Goal: Task Accomplishment & Management: Complete application form

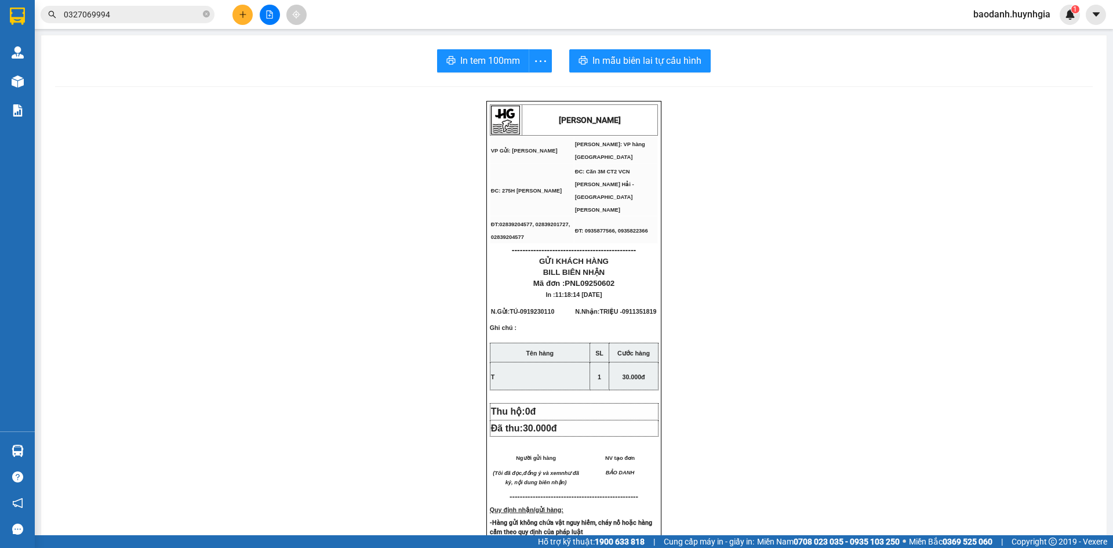
click at [237, 17] on button at bounding box center [242, 15] width 20 height 20
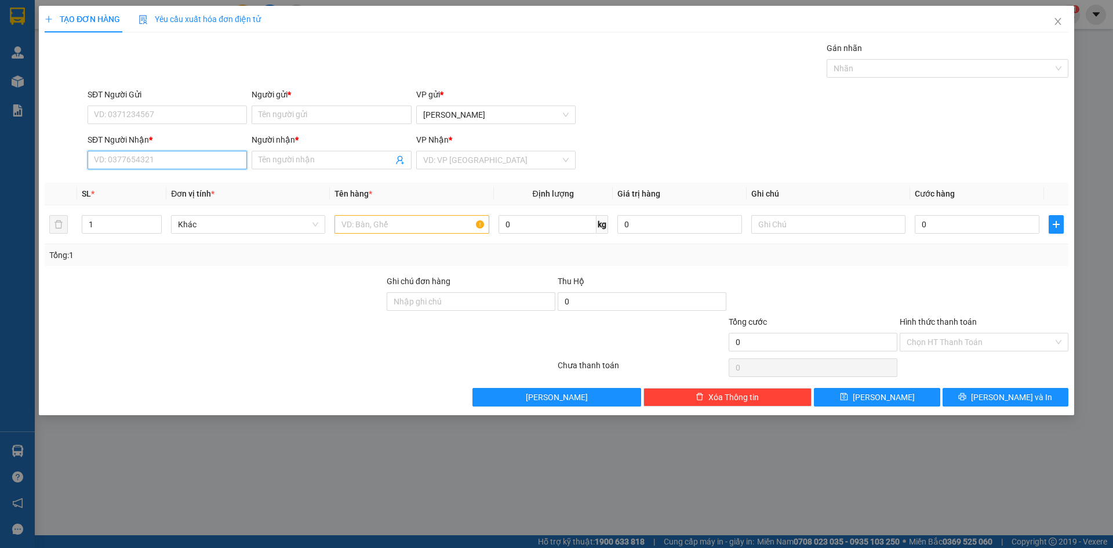
click at [176, 161] on input "SĐT Người Nhận *" at bounding box center [167, 160] width 159 height 19
click at [183, 111] on input "SĐT Người Gửi" at bounding box center [167, 114] width 159 height 19
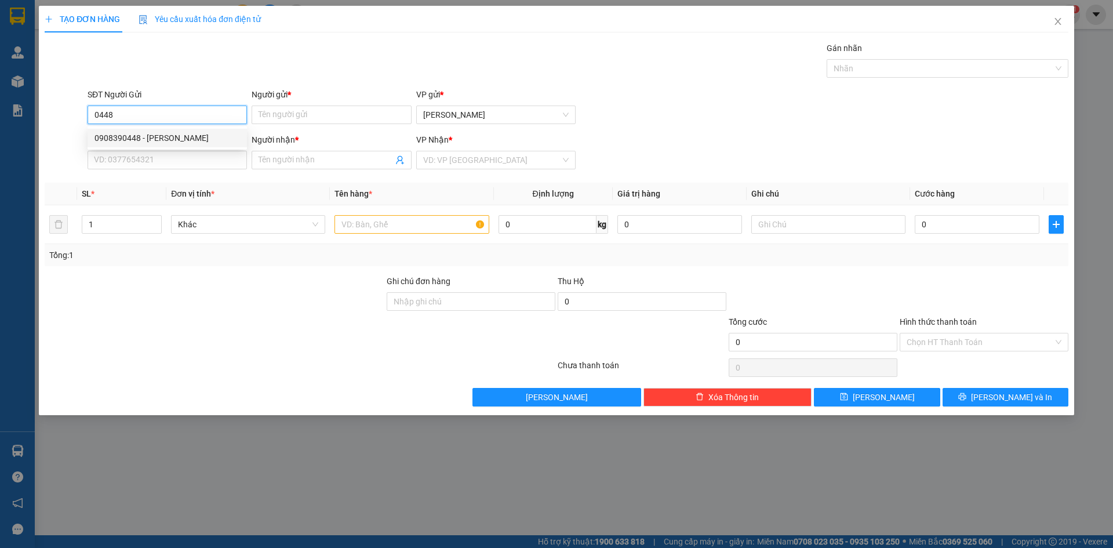
click at [191, 137] on div "0908390448 - QUANG ANH" at bounding box center [166, 138] width 145 height 13
type input "0908390448"
type input "[PERSON_NAME]"
type input "0914516314"
type input "SANG"
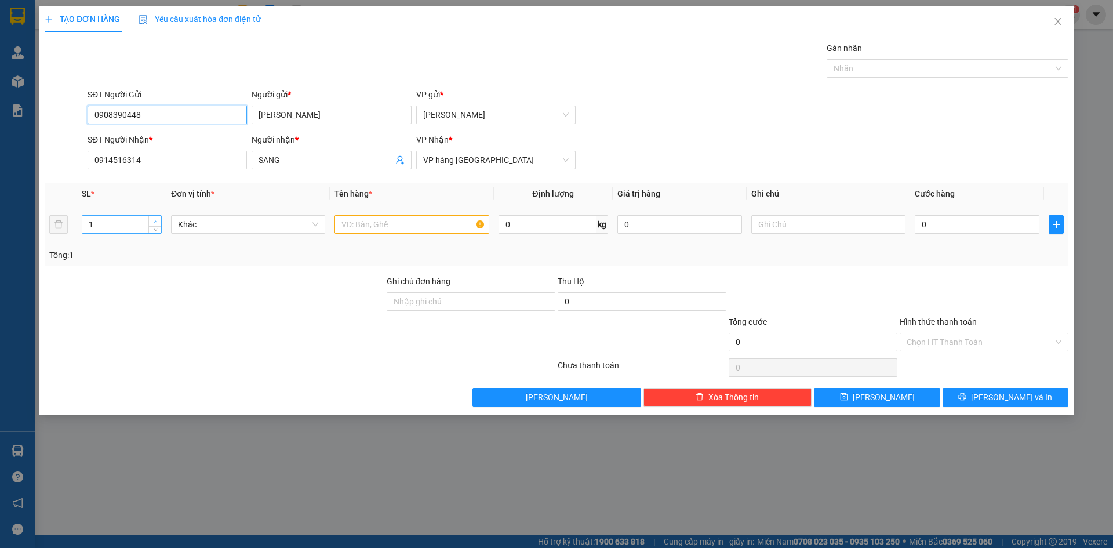
type input "0908390448"
click at [158, 223] on span "up" at bounding box center [155, 221] width 7 height 7
type input "3"
click at [158, 223] on span "up" at bounding box center [155, 221] width 7 height 7
click at [424, 221] on input "text" at bounding box center [411, 224] width 154 height 19
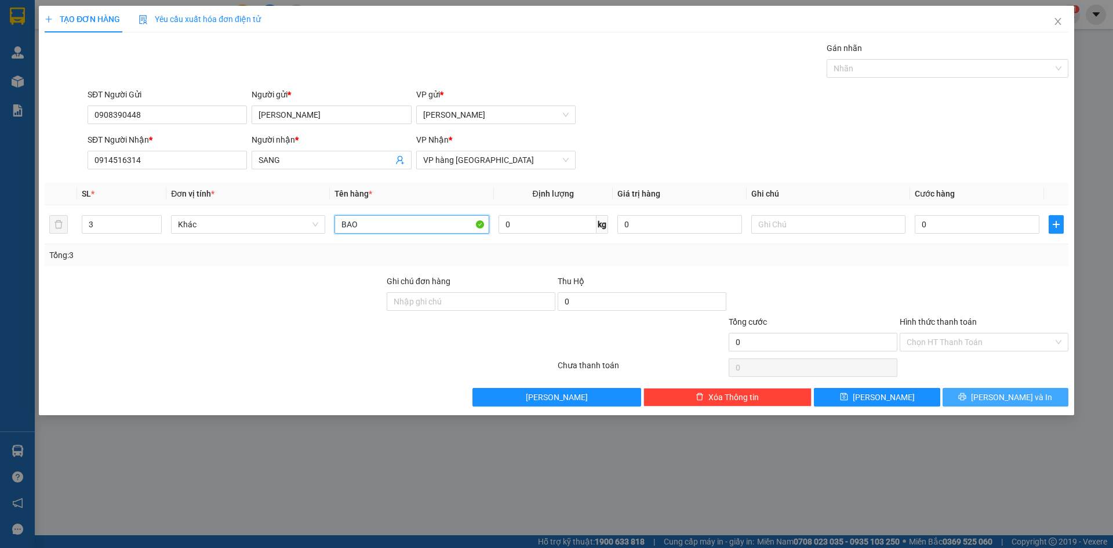
type input "BAO"
click at [994, 393] on button "[PERSON_NAME] và In" at bounding box center [1005, 397] width 126 height 19
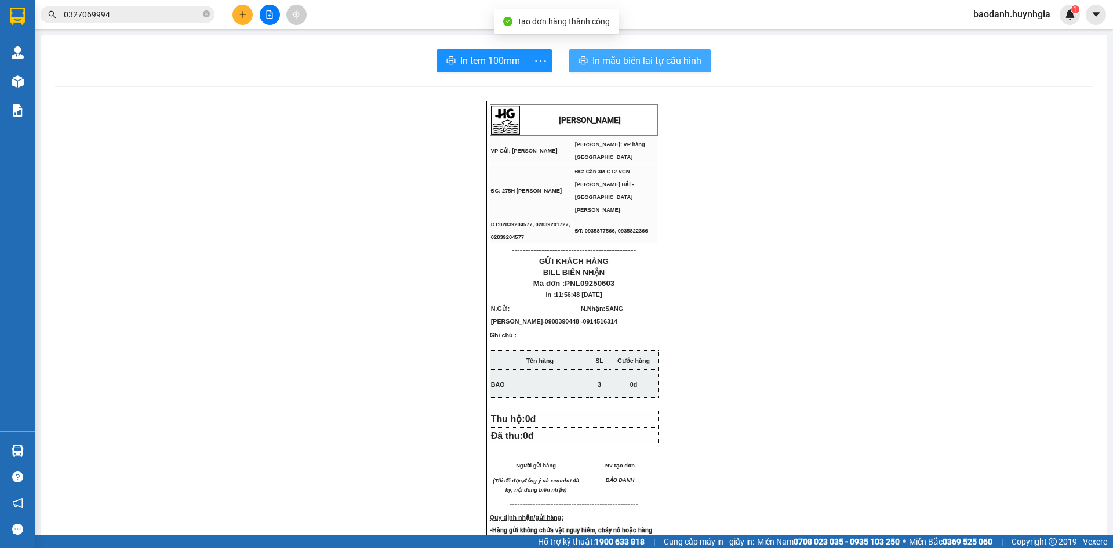
click at [599, 60] on span "In mẫu biên lai tự cấu hình" at bounding box center [646, 60] width 109 height 14
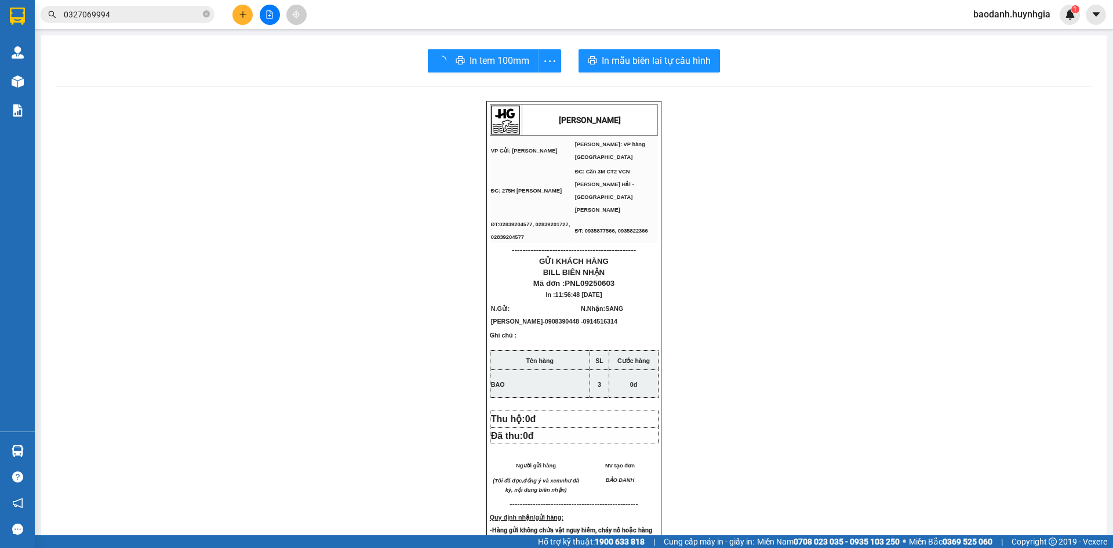
click at [483, 61] on div "In tem 100mm" at bounding box center [494, 60] width 133 height 23
click at [483, 61] on span "In tem 100mm" at bounding box center [490, 60] width 60 height 14
click at [248, 17] on button at bounding box center [242, 15] width 20 height 20
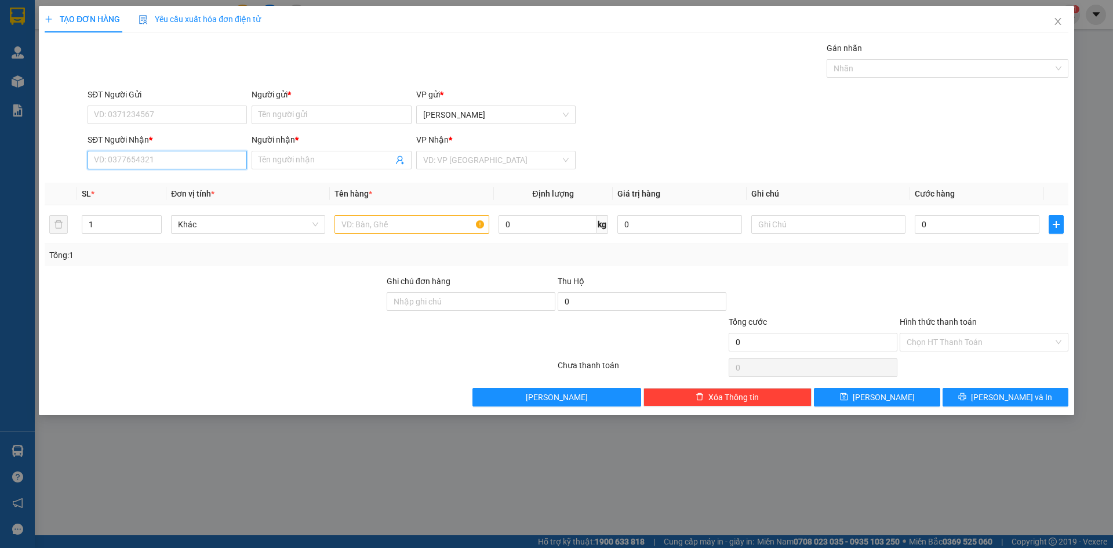
click at [201, 167] on input "SĐT Người Nhận *" at bounding box center [167, 160] width 159 height 19
type input "0905796186"
drag, startPoint x: 193, startPoint y: 183, endPoint x: 178, endPoint y: 134, distance: 51.5
click at [193, 183] on div "0905796186 - DUY" at bounding box center [166, 183] width 145 height 13
type input "DUY"
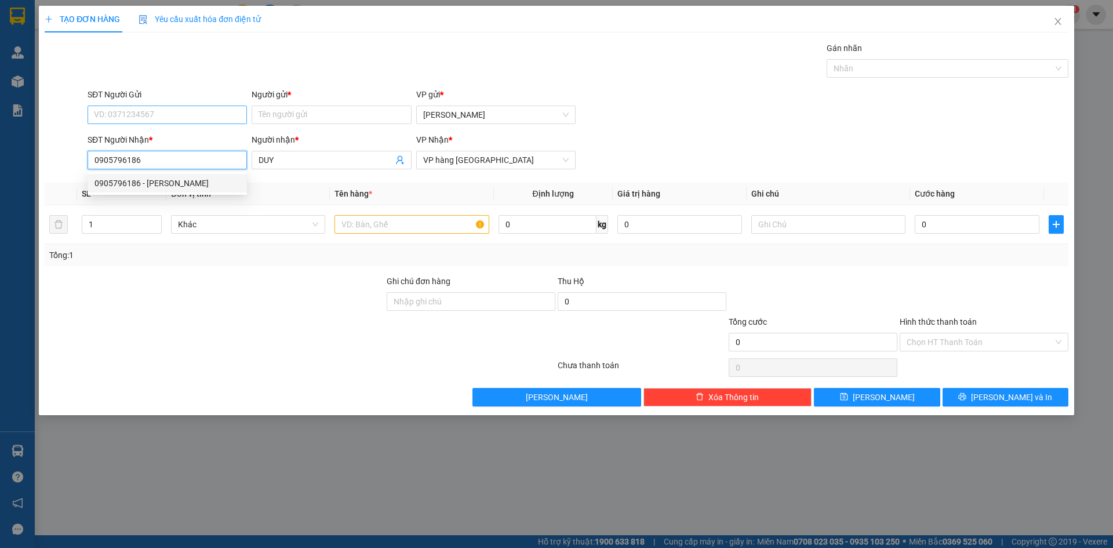
type input "0905796186"
click at [173, 115] on input "SĐT Người Gửi" at bounding box center [167, 114] width 159 height 19
click at [179, 141] on div "0902513533 - TUẤN" at bounding box center [166, 138] width 145 height 13
type input "0902513533"
type input "TUẤN"
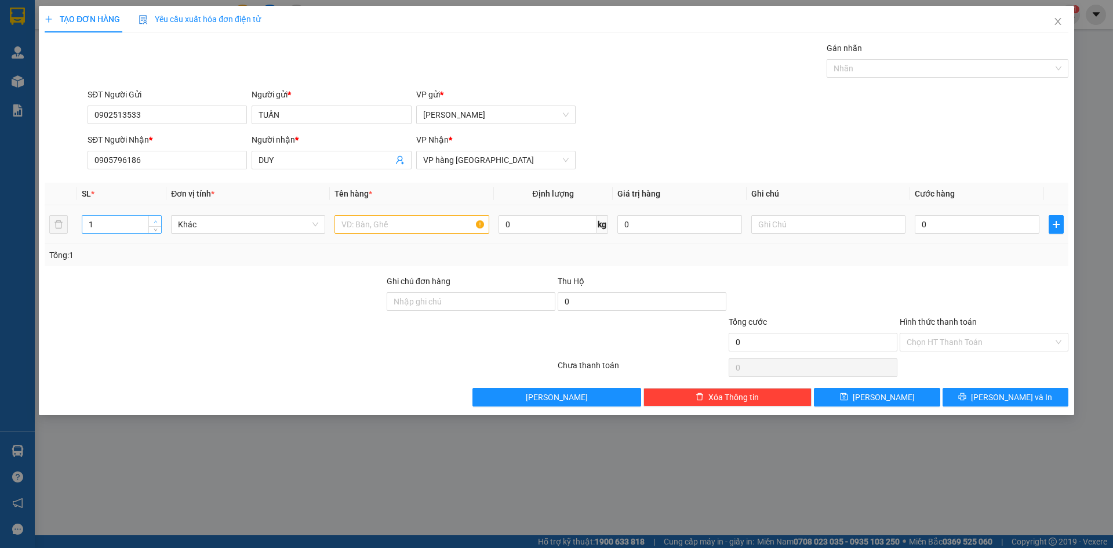
type input "2"
drag, startPoint x: 154, startPoint y: 220, endPoint x: 483, endPoint y: 230, distance: 328.8
click at [185, 225] on tr "2 Khác 0 kg 0 0" at bounding box center [557, 224] width 1024 height 39
click at [440, 221] on input "text" at bounding box center [411, 224] width 154 height 19
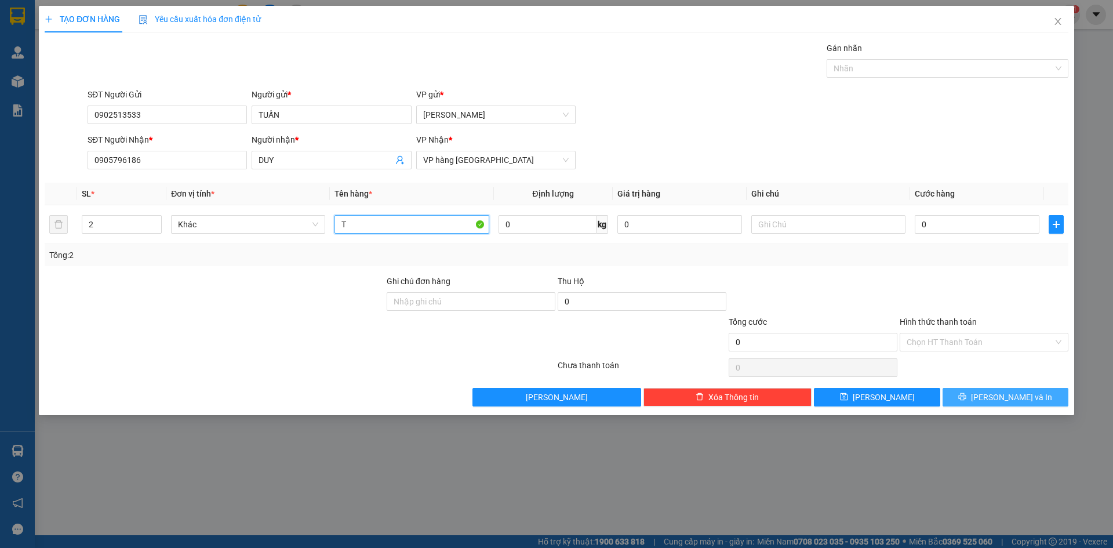
type input "T"
click at [982, 398] on button "[PERSON_NAME] và In" at bounding box center [1005, 397] width 126 height 19
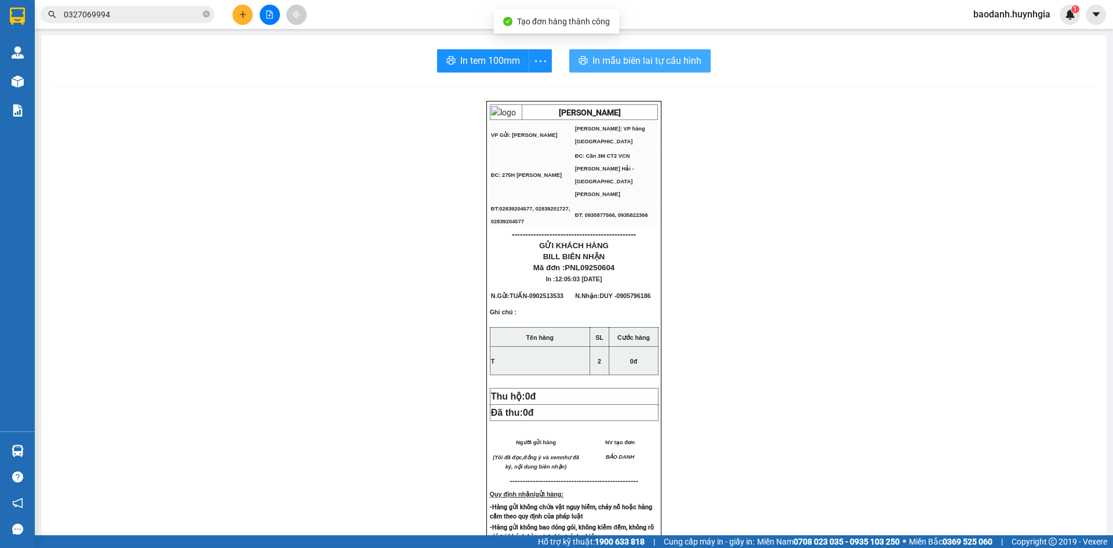
click at [673, 66] on span "In mẫu biên lai tự cấu hình" at bounding box center [646, 60] width 109 height 14
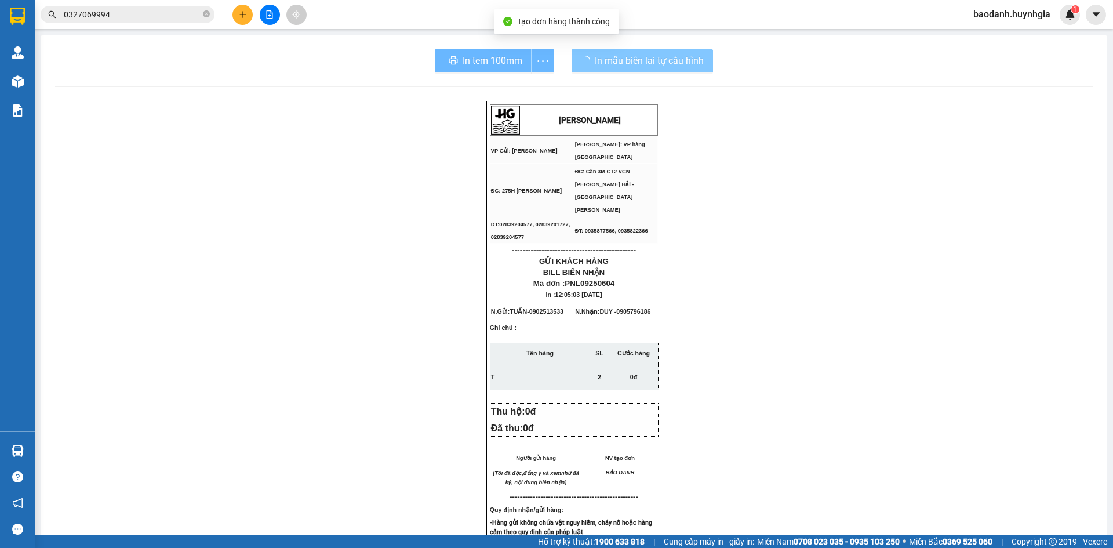
click at [497, 56] on div "In tem 100mm" at bounding box center [494, 60] width 119 height 23
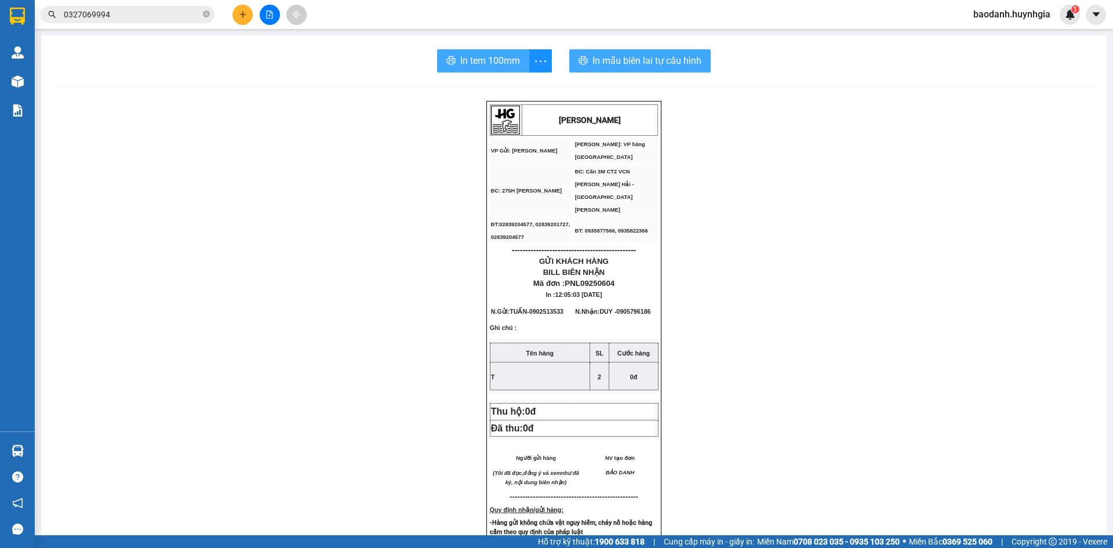
click at [497, 56] on span "In tem 100mm" at bounding box center [490, 60] width 60 height 14
click at [209, 15] on icon "close-circle" at bounding box center [206, 13] width 7 height 7
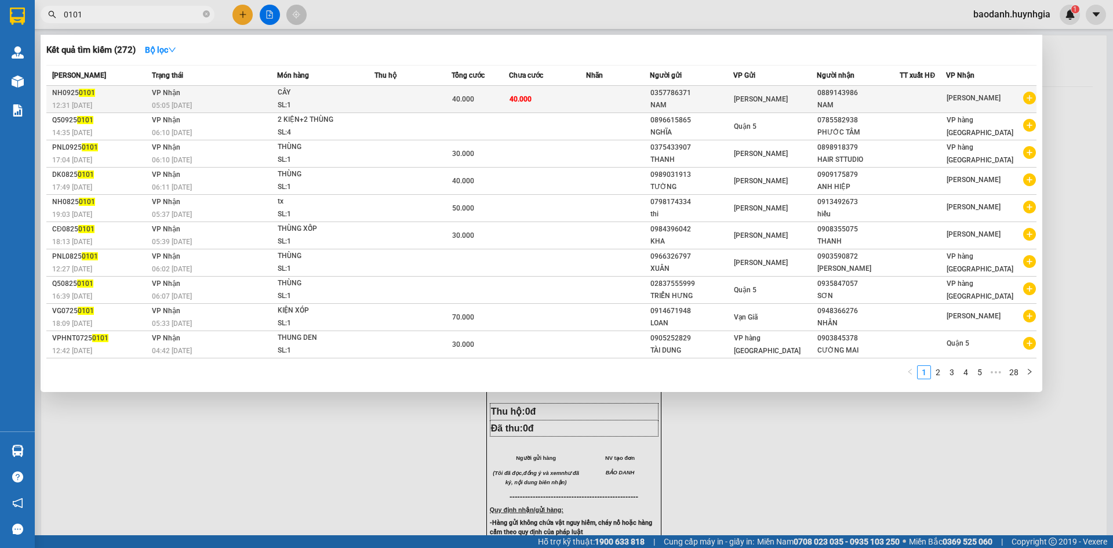
type input "0101"
click at [806, 99] on div "[GEOGRAPHIC_DATA]" at bounding box center [775, 99] width 82 height 13
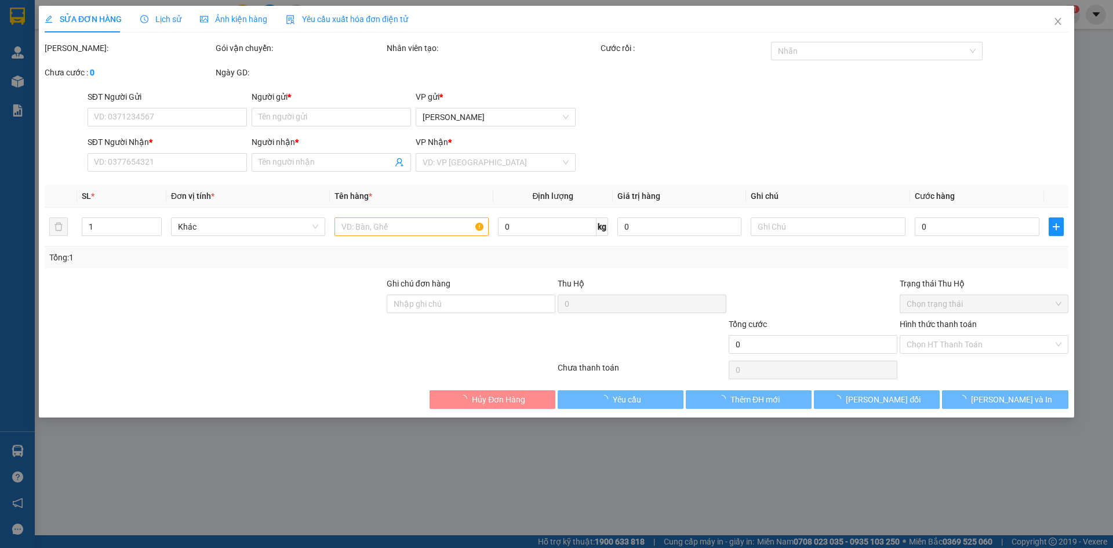
type input "0357786371"
type input "NAM"
type input "0889143986"
type input "NAM"
type input "40.000"
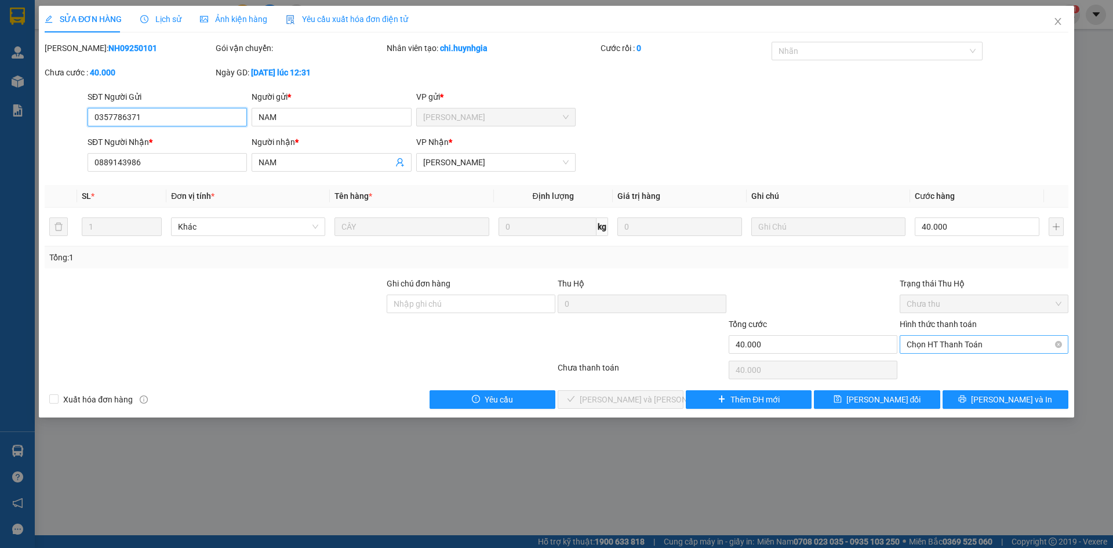
click at [962, 344] on span "Chọn HT Thanh Toán" at bounding box center [983, 344] width 155 height 17
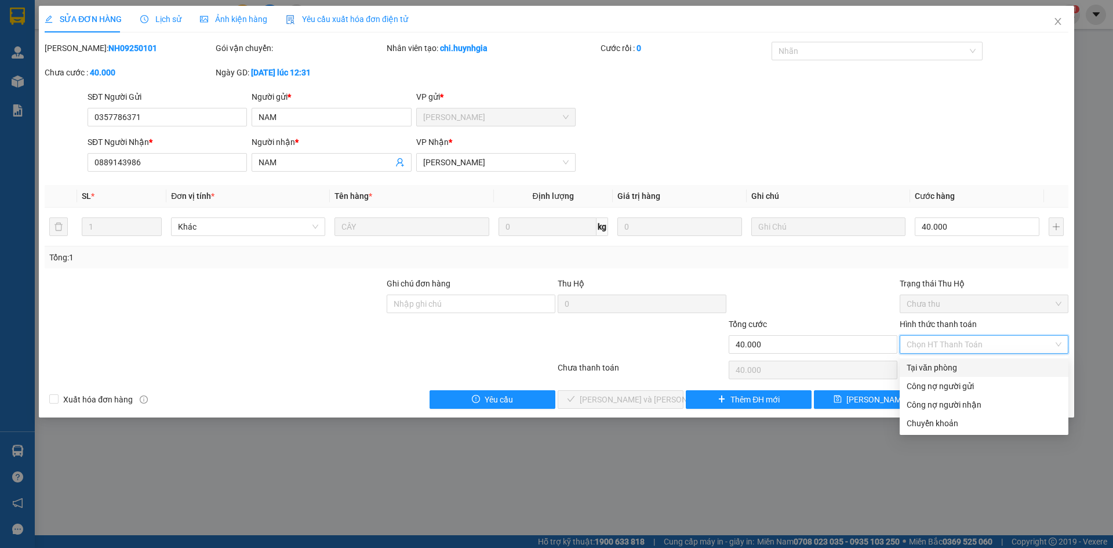
drag, startPoint x: 931, startPoint y: 363, endPoint x: 701, endPoint y: 374, distance: 229.8
click at [928, 363] on div "Tại văn phòng" at bounding box center [983, 367] width 155 height 13
type input "0"
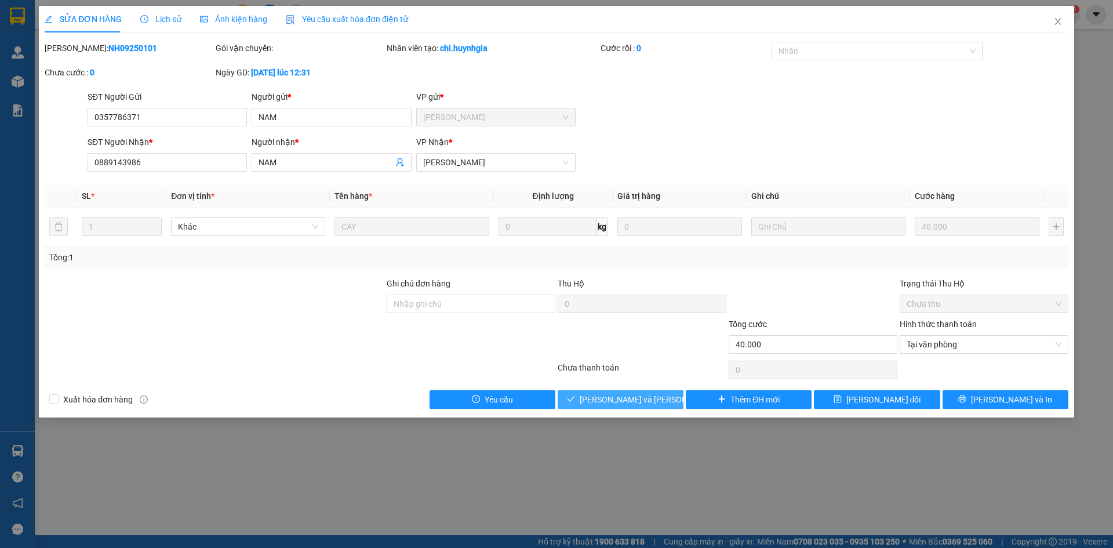
click at [625, 395] on span "[PERSON_NAME] và Giao hàng" at bounding box center [658, 399] width 156 height 13
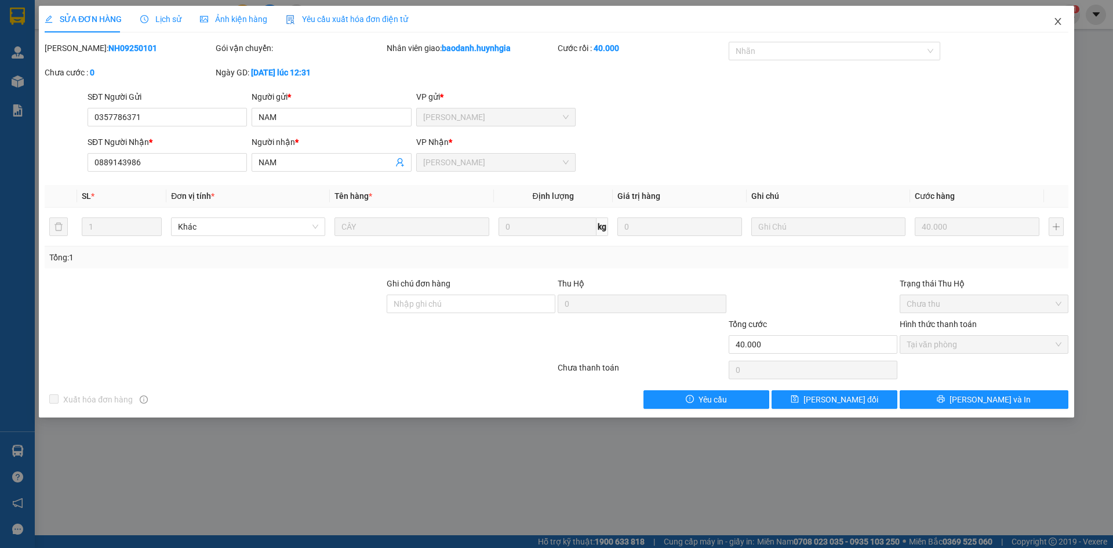
click at [1063, 16] on span "Close" at bounding box center [1057, 22] width 32 height 32
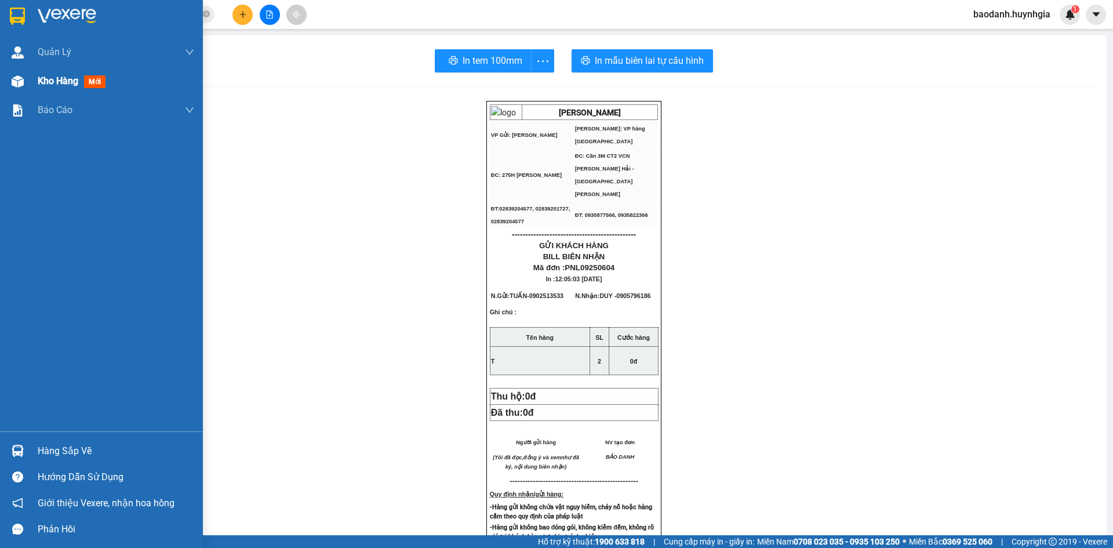
click at [64, 86] on span "Kho hàng" at bounding box center [58, 80] width 41 height 11
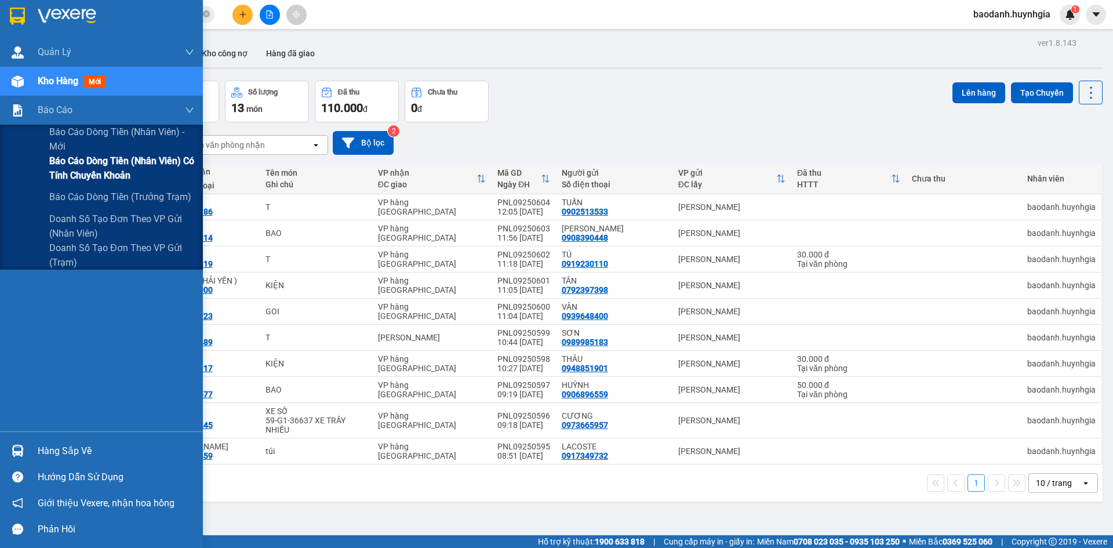
click at [83, 180] on span "Báo cáo dòng tiền (nhân viên) có tính chuyển khoản" at bounding box center [121, 168] width 145 height 29
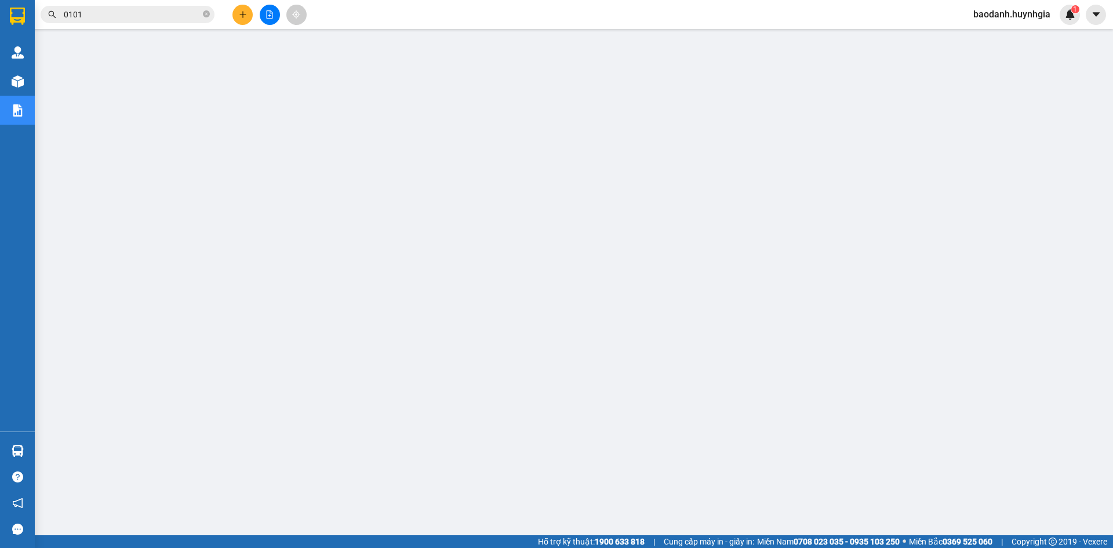
click at [987, 19] on span "baodanh.huynhgia" at bounding box center [1012, 14] width 96 height 14
click at [1005, 38] on span "Đăng xuất" at bounding box center [1016, 36] width 71 height 13
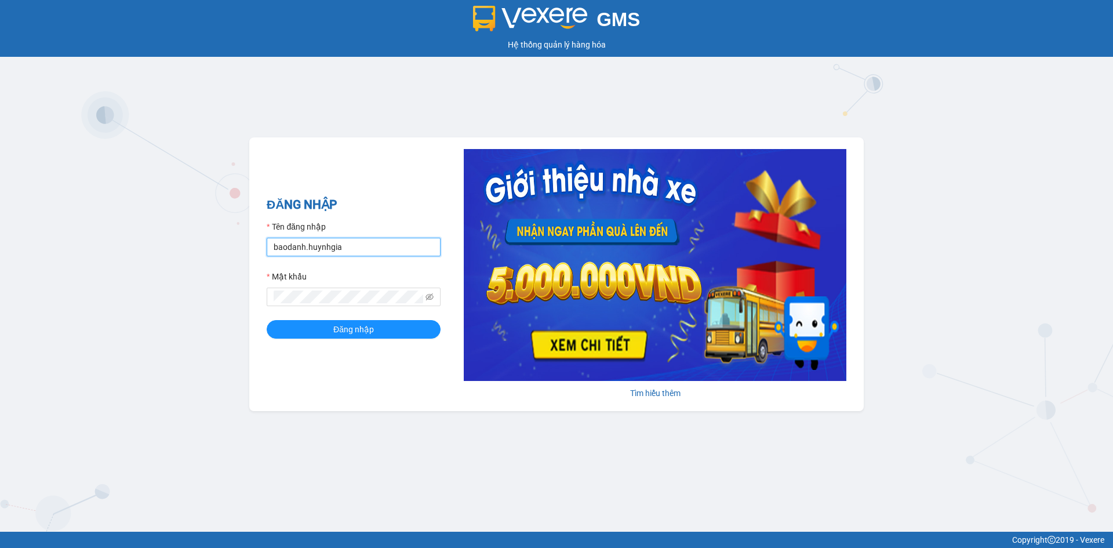
click at [370, 242] on input "baodanh.huynhgia" at bounding box center [354, 247] width 174 height 19
type input "canh.huynhgia"
click at [370, 338] on button "Đăng nhập" at bounding box center [354, 329] width 174 height 19
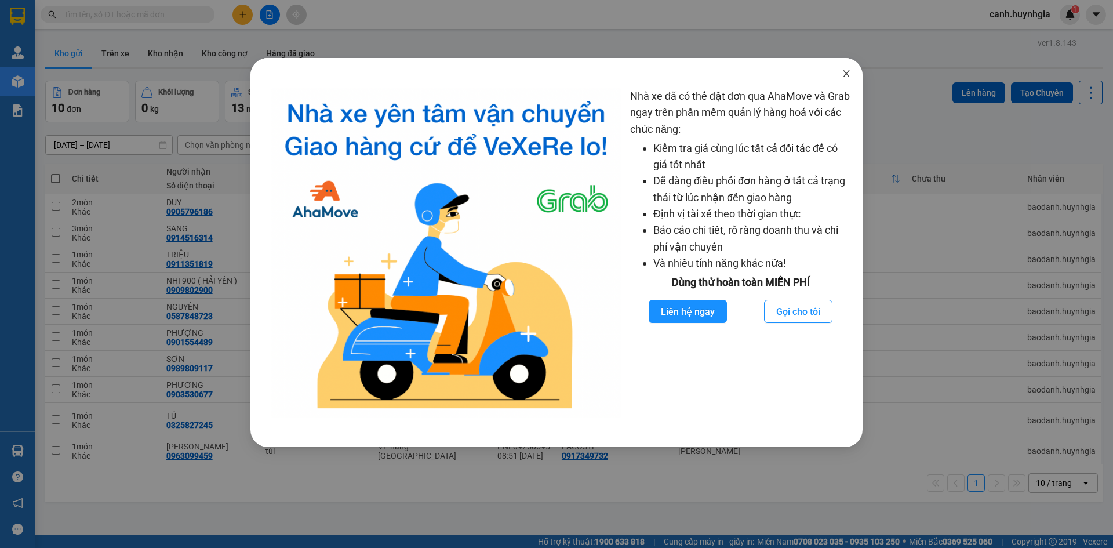
click at [844, 74] on icon "close" at bounding box center [846, 73] width 9 height 9
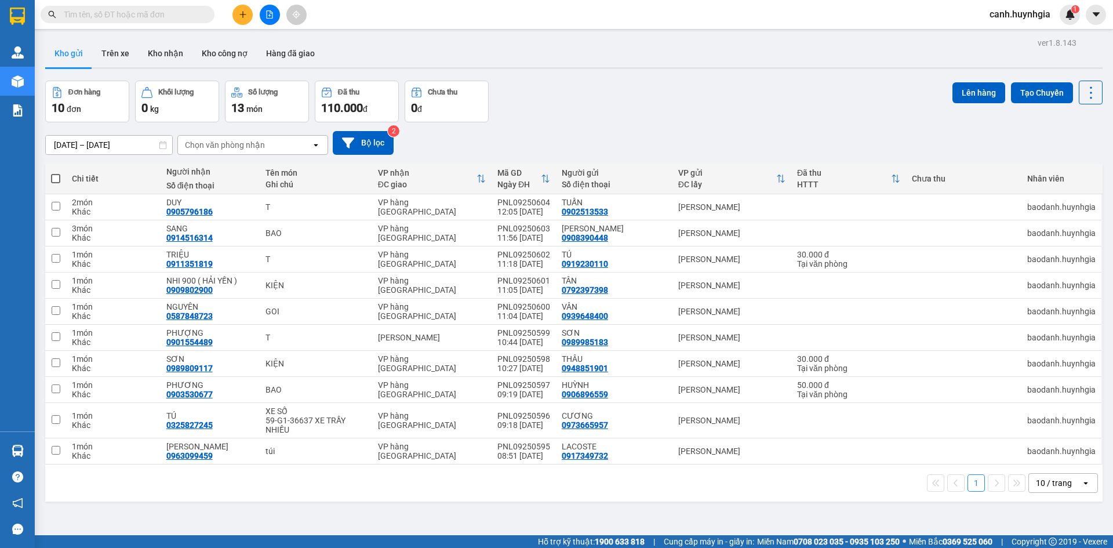
click at [246, 15] on icon "plus" at bounding box center [243, 14] width 8 height 8
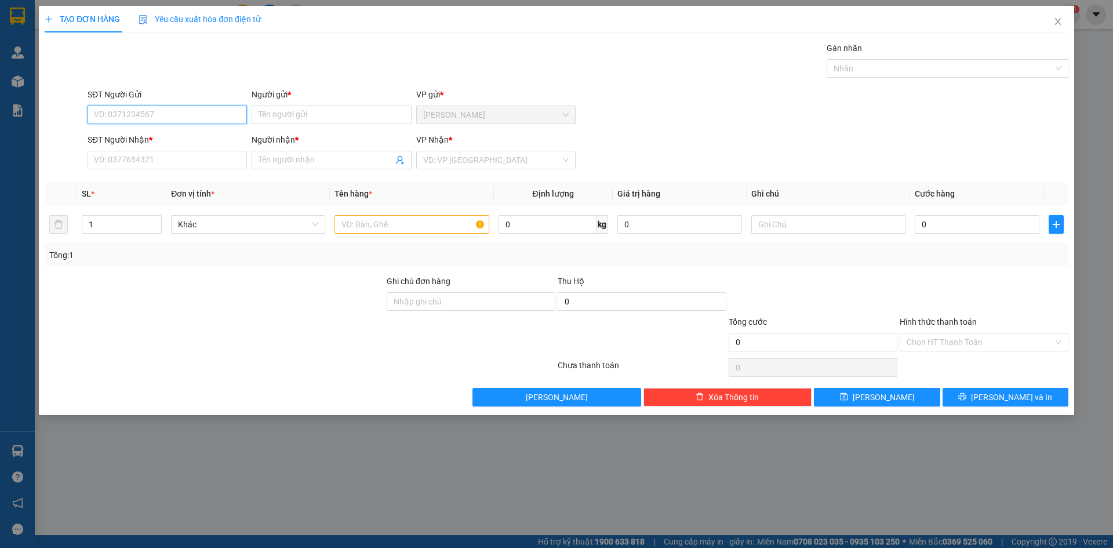
click at [145, 113] on input "SĐT Người Gửi" at bounding box center [167, 114] width 159 height 19
type input "0907992357"
click at [183, 136] on div "0907992357 - [GEOGRAPHIC_DATA]" at bounding box center [166, 138] width 145 height 13
type input "[PERSON_NAME]"
type input "0978653339"
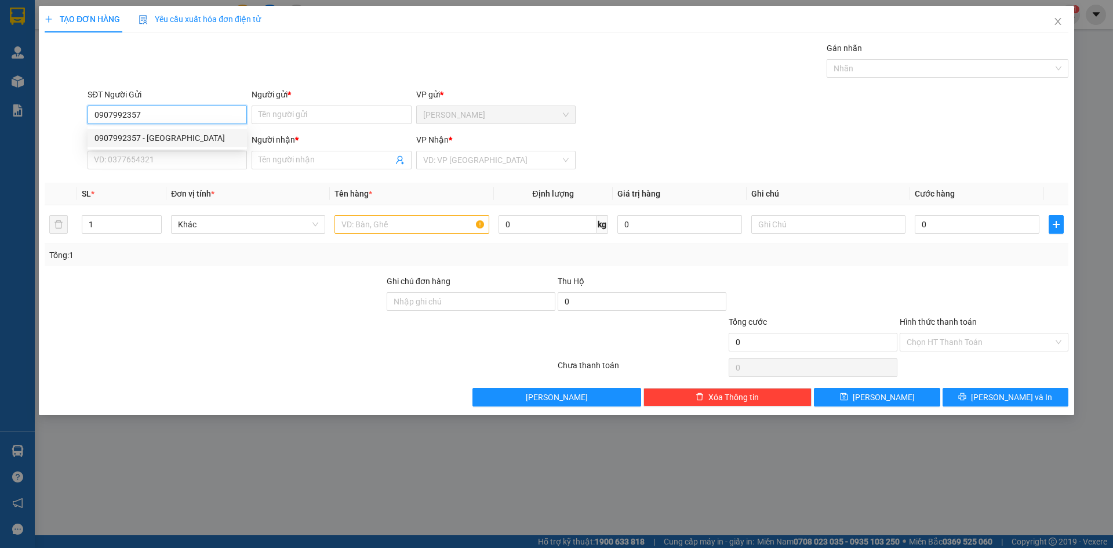
type input "TUẤN ANH (TÚ)"
type input "0907992357"
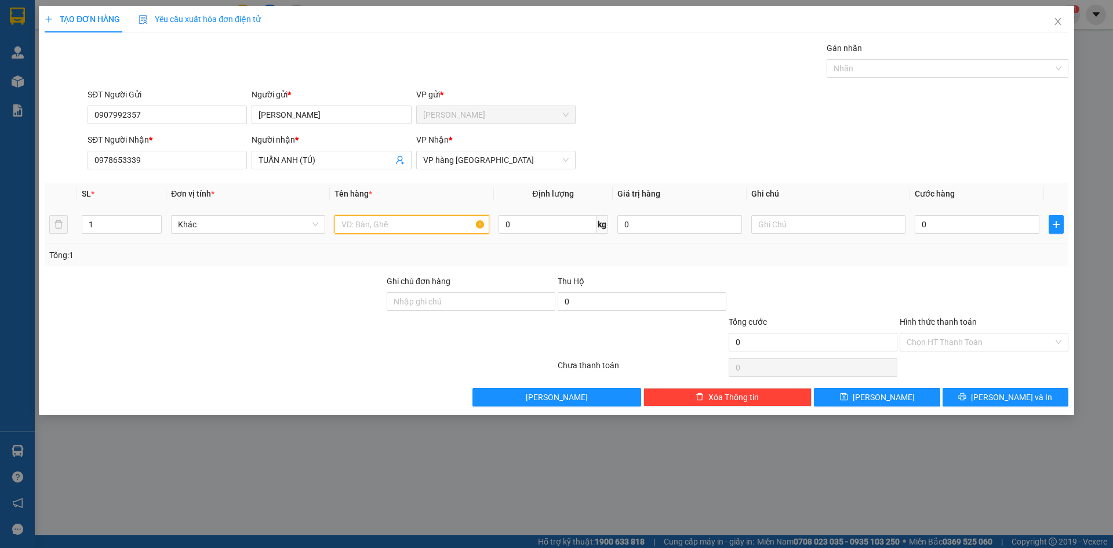
click at [396, 228] on input "text" at bounding box center [411, 224] width 154 height 19
type input "THÙNG"
click at [971, 393] on button "[PERSON_NAME] và In" at bounding box center [1005, 397] width 126 height 19
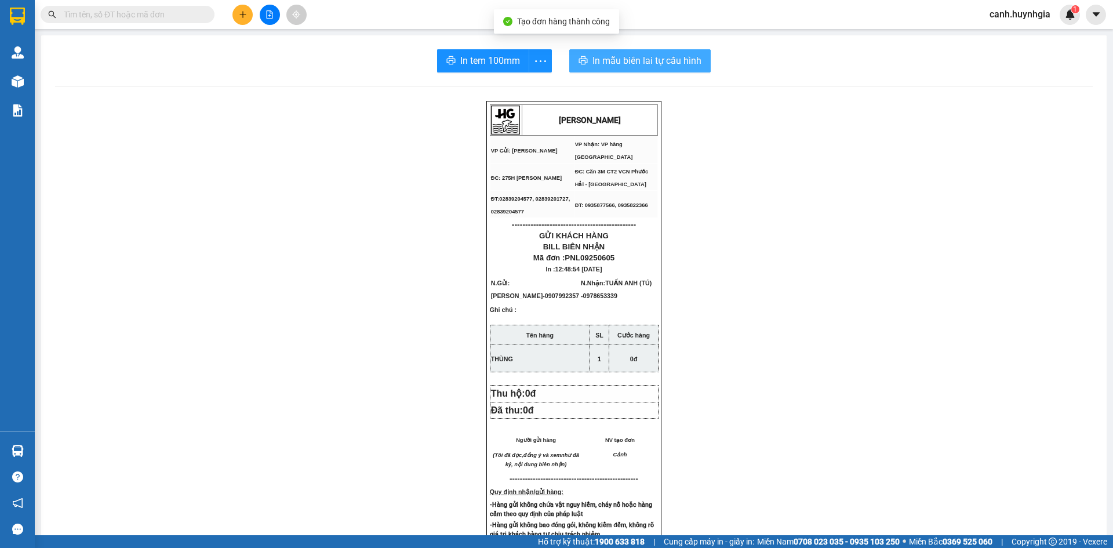
click at [647, 65] on span "In mẫu biên lai tự cấu hình" at bounding box center [646, 60] width 109 height 14
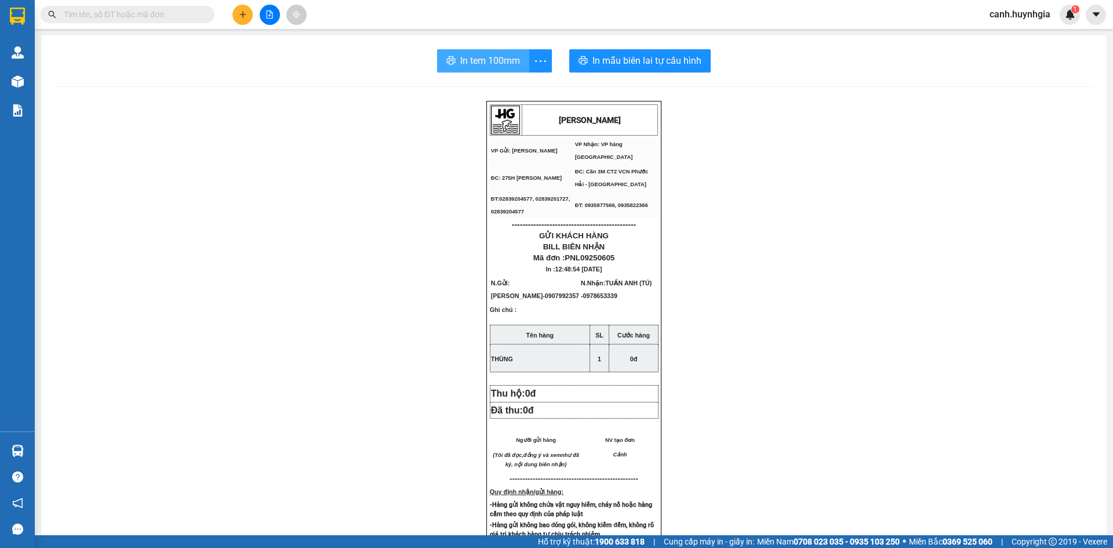
click at [491, 62] on span "In tem 100mm" at bounding box center [490, 60] width 60 height 14
click at [242, 17] on icon "plus" at bounding box center [243, 14] width 8 height 8
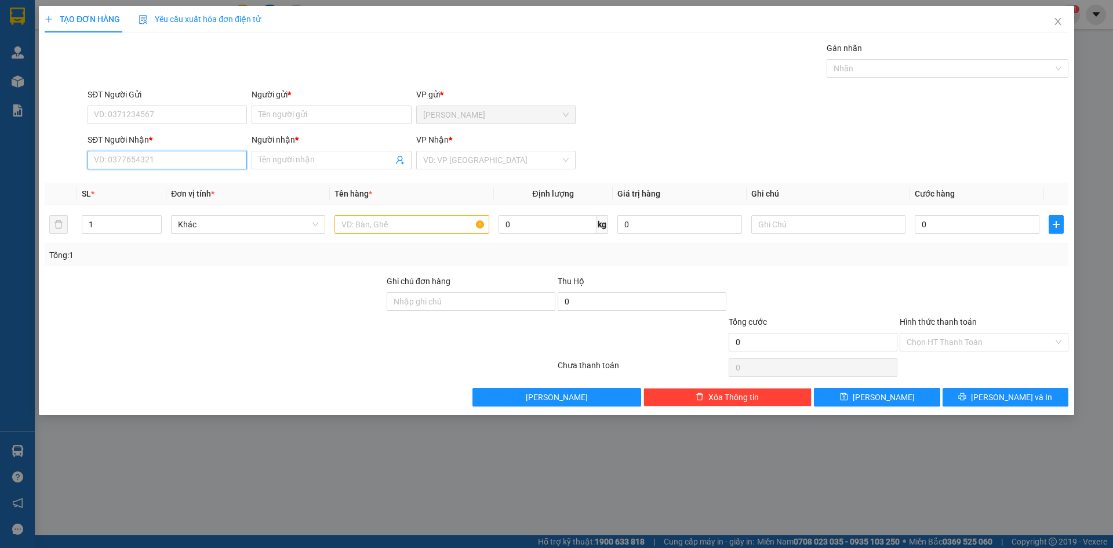
click at [173, 164] on input "SĐT Người Nhận *" at bounding box center [167, 160] width 159 height 19
drag, startPoint x: 184, startPoint y: 183, endPoint x: 172, endPoint y: 160, distance: 25.4
click at [185, 184] on div "0352134284 - KIỀU" at bounding box center [166, 183] width 145 height 13
type input "0352134284"
type input "KIỀU"
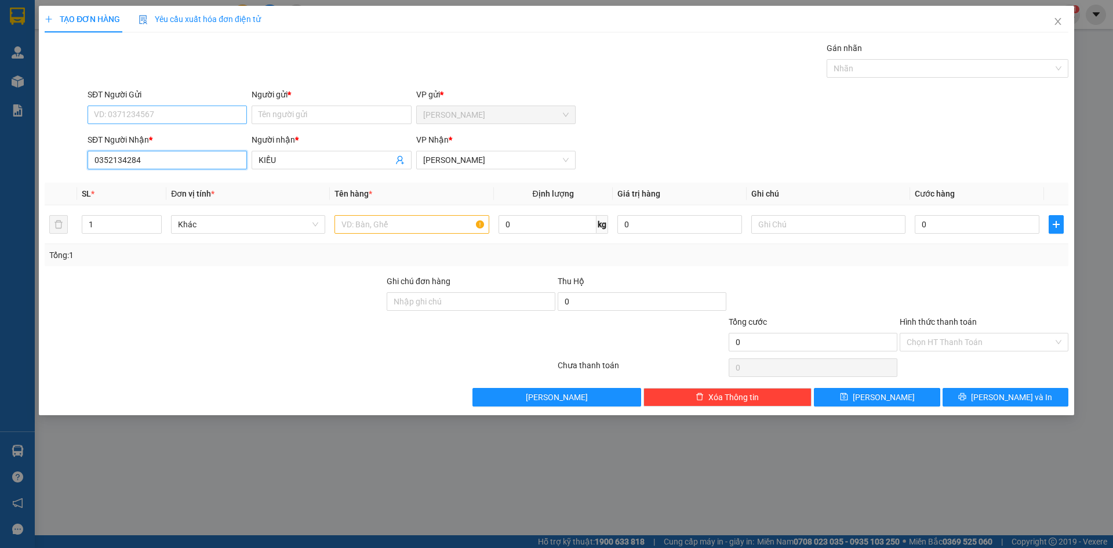
type input "0352134284"
click at [159, 117] on input "SĐT Người Gửi" at bounding box center [167, 114] width 159 height 19
click at [166, 138] on div "0339049687 - THẮNG" at bounding box center [166, 138] width 145 height 13
type input "0339049687"
type input "THẮNG"
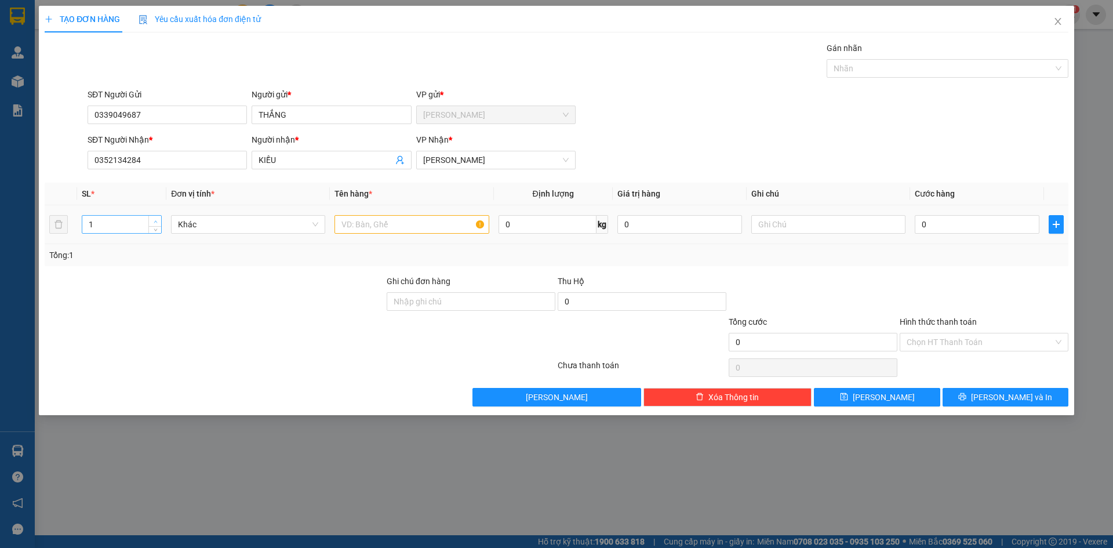
type input "2"
drag, startPoint x: 156, startPoint y: 220, endPoint x: 256, endPoint y: 210, distance: 100.7
click at [160, 220] on span "Increase Value" at bounding box center [154, 220] width 13 height 9
click at [423, 220] on input "text" at bounding box center [411, 224] width 154 height 19
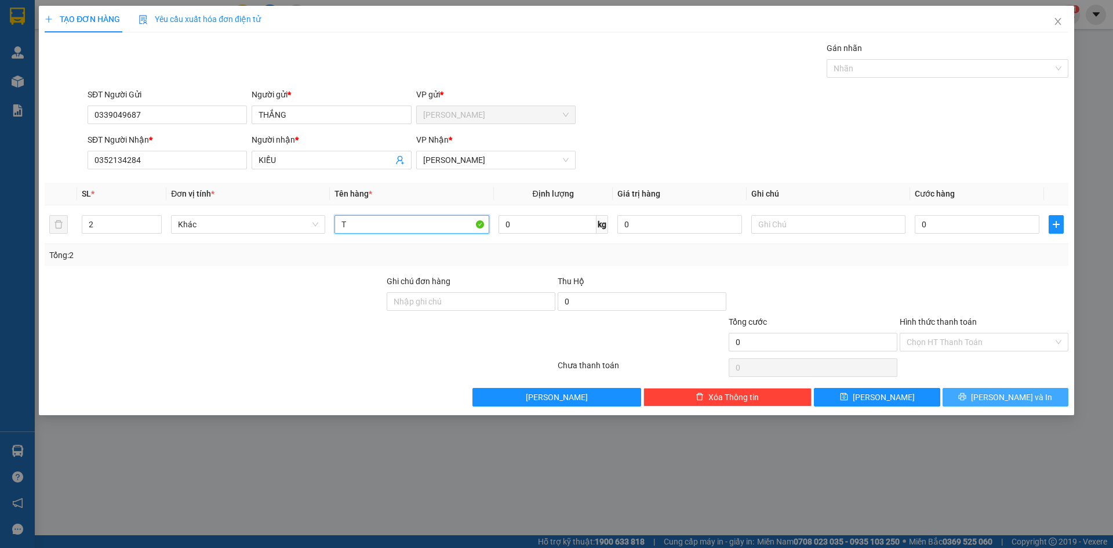
type input "T"
click at [1044, 405] on button "[PERSON_NAME] và In" at bounding box center [1005, 397] width 126 height 19
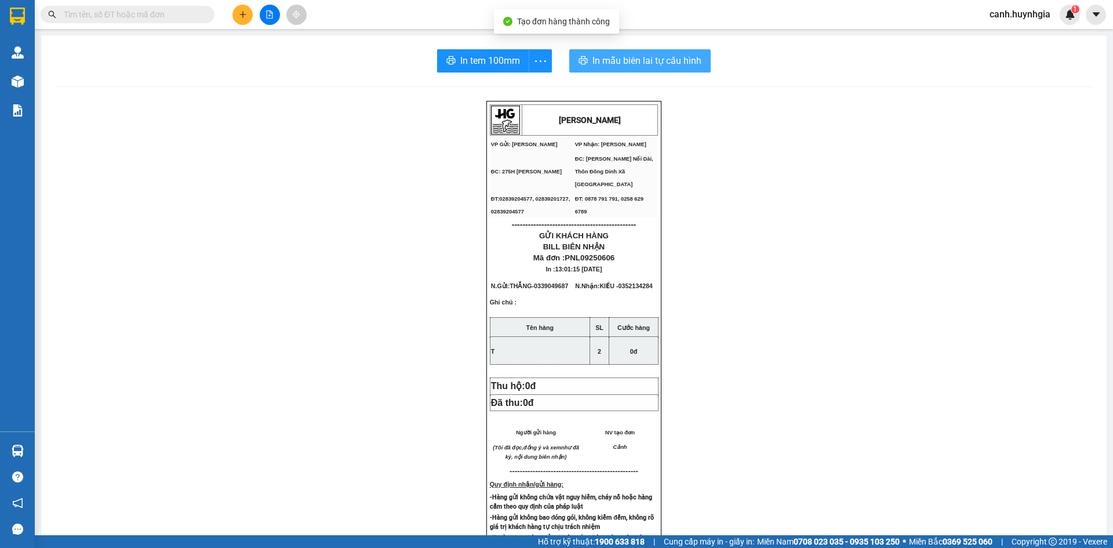
click at [667, 53] on button "In mẫu biên lai tự cấu hình" at bounding box center [639, 60] width 141 height 23
click at [466, 67] on span "In tem 100mm" at bounding box center [490, 60] width 60 height 14
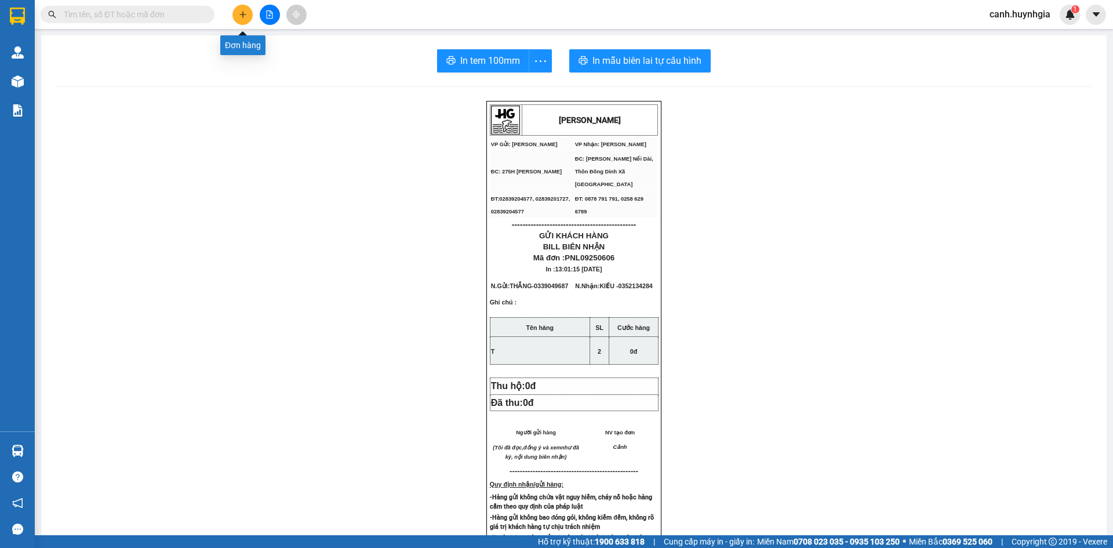
click at [236, 16] on button at bounding box center [242, 15] width 20 height 20
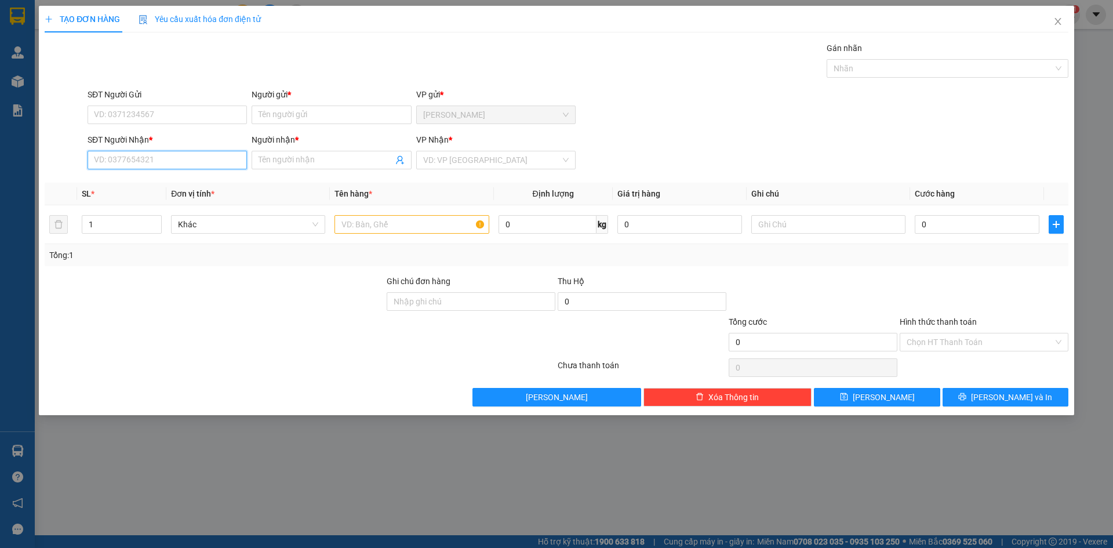
drag, startPoint x: 205, startPoint y: 162, endPoint x: 207, endPoint y: 154, distance: 8.9
click at [205, 156] on input "SĐT Người Nhận *" at bounding box center [167, 160] width 159 height 19
type input "2999"
drag, startPoint x: 121, startPoint y: 162, endPoint x: 72, endPoint y: 174, distance: 50.0
click at [72, 174] on div "Transit Pickup Surcharge Ids Transit Deliver Surcharge Ids Transit Deliver Surc…" at bounding box center [557, 224] width 1024 height 365
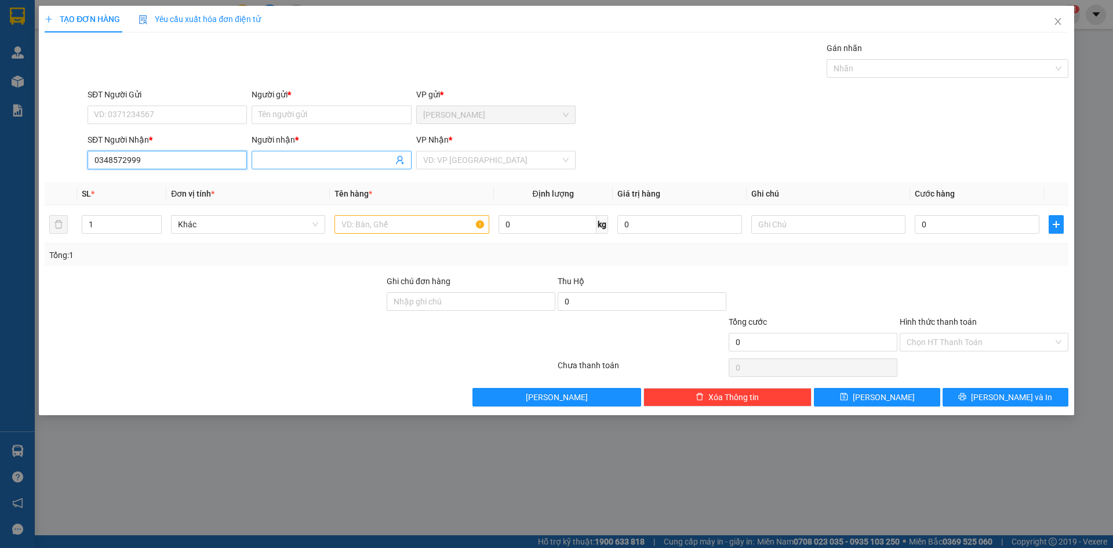
type input "0348572999"
click at [284, 164] on input "Người nhận *" at bounding box center [325, 160] width 134 height 13
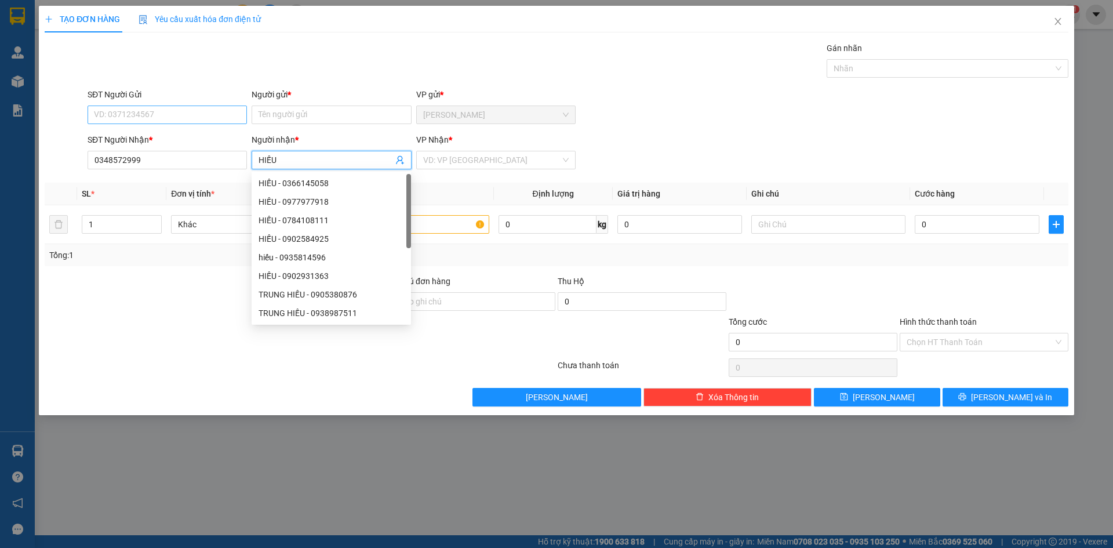
type input "HIẾU"
click at [198, 116] on input "SĐT Người Gửi" at bounding box center [167, 114] width 159 height 19
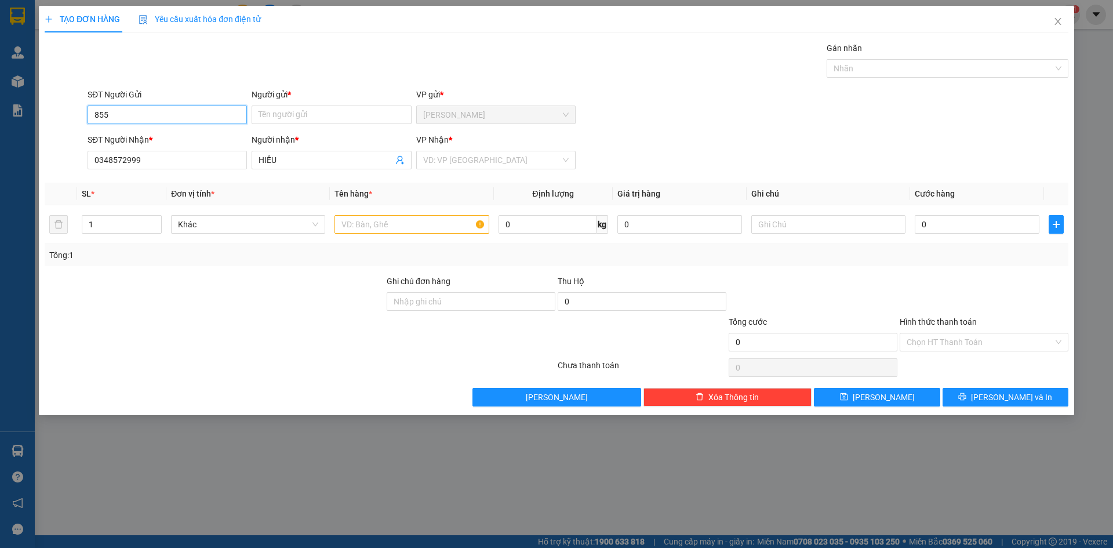
type input "8552"
drag, startPoint x: 126, startPoint y: 112, endPoint x: 52, endPoint y: 129, distance: 75.6
click at [52, 129] on form "SĐT Người Gửi 8552 Người gửi * Tên người gửi VP gửi * [PERSON_NAME] SĐT Người N…" at bounding box center [557, 131] width 1024 height 86
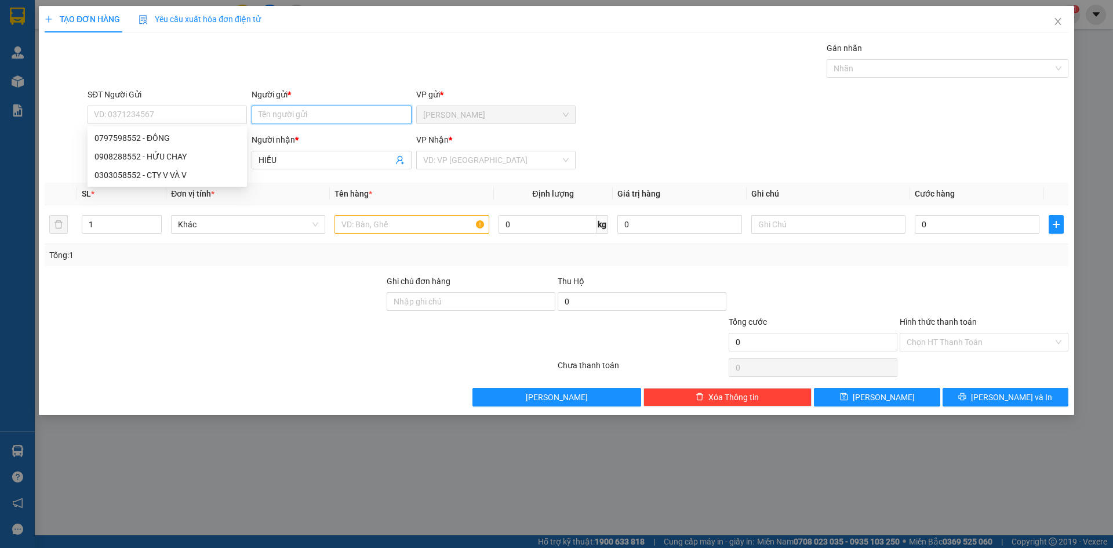
click at [285, 108] on input "Người gửi *" at bounding box center [331, 114] width 159 height 19
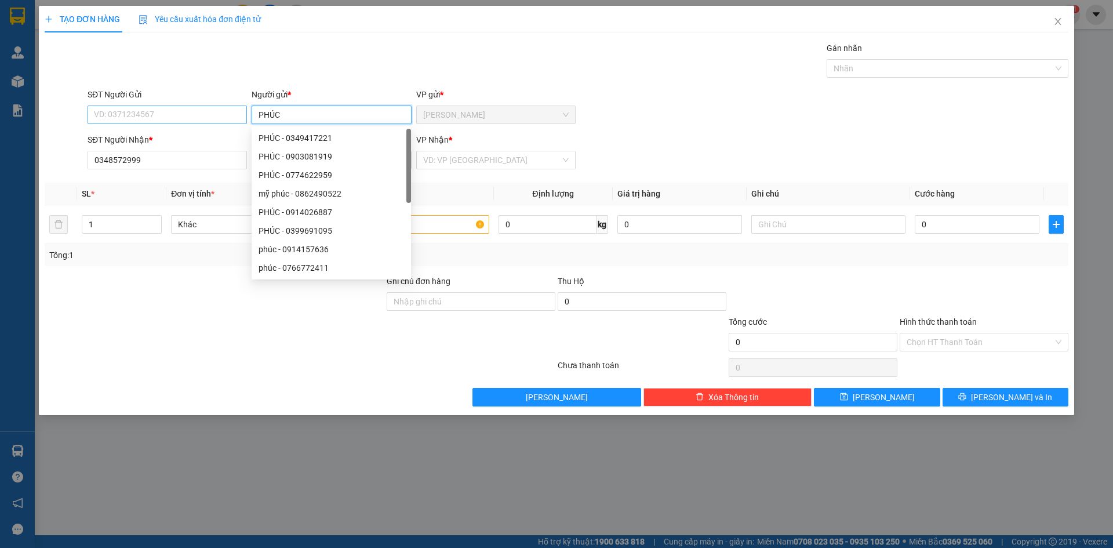
type input "PHÚC"
click at [202, 119] on input "SĐT Người Gửi" at bounding box center [167, 114] width 159 height 19
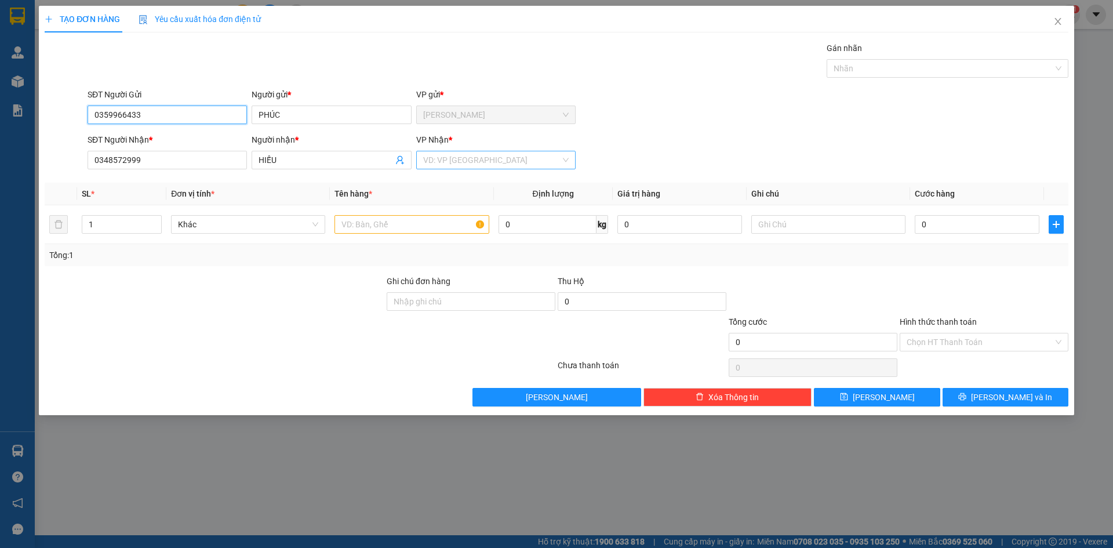
type input "0359966433"
click at [529, 159] on input "search" at bounding box center [491, 159] width 137 height 17
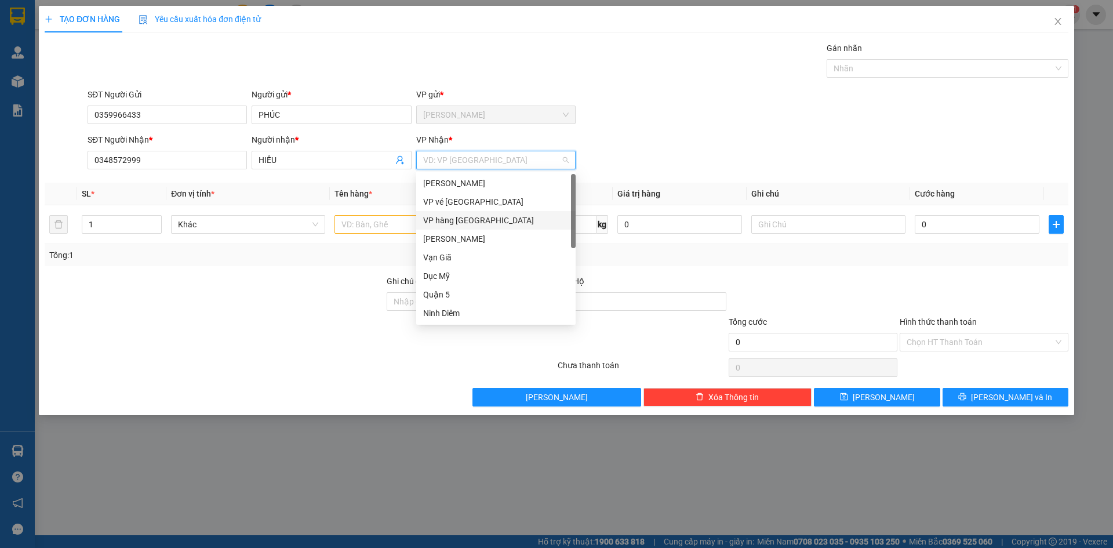
click at [499, 221] on div "VP hàng [GEOGRAPHIC_DATA]" at bounding box center [495, 220] width 145 height 13
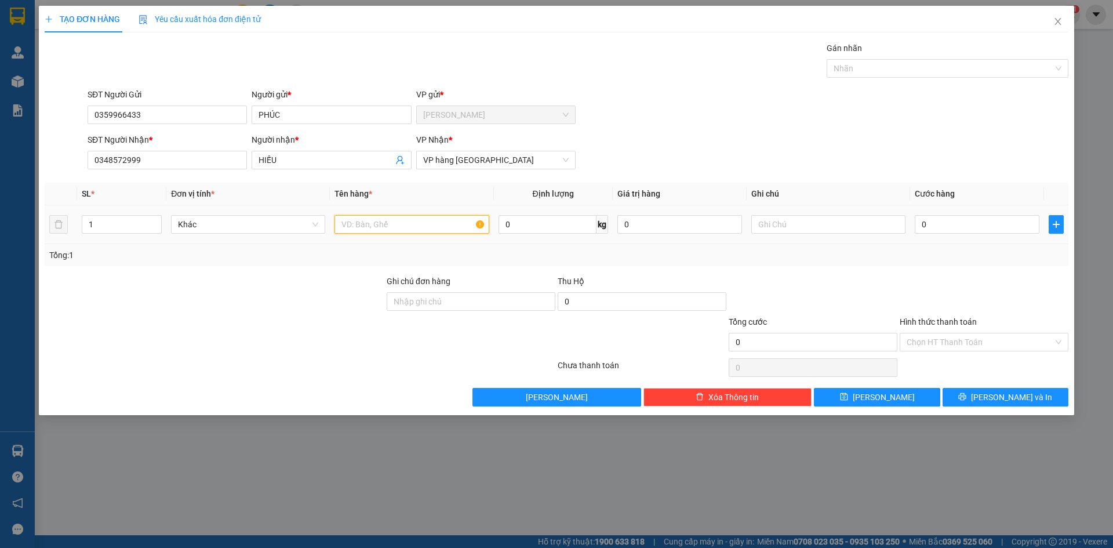
click at [372, 220] on input "text" at bounding box center [411, 224] width 154 height 19
type input "TẤM DẸP"
click at [1036, 398] on button "[PERSON_NAME] và In" at bounding box center [1005, 397] width 126 height 19
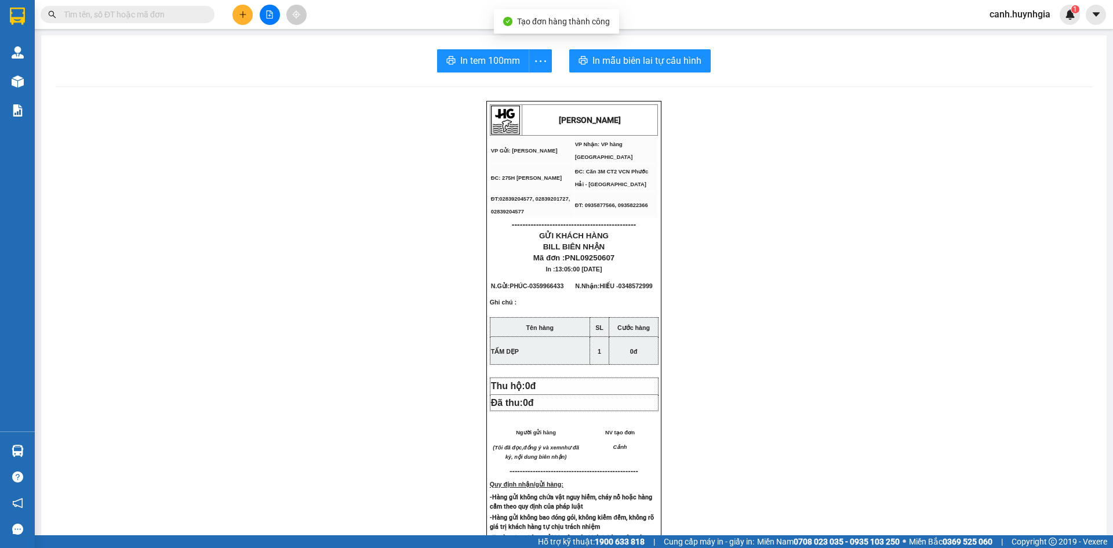
click at [612, 77] on div "In tem 100mm In mẫu biên lai tự cấu hình [PERSON_NAME] VP Gửi: [PERSON_NAME] L…" at bounding box center [573, 476] width 1065 height 882
click at [612, 71] on button "In mẫu biên lai tự cấu hình" at bounding box center [639, 60] width 141 height 23
click at [492, 55] on span "In tem 100mm" at bounding box center [490, 60] width 60 height 14
click at [245, 18] on icon "plus" at bounding box center [243, 14] width 8 height 8
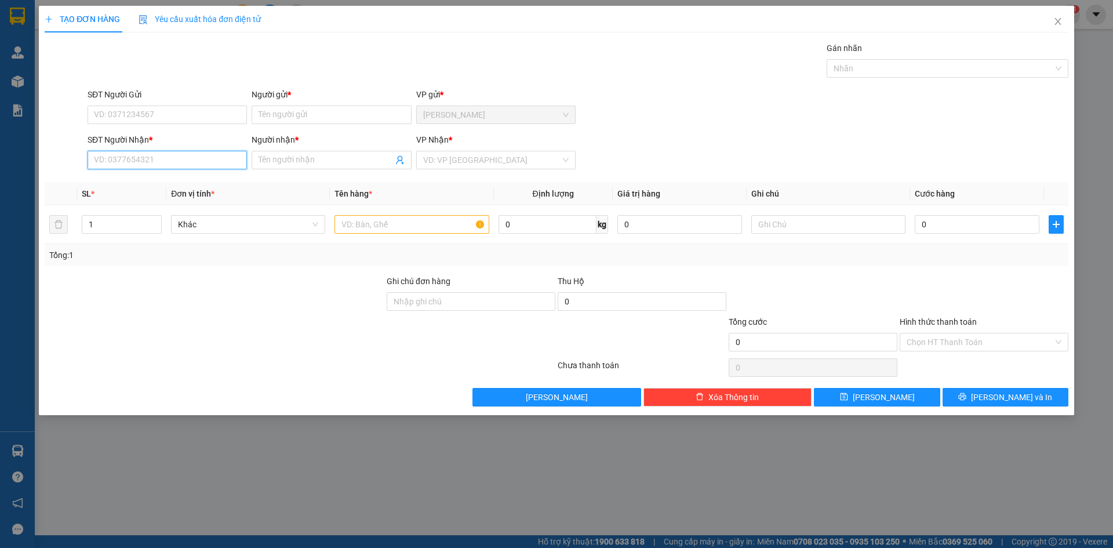
click at [170, 156] on input "SĐT Người Nhận *" at bounding box center [167, 160] width 159 height 19
type input "0905616463"
drag, startPoint x: 187, startPoint y: 187, endPoint x: 159, endPoint y: 137, distance: 57.9
click at [187, 184] on div "0905616463 - LOAN" at bounding box center [166, 183] width 145 height 13
type input "LOAN"
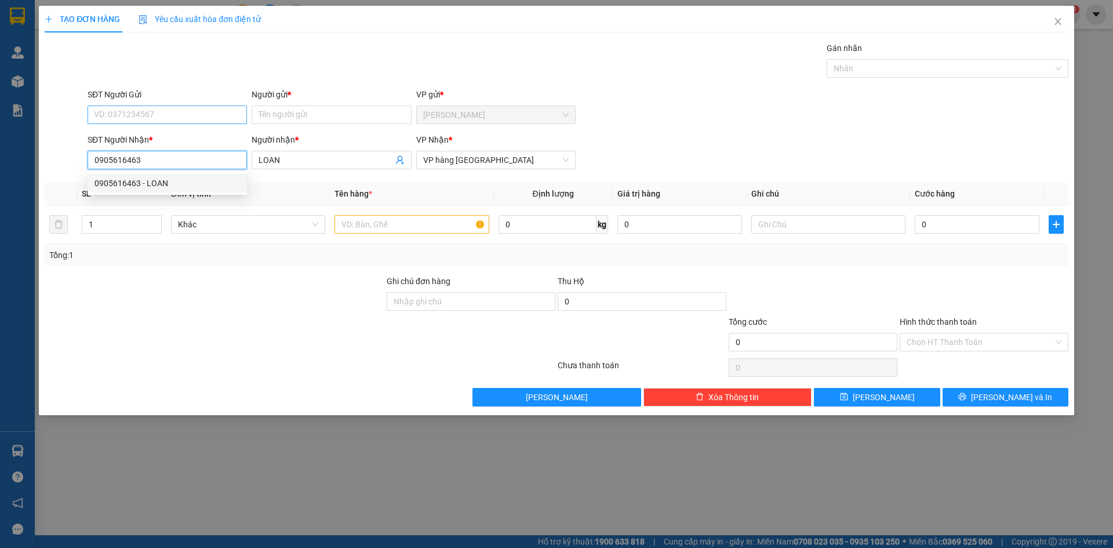
type input "0905616463"
click at [159, 119] on input "SĐT Người Gửi" at bounding box center [167, 114] width 159 height 19
drag, startPoint x: 163, startPoint y: 139, endPoint x: 238, endPoint y: 168, distance: 79.9
click at [165, 139] on div "0939186579 - HẰNG" at bounding box center [166, 138] width 145 height 13
type input "0939186579"
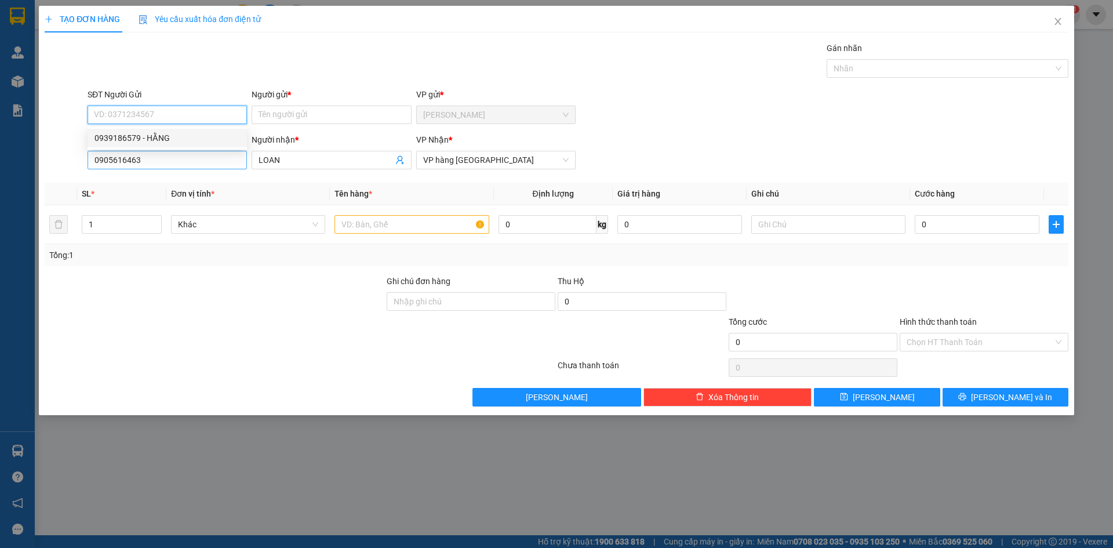
type input "HẰNG"
click at [424, 227] on input "text" at bounding box center [411, 224] width 154 height 19
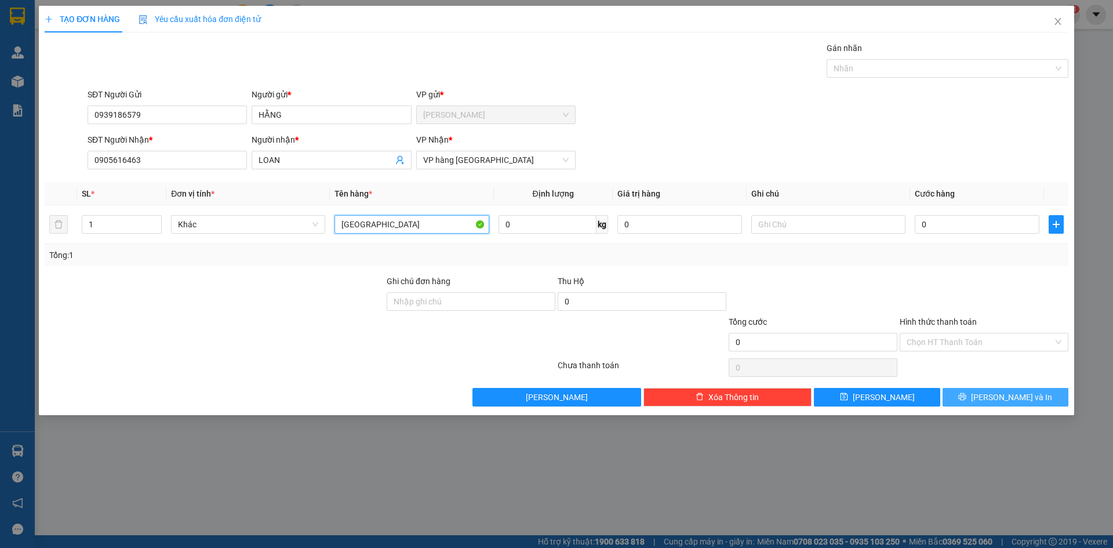
type input "[GEOGRAPHIC_DATA]"
click at [1035, 400] on button "[PERSON_NAME] và In" at bounding box center [1005, 397] width 126 height 19
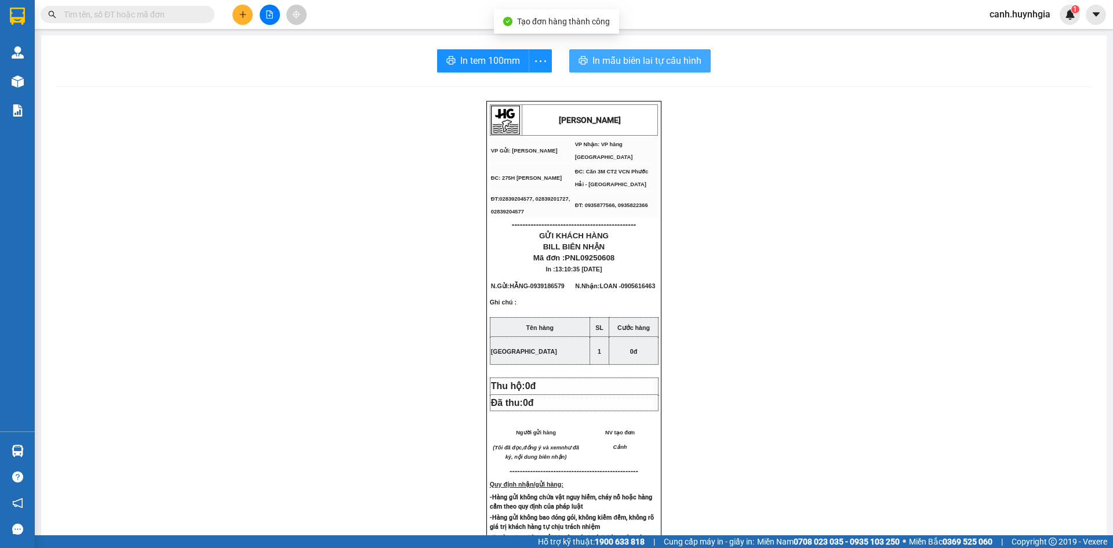
click at [646, 61] on span "In mẫu biên lai tự cấu hình" at bounding box center [646, 60] width 109 height 14
click at [483, 56] on div "In tem 100mm" at bounding box center [494, 60] width 115 height 23
click at [482, 56] on span "In tem 100mm" at bounding box center [490, 60] width 60 height 14
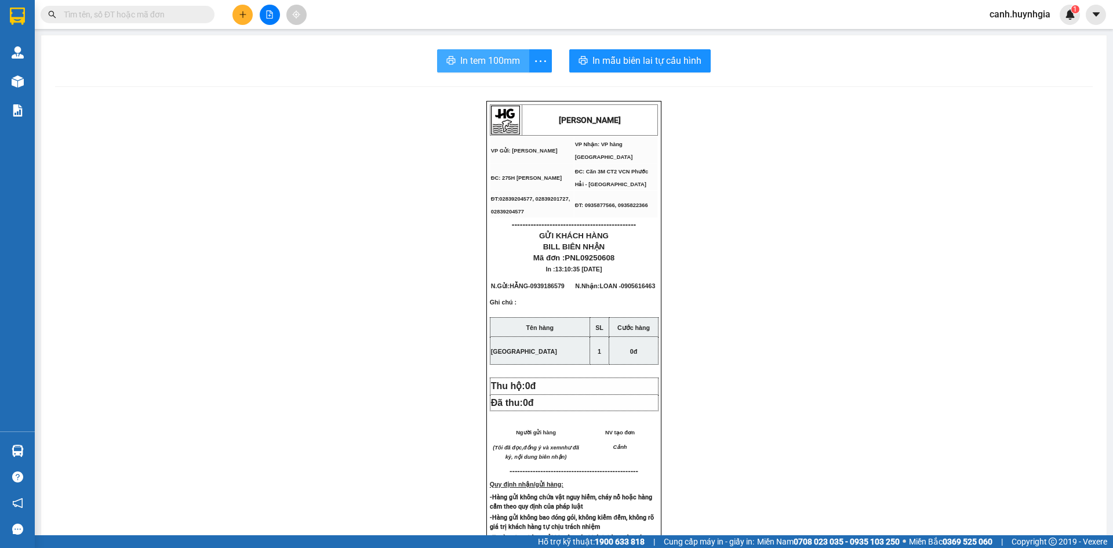
click at [482, 56] on span "In tem 100mm" at bounding box center [490, 60] width 60 height 14
click at [248, 10] on button at bounding box center [242, 15] width 20 height 20
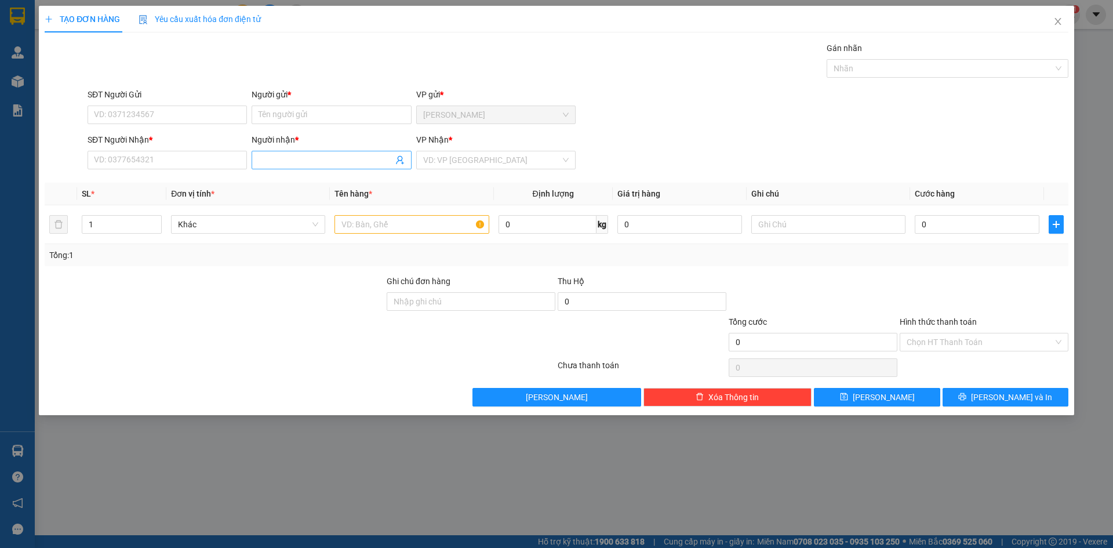
click at [281, 164] on input "Người nhận *" at bounding box center [325, 160] width 134 height 13
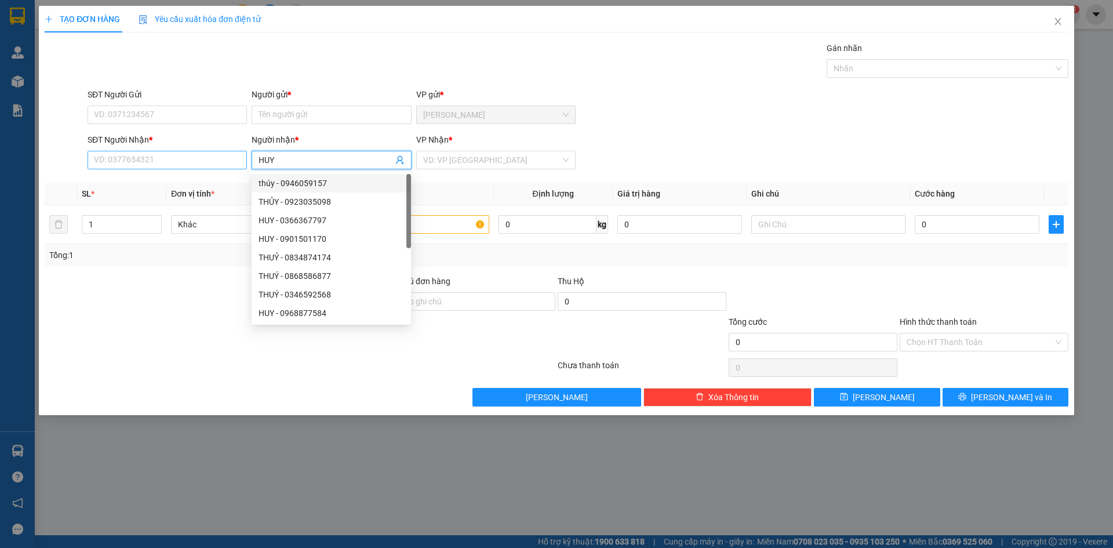
type input "HUY"
click at [186, 159] on input "SĐT Người Nhận *" at bounding box center [167, 160] width 159 height 19
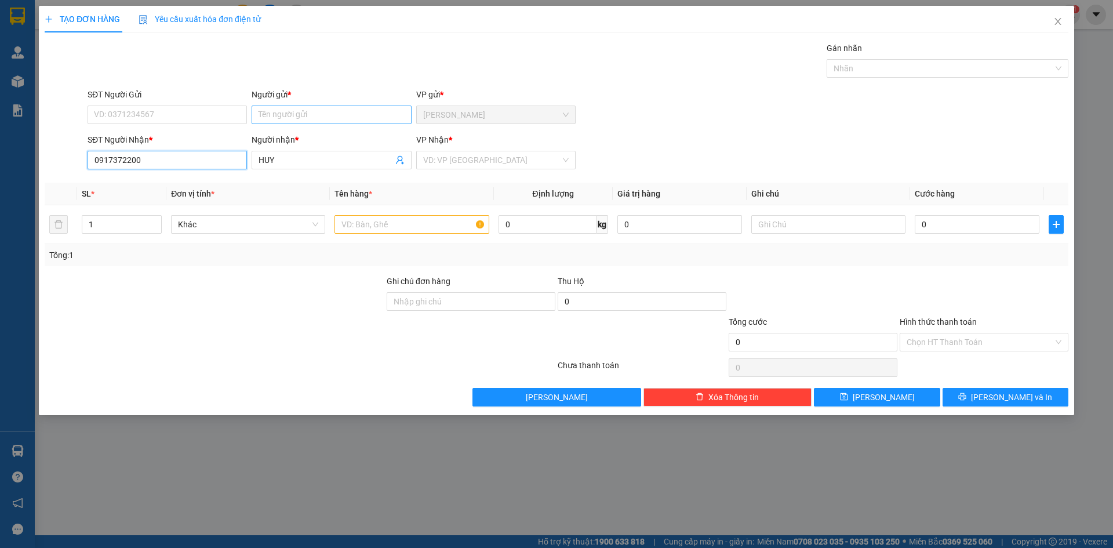
type input "0917372200"
click at [290, 117] on input "Người gửi *" at bounding box center [331, 114] width 159 height 19
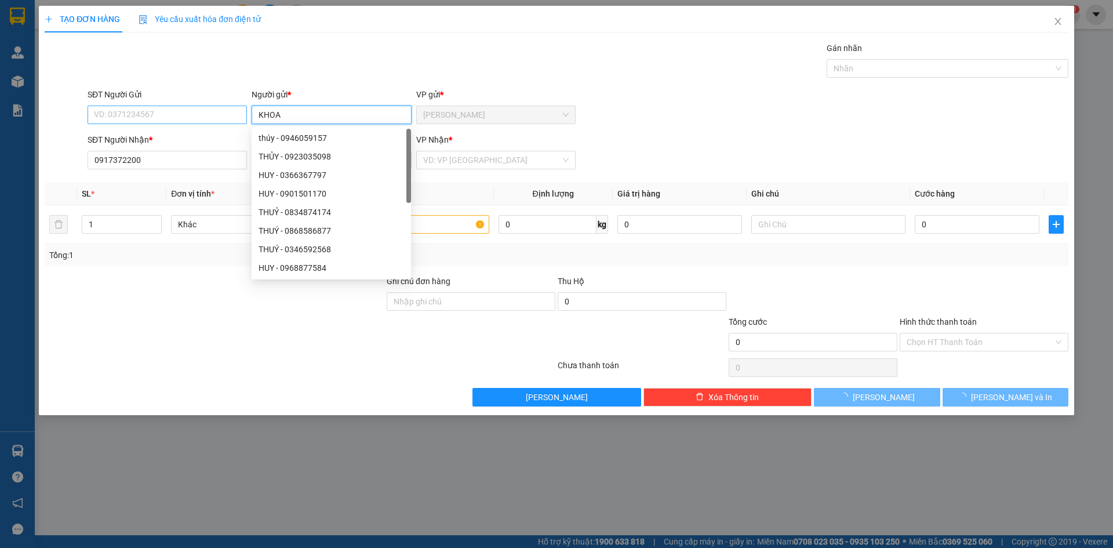
type input "KHOA"
click at [176, 111] on input "SĐT Người Gửi" at bounding box center [167, 114] width 159 height 19
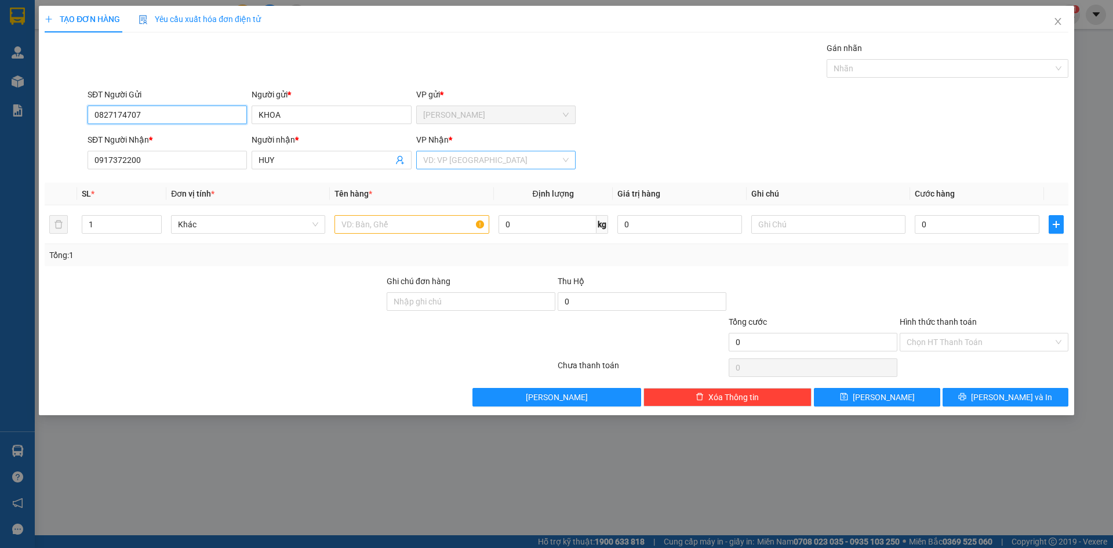
type input "0827174707"
click at [507, 158] on input "search" at bounding box center [491, 159] width 137 height 17
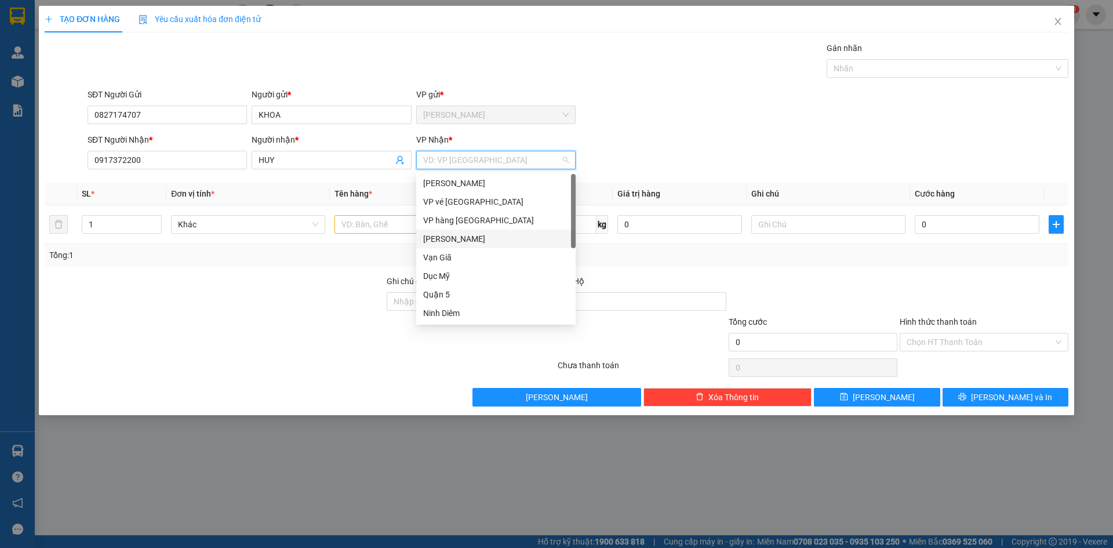
drag, startPoint x: 483, startPoint y: 243, endPoint x: 424, endPoint y: 226, distance: 61.6
click at [482, 243] on div "[PERSON_NAME]" at bounding box center [495, 238] width 145 height 13
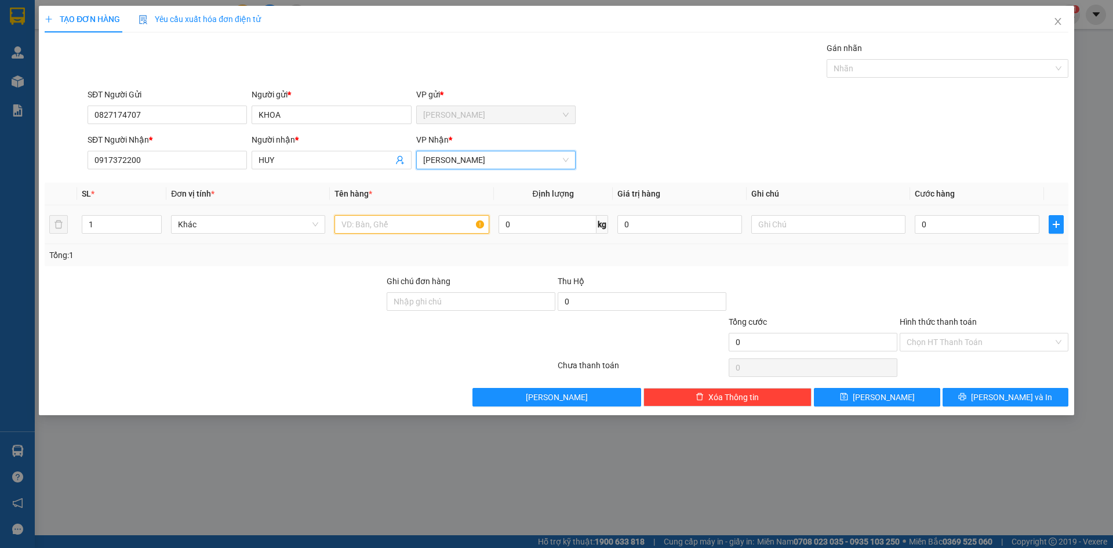
click at [381, 220] on input "text" at bounding box center [411, 224] width 154 height 19
type input "PBI"
click at [979, 229] on input "0" at bounding box center [977, 224] width 125 height 19
type input "2"
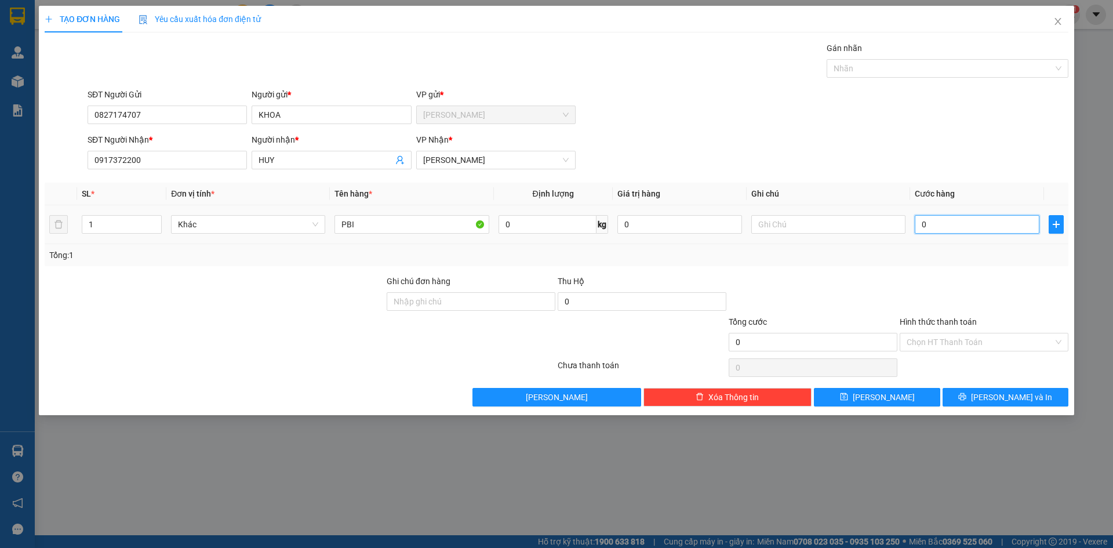
type input "2"
type input "20"
click at [981, 339] on input "Hình thức thanh toán" at bounding box center [979, 341] width 147 height 17
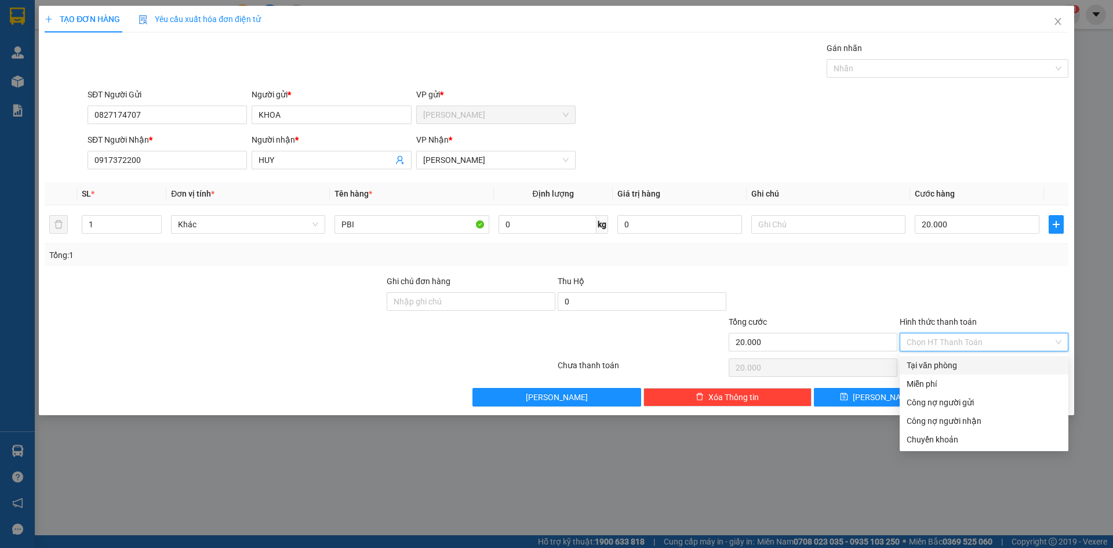
click at [966, 369] on div "Tại văn phòng" at bounding box center [983, 365] width 155 height 13
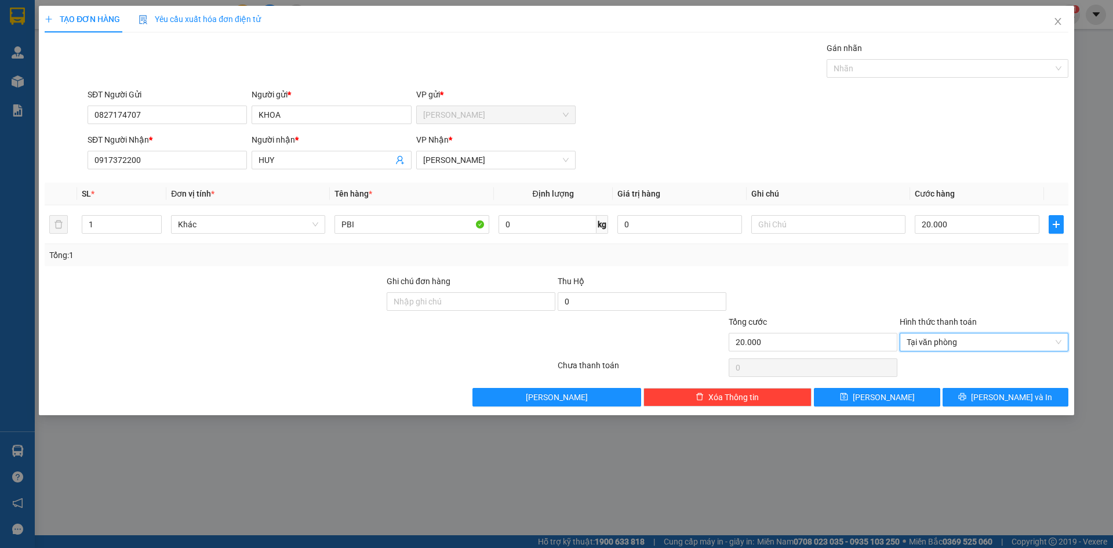
click at [990, 384] on div "Transit Pickup Surcharge Ids Transit Deliver Surcharge Ids Transit Deliver Surc…" at bounding box center [557, 224] width 1024 height 365
click at [966, 398] on icon "printer" at bounding box center [962, 396] width 8 height 8
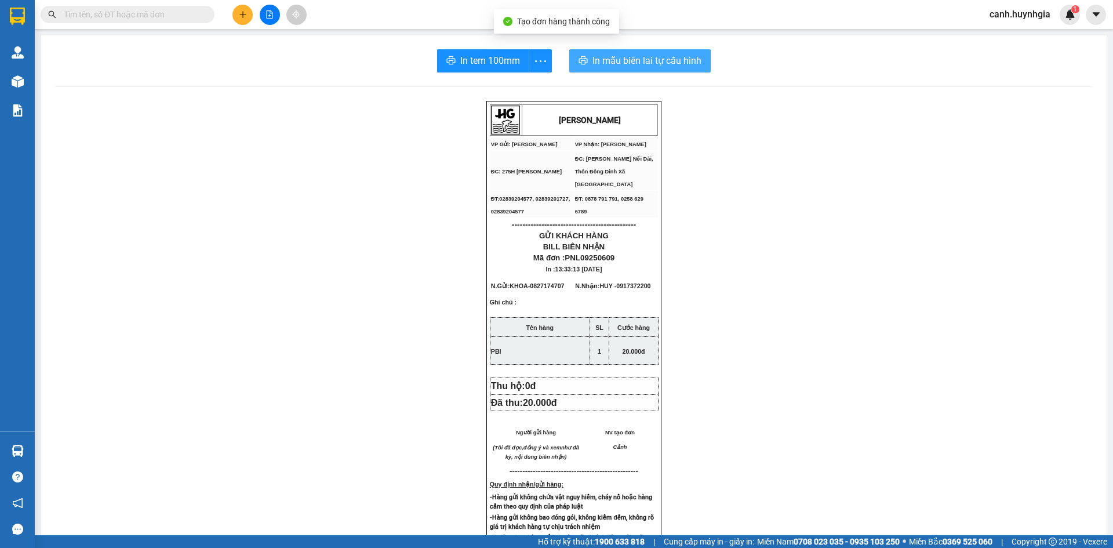
click at [620, 54] on span "In mẫu biên lai tự cấu hình" at bounding box center [646, 60] width 109 height 14
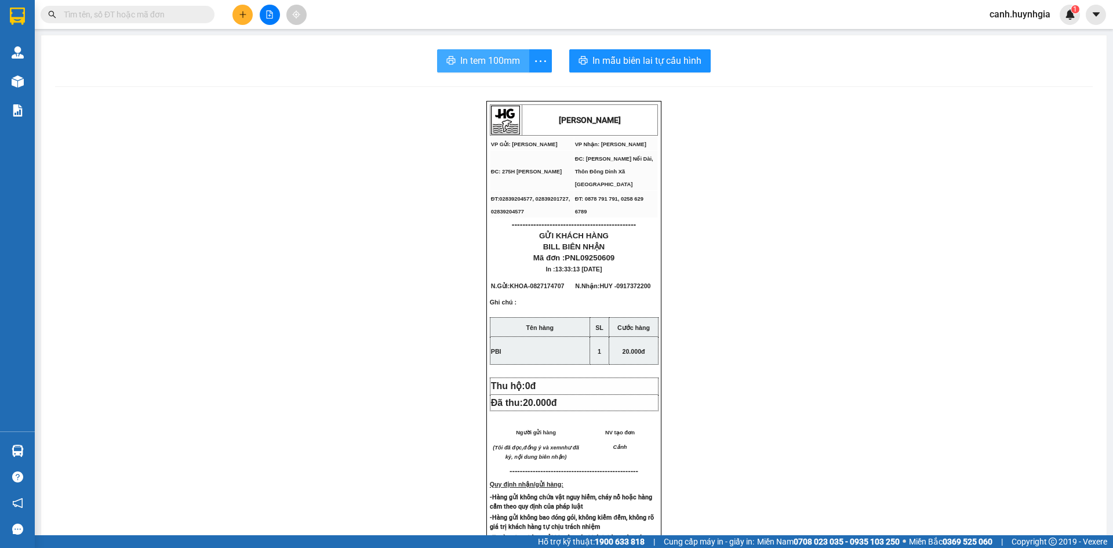
click at [488, 65] on span "In tem 100mm" at bounding box center [490, 60] width 60 height 14
click at [114, 14] on input "text" at bounding box center [132, 14] width 137 height 13
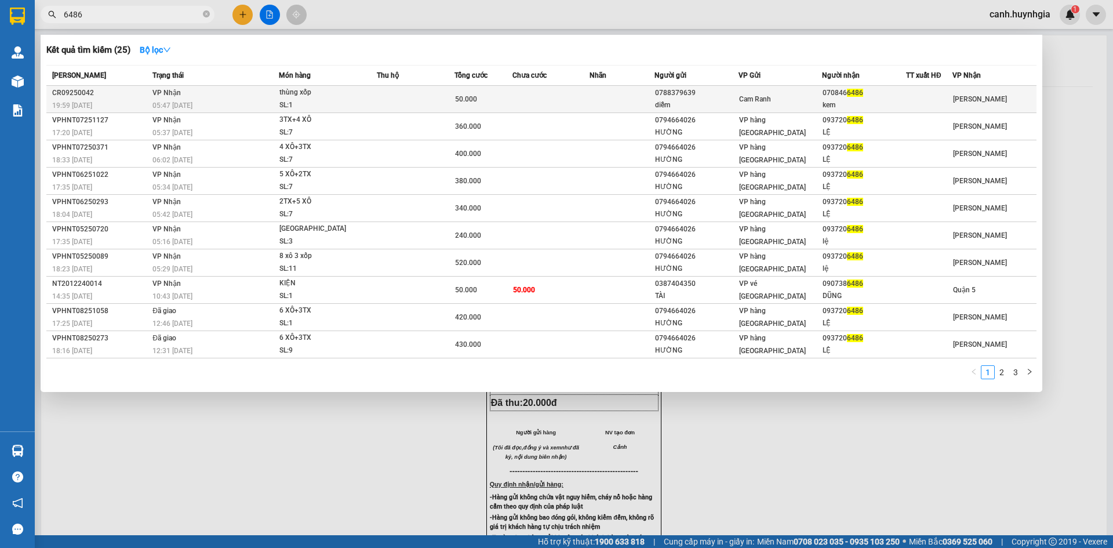
type input "6486"
click at [868, 96] on div "070846 6486" at bounding box center [863, 93] width 83 height 12
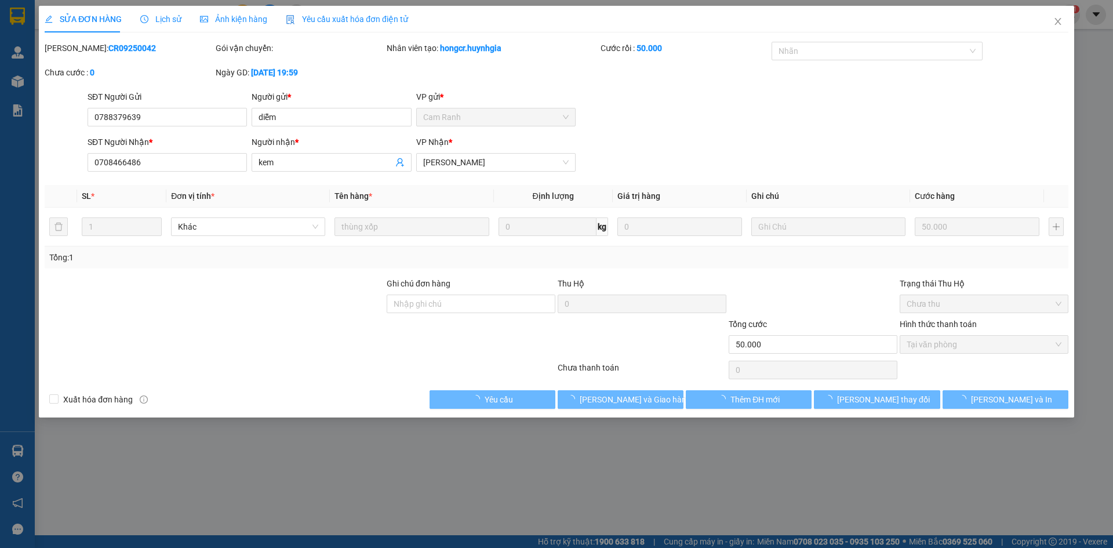
type input "0788379639"
type input "diễm"
type input "0708466486"
type input "kem"
type input "50.000"
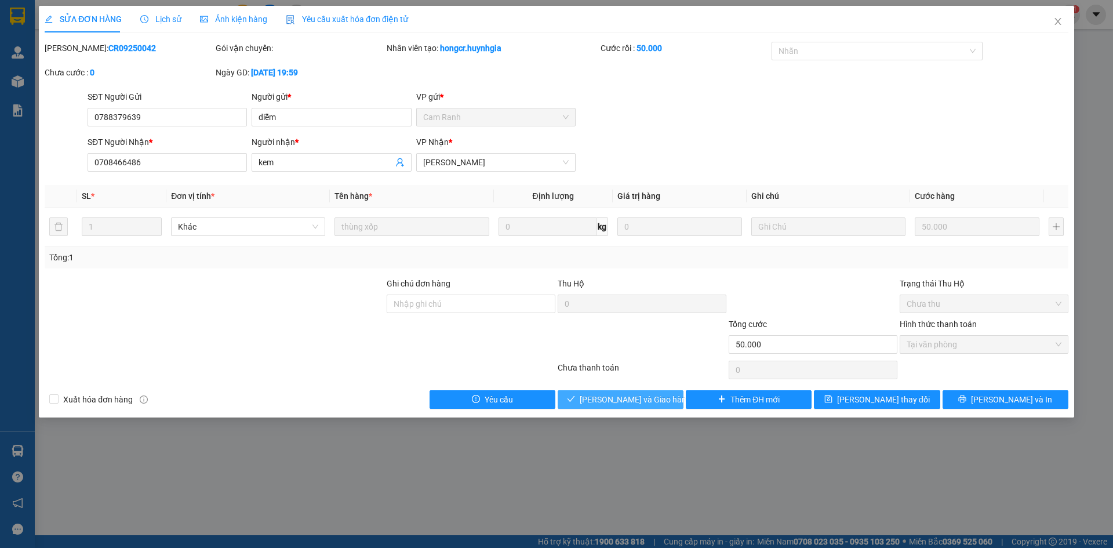
click at [631, 402] on span "[PERSON_NAME] và Giao hàng" at bounding box center [635, 399] width 111 height 13
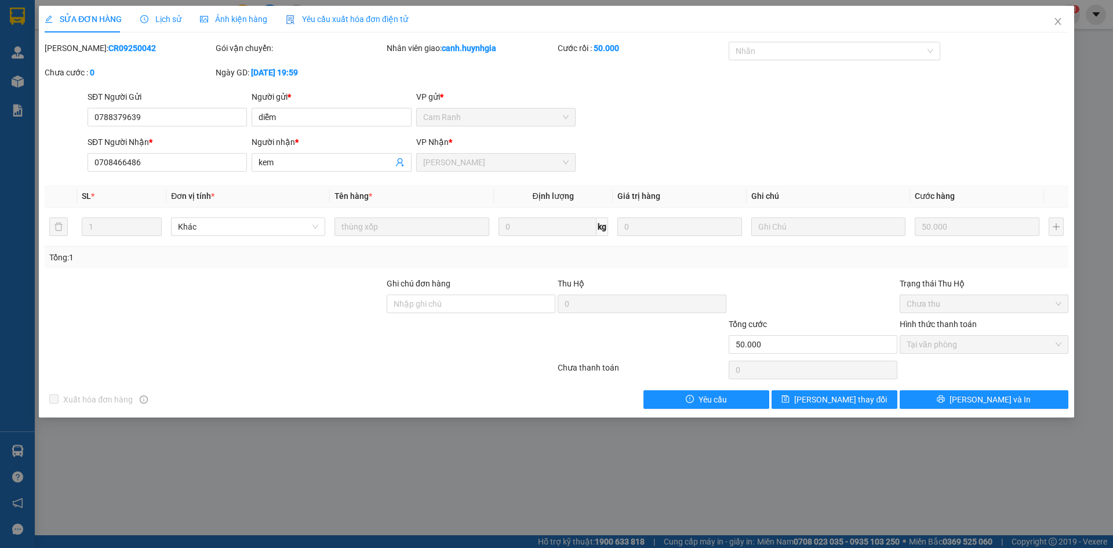
drag, startPoint x: 633, startPoint y: 398, endPoint x: 303, endPoint y: 316, distance: 340.5
click at [303, 316] on div at bounding box center [214, 297] width 342 height 41
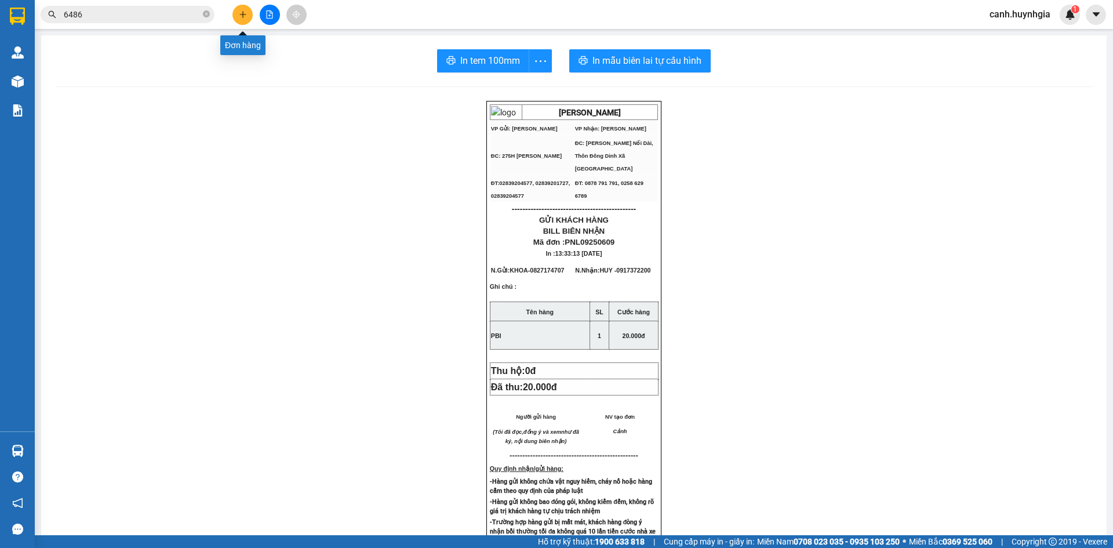
click at [243, 16] on icon "plus" at bounding box center [243, 14] width 8 height 8
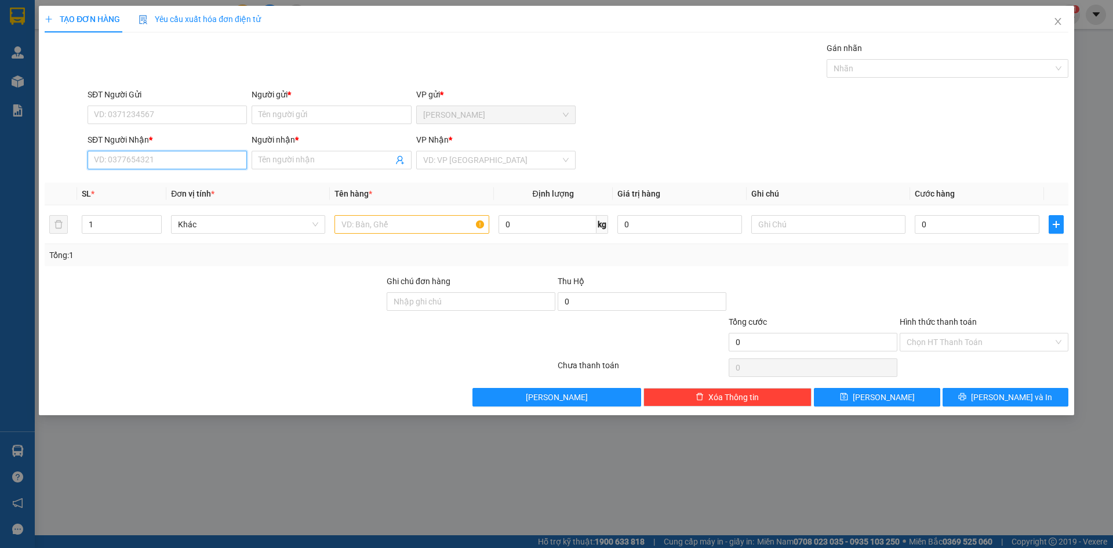
click at [126, 158] on input "SĐT Người Nhận *" at bounding box center [167, 160] width 159 height 19
type input "0352247420"
click at [287, 156] on input "Người nhận *" at bounding box center [325, 160] width 134 height 13
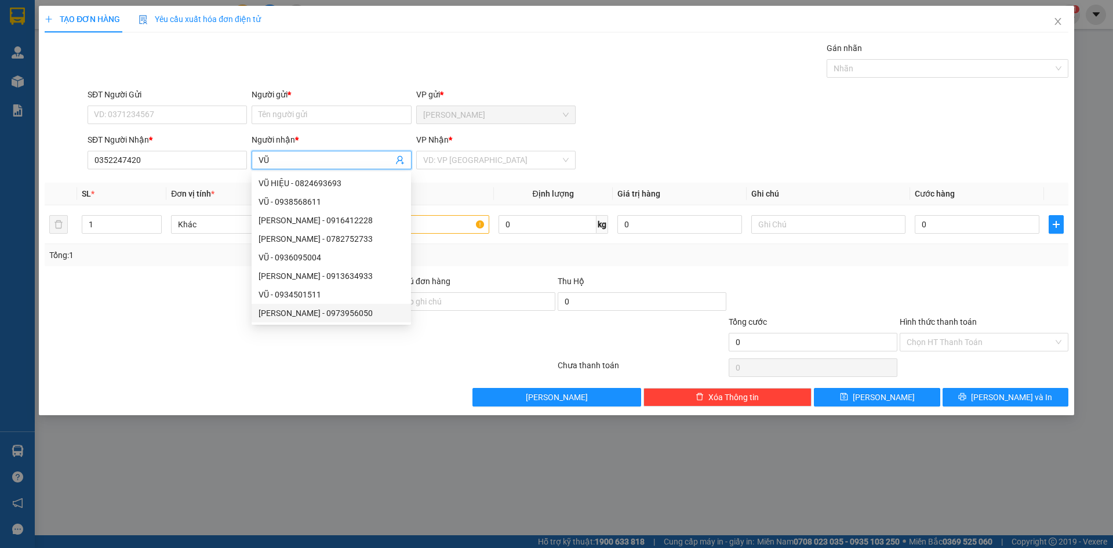
type input "VŨ"
click at [179, 366] on div at bounding box center [299, 367] width 513 height 23
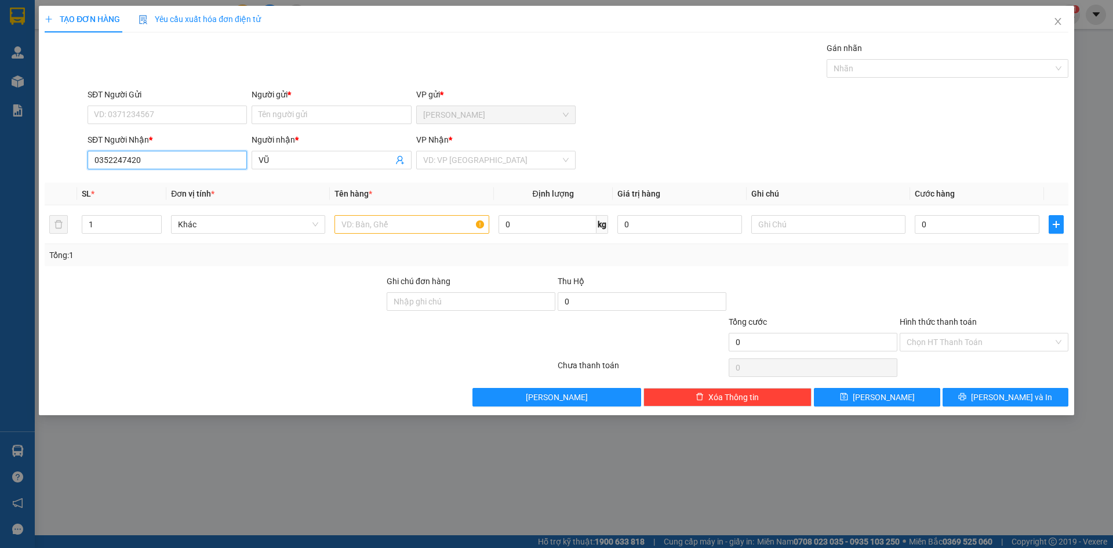
click at [166, 160] on input "0352247420" at bounding box center [167, 160] width 159 height 19
click at [126, 119] on input "SĐT Người Gửi" at bounding box center [167, 114] width 159 height 19
click at [286, 118] on input "Người gửi *" at bounding box center [331, 114] width 159 height 19
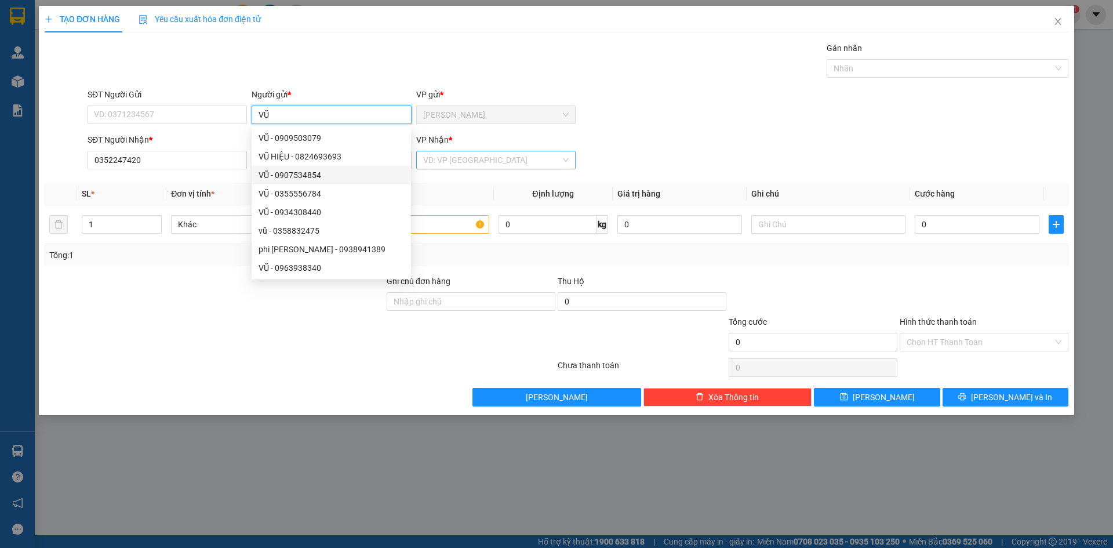
type input "VŨ"
click at [444, 160] on input "search" at bounding box center [491, 159] width 137 height 17
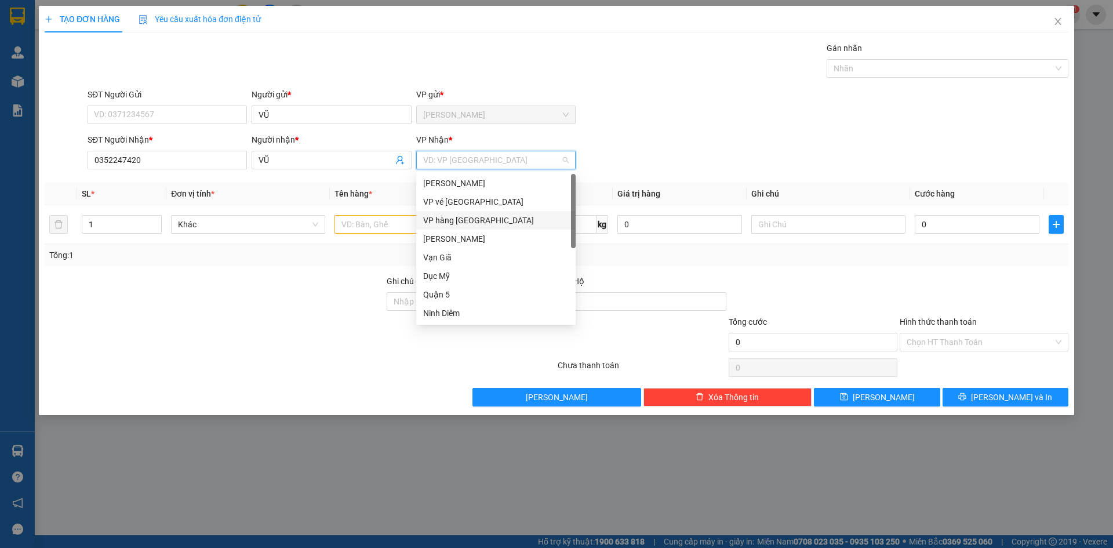
click at [465, 223] on div "VP hàng [GEOGRAPHIC_DATA]" at bounding box center [495, 220] width 145 height 13
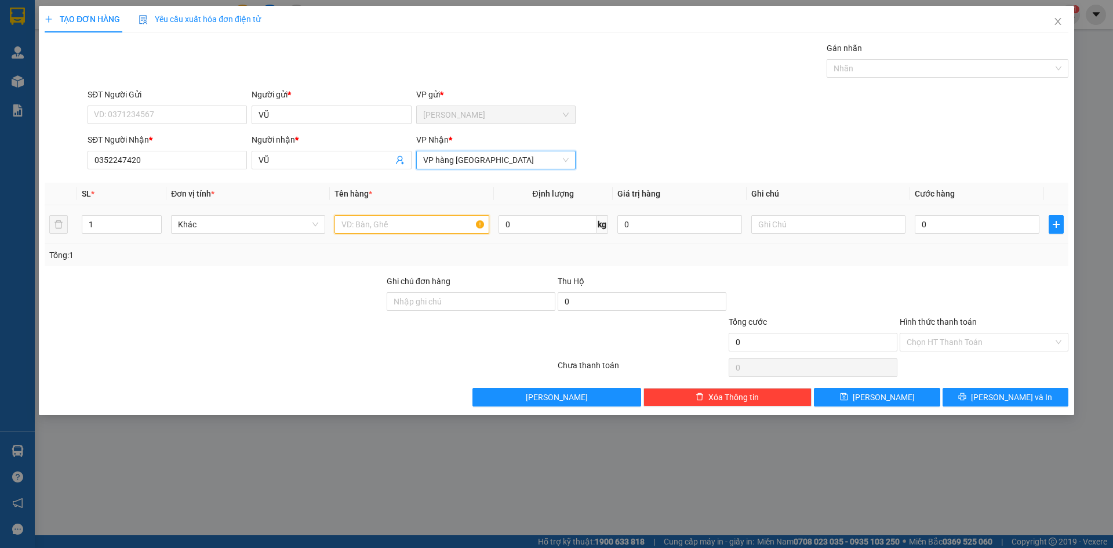
click at [413, 228] on input "text" at bounding box center [411, 224] width 154 height 19
click at [297, 161] on input "VŨ" at bounding box center [325, 160] width 134 height 13
type input "VŨ"
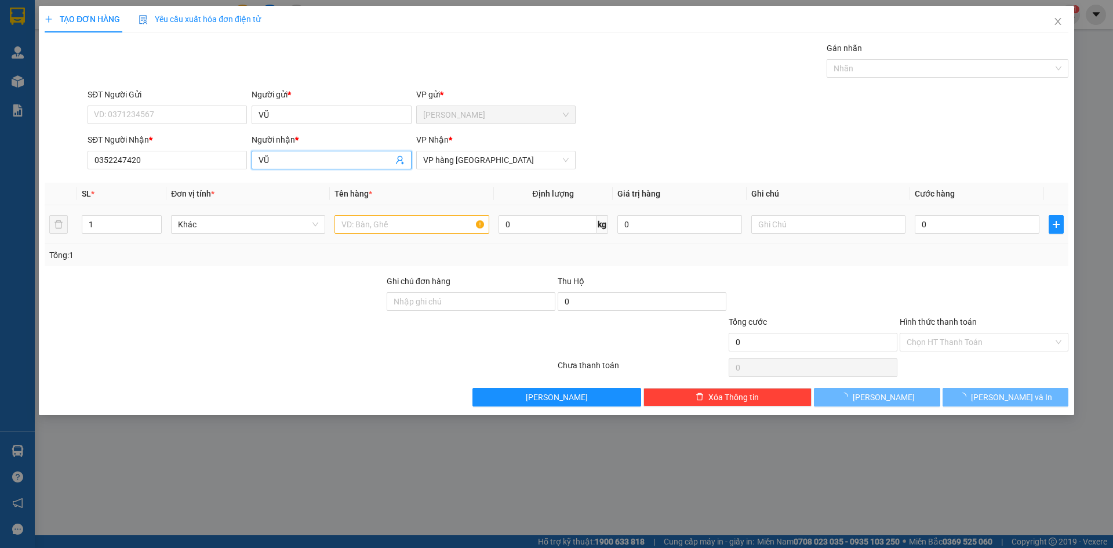
type input "0782752733"
type input "[PERSON_NAME]"
drag, startPoint x: 310, startPoint y: 159, endPoint x: 252, endPoint y: 167, distance: 58.6
click at [252, 167] on span "[PERSON_NAME]" at bounding box center [331, 160] width 159 height 19
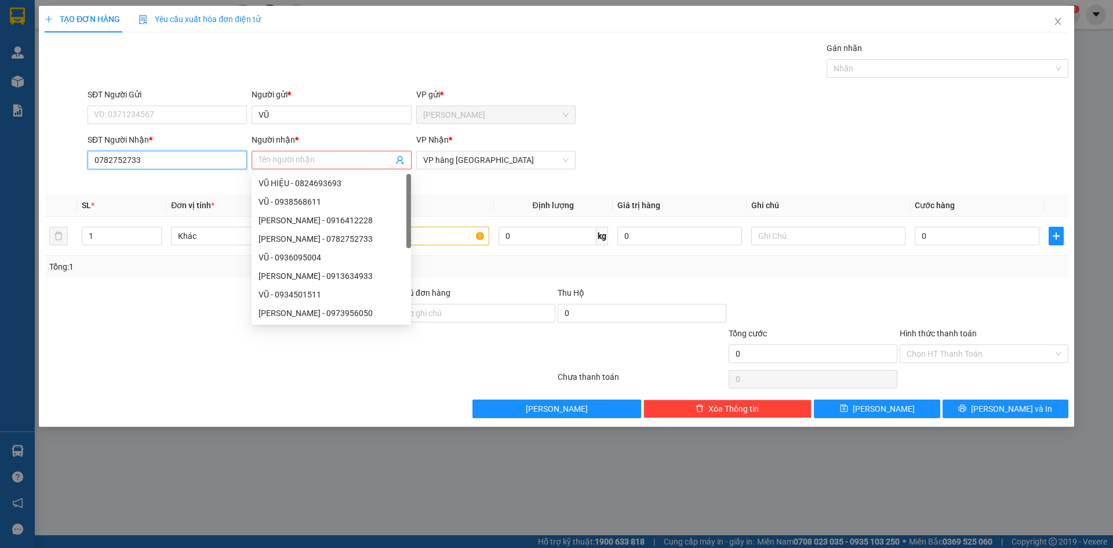
drag, startPoint x: 87, startPoint y: 167, endPoint x: 34, endPoint y: 179, distance: 54.7
click at [7, 170] on div "TẠO ĐƠN HÀNG Yêu cầu xuất hóa đơn điện tử Transit Pickup Surcharge Ids Transit …" at bounding box center [556, 274] width 1113 height 548
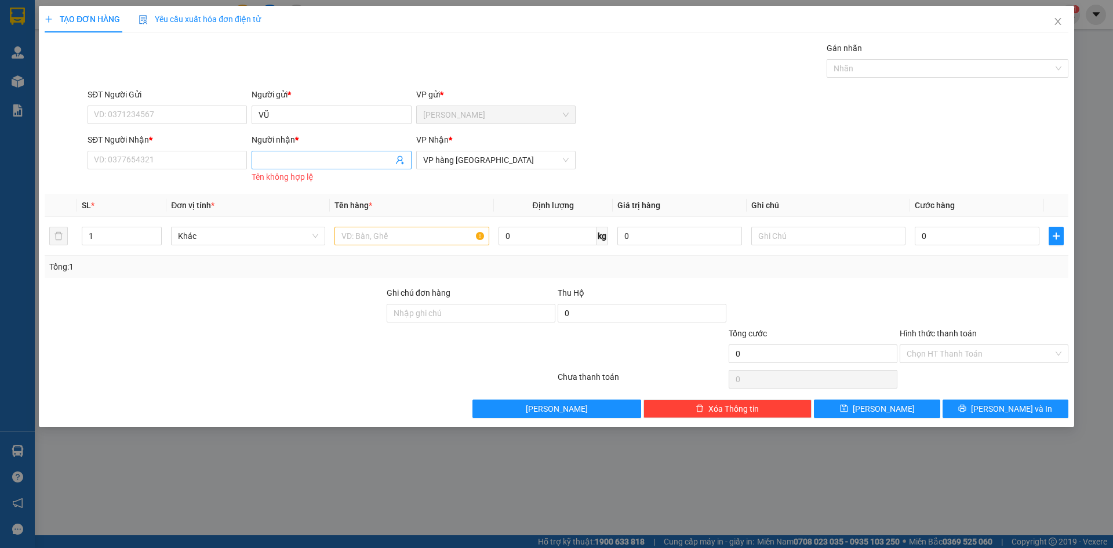
click at [263, 161] on input "Người nhận *" at bounding box center [325, 160] width 134 height 13
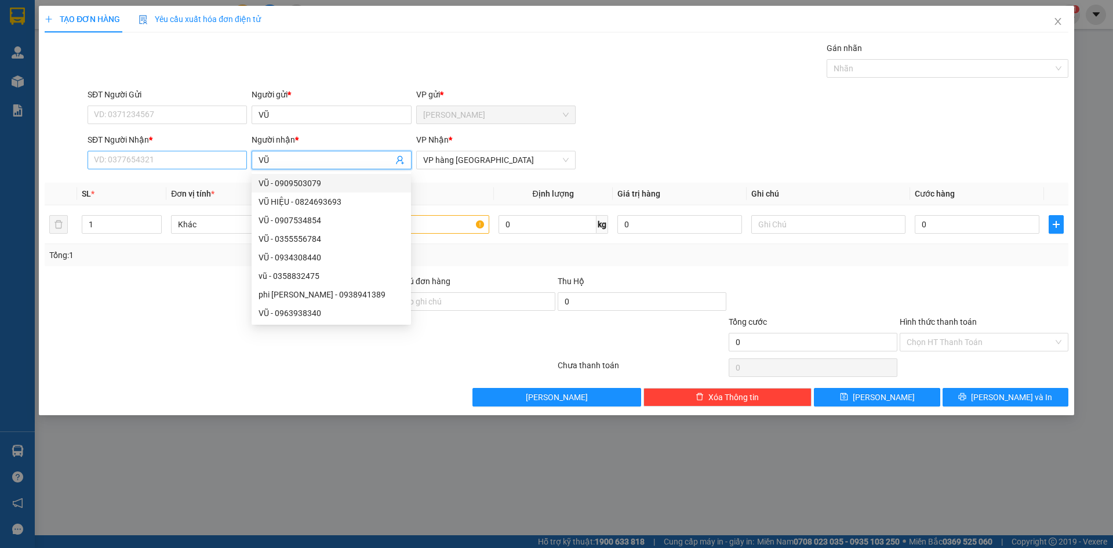
type input "VŨ"
click at [147, 159] on input "SĐT Người Nhận *" at bounding box center [167, 160] width 159 height 19
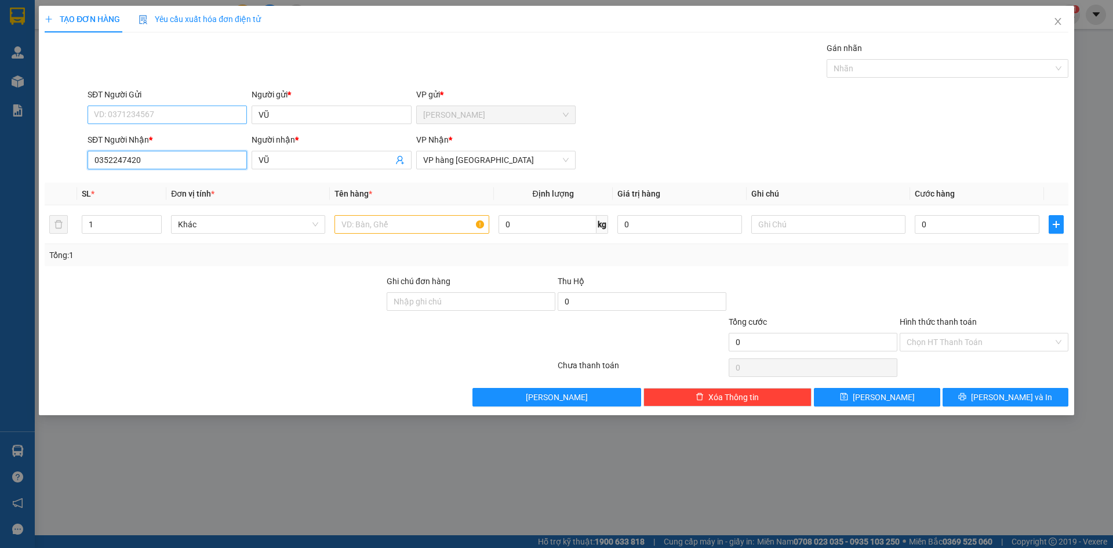
type input "0352247420"
click at [143, 117] on input "SĐT Người Gửi" at bounding box center [167, 114] width 159 height 19
type input "0352247420"
click at [152, 141] on div "0352247420 - KHANG" at bounding box center [166, 138] width 145 height 13
type input "KHANG"
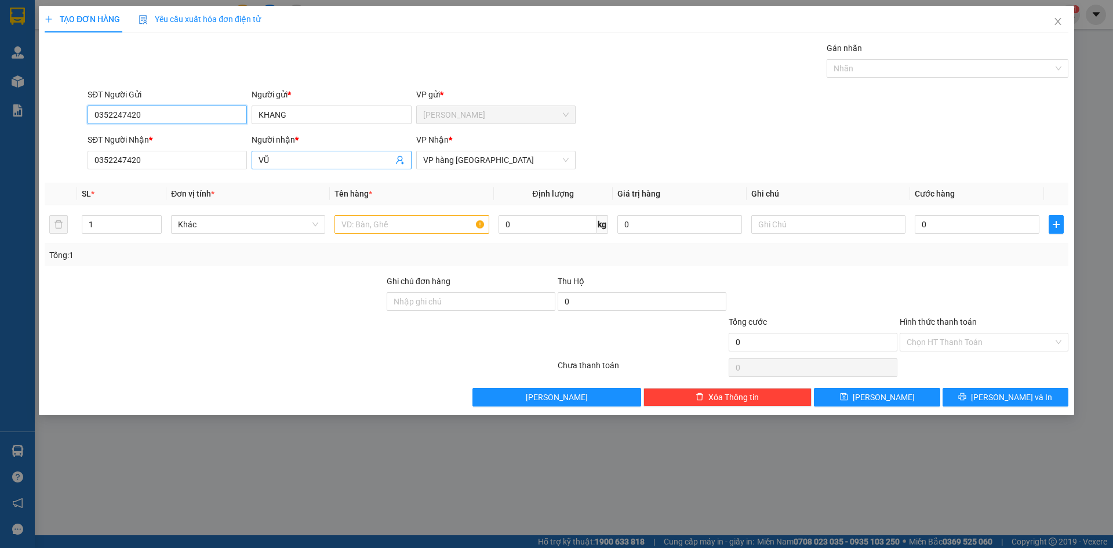
type input "0352247420"
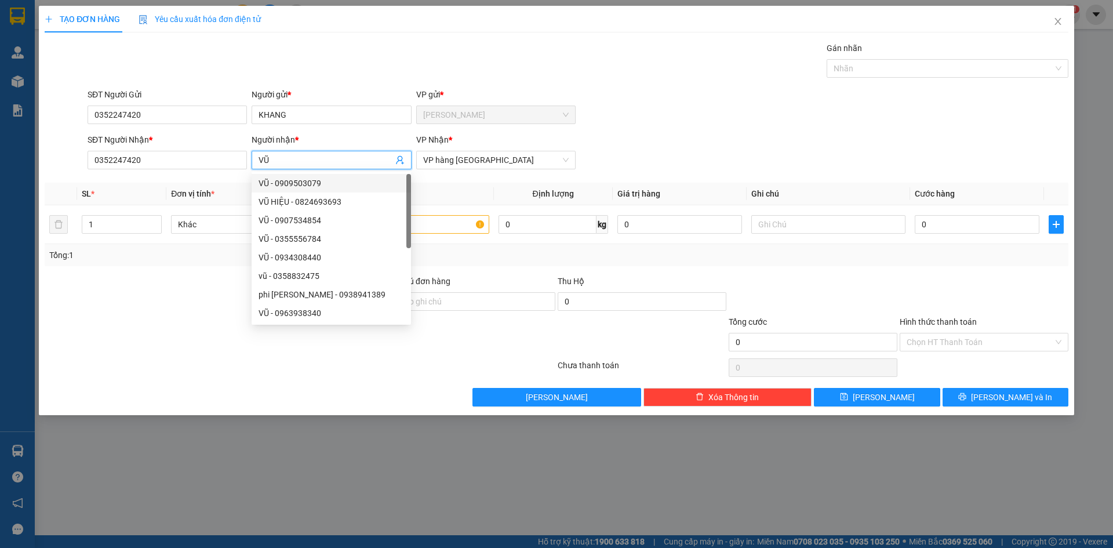
drag, startPoint x: 291, startPoint y: 161, endPoint x: 207, endPoint y: 181, distance: 86.5
click at [213, 181] on div "Transit Pickup Surcharge Ids Transit Deliver Surcharge Ids Transit Deliver Surc…" at bounding box center [557, 224] width 1024 height 365
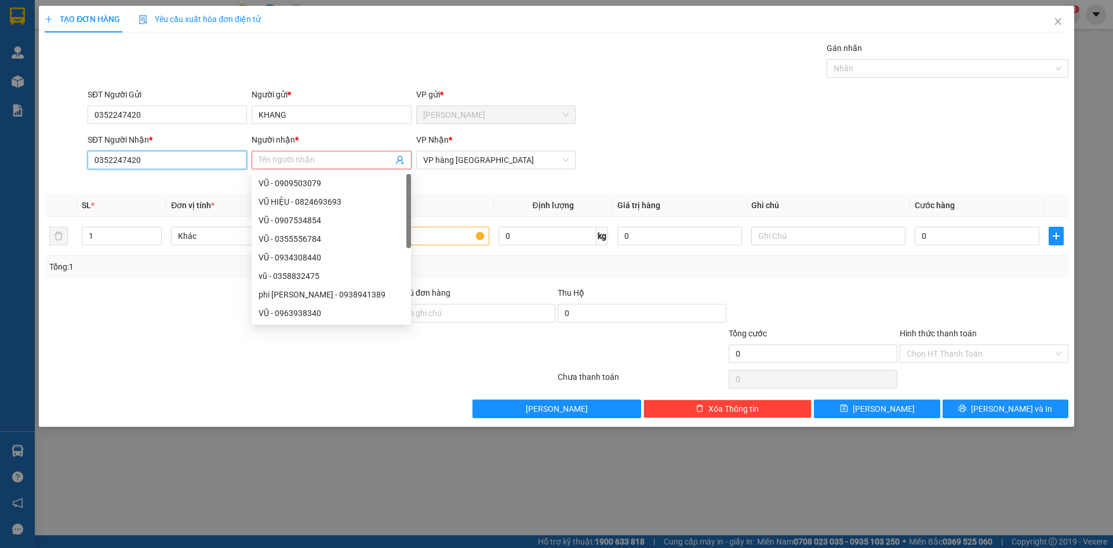
drag, startPoint x: 145, startPoint y: 163, endPoint x: 56, endPoint y: 181, distance: 91.5
click at [57, 181] on div "SĐT Người Nhận * 0352247420 0352247420 Người nhận * Tên người nhận Tên không hợ…" at bounding box center [556, 159] width 1026 height 52
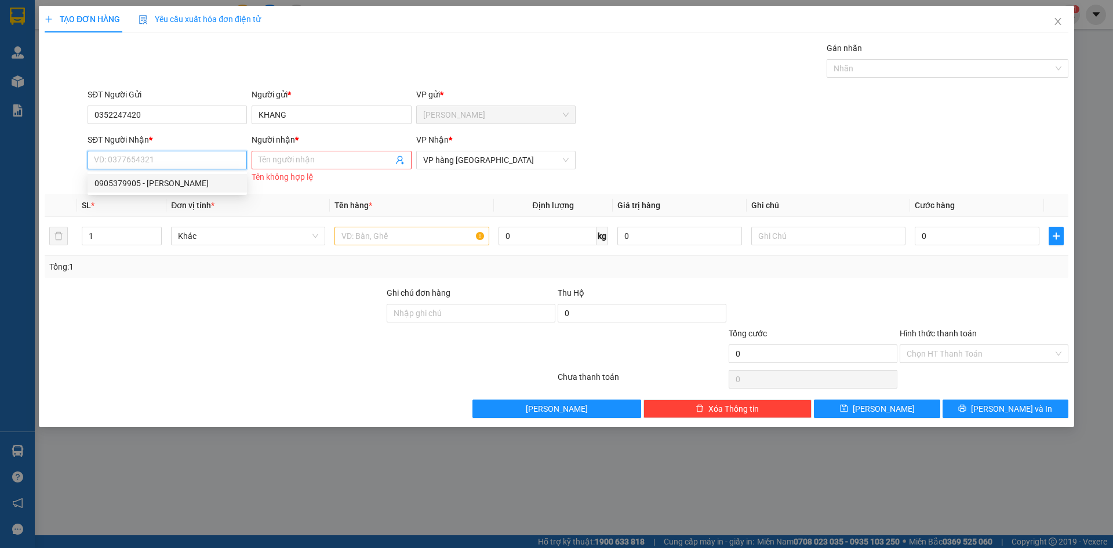
click at [129, 180] on div "0905379905 - [PERSON_NAME]" at bounding box center [166, 183] width 145 height 13
type input "0905379905"
type input "VŨ"
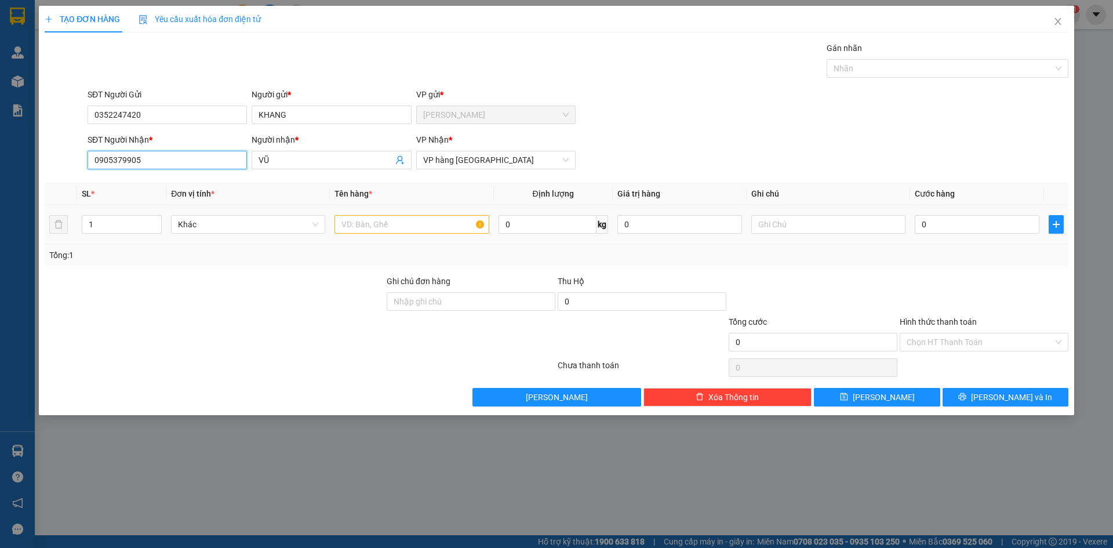
type input "0905379905"
click at [402, 228] on input "text" at bounding box center [411, 224] width 154 height 19
type input "GO"
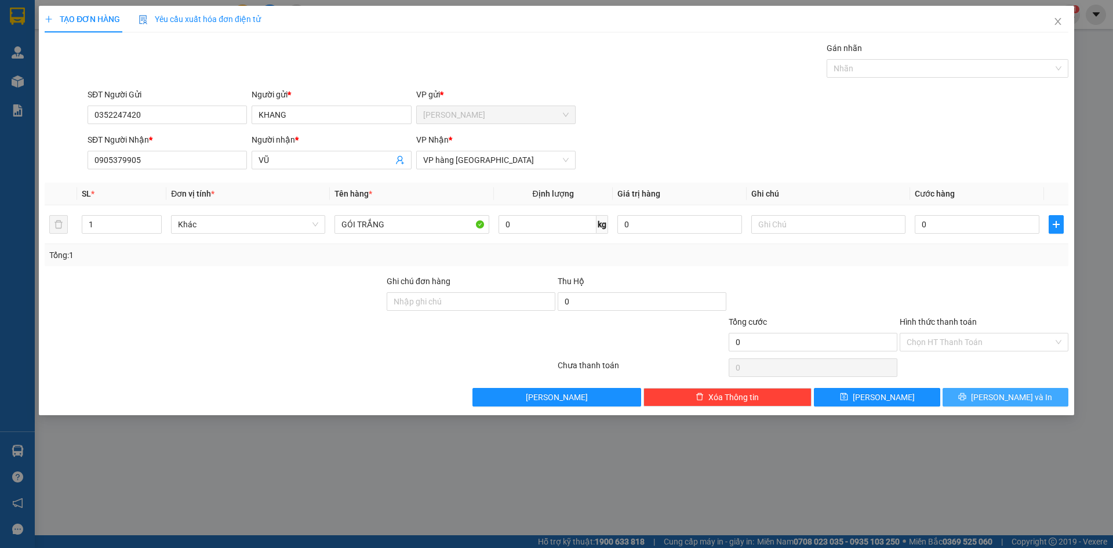
click at [1005, 393] on span "[PERSON_NAME] và In" at bounding box center [1011, 397] width 81 height 13
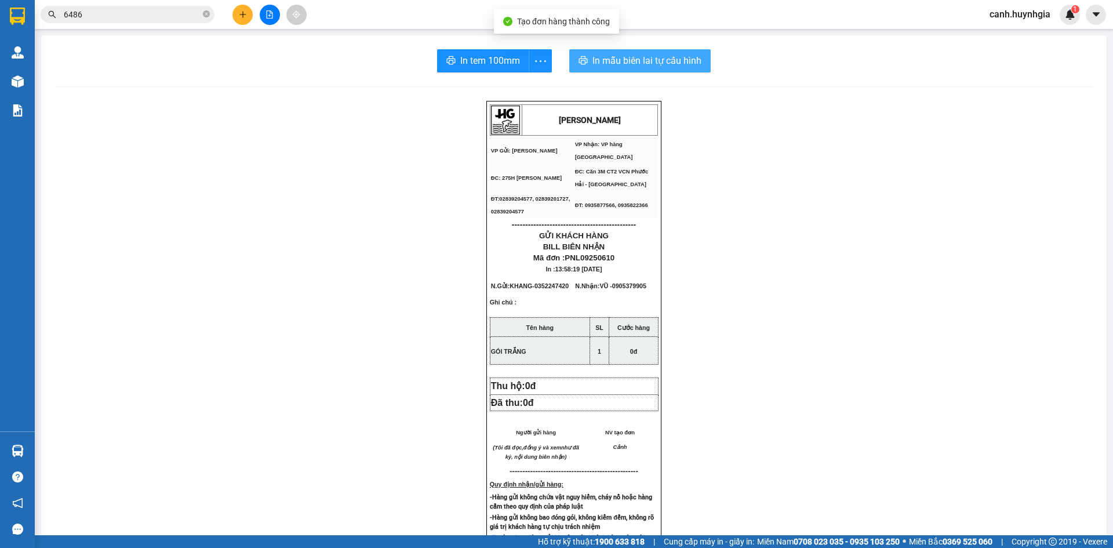
click at [633, 60] on span "In mẫu biên lai tự cấu hình" at bounding box center [646, 60] width 109 height 14
click at [246, 9] on button at bounding box center [242, 15] width 20 height 20
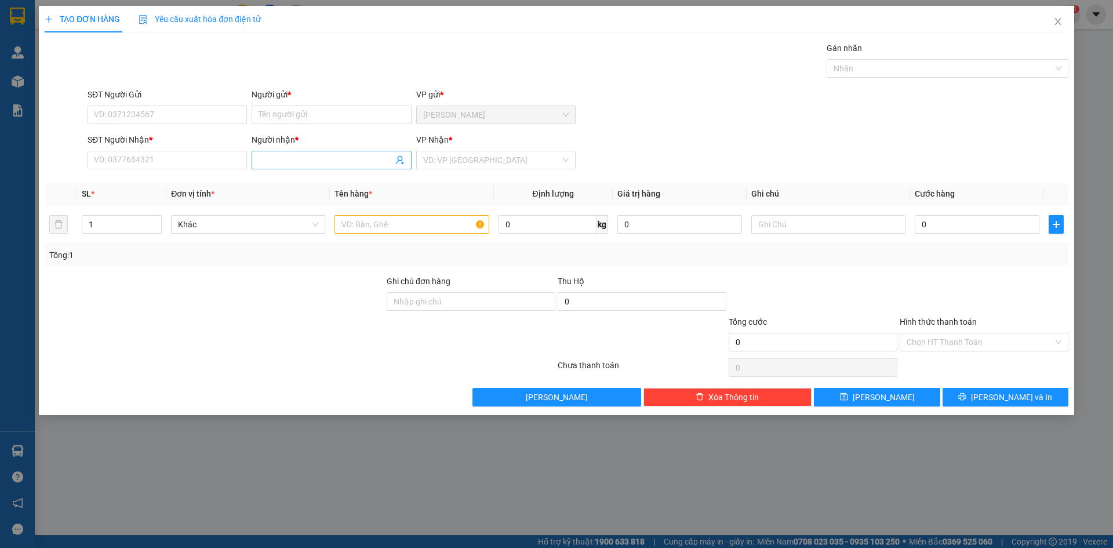
click at [282, 159] on input "Người nhận *" at bounding box center [325, 160] width 134 height 13
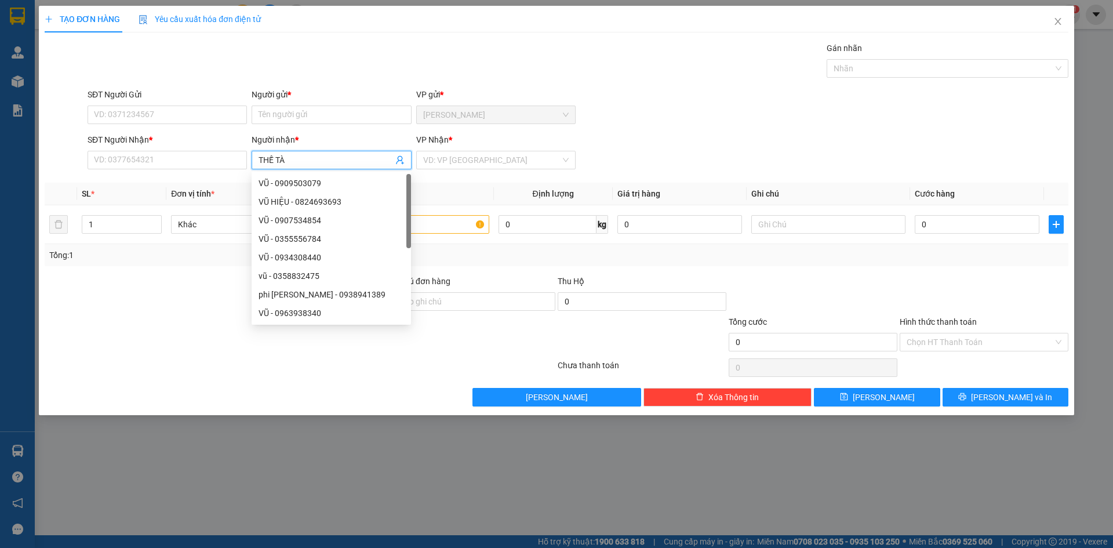
type input "THẾ TÀI"
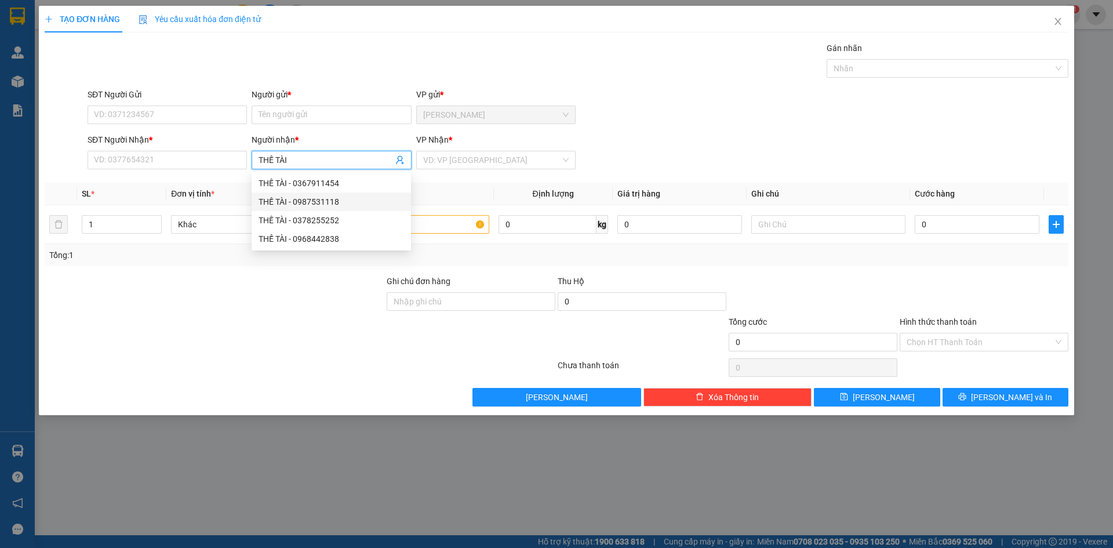
click at [337, 202] on div "THẾ TÀI - 0987531118" at bounding box center [330, 201] width 145 height 13
type input "0987531118"
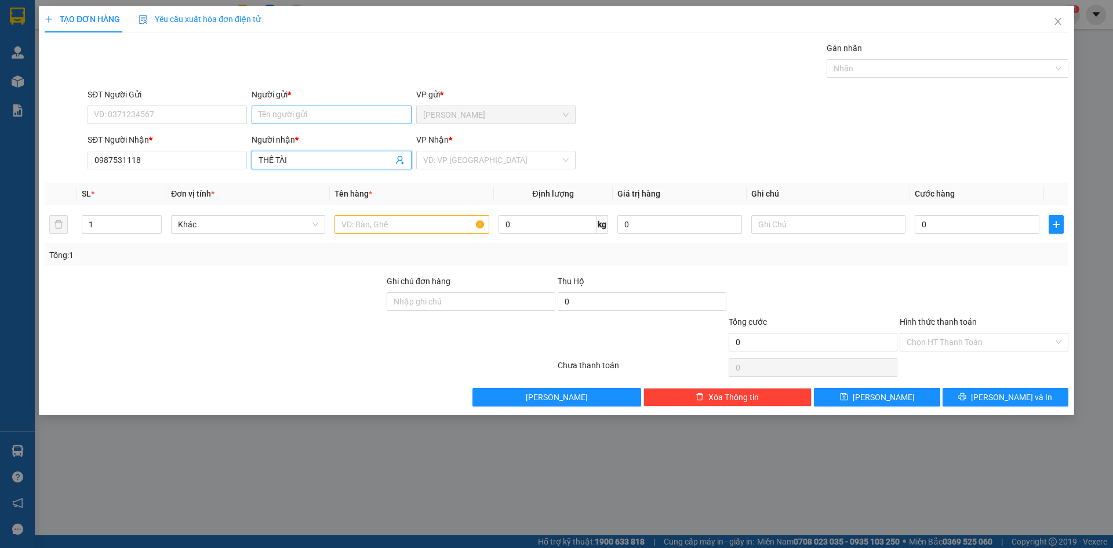
type input "THẾ TÀI"
click at [286, 115] on input "Người gửi *" at bounding box center [331, 114] width 159 height 19
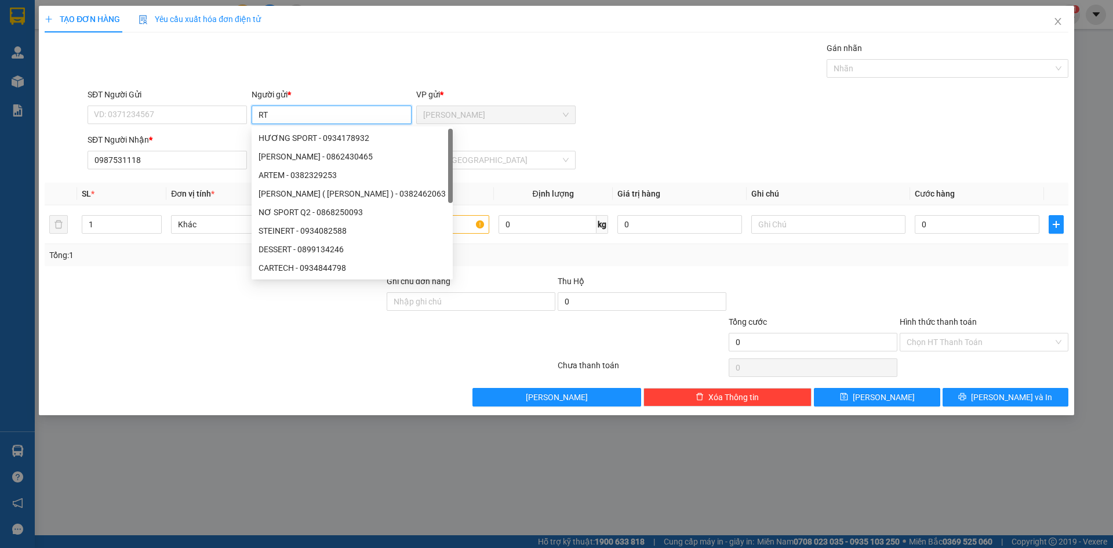
type input "R"
type input "THANH"
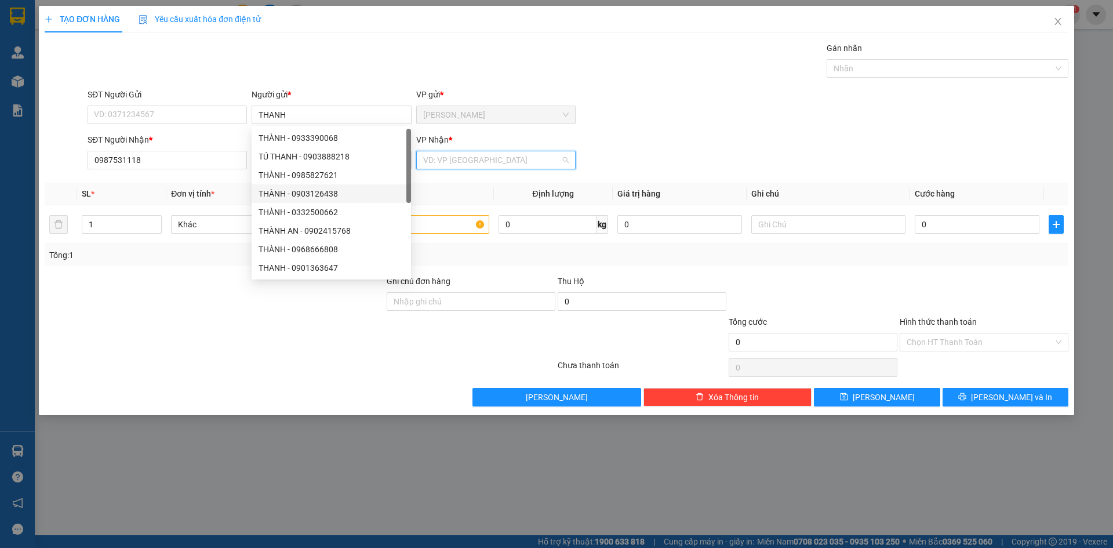
click at [442, 161] on input "search" at bounding box center [491, 159] width 137 height 17
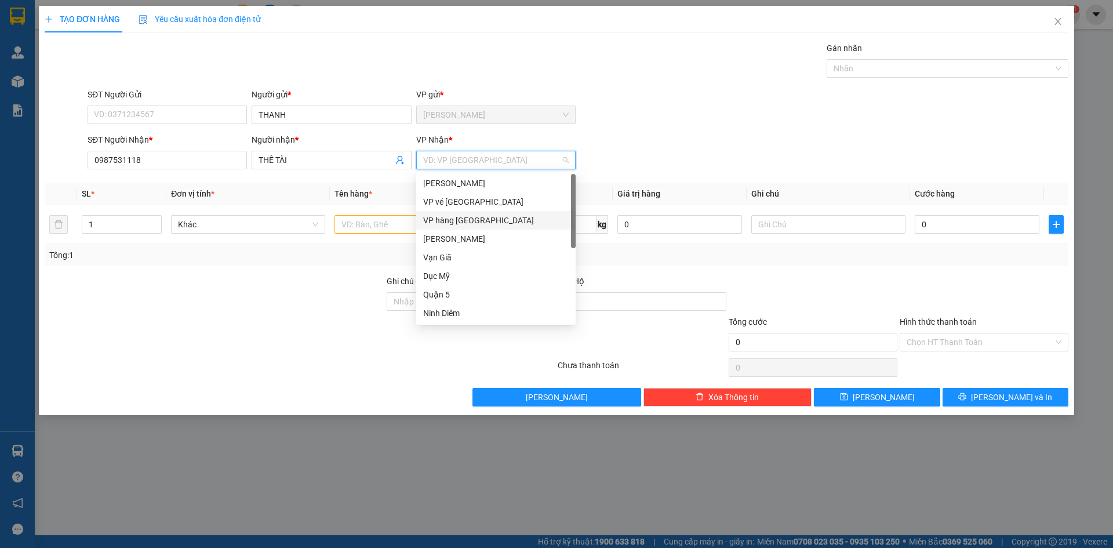
click at [457, 223] on div "VP hàng [GEOGRAPHIC_DATA]" at bounding box center [495, 220] width 145 height 13
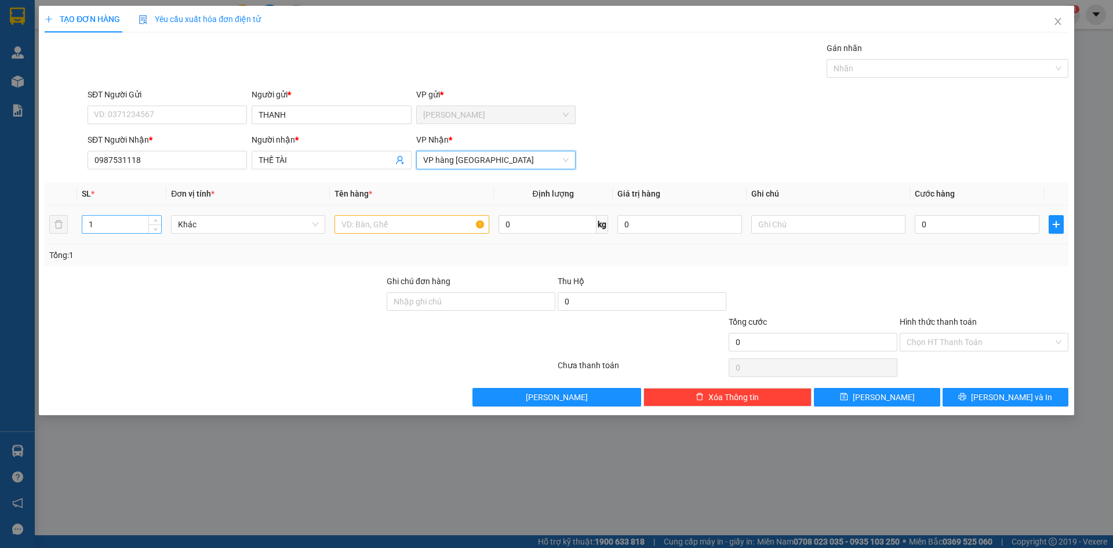
click at [114, 223] on input "1" at bounding box center [121, 224] width 79 height 17
type input "3"
click at [376, 225] on input "text" at bounding box center [411, 224] width 154 height 19
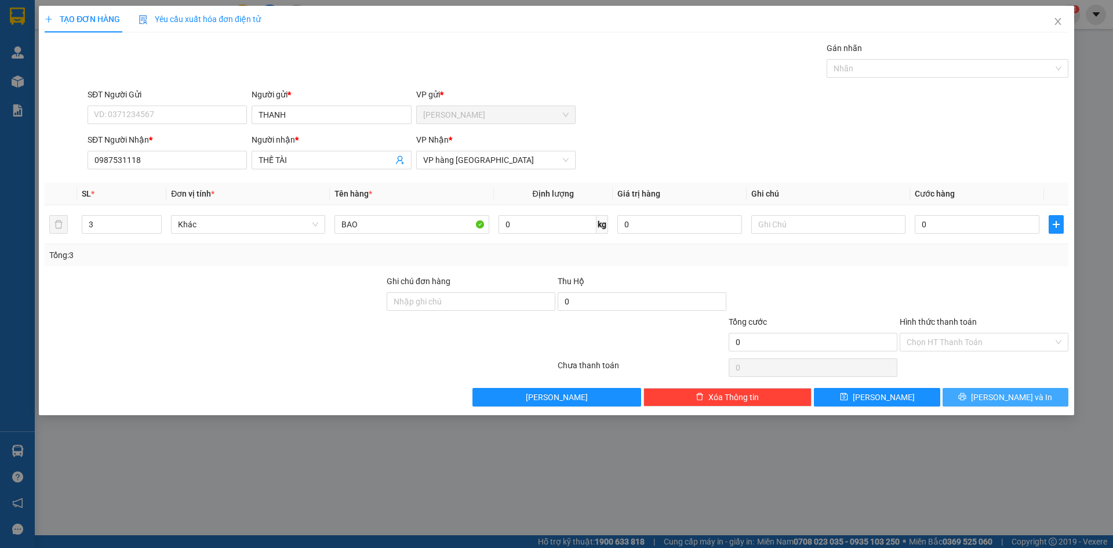
click at [1017, 396] on span "[PERSON_NAME] và In" at bounding box center [1011, 397] width 81 height 13
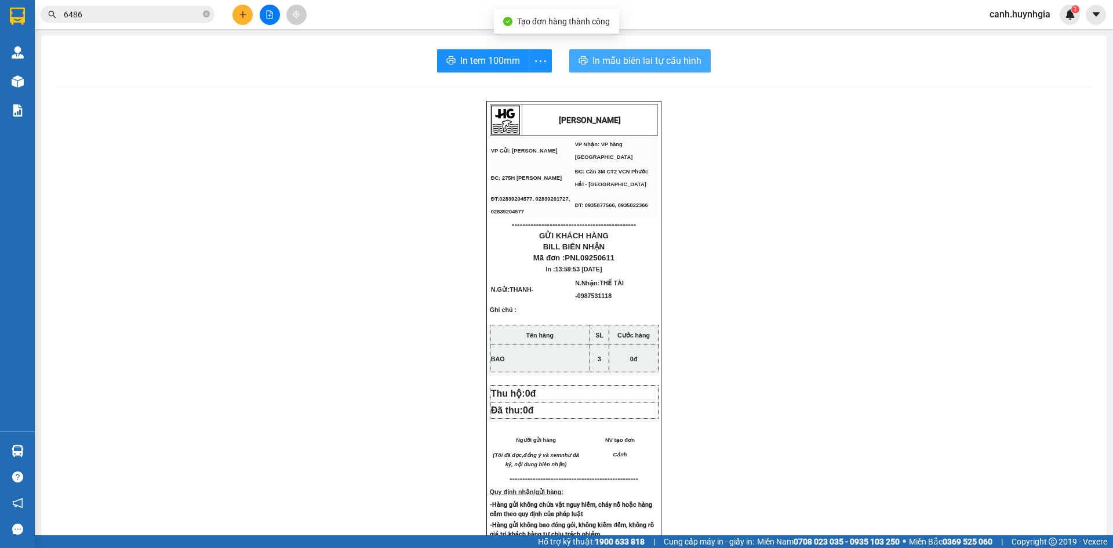
click at [608, 52] on button "In mẫu biên lai tự cấu hình" at bounding box center [639, 60] width 141 height 23
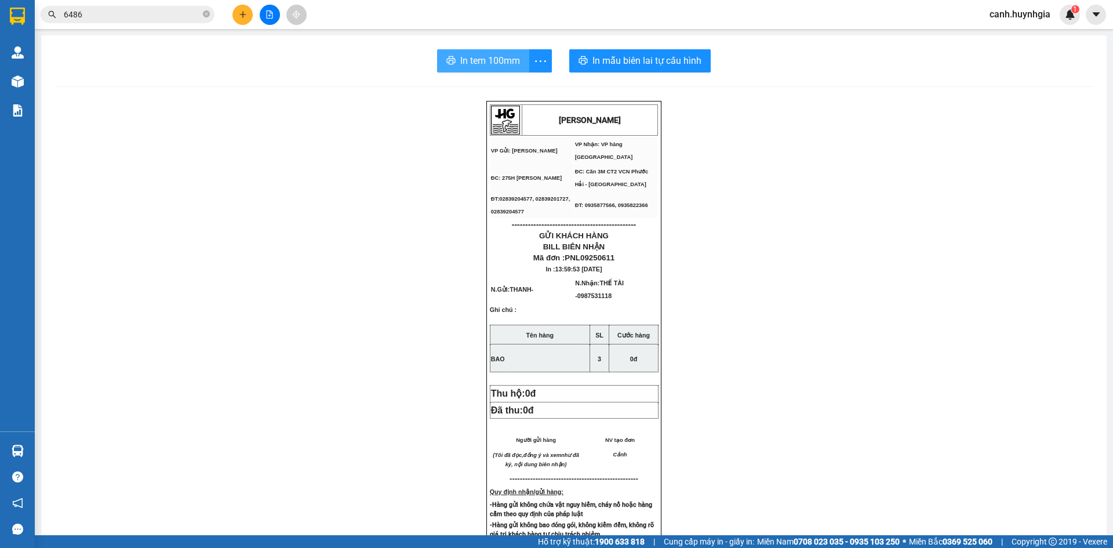
click at [472, 57] on span "In tem 100mm" at bounding box center [490, 60] width 60 height 14
click at [245, 13] on icon "plus" at bounding box center [243, 14] width 8 height 8
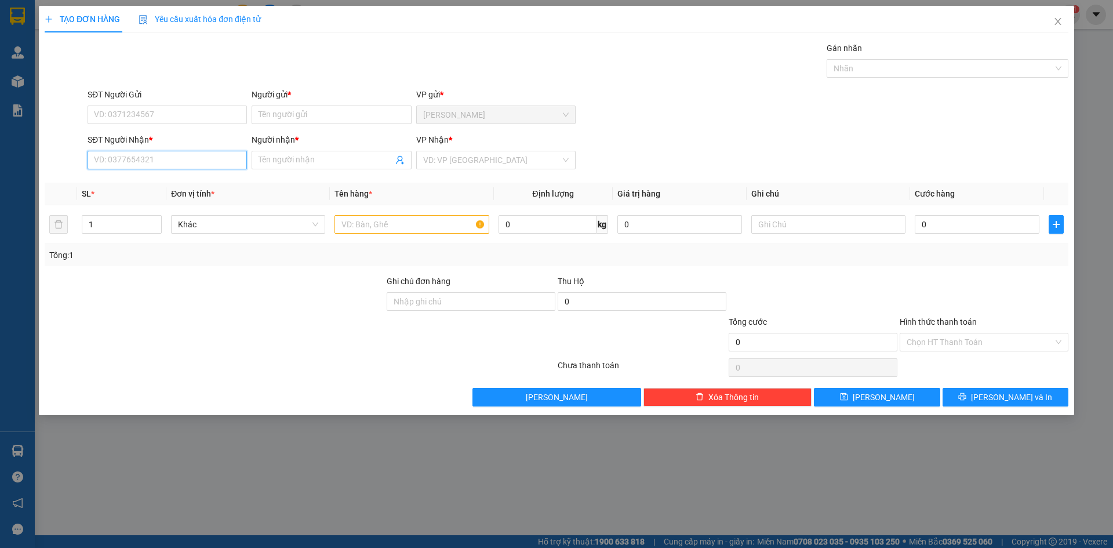
click at [153, 163] on input "SĐT Người Nhận *" at bounding box center [167, 160] width 159 height 19
click at [134, 183] on div "0983181695 - HÒA" at bounding box center [166, 183] width 145 height 13
type input "0983181695"
type input "HÒA"
type input "0983181695"
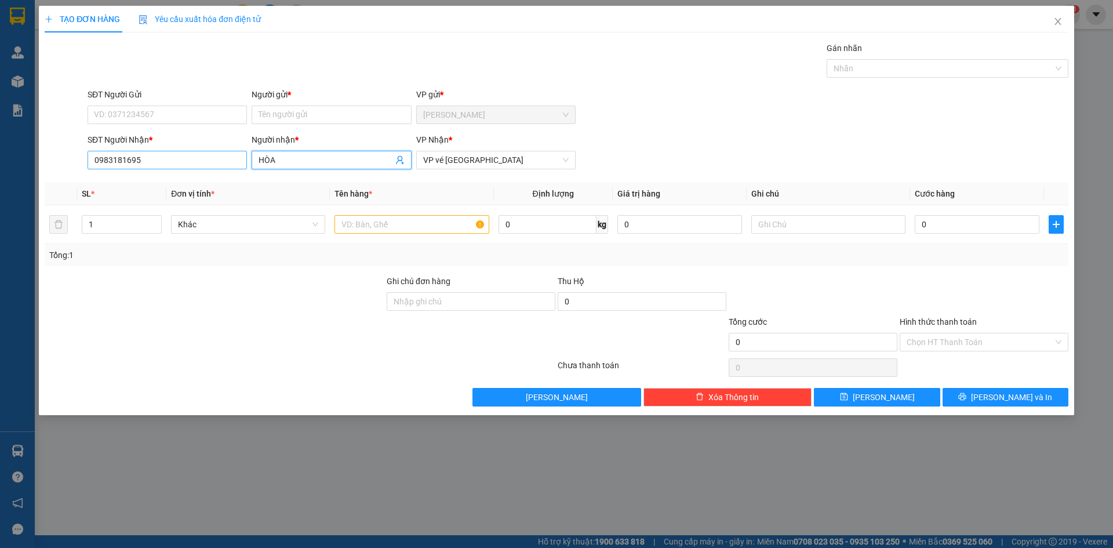
drag, startPoint x: 290, startPoint y: 162, endPoint x: 209, endPoint y: 166, distance: 81.8
click at [209, 166] on div "SĐT Người Nhận * 0983181695 Người nhận * HÒA HÒA VP Nhận * VP vé [GEOGRAPHIC_DA…" at bounding box center [577, 153] width 985 height 41
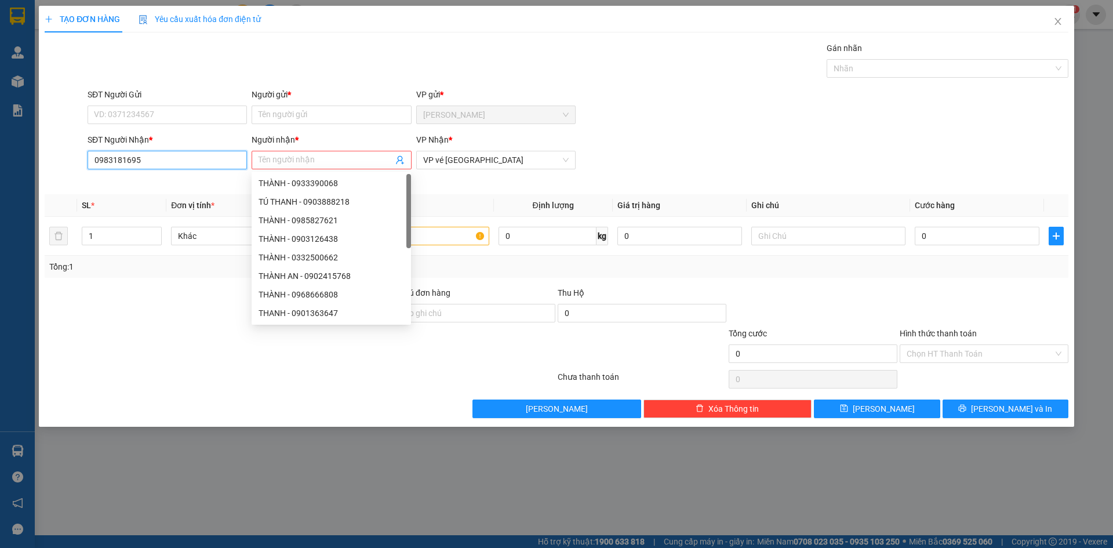
drag, startPoint x: 181, startPoint y: 163, endPoint x: 64, endPoint y: 163, distance: 116.5
click at [64, 163] on div "SĐT Người Nhận * 0983181695 Người nhận * Tên người nhận Tên không hợp lệ VP Nhậ…" at bounding box center [556, 159] width 1026 height 52
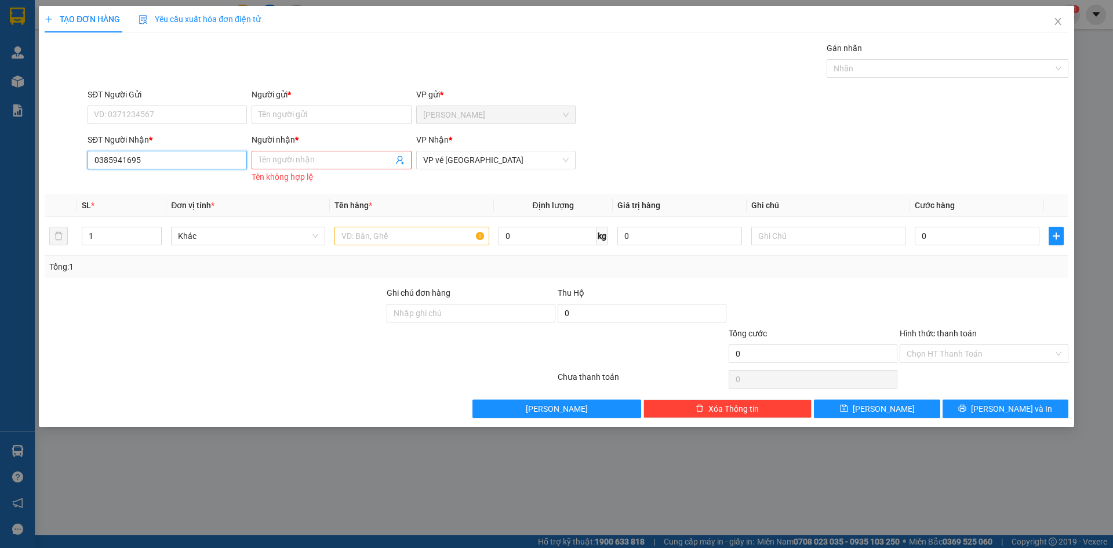
type input "0385941695"
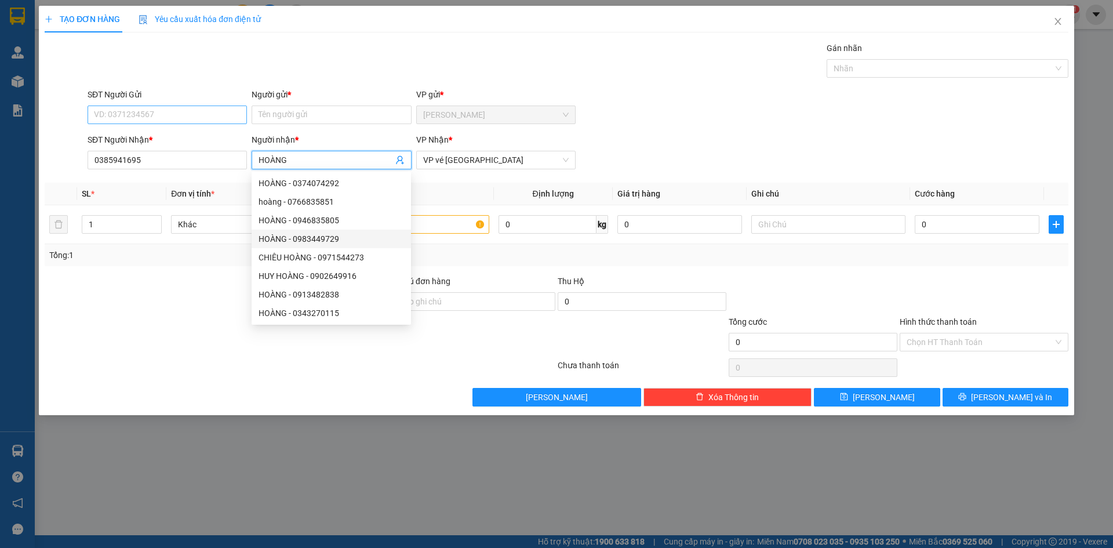
type input "HOÀNG"
click at [153, 116] on input "SĐT Người Gửi" at bounding box center [167, 114] width 159 height 19
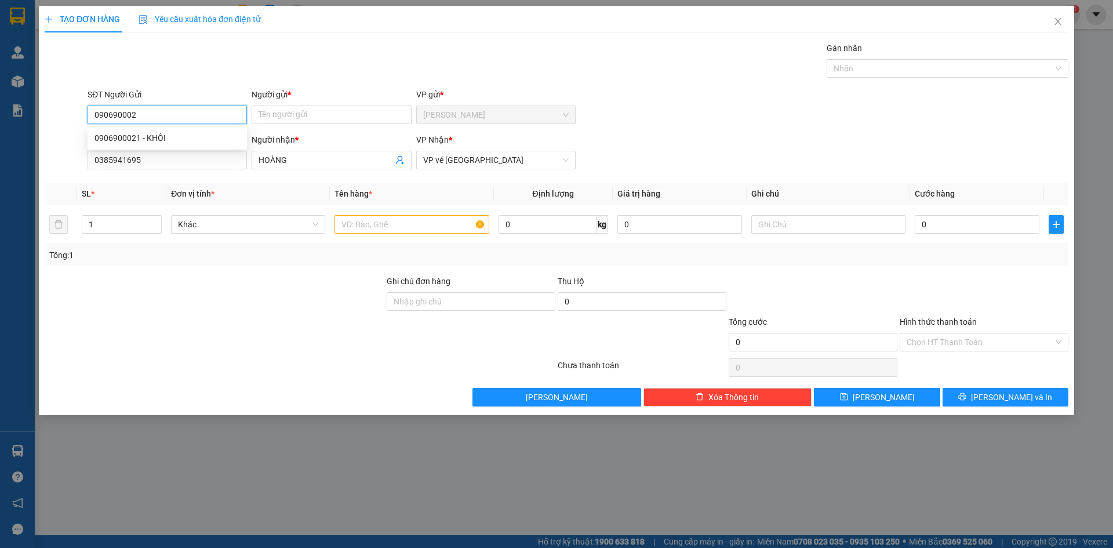
type input "0906900021"
click at [165, 135] on div "0906900021 - KHÔI" at bounding box center [166, 138] width 145 height 13
type input "KHÔI"
type input "0906900021"
click at [410, 228] on input "text" at bounding box center [411, 224] width 154 height 19
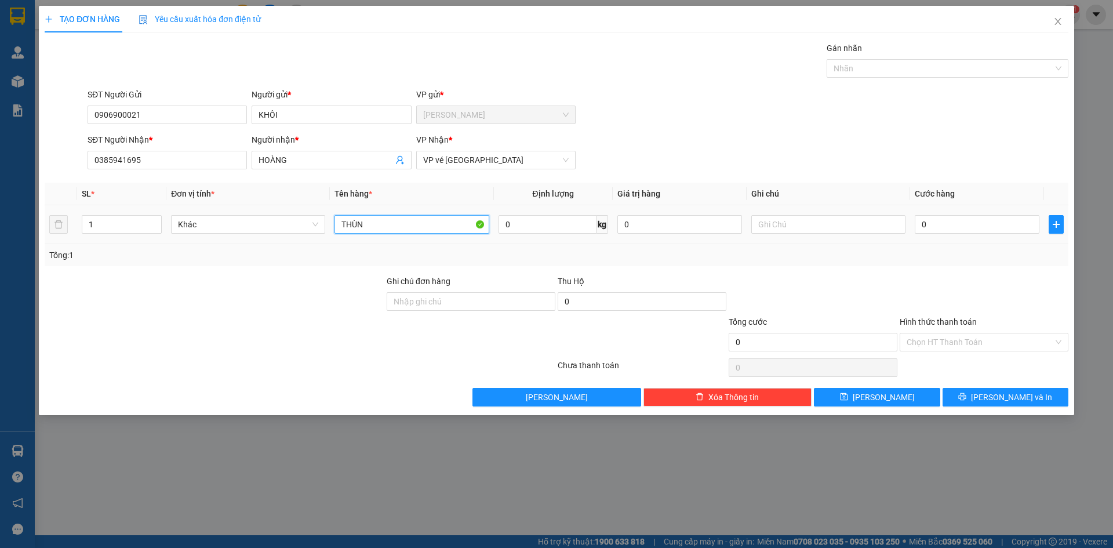
type input "THÙNG"
click at [441, 161] on span "VP vé [GEOGRAPHIC_DATA]" at bounding box center [495, 159] width 145 height 17
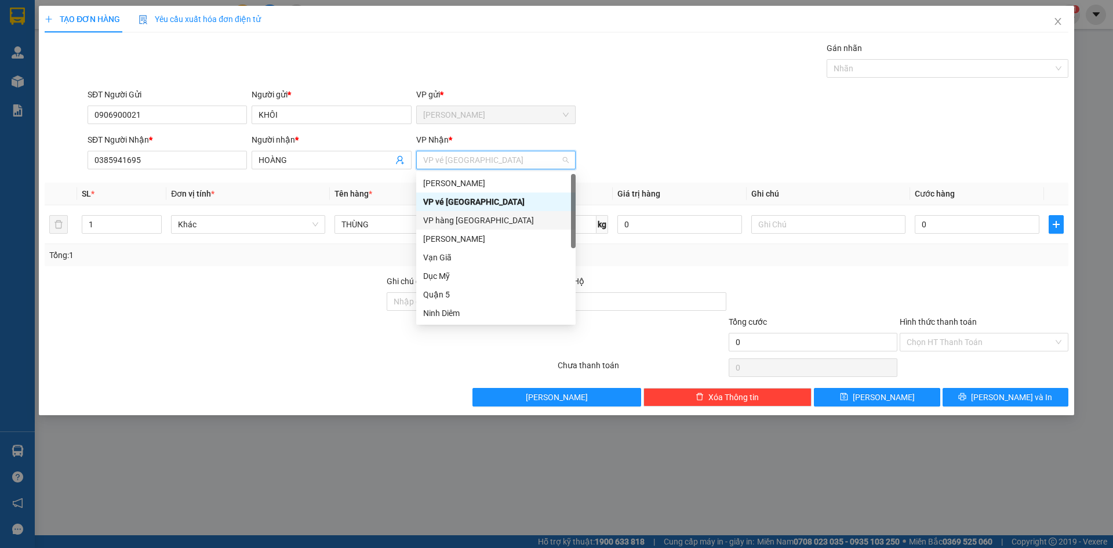
click at [456, 215] on div "VP hàng [GEOGRAPHIC_DATA]" at bounding box center [495, 220] width 145 height 13
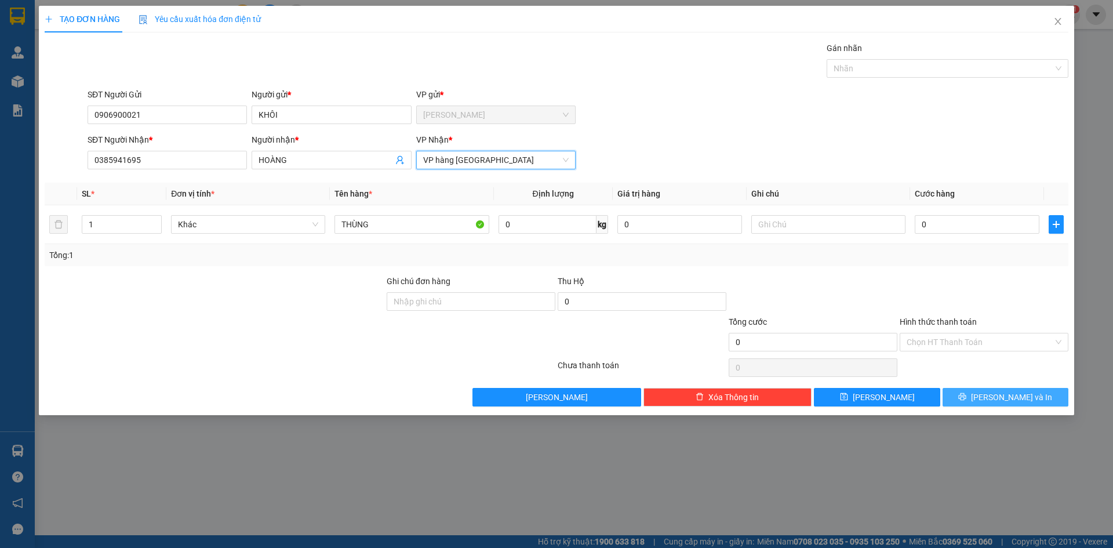
click at [1035, 395] on button "[PERSON_NAME] và In" at bounding box center [1005, 397] width 126 height 19
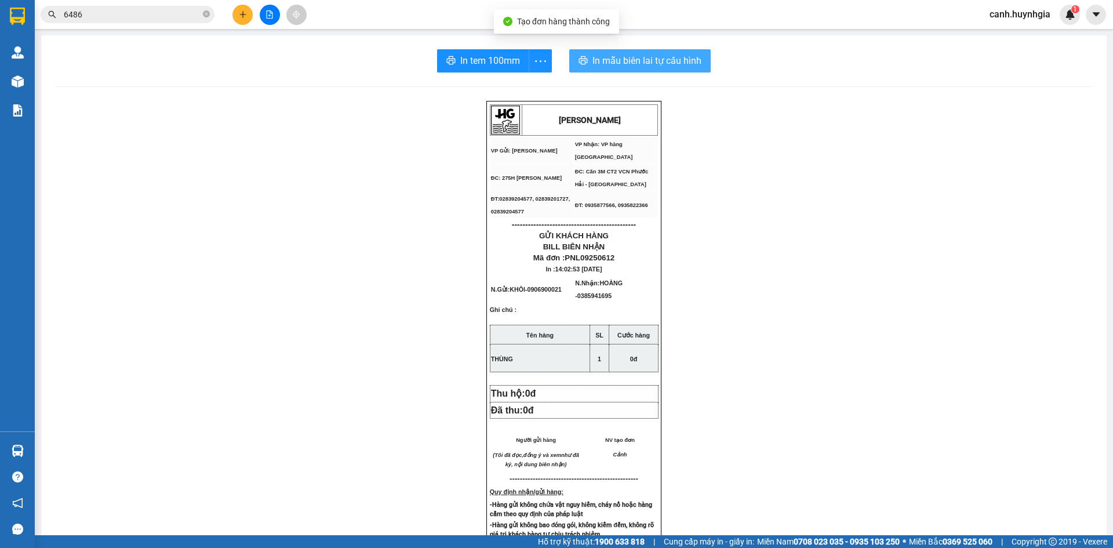
click at [639, 63] on span "In mẫu biên lai tự cấu hình" at bounding box center [646, 60] width 109 height 14
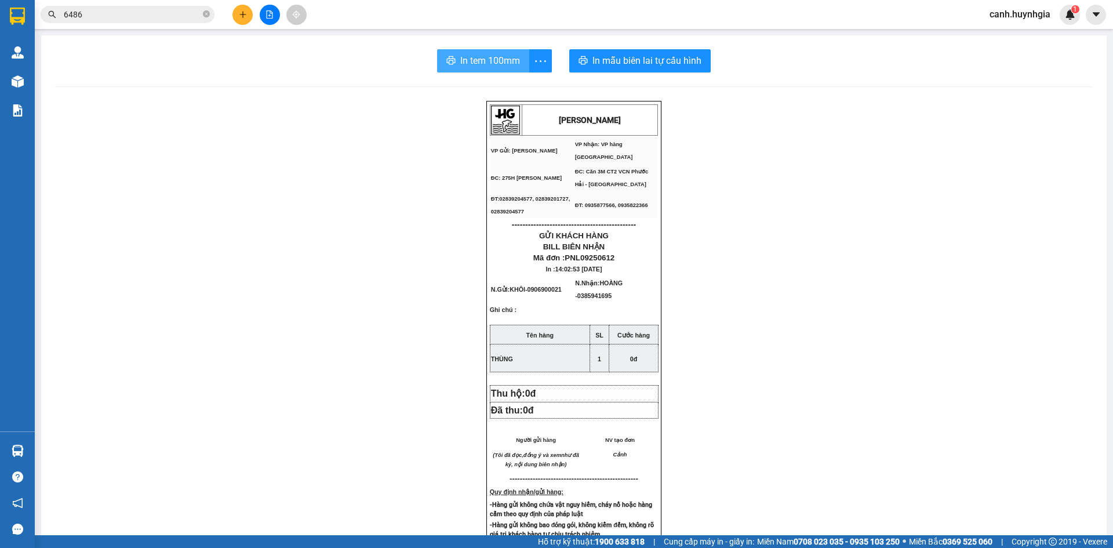
click at [495, 61] on span "In tem 100mm" at bounding box center [490, 60] width 60 height 14
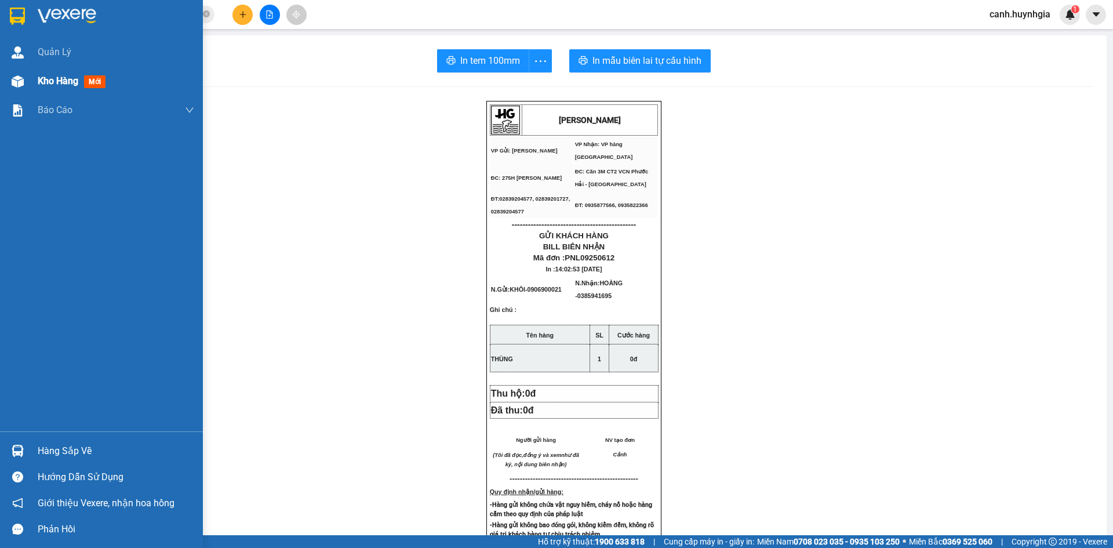
click at [49, 81] on span "Kho hàng" at bounding box center [58, 80] width 41 height 11
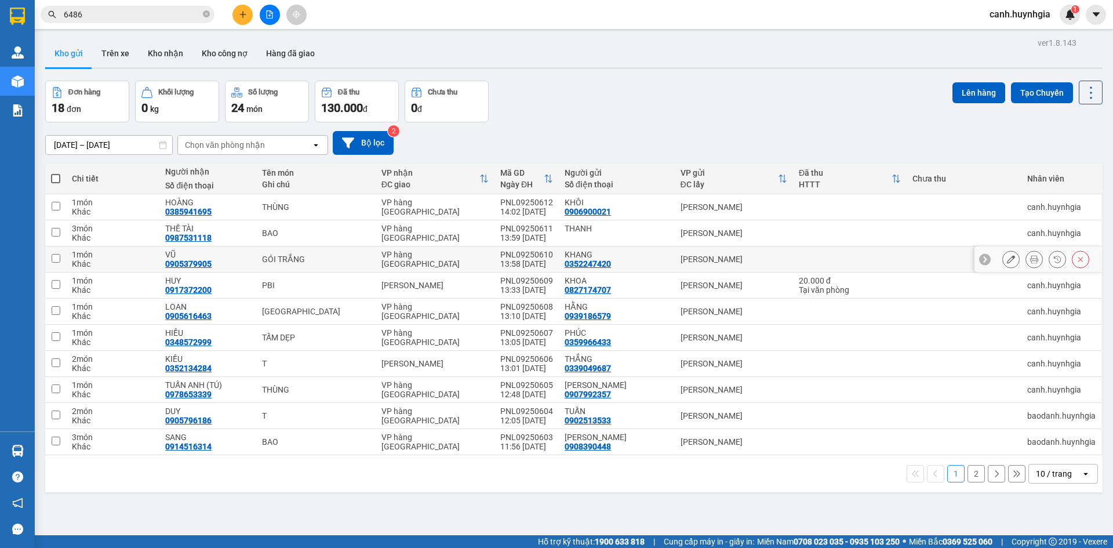
click at [414, 257] on div "VP hàng [GEOGRAPHIC_DATA]" at bounding box center [434, 259] width 107 height 19
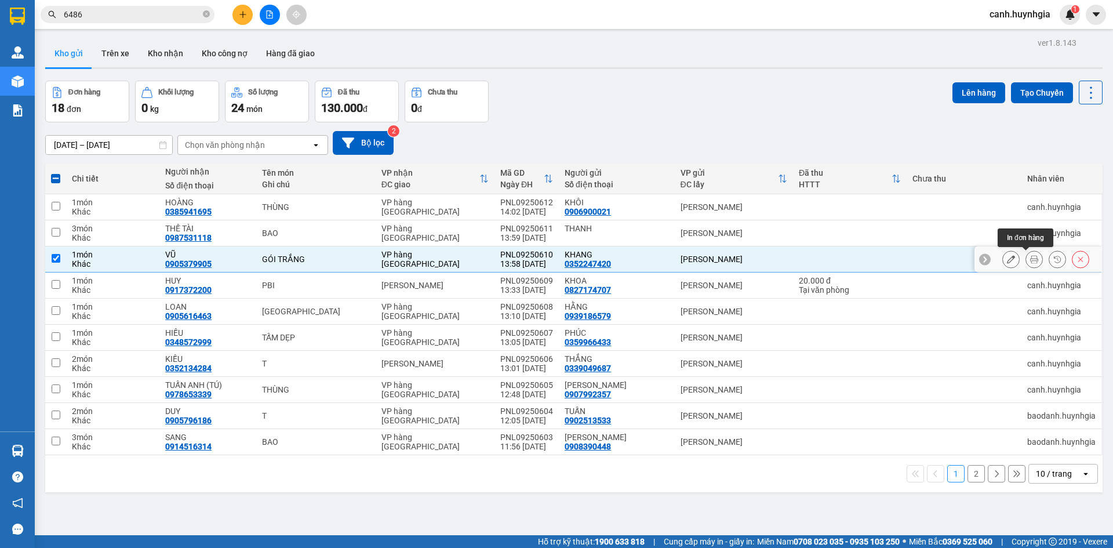
click at [1030, 256] on icon at bounding box center [1034, 259] width 8 height 8
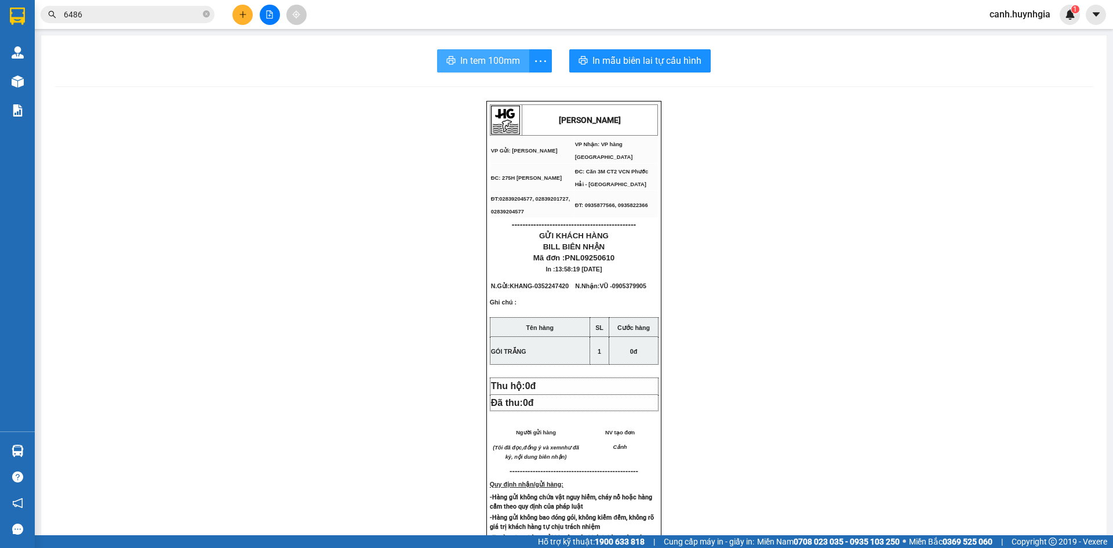
click at [489, 61] on span "In tem 100mm" at bounding box center [490, 60] width 60 height 14
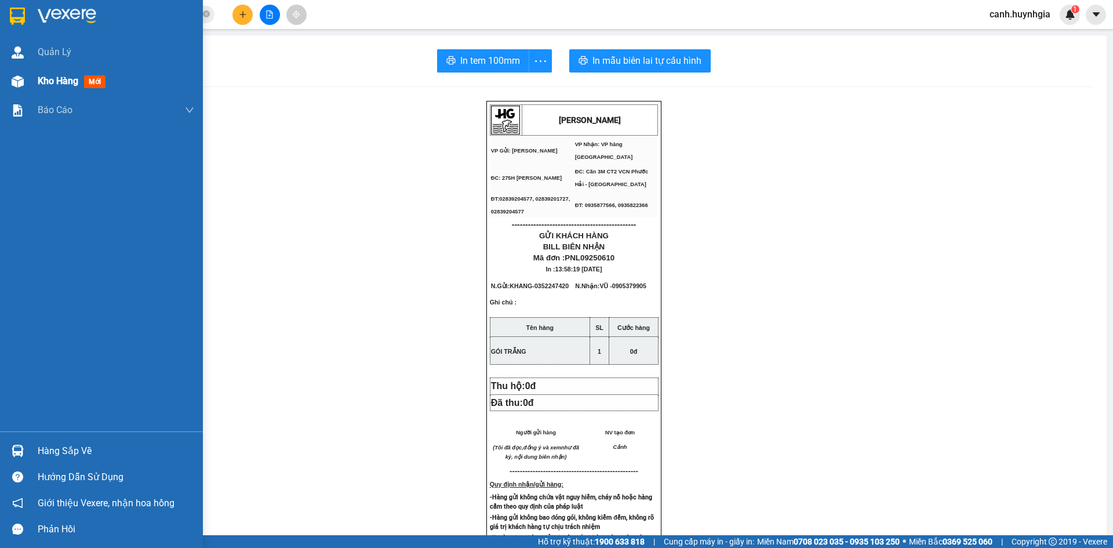
click at [47, 88] on div "Kho hàng mới" at bounding box center [74, 81] width 72 height 14
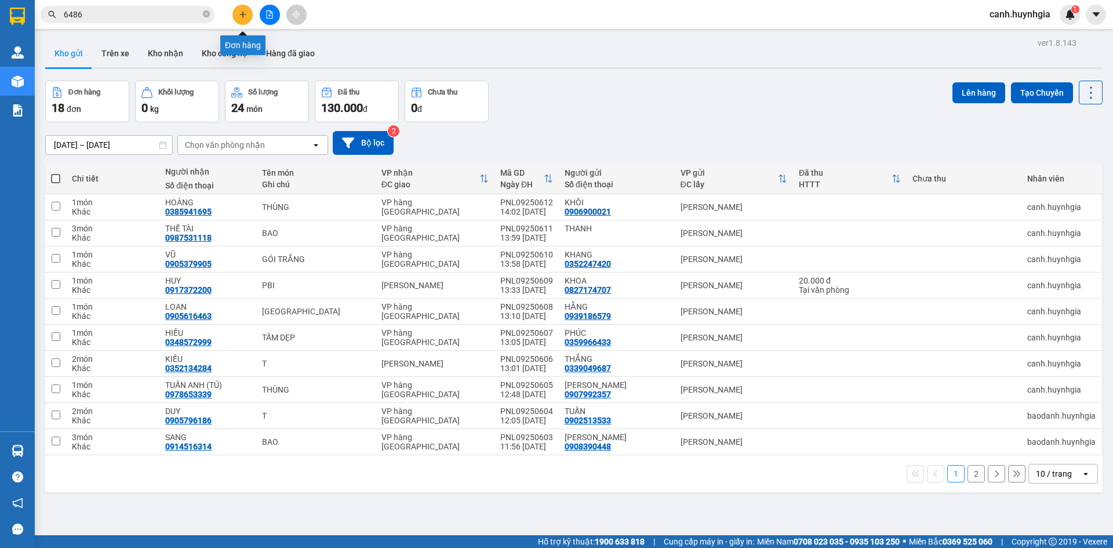
click at [244, 9] on button at bounding box center [242, 15] width 20 height 20
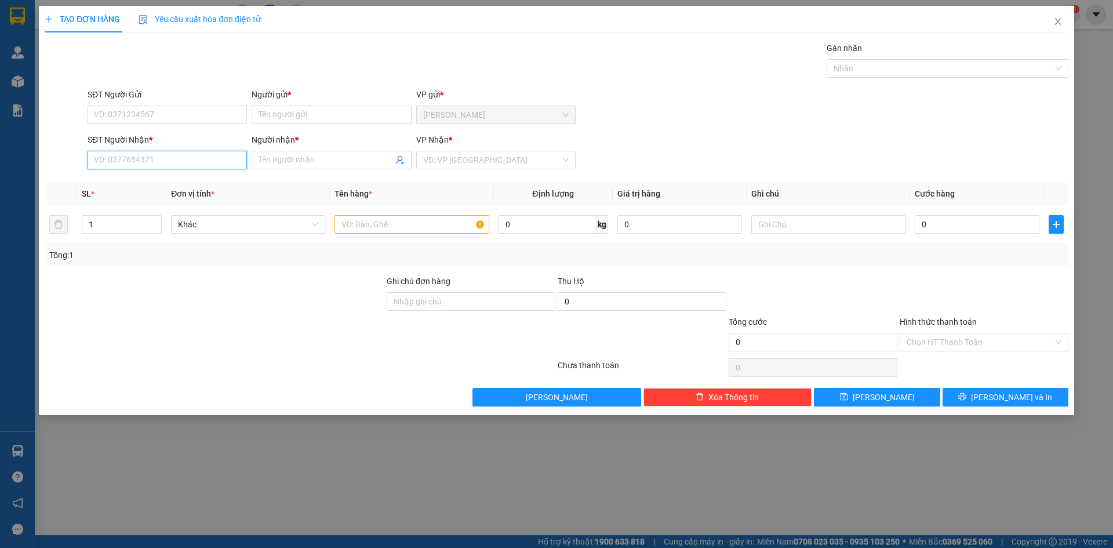
click at [136, 162] on input "SĐT Người Nhận *" at bounding box center [167, 160] width 159 height 19
click at [151, 185] on div "0914199727 - NHƯ [GEOGRAPHIC_DATA]" at bounding box center [169, 183] width 151 height 13
type input "0914199727"
type input "NHƯ Ý"
type input "0914199727"
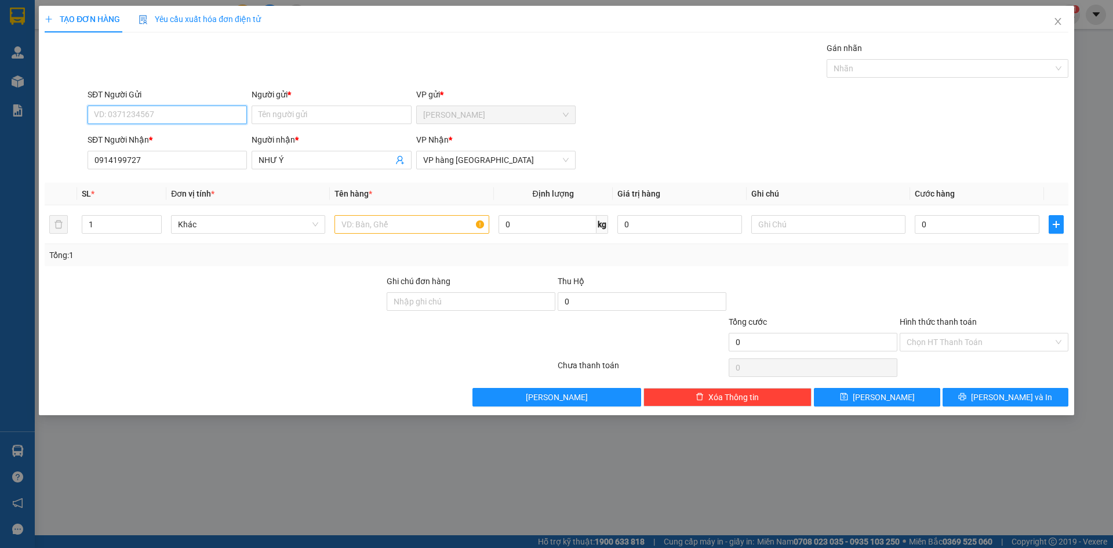
click at [141, 114] on input "SĐT Người Gửi" at bounding box center [167, 114] width 159 height 19
click at [145, 134] on div "0906636459 - THĂNG" at bounding box center [166, 138] width 145 height 13
type input "0906636459"
type input "THĂNG"
click at [366, 230] on input "text" at bounding box center [411, 224] width 154 height 19
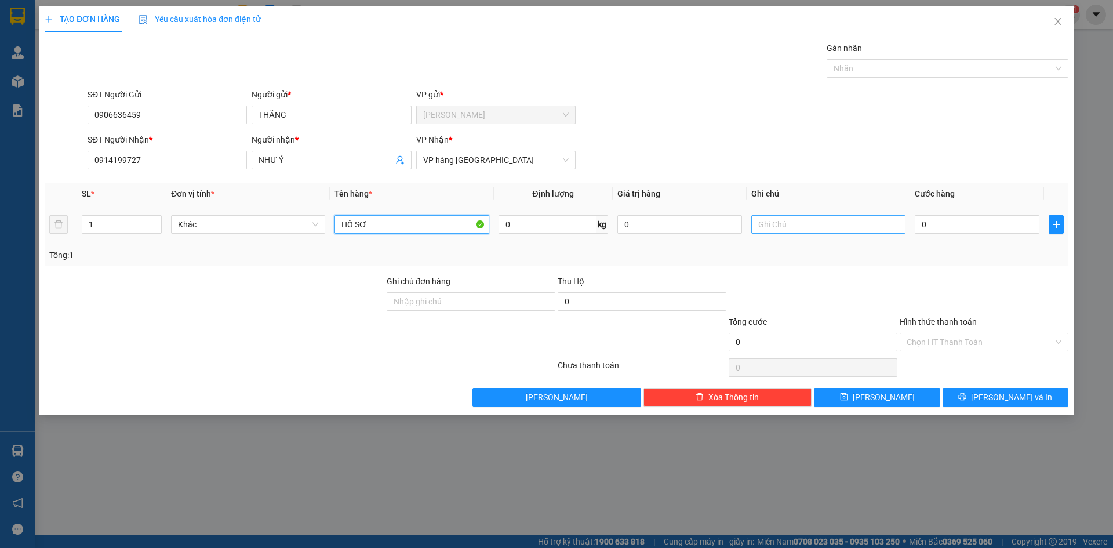
type input "HỒ SƠ"
click at [813, 228] on input "text" at bounding box center [828, 224] width 154 height 19
type input "GTN 32-34 TRẦN"
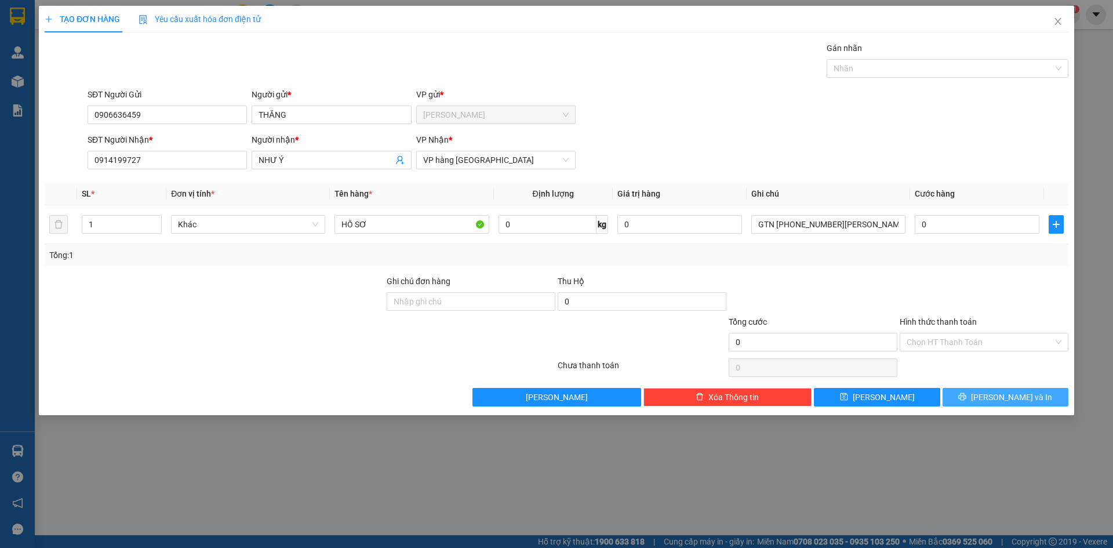
click at [1008, 394] on span "[PERSON_NAME] và In" at bounding box center [1011, 397] width 81 height 13
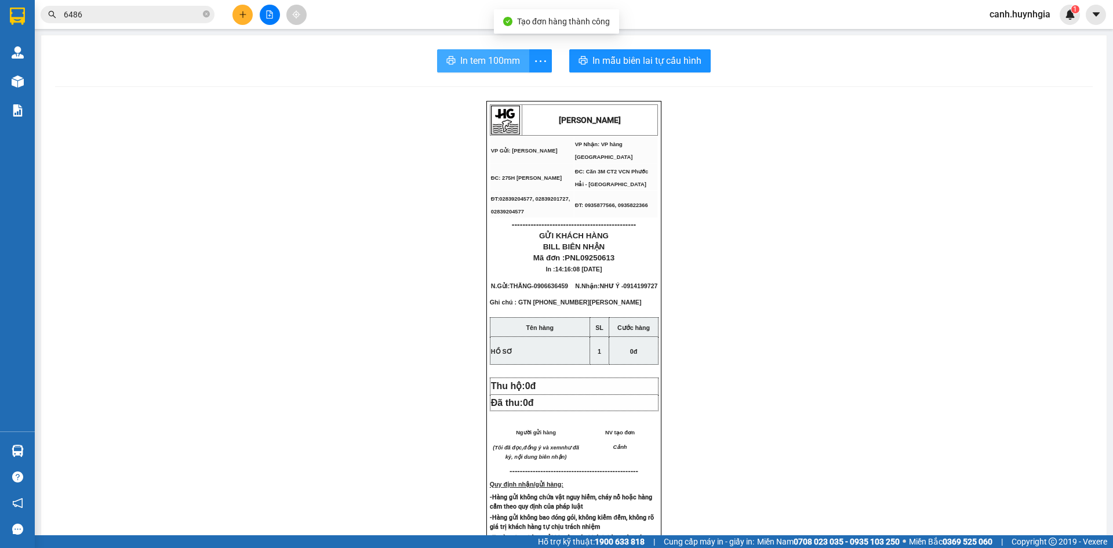
click at [505, 60] on span "In tem 100mm" at bounding box center [490, 60] width 60 height 14
click at [236, 15] on button at bounding box center [242, 15] width 20 height 20
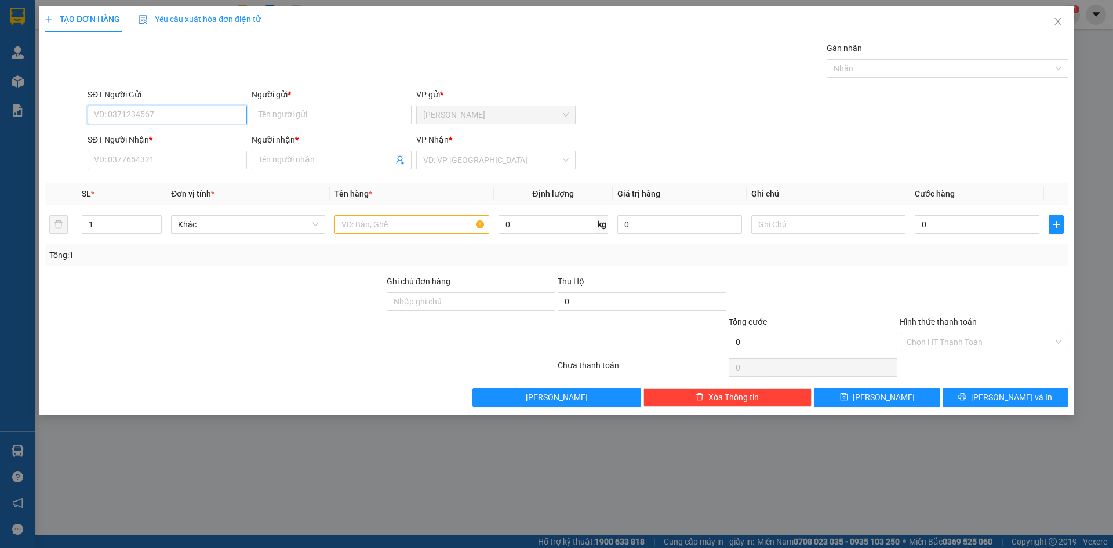
click at [141, 119] on input "SĐT Người Gửi" at bounding box center [167, 114] width 159 height 19
type input "0905399816"
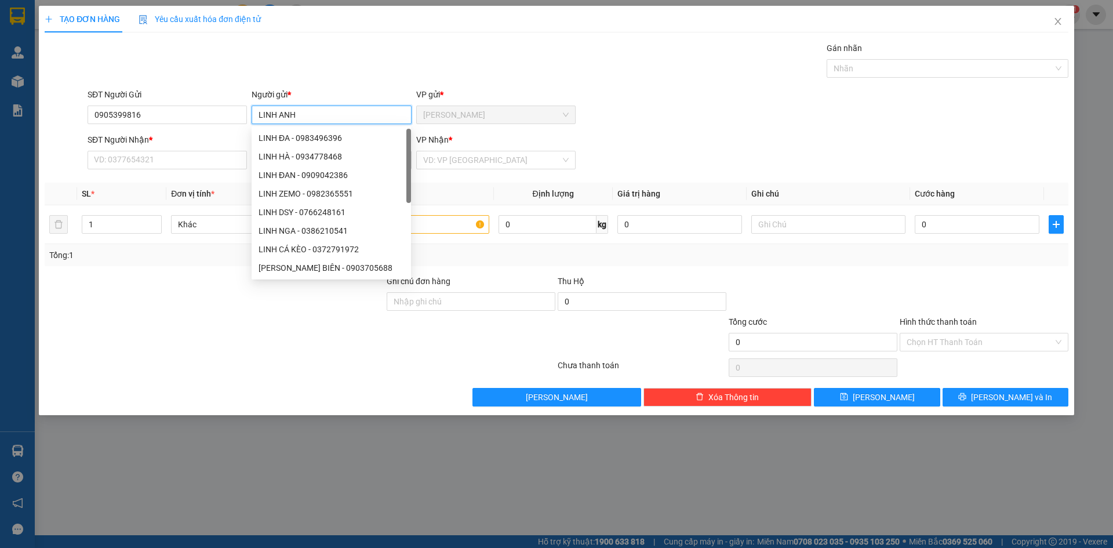
type input "LINH ANH"
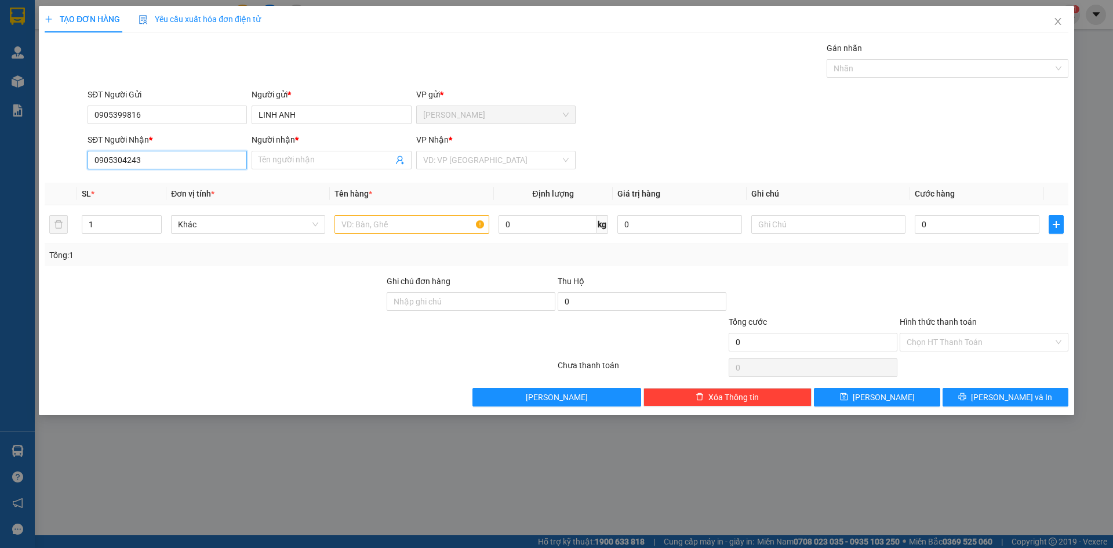
type input "0905304243"
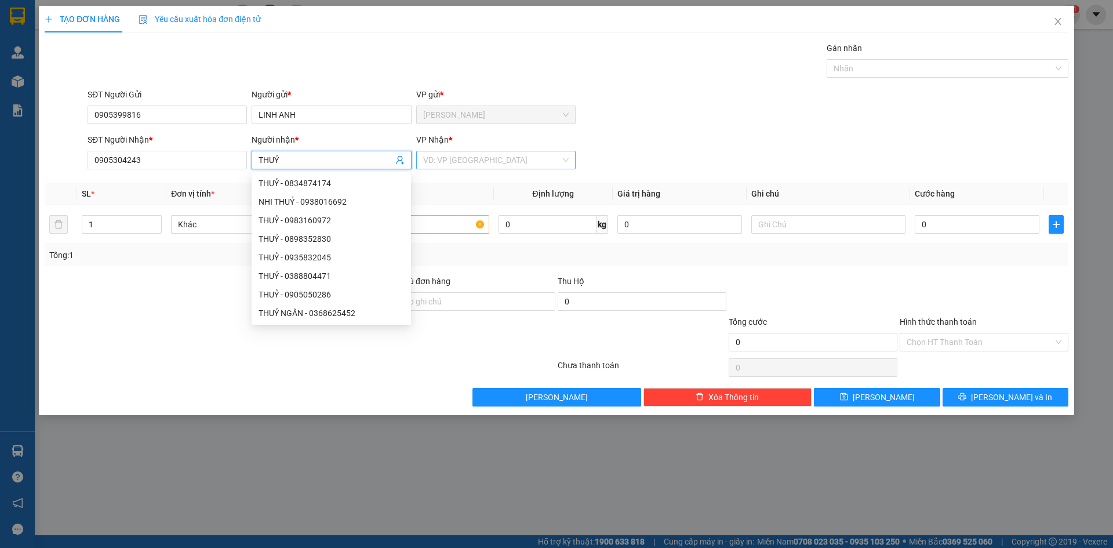
type input "THUỶ"
click at [467, 161] on input "search" at bounding box center [491, 159] width 137 height 17
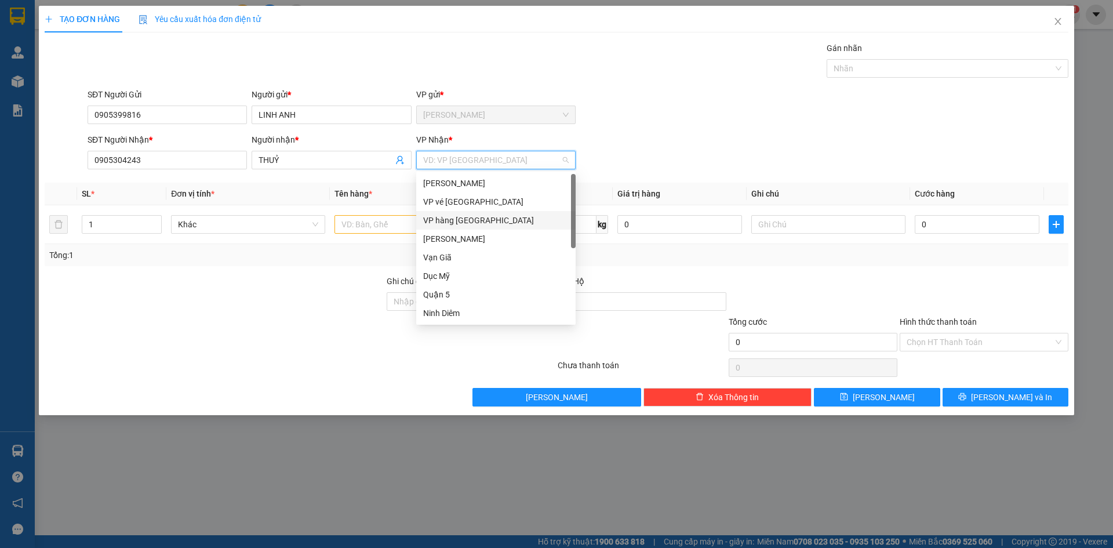
click at [461, 219] on div "VP hàng [GEOGRAPHIC_DATA]" at bounding box center [495, 220] width 145 height 13
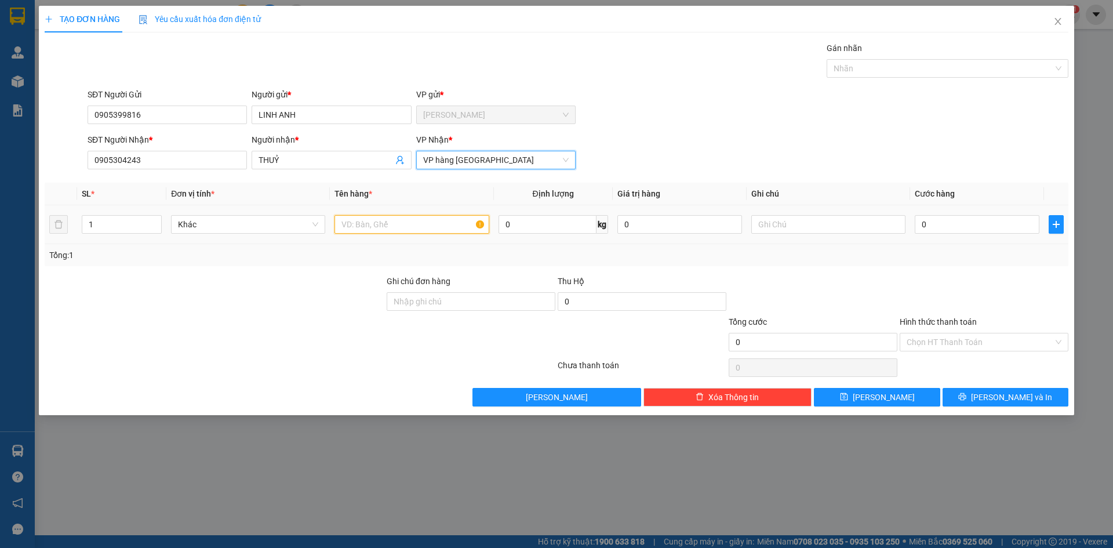
click at [367, 224] on input "text" at bounding box center [411, 224] width 154 height 19
type input "H"
type input "HỒ SƠ"
click at [959, 221] on input "0" at bounding box center [977, 224] width 125 height 19
type input "2"
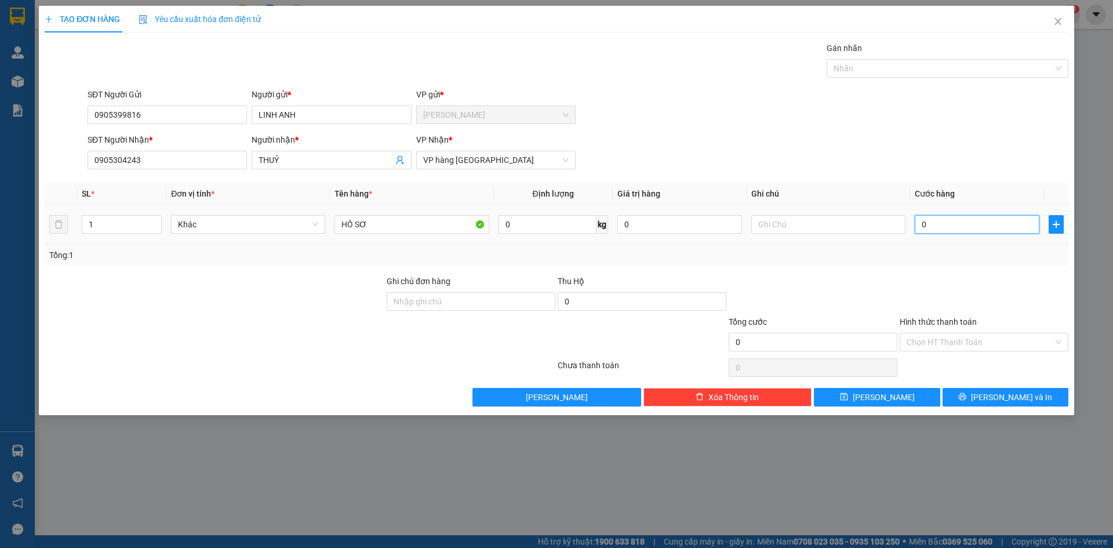
type input "2"
type input "20"
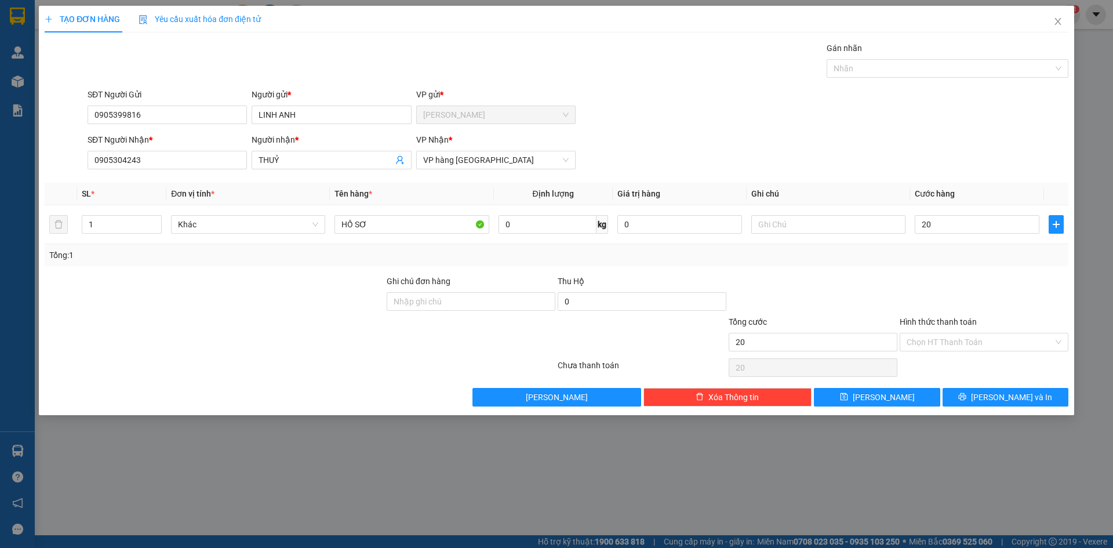
type input "20.000"
click at [783, 118] on div "SĐT Người Gửi 0905399816 Người gửi * LINH ANH VP gửi * [PERSON_NAME]" at bounding box center [577, 108] width 985 height 41
click at [924, 343] on input "Hình thức thanh toán" at bounding box center [979, 341] width 147 height 17
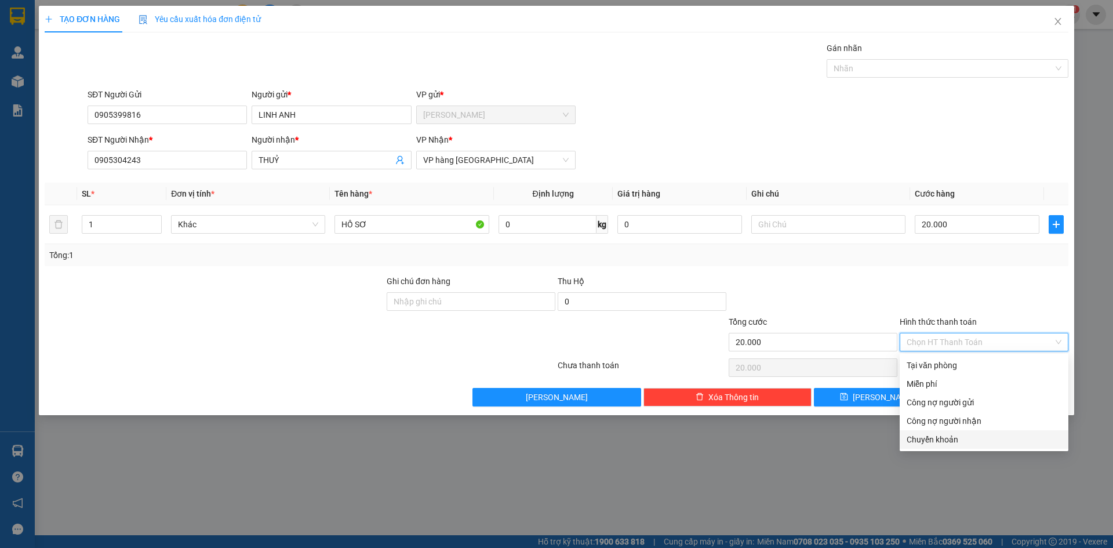
click at [939, 444] on div "Chuyển khoản" at bounding box center [983, 439] width 155 height 13
type input "0"
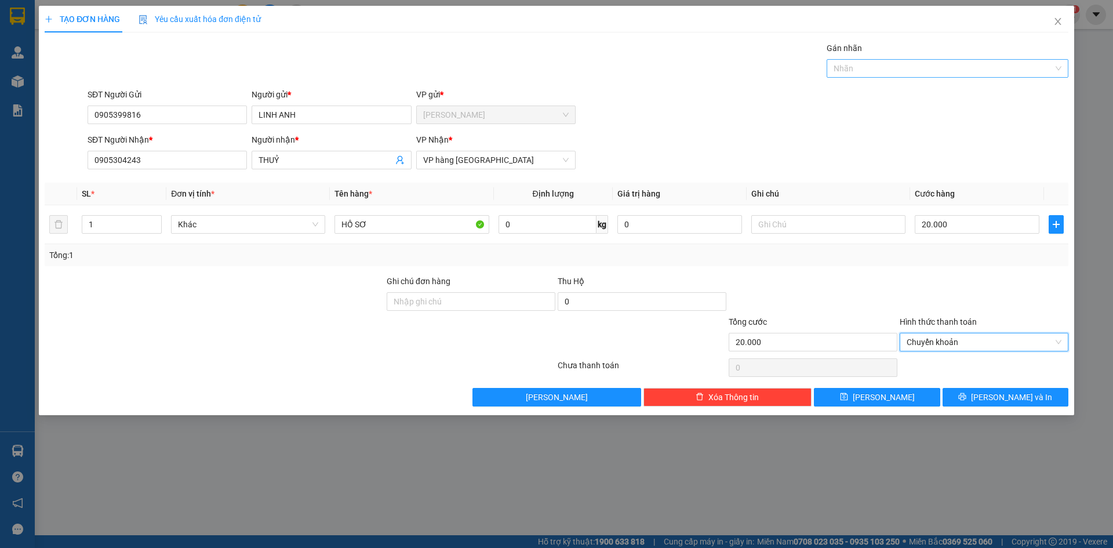
click at [855, 67] on div at bounding box center [941, 68] width 224 height 14
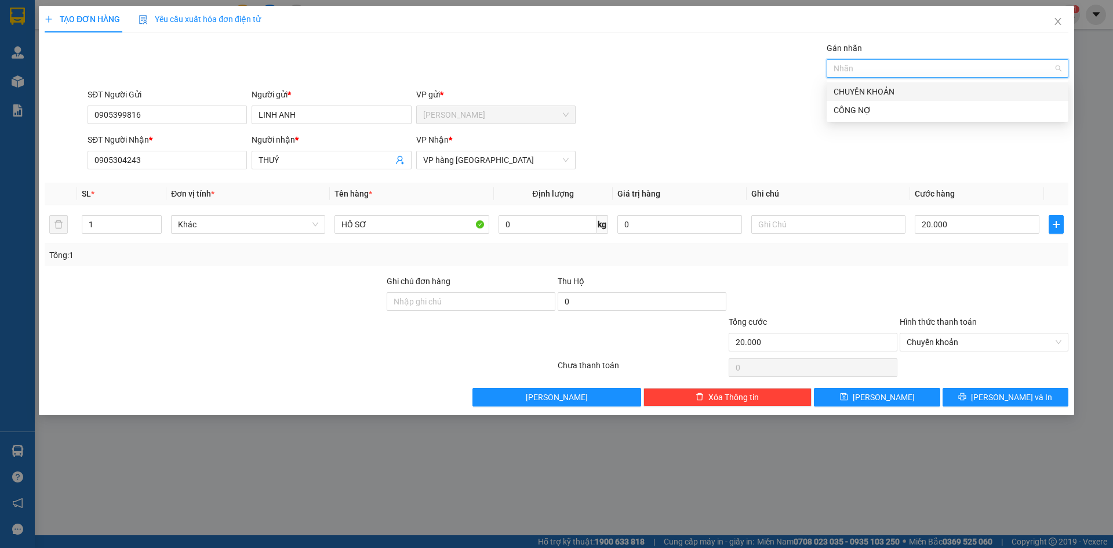
drag, startPoint x: 869, startPoint y: 88, endPoint x: 847, endPoint y: 96, distance: 23.5
click at [869, 88] on div "CHUYỂN KHOẢN" at bounding box center [947, 91] width 228 height 13
click at [786, 112] on div "SĐT Người Gửi 0905399816 Người gửi * LINH ANH VP gửi * [PERSON_NAME]" at bounding box center [577, 108] width 985 height 41
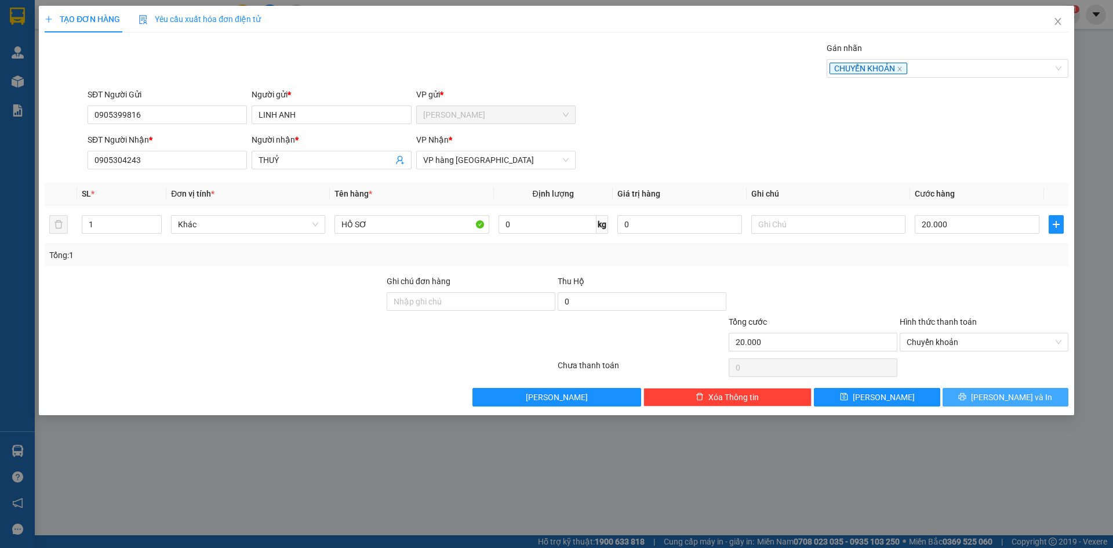
click at [998, 396] on span "[PERSON_NAME] và In" at bounding box center [1011, 397] width 81 height 13
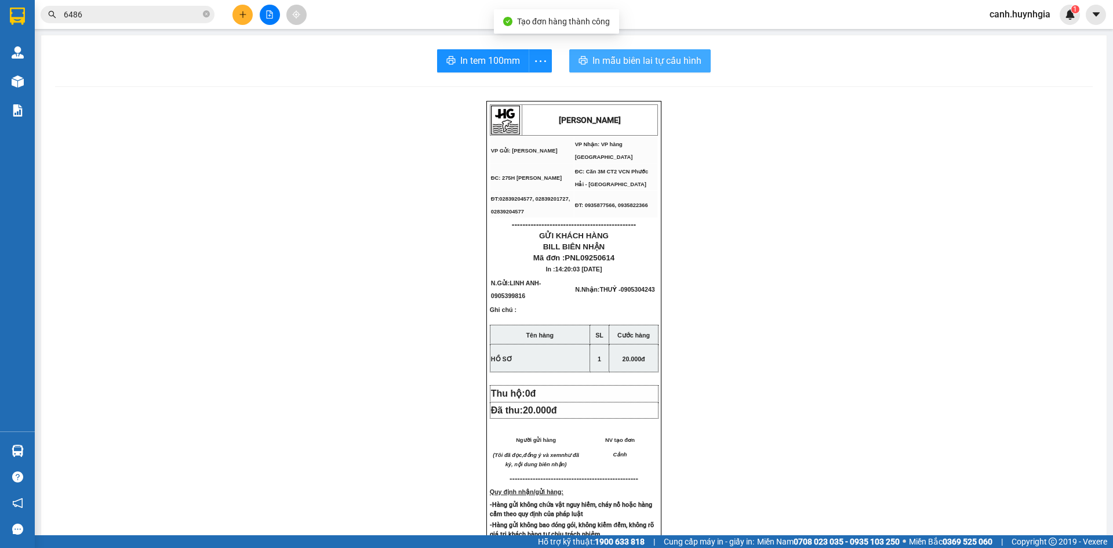
click at [651, 58] on span "In mẫu biên lai tự cấu hình" at bounding box center [646, 60] width 109 height 14
click at [496, 60] on span "In tem 100mm" at bounding box center [490, 60] width 60 height 14
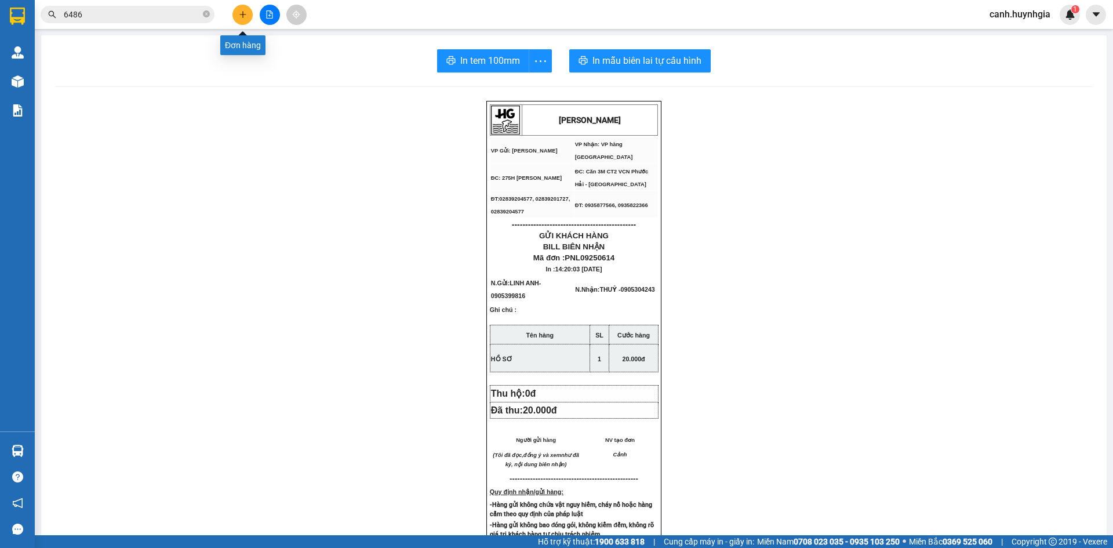
click at [241, 10] on button at bounding box center [242, 15] width 20 height 20
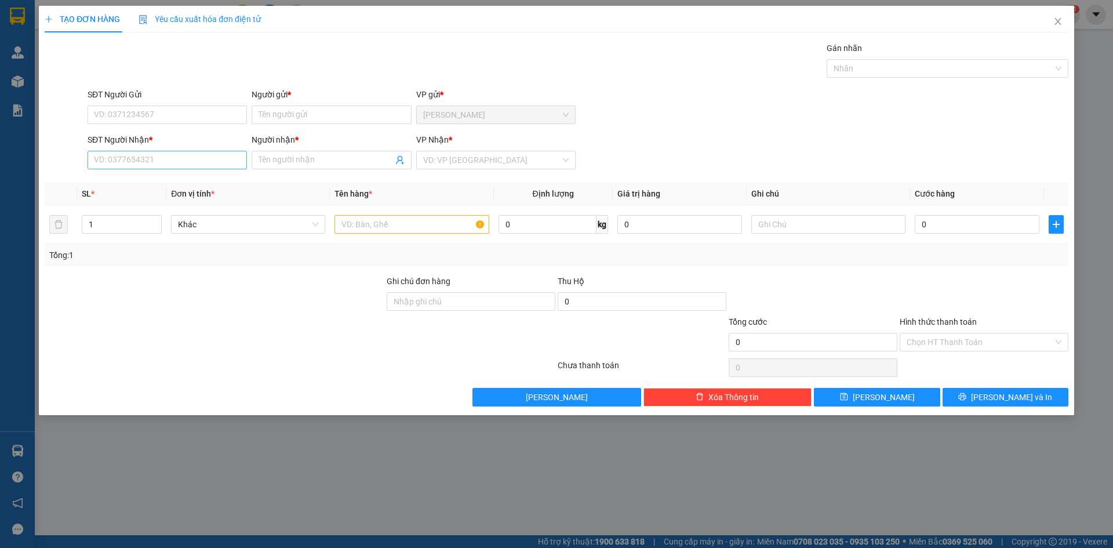
click at [154, 167] on div "SĐT Người Nhận * VD: 0377654321" at bounding box center [167, 153] width 159 height 41
click at [150, 162] on input "SĐT Người Nhận *" at bounding box center [167, 160] width 159 height 19
click at [169, 166] on input "0905793979" at bounding box center [167, 160] width 159 height 19
type input "0905493979"
click at [321, 156] on input "Người nhận *" at bounding box center [325, 160] width 134 height 13
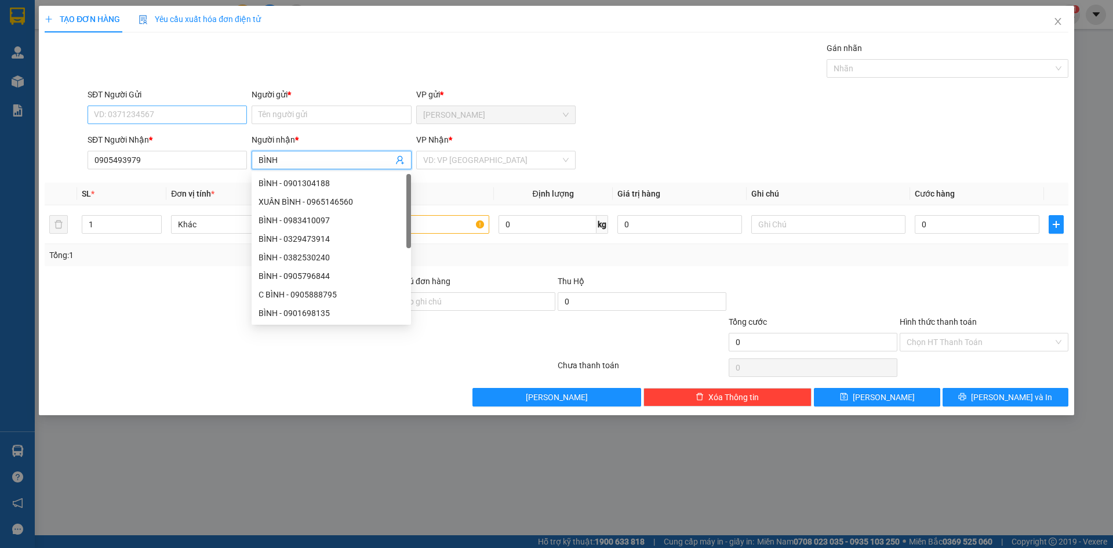
type input "BÌNH"
click at [163, 115] on input "SĐT Người Gửi" at bounding box center [167, 114] width 159 height 19
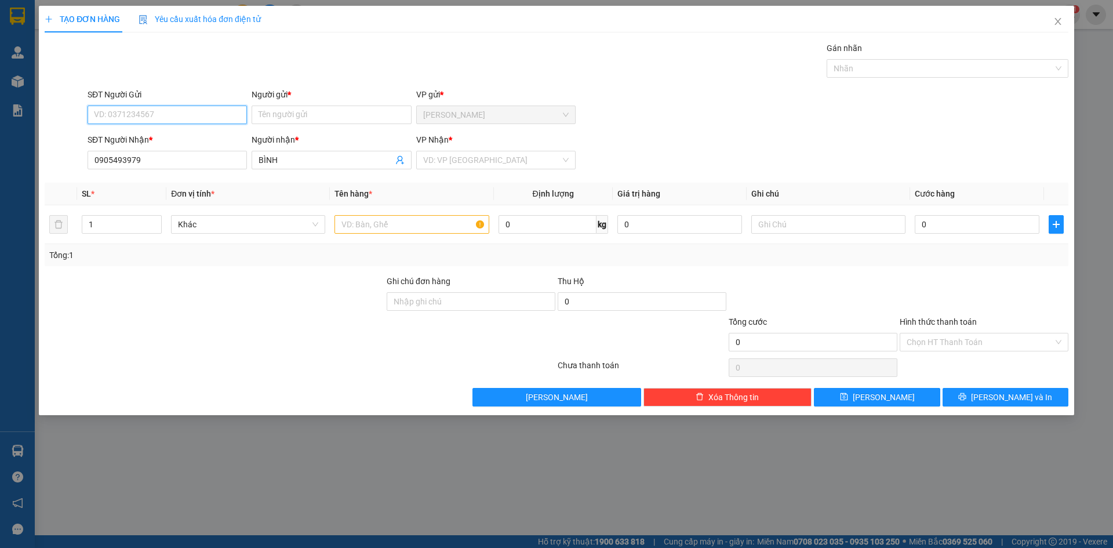
click at [163, 115] on input "SĐT Người Gửi" at bounding box center [167, 114] width 159 height 19
type input "0903972936"
click at [158, 137] on div "0903972936 - TÂM" at bounding box center [166, 138] width 145 height 13
type input "TÂM"
type input "0903972936"
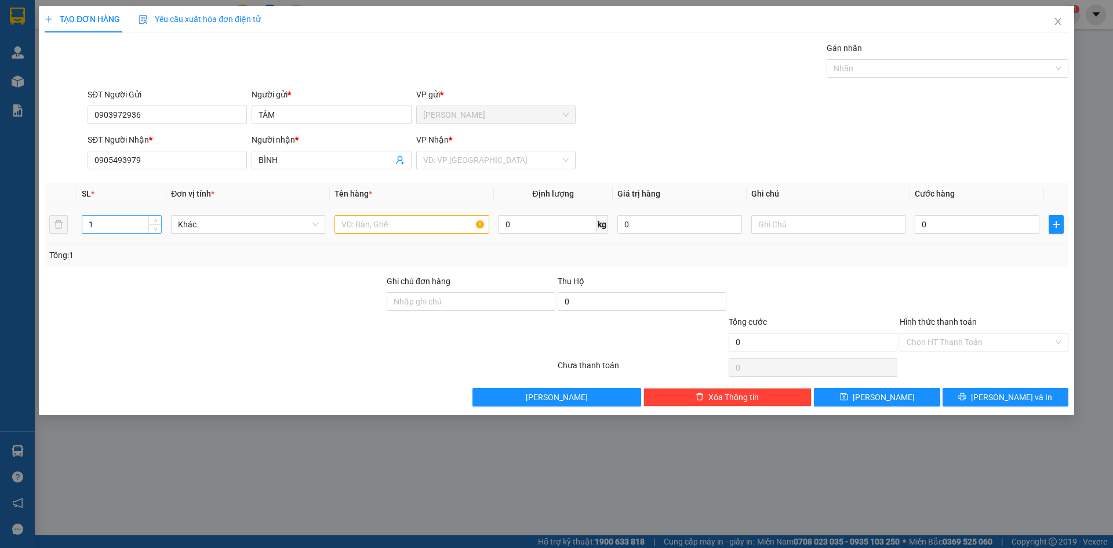
click at [121, 227] on input "1" at bounding box center [121, 224] width 79 height 17
type input "6"
click at [385, 228] on input "text" at bounding box center [411, 224] width 154 height 19
type input "4 THÙNG + 2 BAO TRẮNG"
click at [946, 224] on input "0" at bounding box center [977, 224] width 125 height 19
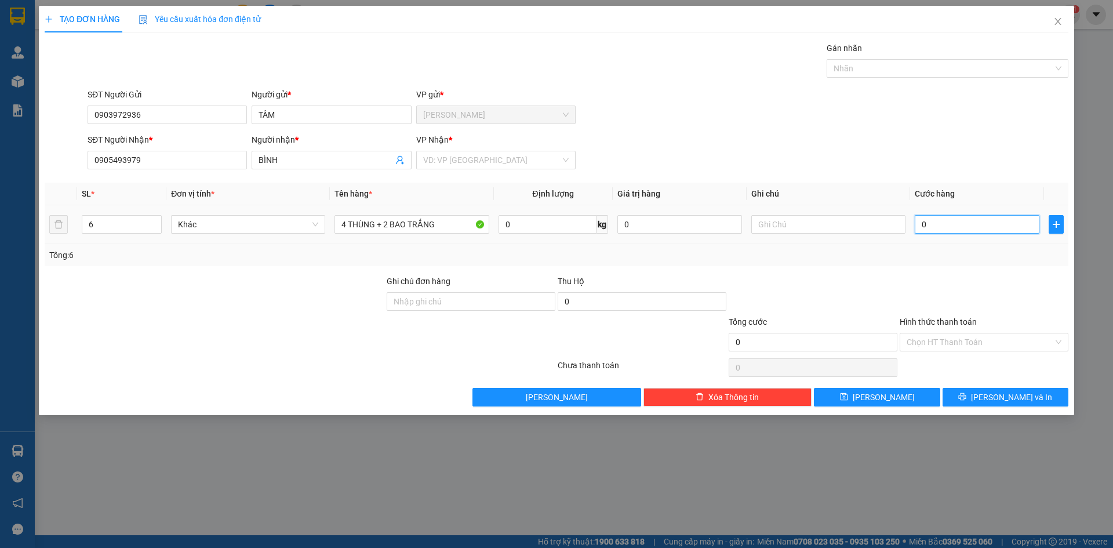
type input "2"
type input "22"
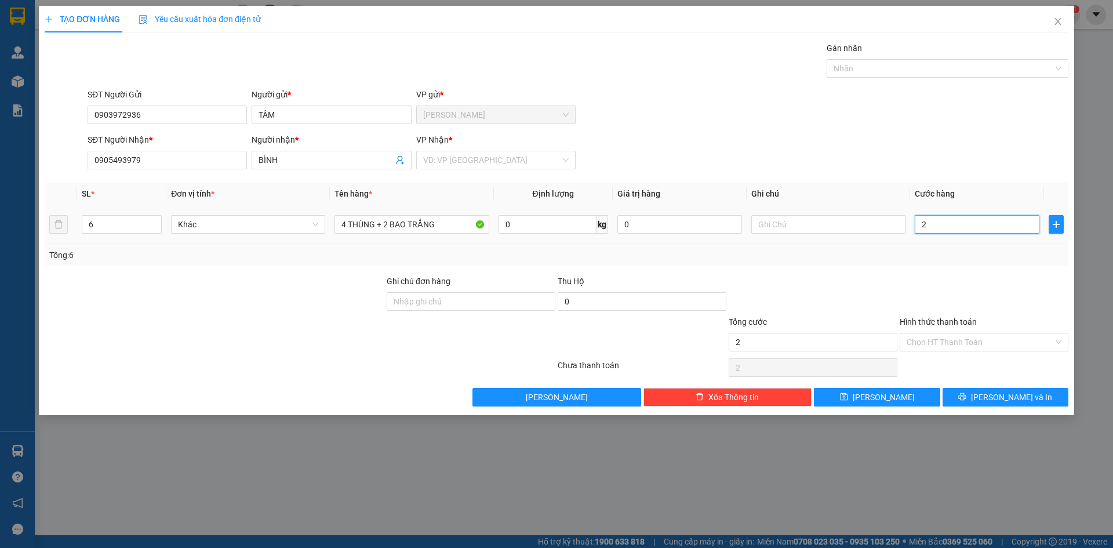
type input "22"
type input "220"
type input "220.000"
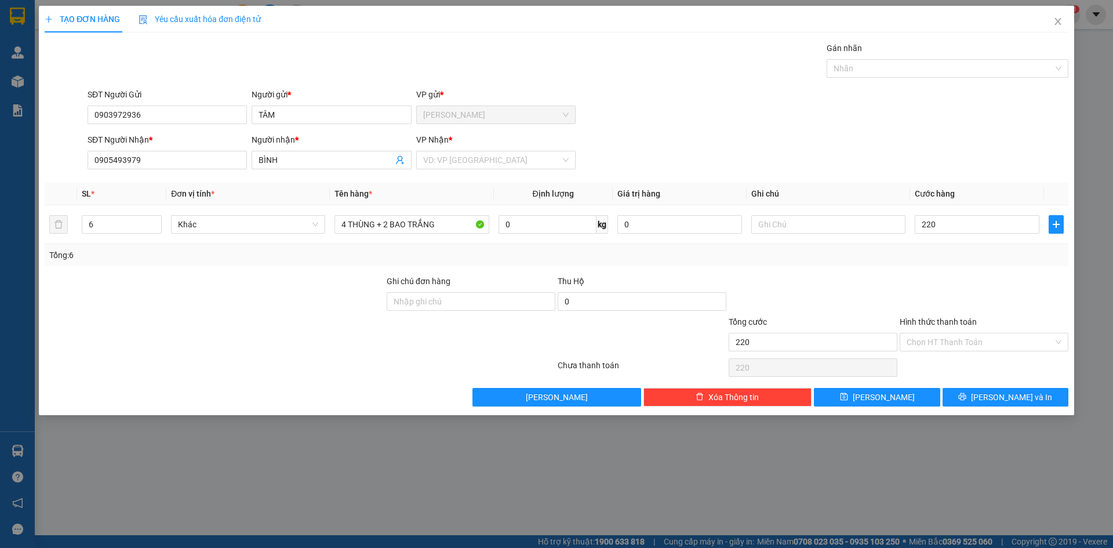
type input "220.000"
click at [849, 129] on form "SĐT Người Gửi 0903972936 Người gửi * TÂM VP gửi * [PERSON_NAME] Lão SĐT Người N…" at bounding box center [557, 131] width 1024 height 86
click at [944, 340] on input "Hình thức thanh toán" at bounding box center [979, 341] width 147 height 17
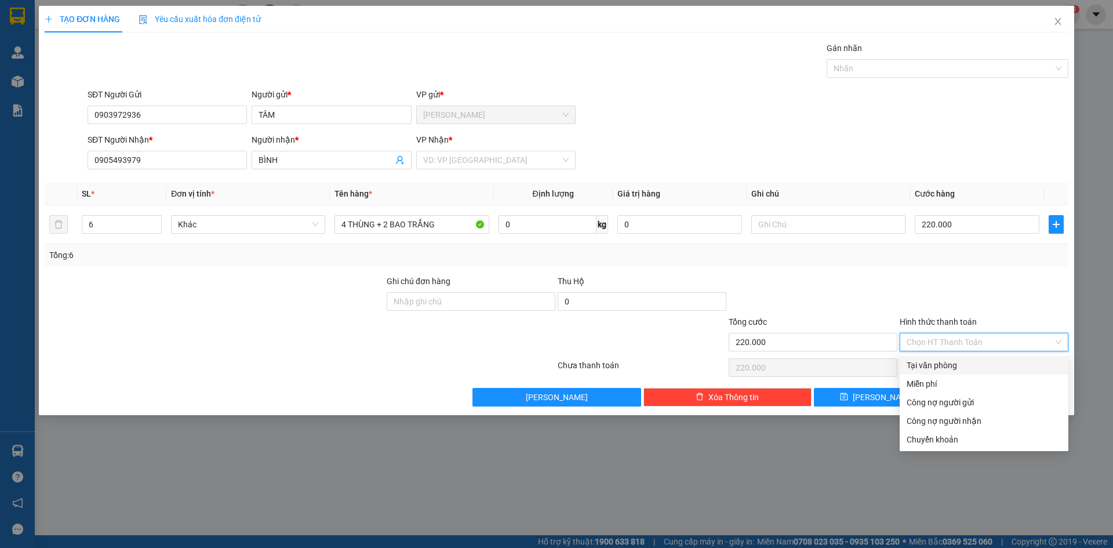
click at [937, 367] on div "Tại văn phòng" at bounding box center [983, 365] width 155 height 13
type input "0"
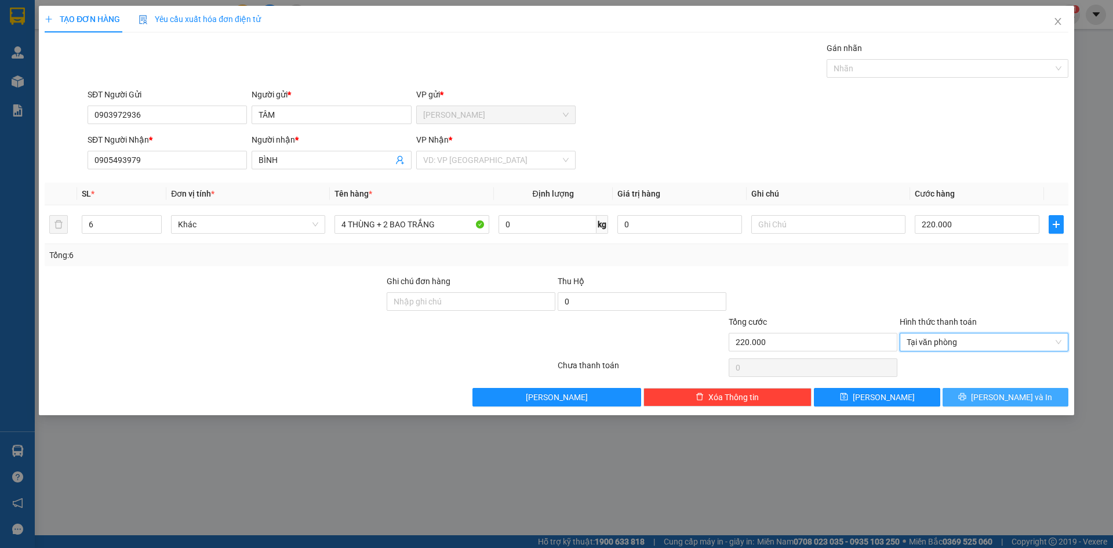
click at [1026, 402] on span "[PERSON_NAME] và In" at bounding box center [1011, 397] width 81 height 13
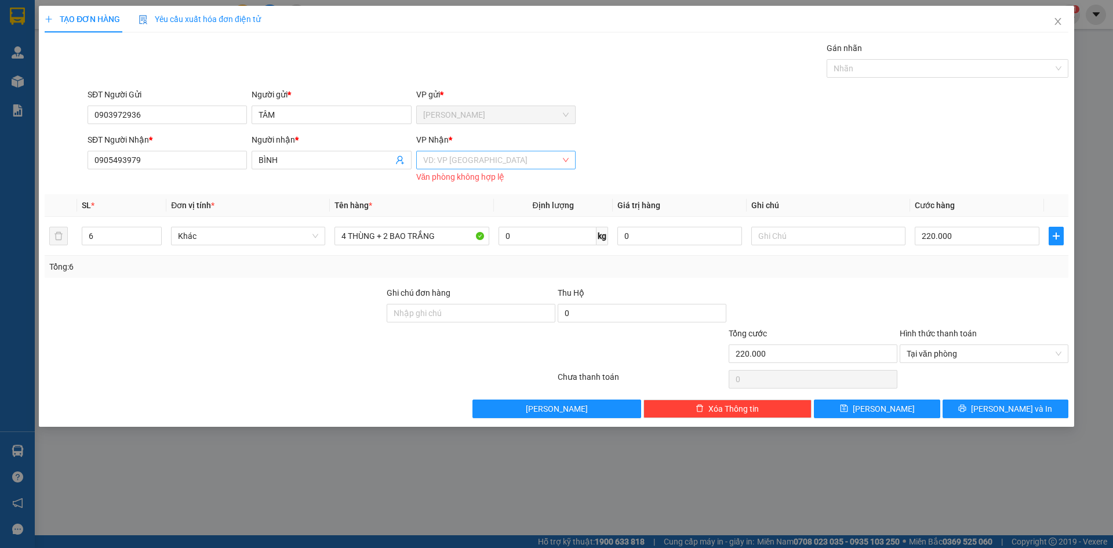
click at [468, 162] on input "search" at bounding box center [491, 159] width 137 height 17
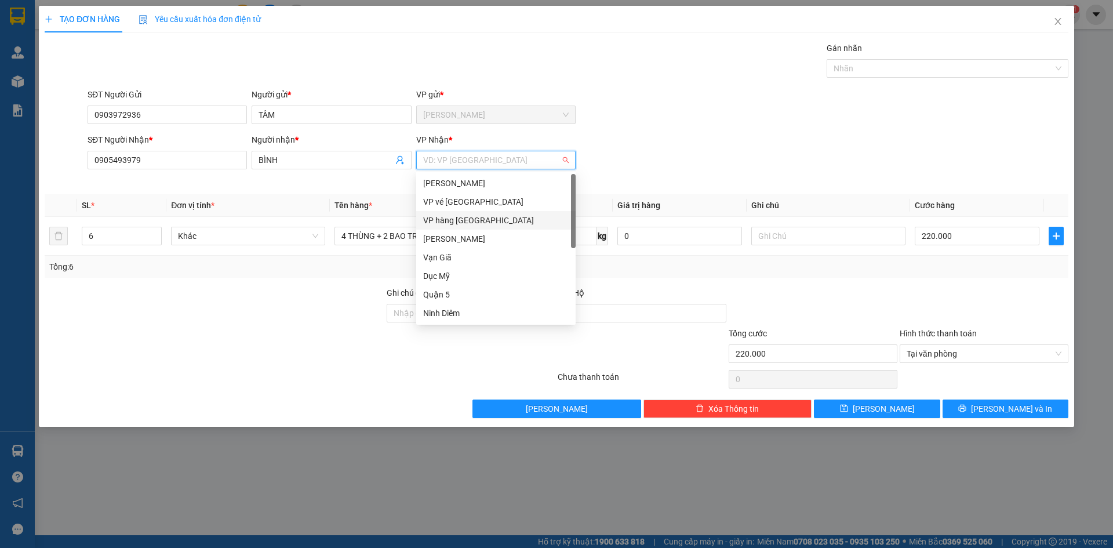
click at [457, 221] on div "VP hàng [GEOGRAPHIC_DATA]" at bounding box center [495, 220] width 145 height 13
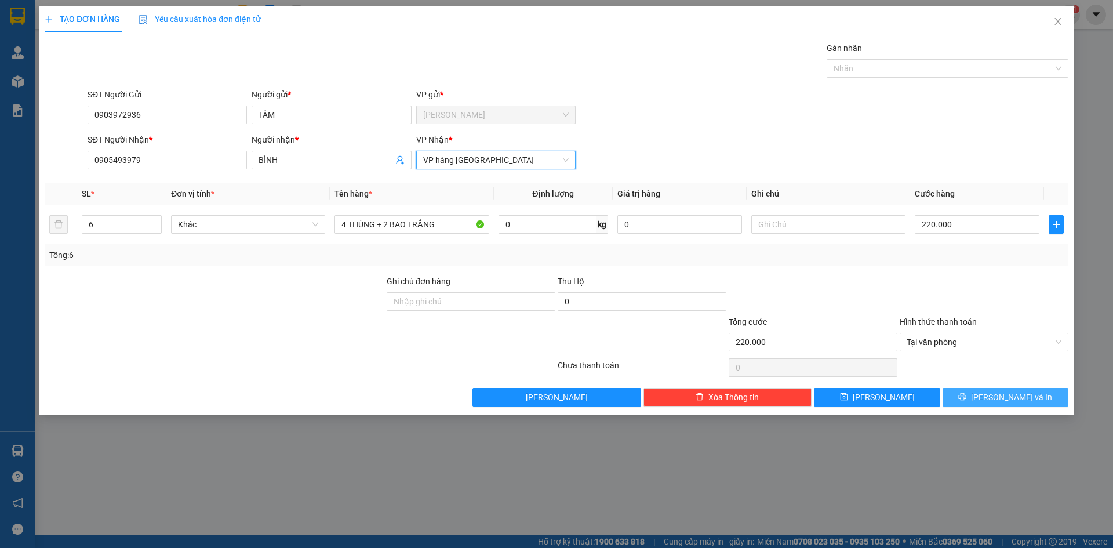
click at [1007, 399] on span "[PERSON_NAME] và In" at bounding box center [1011, 397] width 81 height 13
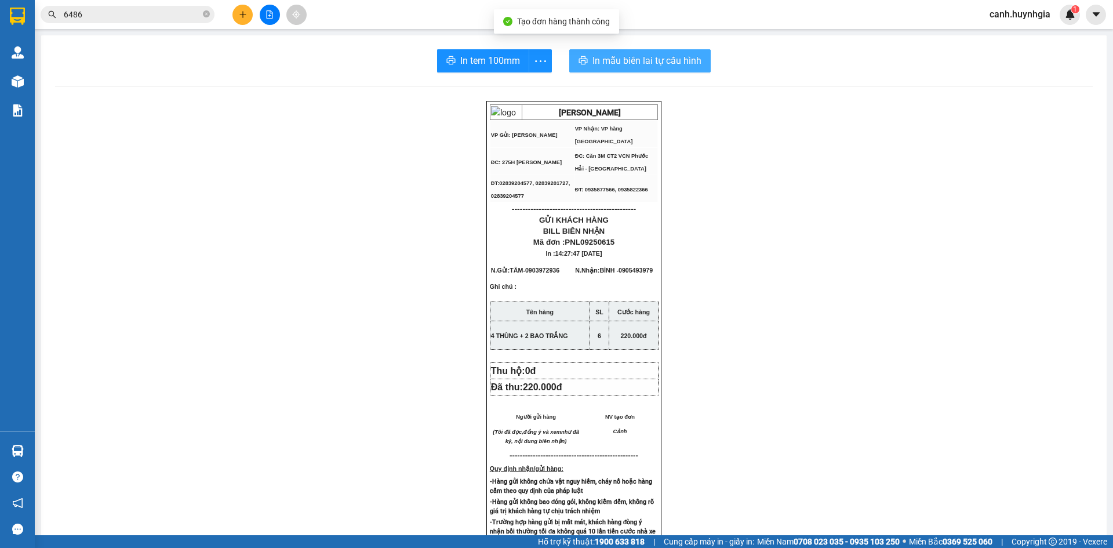
click at [607, 59] on span "In mẫu biên lai tự cấu hình" at bounding box center [646, 60] width 109 height 14
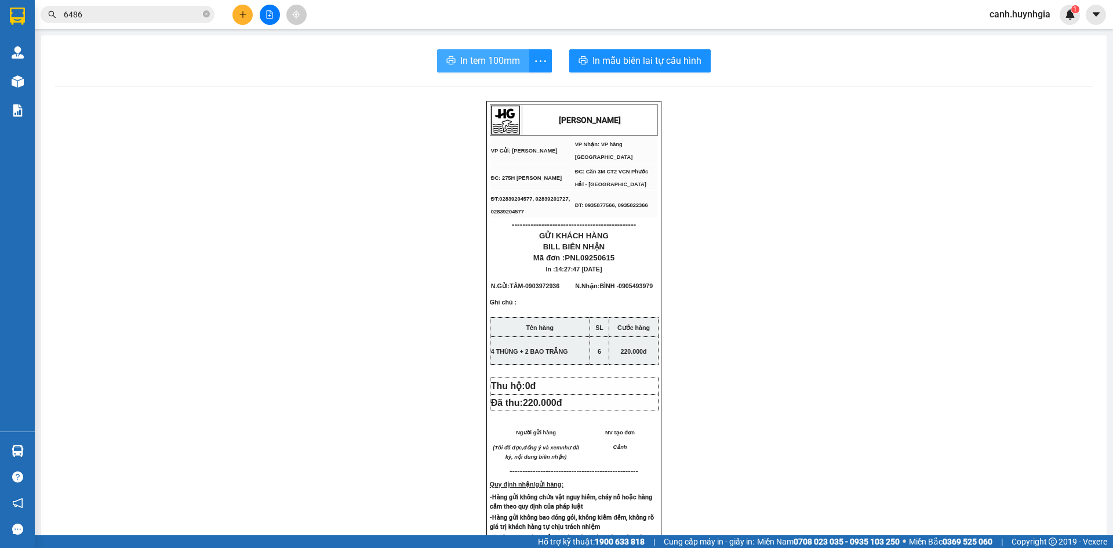
click at [498, 60] on span "In tem 100mm" at bounding box center [490, 60] width 60 height 14
click at [242, 7] on button at bounding box center [242, 15] width 20 height 20
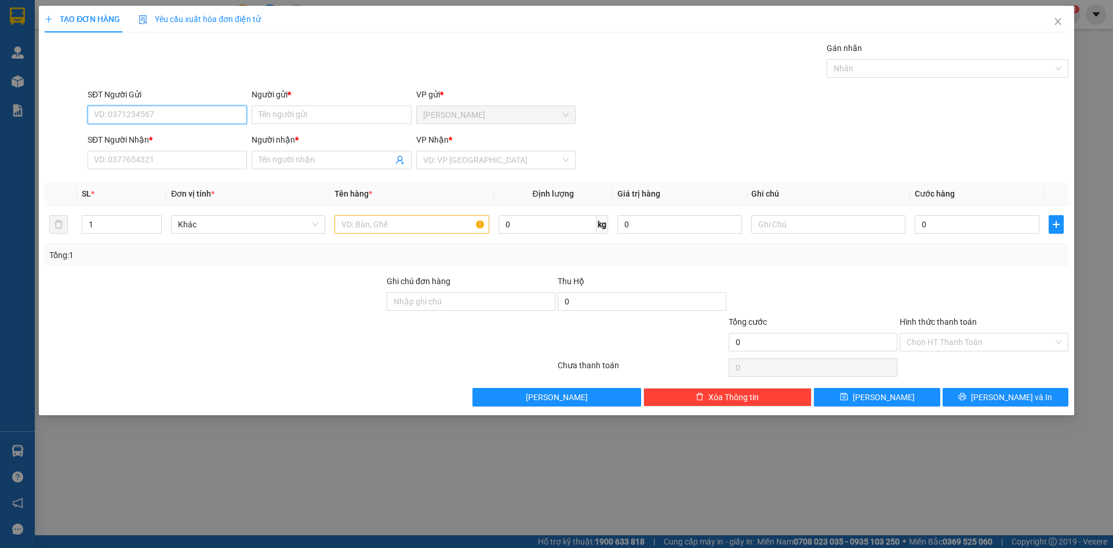
click at [155, 113] on input "SĐT Người Gửi" at bounding box center [167, 114] width 159 height 19
type input "02838554773"
type input "THANH"
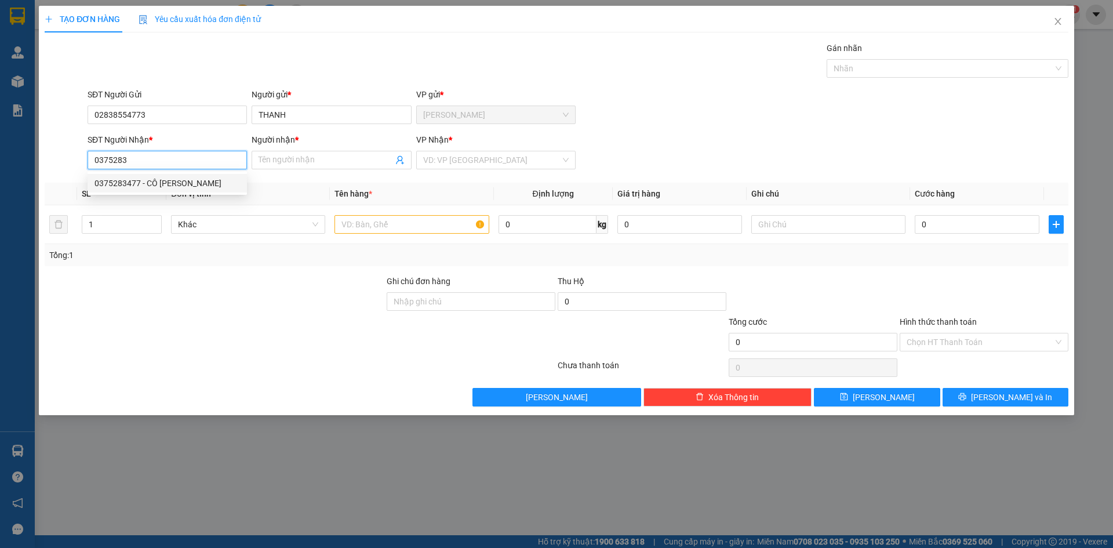
click at [141, 184] on div "0375283477 - CÔ [PERSON_NAME]" at bounding box center [166, 183] width 145 height 13
type input "0375283477"
type input "CÔ [PERSON_NAME]"
click at [147, 228] on div "1" at bounding box center [122, 224] width 80 height 19
type input "0375283477"
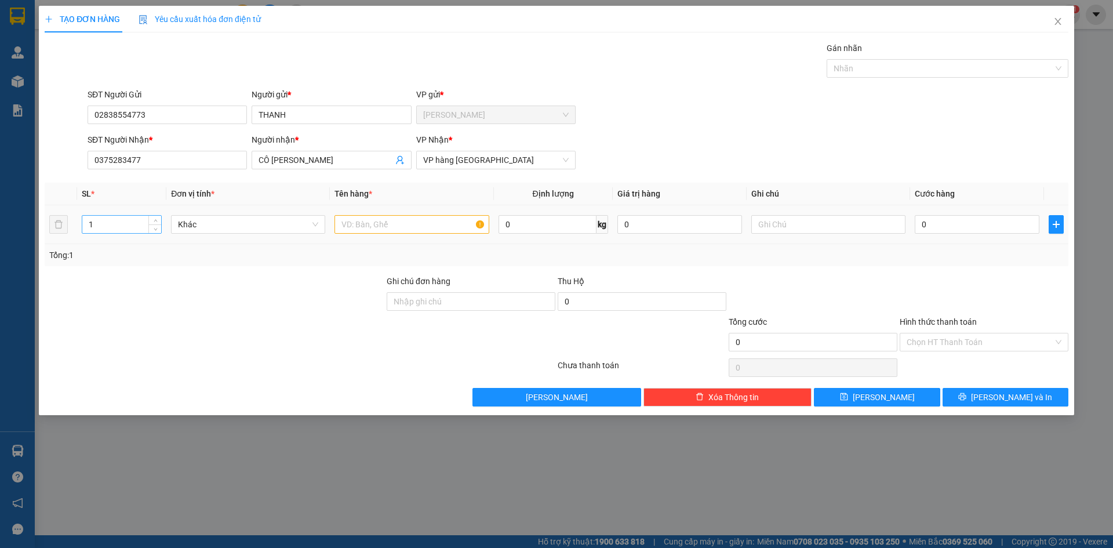
click at [115, 225] on input "1" at bounding box center [121, 224] width 79 height 17
type input "2"
click at [404, 230] on input "text" at bounding box center [411, 224] width 154 height 19
click at [999, 392] on span "[PERSON_NAME] và In" at bounding box center [1011, 397] width 81 height 13
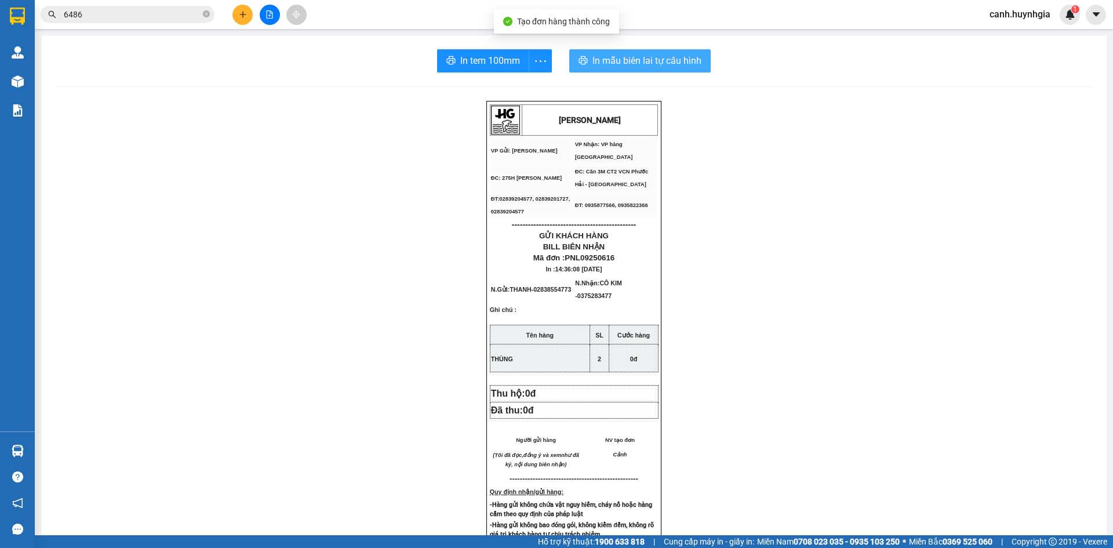
click at [641, 59] on span "In mẫu biên lai tự cấu hình" at bounding box center [646, 60] width 109 height 14
click at [489, 56] on span "In tem 100mm" at bounding box center [490, 60] width 60 height 14
click at [245, 11] on icon "plus" at bounding box center [243, 14] width 8 height 8
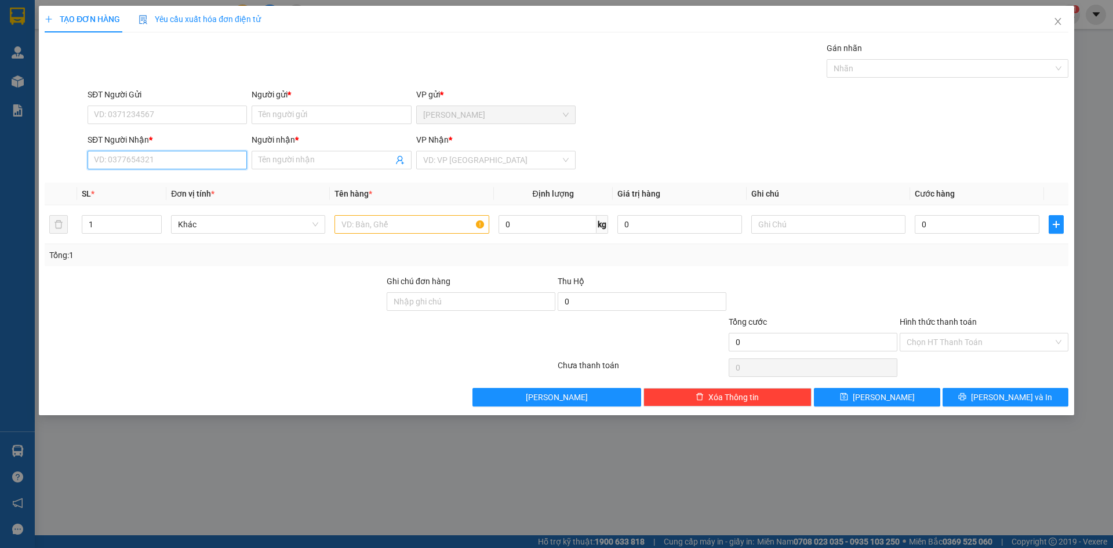
click at [196, 157] on input "SĐT Người Nhận *" at bounding box center [167, 160] width 159 height 19
click at [168, 186] on div "0909802900 - NHI 900 ( HẢI YẾN )" at bounding box center [166, 183] width 145 height 13
type input "0909802900"
type input "NHI 900 ( HẢI YẾN )"
type input "0909802900"
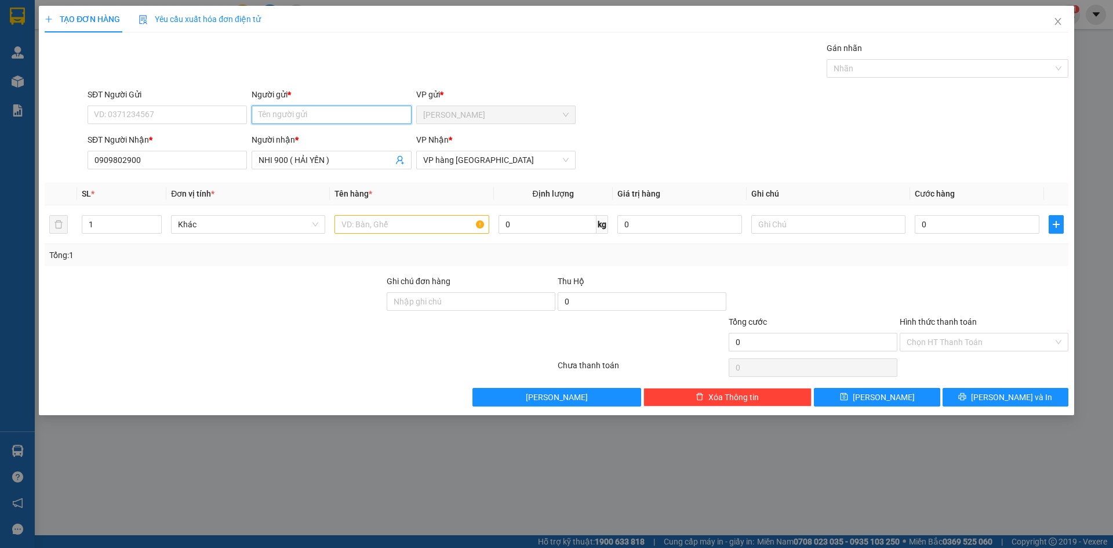
click at [298, 116] on input "Người gửi *" at bounding box center [331, 114] width 159 height 19
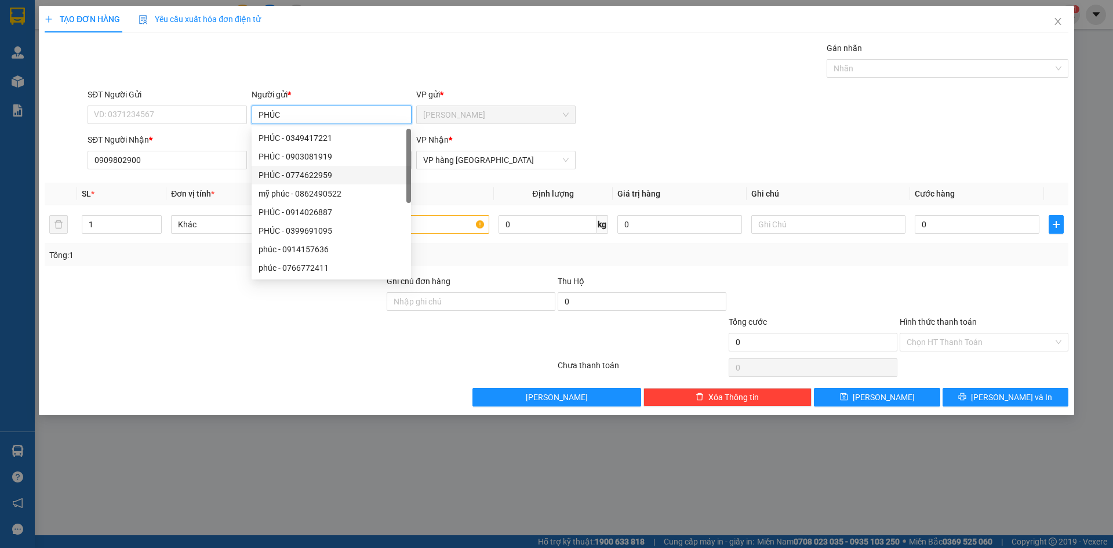
type input "PHÚC"
click at [704, 104] on div "SĐT Người Gửi VD: 0371234567 Người gửi * PHÚC VP gửi * [PERSON_NAME]" at bounding box center [577, 108] width 985 height 41
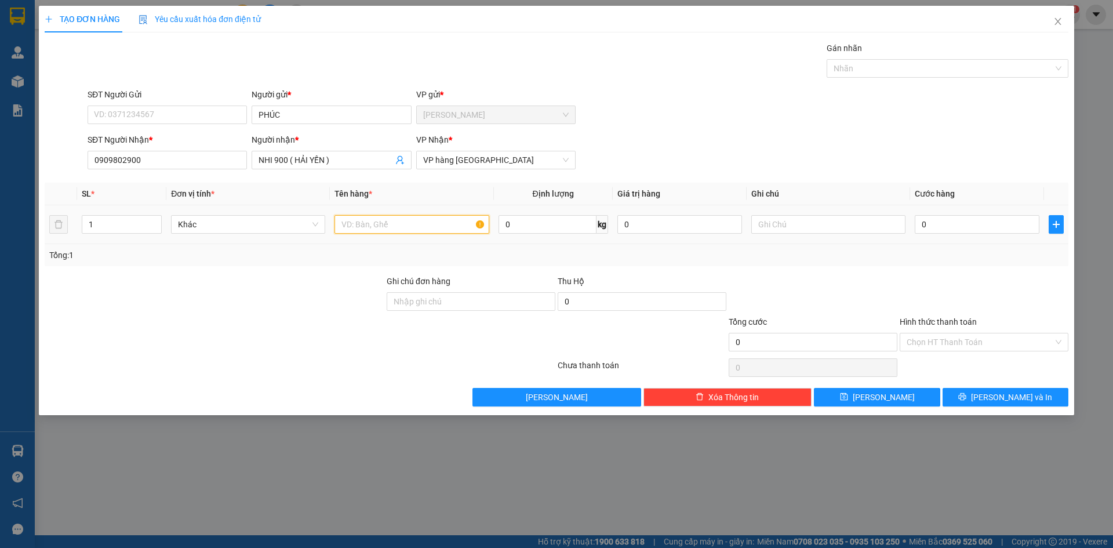
click at [413, 227] on input "text" at bounding box center [411, 224] width 154 height 19
click at [107, 225] on input "1" at bounding box center [121, 224] width 79 height 17
click at [982, 391] on button "[PERSON_NAME] và In" at bounding box center [1005, 397] width 126 height 19
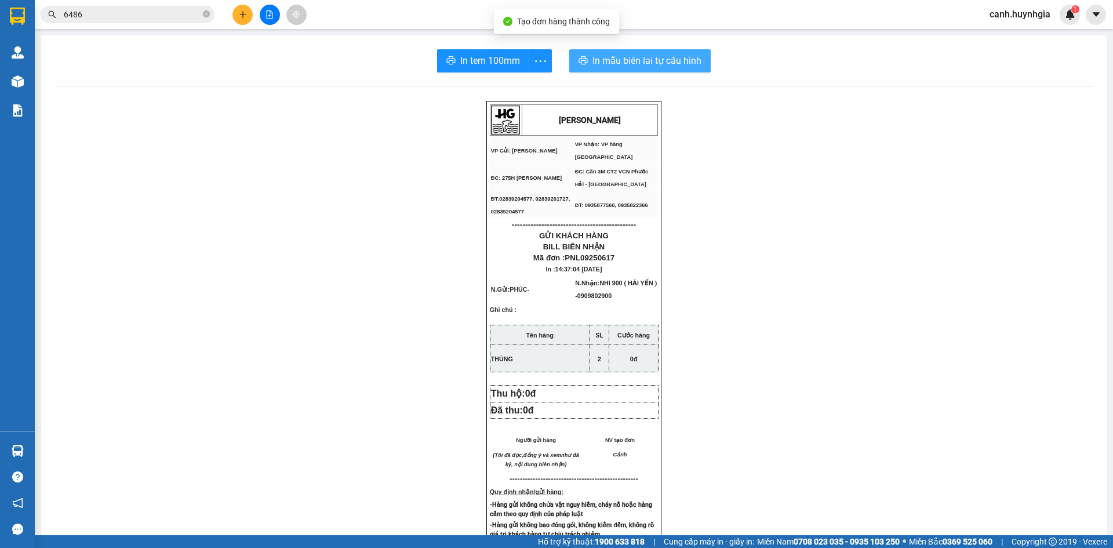
click at [630, 59] on span "In mẫu biên lai tự cấu hình" at bounding box center [646, 60] width 109 height 14
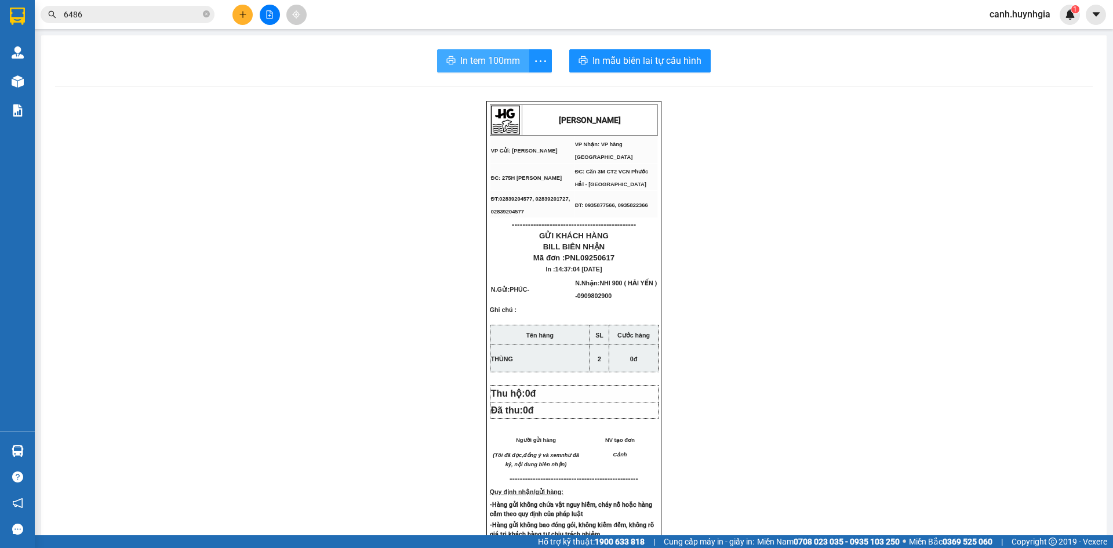
click at [488, 57] on span "In tem 100mm" at bounding box center [490, 60] width 60 height 14
click at [243, 14] on icon "plus" at bounding box center [242, 14] width 6 height 1
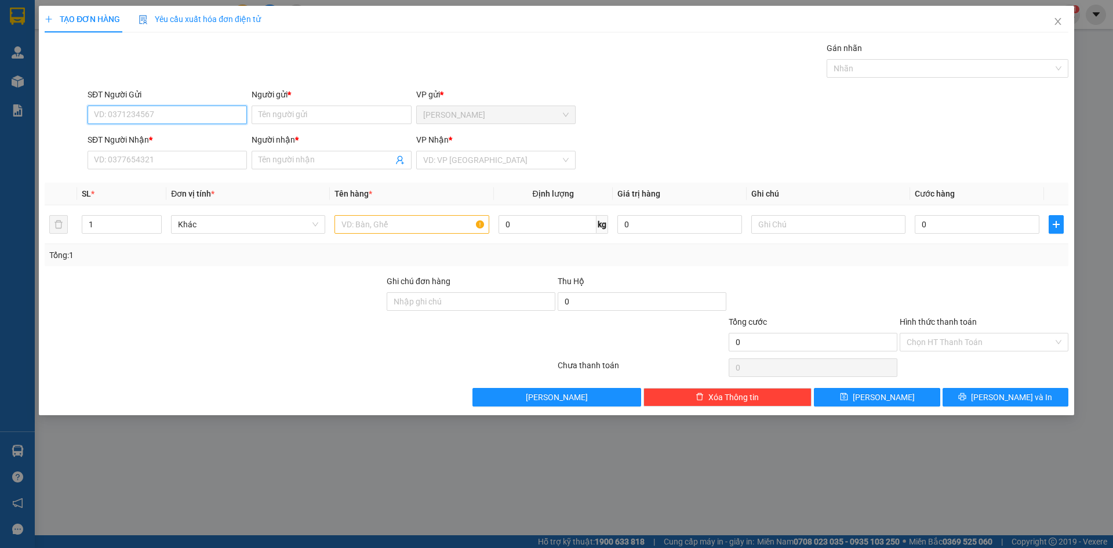
click at [157, 116] on input "SĐT Người Gửi" at bounding box center [167, 114] width 159 height 19
click at [127, 172] on div "Transit Pickup Surcharge Ids Transit Deliver Surcharge Ids Transit Deliver Surc…" at bounding box center [557, 224] width 1024 height 365
click at [123, 163] on input "SĐT Người Nhận *" at bounding box center [167, 160] width 159 height 19
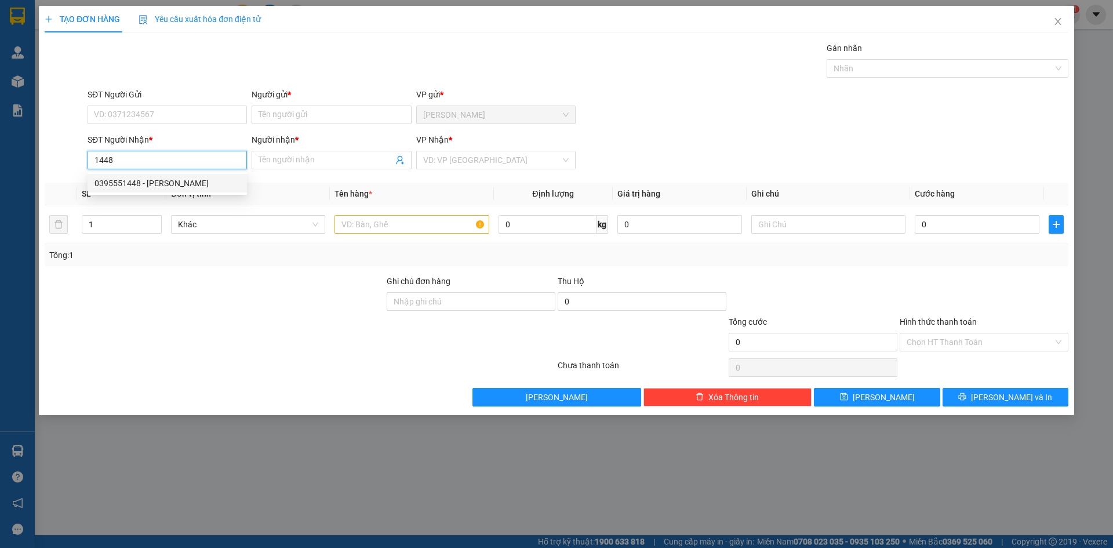
click at [133, 183] on div "0395551448 - [PERSON_NAME]" at bounding box center [166, 183] width 145 height 13
type input "0395551448"
type input "[PERSON_NAME]"
type input "0395551448"
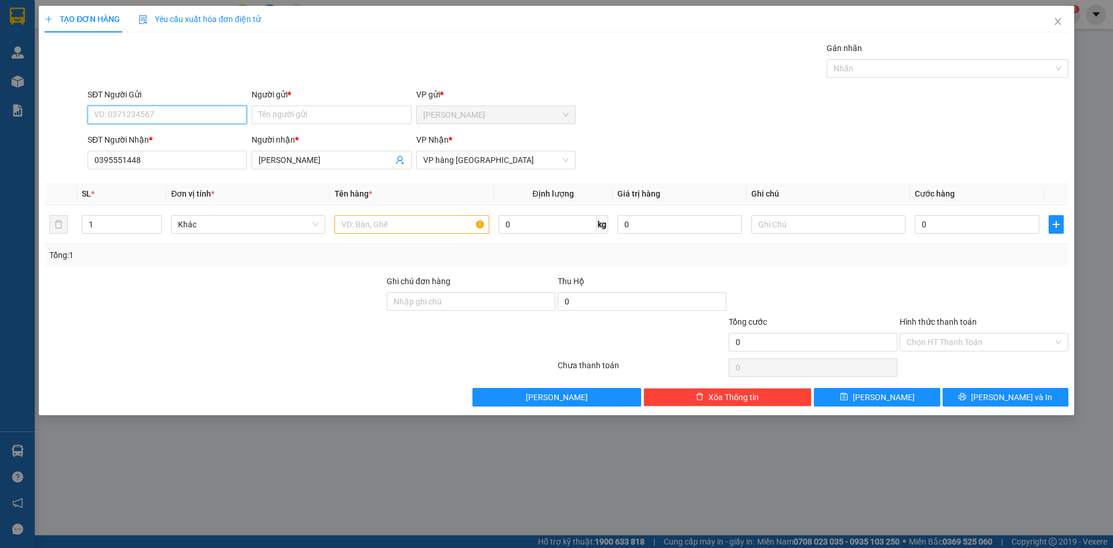
click at [126, 115] on input "SĐT Người Gửi" at bounding box center [167, 114] width 159 height 19
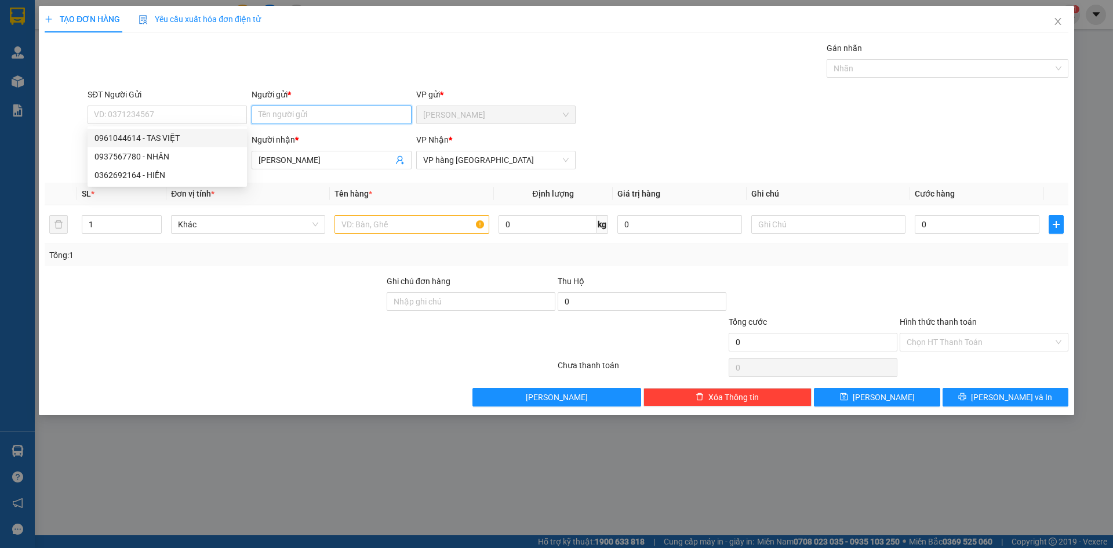
click at [275, 119] on input "Người gửi *" at bounding box center [331, 114] width 159 height 19
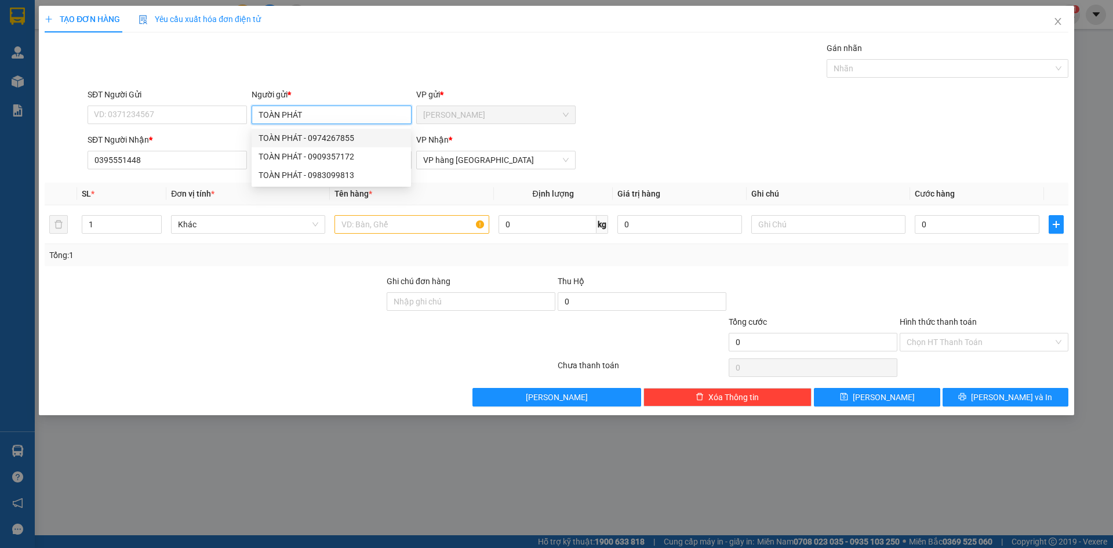
type input "TOÀN PHÁT"
click at [657, 134] on div "SĐT Người Nhận * 0395551448 Người nhận * [PERSON_NAME] VP Nhận * VP hàng [GEOGR…" at bounding box center [577, 153] width 985 height 41
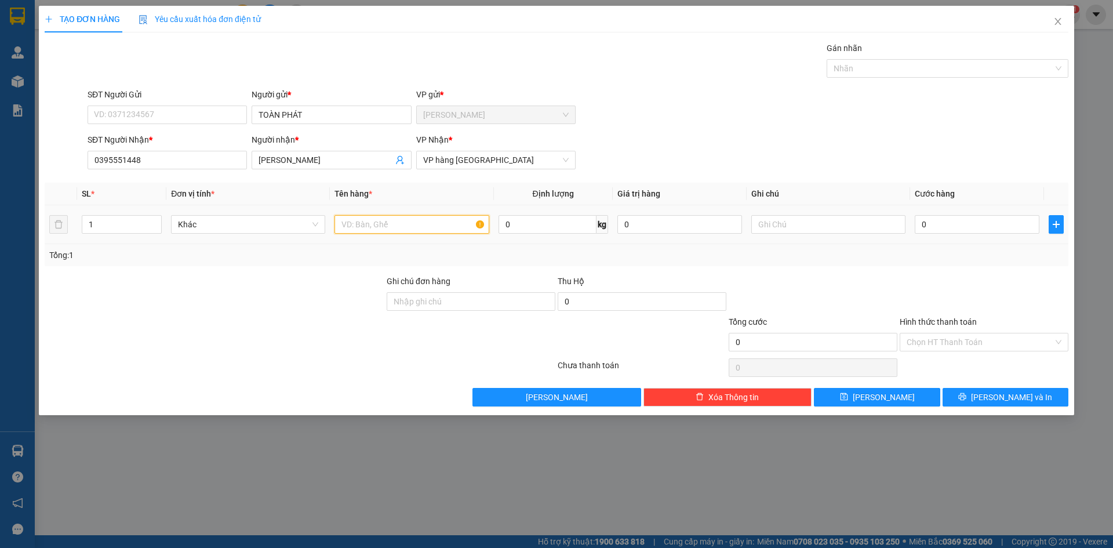
click at [356, 225] on input "text" at bounding box center [411, 224] width 154 height 19
type input "T"
type input "BAO"
click at [1011, 398] on span "[PERSON_NAME] và In" at bounding box center [1011, 397] width 81 height 13
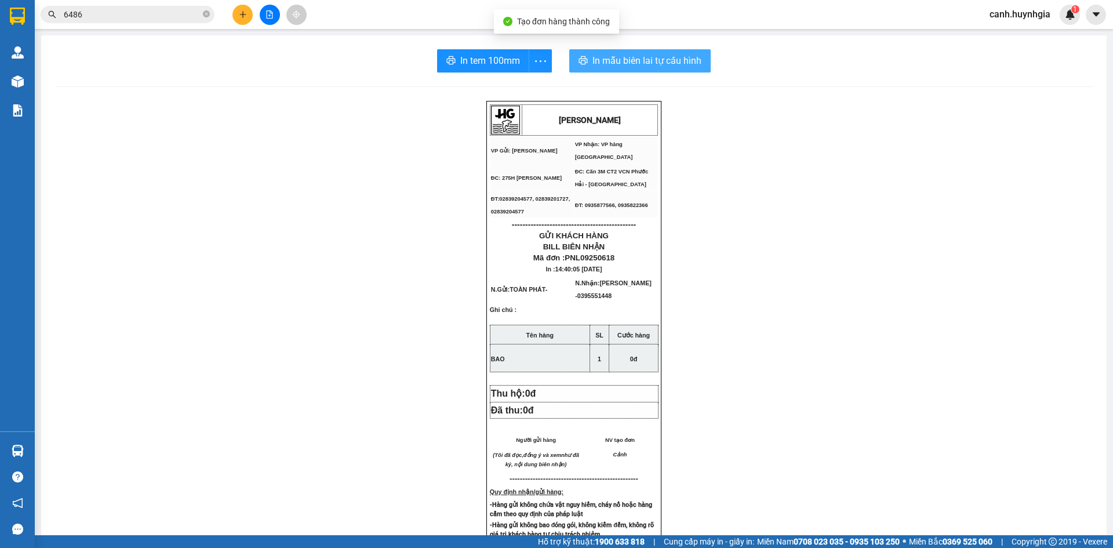
click at [636, 55] on span "In mẫu biên lai tự cấu hình" at bounding box center [646, 60] width 109 height 14
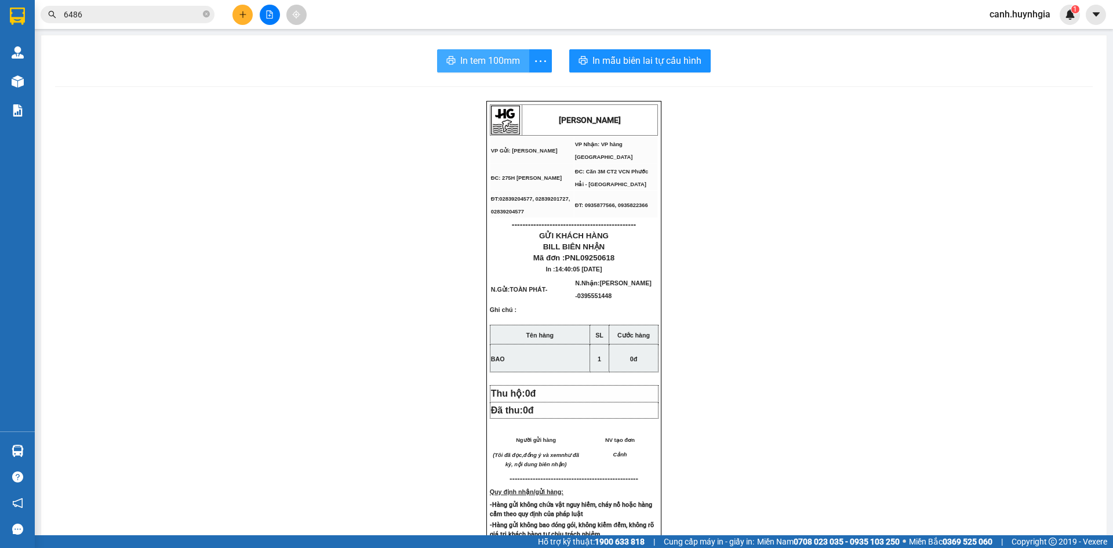
click at [474, 56] on span "In tem 100mm" at bounding box center [490, 60] width 60 height 14
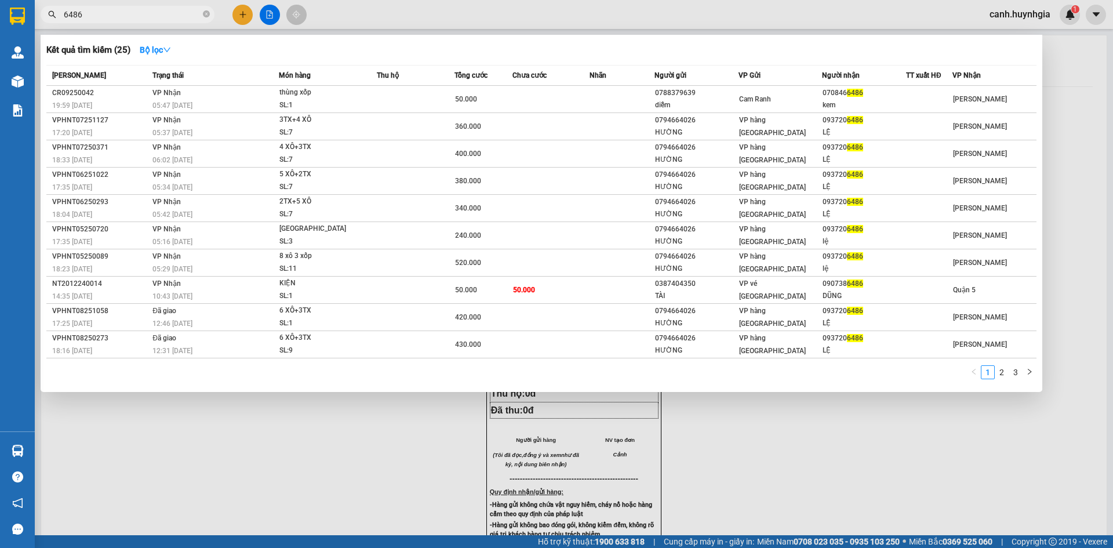
drag, startPoint x: 101, startPoint y: 23, endPoint x: 90, endPoint y: 21, distance: 10.5
click at [91, 21] on span "6486" at bounding box center [128, 14] width 174 height 17
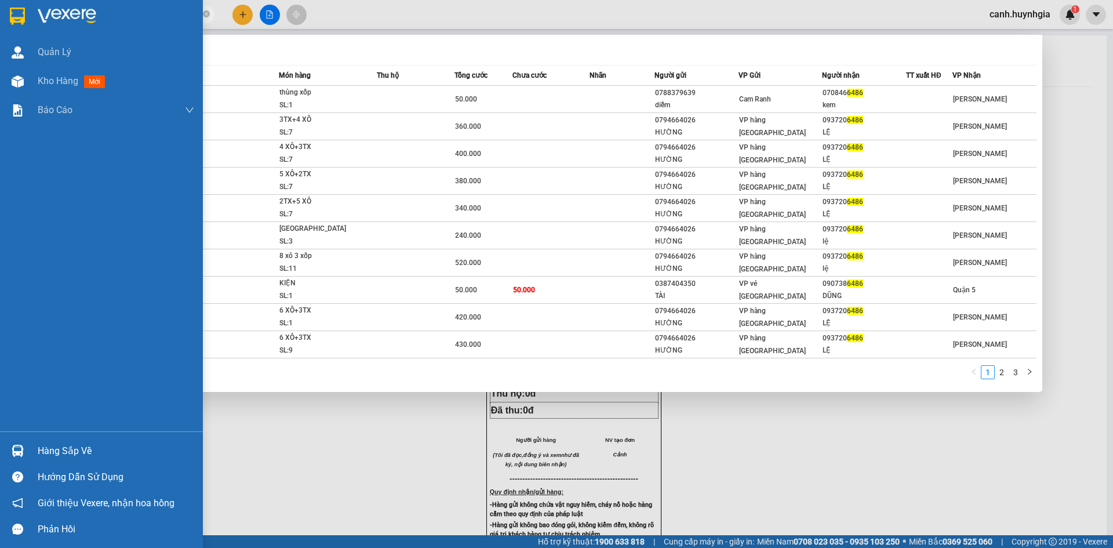
drag, startPoint x: 95, startPoint y: 6, endPoint x: 24, endPoint y: 24, distance: 73.1
click at [24, 24] on section "Kết quả tìm kiếm ( 25 ) Bộ lọc Mã ĐH Trạng thái Món hàng Thu hộ Tổng cước Chưa …" at bounding box center [556, 274] width 1113 height 548
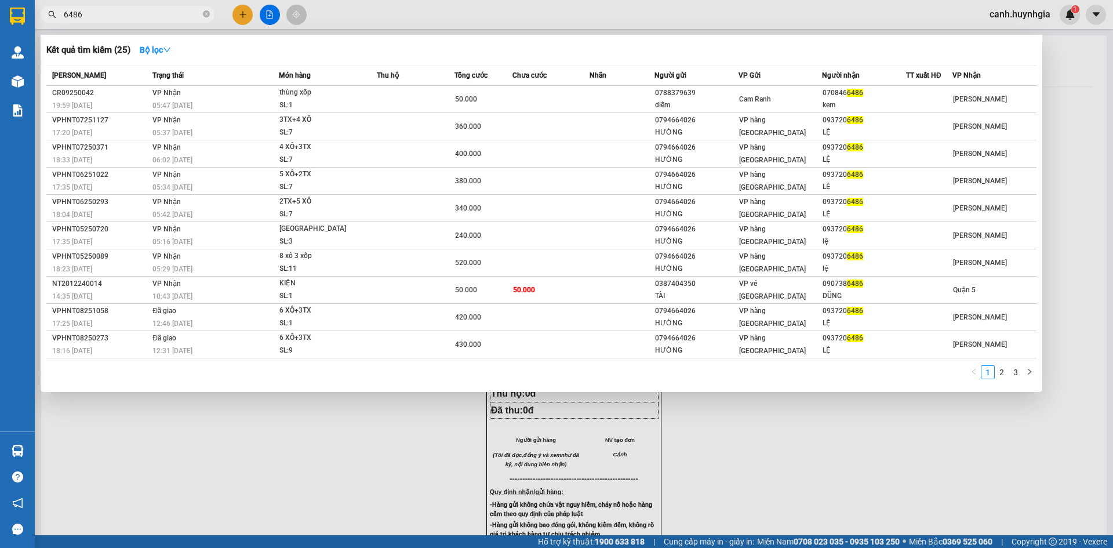
click at [133, 13] on input "6486" at bounding box center [132, 14] width 137 height 13
type input "6"
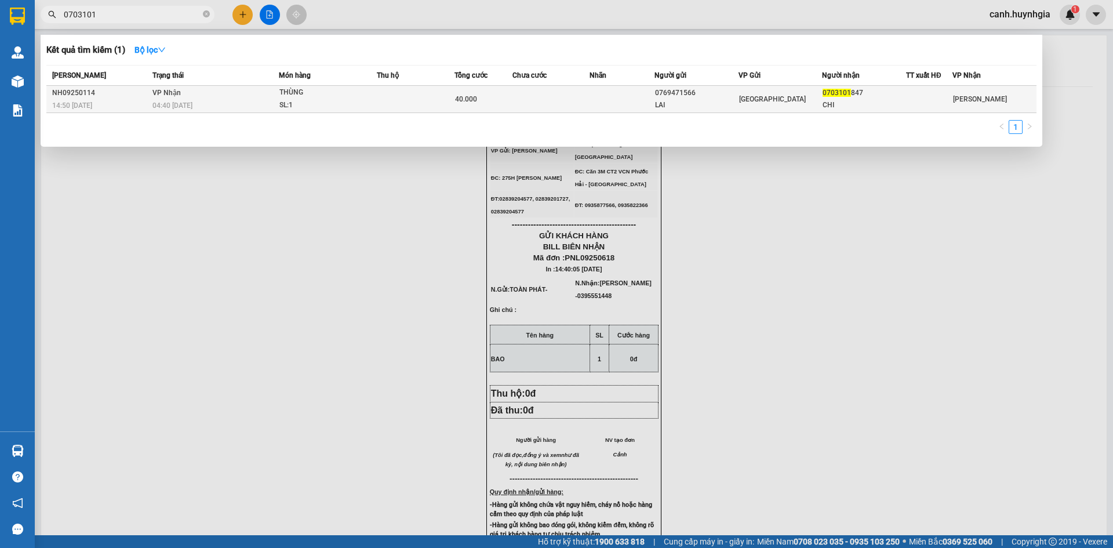
type input "0703101"
click at [786, 97] on div "[GEOGRAPHIC_DATA]" at bounding box center [780, 99] width 83 height 13
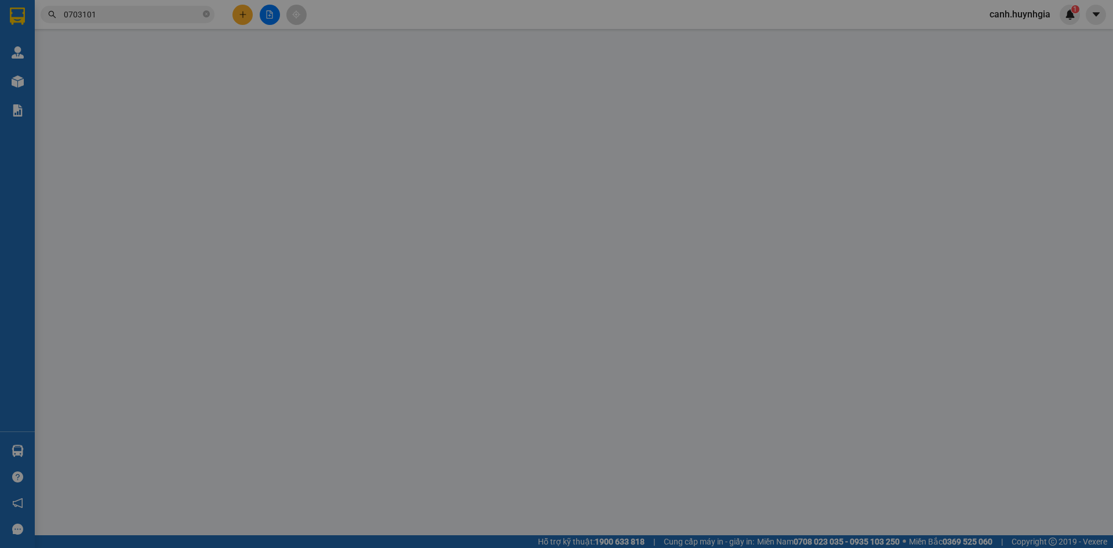
type input "0769471566"
type input "LAI"
type input "0703101847"
type input "CHI"
type input "40.000"
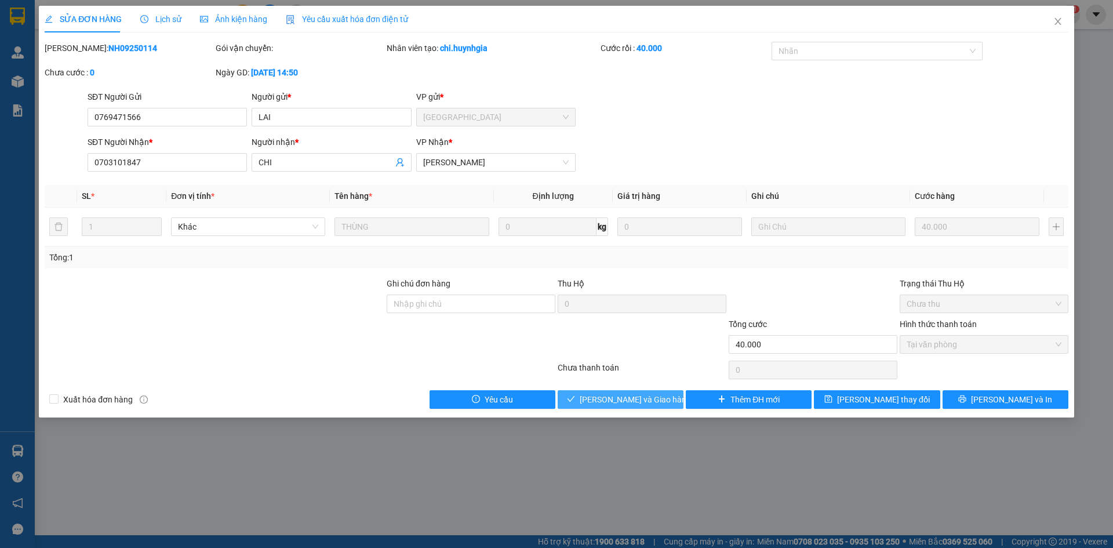
click at [628, 399] on span "[PERSON_NAME] và Giao hàng" at bounding box center [635, 399] width 111 height 13
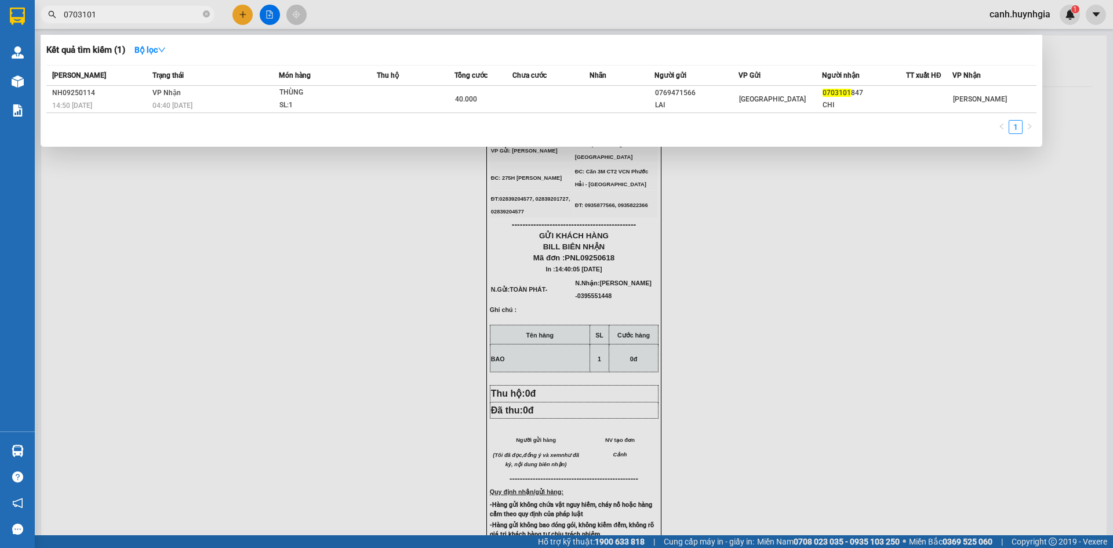
drag, startPoint x: 107, startPoint y: 13, endPoint x: 37, endPoint y: 25, distance: 70.5
click at [37, 25] on div "Kết quả tìm kiếm ( 1 ) Bộ lọc Mã ĐH Trạng thái Món hàng Thu hộ Tổng cước Chưa c…" at bounding box center [556, 14] width 1113 height 29
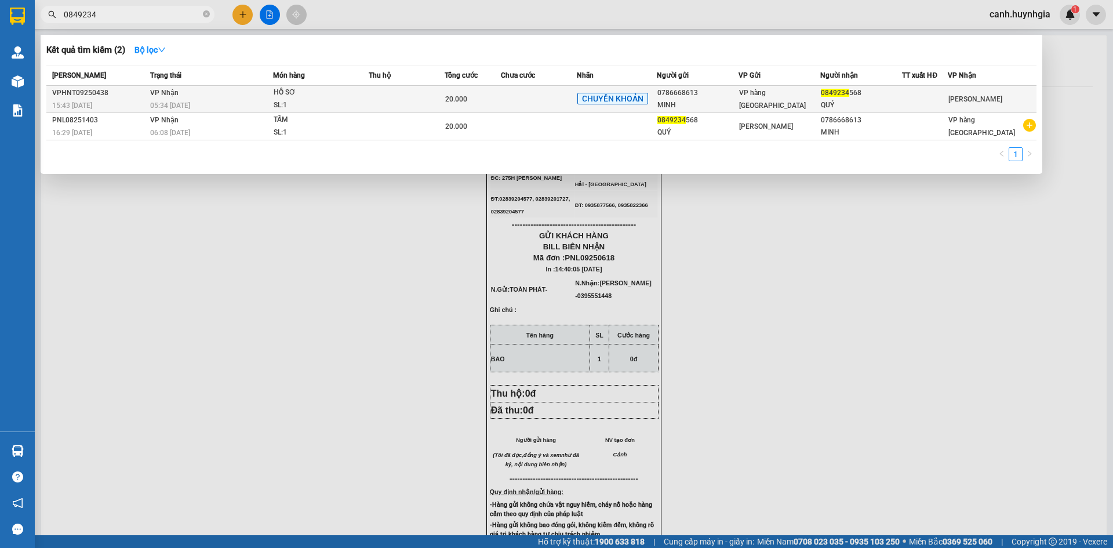
type input "0849234"
click at [784, 99] on span "VP hàng [GEOGRAPHIC_DATA]" at bounding box center [772, 99] width 67 height 21
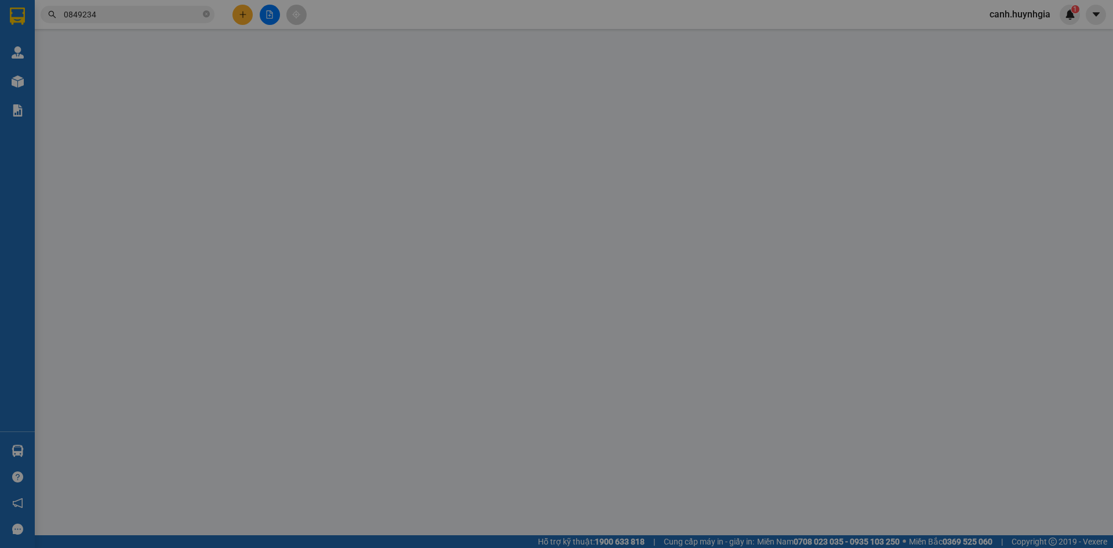
type input "0786668613"
type input "MINH"
type input "0849234568"
type input "QUÝ"
type input "20.000"
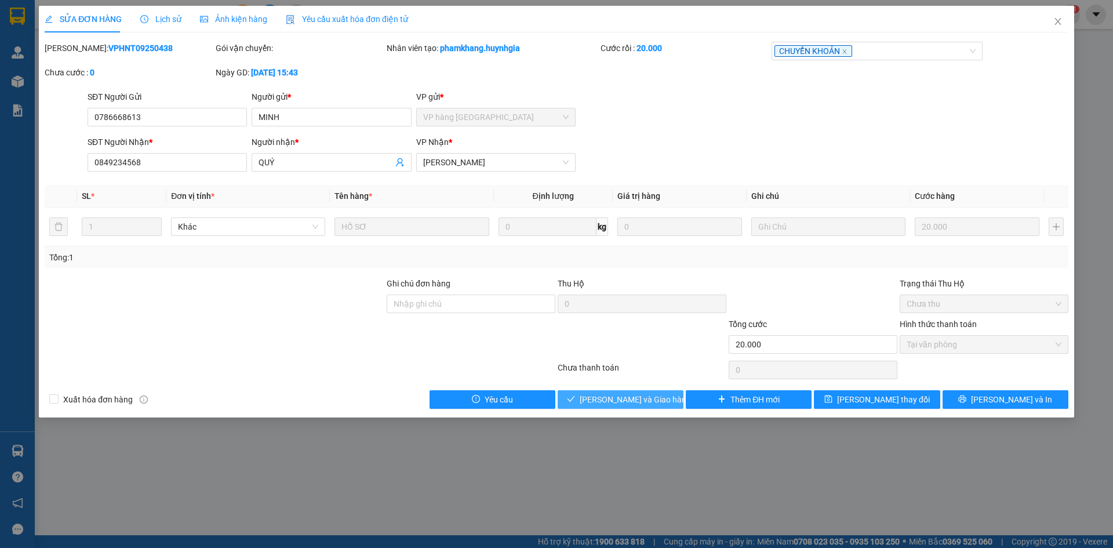
click at [640, 397] on span "[PERSON_NAME] và Giao hàng" at bounding box center [635, 399] width 111 height 13
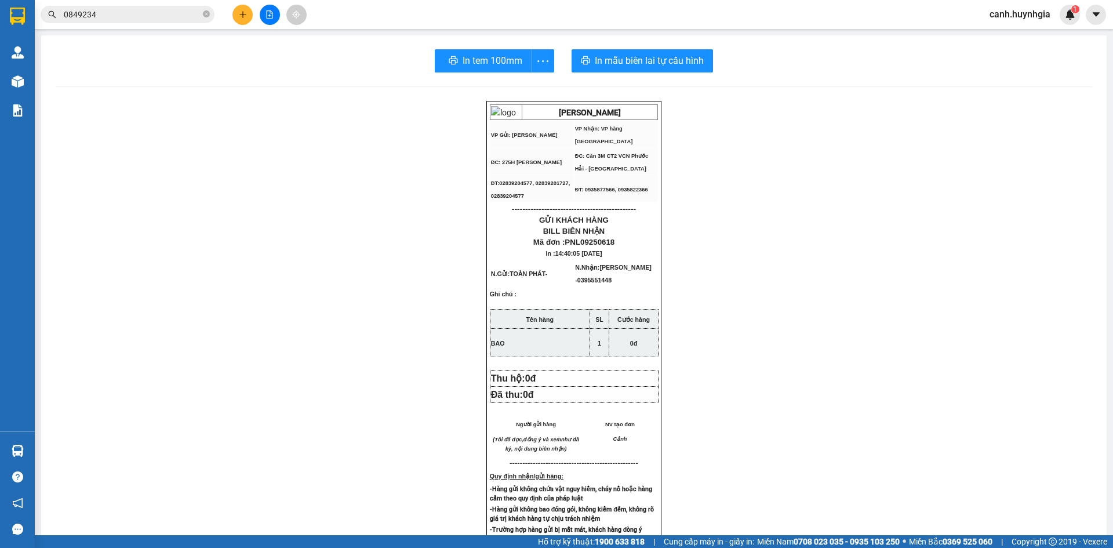
click at [246, 10] on icon "plus" at bounding box center [243, 14] width 8 height 8
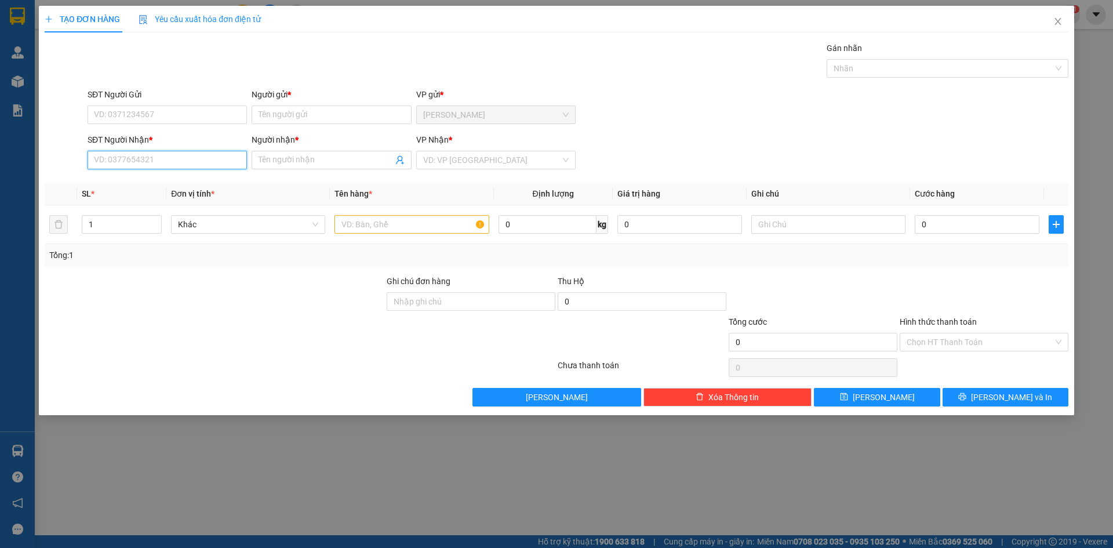
click at [136, 161] on input "SĐT Người Nhận *" at bounding box center [167, 160] width 159 height 19
click at [128, 187] on div "0395551448 - [PERSON_NAME]" at bounding box center [166, 183] width 145 height 13
type input "0395551448"
type input "[PERSON_NAME]"
type input "0395551448"
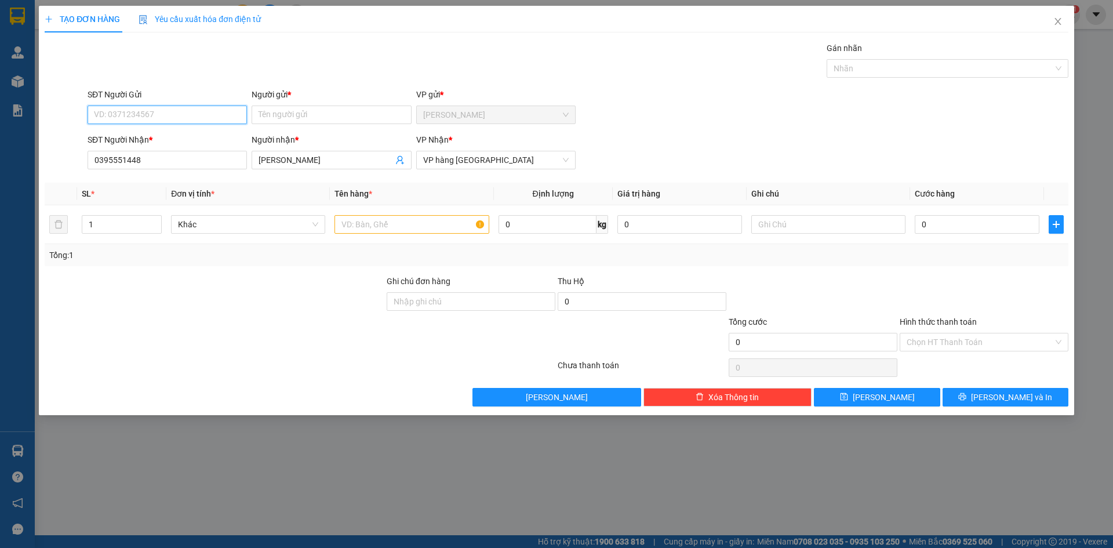
click at [133, 111] on input "SĐT Người Gửi" at bounding box center [167, 114] width 159 height 19
click at [162, 158] on div "0961044614 - TAS VIỆT" at bounding box center [166, 156] width 145 height 13
type input "0961044614"
type input "TAS VIỆT"
click at [370, 224] on input "text" at bounding box center [411, 224] width 154 height 19
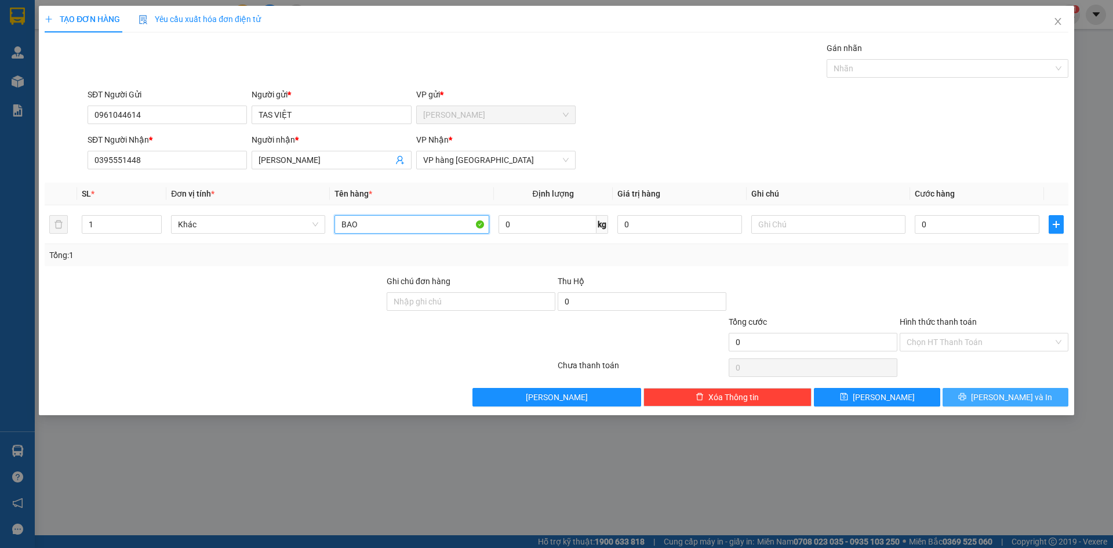
type input "BAO"
click at [1016, 399] on span "[PERSON_NAME] và In" at bounding box center [1011, 397] width 81 height 13
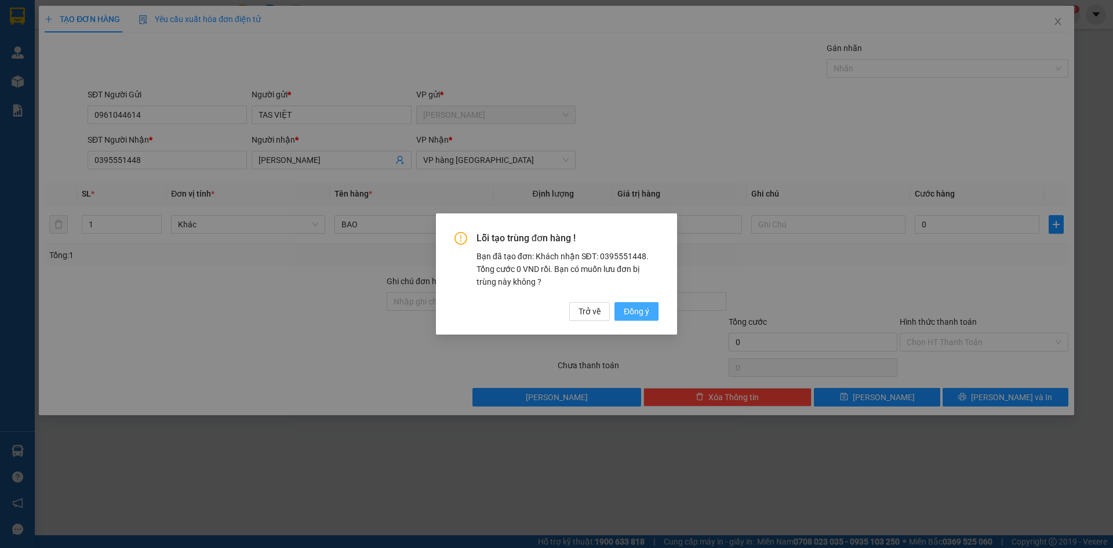
click at [652, 313] on button "Đồng ý" at bounding box center [636, 311] width 44 height 19
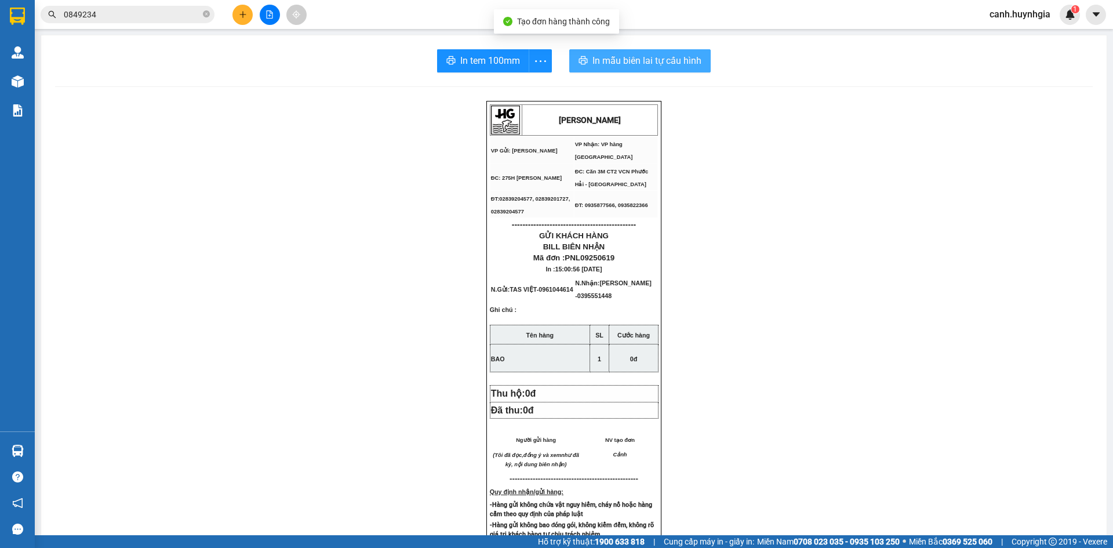
click at [658, 60] on span "In mẫu biên lai tự cấu hình" at bounding box center [646, 60] width 109 height 14
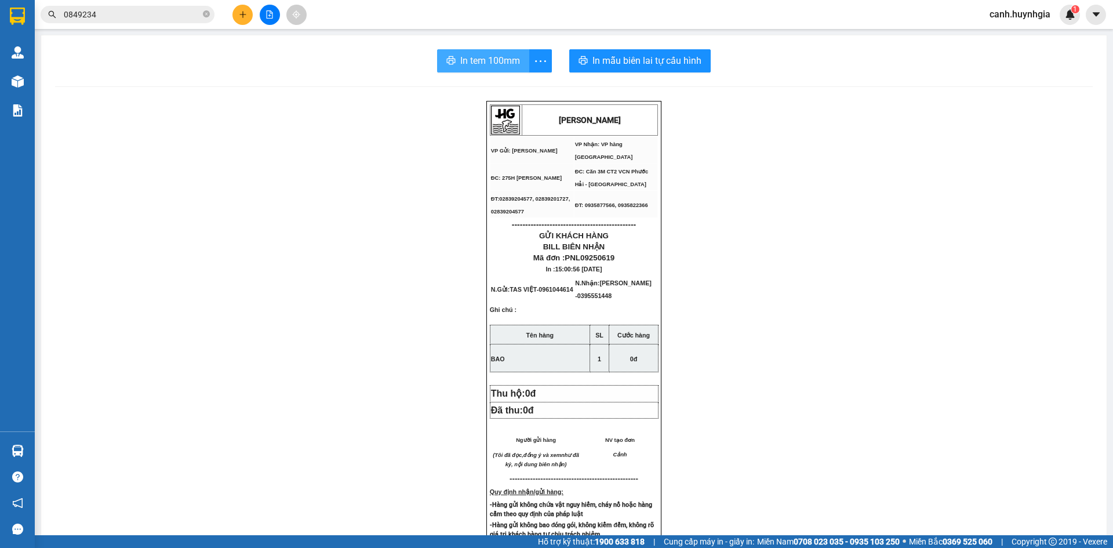
click at [473, 56] on span "In tem 100mm" at bounding box center [490, 60] width 60 height 14
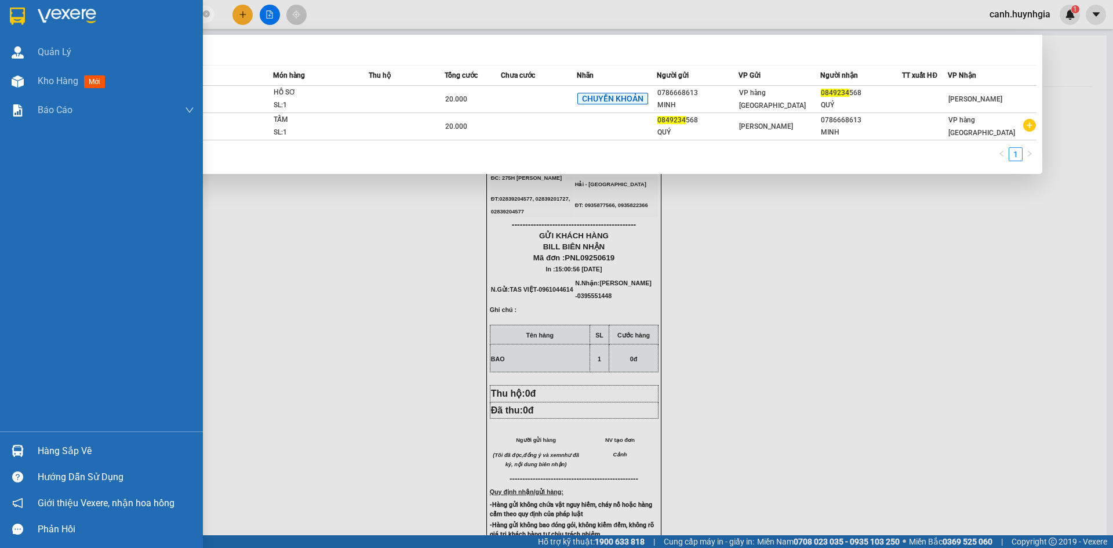
drag, startPoint x: 108, startPoint y: 14, endPoint x: 32, endPoint y: 21, distance: 76.2
click at [32, 21] on section "Kết quả tìm kiếm ( 2 ) Bộ lọc Mã ĐH Trạng thái Món hàng Thu hộ Tổng cước Chưa c…" at bounding box center [556, 274] width 1113 height 548
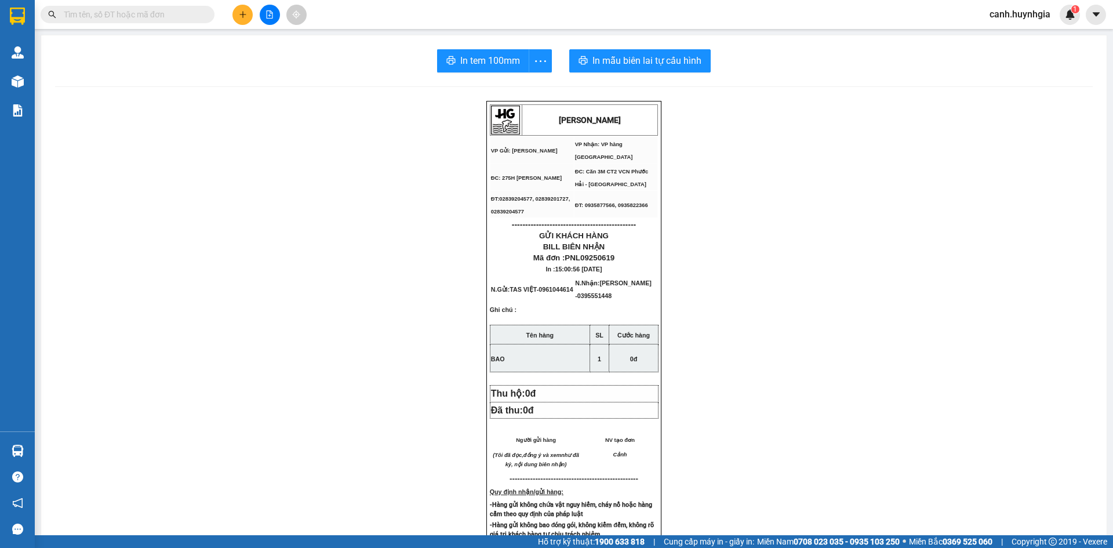
click at [121, 11] on input "text" at bounding box center [132, 14] width 137 height 13
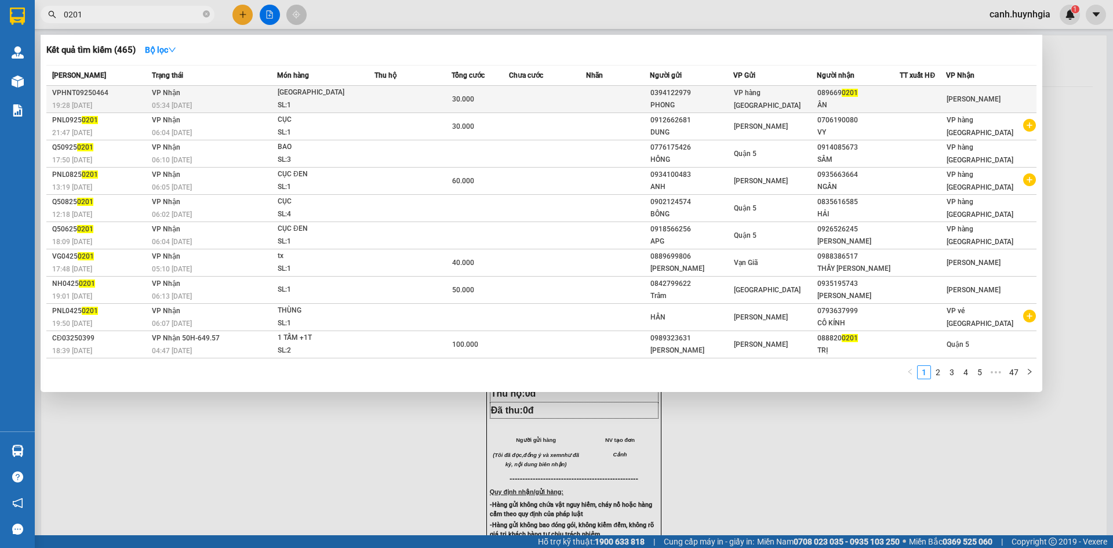
type input "0201"
click at [788, 99] on span "VP hàng [GEOGRAPHIC_DATA]" at bounding box center [767, 99] width 67 height 21
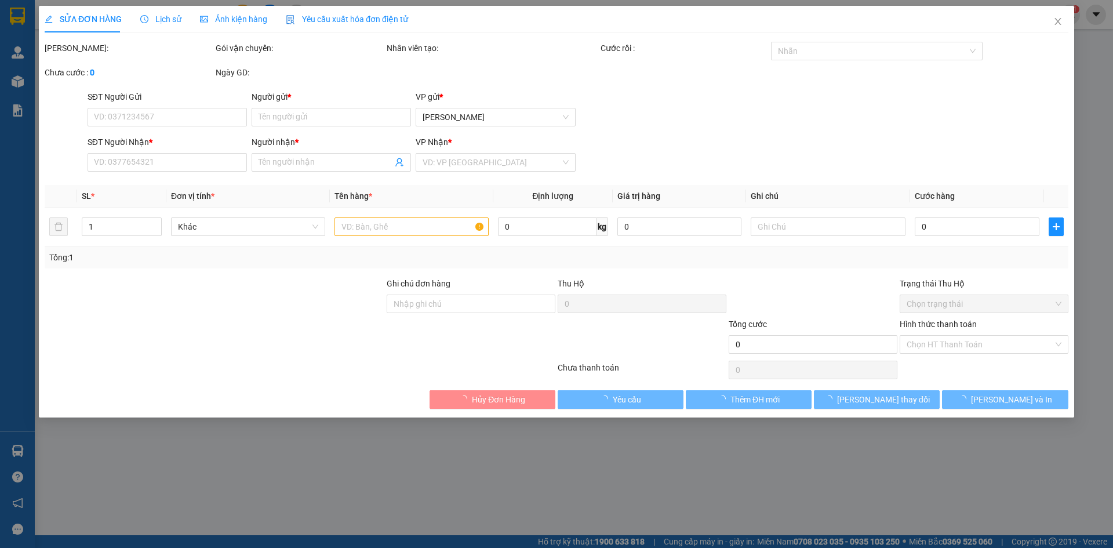
type input "0394122979"
type input "PHONG"
type input "0896690201"
type input "ÂN"
type input "30.000"
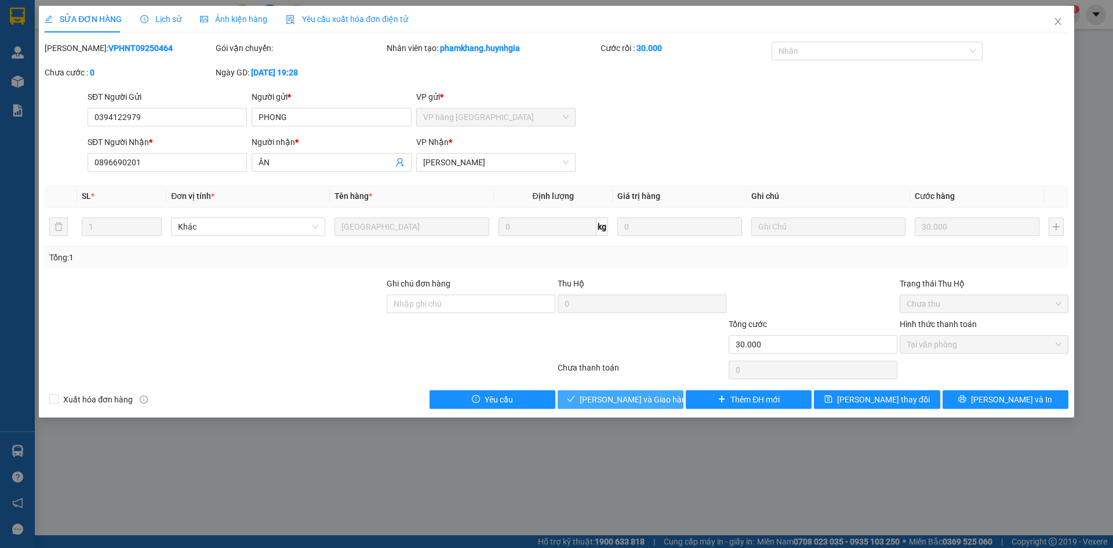
click at [633, 397] on span "[PERSON_NAME] và Giao hàng" at bounding box center [635, 399] width 111 height 13
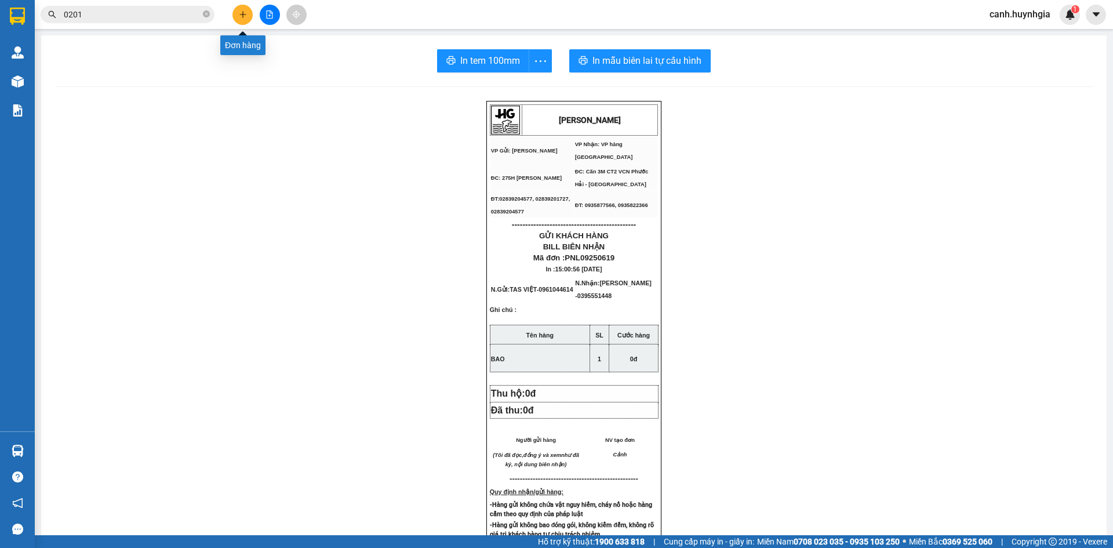
click at [240, 16] on icon "plus" at bounding box center [243, 14] width 8 height 8
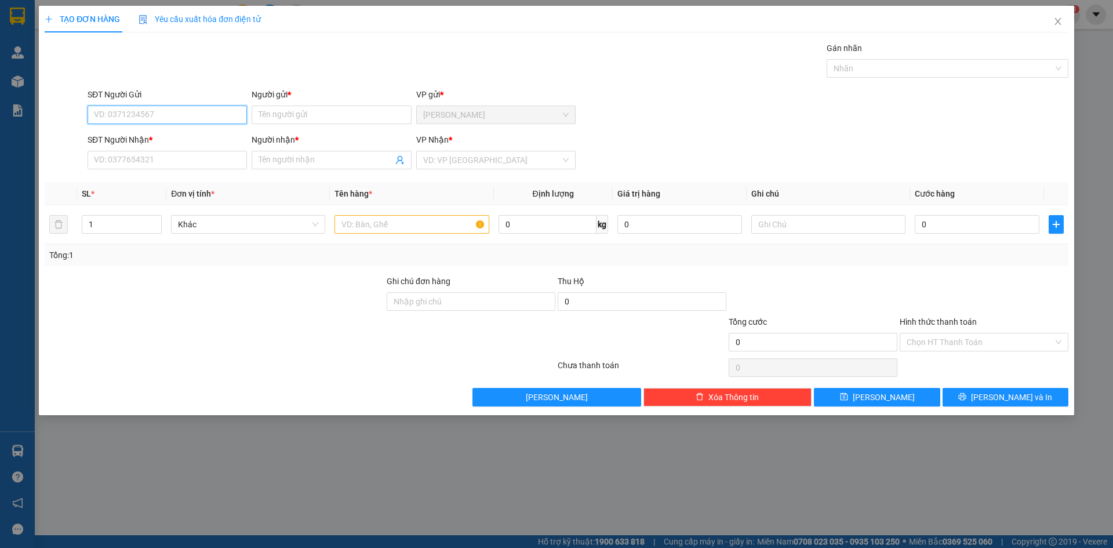
click at [187, 118] on input "SĐT Người Gửi" at bounding box center [167, 114] width 159 height 19
click at [143, 141] on div "0903923888 - HIỆP" at bounding box center [166, 138] width 145 height 13
type input "0903923888"
type input "HIỆP"
type input "0987531118"
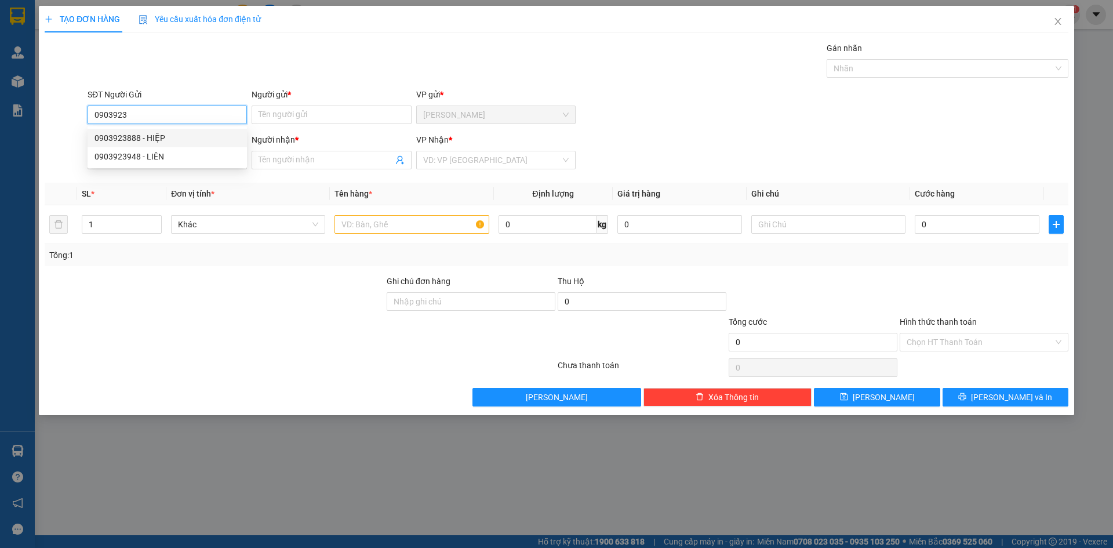
type input "THẾ TÀI"
type input "0903923888"
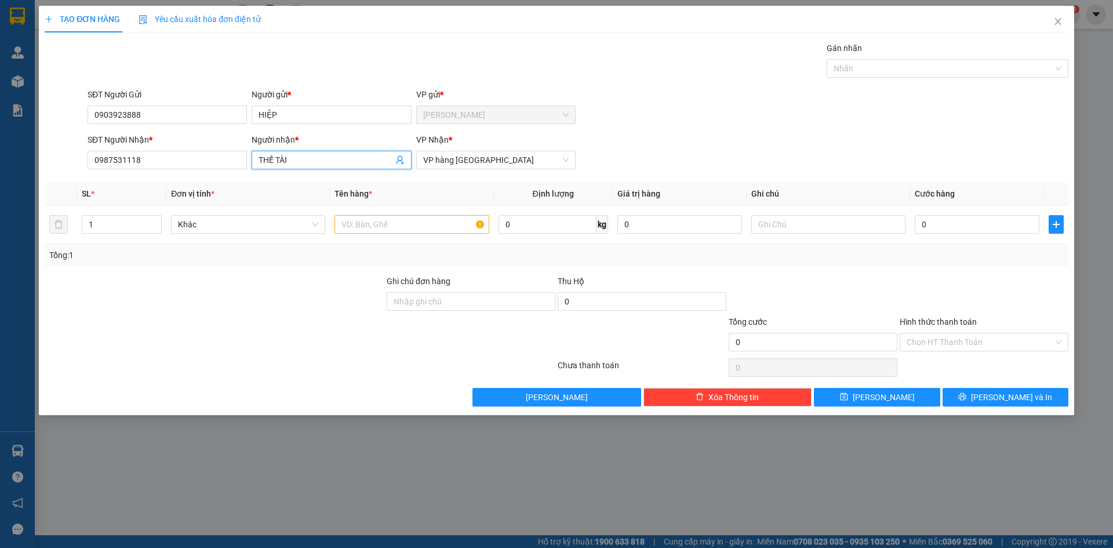
drag, startPoint x: 311, startPoint y: 159, endPoint x: 215, endPoint y: 173, distance: 96.6
click at [216, 173] on div "SĐT Người Nhận * 0987531118 Người nhận * THẾ TÀI THẾ TÀI VP Nhận * VP hàng [GEO…" at bounding box center [577, 153] width 985 height 41
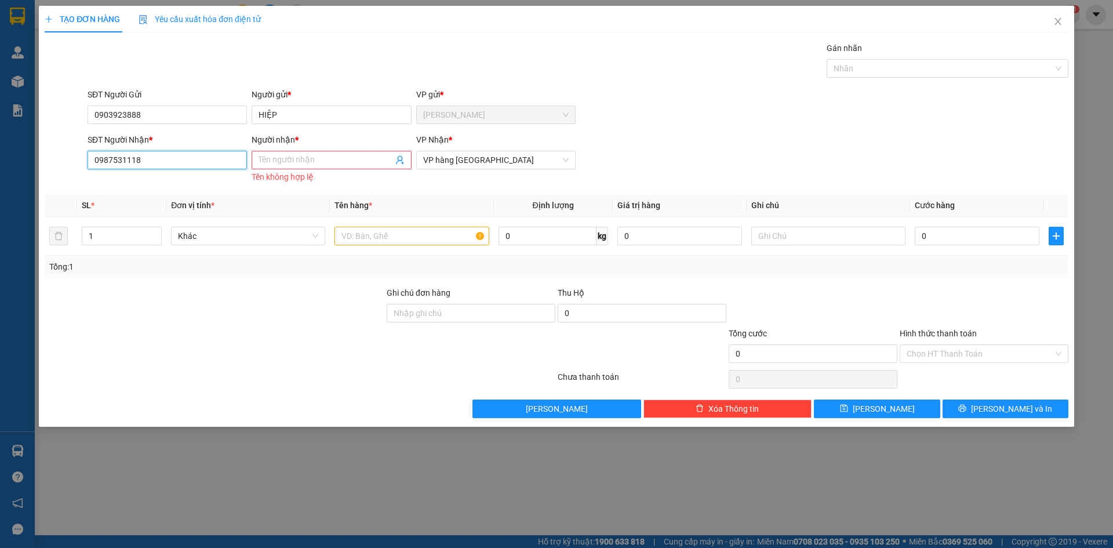
drag, startPoint x: 155, startPoint y: 158, endPoint x: 67, endPoint y: 173, distance: 89.3
click at [67, 173] on div "SĐT Người Nhận * 0987531118 Người nhận * Tên người nhận Tên không hợp lệ VP Nhậ…" at bounding box center [556, 159] width 1026 height 52
click at [158, 221] on div "0931183118 - HOÀNG" at bounding box center [166, 220] width 145 height 13
type input "0931183118"
type input "HOÀNG"
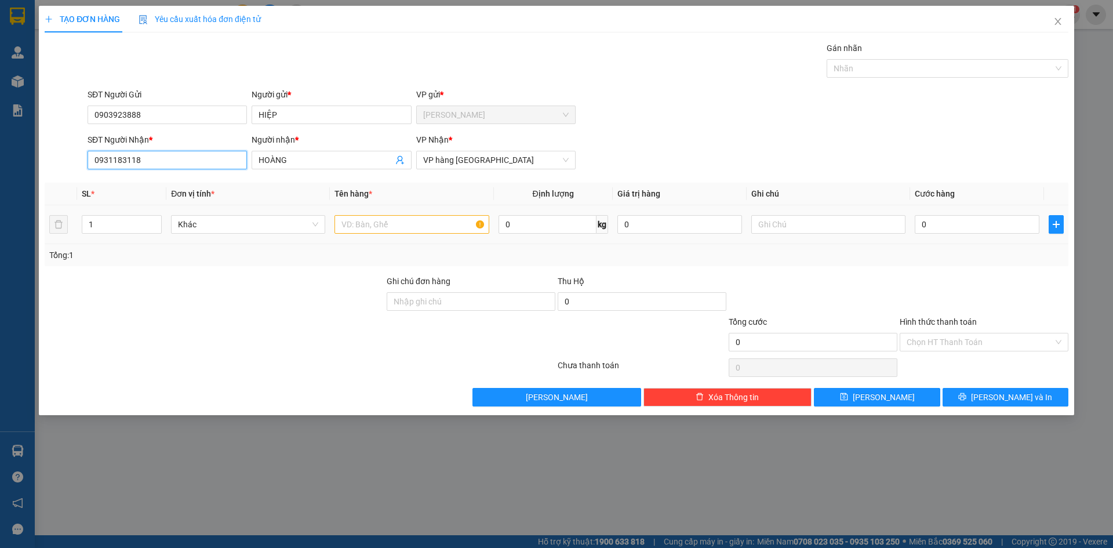
type input "0931183118"
click at [395, 222] on input "text" at bounding box center [411, 224] width 154 height 19
type input "TÚI"
click at [988, 231] on input "0" at bounding box center [977, 224] width 125 height 19
type input "3"
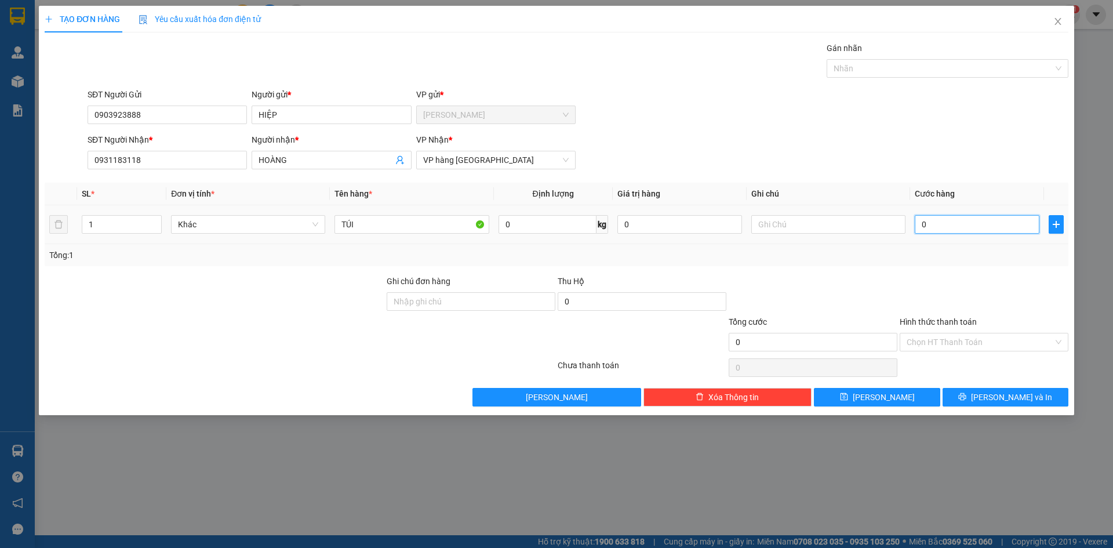
type input "3"
type input "30"
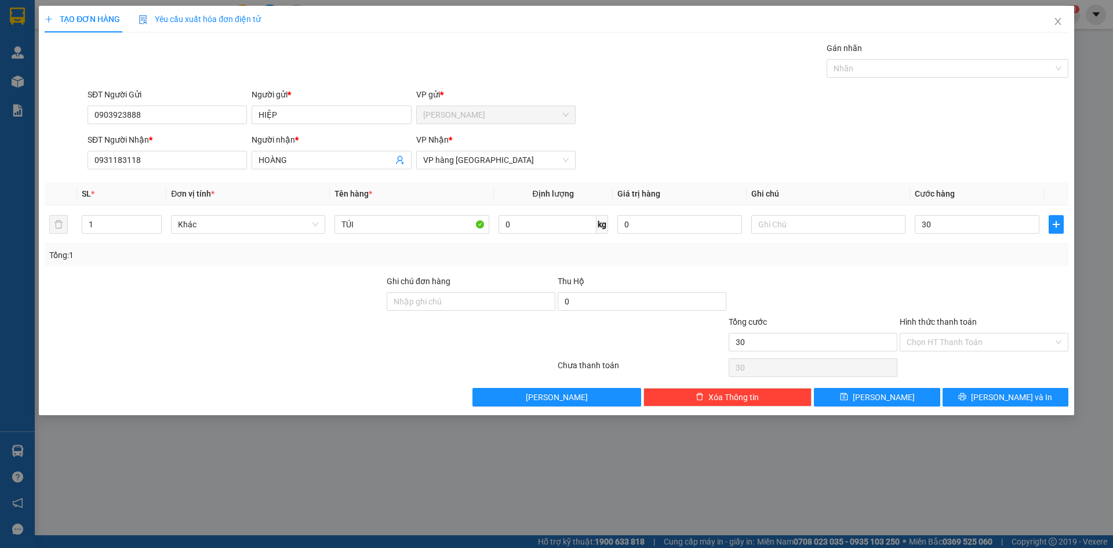
type input "30.000"
click at [794, 115] on div "SĐT Người Gửi 0903923888 Người gửi * HIỆP VP gửi * [PERSON_NAME]" at bounding box center [577, 108] width 985 height 41
click at [935, 345] on input "Hình thức thanh toán" at bounding box center [979, 341] width 147 height 17
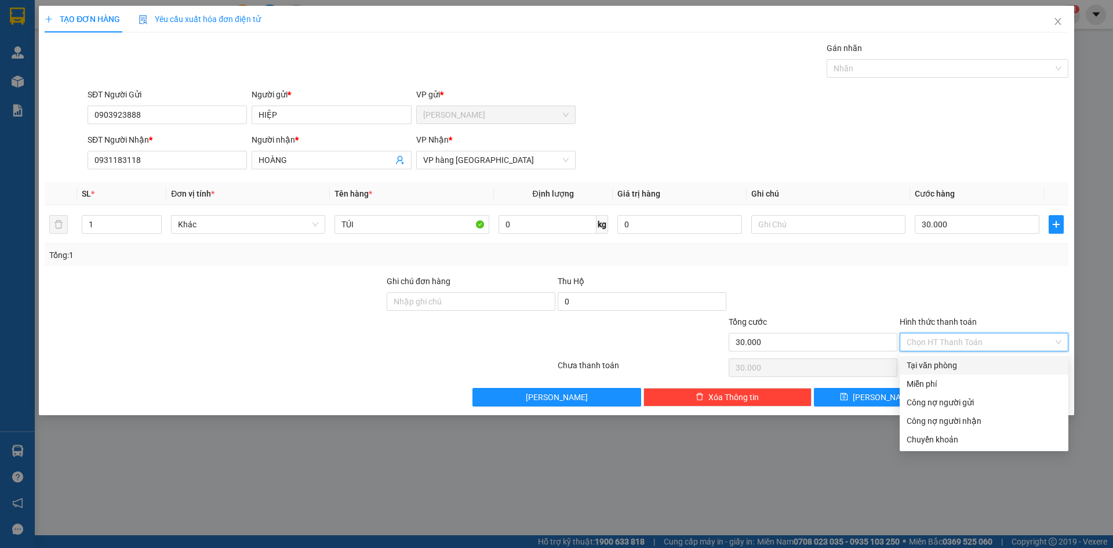
click at [936, 364] on div "Tại văn phòng" at bounding box center [983, 365] width 155 height 13
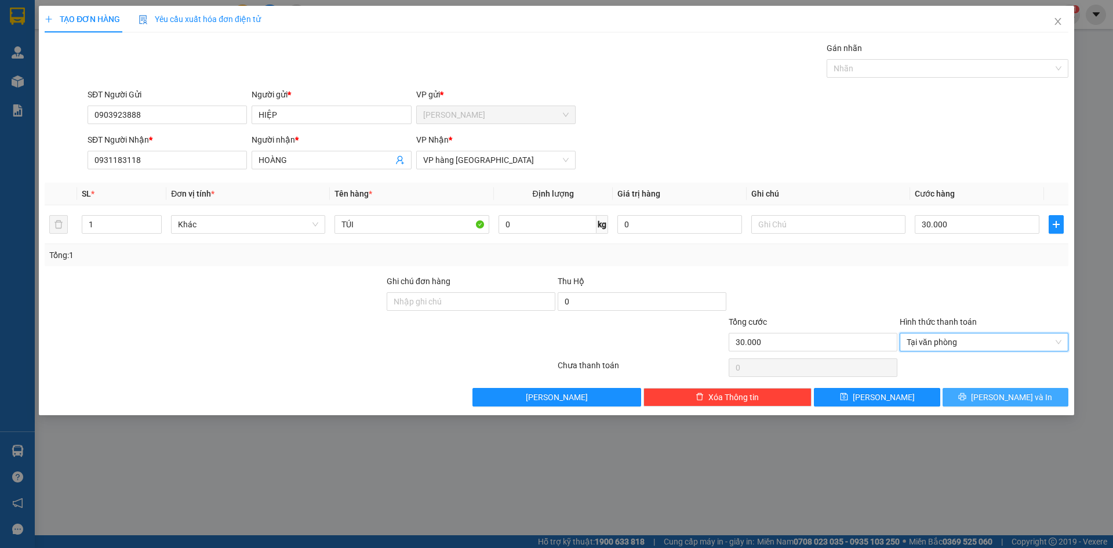
click at [1014, 400] on span "[PERSON_NAME] và In" at bounding box center [1011, 397] width 81 height 13
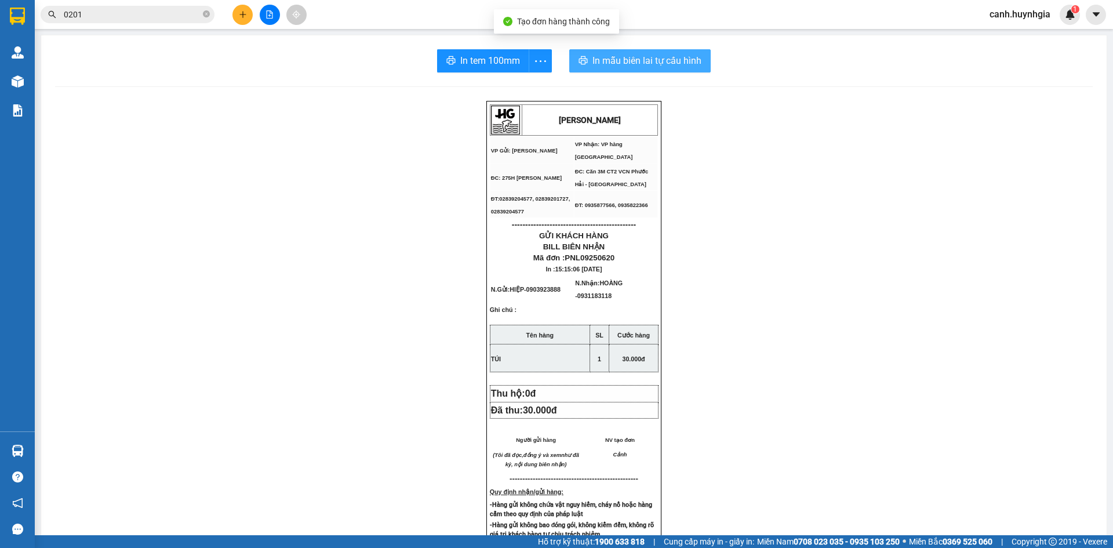
click at [638, 60] on span "In mẫu biên lai tự cấu hình" at bounding box center [646, 60] width 109 height 14
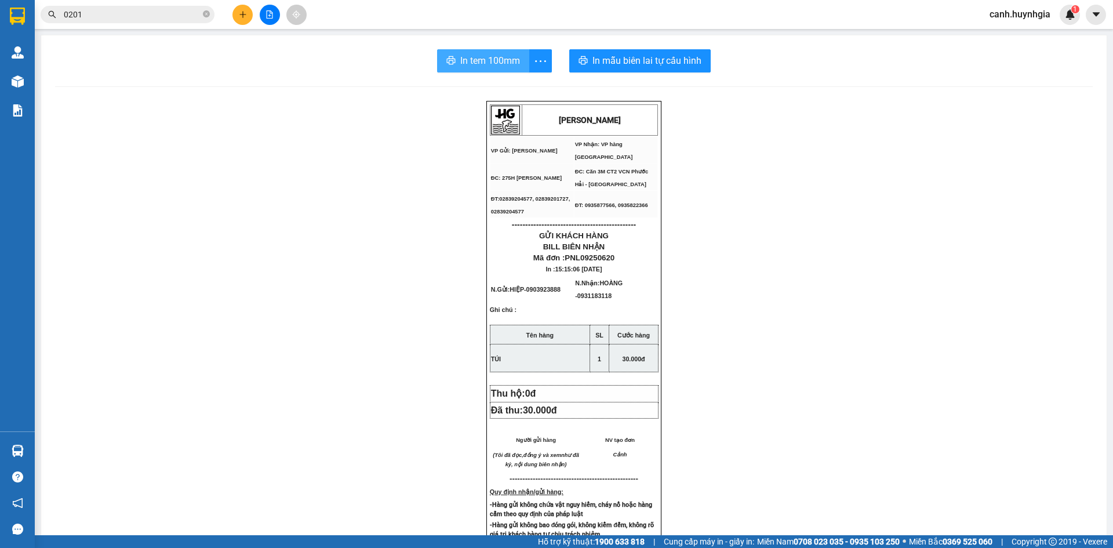
click at [482, 59] on span "In tem 100mm" at bounding box center [490, 60] width 60 height 14
click at [239, 18] on icon "plus" at bounding box center [243, 14] width 8 height 8
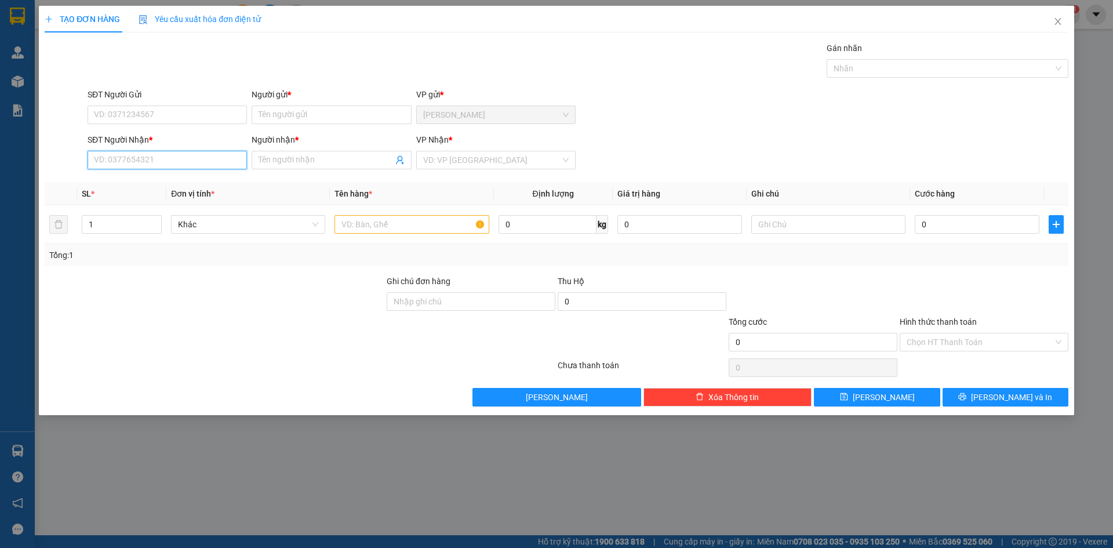
click at [170, 163] on input "SĐT Người Nhận *" at bounding box center [167, 160] width 159 height 19
click at [133, 179] on div "0985565365 - [PERSON_NAME]" at bounding box center [166, 183] width 145 height 13
type input "0985565365"
type input "HUYỀN"
type input "0985565365"
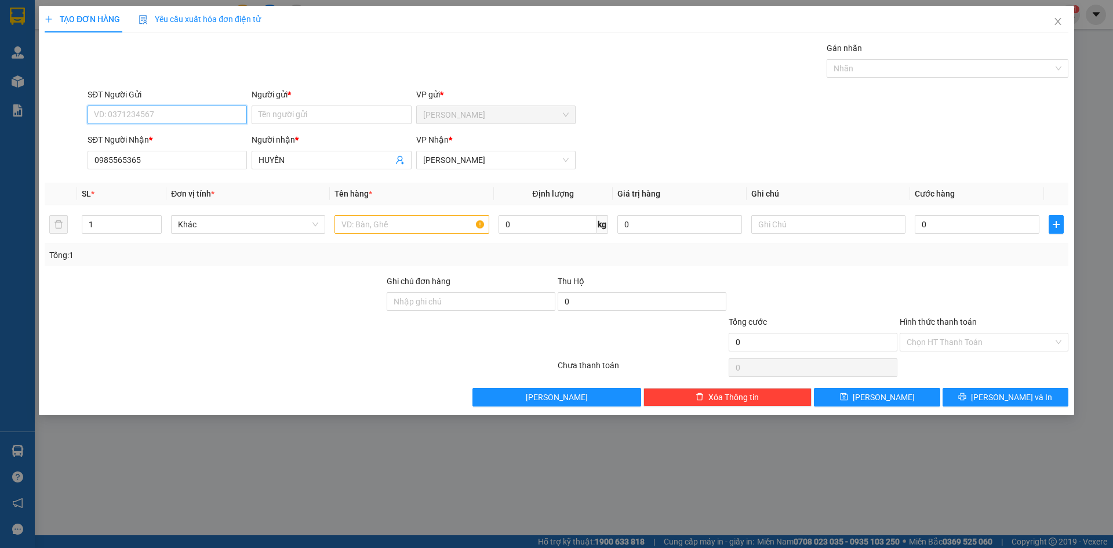
click at [129, 112] on input "SĐT Người Gửi" at bounding box center [167, 114] width 159 height 19
drag, startPoint x: 150, startPoint y: 138, endPoint x: 167, endPoint y: 147, distance: 19.7
click at [150, 138] on div "0916689334 - THỦY" at bounding box center [166, 138] width 145 height 13
type input "0916689334"
type input "THỦY"
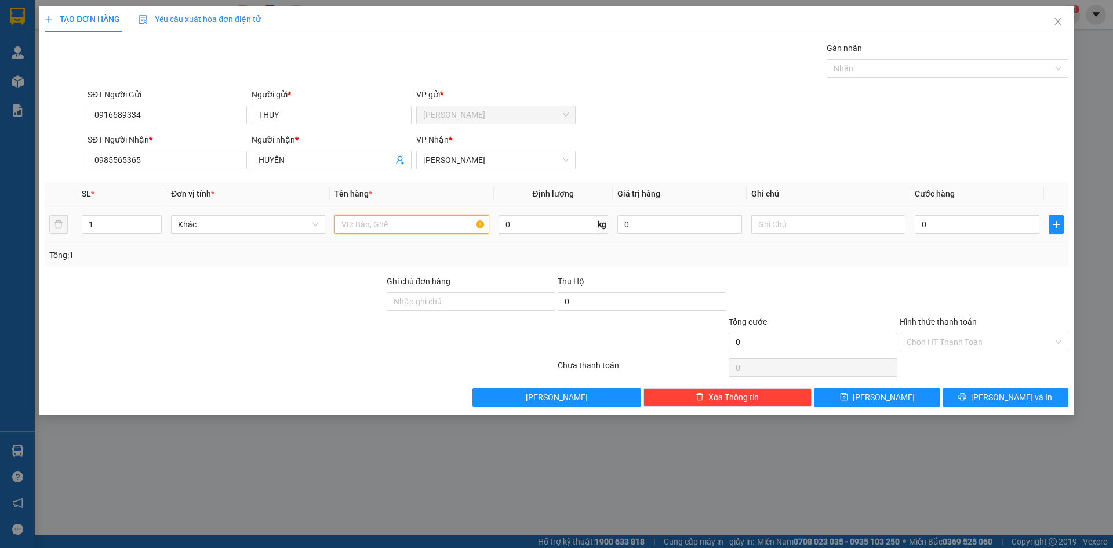
click at [378, 227] on input "text" at bounding box center [411, 224] width 154 height 19
type input "THÙNG"
click at [1039, 389] on button "[PERSON_NAME] và In" at bounding box center [1005, 397] width 126 height 19
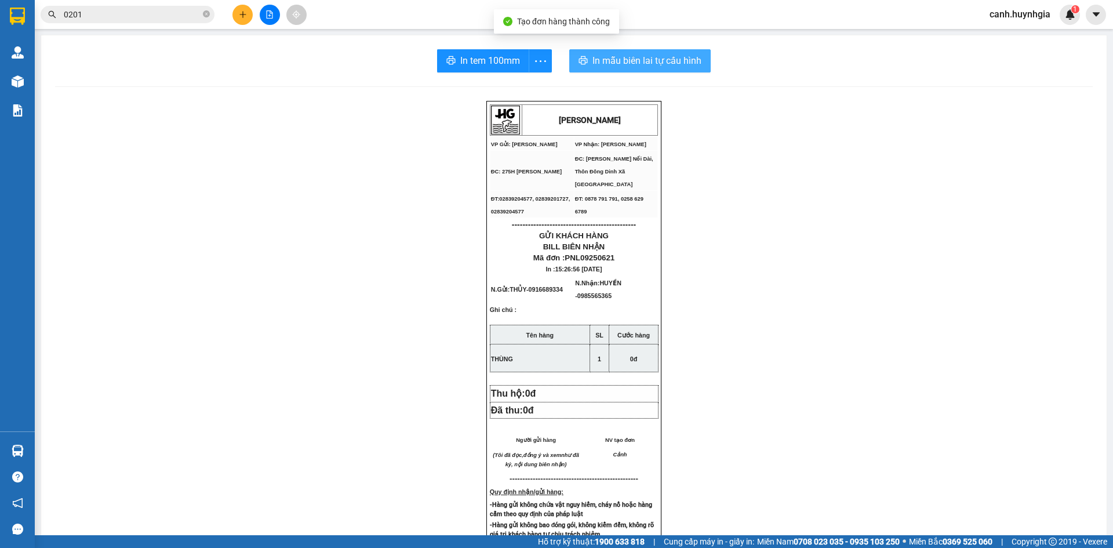
click at [633, 54] on span "In mẫu biên lai tự cấu hình" at bounding box center [646, 60] width 109 height 14
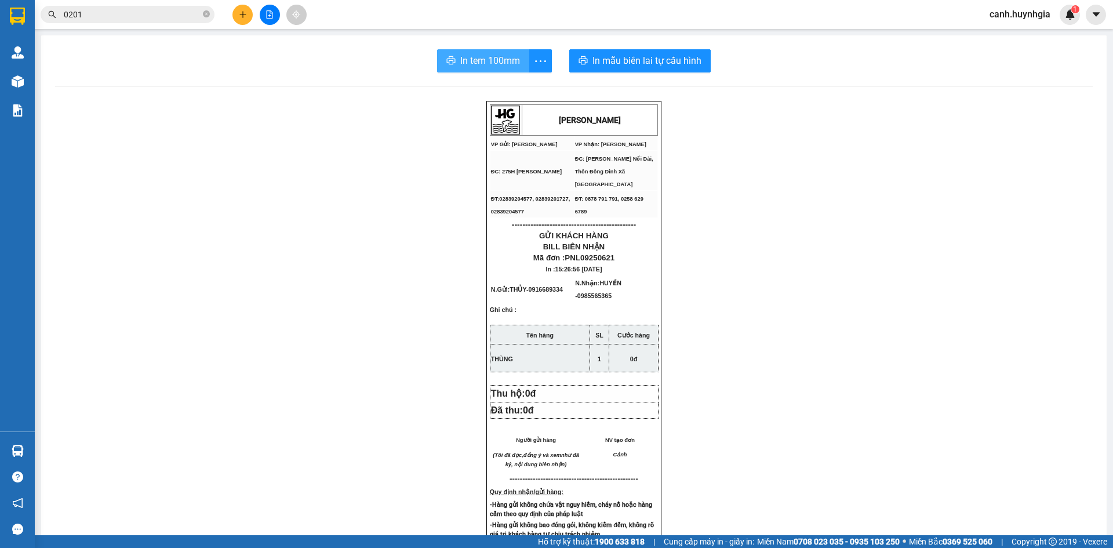
click at [490, 60] on span "In tem 100mm" at bounding box center [490, 60] width 60 height 14
drag, startPoint x: 1066, startPoint y: 315, endPoint x: 1056, endPoint y: 322, distance: 12.5
click at [1062, 316] on div "[PERSON_NAME] VP Gửi: [PERSON_NAME] Lão VP Nhận: [PERSON_NAME] ĐC: 275H [PERS…" at bounding box center [573, 496] width 1037 height 791
click at [242, 19] on button at bounding box center [242, 15] width 20 height 20
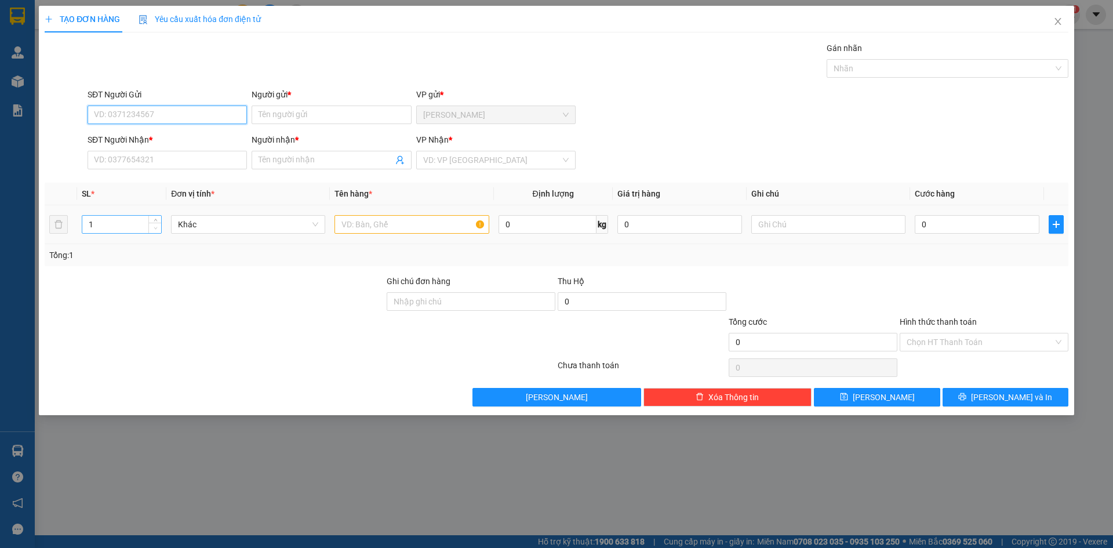
click at [152, 224] on span "Decrease Value" at bounding box center [154, 228] width 13 height 10
type input "2"
click at [157, 221] on icon "up" at bounding box center [156, 222] width 4 height 4
click at [167, 104] on div "SĐT Người Gửi" at bounding box center [167, 96] width 159 height 17
click at [167, 107] on input "SĐT Người Gửi" at bounding box center [167, 114] width 159 height 19
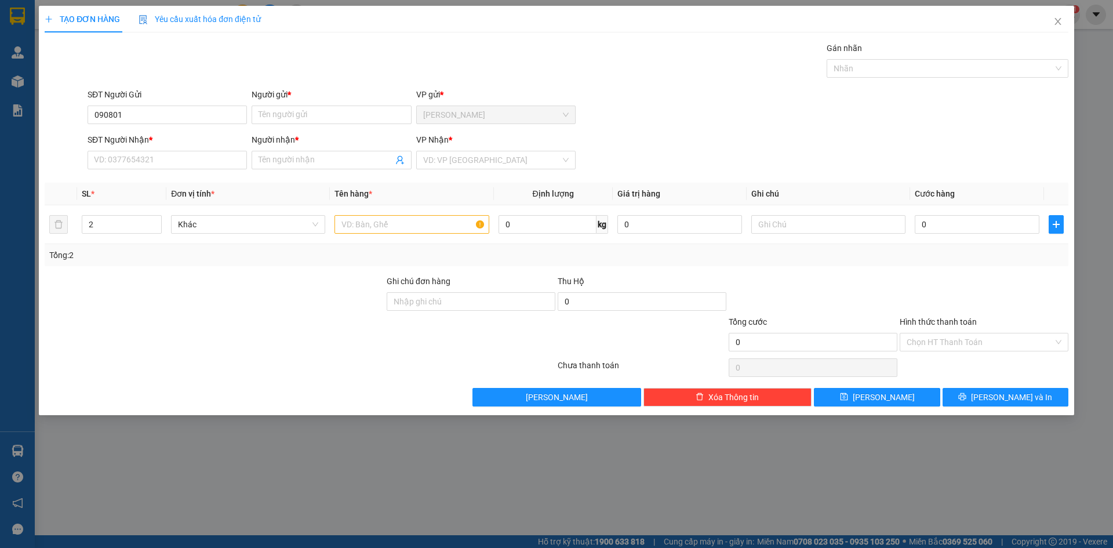
drag, startPoint x: 337, startPoint y: 14, endPoint x: 348, endPoint y: 22, distance: 13.8
click at [348, 22] on div "TẠO ĐƠN HÀNG Yêu cầu xuất hóa đơn điện tử" at bounding box center [557, 19] width 1024 height 27
click at [152, 117] on input "090801" at bounding box center [167, 114] width 159 height 19
type input "0908016954"
click at [177, 141] on div "0908016954 - NAM" at bounding box center [166, 138] width 145 height 13
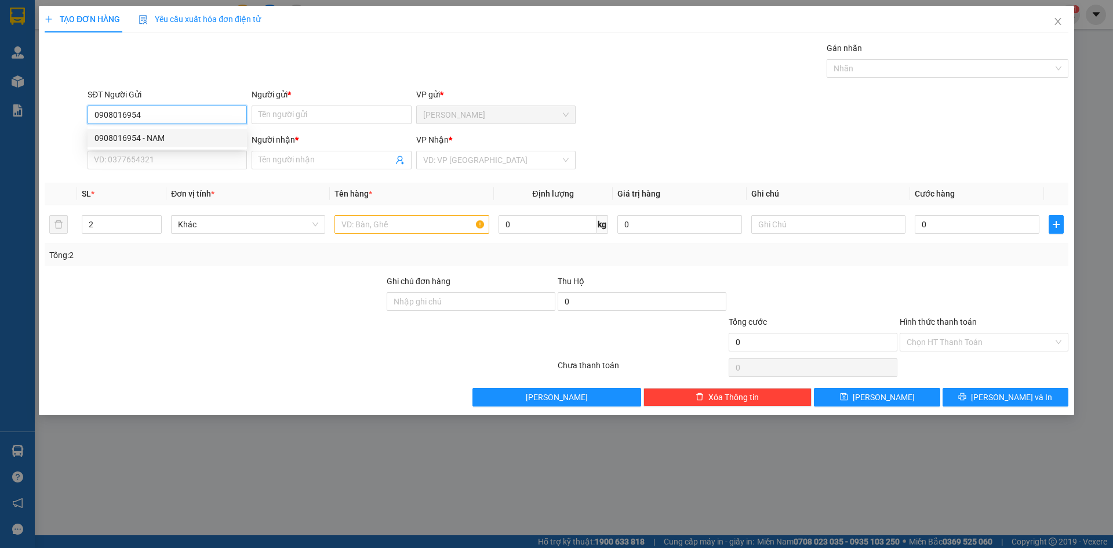
type input "NAM"
type input "0378255252"
type input "THẾ TÀI"
type input "0908016954"
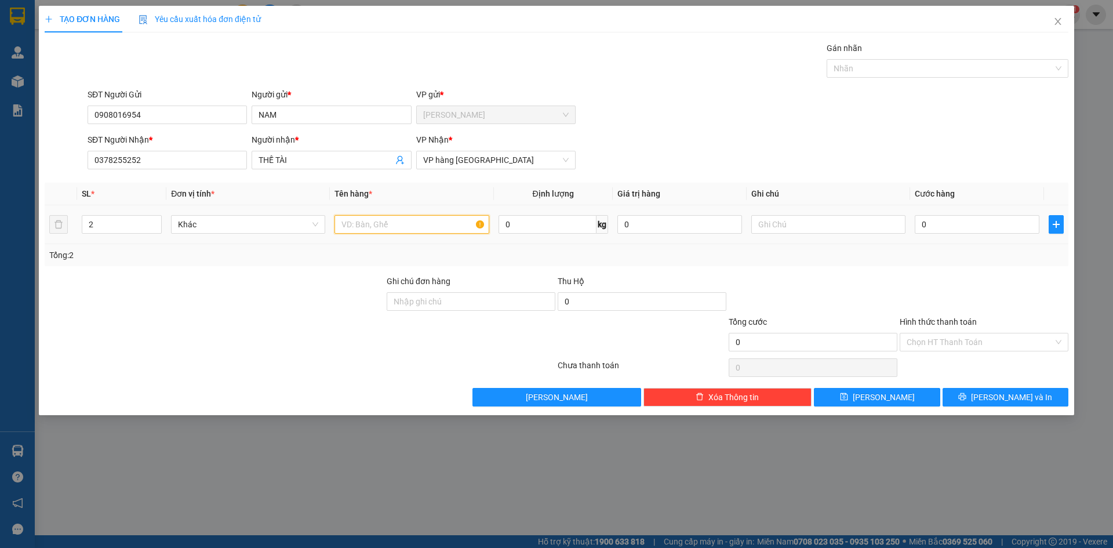
click at [369, 223] on input "text" at bounding box center [411, 224] width 154 height 19
type input "1K +"
click at [996, 399] on span "[PERSON_NAME] và In" at bounding box center [1011, 397] width 81 height 13
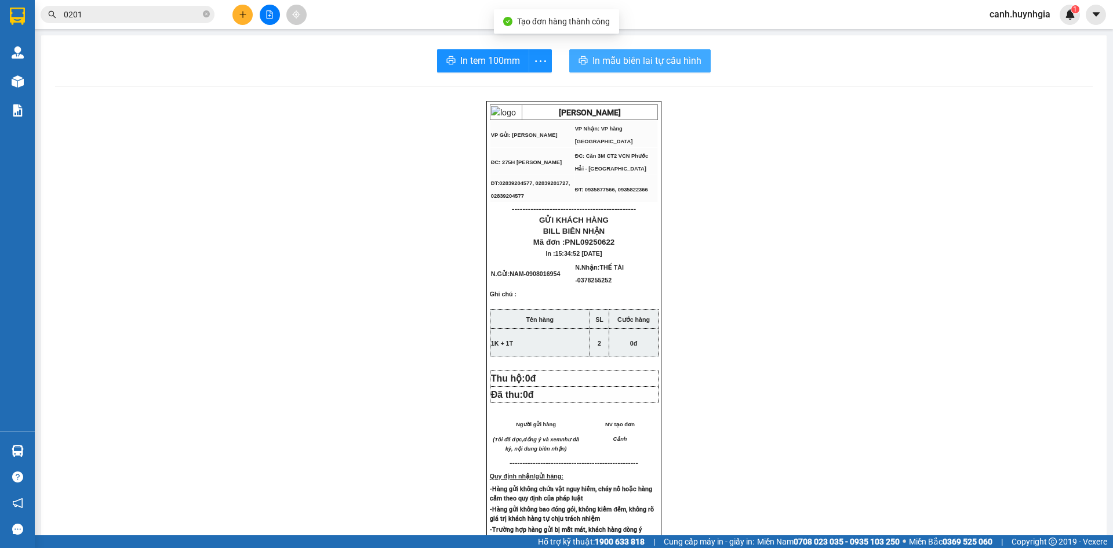
click at [638, 63] on span "In mẫu biên lai tự cấu hình" at bounding box center [646, 60] width 109 height 14
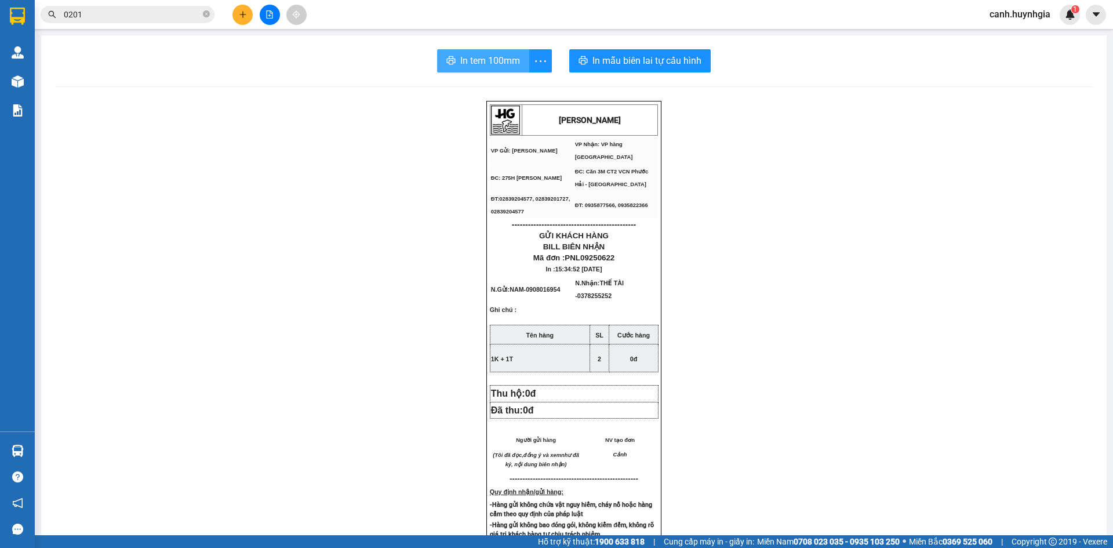
click at [489, 57] on span "In tem 100mm" at bounding box center [490, 60] width 60 height 14
click at [239, 16] on icon "plus" at bounding box center [243, 14] width 8 height 8
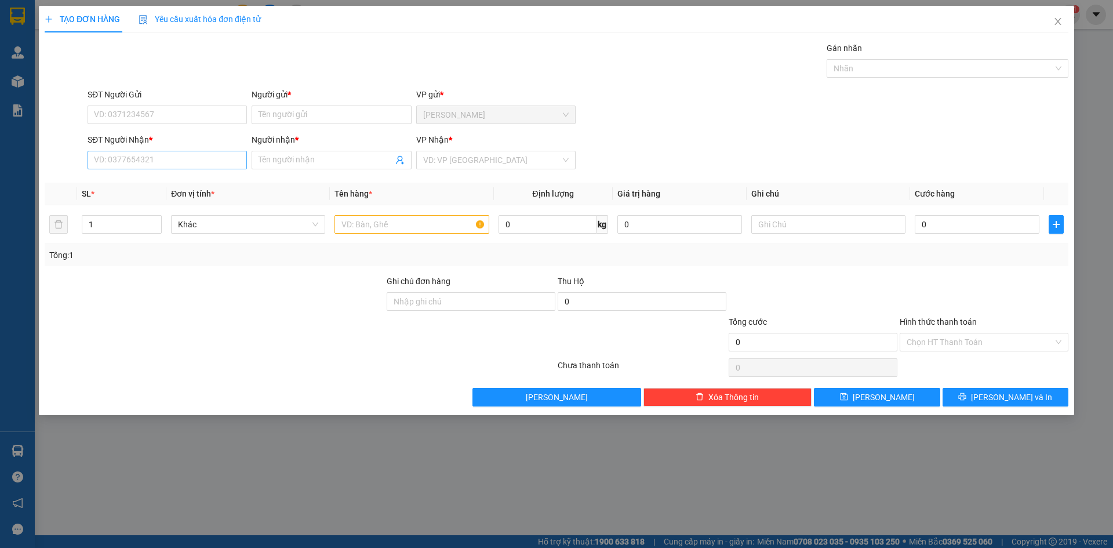
drag, startPoint x: 219, startPoint y: 150, endPoint x: 204, endPoint y: 156, distance: 15.6
click at [215, 152] on div "SĐT Người Nhận * VD: 0377654321" at bounding box center [167, 153] width 159 height 41
click at [202, 156] on input "SĐT Người Nhận *" at bounding box center [167, 160] width 159 height 19
type input "0905274827"
click at [150, 184] on div "0905274827 - [PERSON_NAME]" at bounding box center [166, 183] width 145 height 13
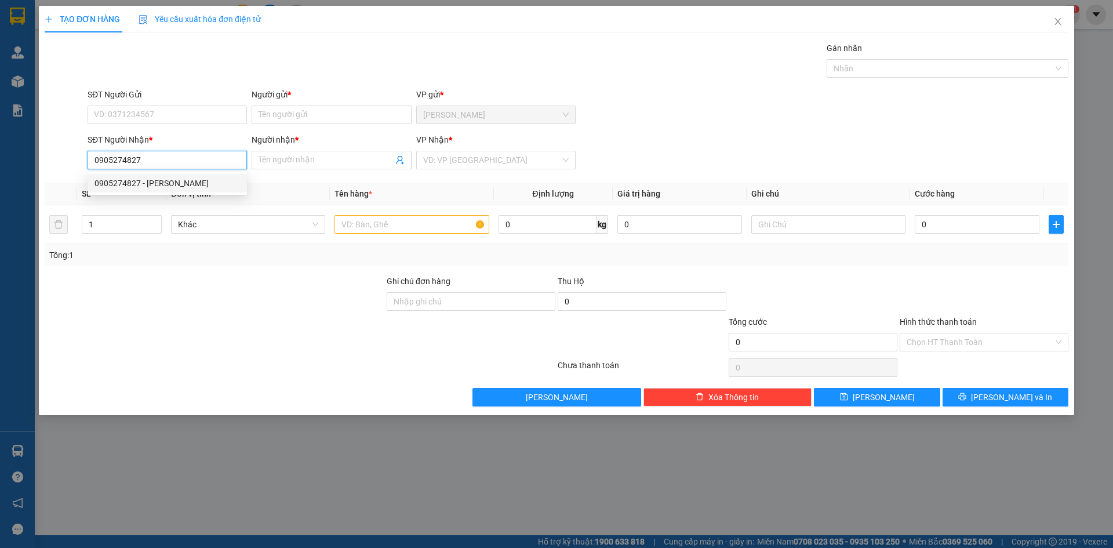
type input "KHÁNH"
type input "0905274827"
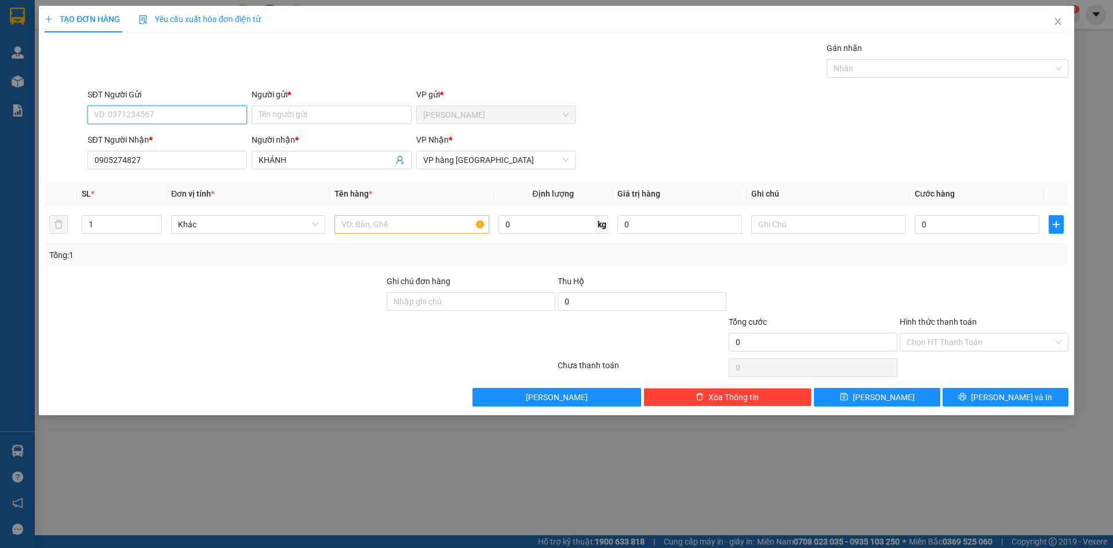
click at [129, 114] on input "SĐT Người Gửi" at bounding box center [167, 114] width 159 height 19
click at [159, 132] on div "0399141664 - [PERSON_NAME]" at bounding box center [166, 138] width 145 height 13
type input "0399141664"
type input "VÂN"
click at [392, 224] on input "text" at bounding box center [411, 224] width 154 height 19
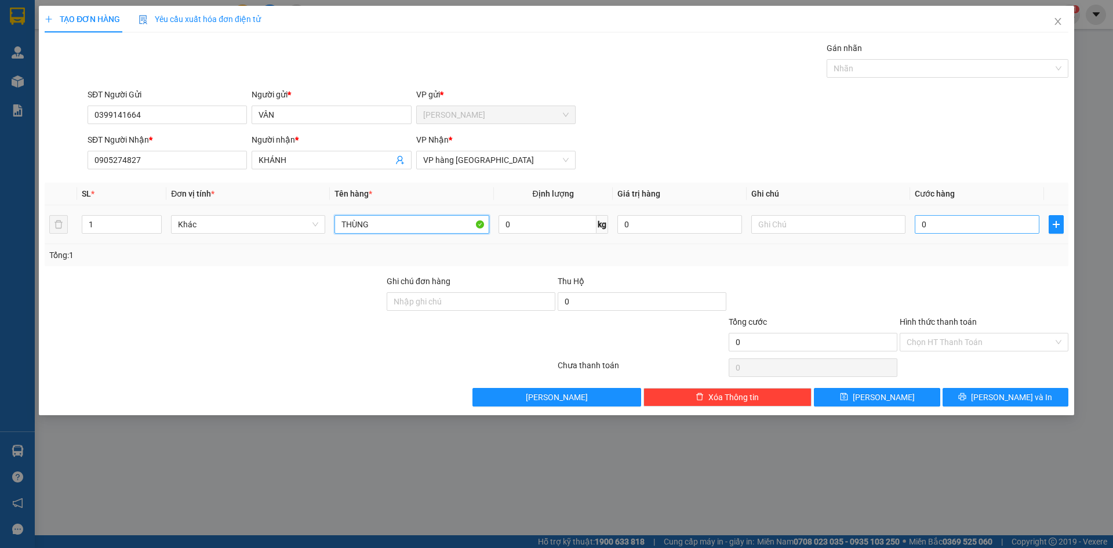
type input "THÙNG"
click at [1003, 224] on input "0" at bounding box center [977, 224] width 125 height 19
type input "3"
click at [839, 139] on div "SĐT Người Nhận * 0905274827 Người nhận * KHÁNH VP Nhận * VP hàng [GEOGRAPHIC_DA…" at bounding box center [577, 153] width 985 height 41
drag, startPoint x: 970, startPoint y: 348, endPoint x: 962, endPoint y: 351, distance: 8.8
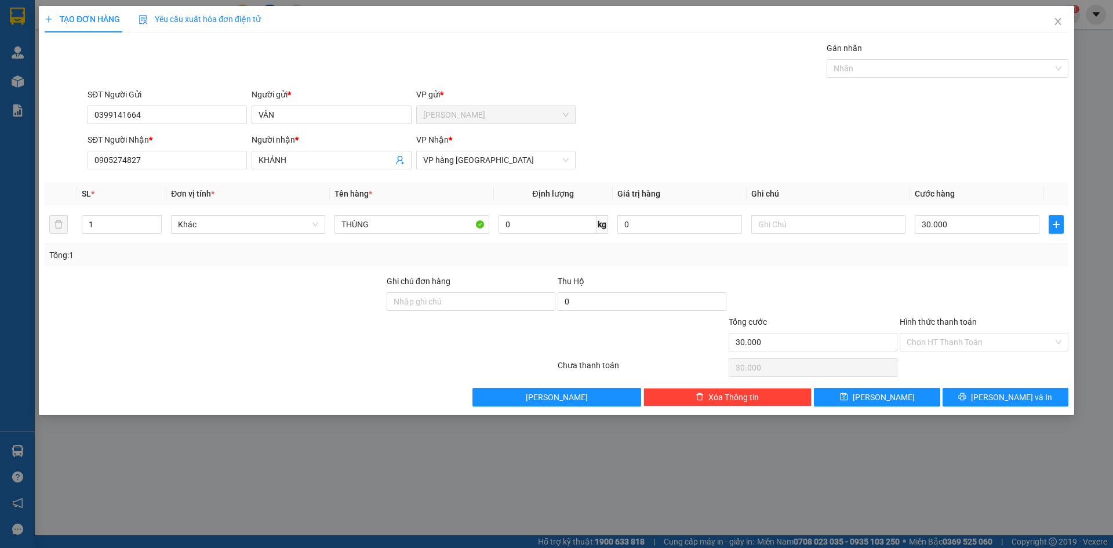
click at [969, 348] on input "Hình thức thanh toán" at bounding box center [979, 341] width 147 height 17
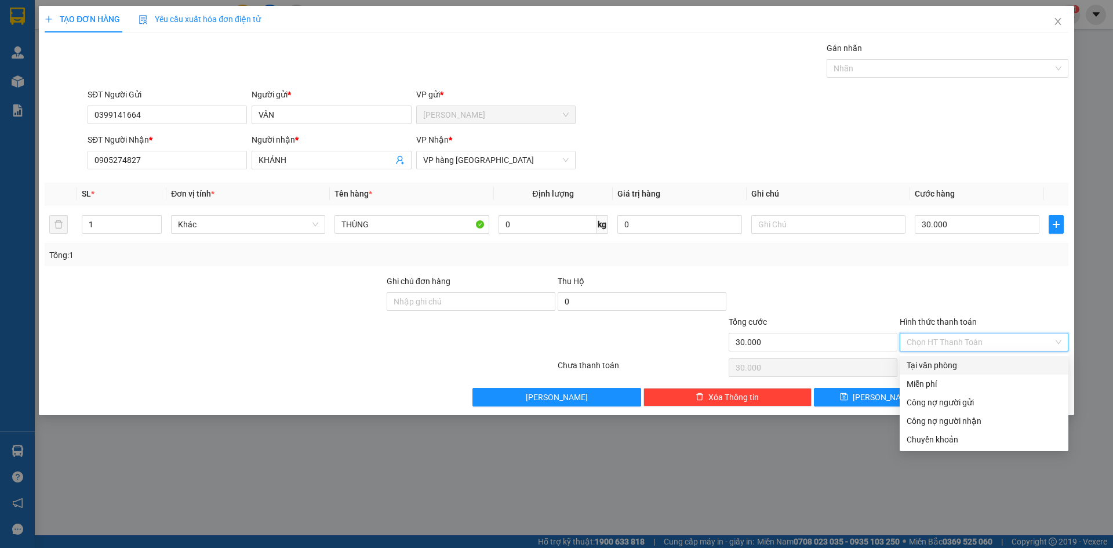
click at [952, 370] on div "Tại văn phòng" at bounding box center [983, 365] width 155 height 13
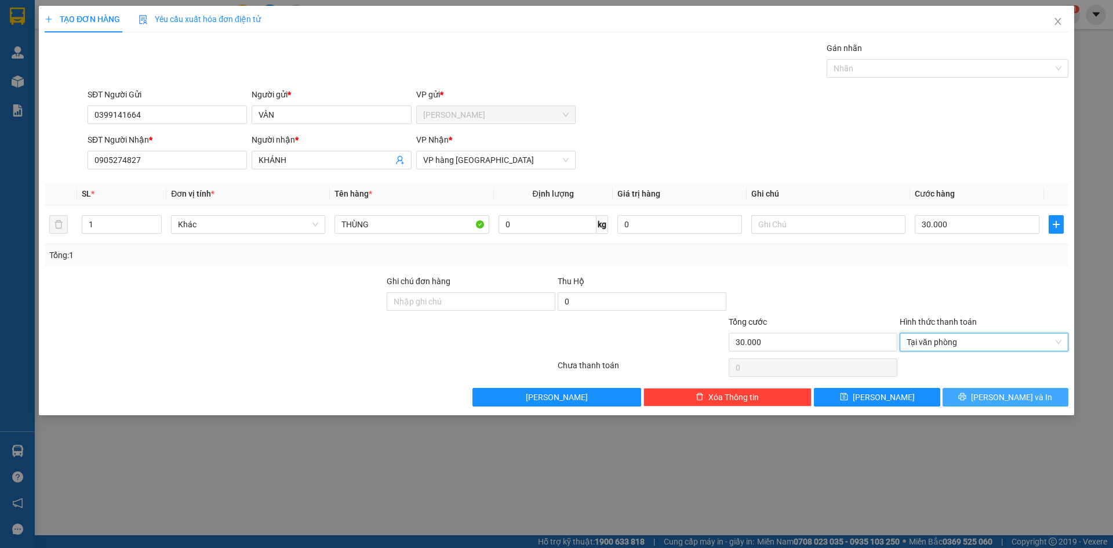
click at [1013, 399] on span "[PERSON_NAME] và In" at bounding box center [1011, 397] width 81 height 13
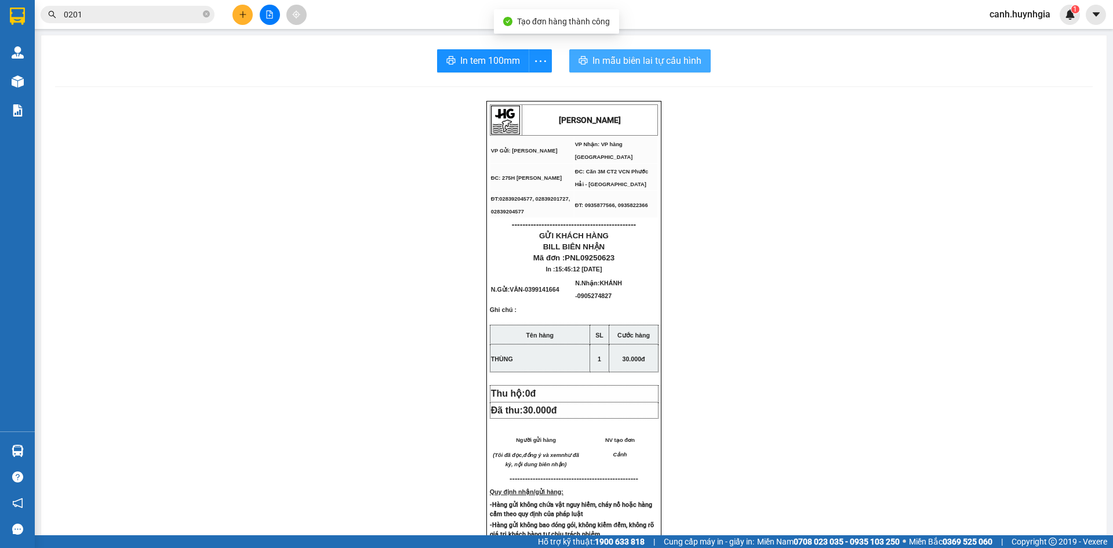
click at [629, 59] on span "In mẫu biên lai tự cấu hình" at bounding box center [646, 60] width 109 height 14
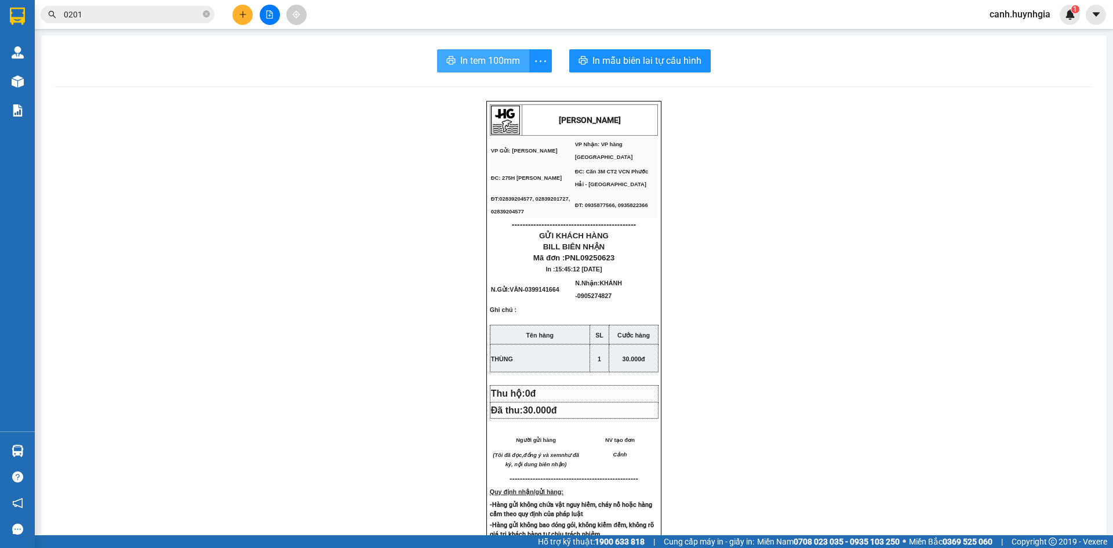
click at [485, 60] on span "In tem 100mm" at bounding box center [490, 60] width 60 height 14
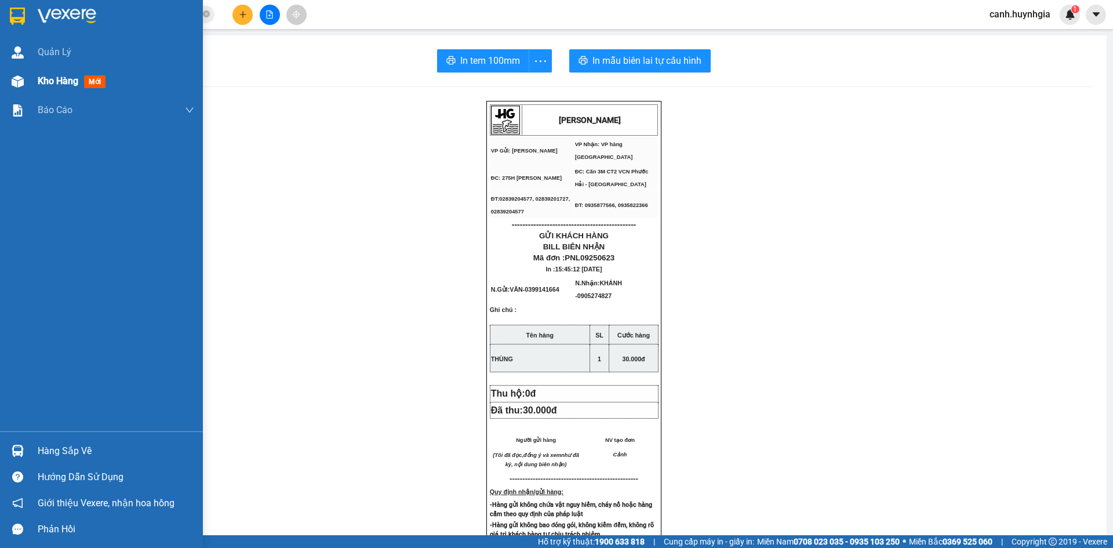
click at [52, 86] on span "Kho hàng" at bounding box center [58, 80] width 41 height 11
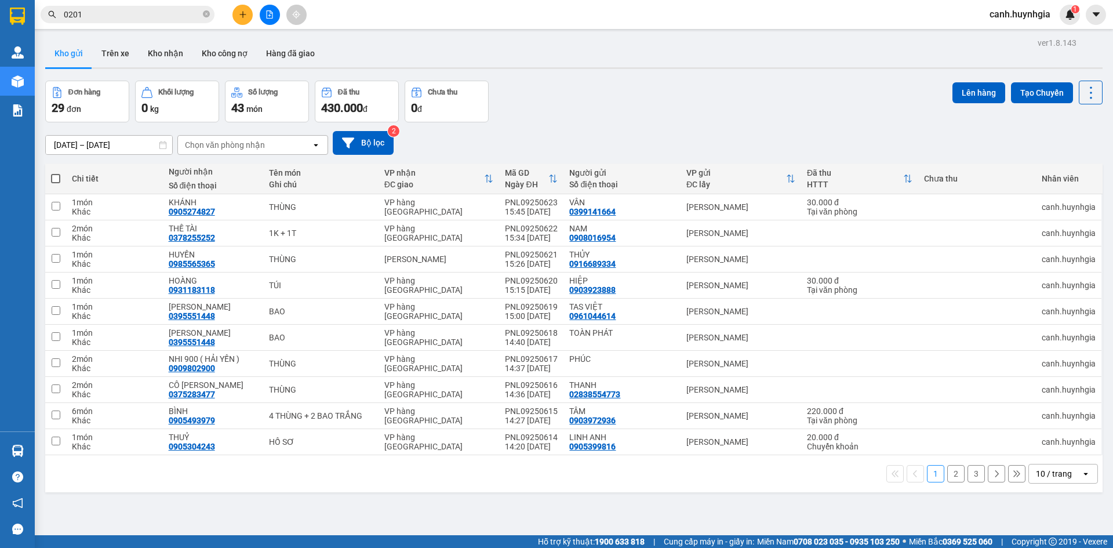
click at [1052, 475] on div "10 / trang" at bounding box center [1054, 474] width 36 height 12
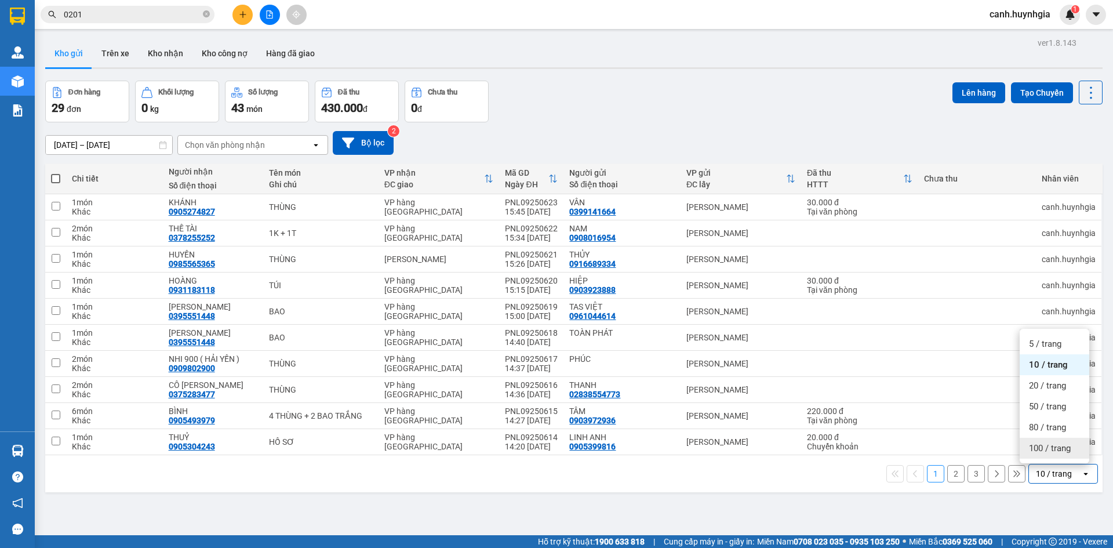
click at [1053, 447] on span "100 / trang" at bounding box center [1050, 448] width 42 height 12
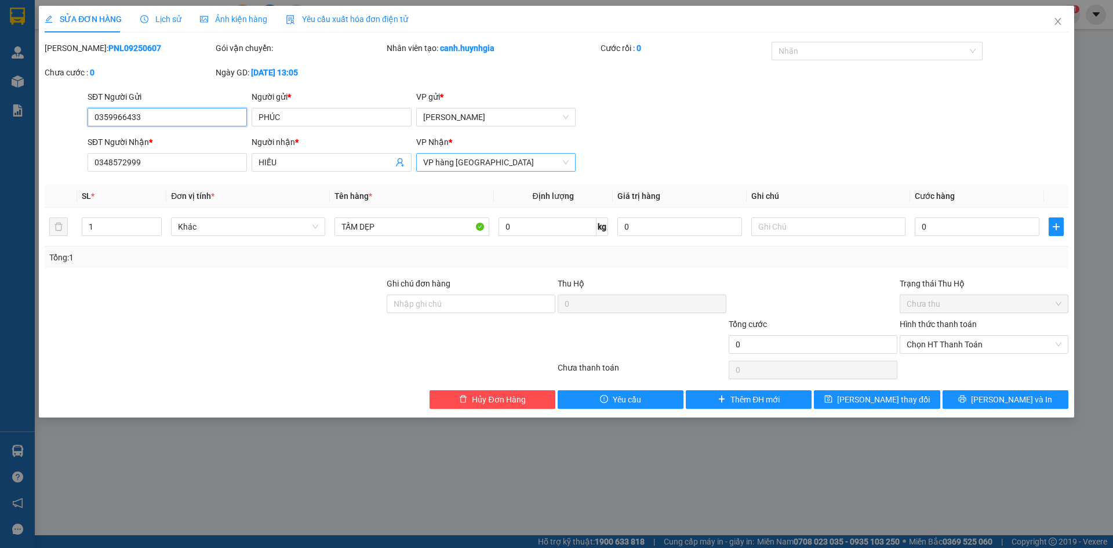
click at [453, 167] on span "VP hàng [GEOGRAPHIC_DATA]" at bounding box center [495, 162] width 145 height 17
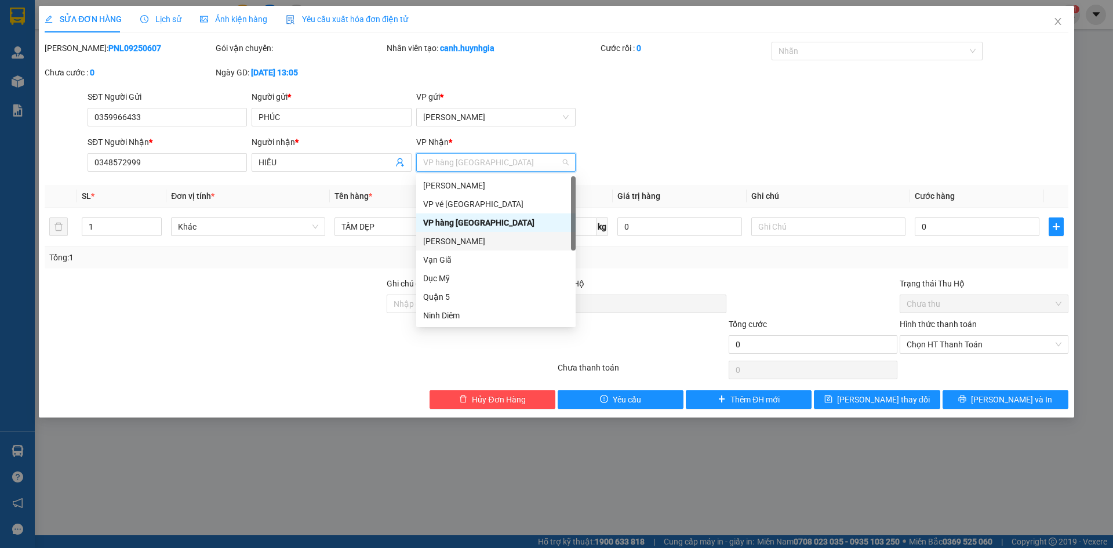
click at [450, 239] on div "[PERSON_NAME]" at bounding box center [495, 241] width 145 height 13
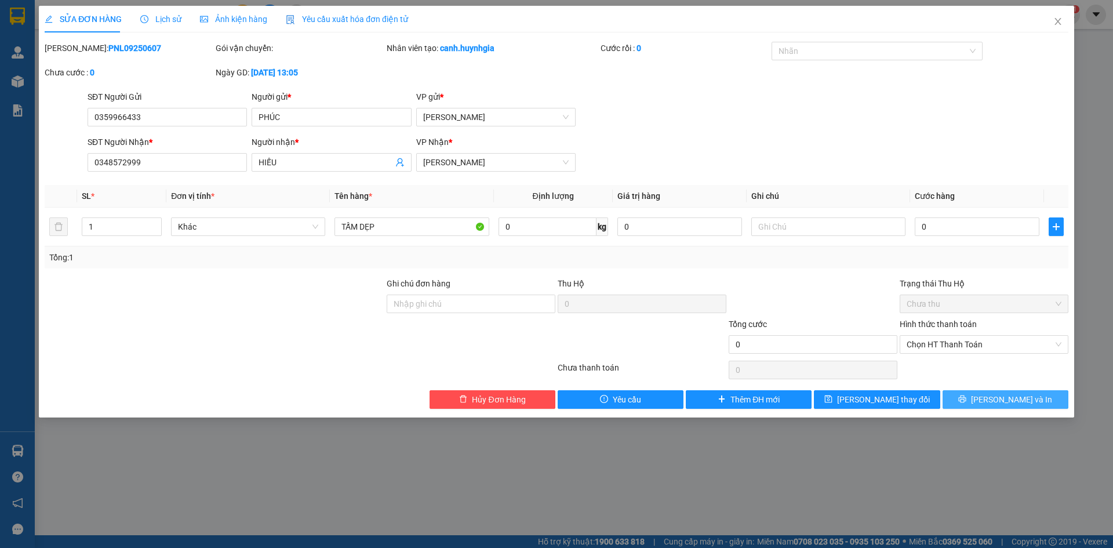
click at [1031, 397] on button "[PERSON_NAME] và In" at bounding box center [1005, 399] width 126 height 19
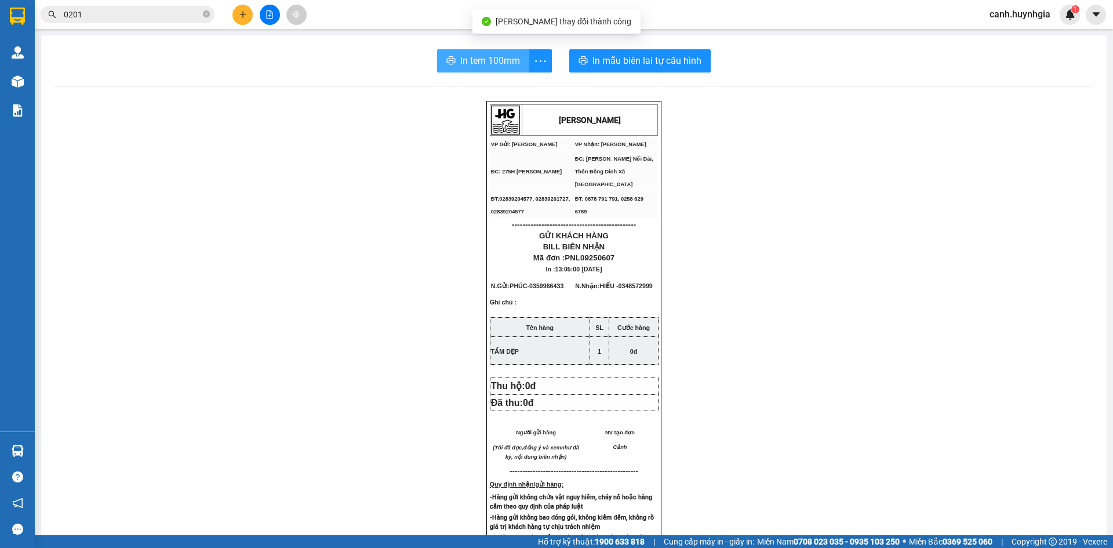
click at [497, 54] on span "In tem 100mm" at bounding box center [490, 60] width 60 height 14
click at [858, 476] on div "[PERSON_NAME] VP Gửi: [PERSON_NAME] Lão VP Nhận: [PERSON_NAME] ĐC: 275H [PERS…" at bounding box center [573, 493] width 1037 height 784
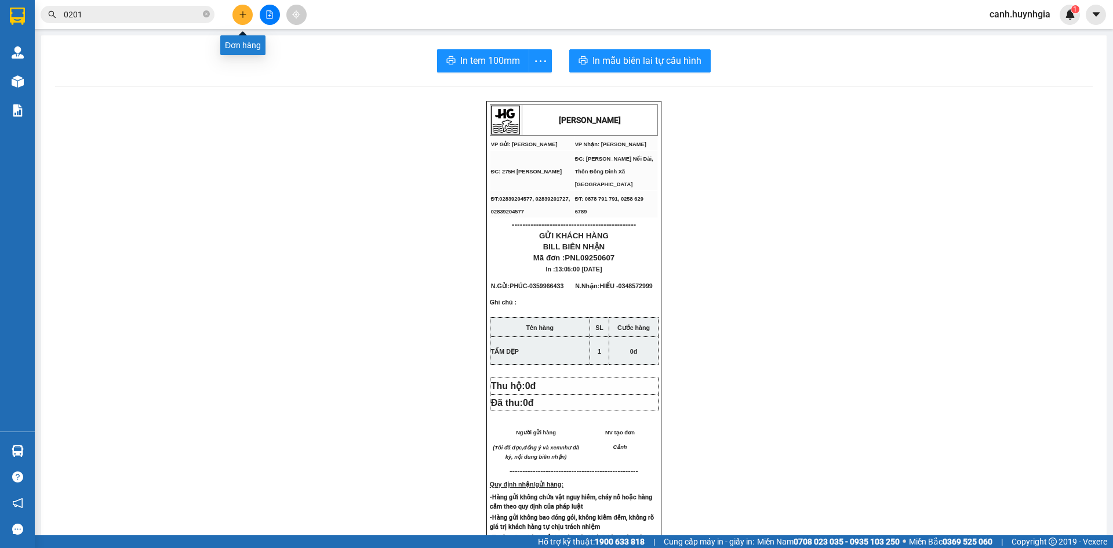
click at [241, 11] on icon "plus" at bounding box center [243, 14] width 8 height 8
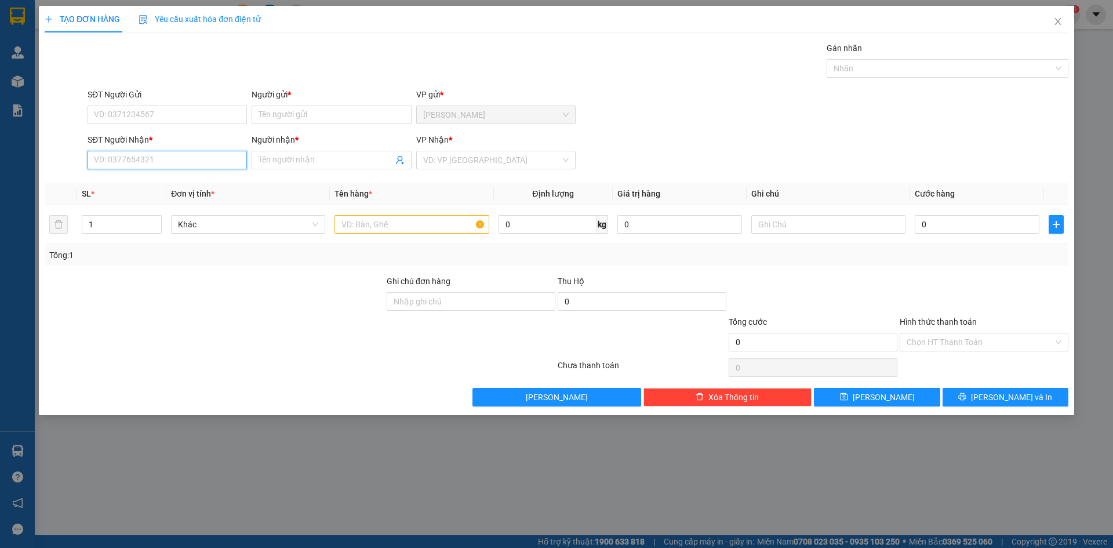
click at [131, 167] on input "SĐT Người Nhận *" at bounding box center [167, 160] width 159 height 19
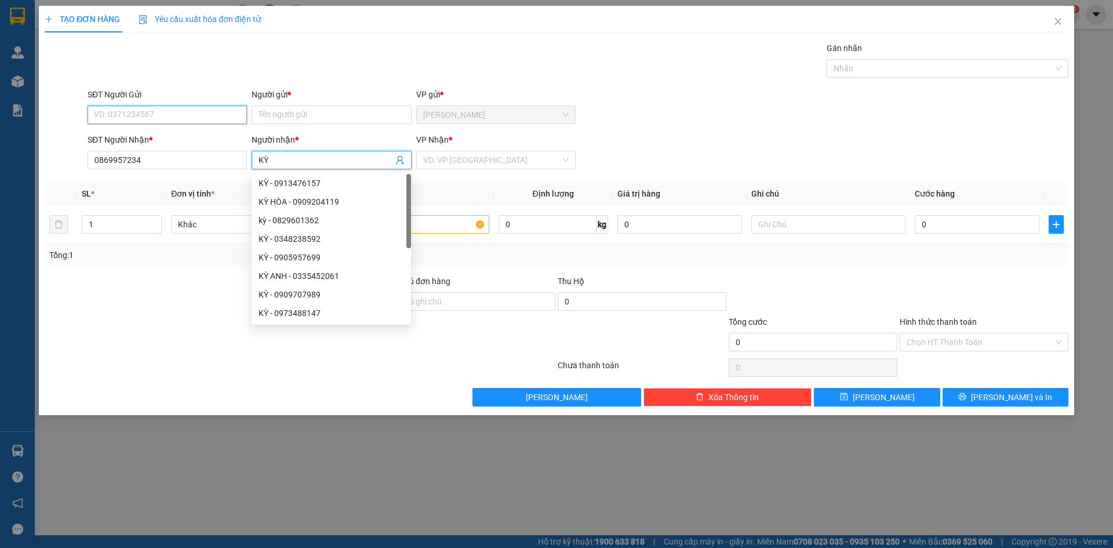
click at [165, 108] on input "SĐT Người Gửi" at bounding box center [167, 114] width 159 height 19
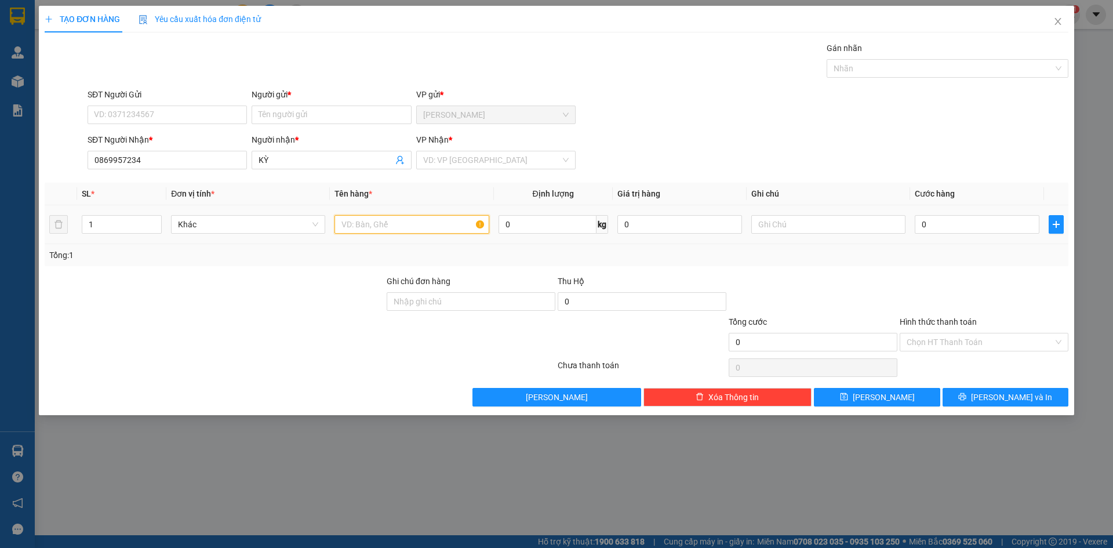
click at [366, 225] on input "text" at bounding box center [411, 224] width 154 height 19
click at [126, 108] on input "SĐT Người Gửi" at bounding box center [167, 114] width 159 height 19
click at [276, 118] on input "Người gửi *" at bounding box center [331, 114] width 159 height 19
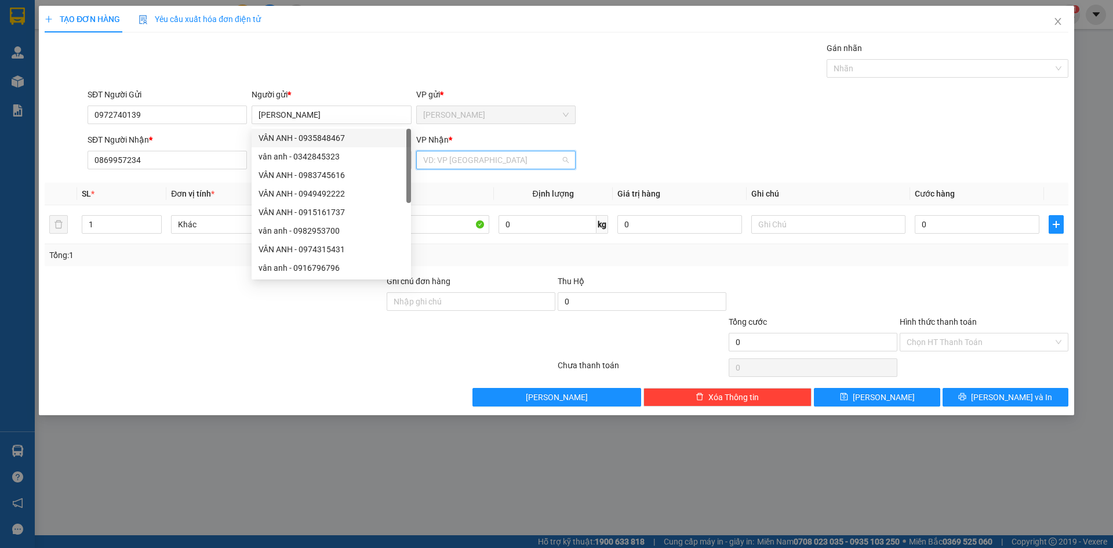
click at [461, 163] on input "search" at bounding box center [491, 159] width 137 height 17
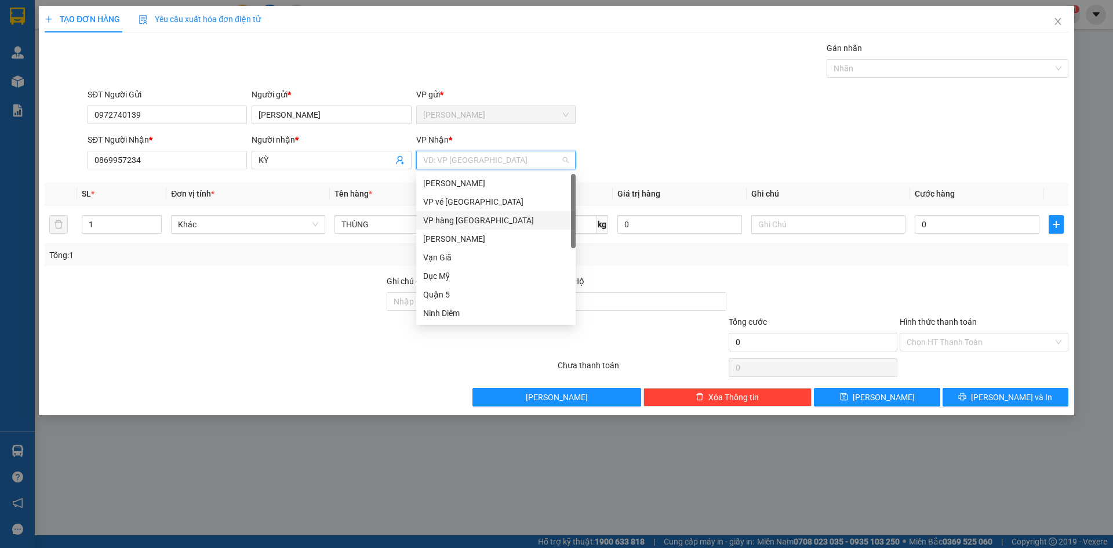
click at [466, 219] on div "VP hàng [GEOGRAPHIC_DATA]" at bounding box center [495, 220] width 145 height 13
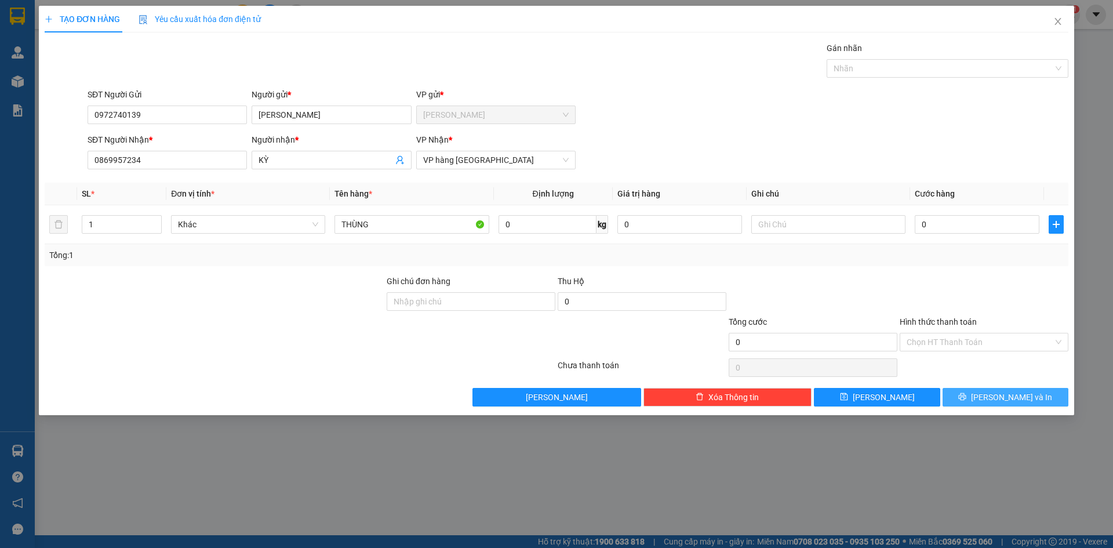
click at [1002, 394] on span "[PERSON_NAME] và In" at bounding box center [1011, 397] width 81 height 13
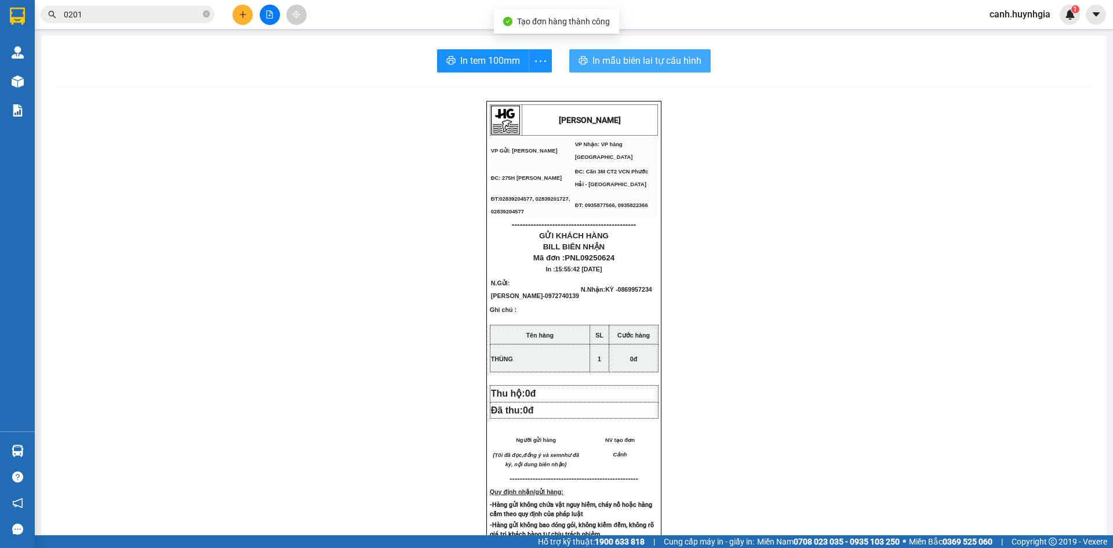
click at [650, 58] on span "In mẫu biên lai tự cấu hình" at bounding box center [646, 60] width 109 height 14
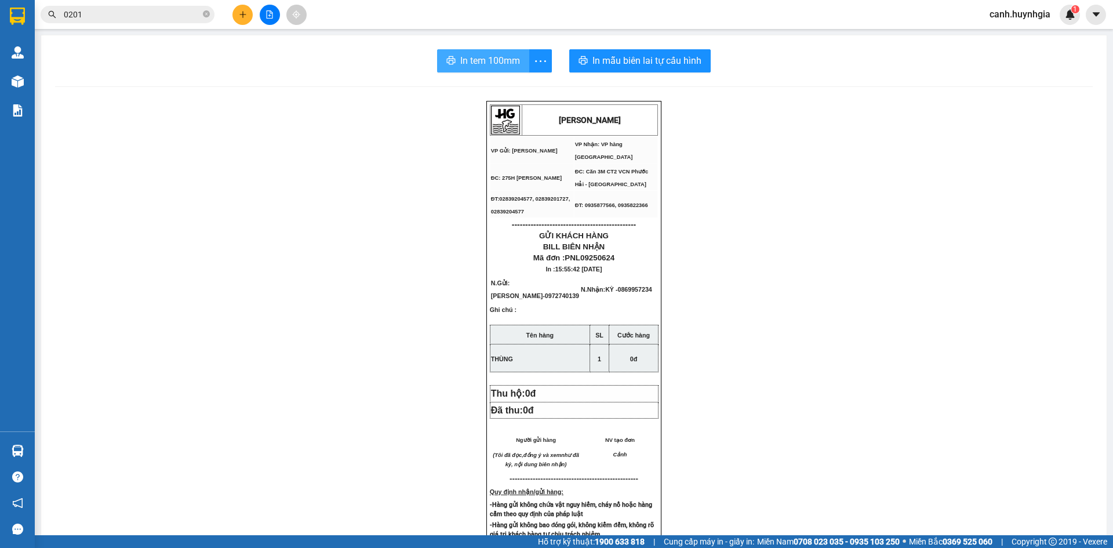
click at [494, 68] on button "In tem 100mm" at bounding box center [483, 60] width 92 height 23
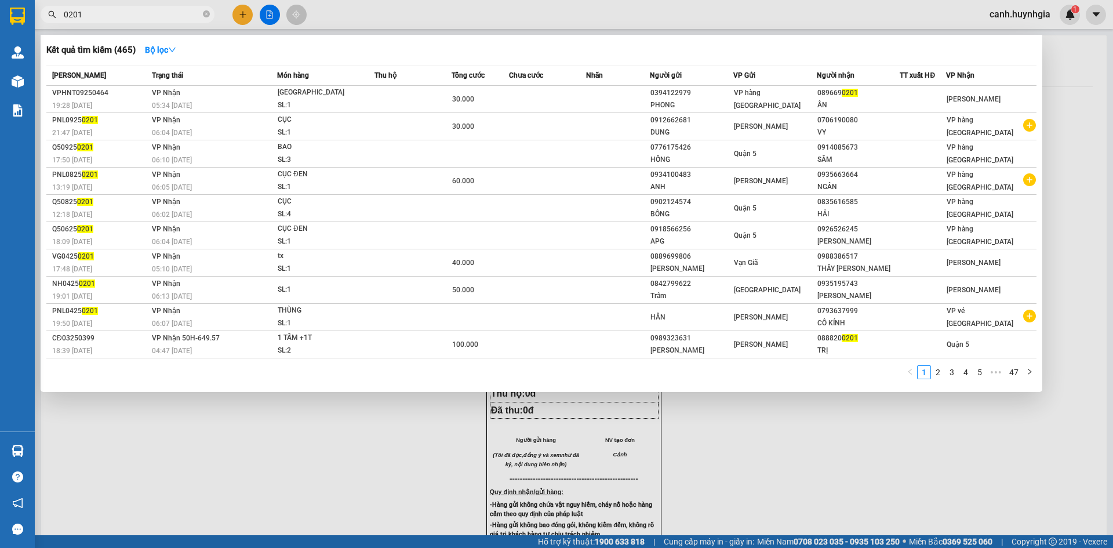
drag, startPoint x: 90, startPoint y: 18, endPoint x: 71, endPoint y: 26, distance: 21.1
click at [59, 22] on span "0201" at bounding box center [128, 14] width 174 height 17
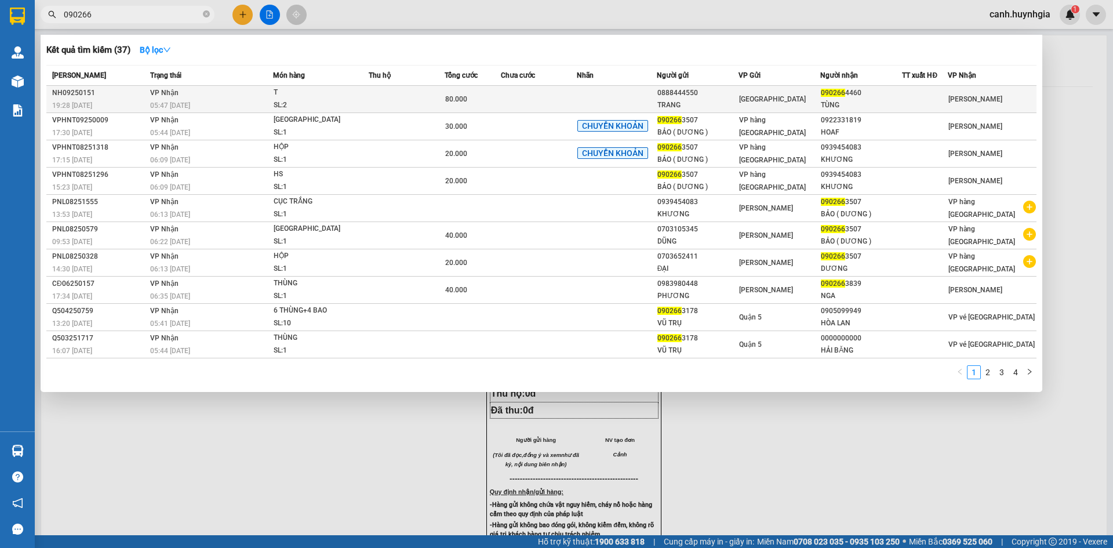
click at [818, 99] on div "[GEOGRAPHIC_DATA]" at bounding box center [779, 99] width 81 height 13
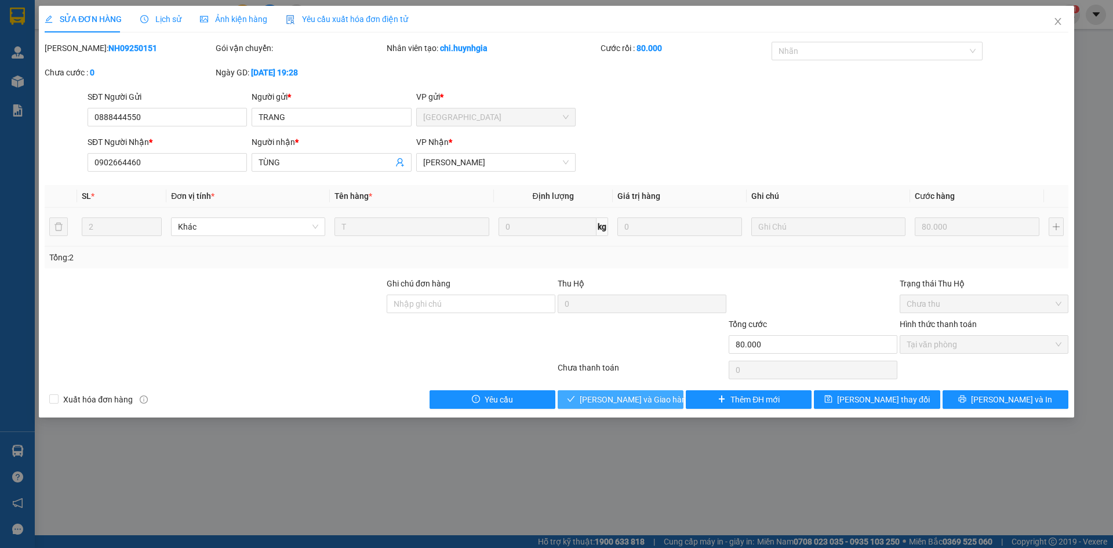
click at [628, 401] on span "[PERSON_NAME] và Giao hàng" at bounding box center [635, 399] width 111 height 13
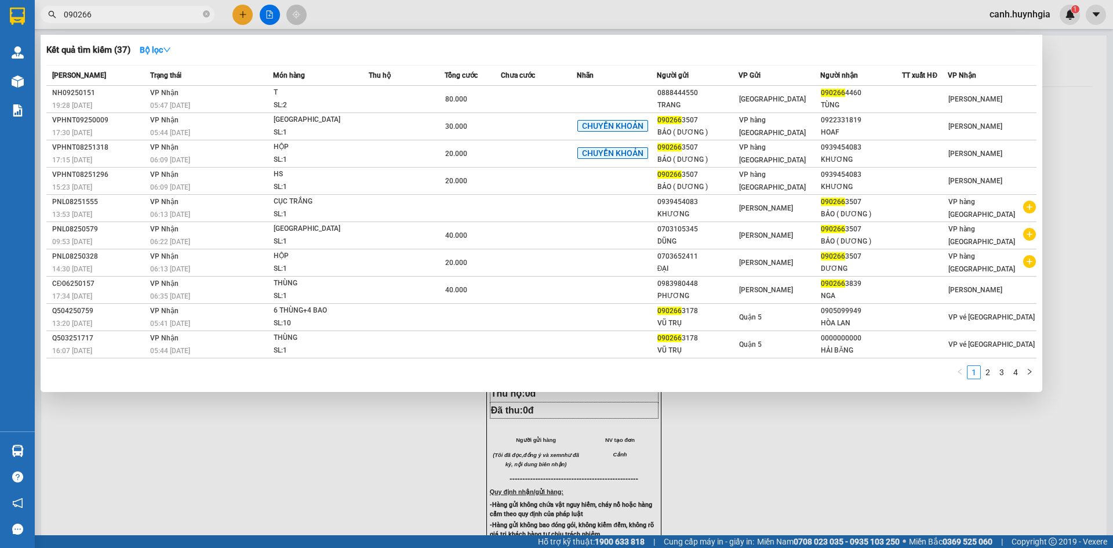
drag, startPoint x: 99, startPoint y: 19, endPoint x: 57, endPoint y: 24, distance: 42.6
click at [59, 24] on div "Kết quả tìm kiếm ( 37 ) Bộ lọc Mã ĐH Trạng thái Món hàng Thu hộ Tổng cước Chưa …" at bounding box center [113, 15] width 226 height 20
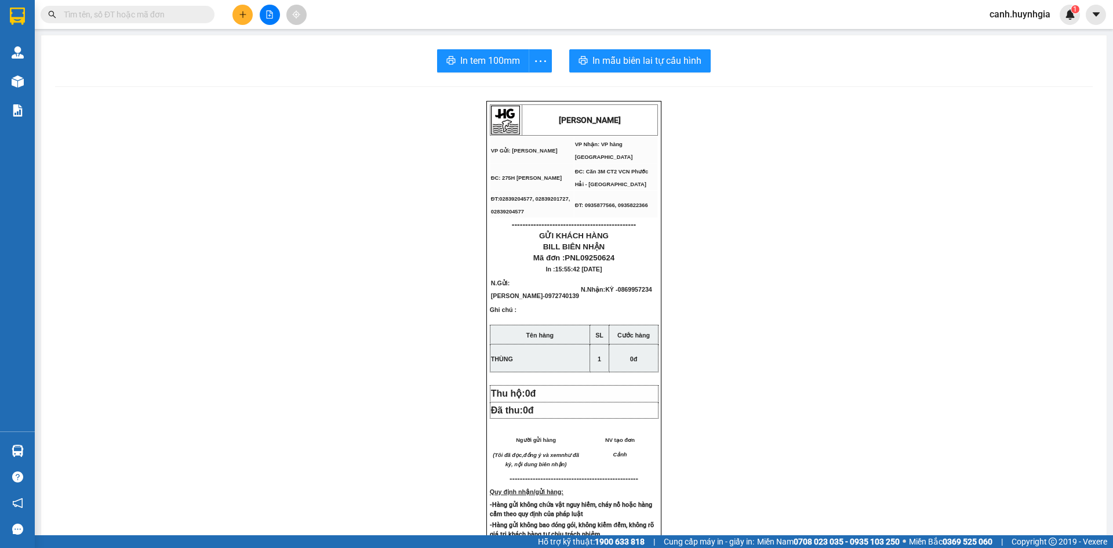
click at [305, 141] on div "[PERSON_NAME] VP Gửi: [PERSON_NAME] Lão VP Nhận: VP hàng [GEOGRAPHIC_DATA] ĐC…" at bounding box center [573, 506] width 1037 height 810
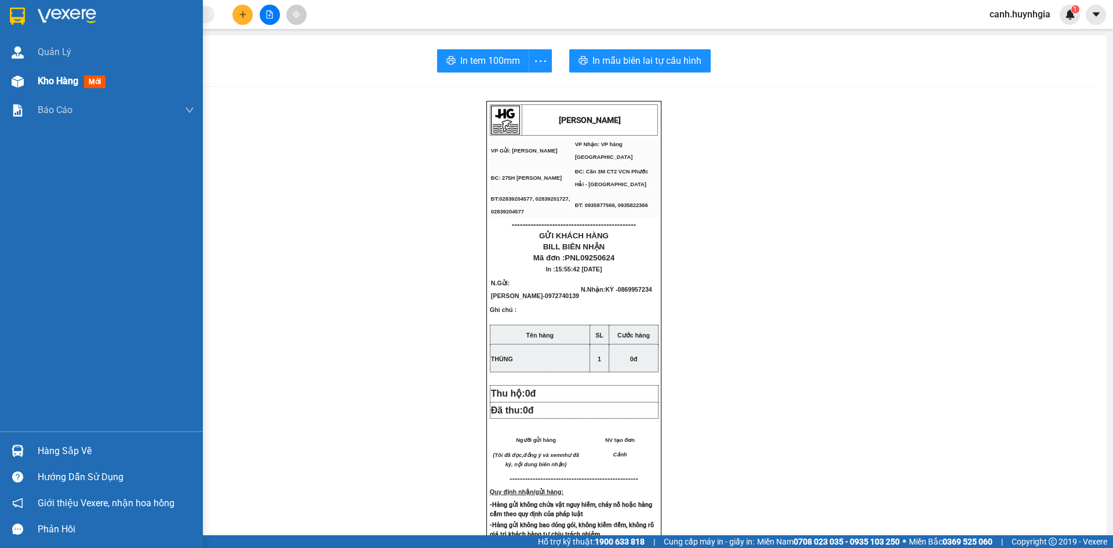
click at [28, 82] on div "Kho hàng mới" at bounding box center [101, 81] width 203 height 29
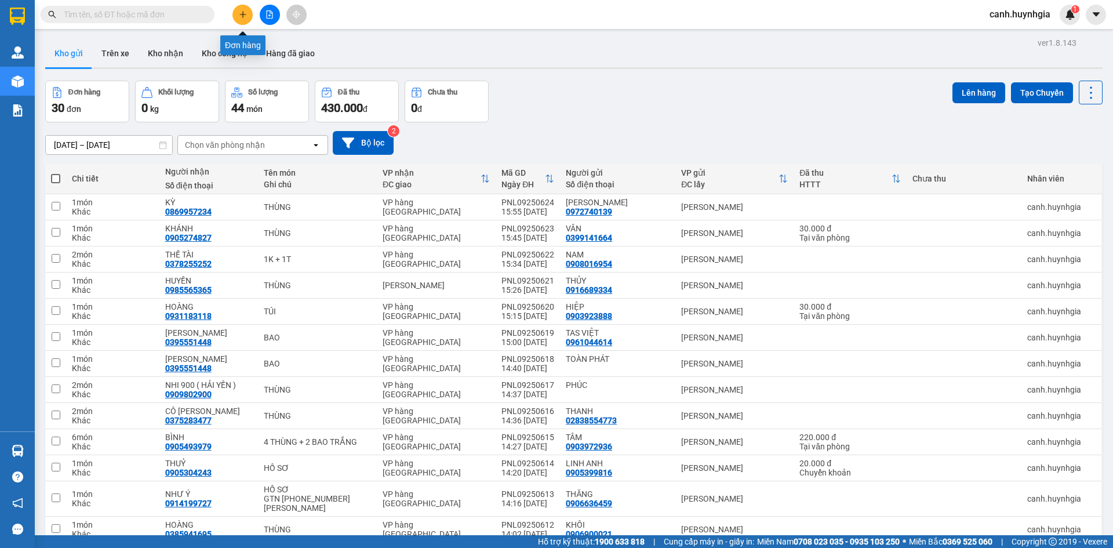
click at [246, 12] on icon "plus" at bounding box center [243, 14] width 8 height 8
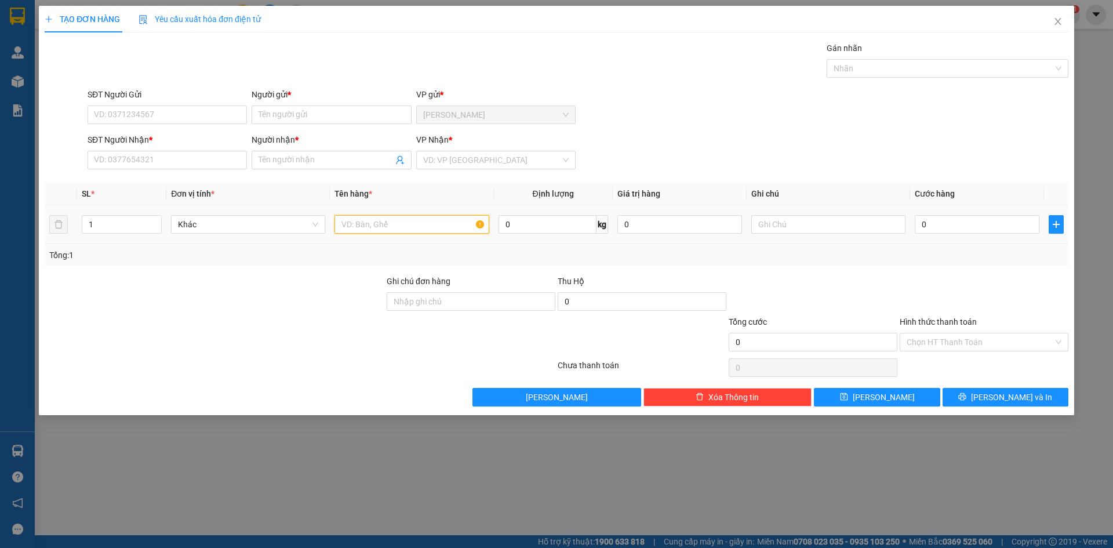
click at [372, 221] on input "text" at bounding box center [411, 224] width 154 height 19
click at [151, 161] on input "SĐT Người Nhận *" at bounding box center [167, 160] width 159 height 19
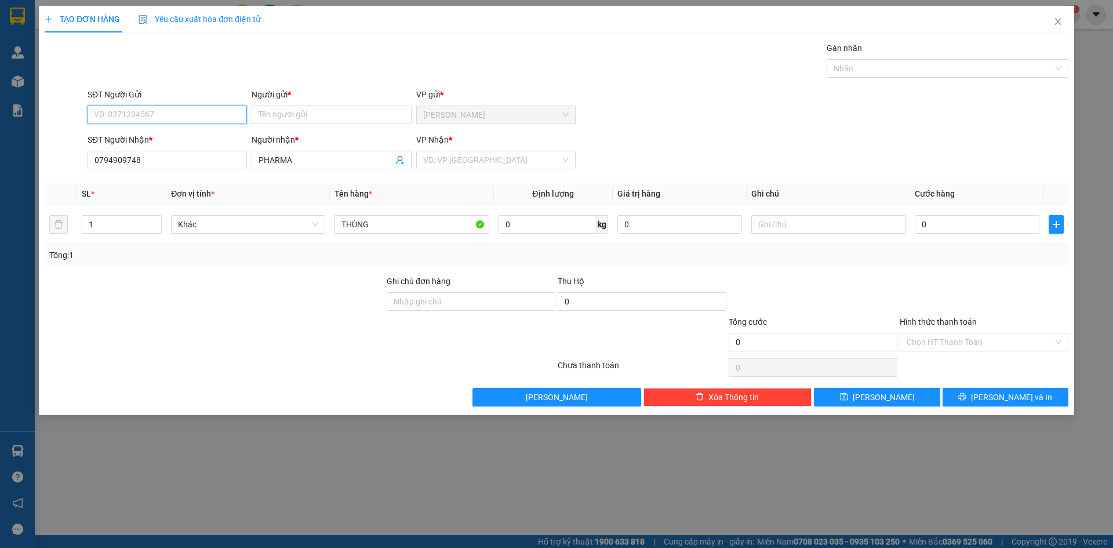
click at [128, 114] on input "SĐT Người Gửi" at bounding box center [167, 114] width 159 height 19
click at [147, 141] on div "0383801358 - TRƯỜNG" at bounding box center [166, 138] width 145 height 13
click at [458, 161] on input "search" at bounding box center [491, 159] width 137 height 17
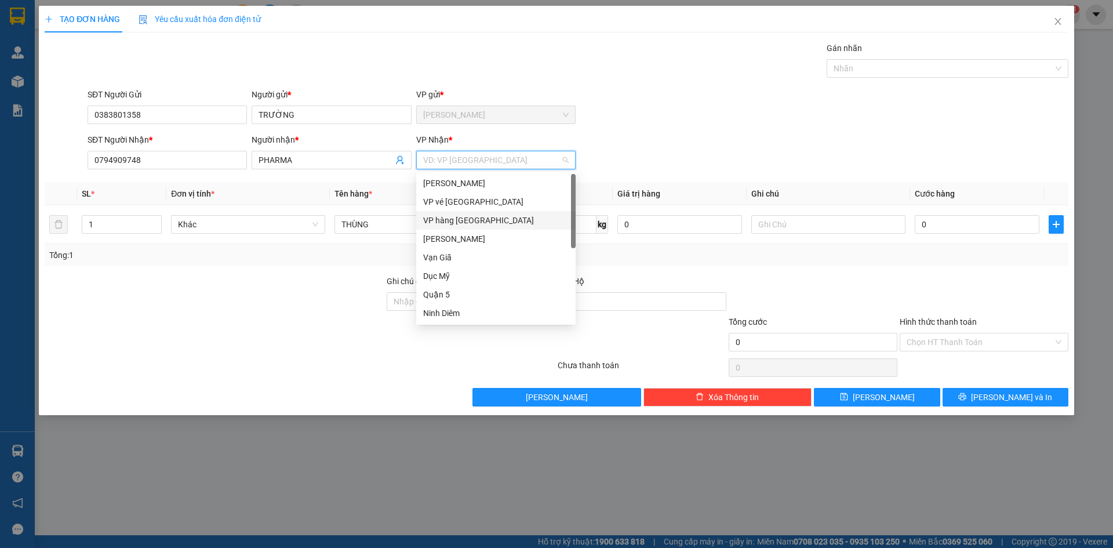
click at [460, 222] on div "VP hàng [GEOGRAPHIC_DATA]" at bounding box center [495, 220] width 145 height 13
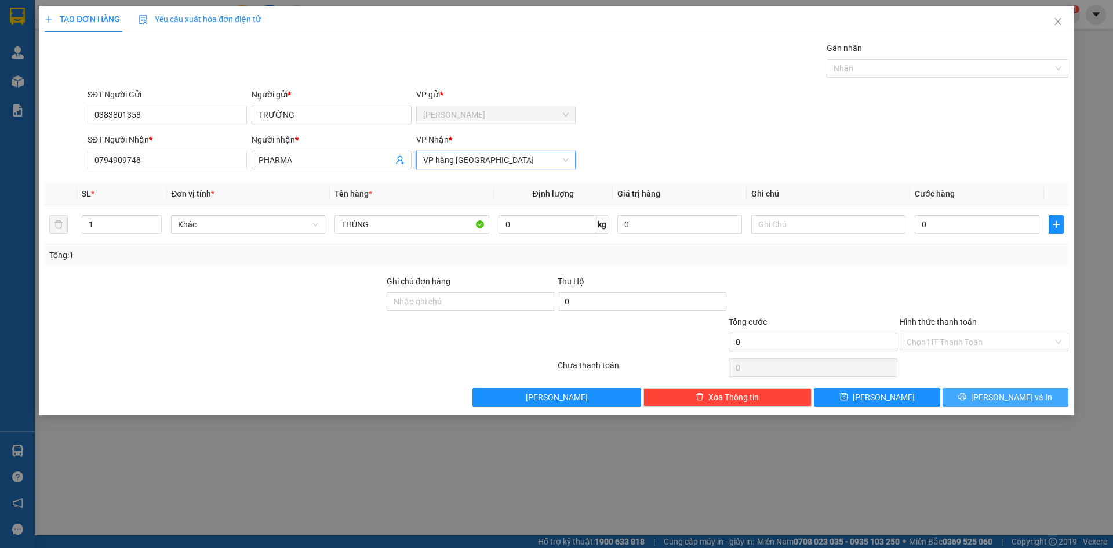
click at [966, 396] on icon "printer" at bounding box center [962, 396] width 8 height 8
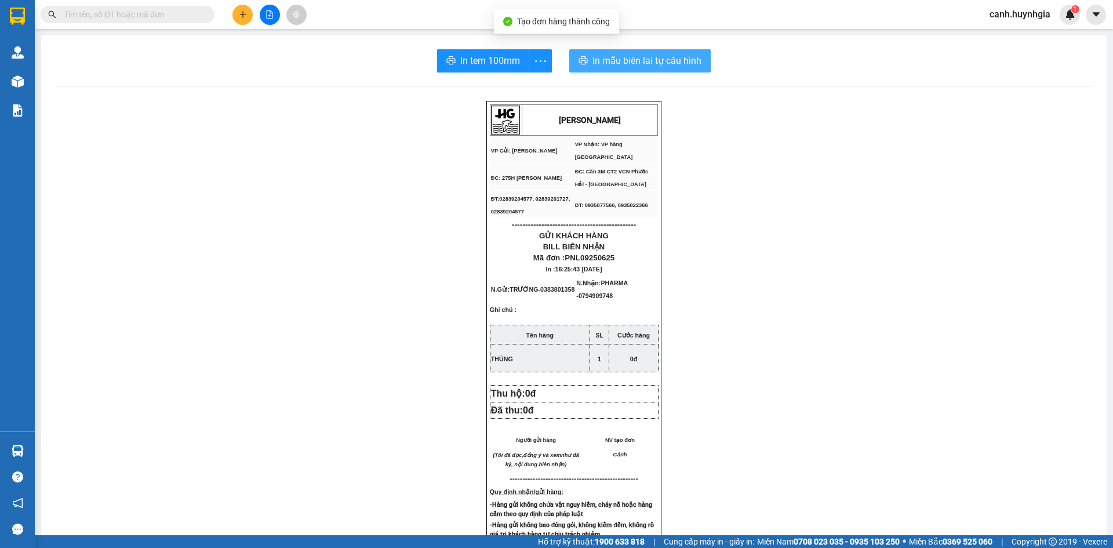
click at [645, 64] on span "In mẫu biên lai tự cấu hình" at bounding box center [646, 60] width 109 height 14
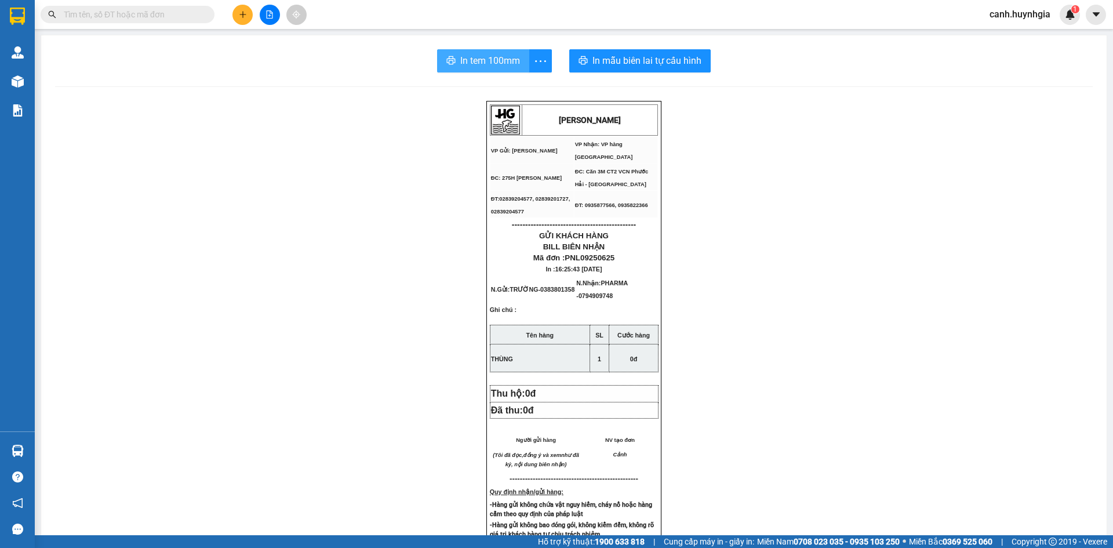
click at [490, 64] on span "In tem 100mm" at bounding box center [490, 60] width 60 height 14
click at [239, 14] on icon "plus" at bounding box center [243, 14] width 8 height 8
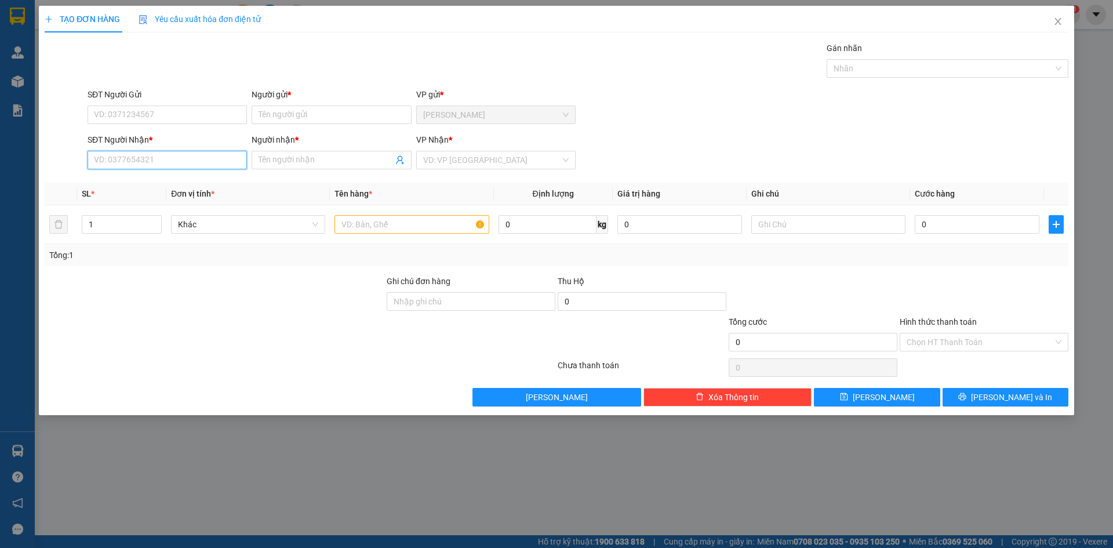
click at [139, 155] on input "SĐT Người Nhận *" at bounding box center [167, 160] width 159 height 19
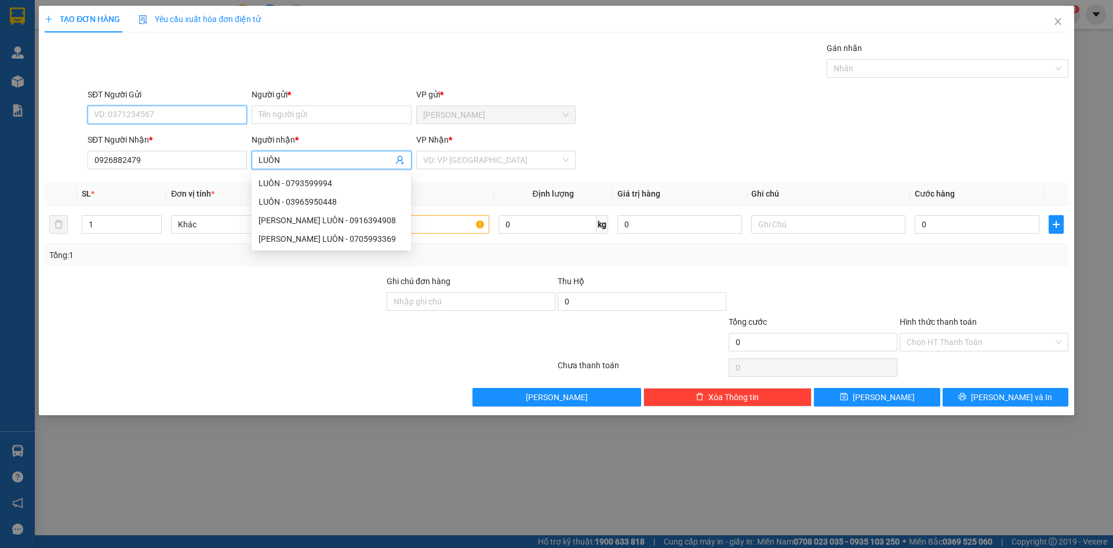
click at [156, 114] on input "SĐT Người Gửi" at bounding box center [167, 114] width 159 height 19
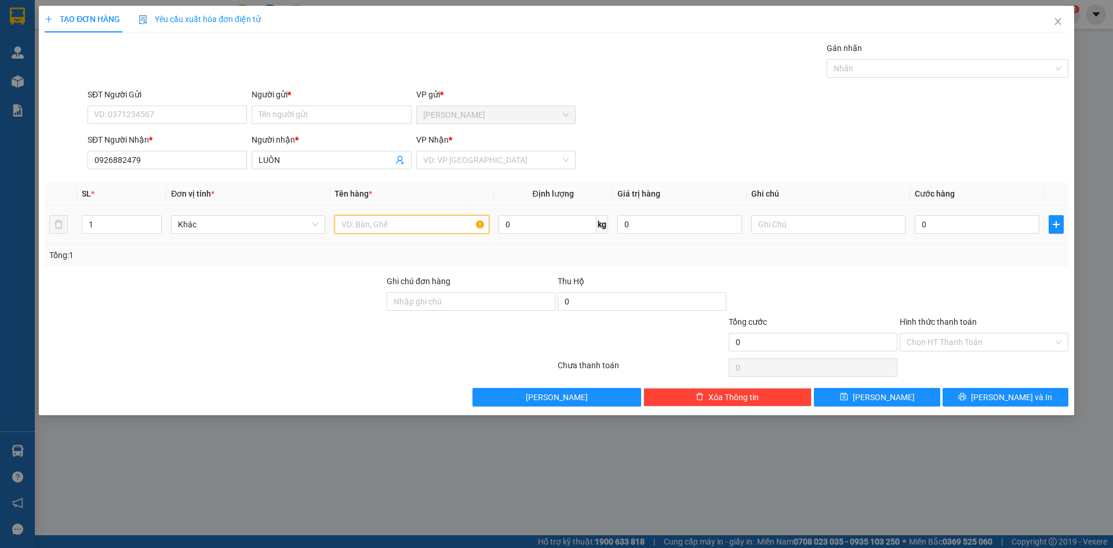
click at [384, 222] on input "text" at bounding box center [411, 224] width 154 height 19
click at [124, 224] on input "1" at bounding box center [121, 224] width 79 height 17
click at [116, 113] on input "SĐT Người Gửi" at bounding box center [167, 114] width 159 height 19
click at [451, 159] on input "search" at bounding box center [491, 159] width 137 height 17
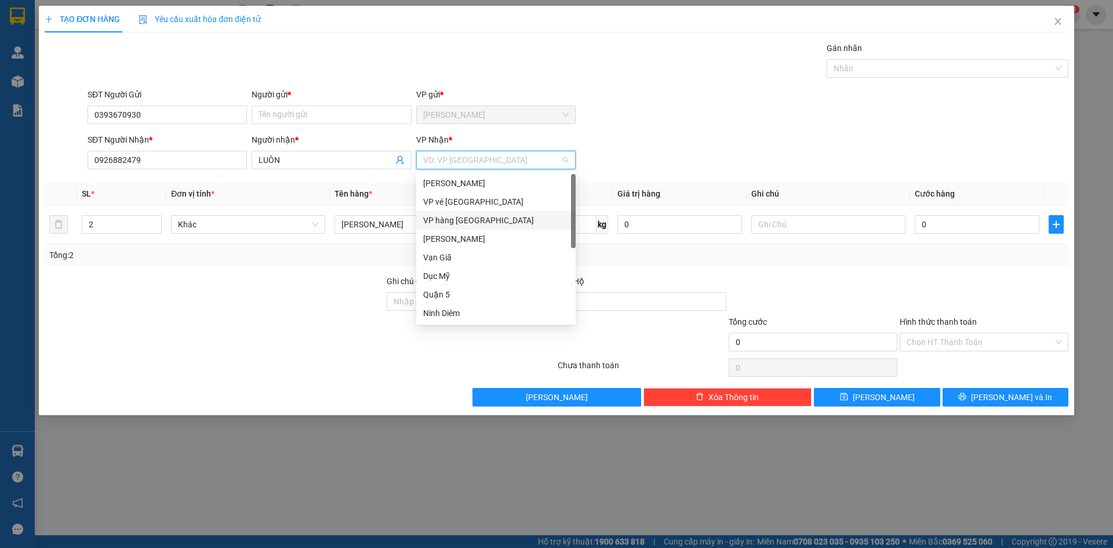
click at [465, 221] on div "VP hàng [GEOGRAPHIC_DATA]" at bounding box center [495, 220] width 145 height 13
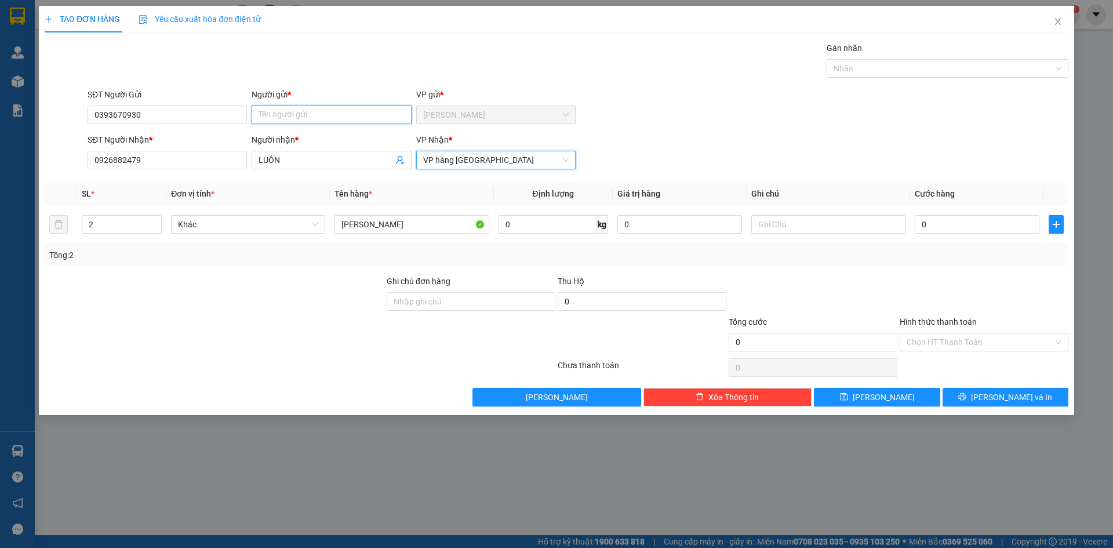
click at [282, 119] on input "Người gửi *" at bounding box center [331, 114] width 159 height 19
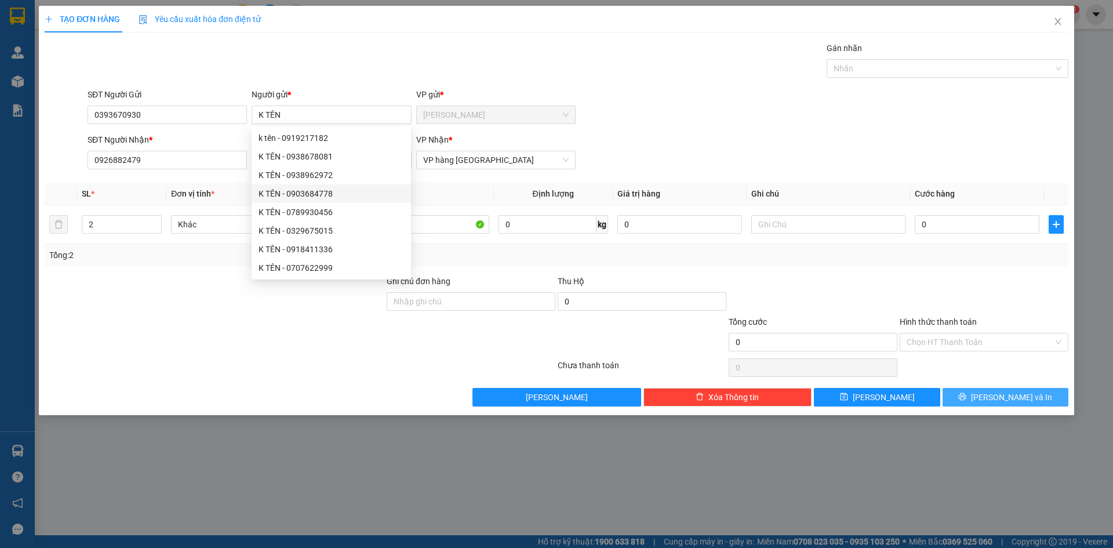
click at [966, 395] on icon "printer" at bounding box center [962, 396] width 8 height 8
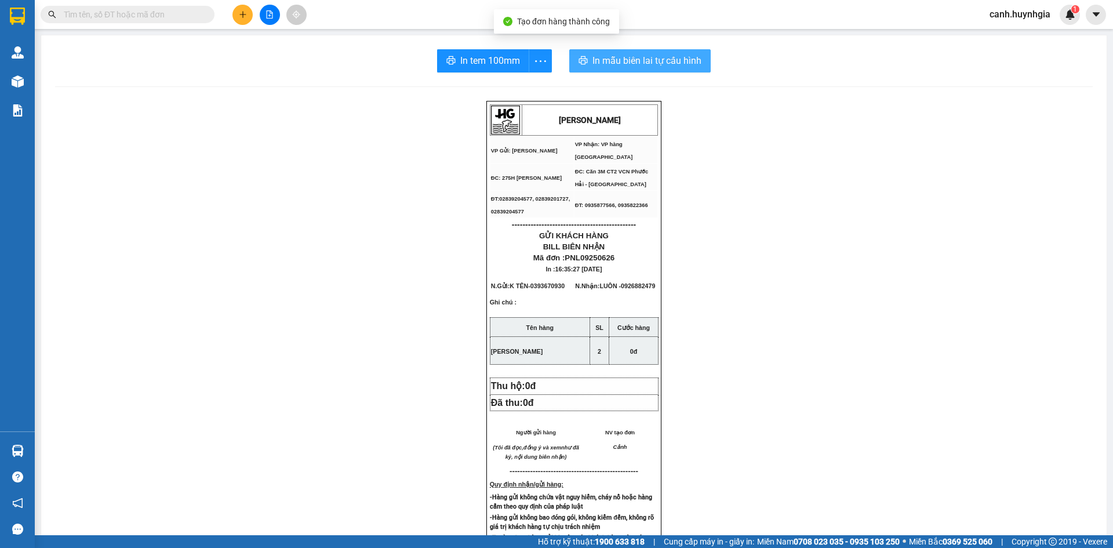
click at [620, 65] on span "In mẫu biên lai tự cấu hình" at bounding box center [646, 60] width 109 height 14
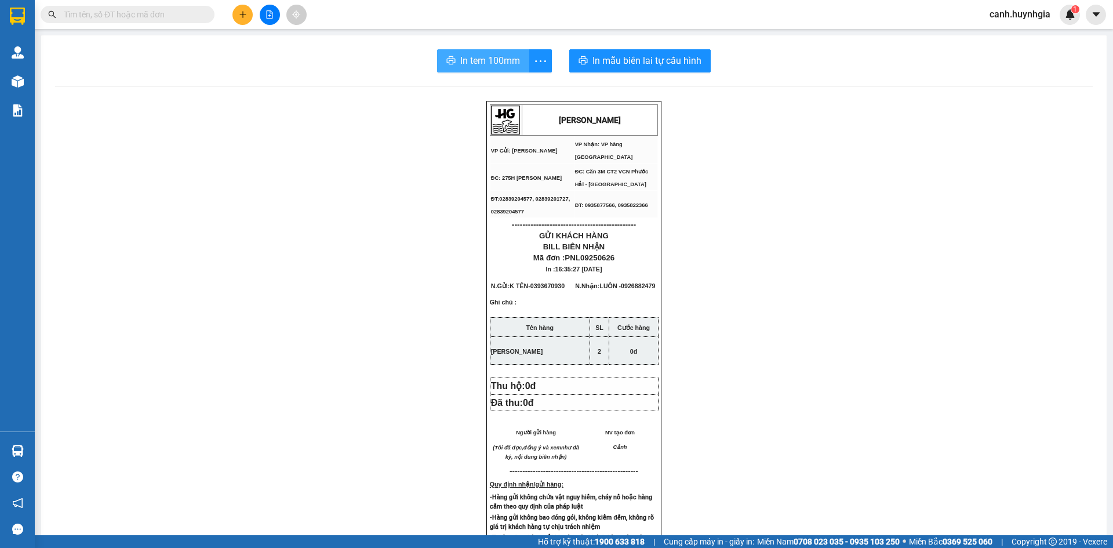
click at [461, 64] on span "In tem 100mm" at bounding box center [490, 60] width 60 height 14
click at [241, 5] on div at bounding box center [269, 15] width 87 height 20
click at [240, 13] on icon "plus" at bounding box center [243, 14] width 8 height 8
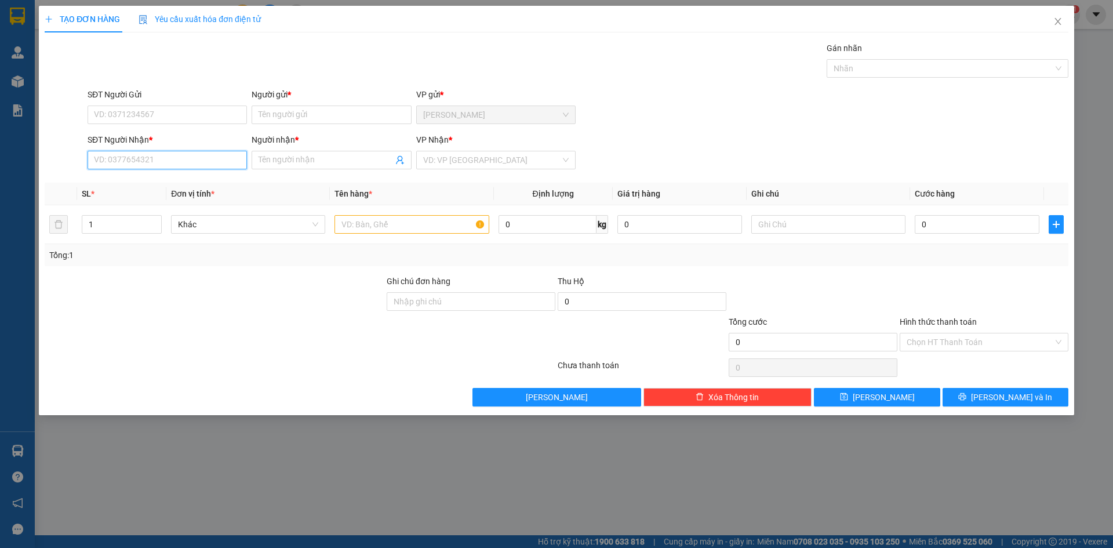
click at [160, 162] on input "SĐT Người Nhận *" at bounding box center [167, 160] width 159 height 19
drag, startPoint x: 1093, startPoint y: 82, endPoint x: 139, endPoint y: 158, distance: 956.4
click at [139, 158] on input "0872" at bounding box center [167, 160] width 159 height 19
click at [131, 156] on input "SĐT Người Nhận *" at bounding box center [167, 160] width 159 height 19
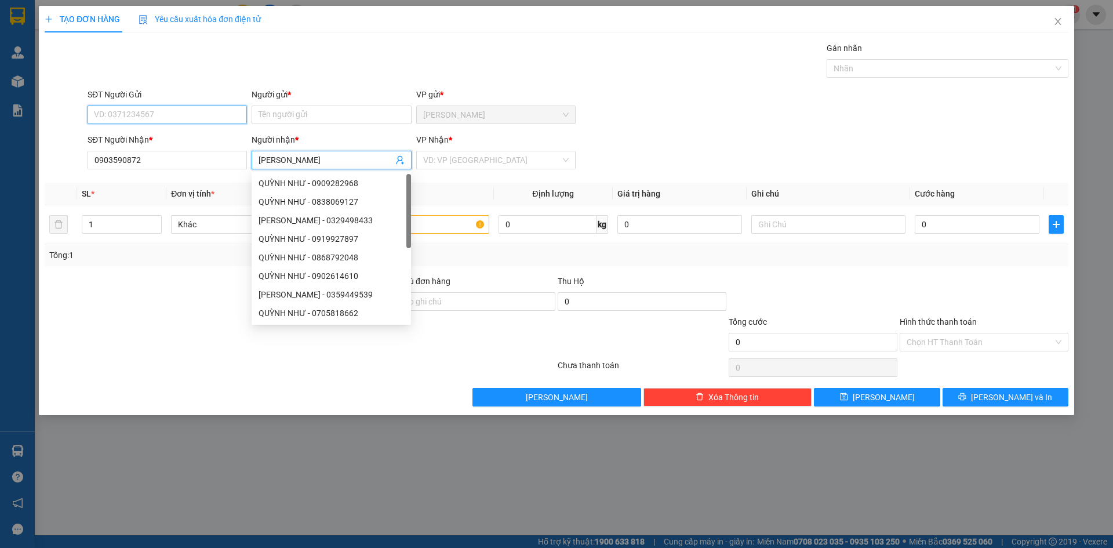
click at [123, 121] on input "SĐT Người Gửi" at bounding box center [167, 114] width 159 height 19
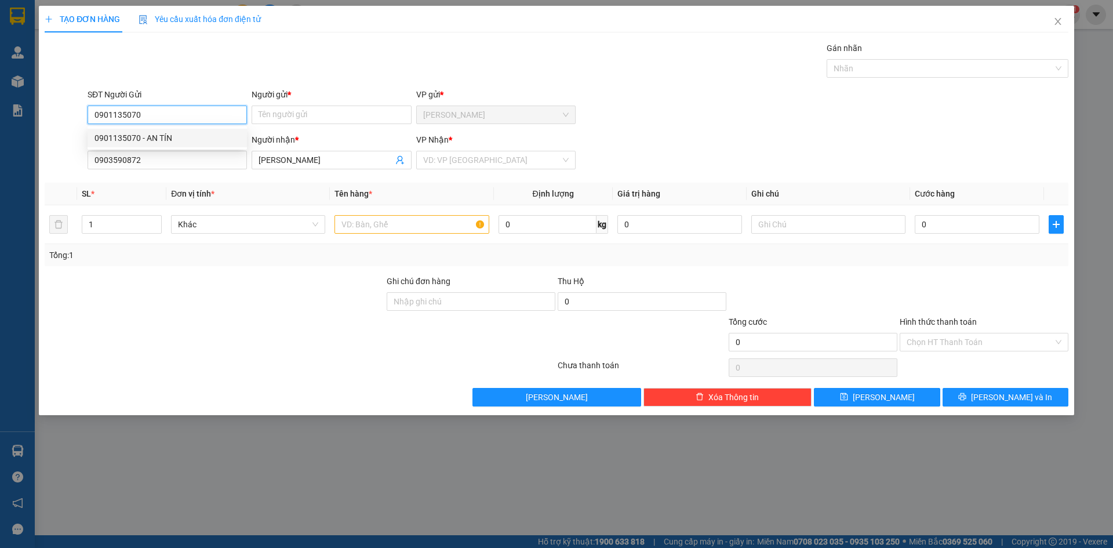
click at [153, 144] on div "0901135070 - AN TÍN" at bounding box center [166, 138] width 145 height 13
click at [379, 224] on input "text" at bounding box center [411, 224] width 154 height 19
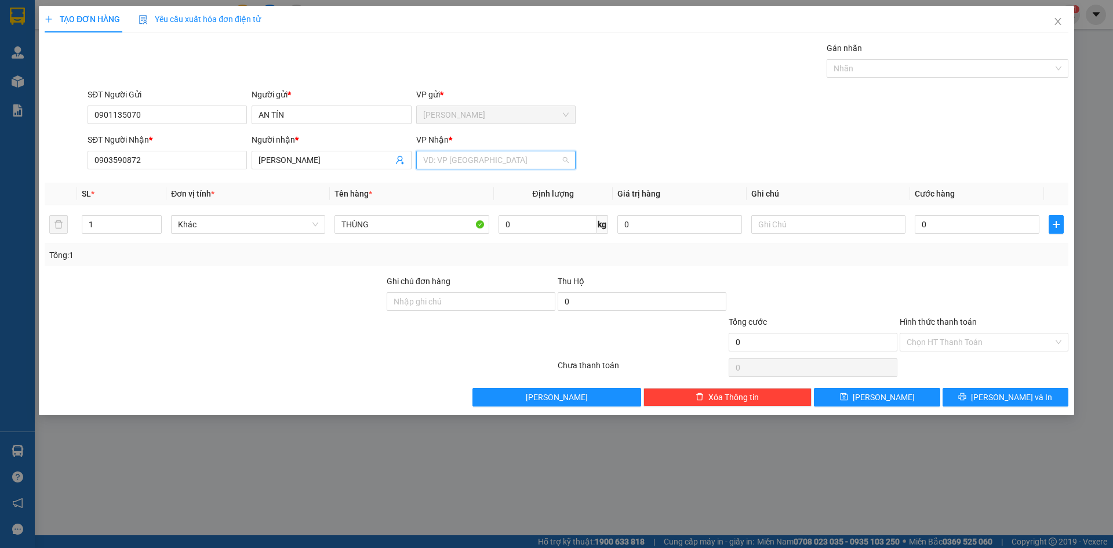
click at [461, 155] on input "search" at bounding box center [491, 159] width 137 height 17
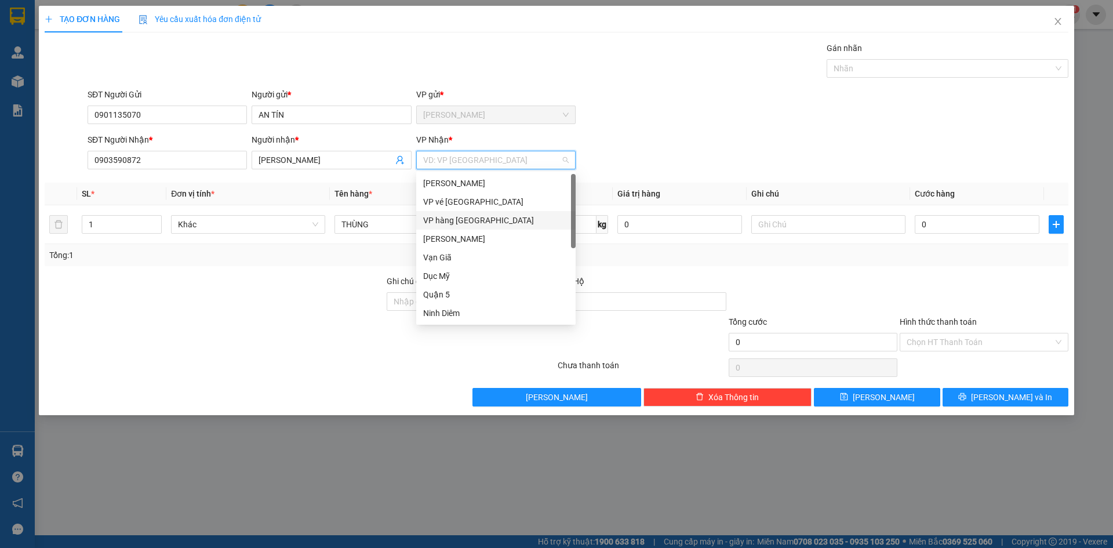
click at [477, 216] on div "VP hàng [GEOGRAPHIC_DATA]" at bounding box center [495, 220] width 145 height 13
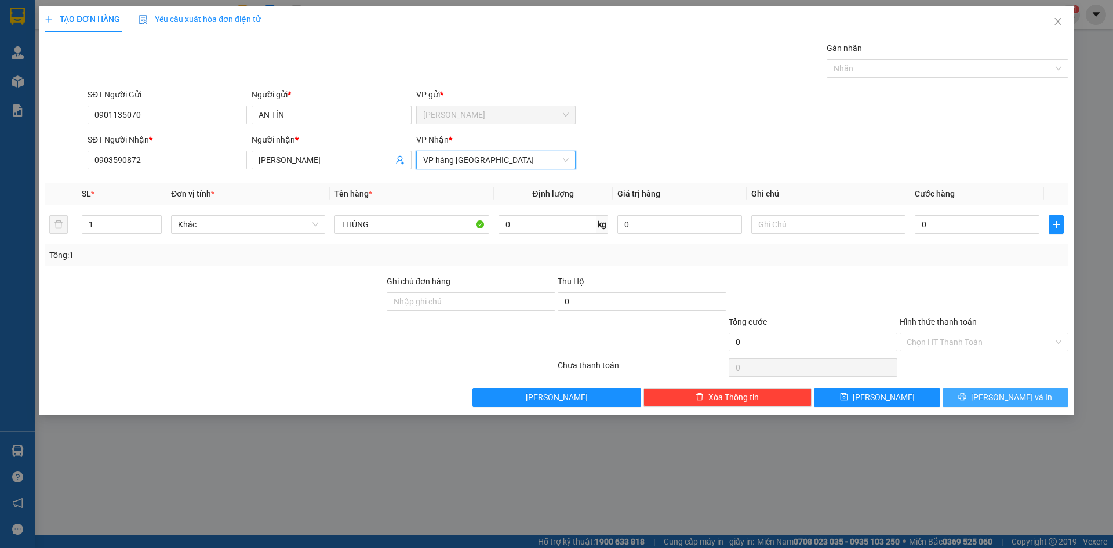
click at [1001, 391] on span "[PERSON_NAME] và In" at bounding box center [1011, 397] width 81 height 13
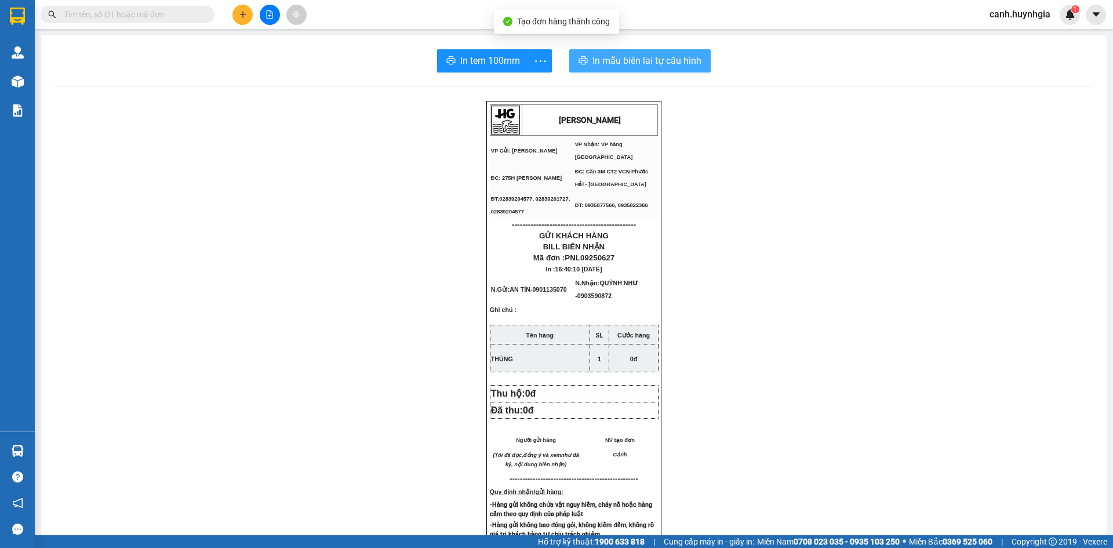
click at [660, 63] on span "In mẫu biên lai tự cấu hình" at bounding box center [646, 60] width 109 height 14
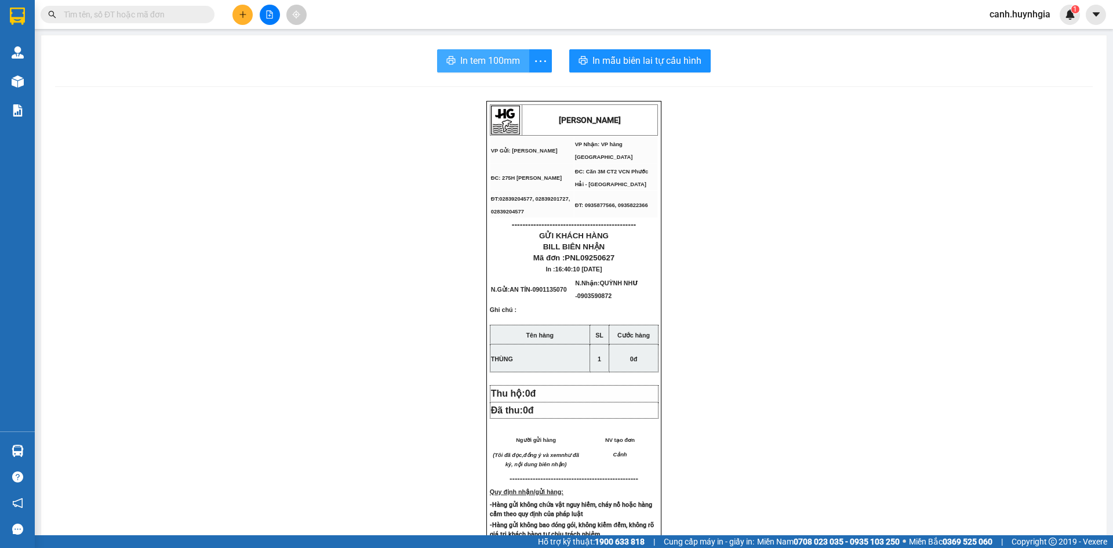
click at [484, 60] on span "In tem 100mm" at bounding box center [490, 60] width 60 height 14
click at [241, 15] on icon "plus" at bounding box center [243, 14] width 8 height 8
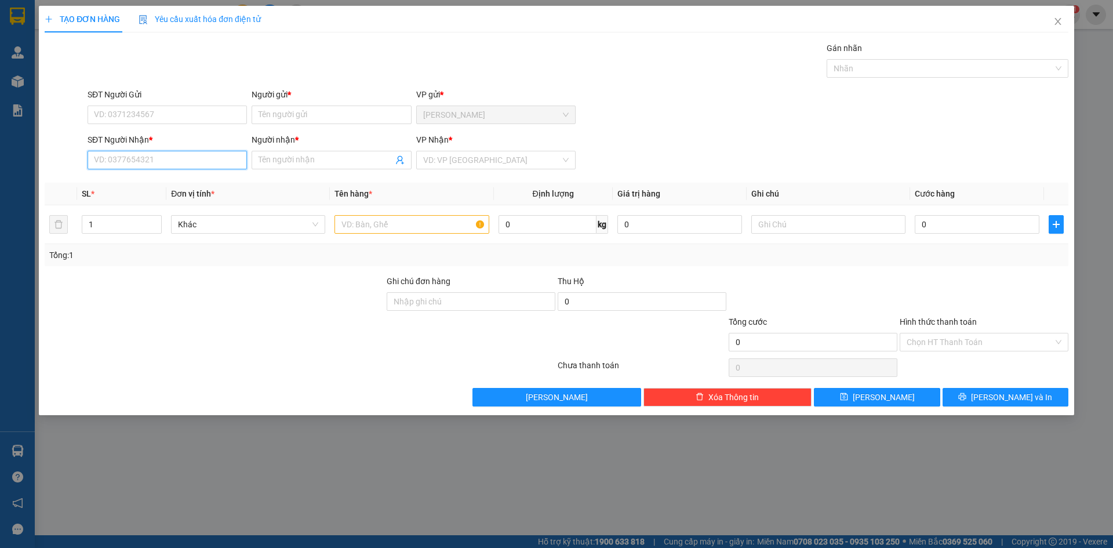
click at [168, 161] on input "SĐT Người Nhận *" at bounding box center [167, 160] width 159 height 19
click at [141, 179] on div "0905095334 - HẠNH" at bounding box center [166, 183] width 145 height 13
click at [134, 112] on input "SĐT Người Gửi" at bounding box center [167, 114] width 159 height 19
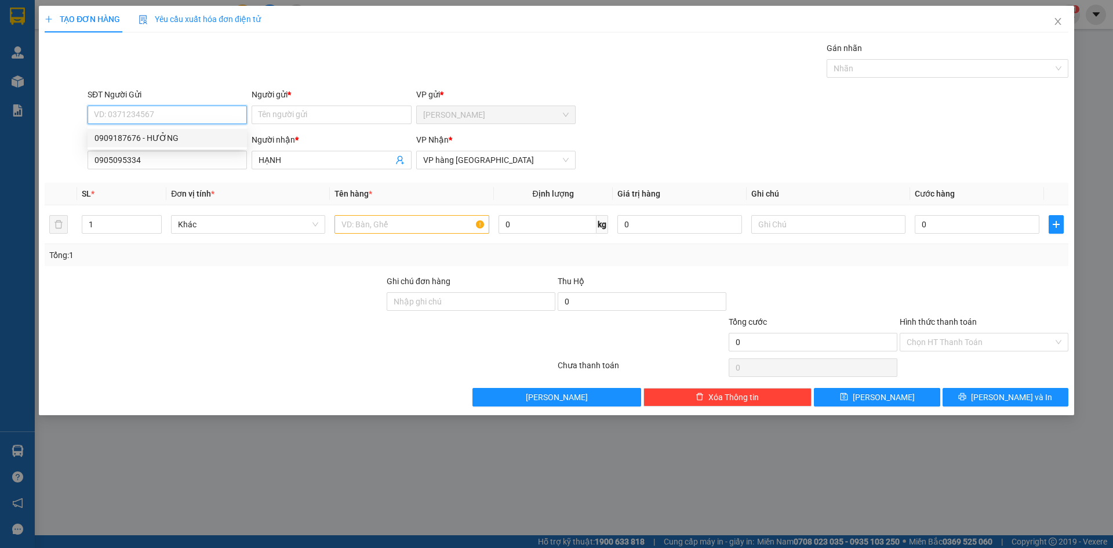
click at [147, 137] on div "0909187676 - HƯỞNG" at bounding box center [166, 138] width 145 height 13
click at [349, 225] on input "text" at bounding box center [411, 224] width 154 height 19
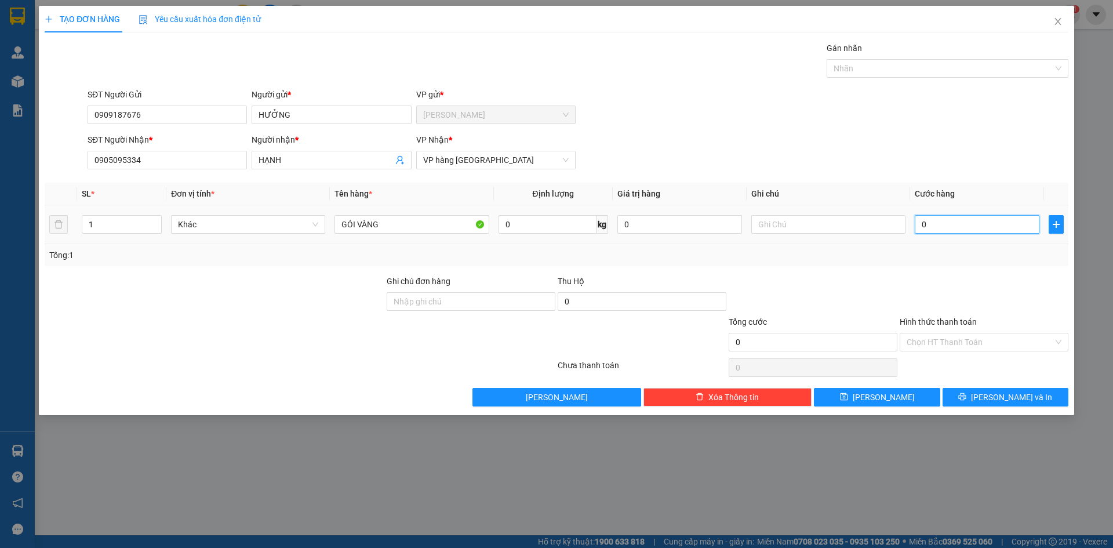
click at [981, 230] on input "0" at bounding box center [977, 224] width 125 height 19
click at [905, 148] on div "SĐT Người Nhận * 0905095334 Người nhận * HẠNH VP Nhận * VP hàng [GEOGRAPHIC_DAT…" at bounding box center [577, 153] width 985 height 41
drag, startPoint x: 936, startPoint y: 347, endPoint x: 935, endPoint y: 352, distance: 5.8
click at [935, 346] on input "Hình thức thanh toán" at bounding box center [979, 341] width 147 height 17
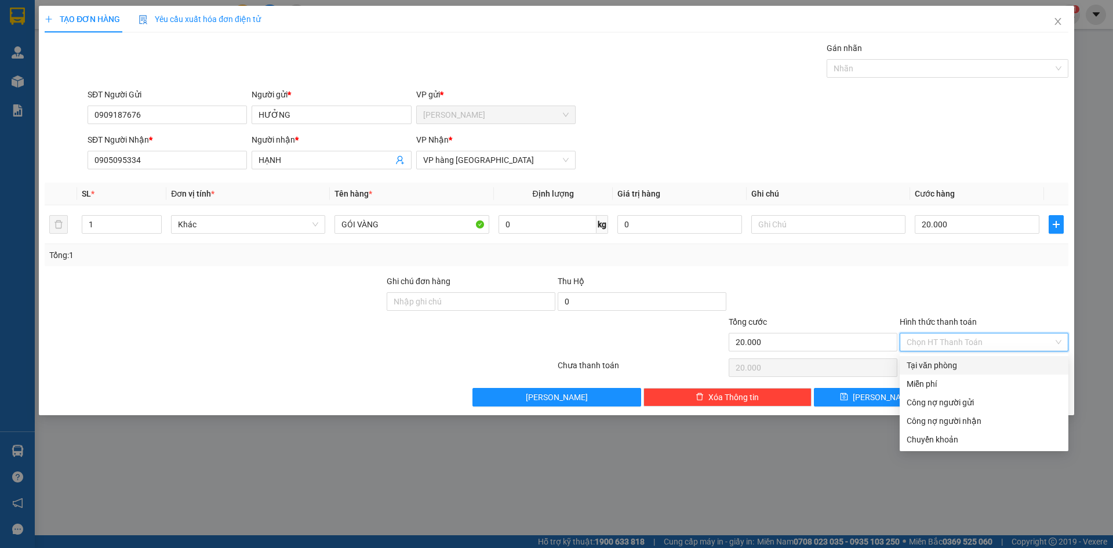
click at [938, 370] on div "Tại văn phòng" at bounding box center [983, 365] width 155 height 13
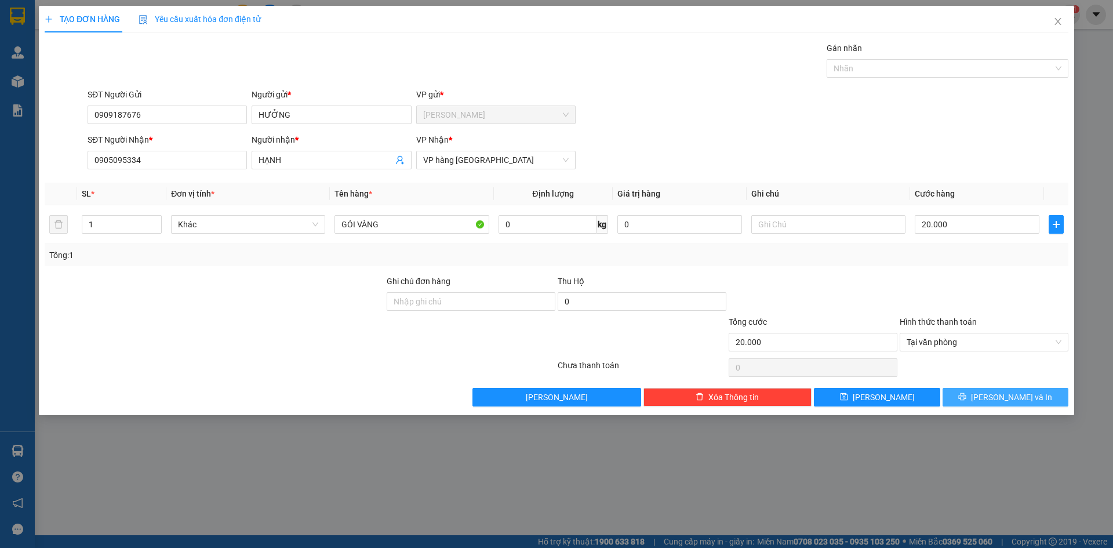
click at [1022, 399] on span "[PERSON_NAME] và In" at bounding box center [1011, 397] width 81 height 13
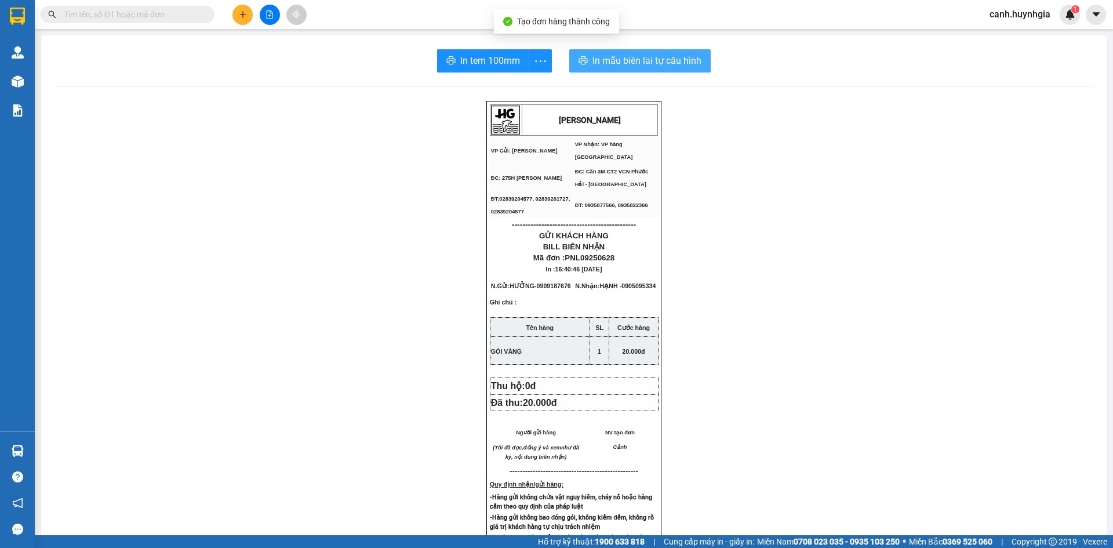
click at [649, 61] on span "In mẫu biên lai tự cấu hình" at bounding box center [646, 60] width 109 height 14
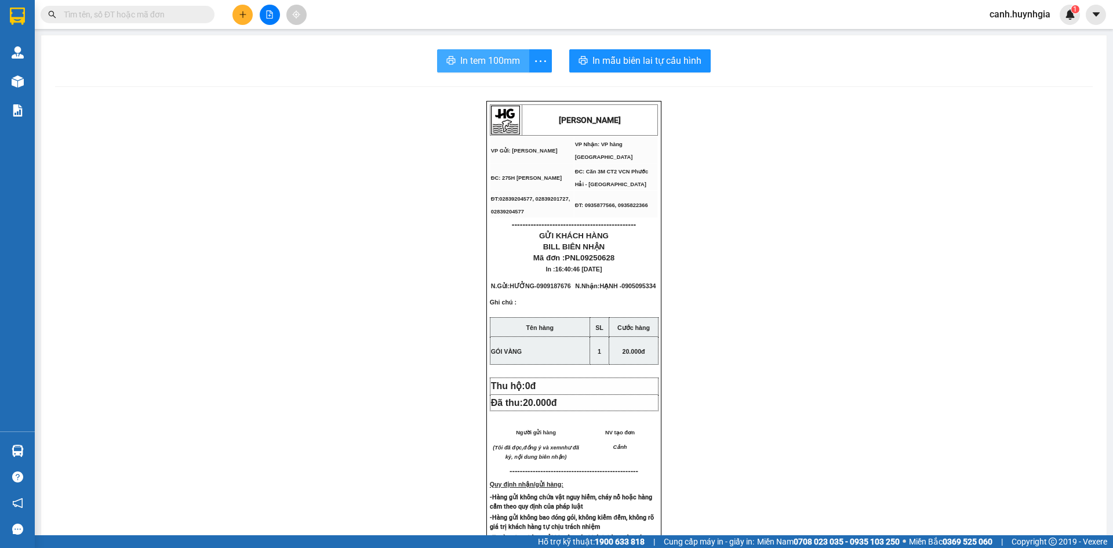
click at [477, 67] on span "In tem 100mm" at bounding box center [490, 60] width 60 height 14
click at [249, 11] on button at bounding box center [242, 15] width 20 height 20
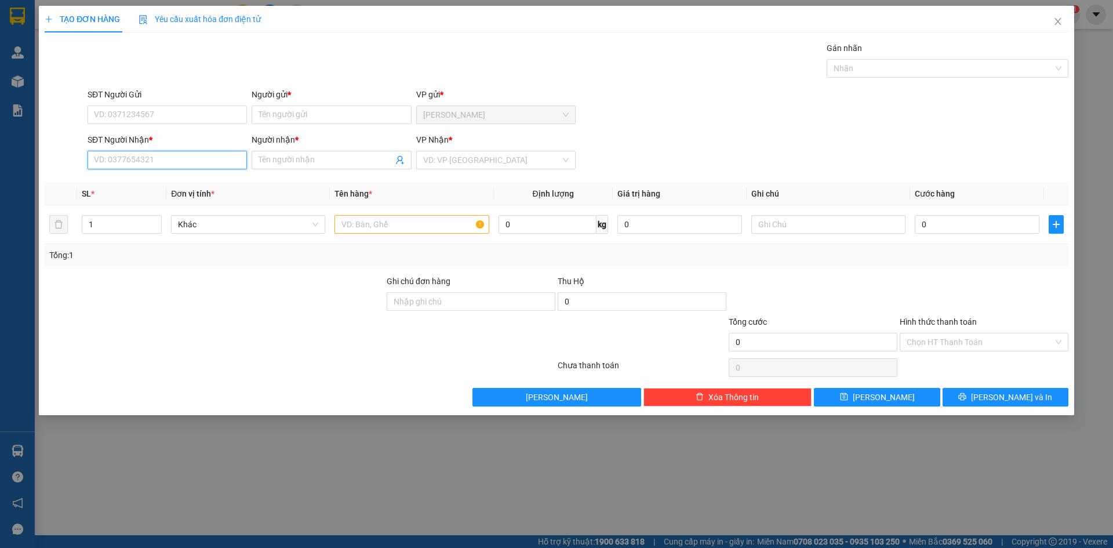
click at [132, 158] on input "SĐT Người Nhận *" at bounding box center [167, 160] width 159 height 19
click at [272, 161] on input "Người nhận *" at bounding box center [325, 160] width 134 height 13
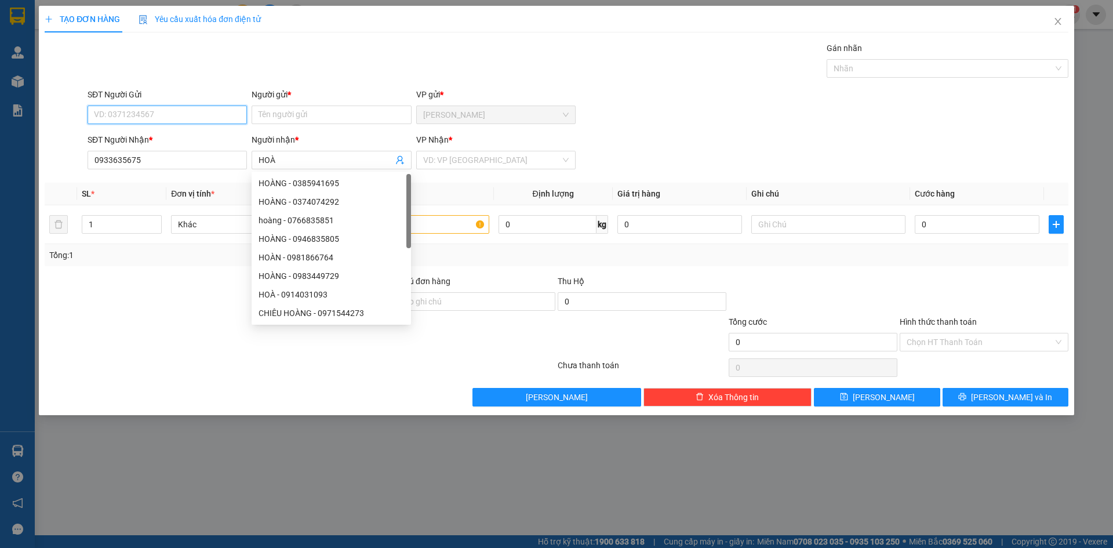
click at [161, 112] on input "SĐT Người Gửi" at bounding box center [167, 114] width 159 height 19
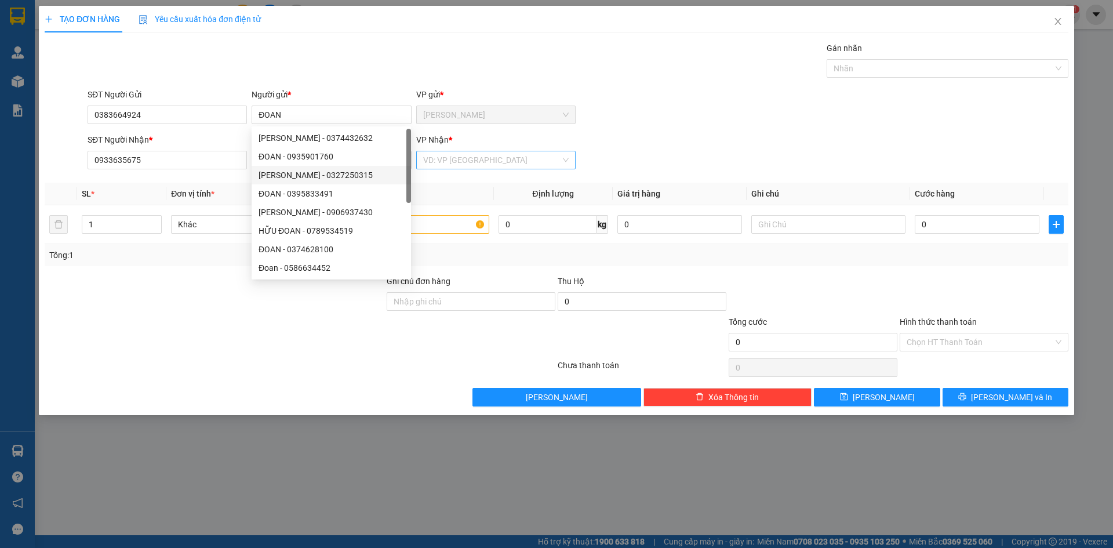
click at [456, 163] on input "search" at bounding box center [491, 159] width 137 height 17
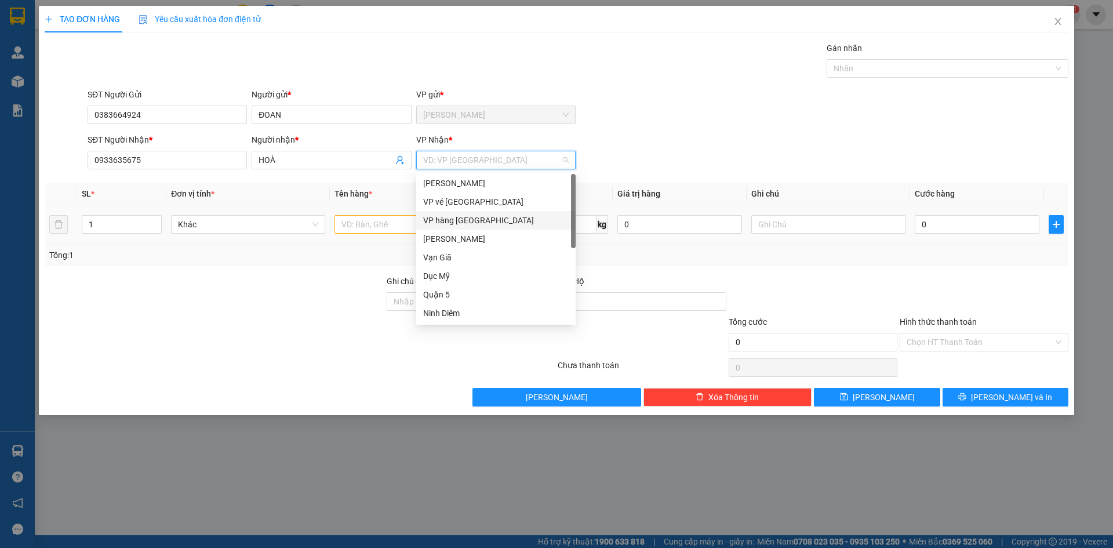
drag, startPoint x: 469, startPoint y: 216, endPoint x: 460, endPoint y: 219, distance: 9.9
click at [469, 216] on div "VP hàng [GEOGRAPHIC_DATA]" at bounding box center [495, 220] width 145 height 13
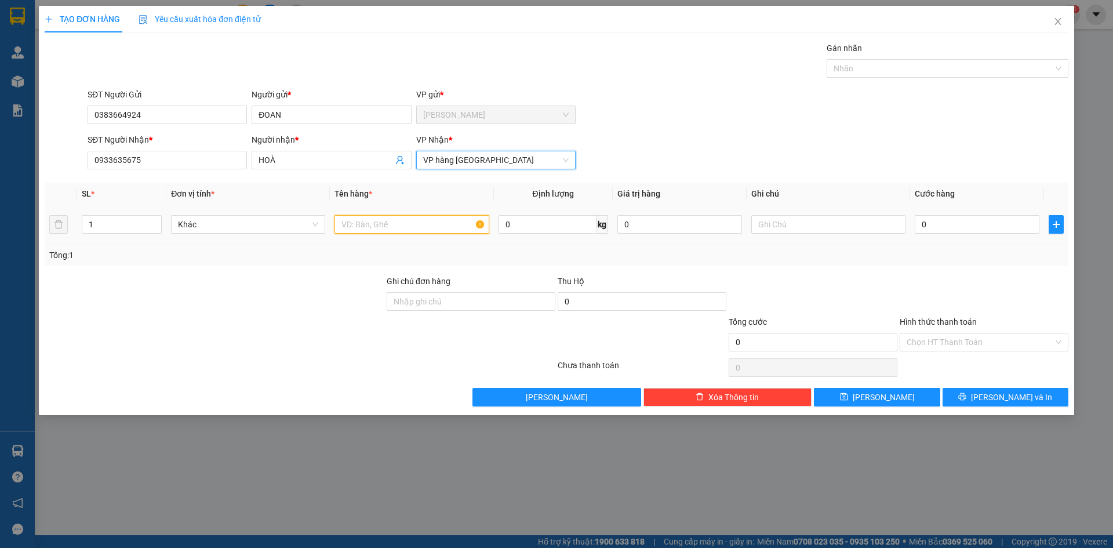
click at [372, 225] on input "text" at bounding box center [411, 224] width 154 height 19
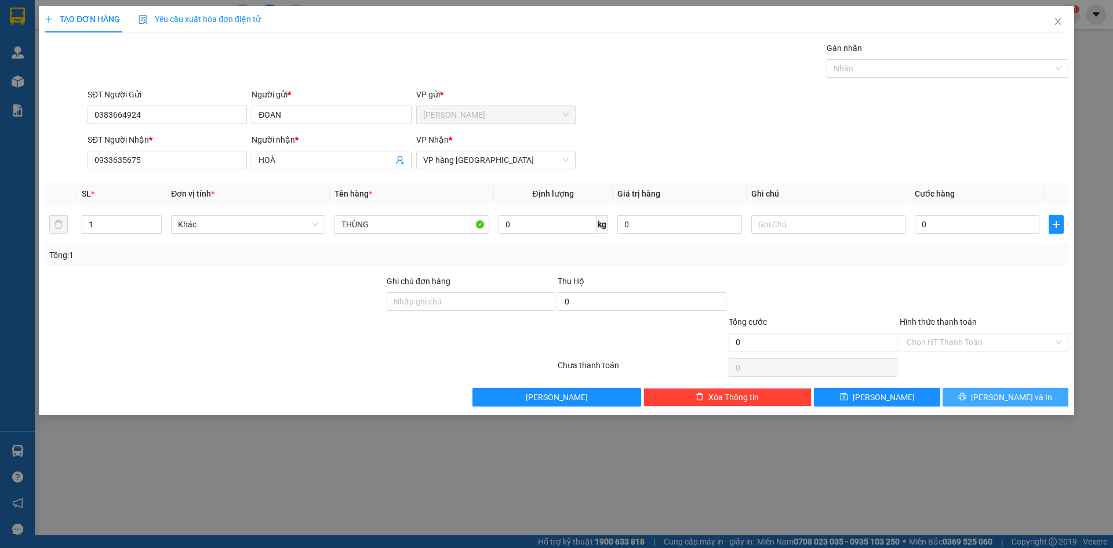
click at [1054, 397] on button "[PERSON_NAME] và In" at bounding box center [1005, 397] width 126 height 19
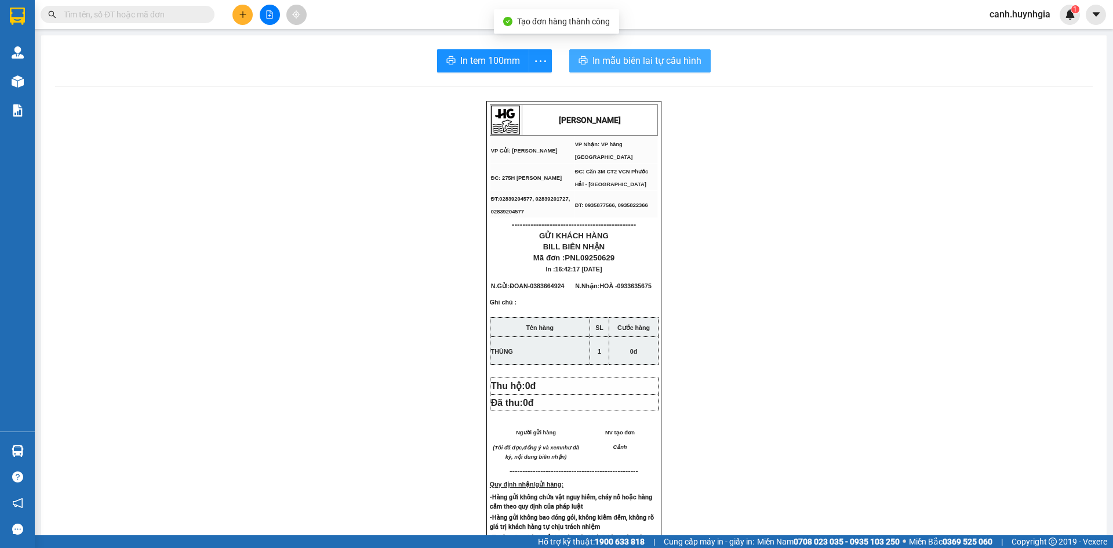
click at [628, 62] on span "In mẫu biên lai tự cấu hình" at bounding box center [646, 60] width 109 height 14
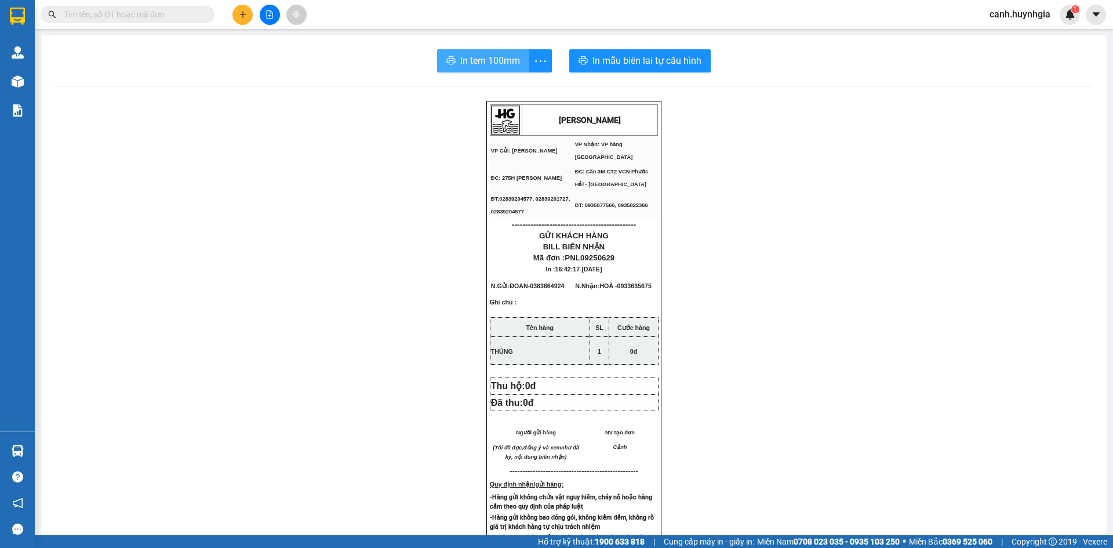
click at [485, 59] on span "In tem 100mm" at bounding box center [490, 60] width 60 height 14
click at [245, 10] on button at bounding box center [242, 15] width 20 height 20
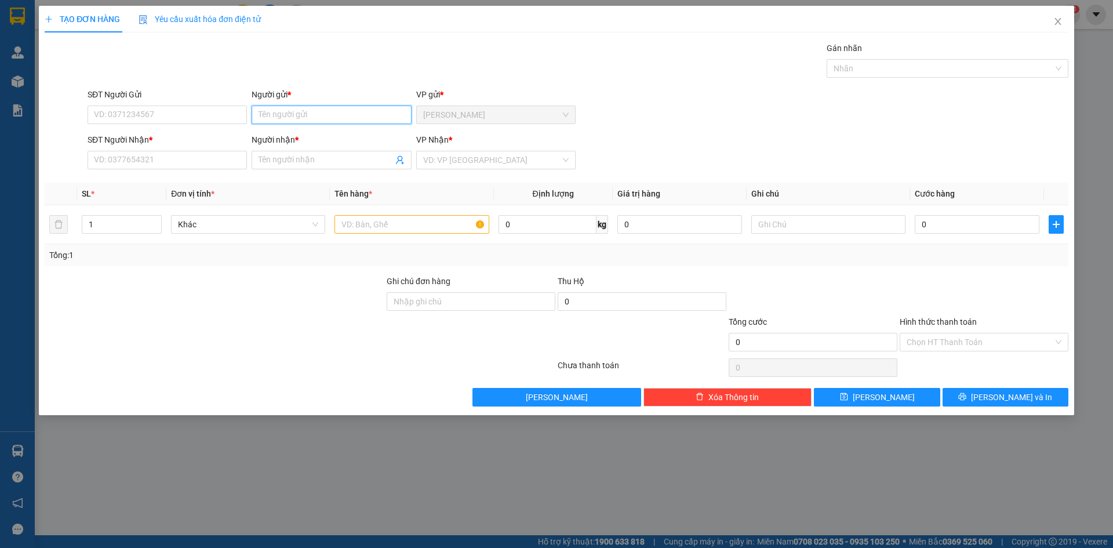
click at [283, 118] on input "Người gửi *" at bounding box center [331, 114] width 159 height 19
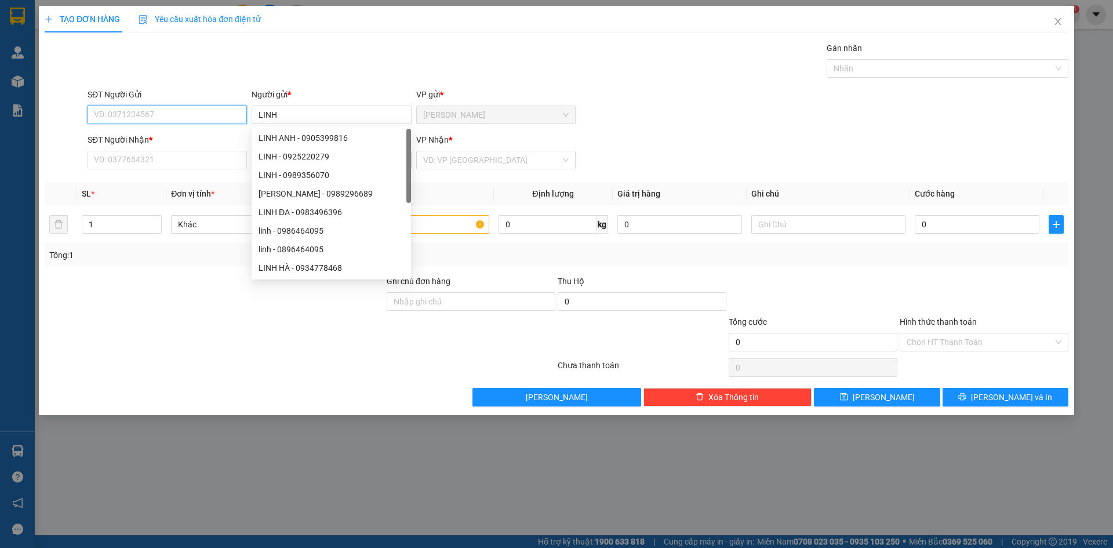
click at [187, 106] on input "SĐT Người Gửi" at bounding box center [167, 114] width 159 height 19
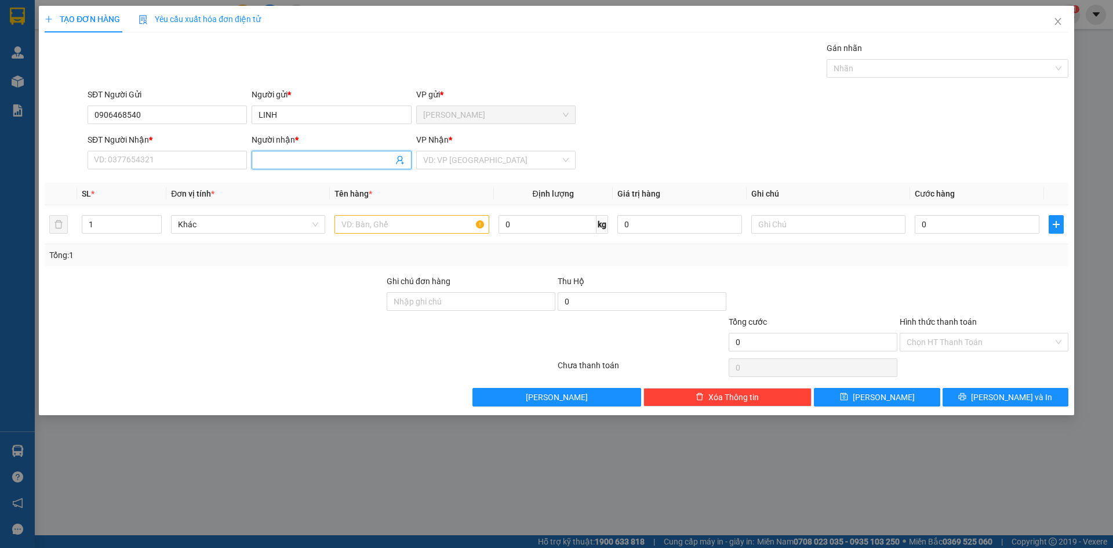
click at [336, 160] on input "Người nhận *" at bounding box center [325, 160] width 134 height 13
click at [166, 156] on input "SĐT Người Nhận *" at bounding box center [167, 160] width 159 height 19
click at [537, 159] on input "search" at bounding box center [491, 159] width 137 height 17
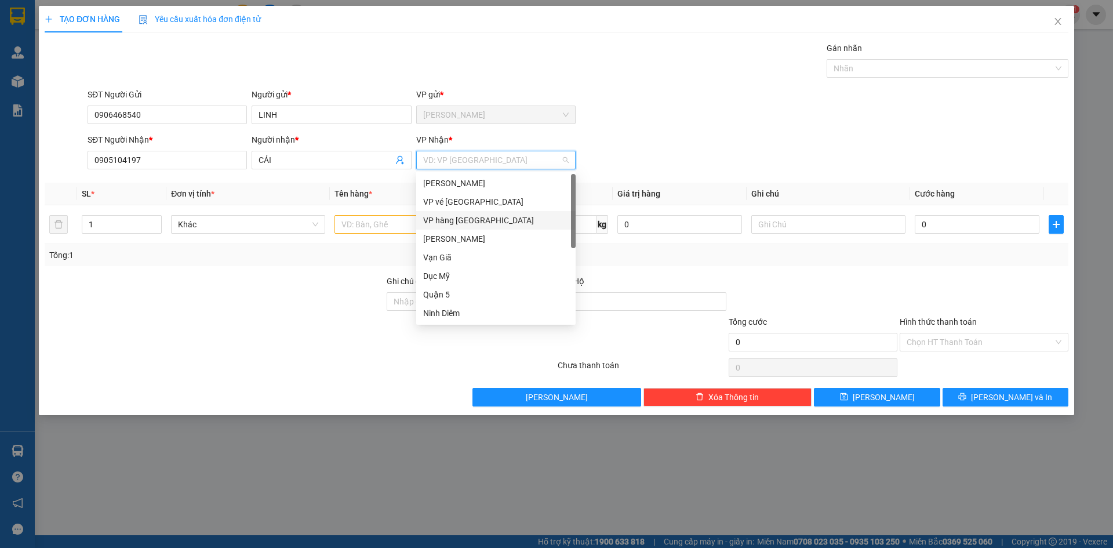
click at [515, 214] on div "VP hàng [GEOGRAPHIC_DATA]" at bounding box center [495, 220] width 145 height 13
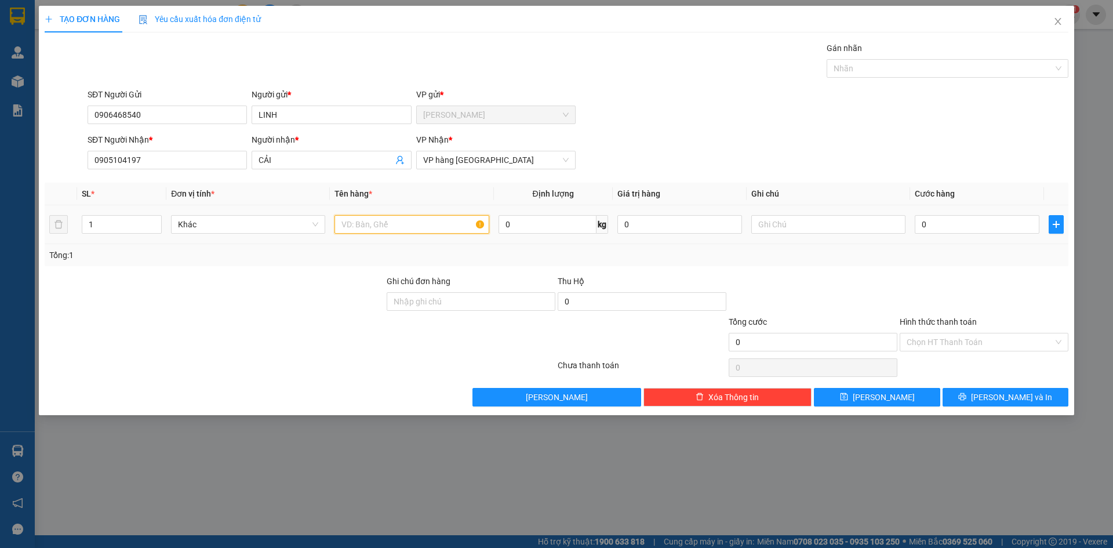
click at [428, 223] on input "text" at bounding box center [411, 224] width 154 height 19
click at [721, 130] on form "SĐT Người Gửi 0906468540 Người gửi * LINH VP gửi * [PERSON_NAME] Lão SĐT Người …" at bounding box center [557, 131] width 1024 height 86
click at [947, 227] on input "0" at bounding box center [977, 224] width 125 height 19
click at [860, 137] on div "SĐT Người Nhận * 0905104197 Người nhận * CẢI VP Nhận * VP hàng [GEOGRAPHIC_DATA]" at bounding box center [577, 153] width 985 height 41
click at [972, 340] on input "Hình thức thanh toán" at bounding box center [979, 341] width 147 height 17
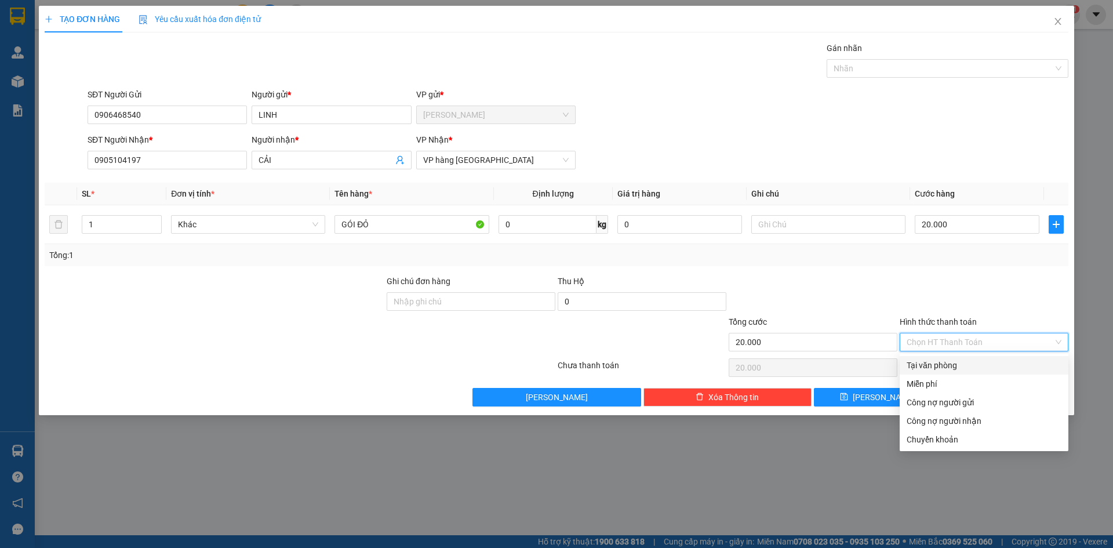
click at [952, 363] on div "Tại văn phòng" at bounding box center [983, 365] width 155 height 13
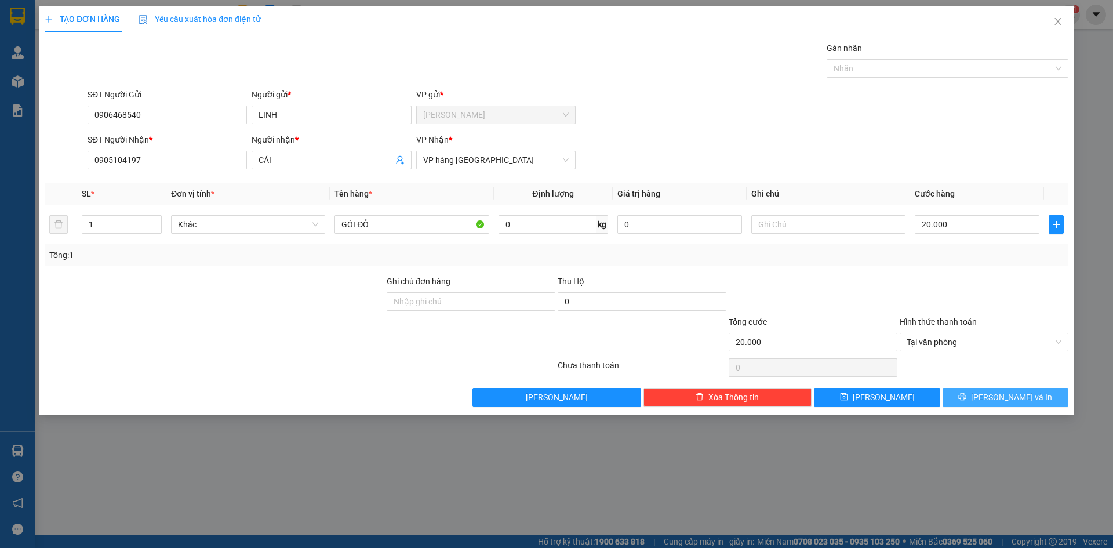
click at [953, 392] on button "[PERSON_NAME] và In" at bounding box center [1005, 397] width 126 height 19
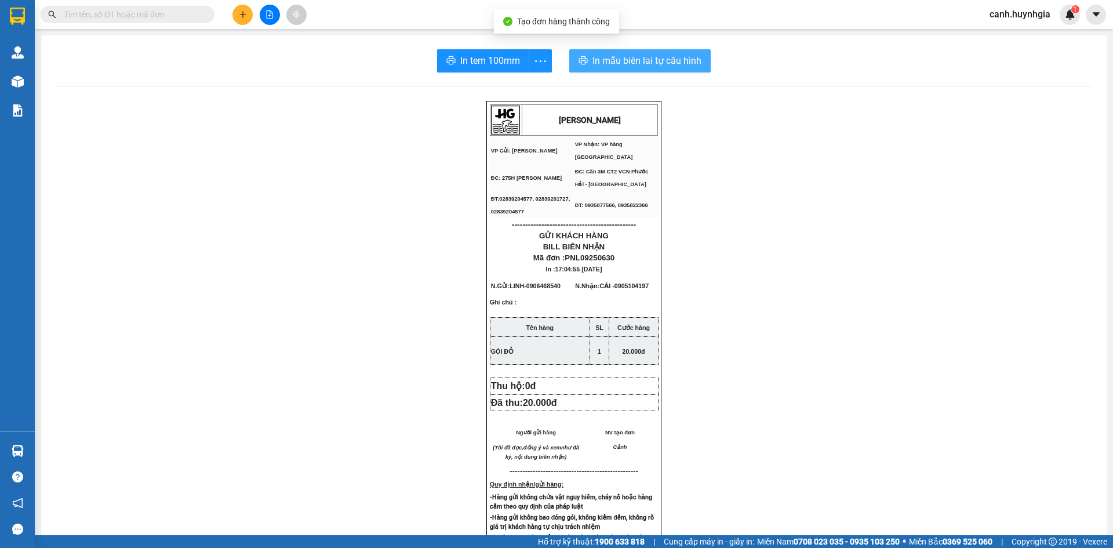
click at [633, 65] on span "In mẫu biên lai tự cấu hình" at bounding box center [646, 60] width 109 height 14
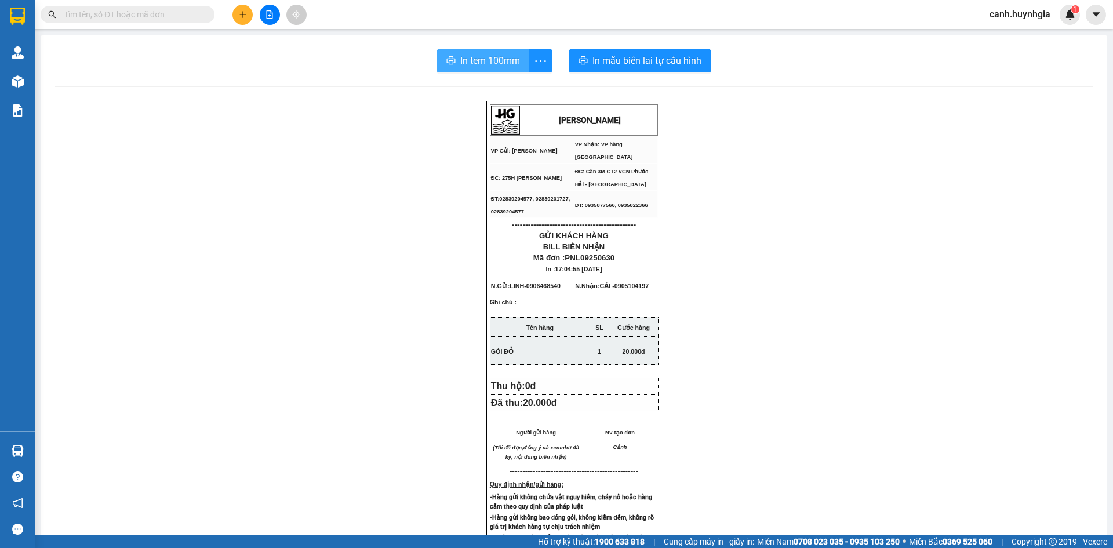
click at [504, 60] on span "In tem 100mm" at bounding box center [490, 60] width 60 height 14
click at [242, 13] on icon "plus" at bounding box center [243, 14] width 8 height 8
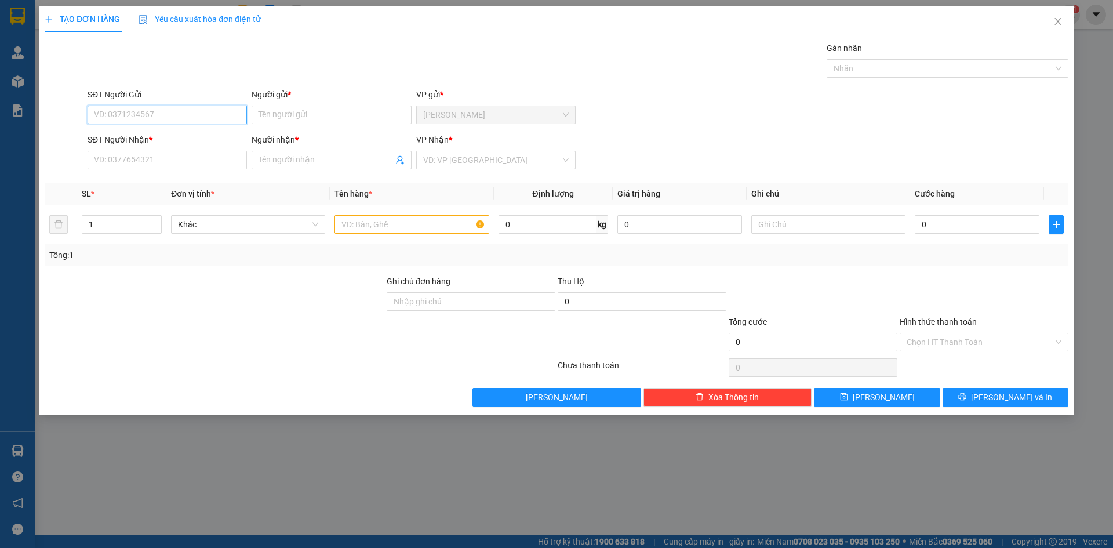
click at [151, 113] on input "SĐT Người Gửi" at bounding box center [167, 114] width 159 height 19
click at [281, 112] on input "Người gửi *" at bounding box center [331, 114] width 159 height 19
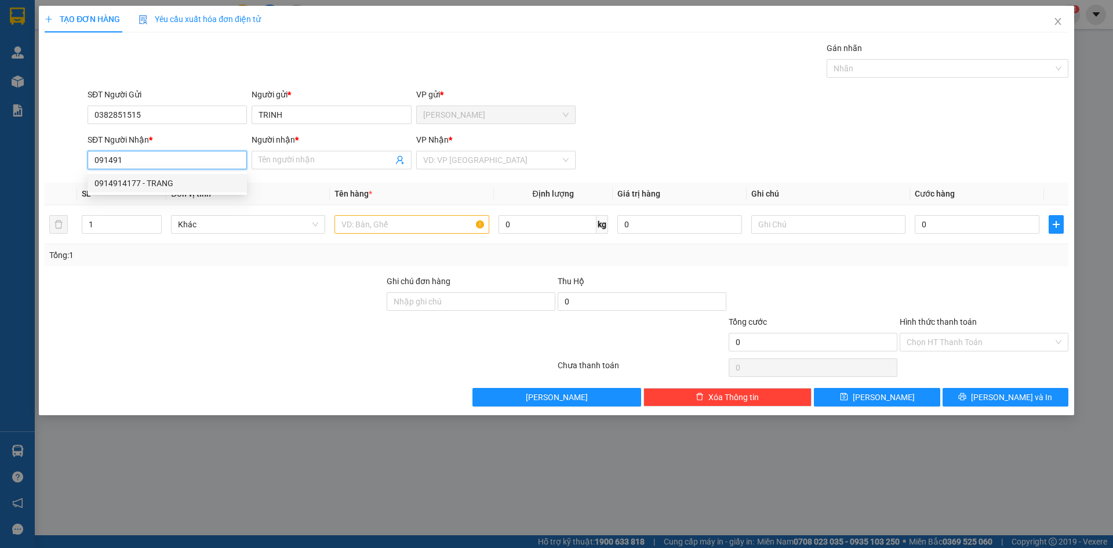
click at [137, 186] on div "0914914177 - TRANG" at bounding box center [166, 183] width 145 height 13
drag, startPoint x: 463, startPoint y: 163, endPoint x: 461, endPoint y: 176, distance: 12.8
click at [463, 163] on span "VP vé [GEOGRAPHIC_DATA]" at bounding box center [495, 159] width 145 height 17
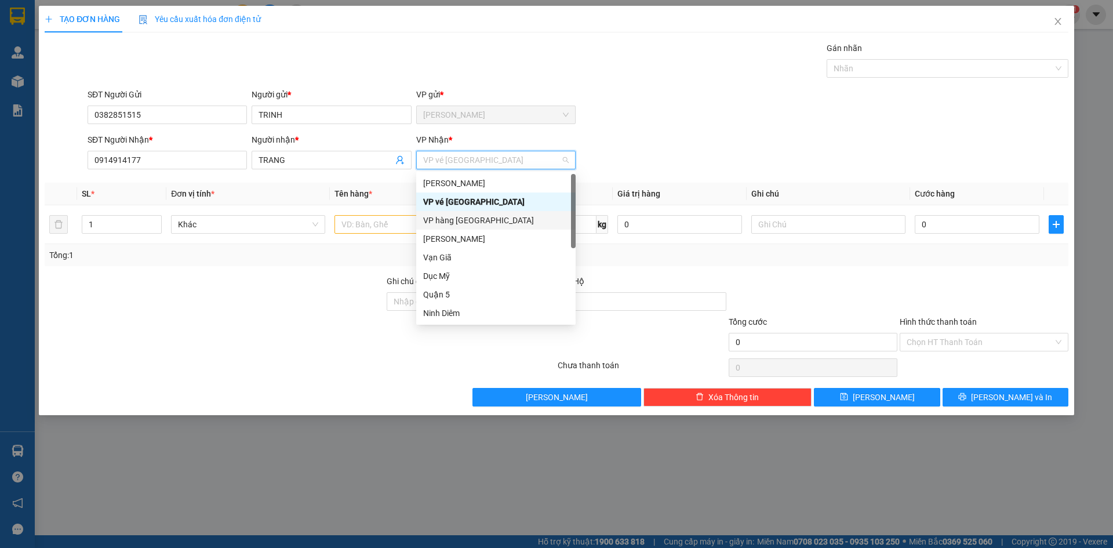
click at [454, 225] on div "VP hàng [GEOGRAPHIC_DATA]" at bounding box center [495, 220] width 145 height 13
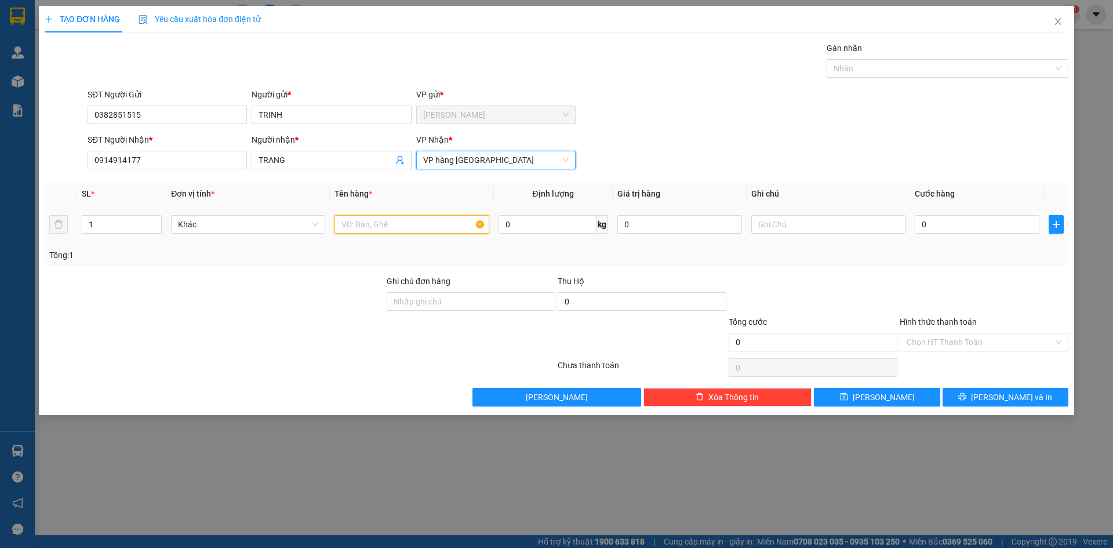
click at [387, 230] on input "text" at bounding box center [411, 224] width 154 height 19
click at [944, 224] on input "0" at bounding box center [977, 224] width 125 height 19
click at [887, 145] on div "SĐT Người Nhận * 0914914177 Người nhận * TRANG VP Nhận * VP hàng [GEOGRAPHIC_DA…" at bounding box center [577, 153] width 985 height 41
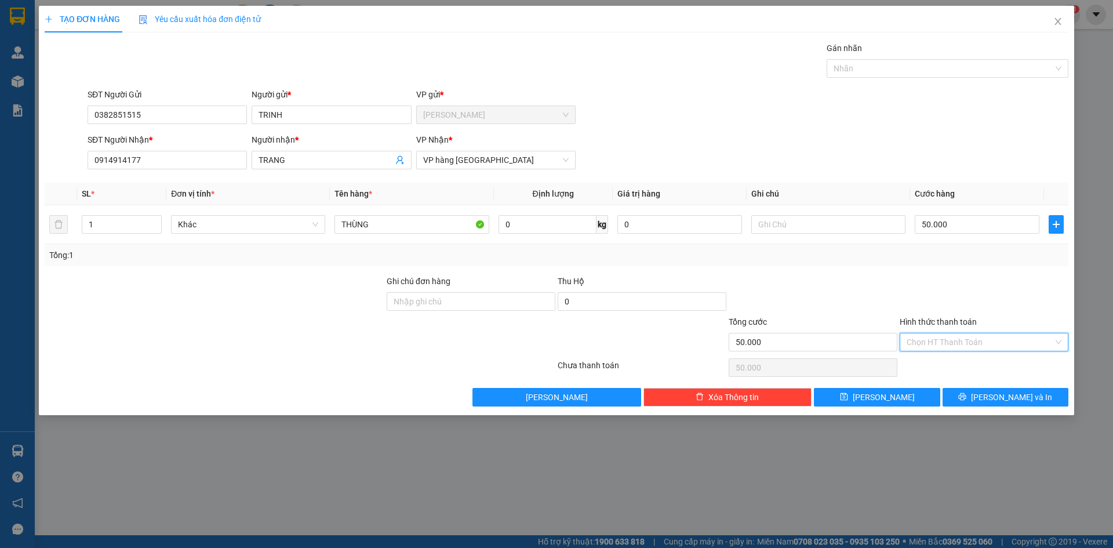
drag, startPoint x: 933, startPoint y: 337, endPoint x: 931, endPoint y: 354, distance: 16.9
click at [931, 339] on input "Hình thức thanh toán" at bounding box center [979, 341] width 147 height 17
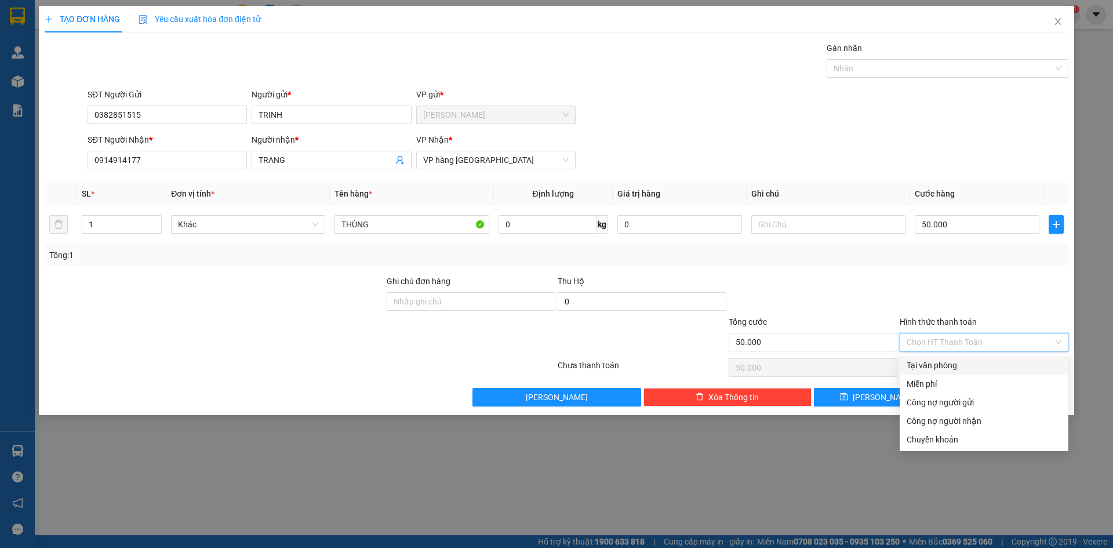
click at [931, 365] on div "Tại văn phòng" at bounding box center [983, 365] width 155 height 13
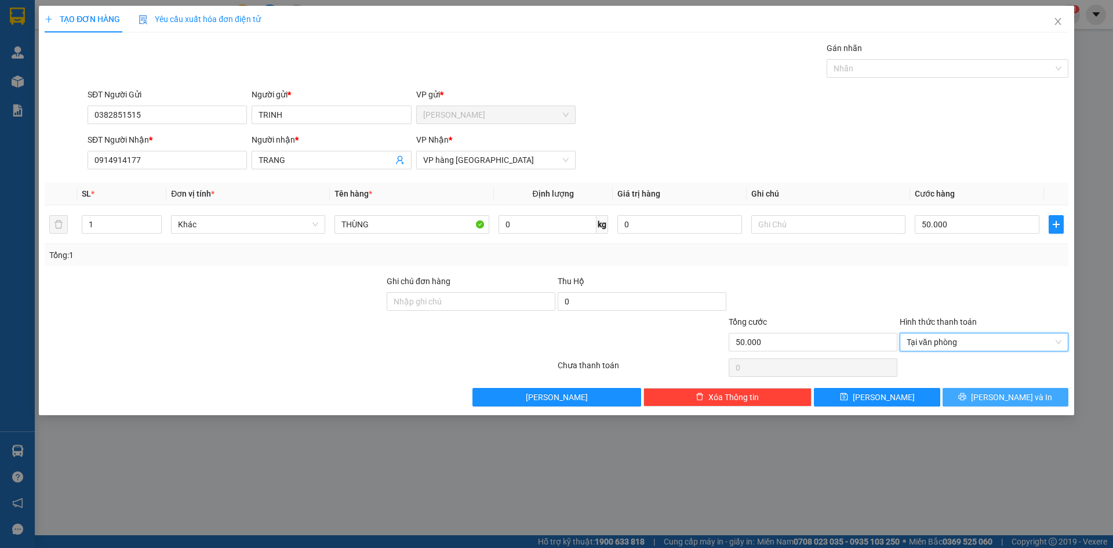
click at [1002, 396] on span "[PERSON_NAME] và In" at bounding box center [1011, 397] width 81 height 13
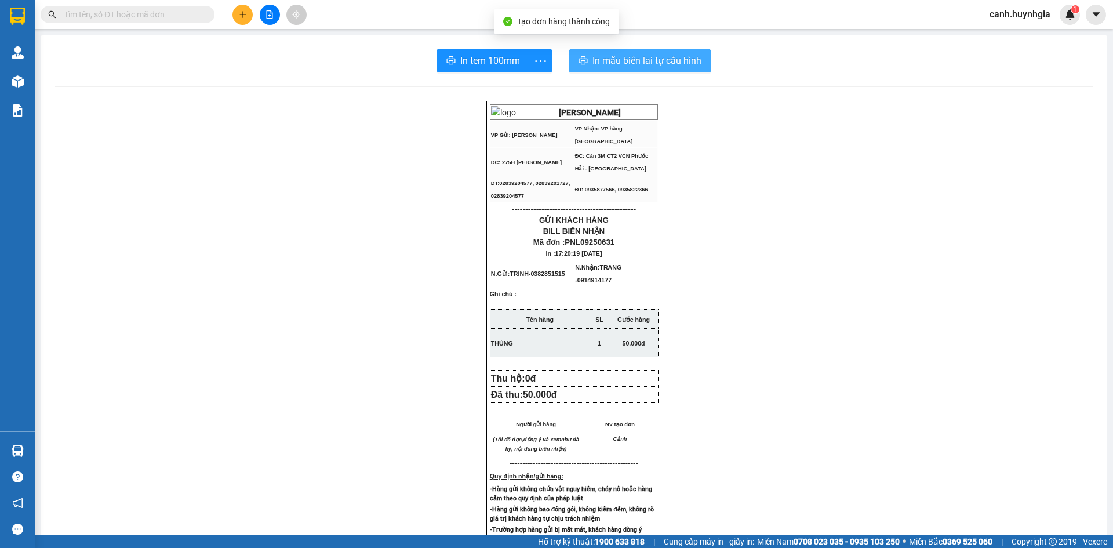
click at [635, 64] on span "In mẫu biên lai tự cấu hình" at bounding box center [646, 60] width 109 height 14
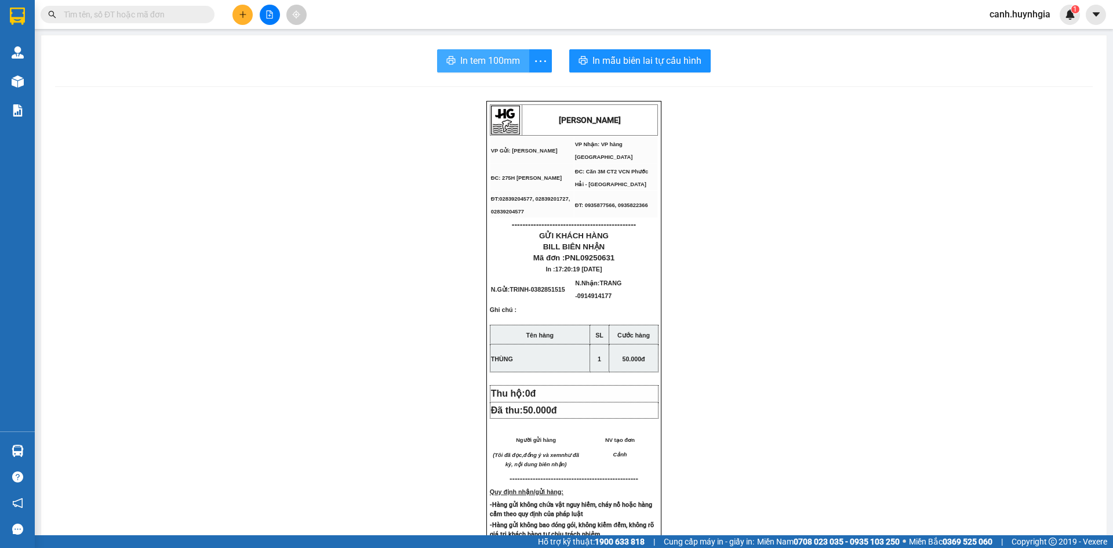
click at [488, 61] on span "In tem 100mm" at bounding box center [490, 60] width 60 height 14
click at [237, 10] on button at bounding box center [242, 15] width 20 height 20
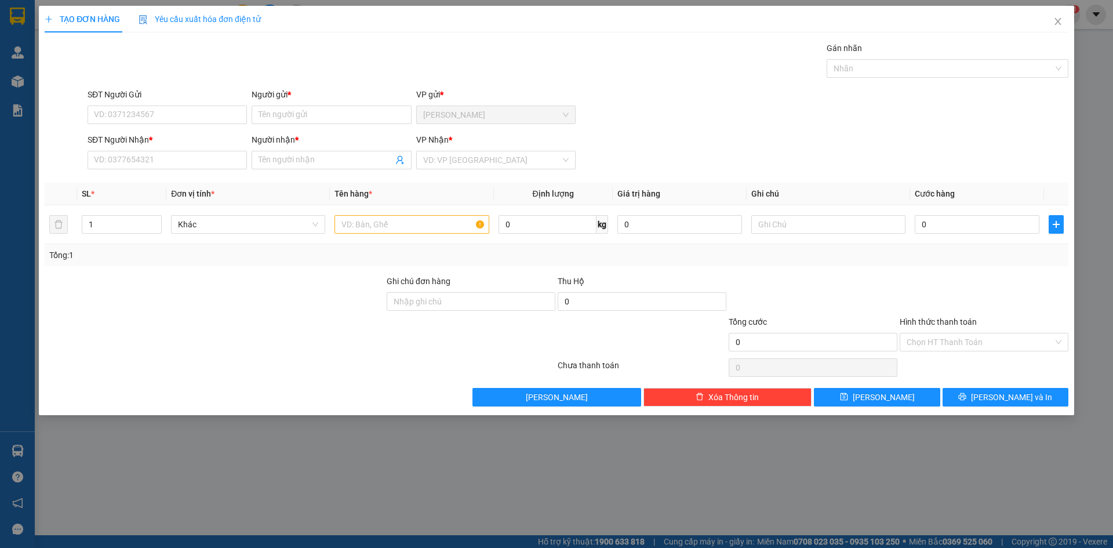
click at [176, 145] on div "SĐT Người Nhận *" at bounding box center [167, 139] width 159 height 13
click at [176, 151] on input "SĐT Người Nhận *" at bounding box center [167, 160] width 159 height 19
click at [165, 117] on input "SĐT Người Gửi" at bounding box center [167, 114] width 159 height 19
click at [112, 221] on input "1" at bounding box center [121, 224] width 79 height 17
click at [298, 154] on input "Người nhận *" at bounding box center [325, 160] width 134 height 13
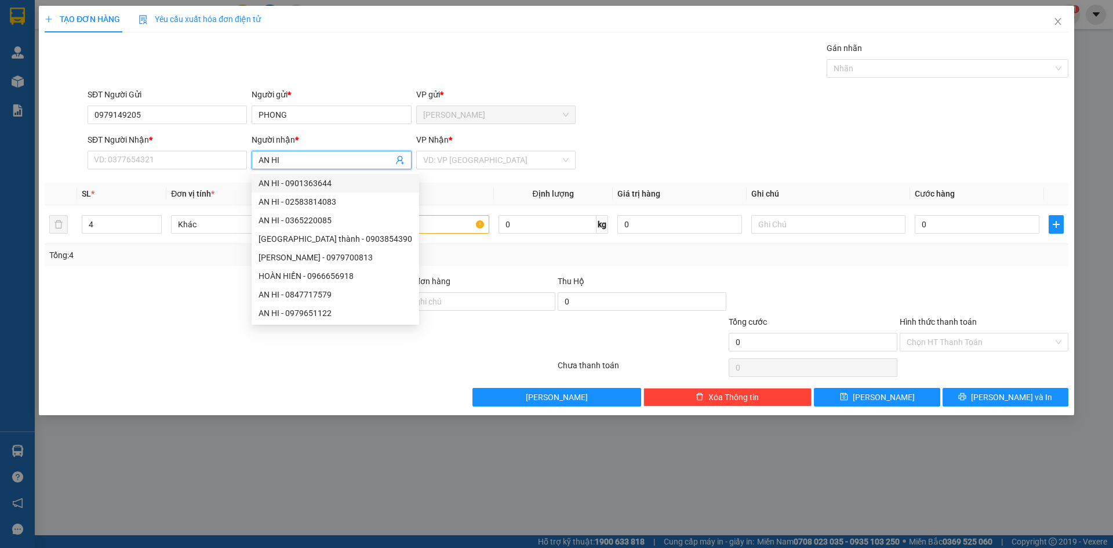
click at [271, 156] on input "AN HI" at bounding box center [325, 160] width 134 height 13
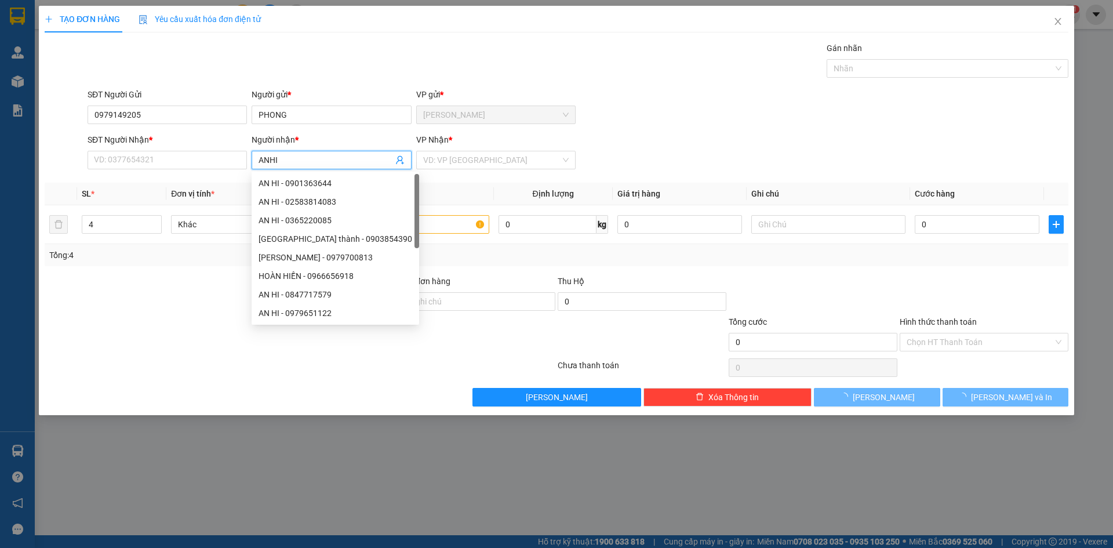
click at [288, 161] on input "ANHI" at bounding box center [325, 160] width 134 height 13
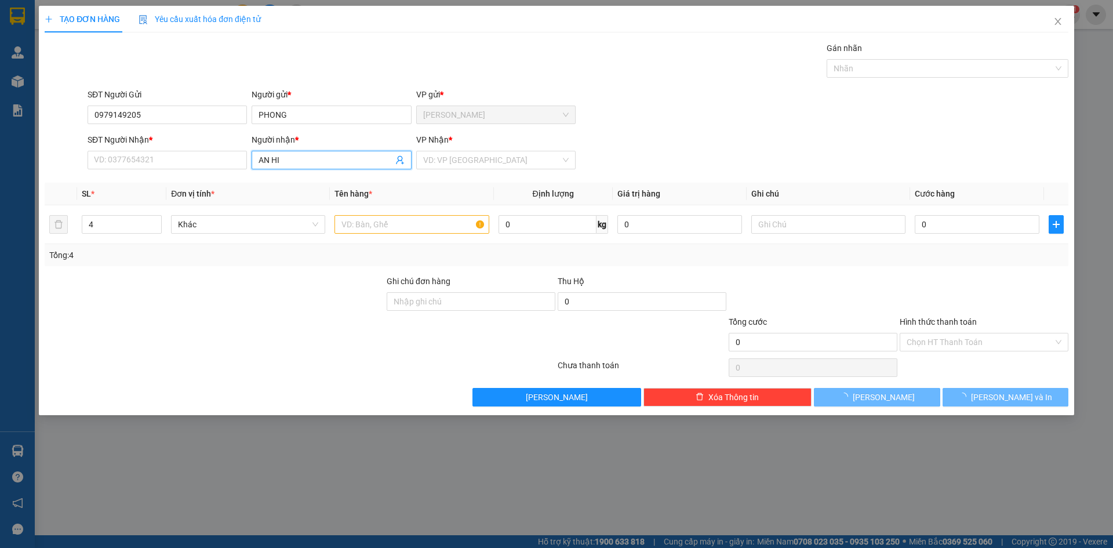
click at [285, 162] on input "AN HI" at bounding box center [325, 160] width 134 height 13
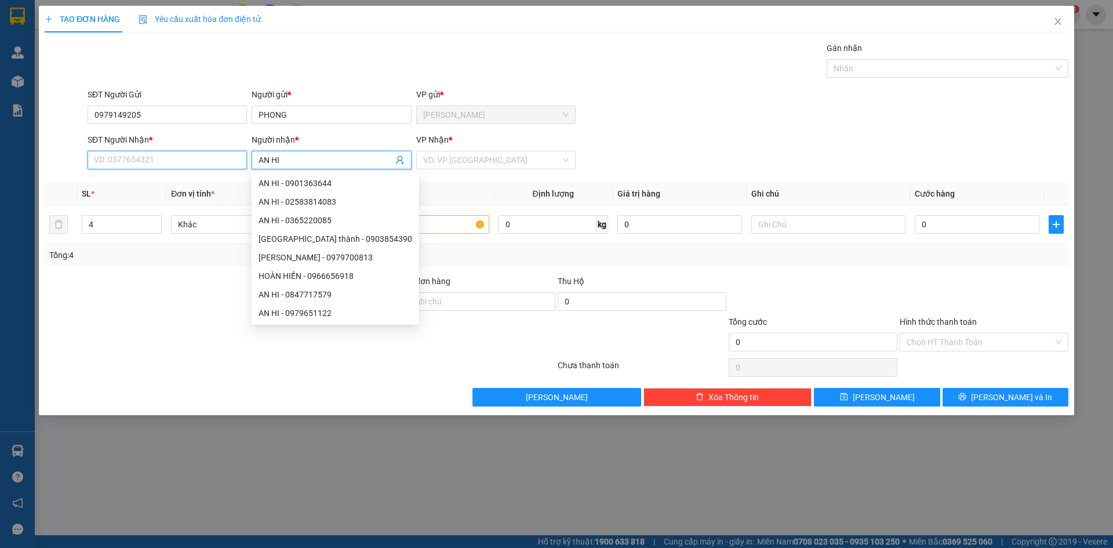
click at [144, 157] on input "SĐT Người Nhận *" at bounding box center [167, 160] width 159 height 19
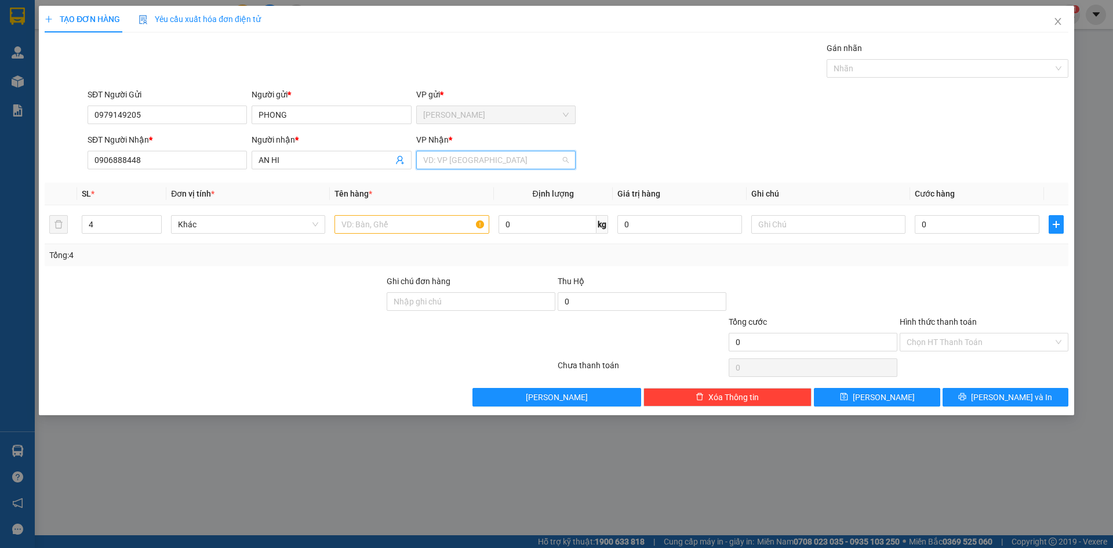
click at [449, 159] on input "search" at bounding box center [491, 159] width 137 height 17
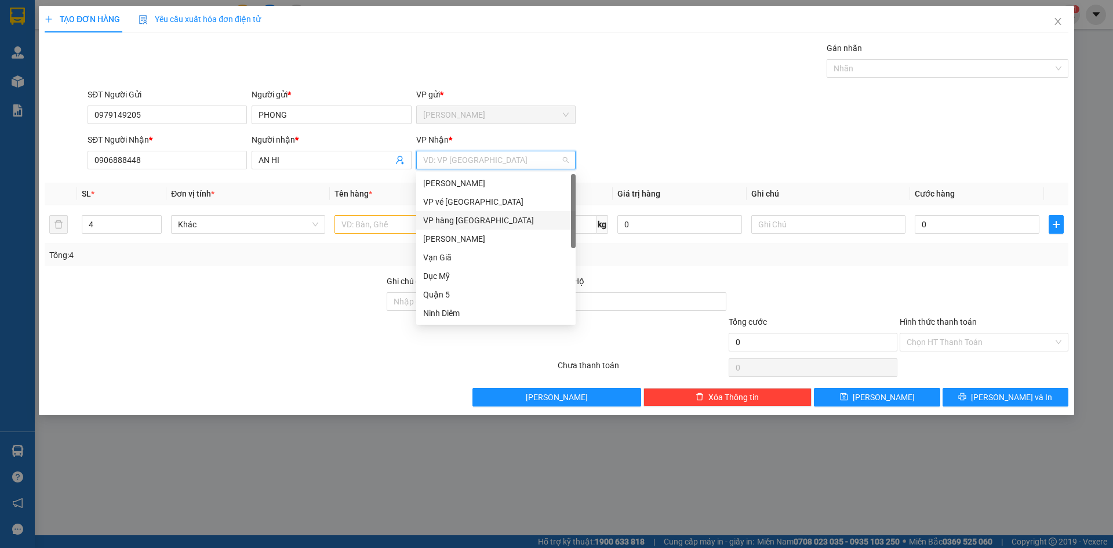
click at [456, 224] on div "VP hàng [GEOGRAPHIC_DATA]" at bounding box center [495, 220] width 145 height 13
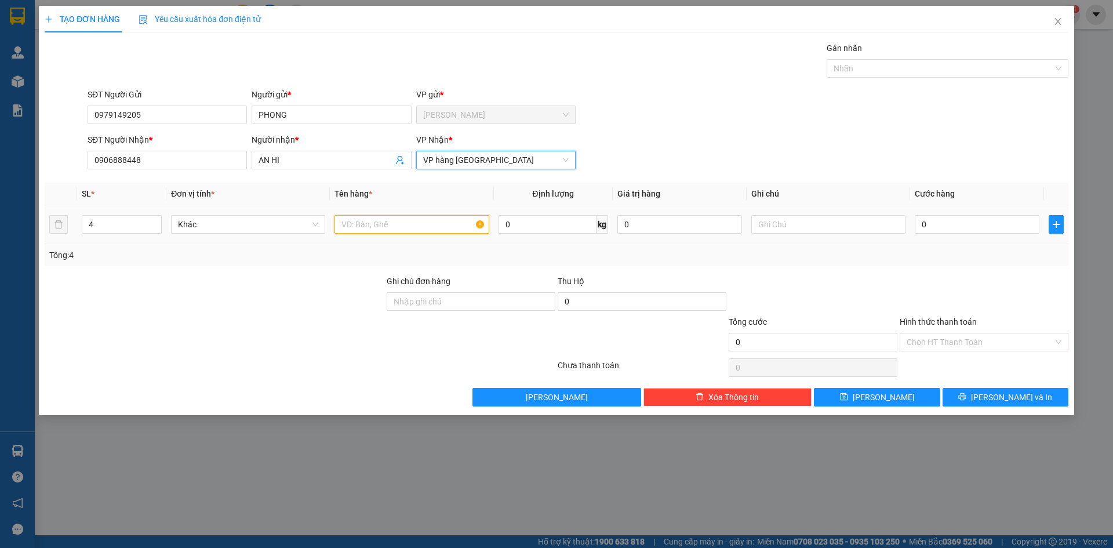
click at [381, 231] on input "text" at bounding box center [411, 224] width 154 height 19
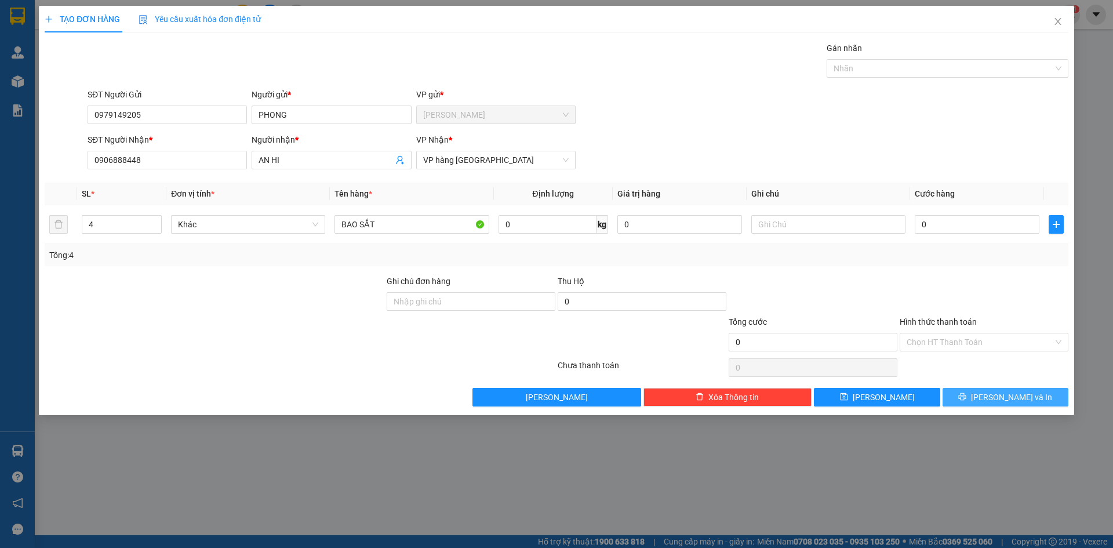
click at [997, 392] on span "[PERSON_NAME] và In" at bounding box center [1011, 397] width 81 height 13
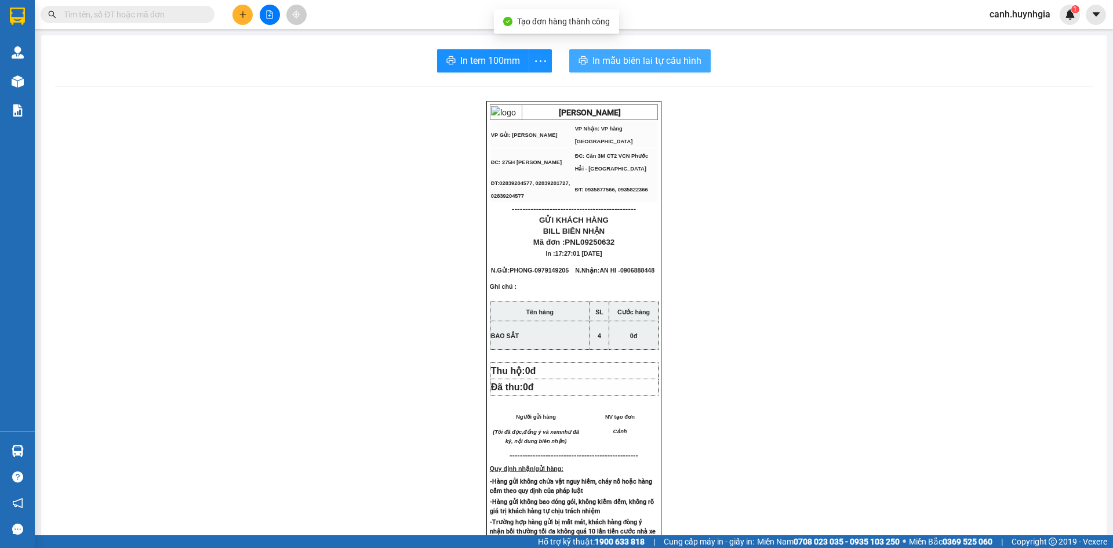
click at [662, 61] on span "In mẫu biên lai tự cấu hình" at bounding box center [646, 60] width 109 height 14
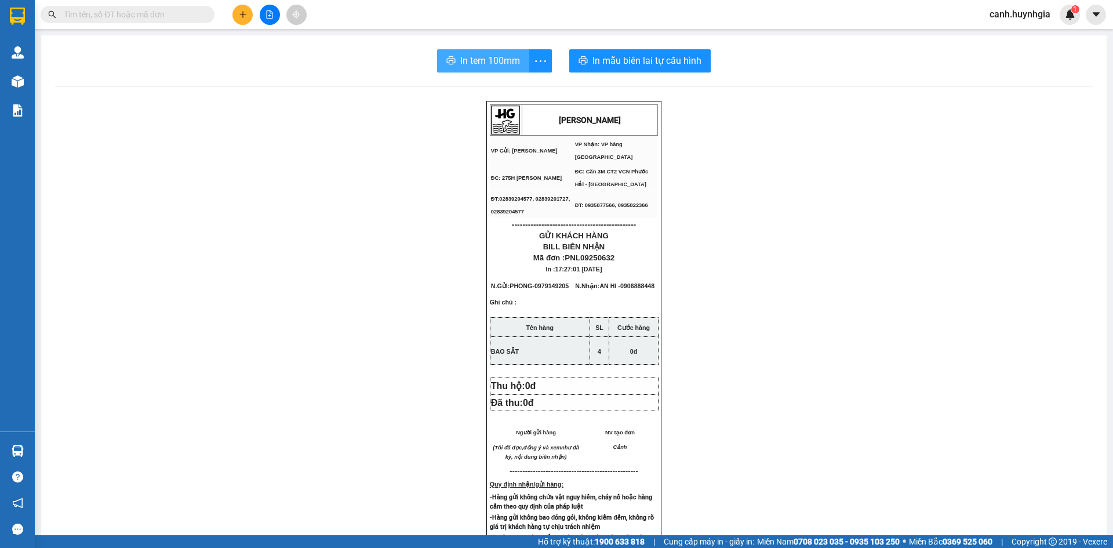
click at [482, 57] on span "In tem 100mm" at bounding box center [490, 60] width 60 height 14
click at [238, 12] on button at bounding box center [242, 15] width 20 height 20
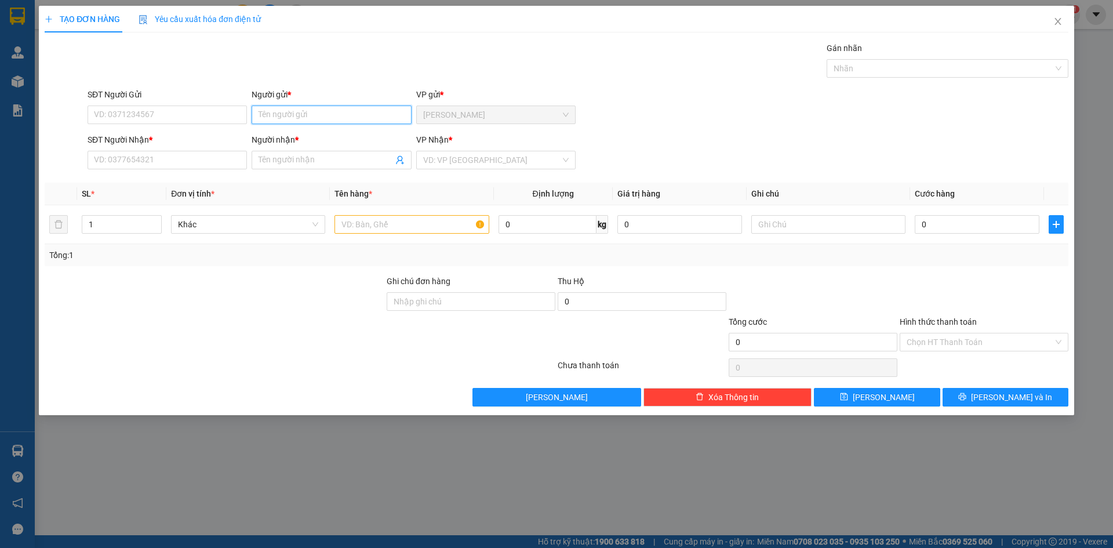
click at [272, 111] on input "Người gửi *" at bounding box center [331, 114] width 159 height 19
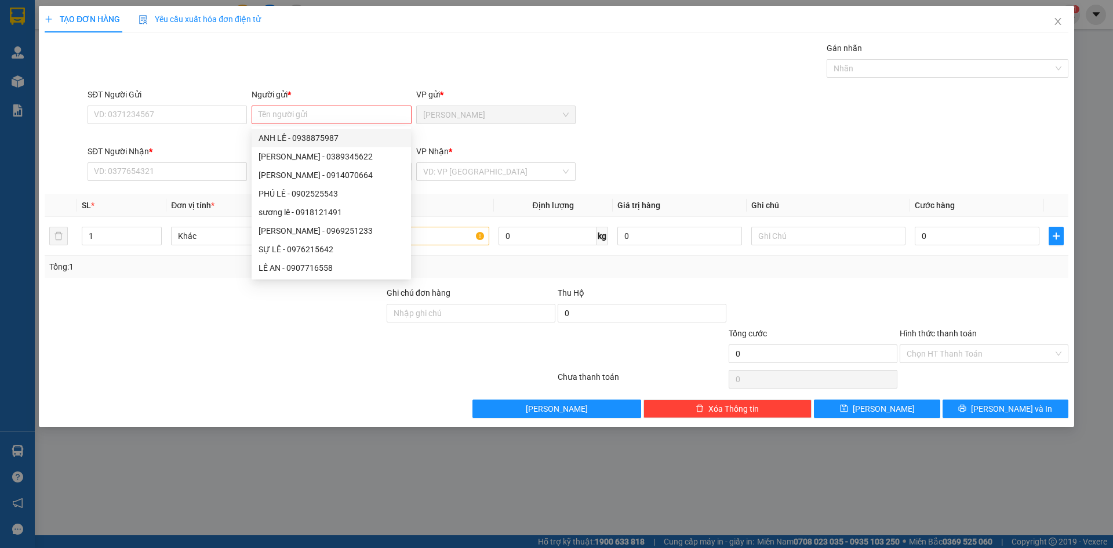
click at [161, 356] on div at bounding box center [214, 347] width 342 height 41
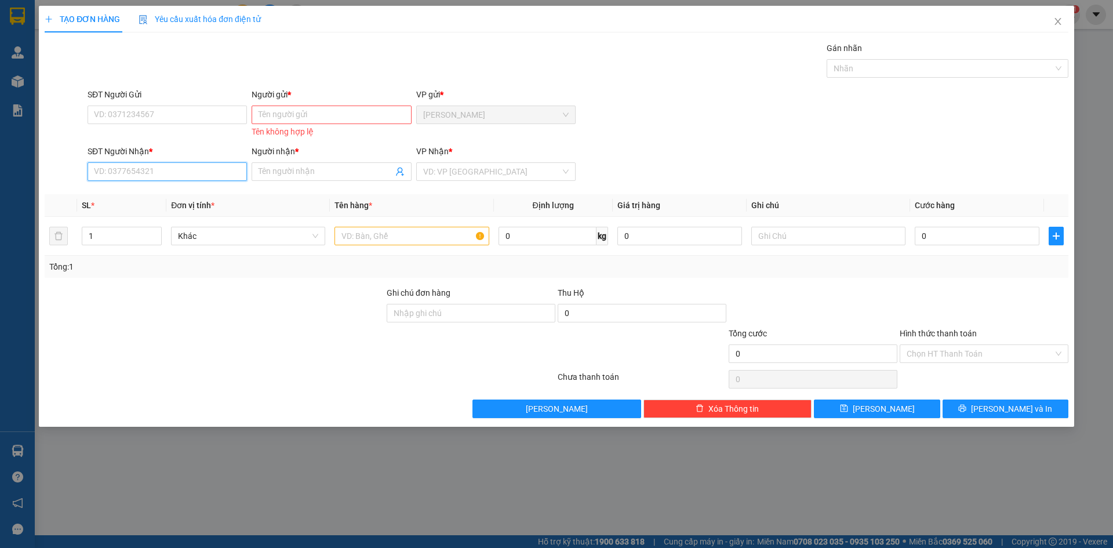
click at [195, 174] on input "SĐT Người Nhận *" at bounding box center [167, 171] width 159 height 19
click at [139, 194] on div "0942033787 - NGUYÊN" at bounding box center [166, 194] width 145 height 13
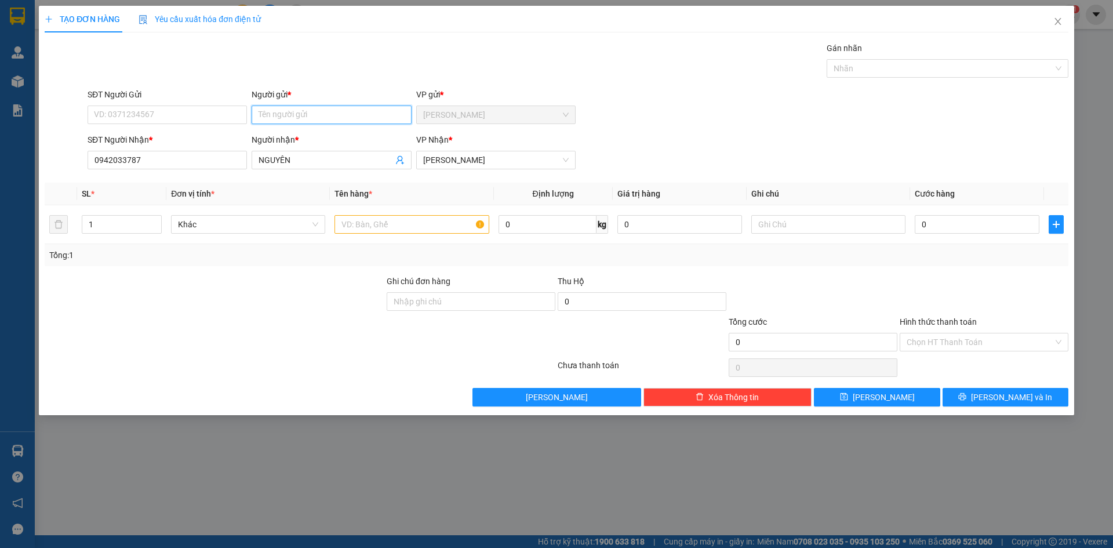
click at [275, 114] on input "Người gửi *" at bounding box center [331, 114] width 159 height 19
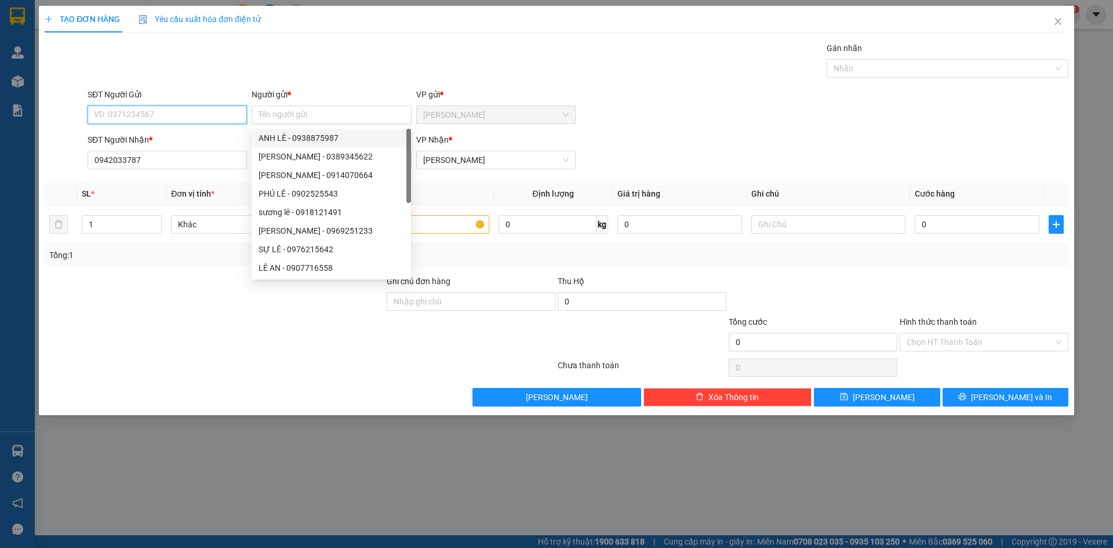
click at [185, 123] on input "SĐT Người Gửi" at bounding box center [167, 114] width 159 height 19
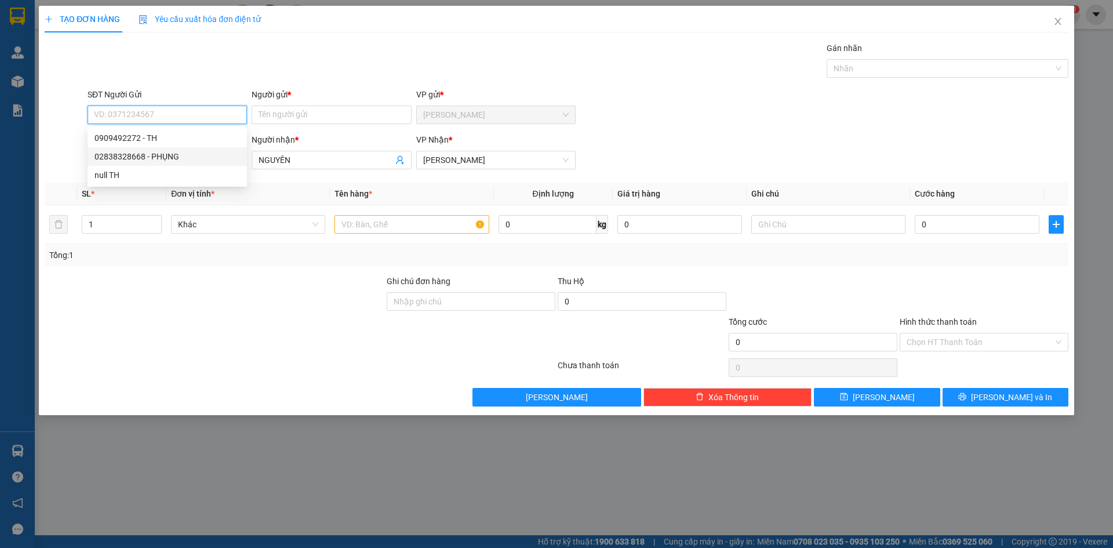
click at [154, 156] on div "02838328668 - PHỤNG" at bounding box center [166, 156] width 145 height 13
click at [388, 223] on input "text" at bounding box center [411, 224] width 154 height 19
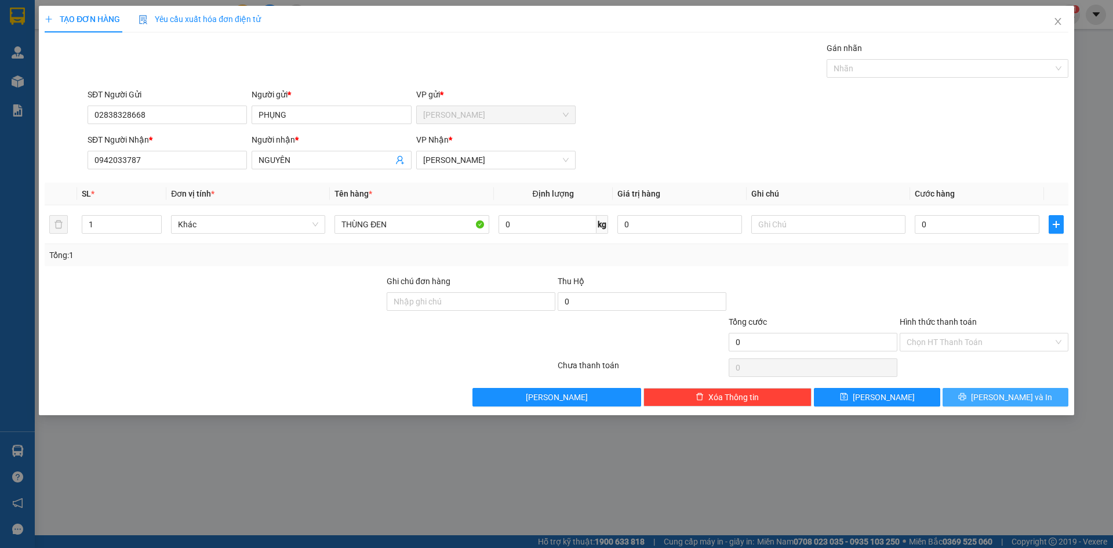
click at [1030, 398] on button "[PERSON_NAME] và In" at bounding box center [1005, 397] width 126 height 19
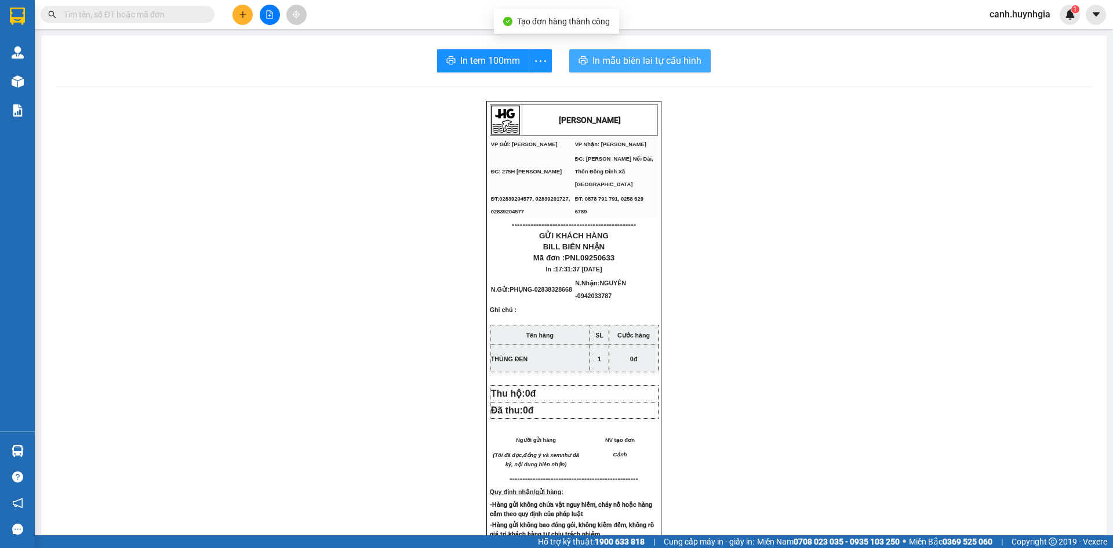
click at [629, 58] on span "In mẫu biên lai tự cấu hình" at bounding box center [646, 60] width 109 height 14
click at [501, 59] on span "In tem 100mm" at bounding box center [490, 60] width 60 height 14
click at [857, 471] on div "[PERSON_NAME] VP Gửi: [PERSON_NAME] Lão VP Nhận: [PERSON_NAME] ĐC: 275H [PERS…" at bounding box center [573, 496] width 1037 height 791
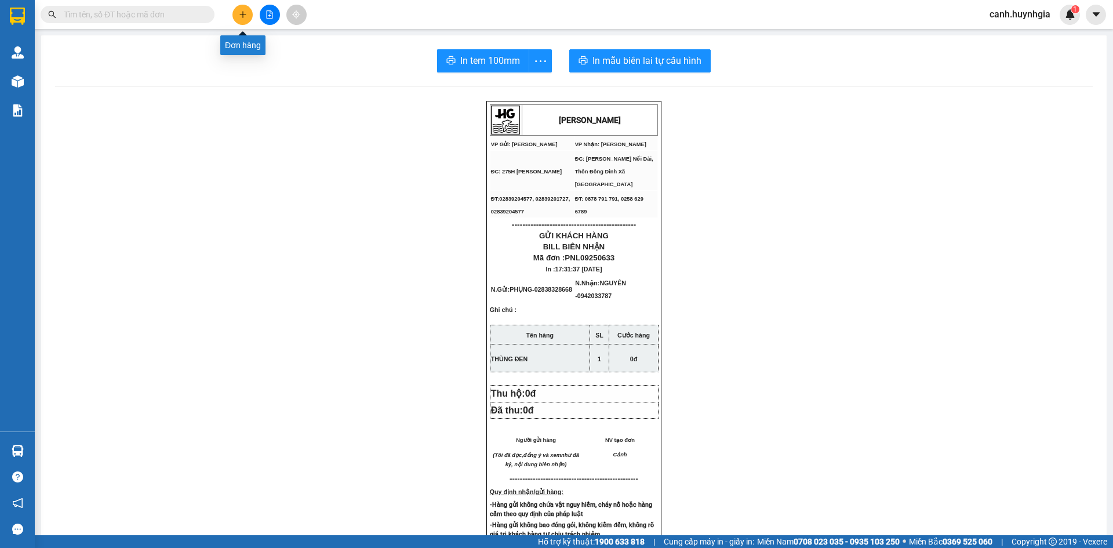
click at [243, 12] on icon "plus" at bounding box center [243, 14] width 8 height 8
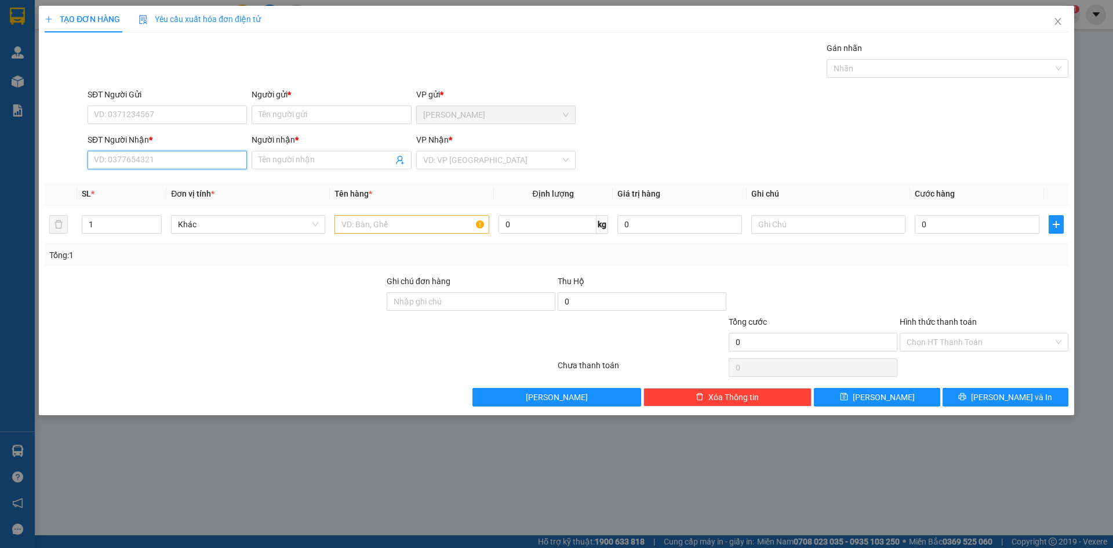
click at [150, 168] on input "SĐT Người Nhận *" at bounding box center [167, 160] width 159 height 19
click at [146, 177] on div "0976910982 - TOÀN NHAN" at bounding box center [166, 183] width 145 height 13
click at [318, 157] on input "TOÀN NHAN" at bounding box center [325, 160] width 134 height 13
click at [171, 109] on input "SĐT Người Gửi" at bounding box center [167, 114] width 159 height 19
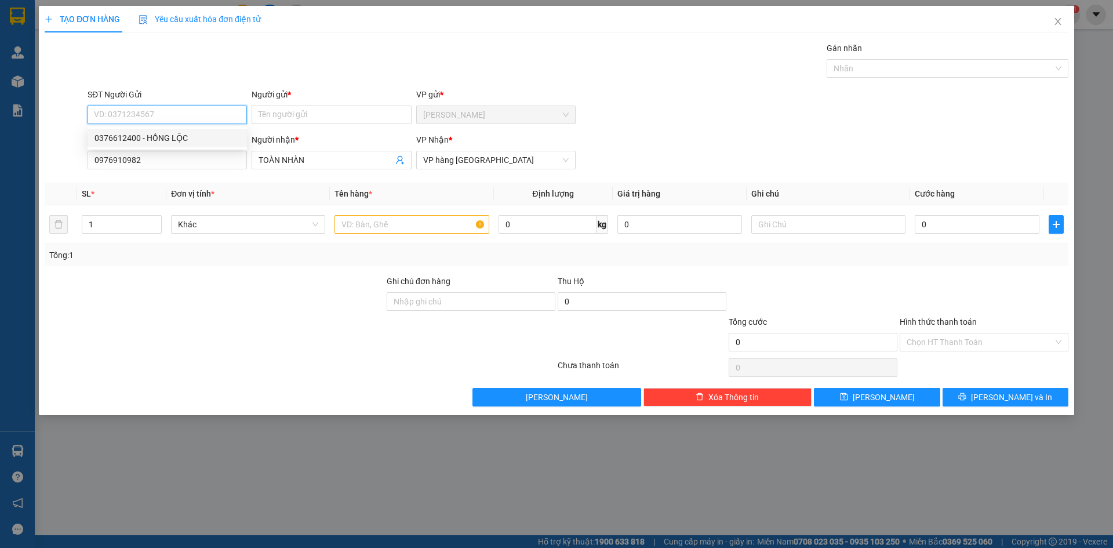
click at [165, 137] on div "0376612400 - HỒNG LỘC" at bounding box center [166, 138] width 145 height 13
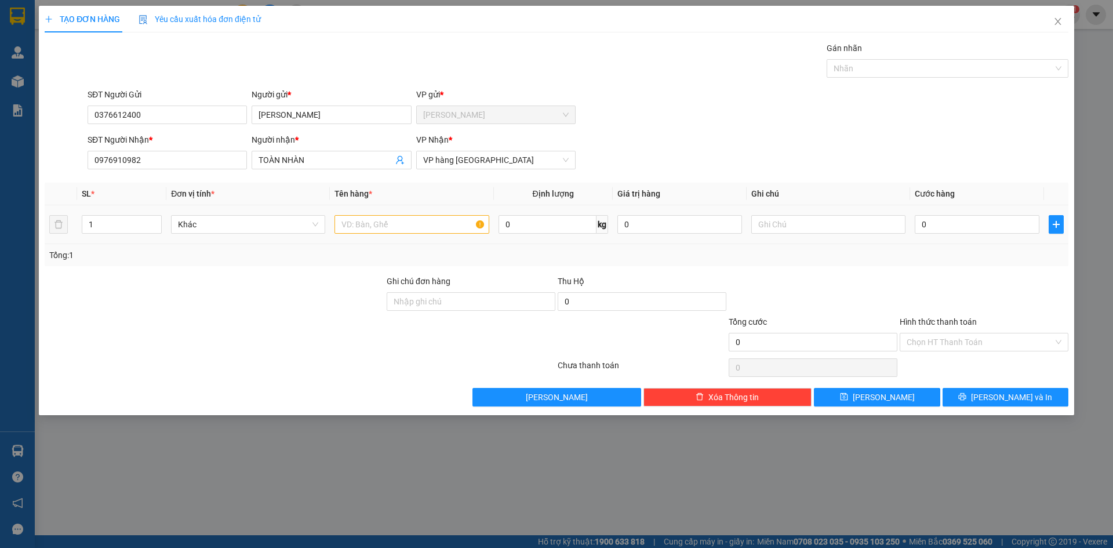
click at [417, 242] on td at bounding box center [411, 224] width 163 height 39
click at [387, 223] on input "text" at bounding box center [411, 224] width 154 height 19
click at [1002, 394] on span "[PERSON_NAME] và In" at bounding box center [1011, 397] width 81 height 13
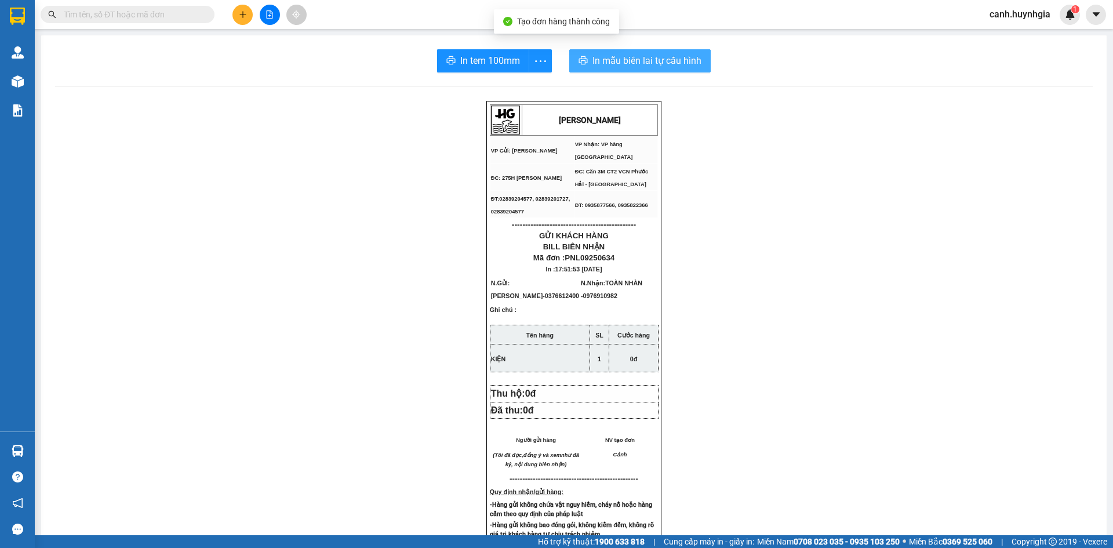
click at [656, 57] on span "In mẫu biên lai tự cấu hình" at bounding box center [646, 60] width 109 height 14
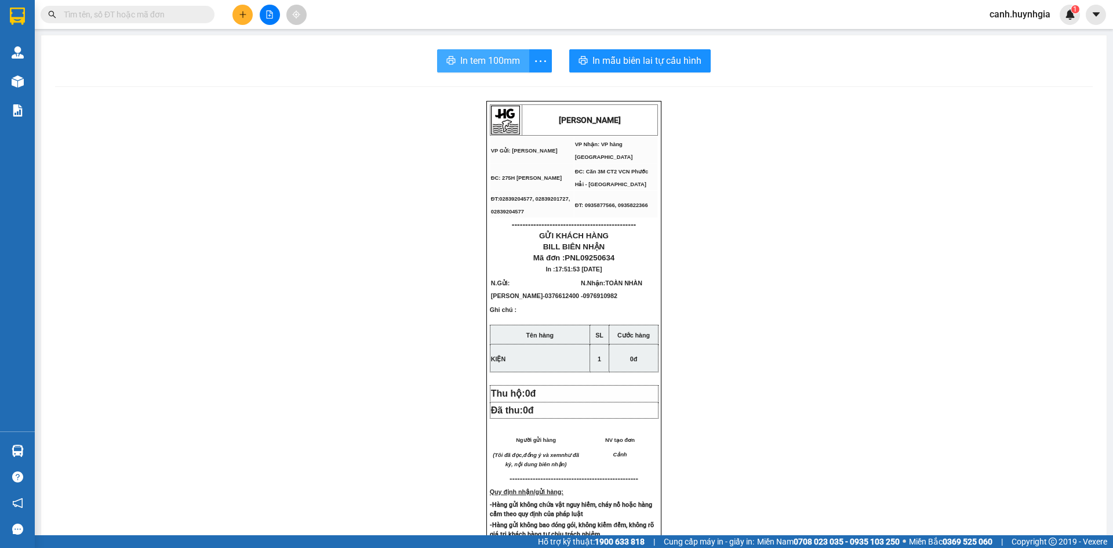
click at [501, 60] on span "In tem 100mm" at bounding box center [490, 60] width 60 height 14
click at [242, 11] on icon "plus" at bounding box center [243, 14] width 8 height 8
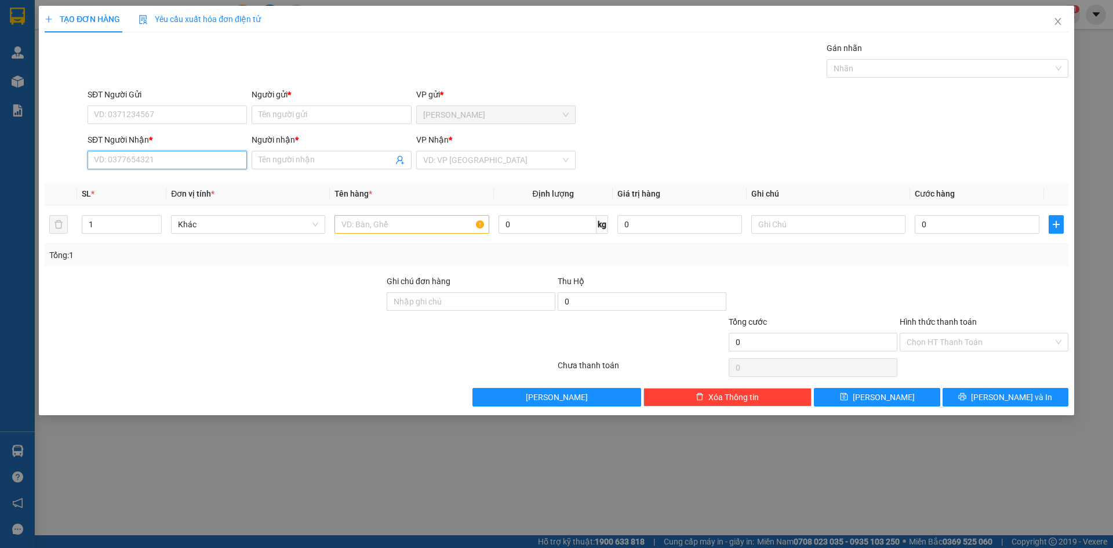
click at [148, 152] on input "SĐT Người Nhận *" at bounding box center [167, 160] width 159 height 19
click at [137, 188] on div "0905068566 - ĐOÀN" at bounding box center [166, 183] width 145 height 13
click at [151, 111] on input "SĐT Người Gửi" at bounding box center [167, 114] width 159 height 19
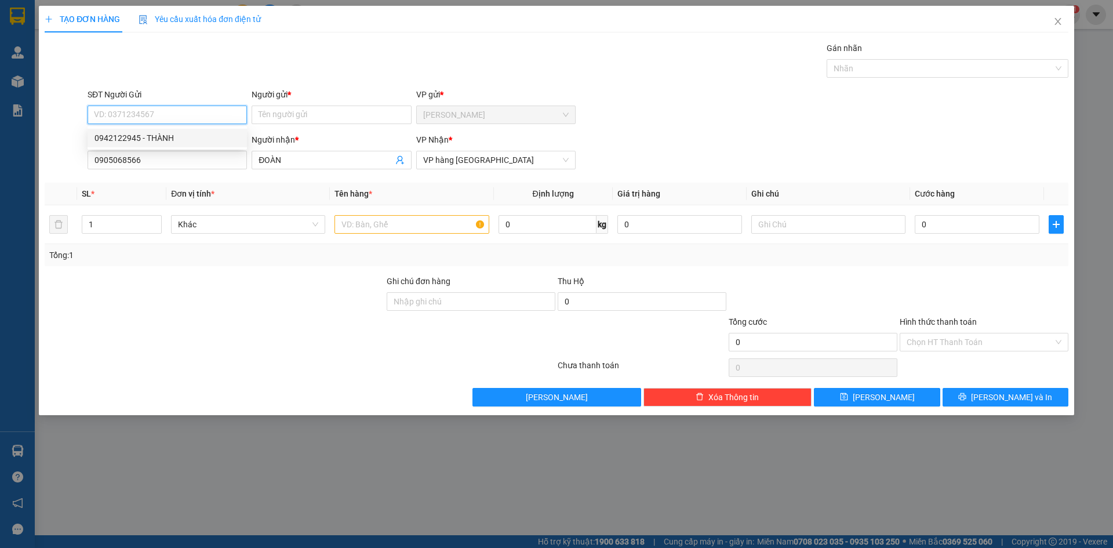
click at [167, 136] on div "0942122945 - THÀNH" at bounding box center [166, 138] width 145 height 13
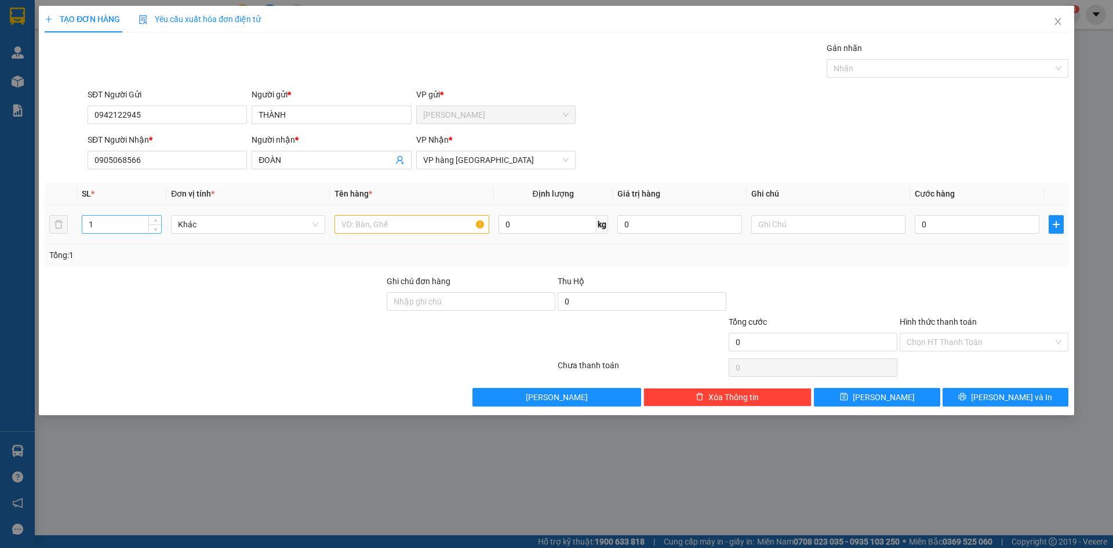
click at [100, 217] on input "1" at bounding box center [121, 224] width 79 height 17
click at [359, 230] on input "text" at bounding box center [411, 224] width 154 height 19
click at [770, 220] on input "text" at bounding box center [828, 224] width 154 height 19
click at [957, 227] on input "0" at bounding box center [977, 224] width 125 height 19
click at [832, 122] on div "SĐT Người Gửi 0942122945 Người gửi * THÀNH VP gửi * [PERSON_NAME]" at bounding box center [577, 108] width 985 height 41
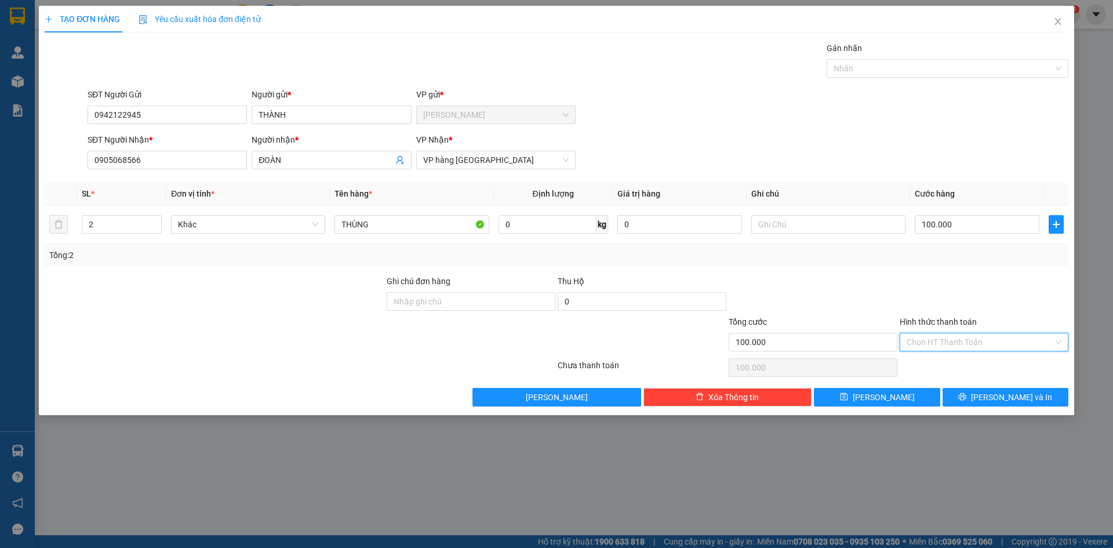
click at [924, 340] on input "Hình thức thanh toán" at bounding box center [979, 341] width 147 height 17
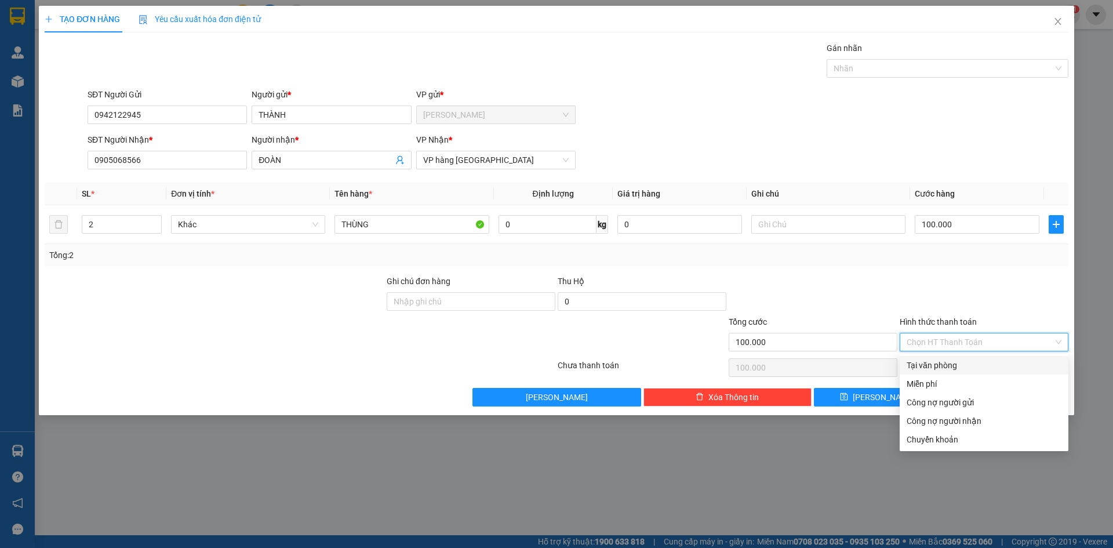
click at [927, 365] on div "Tại văn phòng" at bounding box center [983, 365] width 155 height 13
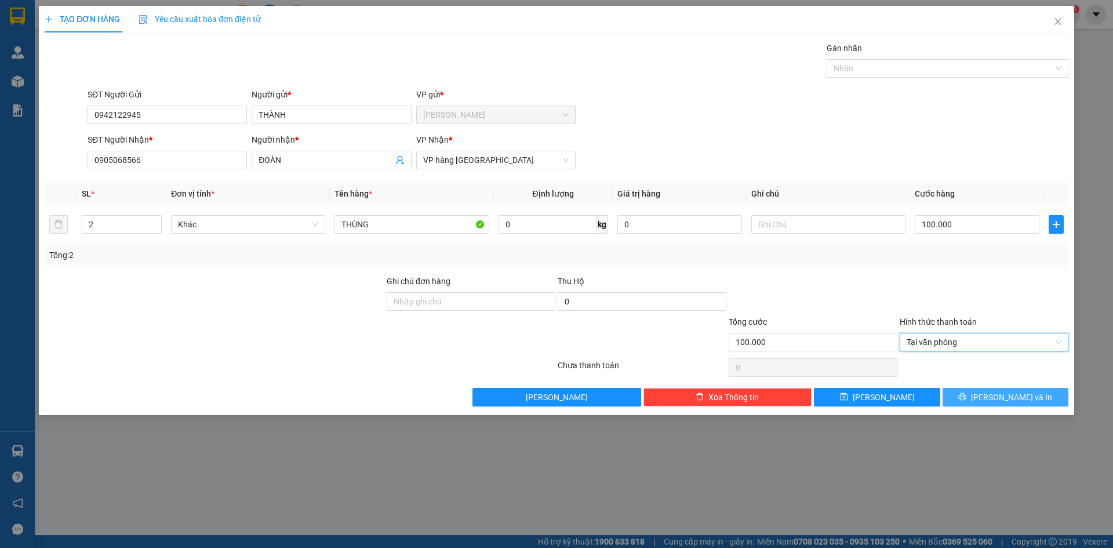
click at [1024, 392] on span "[PERSON_NAME] và In" at bounding box center [1011, 397] width 81 height 13
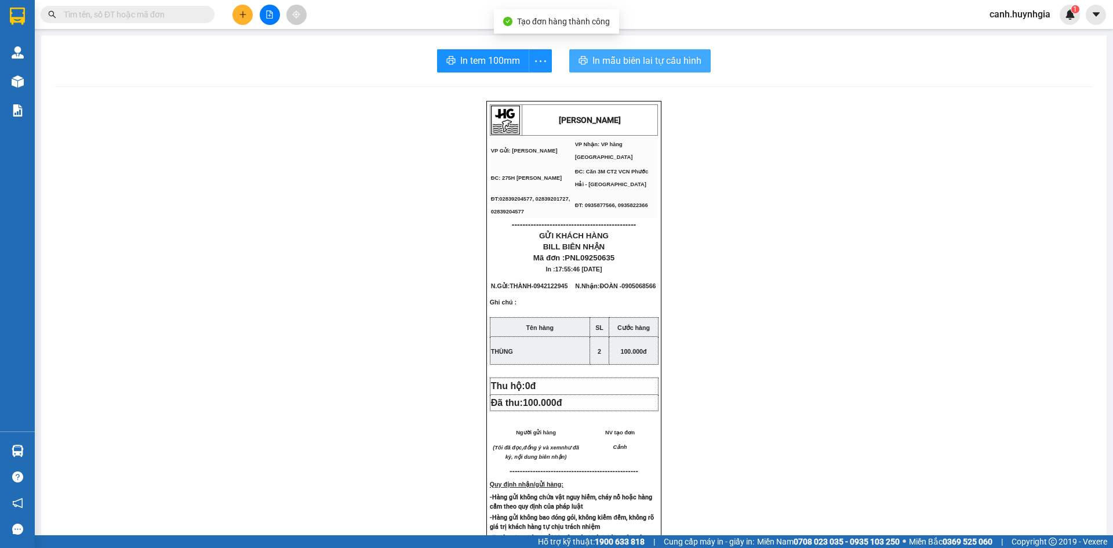
click at [621, 61] on span "In mẫu biên lai tự cấu hình" at bounding box center [646, 60] width 109 height 14
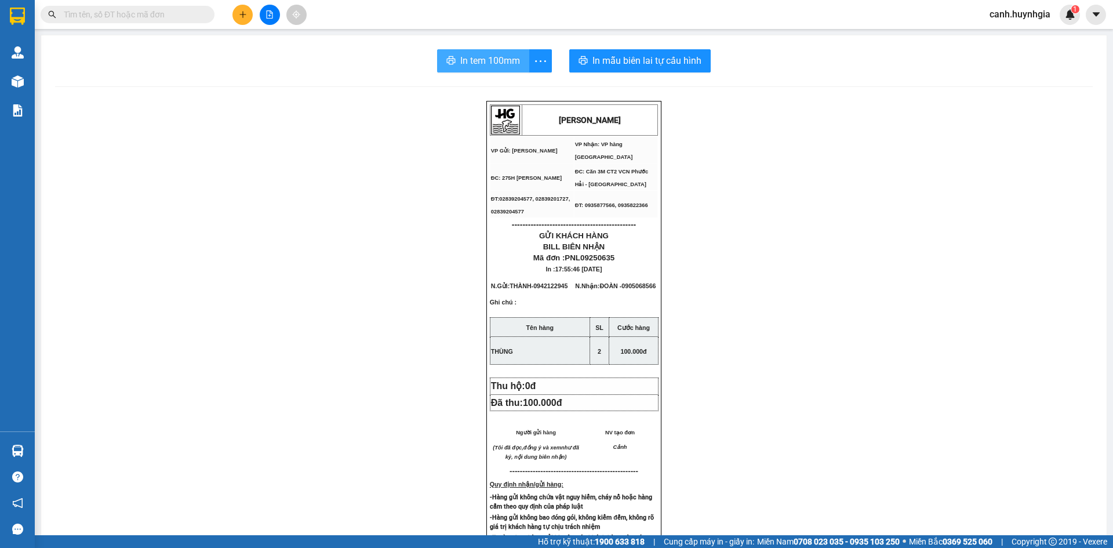
click at [491, 63] on span "In tem 100mm" at bounding box center [490, 60] width 60 height 14
click at [170, 11] on input "text" at bounding box center [132, 14] width 137 height 13
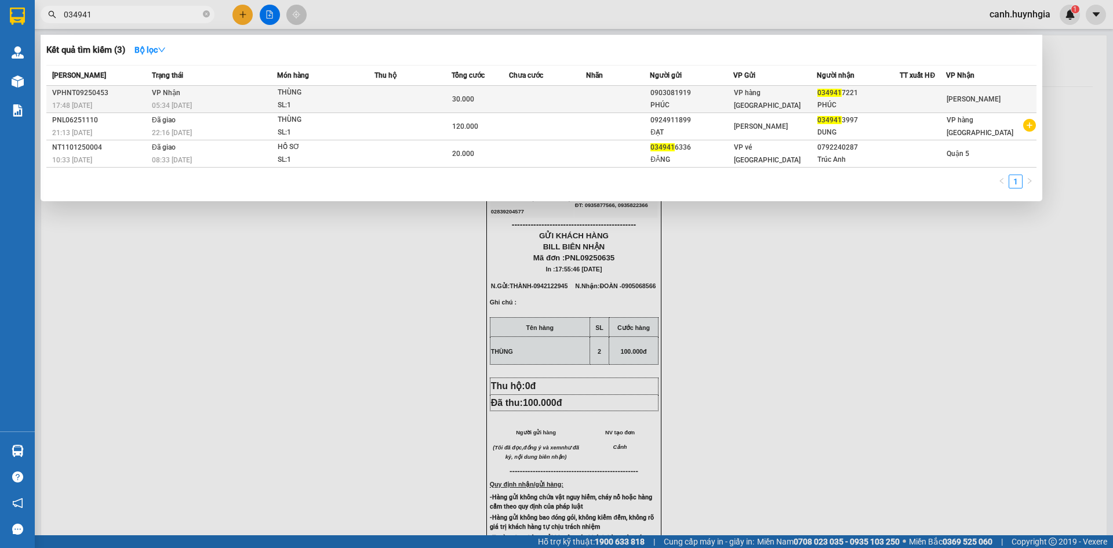
click at [814, 99] on div "VP hàng [GEOGRAPHIC_DATA]" at bounding box center [775, 99] width 82 height 26
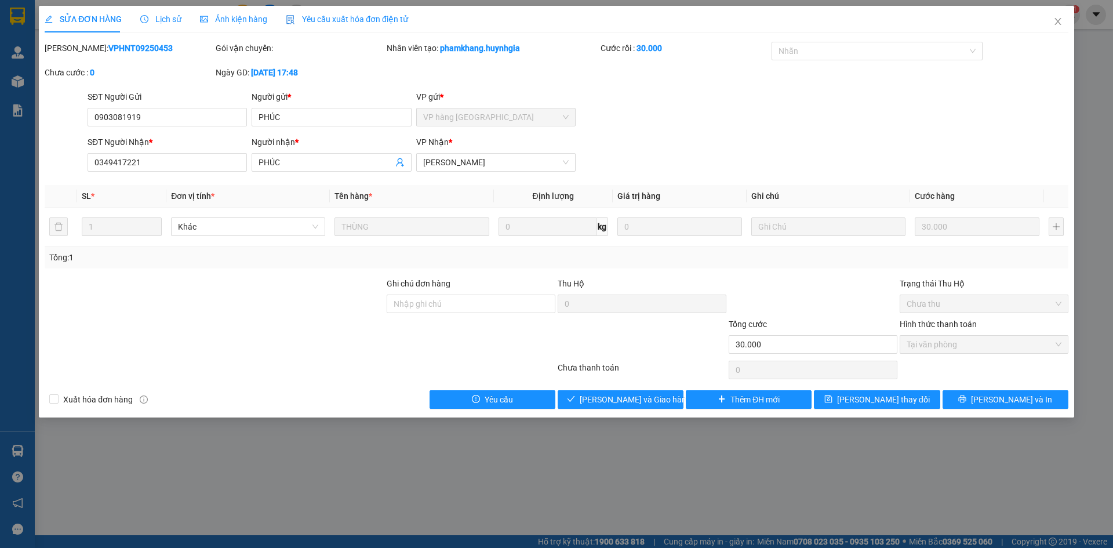
click at [622, 383] on div "Total Paid Fee 30.000 Total UnPaid Fee 0 Cash Collection Total Fee Mã ĐH: VPHNT…" at bounding box center [557, 225] width 1024 height 367
click at [626, 400] on span "[PERSON_NAME] và Giao hàng" at bounding box center [635, 399] width 111 height 13
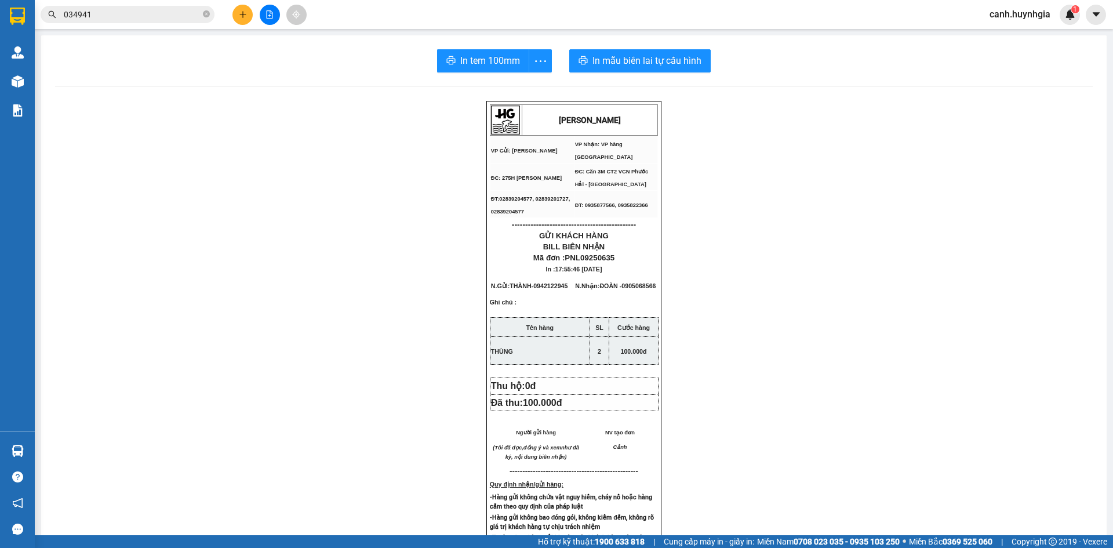
click at [239, 13] on icon "plus" at bounding box center [243, 14] width 8 height 8
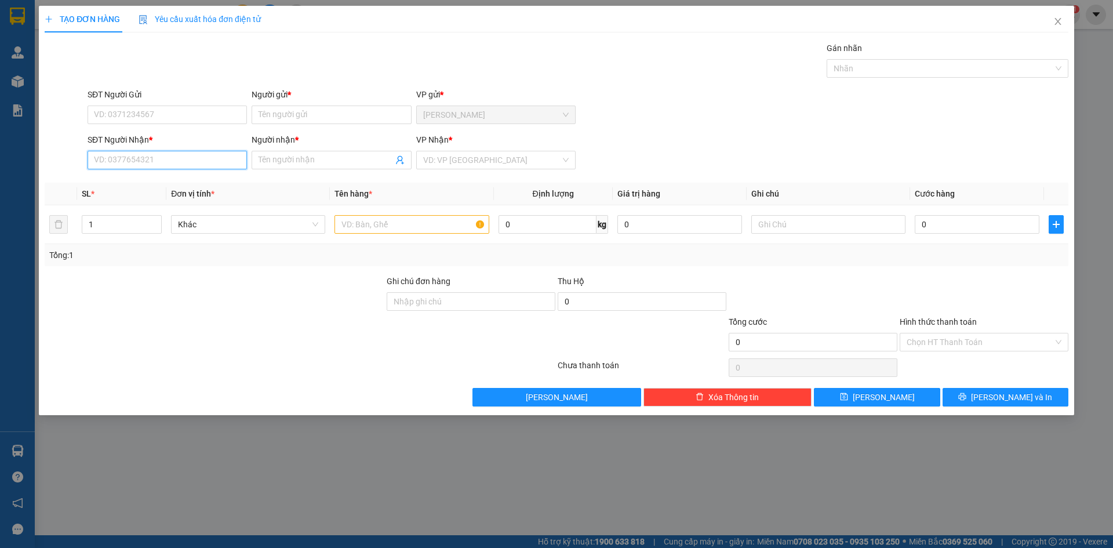
drag, startPoint x: 129, startPoint y: 162, endPoint x: 147, endPoint y: 167, distance: 18.2
click at [130, 161] on input "SĐT Người Nhận *" at bounding box center [167, 160] width 159 height 19
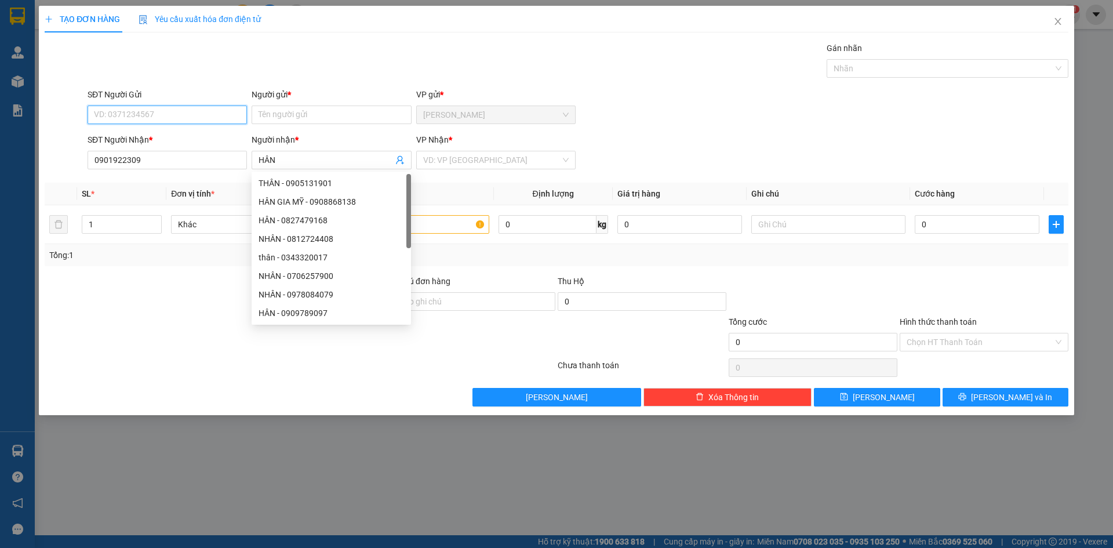
click at [218, 119] on input "SĐT Người Gửi" at bounding box center [167, 114] width 159 height 19
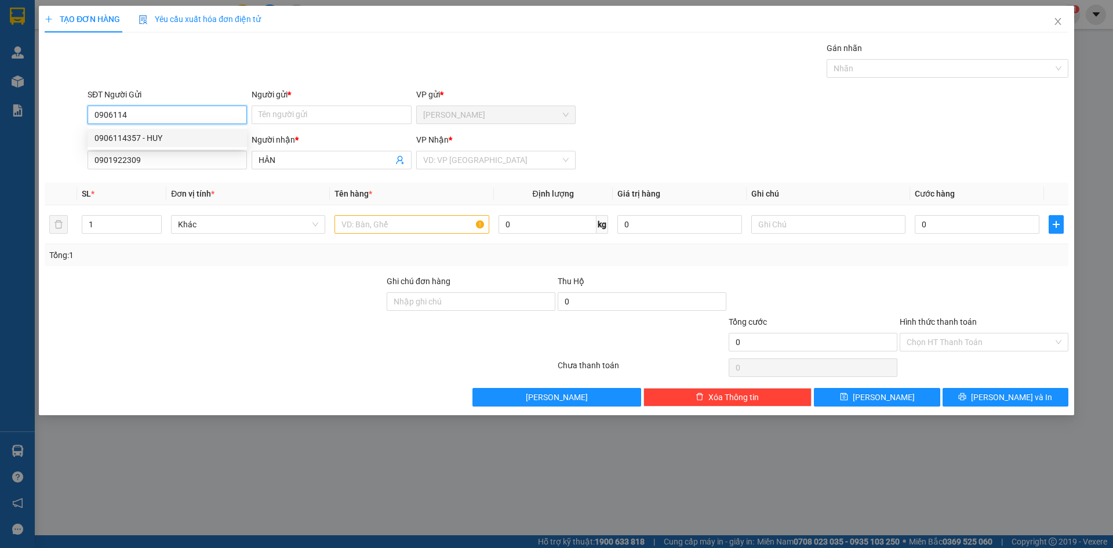
click at [156, 136] on div "0906114357 - HUY" at bounding box center [166, 138] width 145 height 13
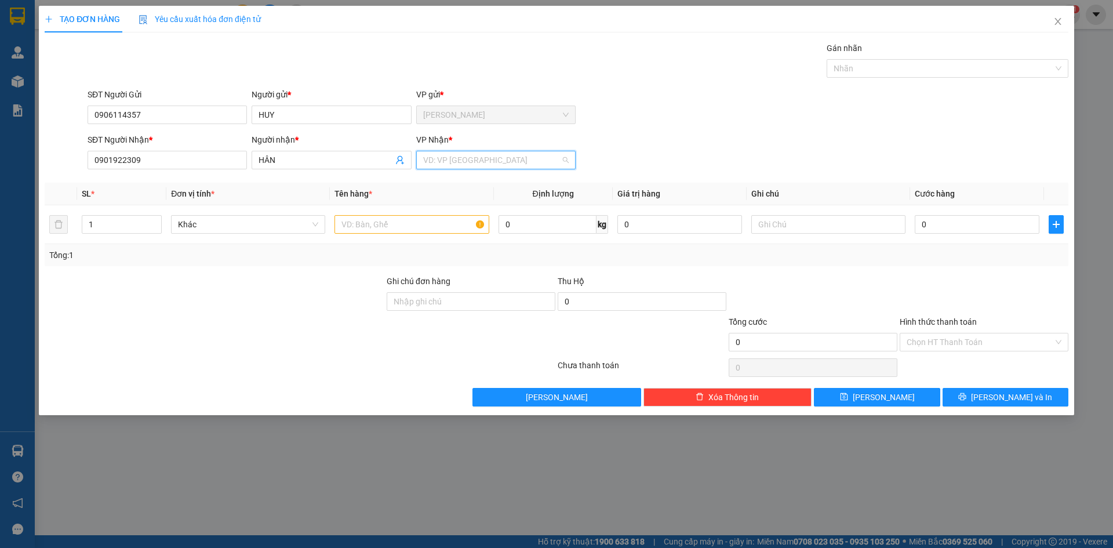
click at [454, 165] on input "search" at bounding box center [491, 159] width 137 height 17
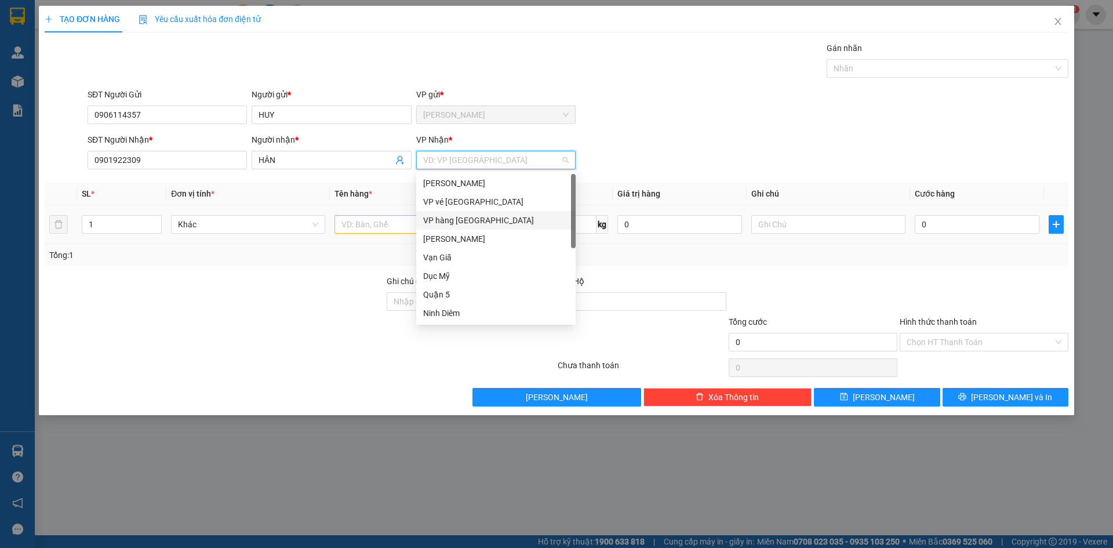
drag, startPoint x: 479, startPoint y: 222, endPoint x: 445, endPoint y: 225, distance: 34.4
click at [476, 222] on div "VP hàng [GEOGRAPHIC_DATA]" at bounding box center [495, 220] width 145 height 13
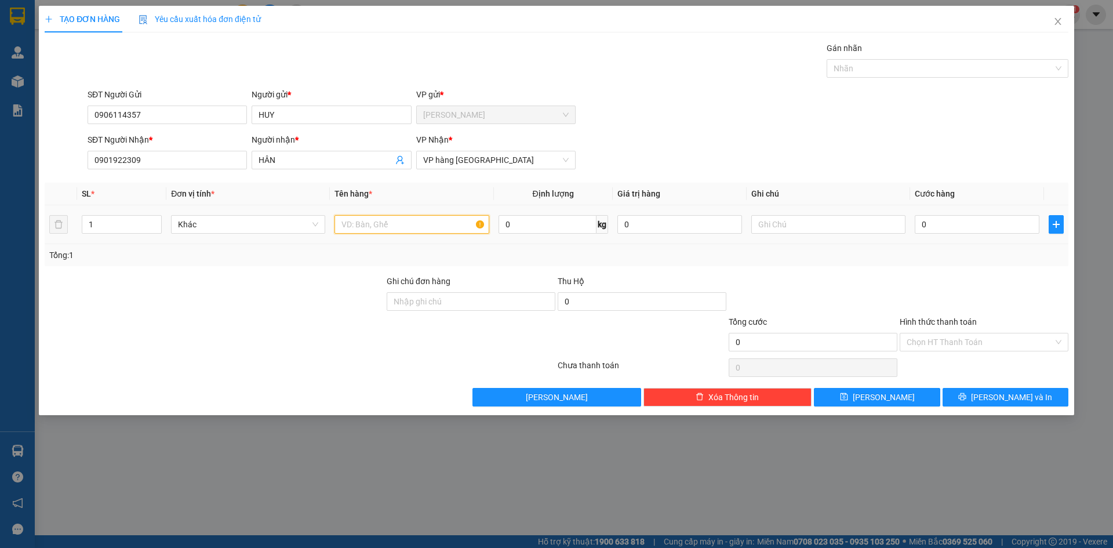
click at [406, 225] on input "text" at bounding box center [411, 224] width 154 height 19
click at [958, 230] on input "0" at bounding box center [977, 224] width 125 height 19
click at [860, 147] on div "SĐT Người Nhận * 0901922309 Người nhận * HÂN VP Nhận * VP hàng [GEOGRAPHIC_DATA]" at bounding box center [577, 153] width 985 height 41
drag, startPoint x: 937, startPoint y: 338, endPoint x: 941, endPoint y: 351, distance: 13.9
click at [937, 339] on input "Hình thức thanh toán" at bounding box center [979, 341] width 147 height 17
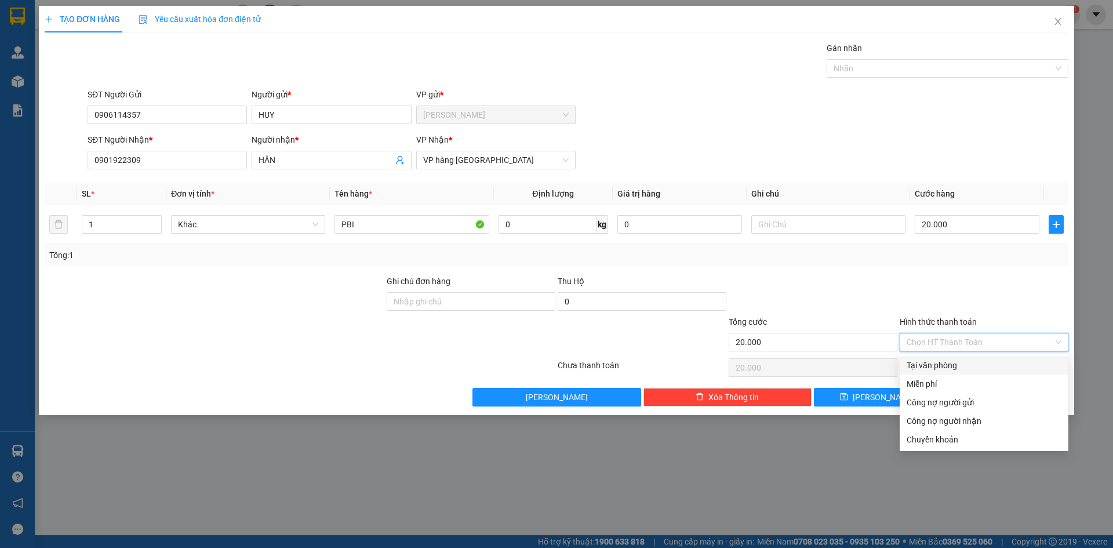
drag, startPoint x: 944, startPoint y: 360, endPoint x: 960, endPoint y: 392, distance: 35.3
click at [944, 361] on div "Tại văn phòng" at bounding box center [983, 365] width 155 height 13
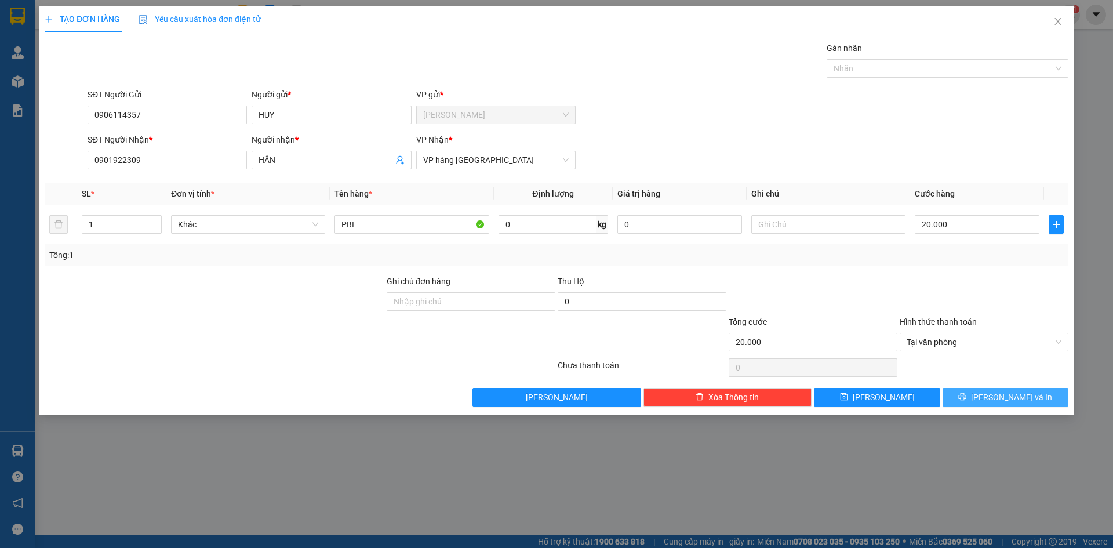
click at [1004, 395] on span "[PERSON_NAME] và In" at bounding box center [1011, 397] width 81 height 13
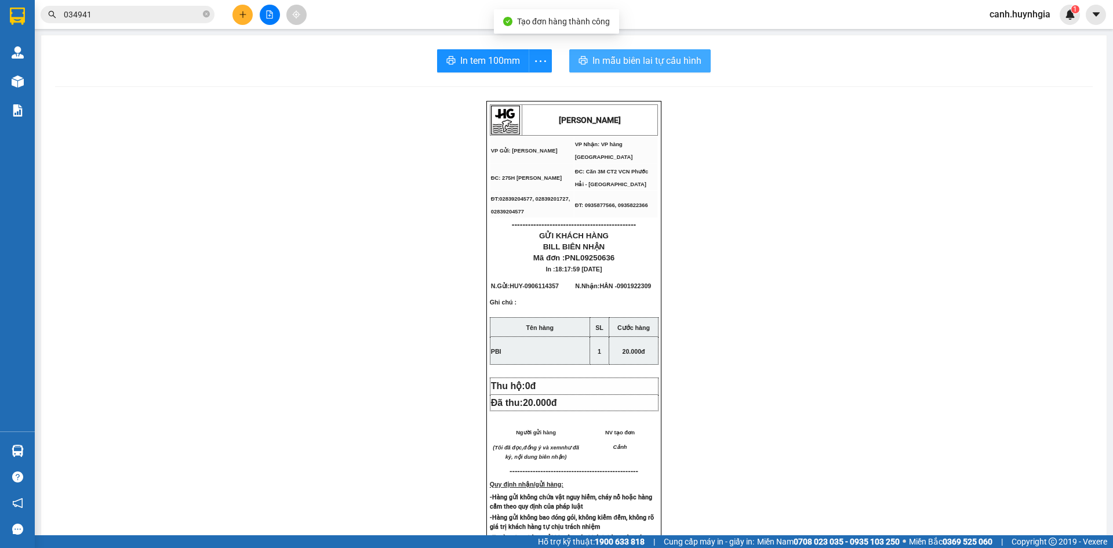
click at [627, 58] on span "In mẫu biên lai tự cấu hình" at bounding box center [646, 60] width 109 height 14
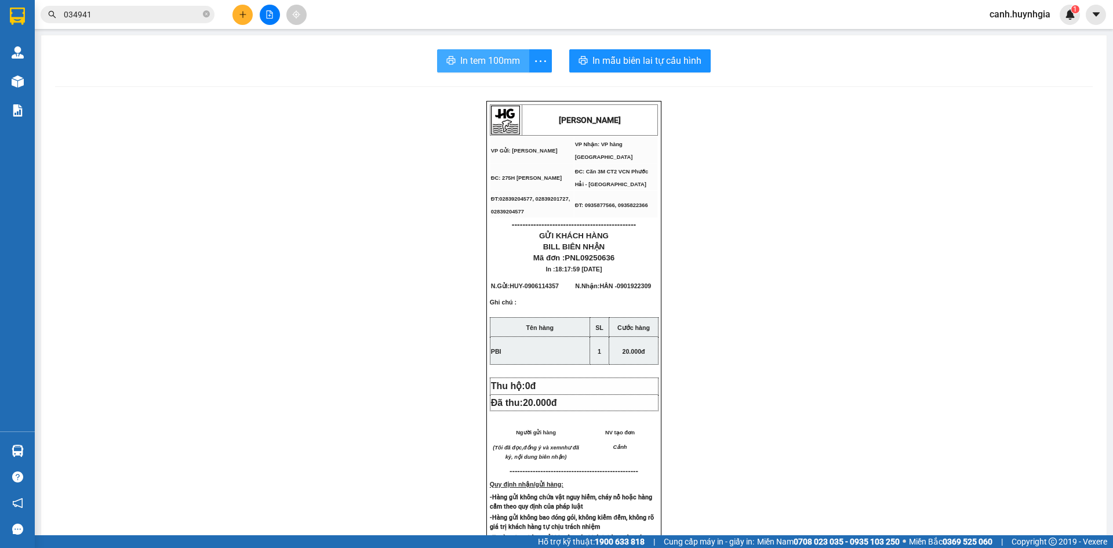
click at [475, 59] on span "In tem 100mm" at bounding box center [490, 60] width 60 height 14
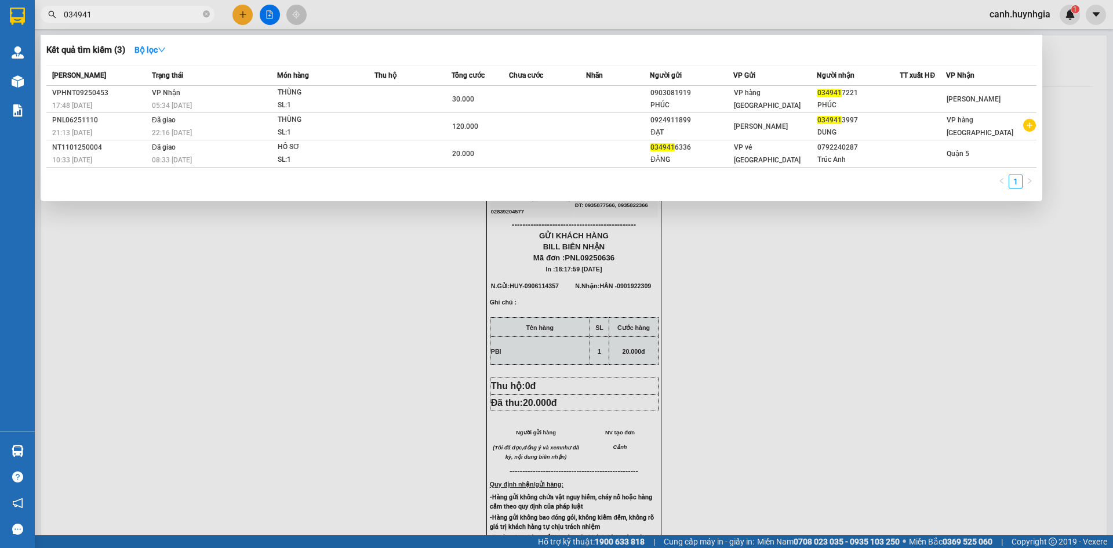
drag, startPoint x: 94, startPoint y: 14, endPoint x: 31, endPoint y: 20, distance: 63.4
click at [35, 21] on div "034941" at bounding box center [113, 14] width 226 height 17
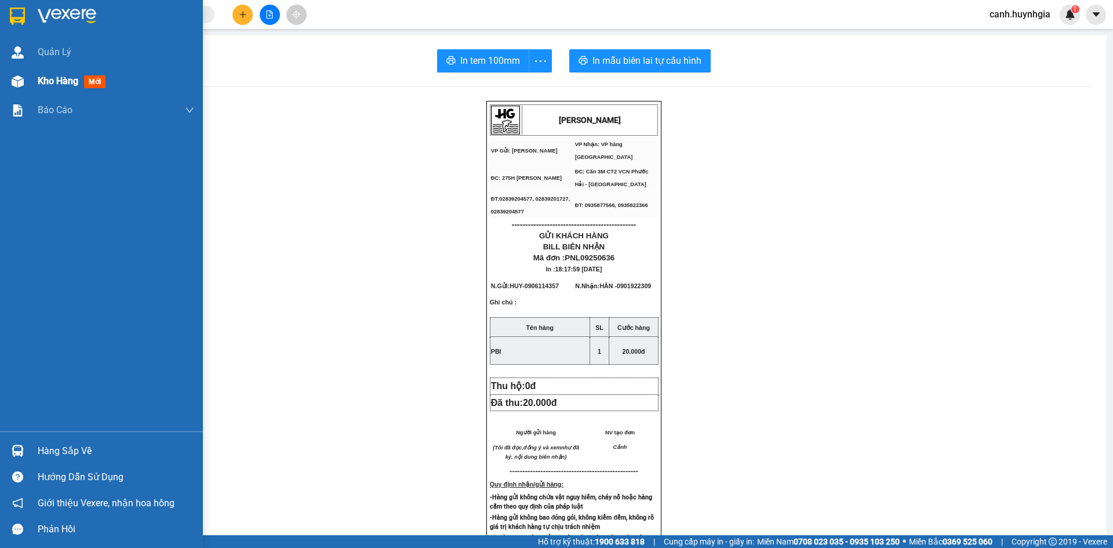
click at [42, 90] on div "Kho hàng mới" at bounding box center [116, 81] width 156 height 29
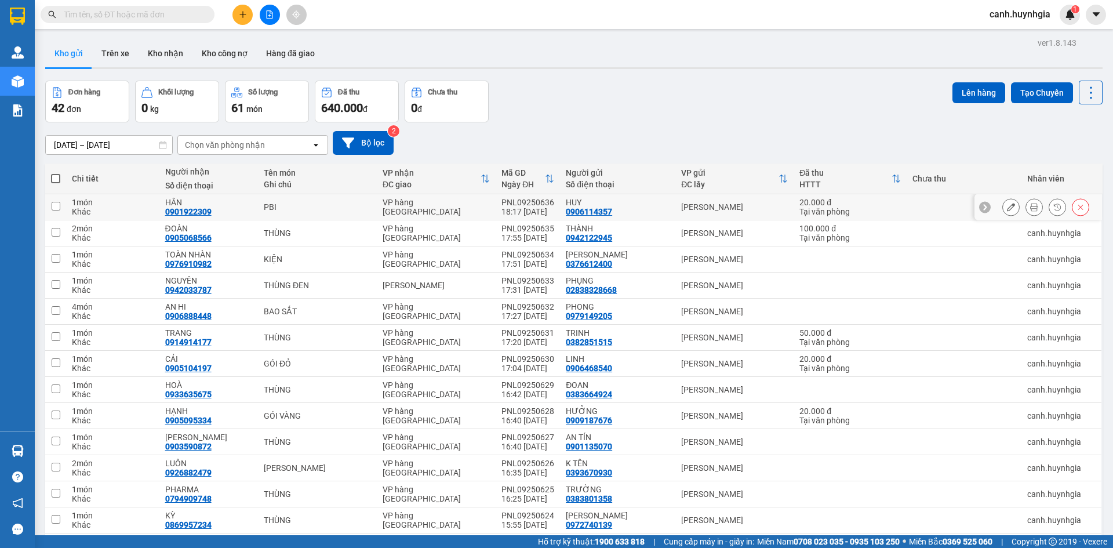
click at [629, 206] on div "HUY 0906114357" at bounding box center [618, 207] width 104 height 19
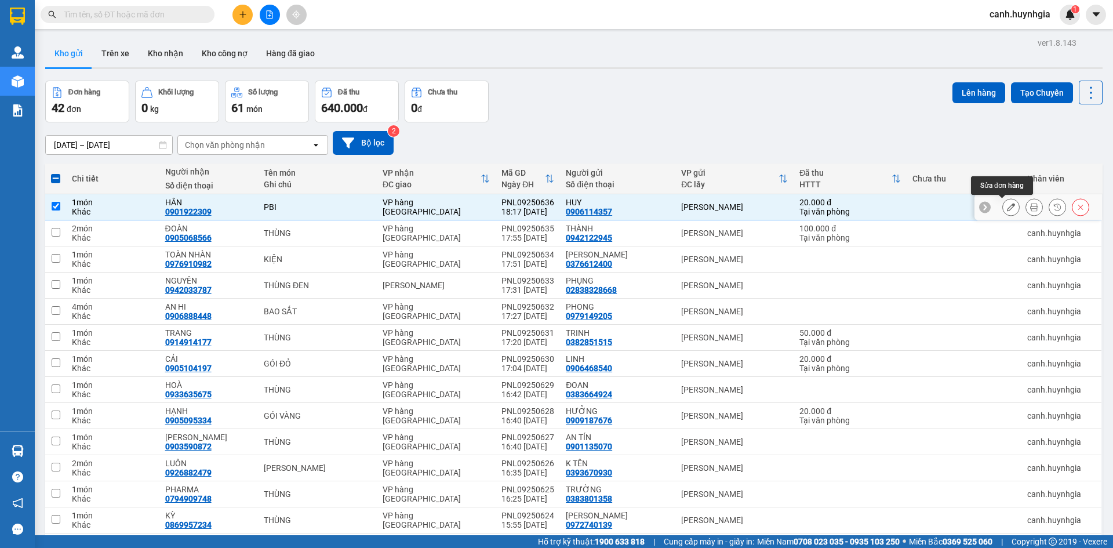
click at [1007, 207] on icon at bounding box center [1011, 207] width 8 height 8
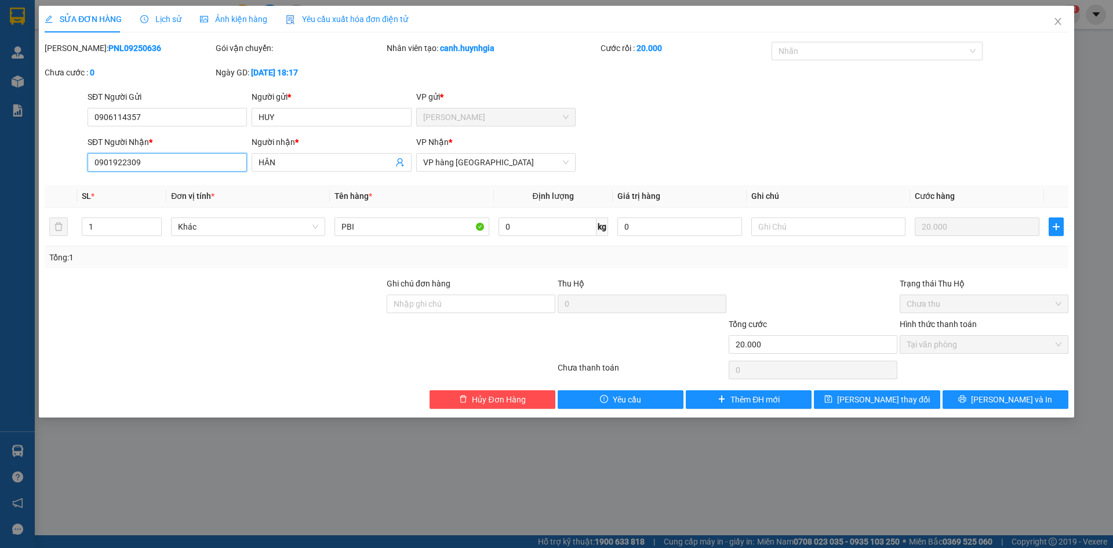
drag, startPoint x: 169, startPoint y: 164, endPoint x: 88, endPoint y: 166, distance: 81.2
click at [88, 166] on input "0901922309" at bounding box center [167, 162] width 159 height 19
click at [285, 161] on input "HÂN" at bounding box center [325, 162] width 134 height 13
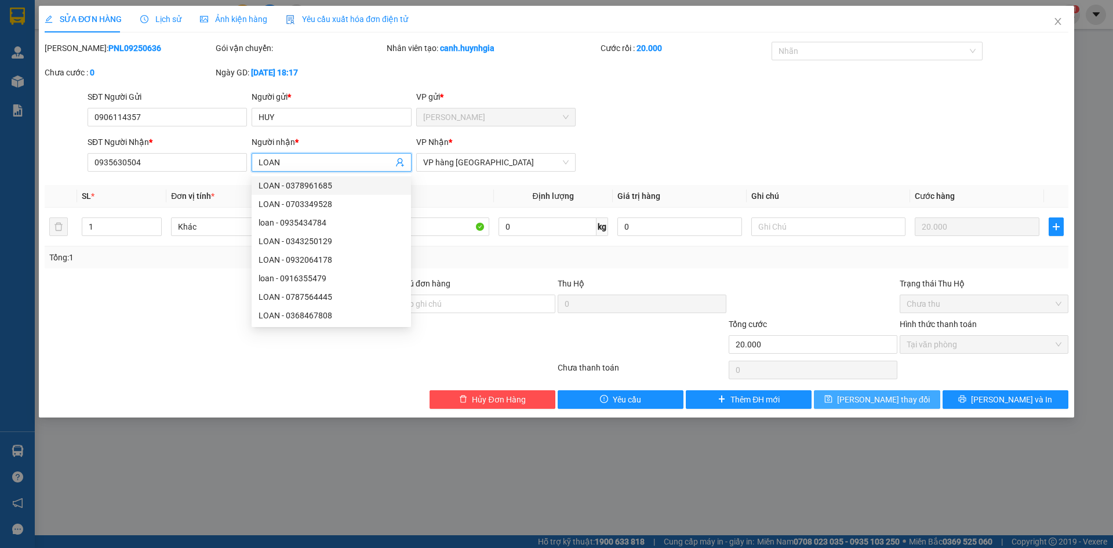
click at [886, 394] on span "[PERSON_NAME] thay đổi" at bounding box center [883, 399] width 93 height 13
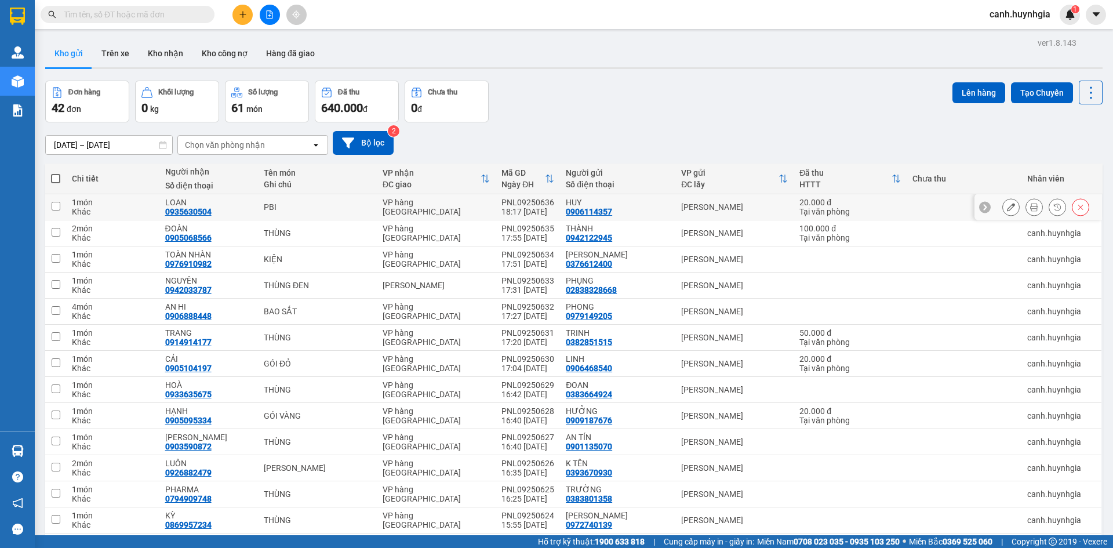
click at [621, 207] on div "HUY 0906114357" at bounding box center [618, 207] width 104 height 19
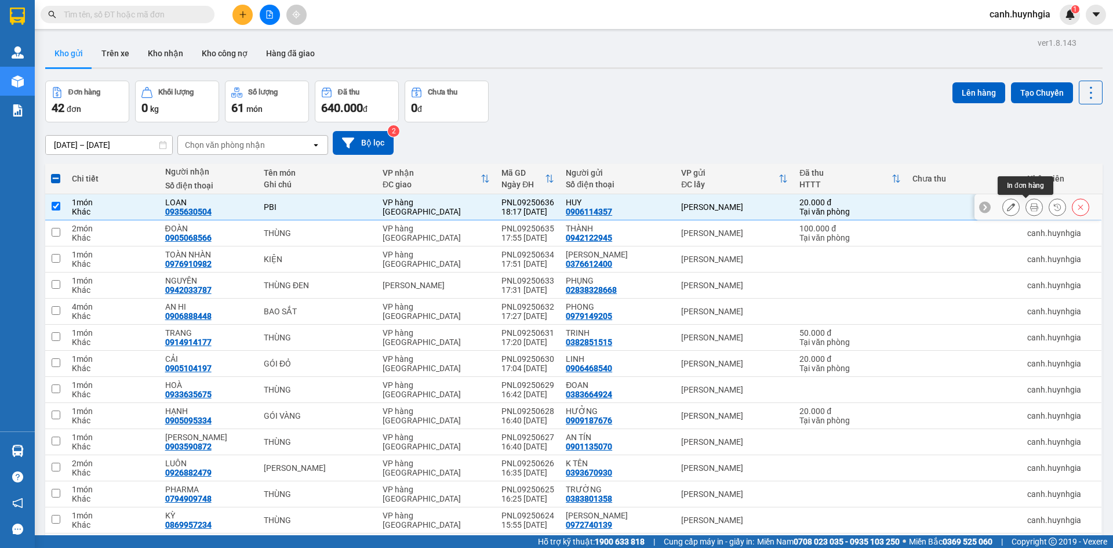
click at [1030, 203] on icon at bounding box center [1034, 207] width 8 height 8
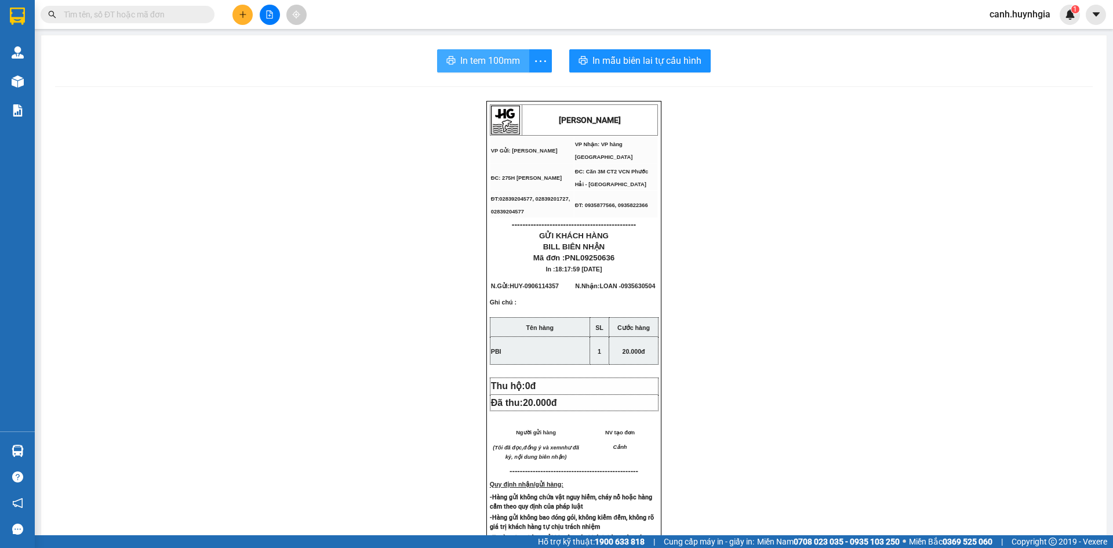
click at [483, 54] on span "In tem 100mm" at bounding box center [490, 60] width 60 height 14
click at [880, 468] on div "[PERSON_NAME] VP Gửi: [PERSON_NAME] Lão VP Nhận: VP hàng [GEOGRAPHIC_DATA] ĐC…" at bounding box center [573, 501] width 1037 height 800
click at [243, 17] on icon "plus" at bounding box center [243, 14] width 8 height 8
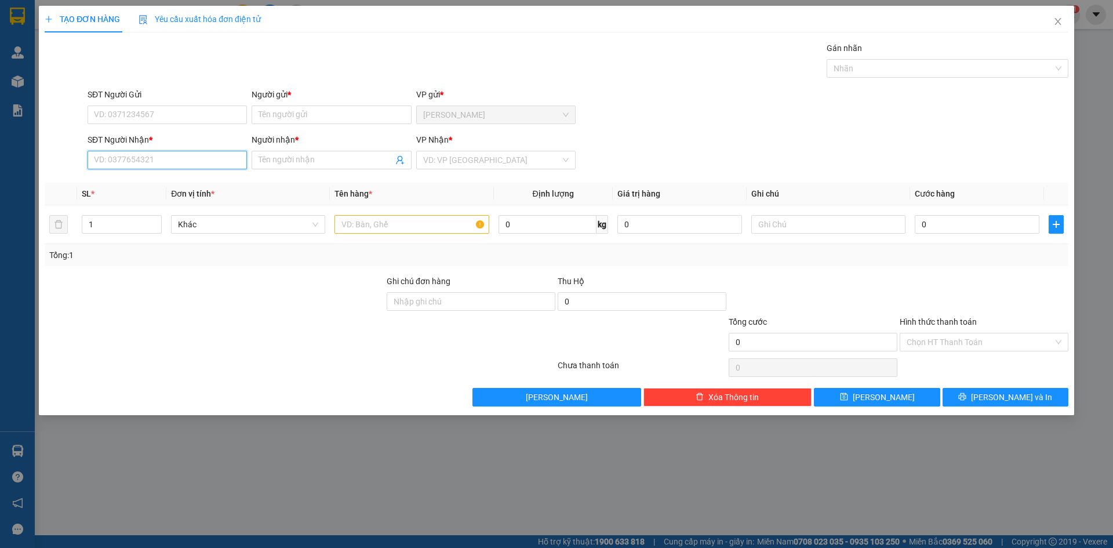
click at [155, 158] on input "SĐT Người Nhận *" at bounding box center [167, 160] width 159 height 19
click at [139, 183] on div "0967393739 - [GEOGRAPHIC_DATA]" at bounding box center [166, 183] width 145 height 13
click at [138, 113] on input "SĐT Người Gửi" at bounding box center [167, 114] width 159 height 19
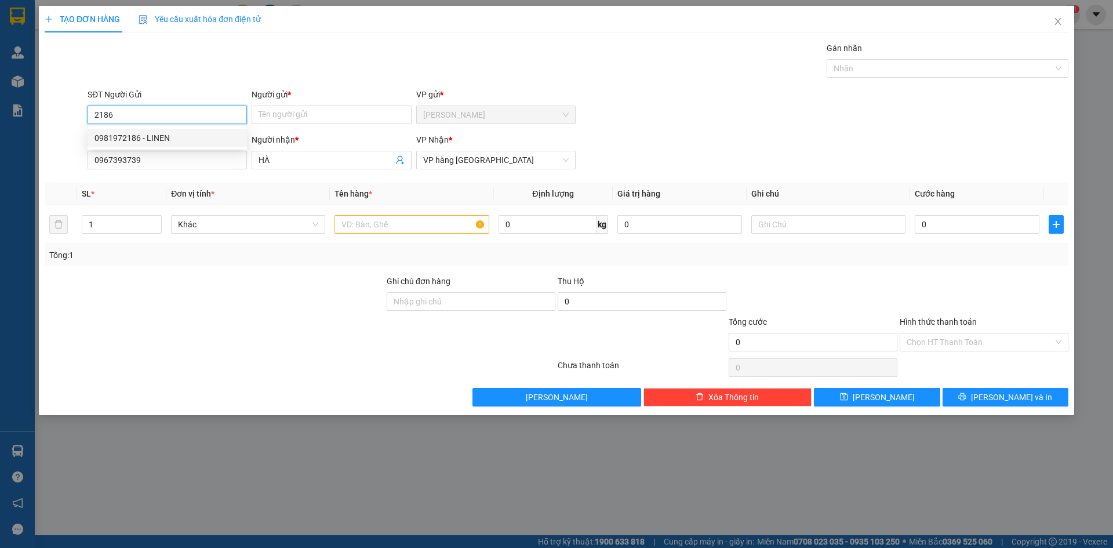
drag, startPoint x: 127, startPoint y: 133, endPoint x: 301, endPoint y: 188, distance: 182.4
click at [130, 135] on div "0981972186 - LINEN" at bounding box center [166, 138] width 145 height 13
click at [413, 230] on input "text" at bounding box center [411, 224] width 154 height 19
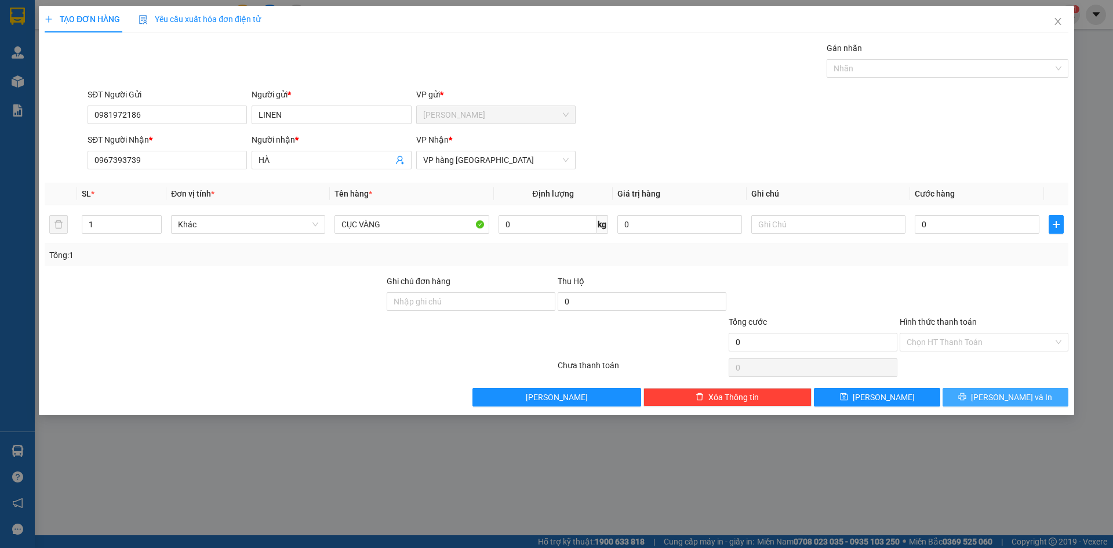
click at [1042, 400] on button "[PERSON_NAME] và In" at bounding box center [1005, 397] width 126 height 19
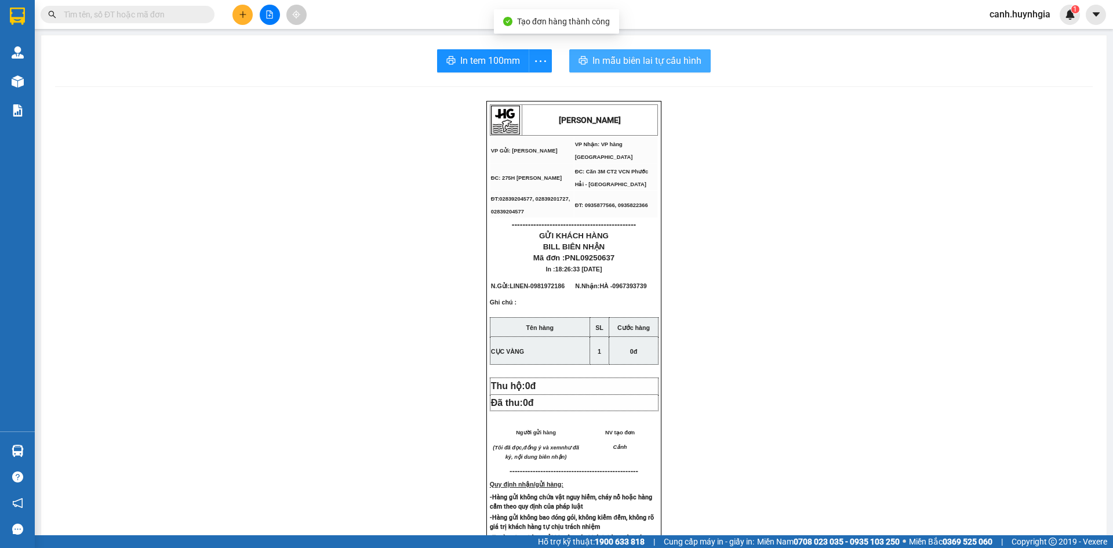
click at [656, 57] on span "In mẫu biên lai tự cấu hình" at bounding box center [646, 60] width 109 height 14
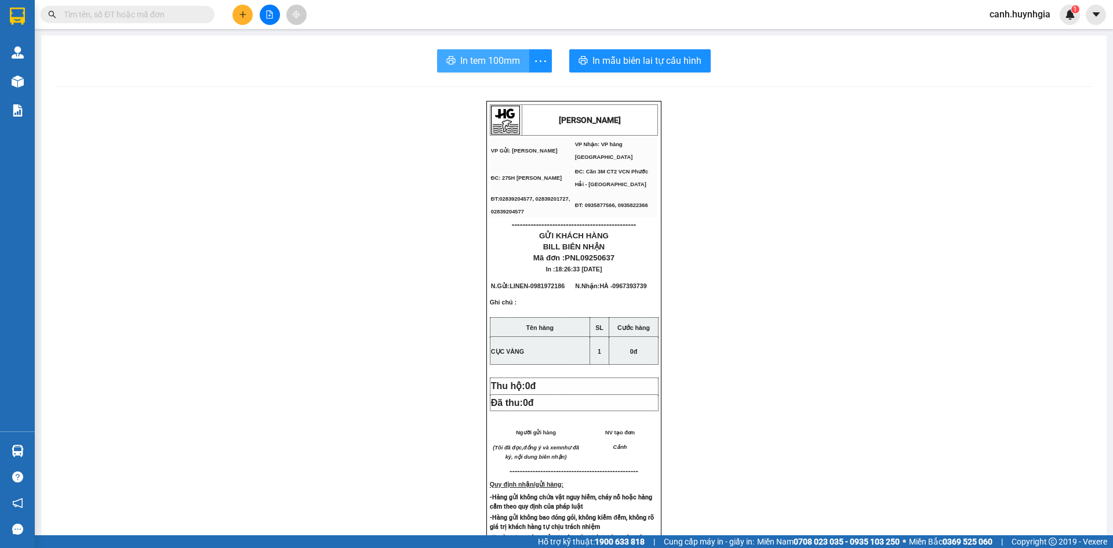
click at [496, 64] on span "In tem 100mm" at bounding box center [490, 60] width 60 height 14
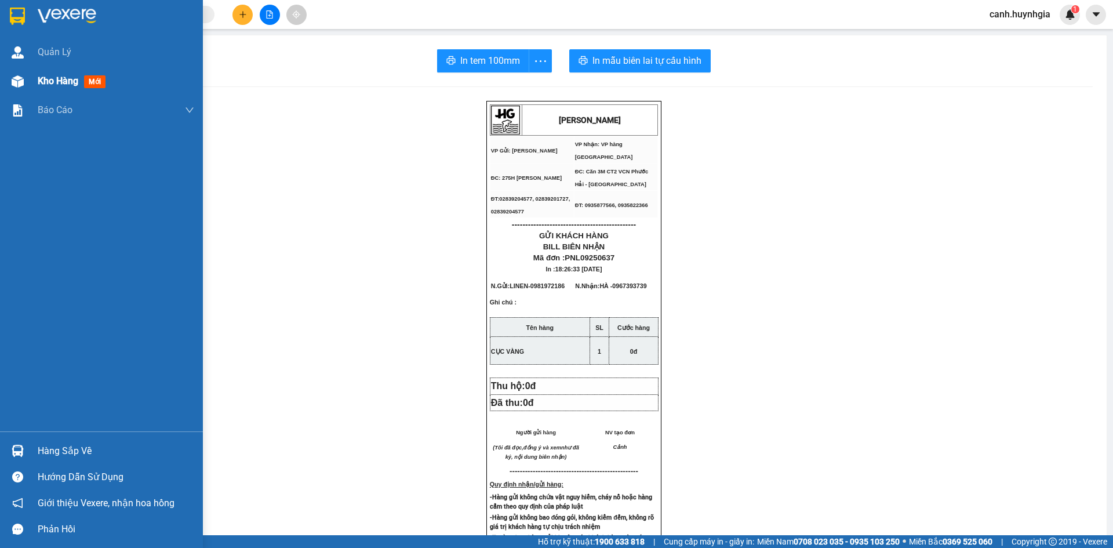
click at [47, 81] on span "Kho hàng" at bounding box center [58, 80] width 41 height 11
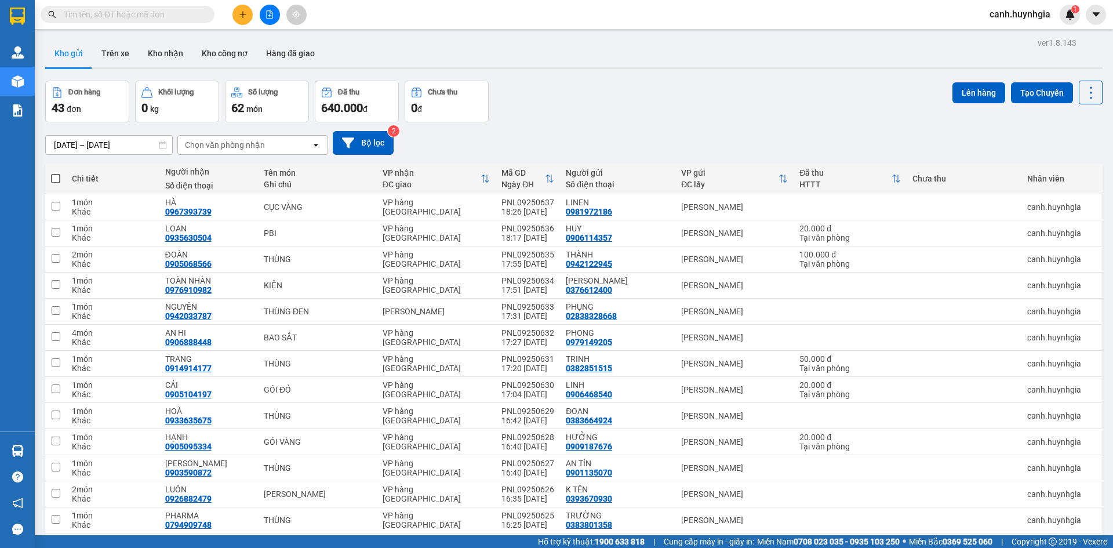
click at [598, 111] on div "Đơn hàng 43 đơn Khối lượng 0 kg Số lượng 62 món Đã thu 640.000 đ Chưa thu 0 đ L…" at bounding box center [573, 102] width 1057 height 42
click at [245, 15] on icon "plus" at bounding box center [243, 14] width 8 height 8
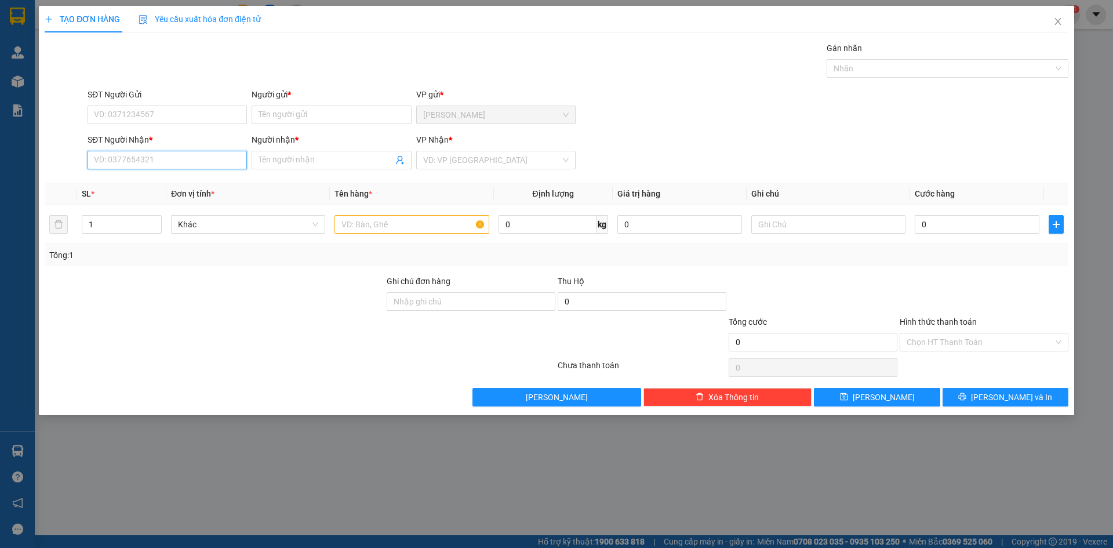
click at [172, 163] on input "SĐT Người Nhận *" at bounding box center [167, 160] width 159 height 19
click at [154, 183] on div "0935340237 - VIỆN" at bounding box center [166, 183] width 145 height 13
click at [156, 122] on input "SĐT Người Gửi" at bounding box center [167, 114] width 159 height 19
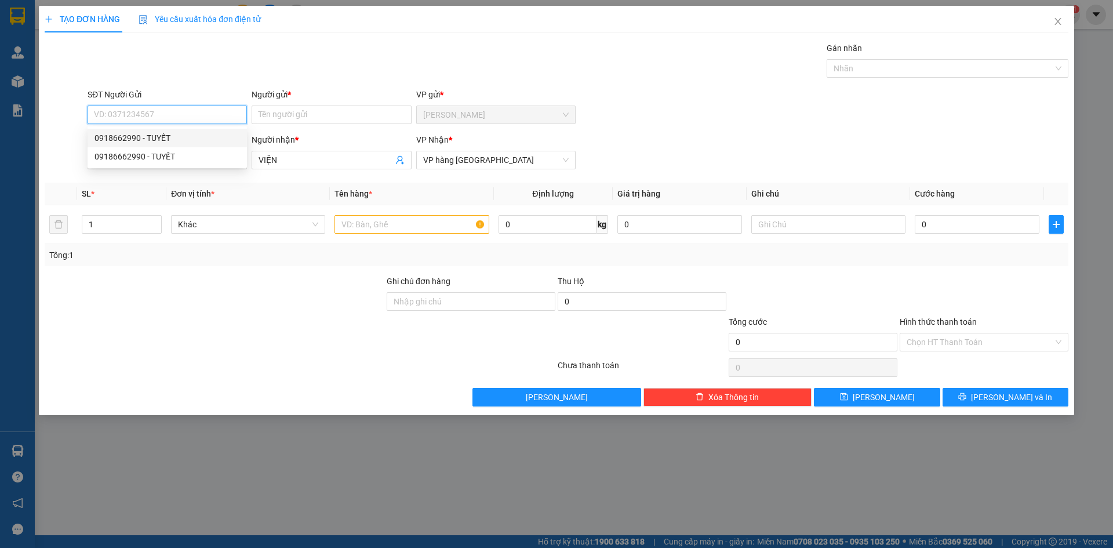
click at [152, 140] on div "0918662990 - TUYẾT" at bounding box center [166, 138] width 145 height 13
click at [417, 221] on input "text" at bounding box center [411, 224] width 154 height 19
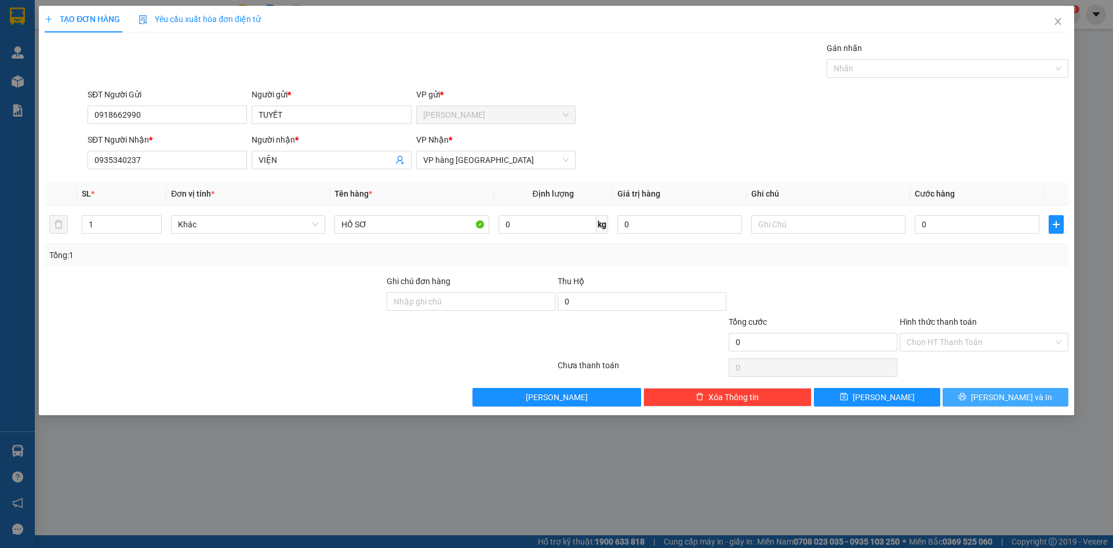
click at [992, 392] on button "[PERSON_NAME] và In" at bounding box center [1005, 397] width 126 height 19
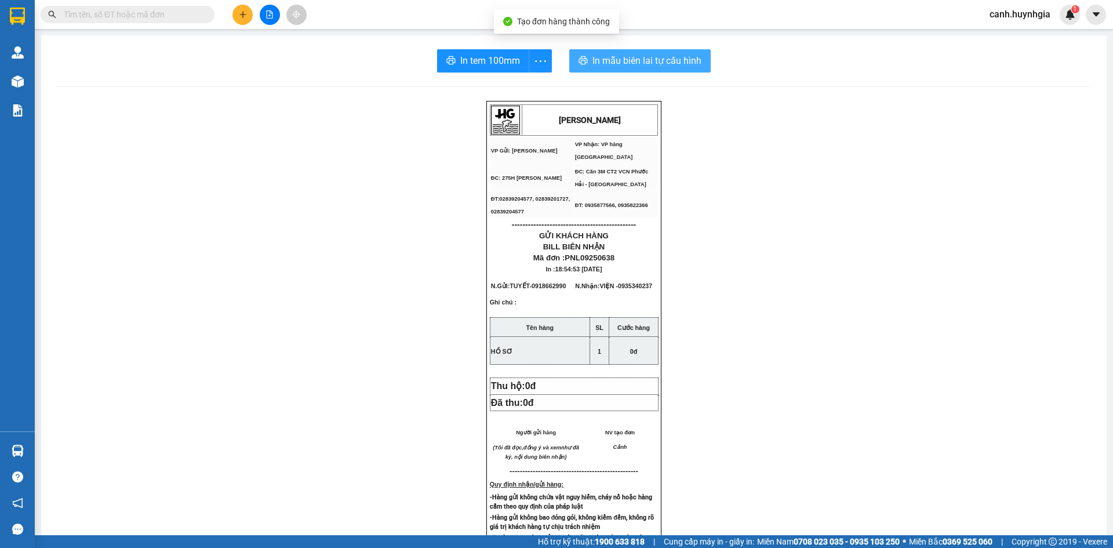
click at [640, 57] on span "In mẫu biên lai tự cấu hình" at bounding box center [646, 60] width 109 height 14
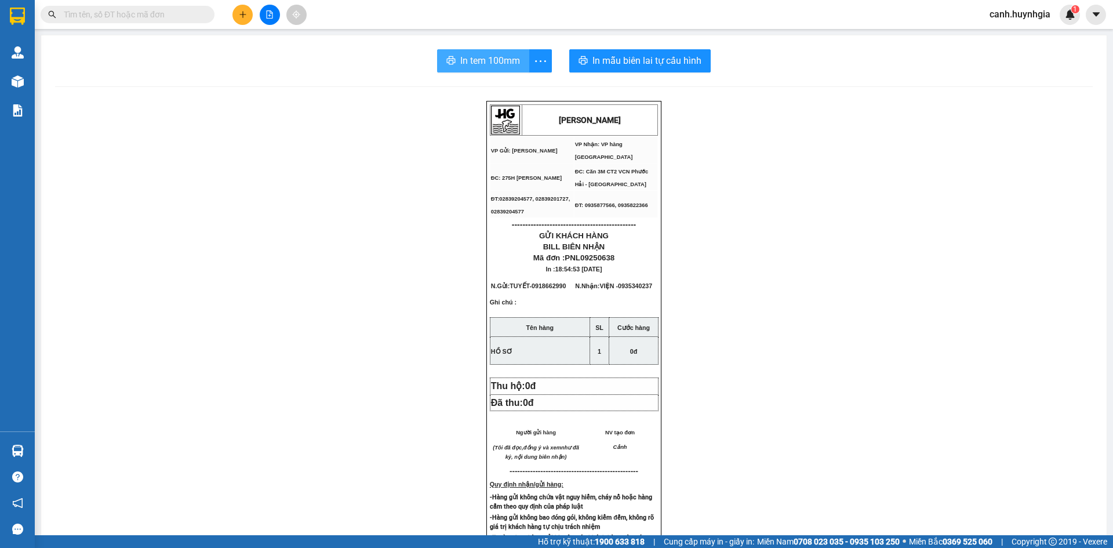
click at [489, 54] on span "In tem 100mm" at bounding box center [490, 60] width 60 height 14
click at [105, 14] on input "text" at bounding box center [132, 14] width 137 height 13
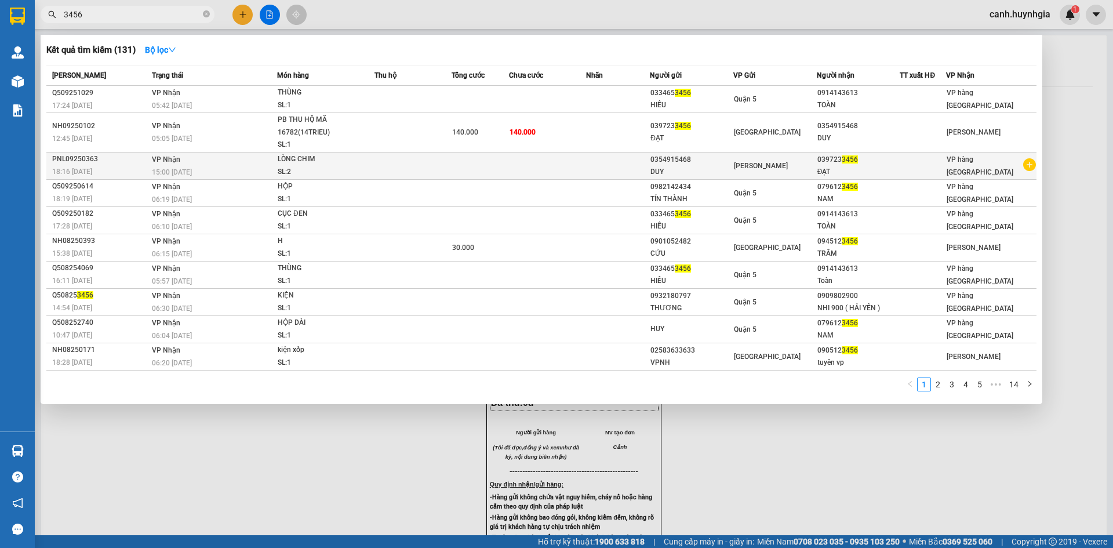
click at [771, 162] on span "[PERSON_NAME]" at bounding box center [761, 166] width 54 height 8
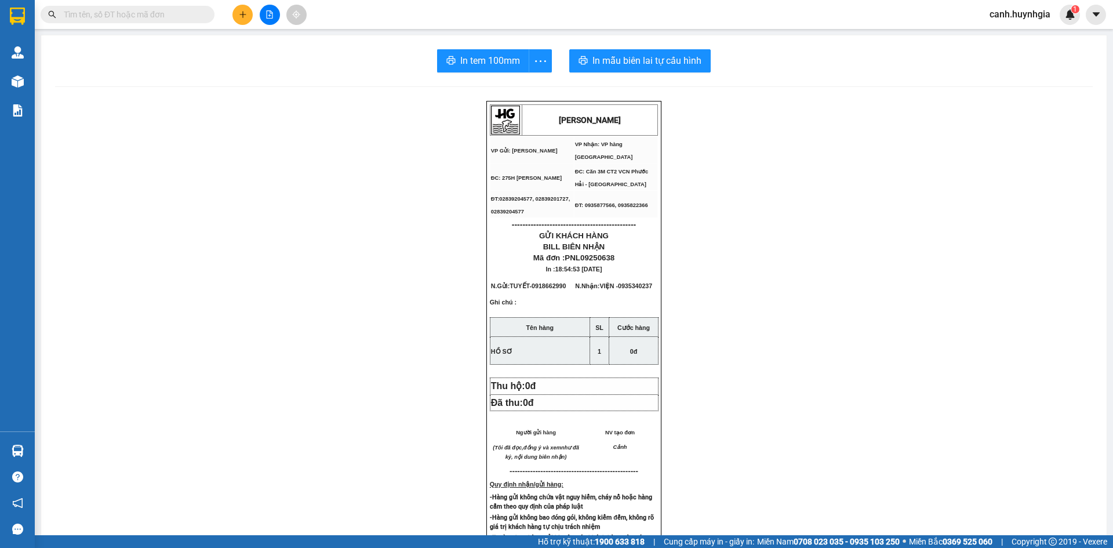
drag, startPoint x: 88, startPoint y: 15, endPoint x: 44, endPoint y: 20, distance: 44.3
click at [44, 20] on span at bounding box center [128, 14] width 174 height 17
click at [241, 17] on icon "plus" at bounding box center [243, 14] width 8 height 8
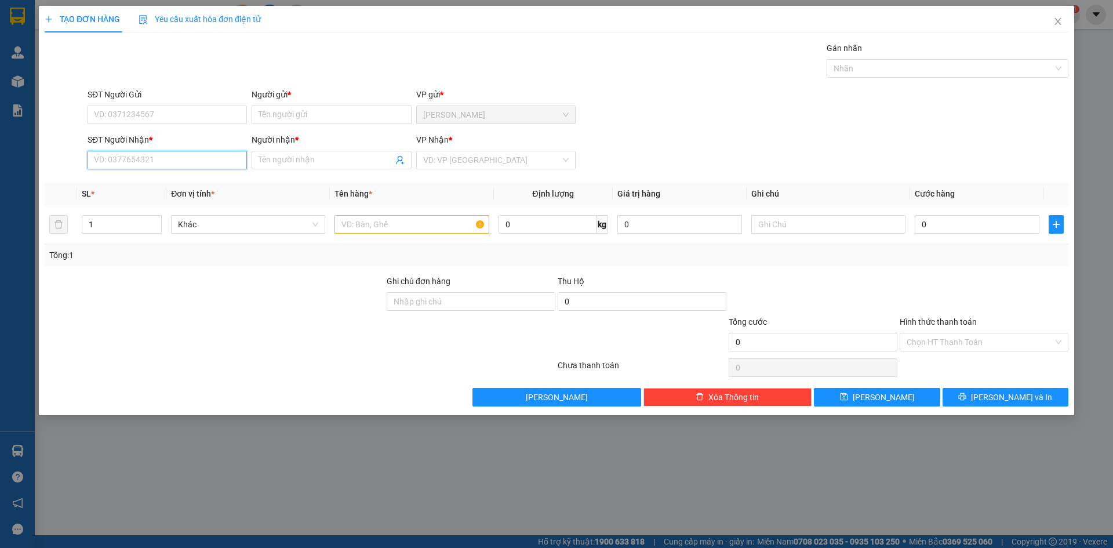
click at [194, 166] on input "SĐT Người Nhận *" at bounding box center [167, 160] width 159 height 19
click at [287, 163] on input "Người nhận *" at bounding box center [325, 160] width 134 height 13
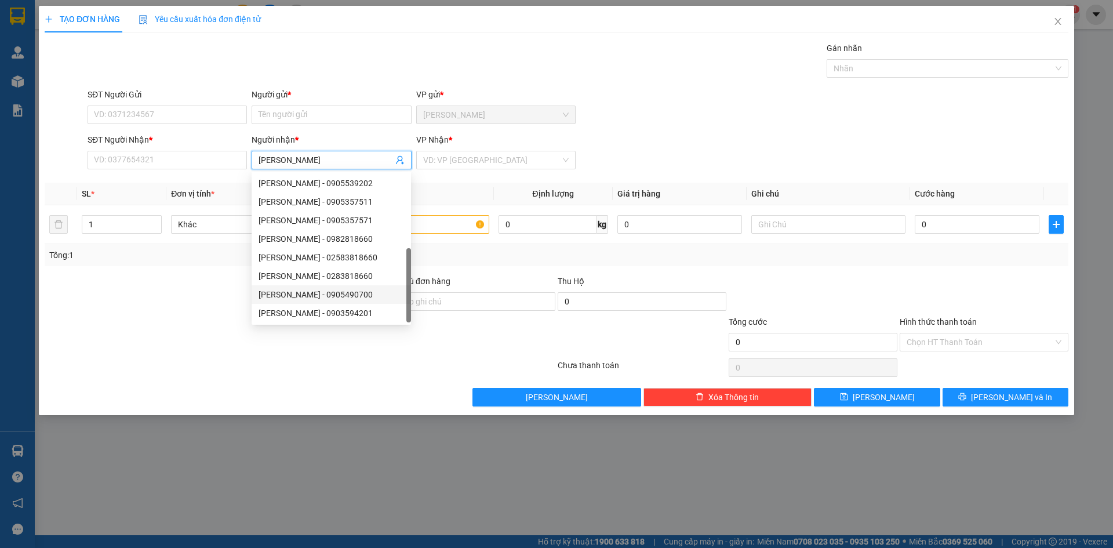
click at [354, 288] on div "[PERSON_NAME] - 0905490700" at bounding box center [330, 294] width 145 height 13
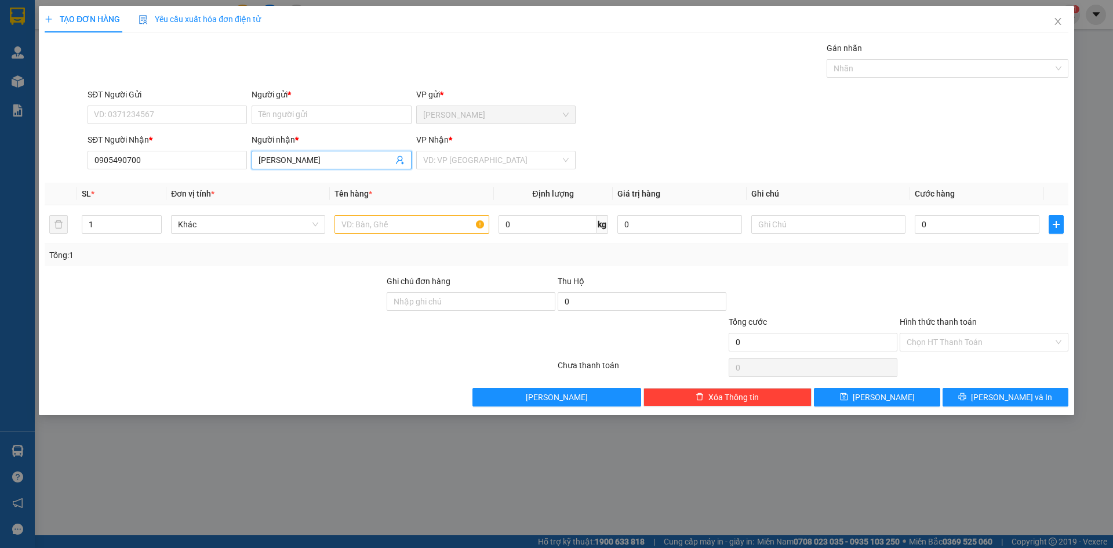
click at [187, 104] on div "SĐT Người Gửi" at bounding box center [167, 96] width 159 height 17
click at [183, 112] on input "SĐT Người Gửi" at bounding box center [167, 114] width 159 height 19
click at [281, 116] on input "Người gửi *" at bounding box center [331, 114] width 159 height 19
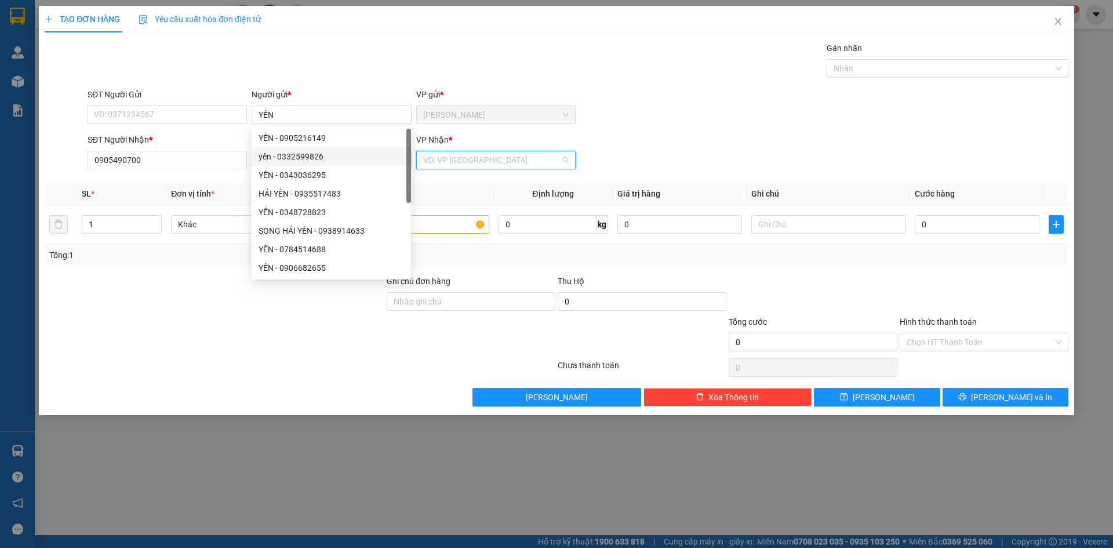
click at [462, 165] on input "search" at bounding box center [491, 159] width 137 height 17
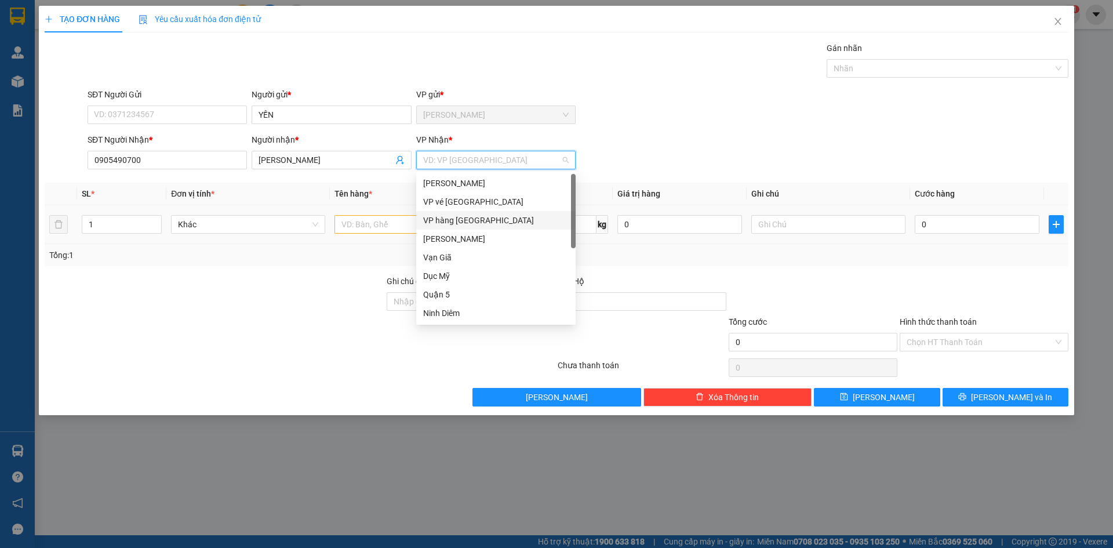
click at [469, 217] on div "VP hàng [GEOGRAPHIC_DATA]" at bounding box center [495, 220] width 145 height 13
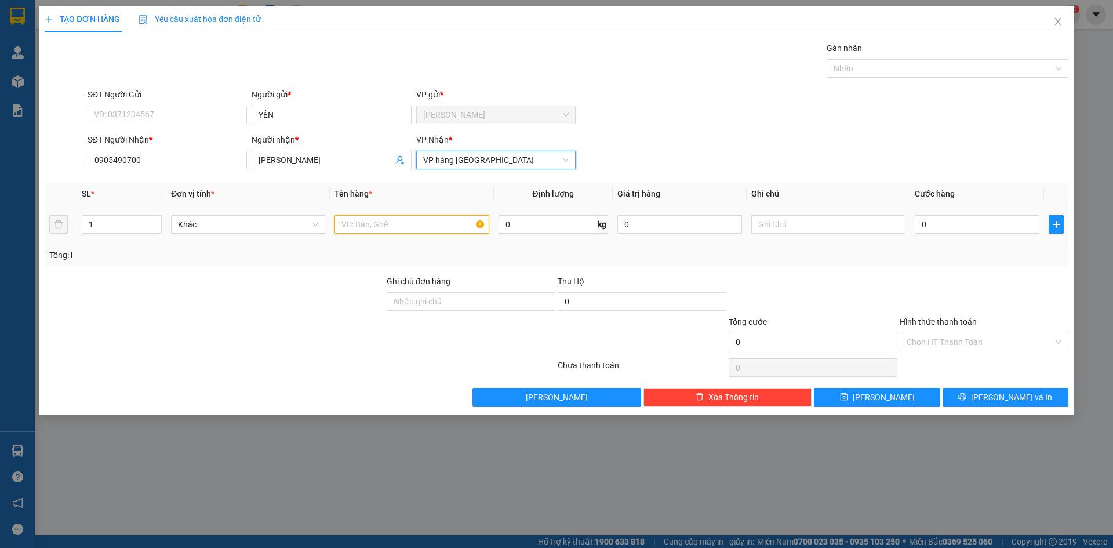
click at [397, 233] on input "text" at bounding box center [411, 224] width 154 height 19
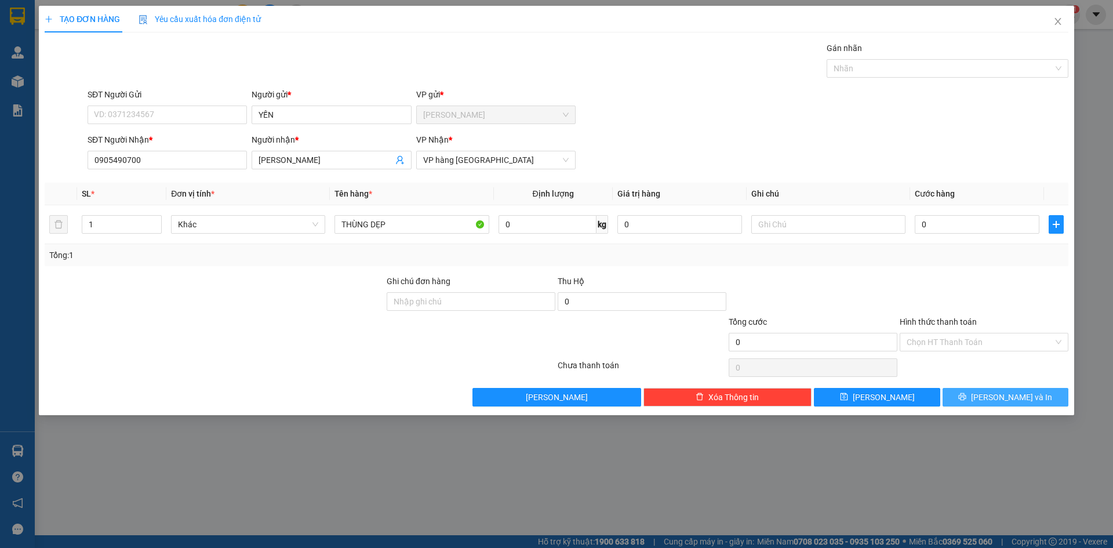
click at [1029, 399] on button "[PERSON_NAME] và In" at bounding box center [1005, 397] width 126 height 19
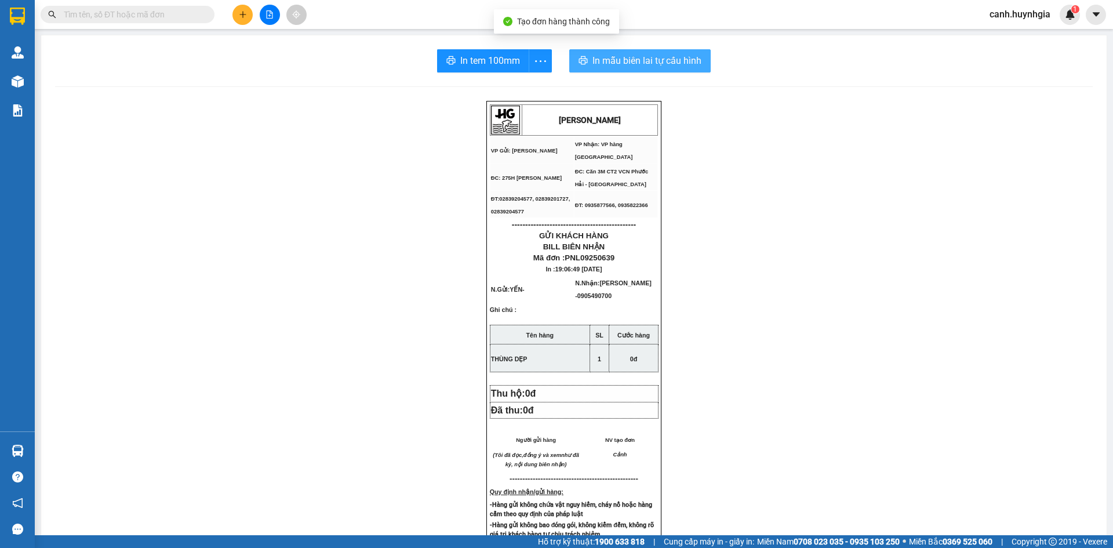
click at [644, 60] on span "In mẫu biên lai tự cấu hình" at bounding box center [646, 60] width 109 height 14
click at [491, 60] on span "In tem 100mm" at bounding box center [490, 60] width 60 height 14
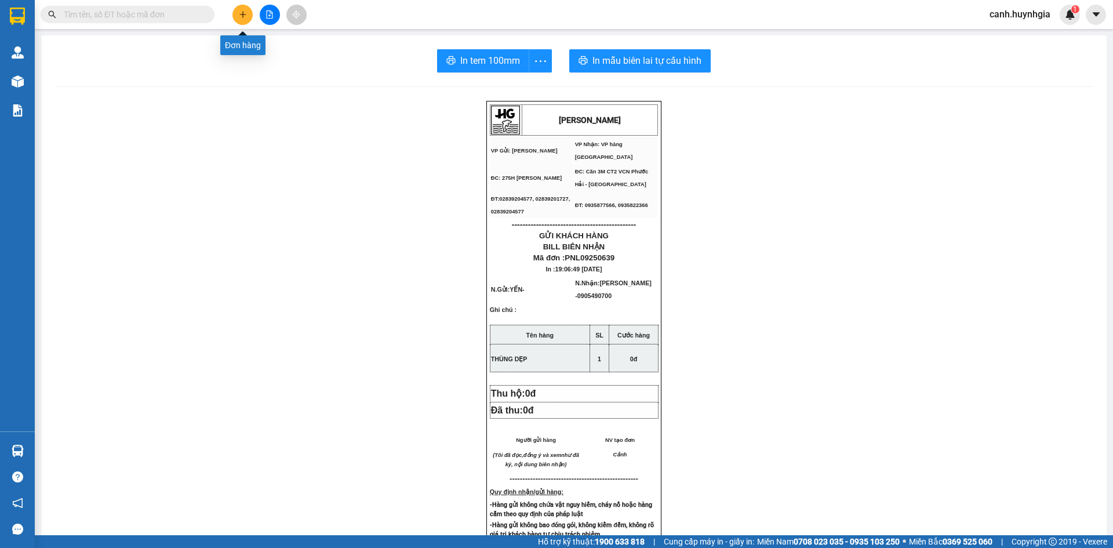
click at [240, 16] on icon "plus" at bounding box center [243, 14] width 8 height 8
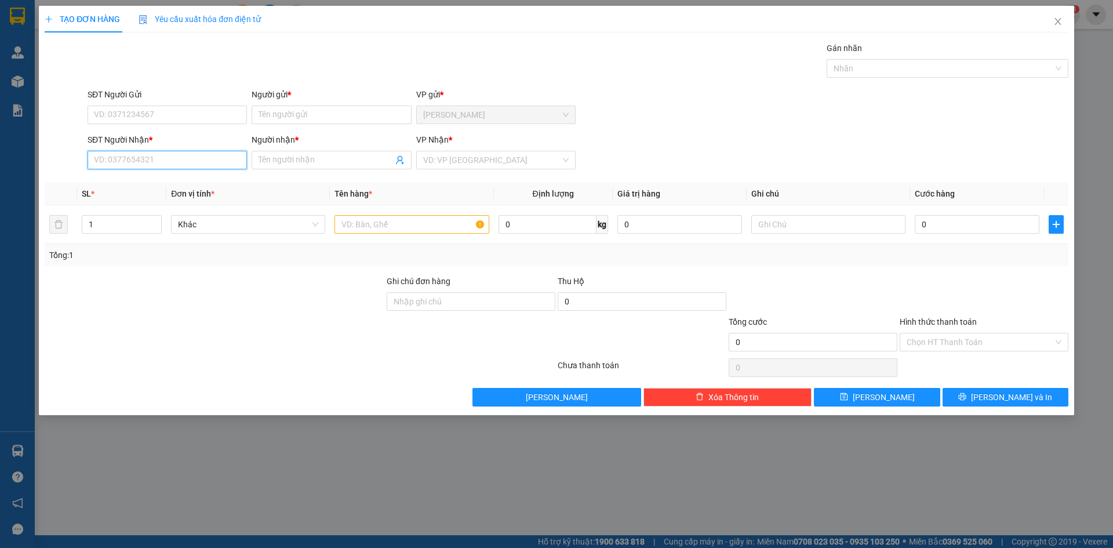
click at [180, 159] on input "SĐT Người Nhận *" at bounding box center [167, 160] width 159 height 19
click at [146, 181] on div "0862105423 - NGÀ HỒ" at bounding box center [166, 183] width 145 height 13
click at [138, 113] on input "SĐT Người Gửi" at bounding box center [167, 114] width 159 height 19
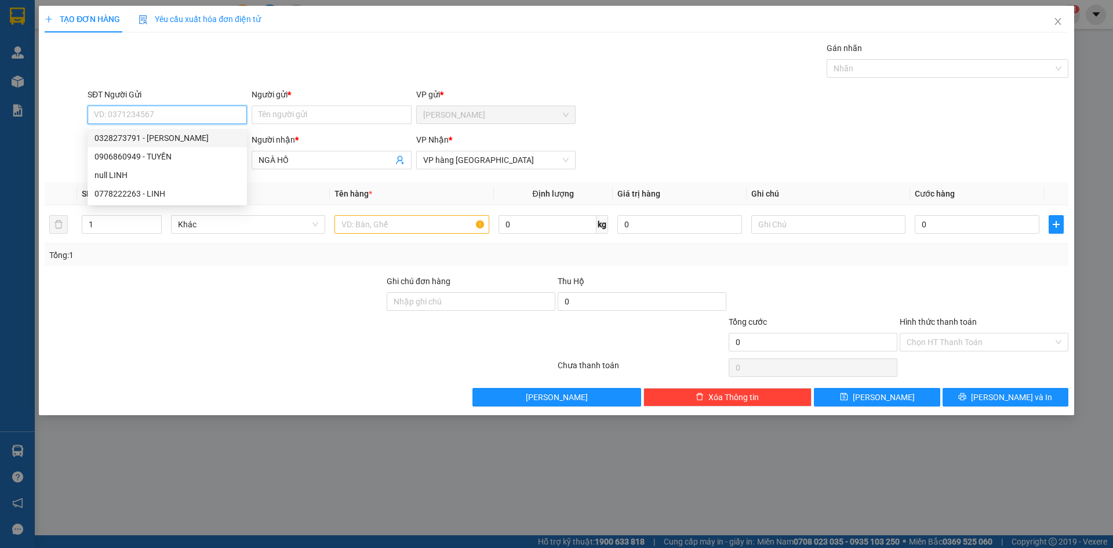
click at [164, 141] on div "0328273791 - [PERSON_NAME]" at bounding box center [166, 138] width 145 height 13
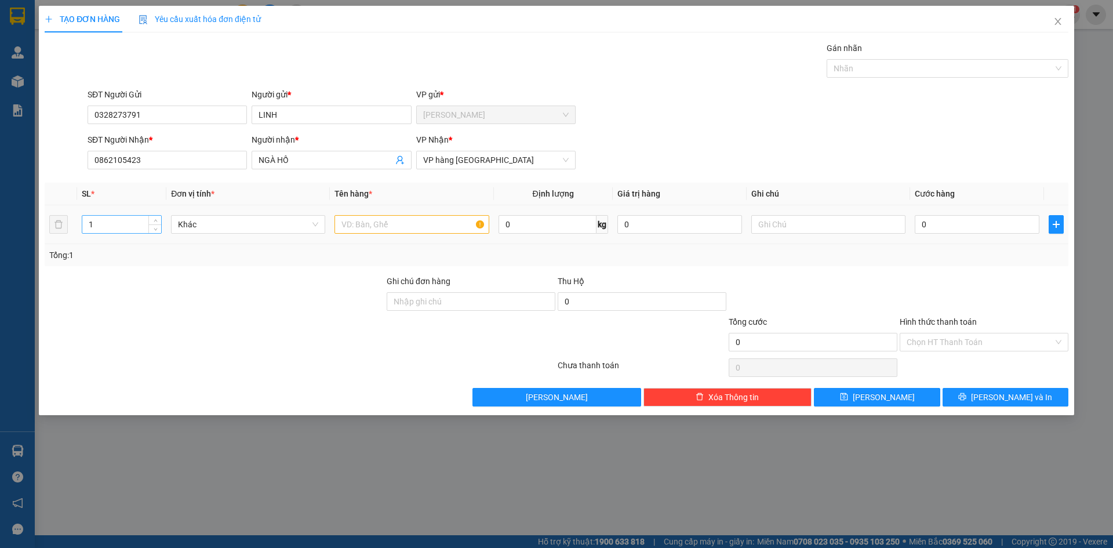
click at [118, 226] on input "1" at bounding box center [121, 224] width 79 height 17
click at [391, 227] on input "text" at bounding box center [411, 224] width 154 height 19
click at [1025, 394] on span "[PERSON_NAME] và In" at bounding box center [1011, 397] width 81 height 13
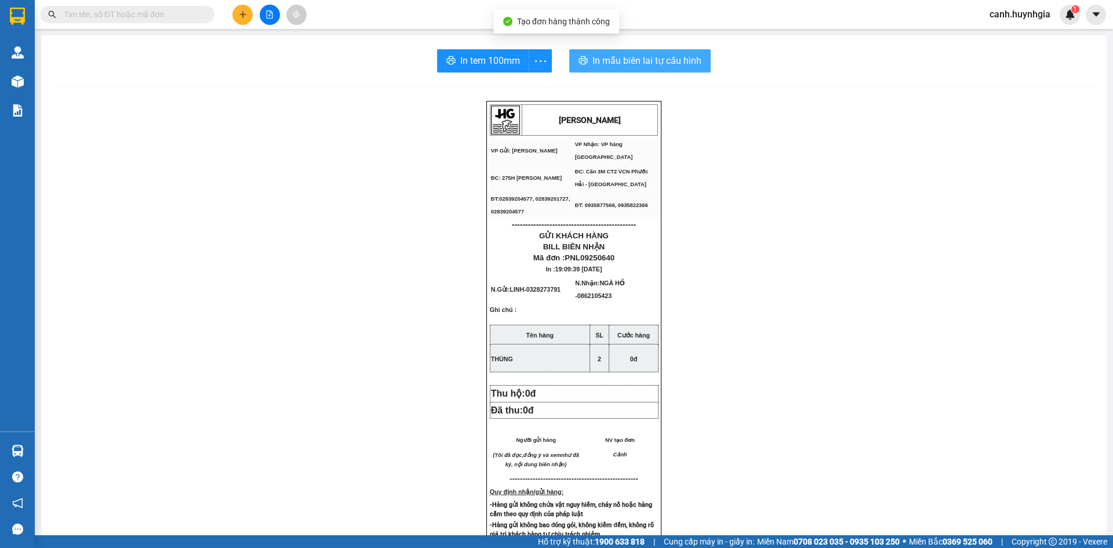
click at [610, 53] on span "In mẫu biên lai tự cấu hình" at bounding box center [646, 60] width 109 height 14
click at [492, 54] on span "In tem 100mm" at bounding box center [490, 60] width 60 height 14
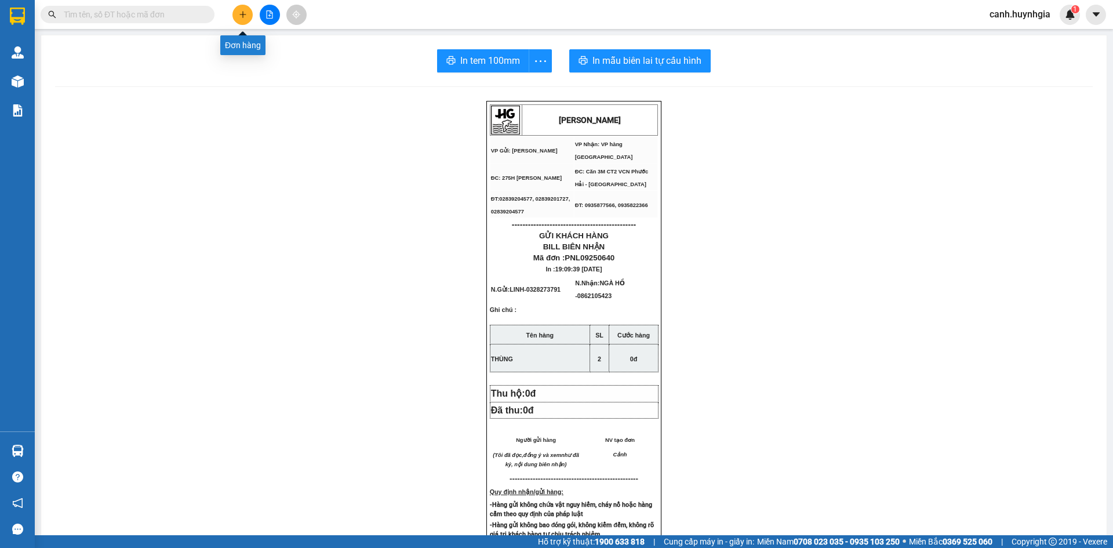
click at [243, 14] on icon "plus" at bounding box center [242, 14] width 1 height 6
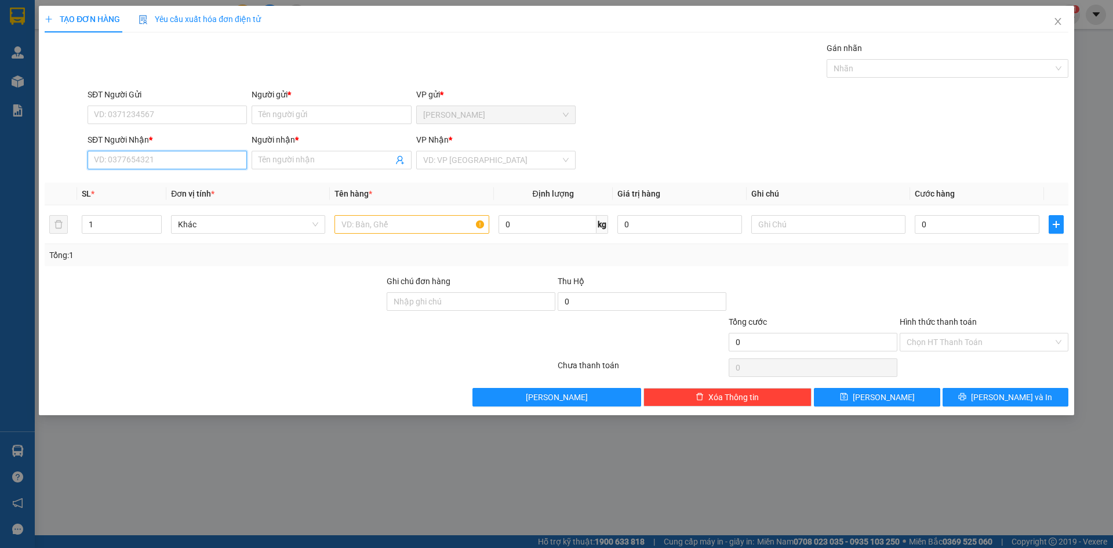
click at [169, 156] on input "SĐT Người Nhận *" at bounding box center [167, 160] width 159 height 19
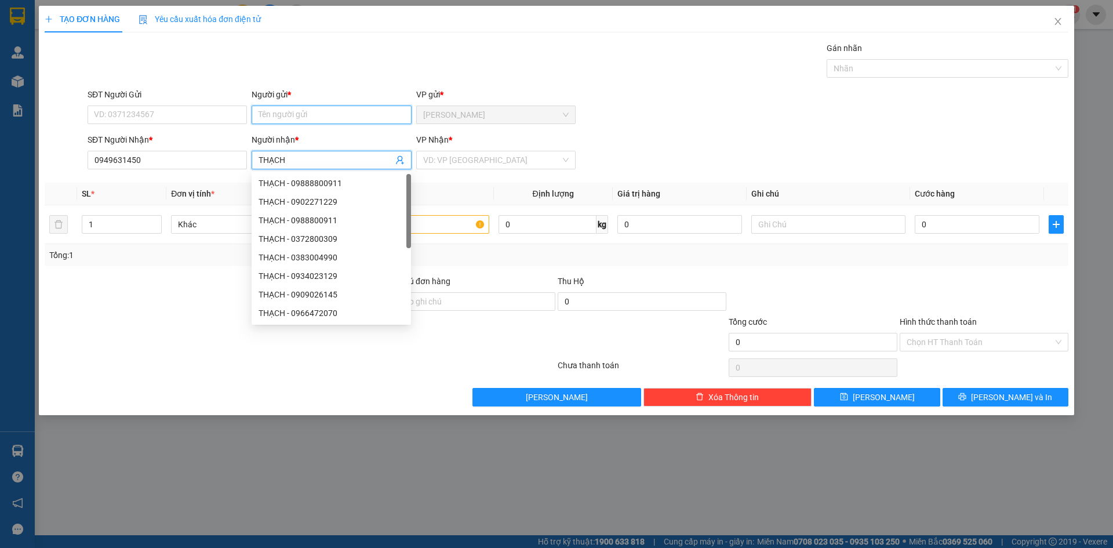
click at [285, 112] on input "Người gửi *" at bounding box center [331, 114] width 159 height 19
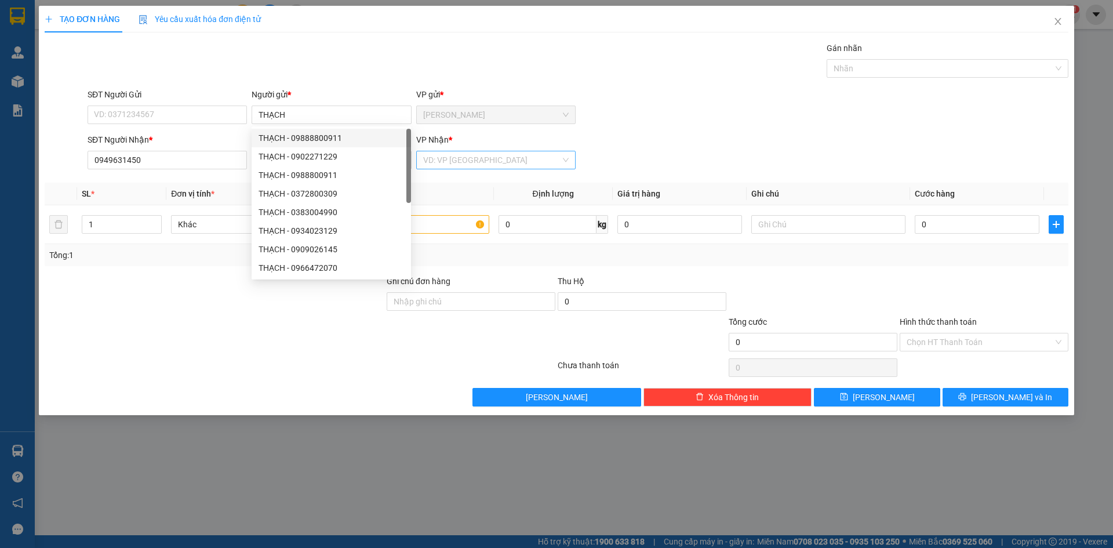
click at [480, 158] on input "search" at bounding box center [491, 159] width 137 height 17
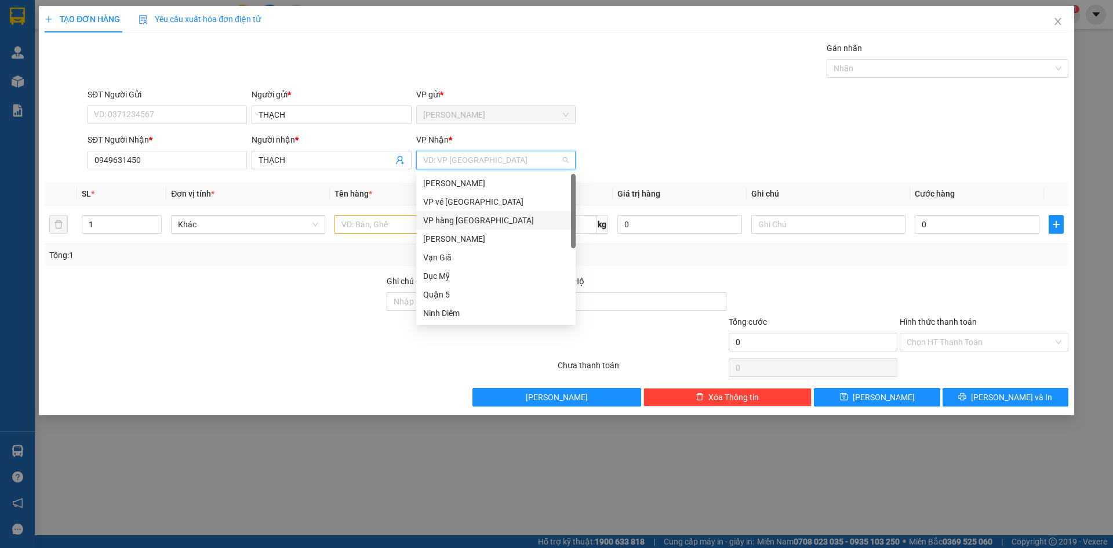
click at [478, 221] on div "VP hàng [GEOGRAPHIC_DATA]" at bounding box center [495, 220] width 145 height 13
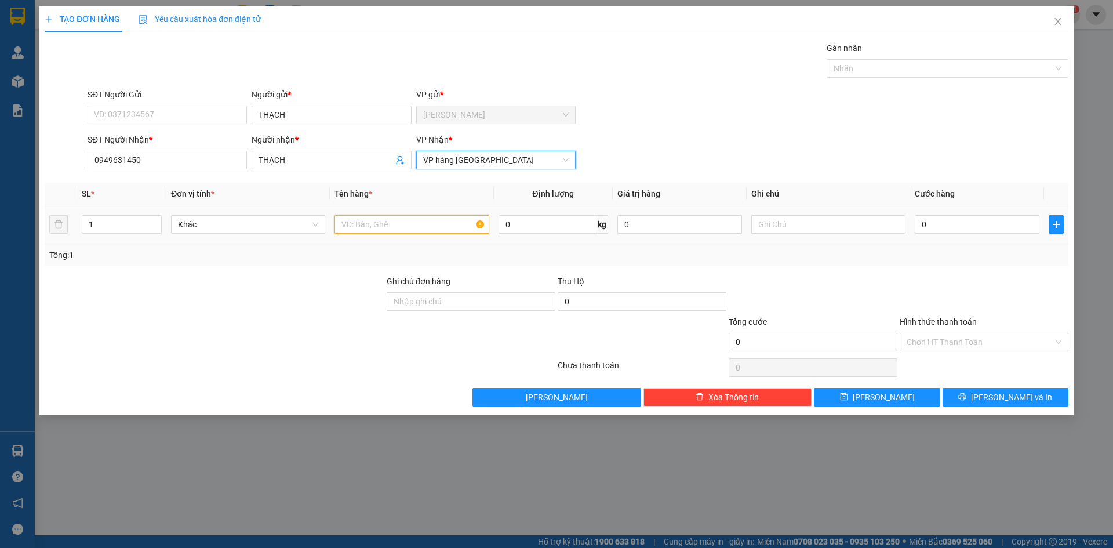
click at [391, 224] on input "text" at bounding box center [411, 224] width 154 height 19
click at [778, 224] on input "text" at bounding box center [828, 224] width 154 height 19
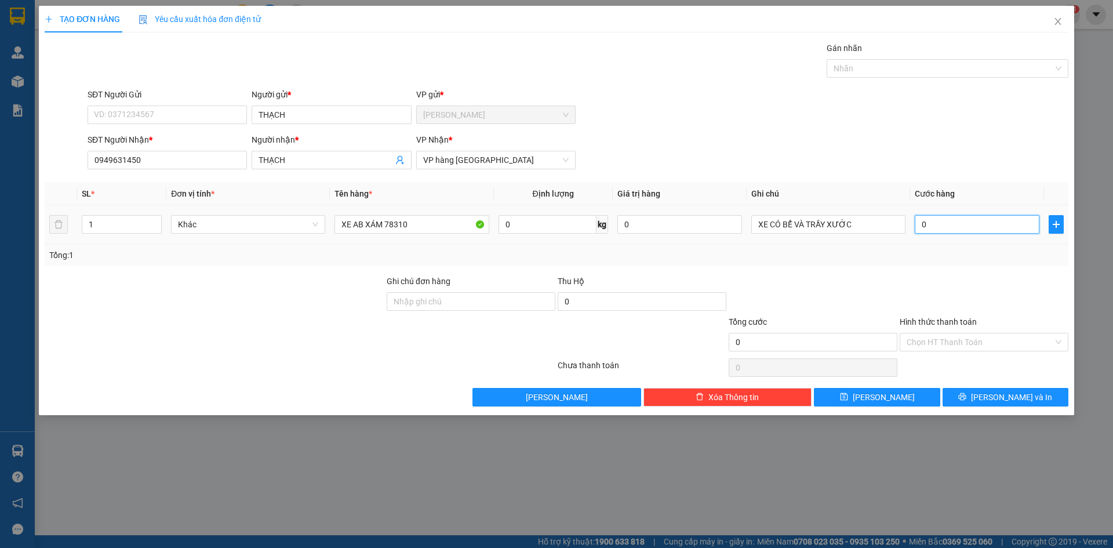
click at [956, 224] on input "0" at bounding box center [977, 224] width 125 height 19
click at [897, 134] on div "SĐT Người Nhận * 0949631450 Người nhận * THẠCH VP Nhận * VP hàng [GEOGRAPHIC_DA…" at bounding box center [577, 153] width 985 height 41
click at [841, 68] on div at bounding box center [941, 68] width 224 height 14
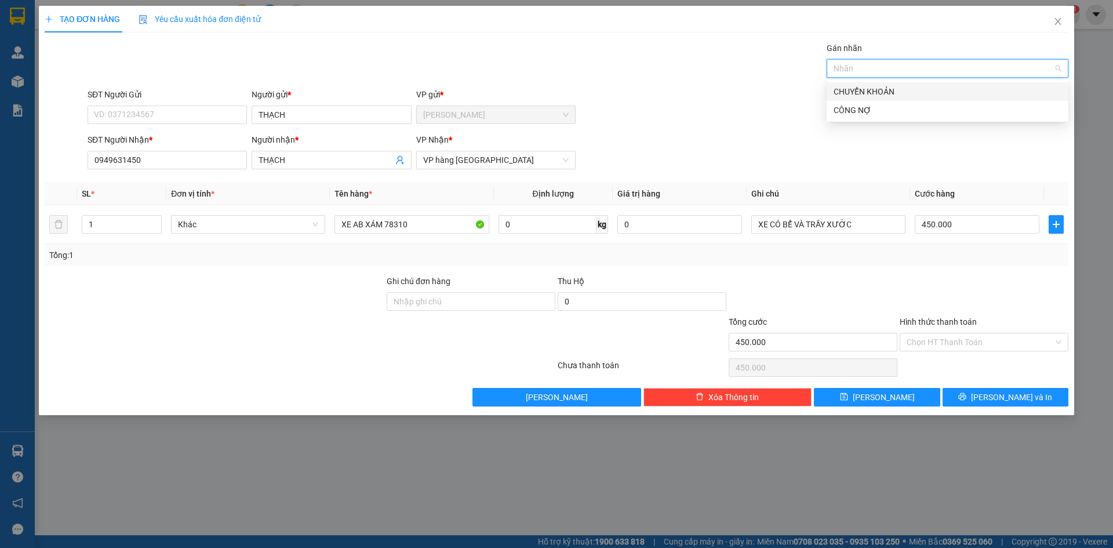
drag, startPoint x: 860, startPoint y: 92, endPoint x: 782, endPoint y: 115, distance: 81.0
click at [858, 92] on div "CHUYỂN KHOẢN" at bounding box center [947, 91] width 228 height 13
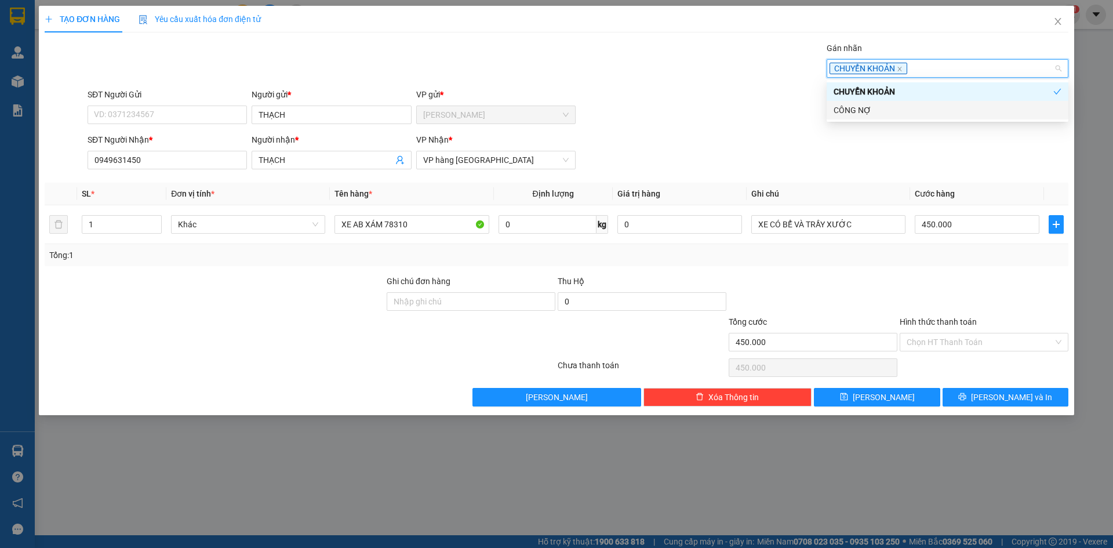
click at [781, 115] on div "SĐT Người Gửi VD: 0371234567 Người gửi * [PERSON_NAME] VP gửi * [PERSON_NAME]" at bounding box center [577, 108] width 985 height 41
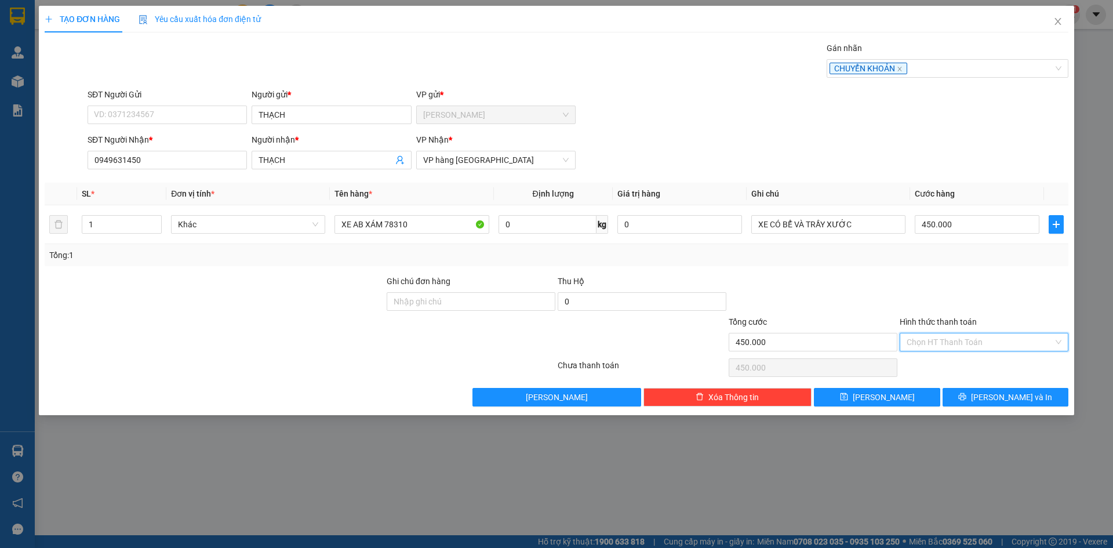
click at [931, 337] on input "Hình thức thanh toán" at bounding box center [979, 341] width 147 height 17
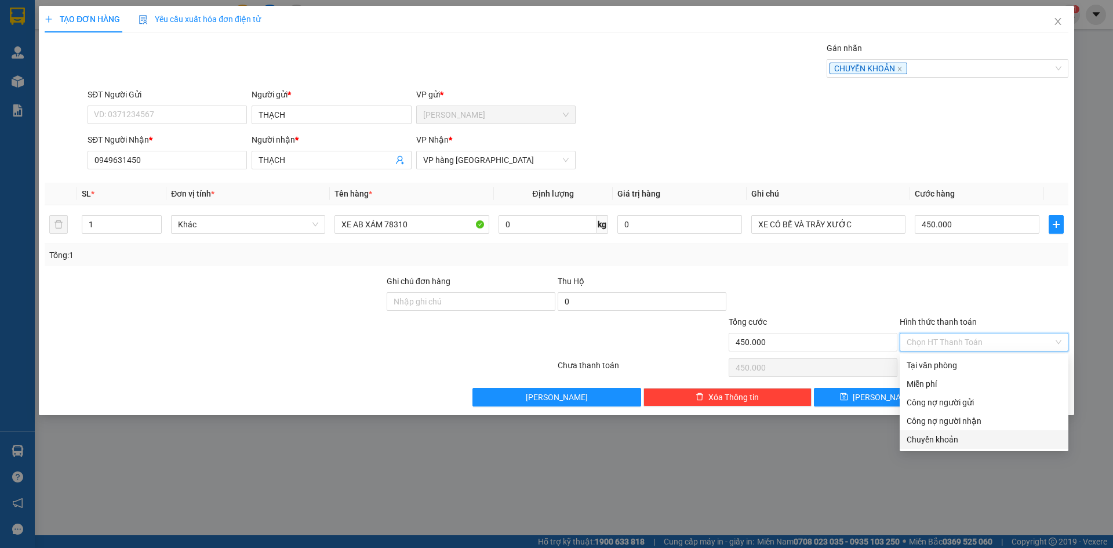
click at [948, 436] on div "Chuyển khoản" at bounding box center [983, 439] width 155 height 13
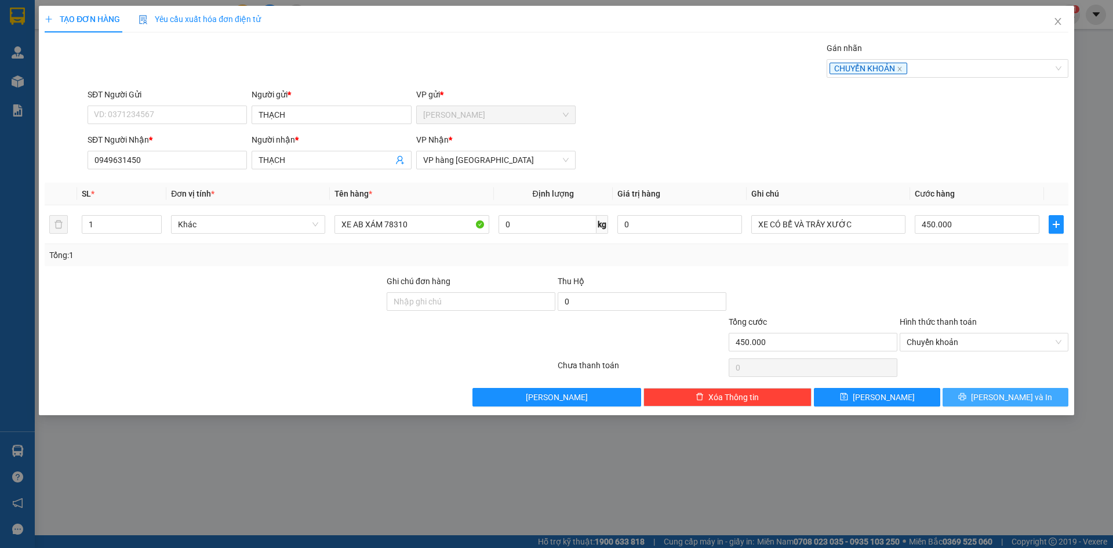
click at [1017, 396] on span "[PERSON_NAME] và In" at bounding box center [1011, 397] width 81 height 13
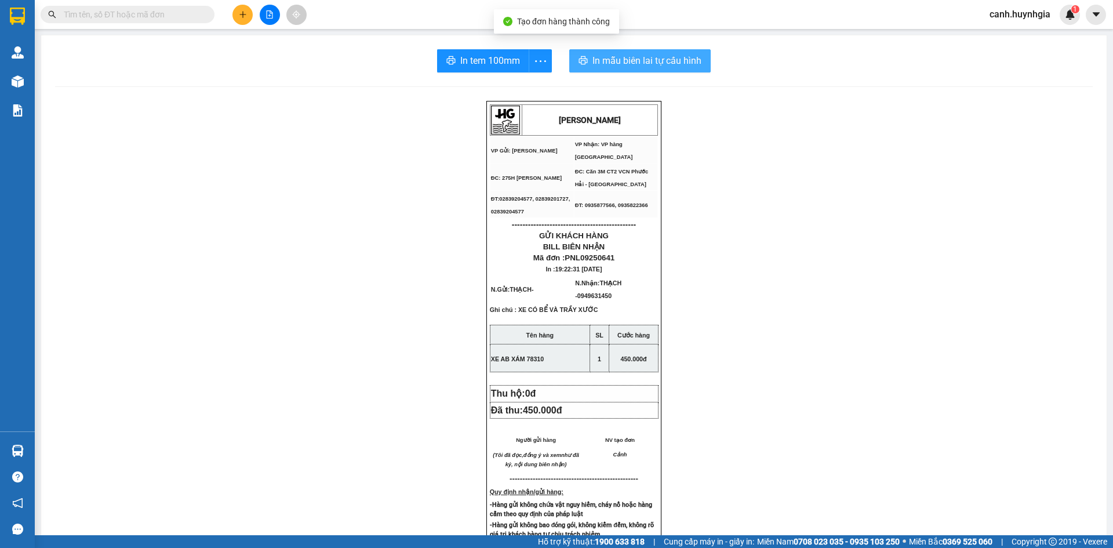
click at [613, 54] on span "In mẫu biên lai tự cấu hình" at bounding box center [646, 60] width 109 height 14
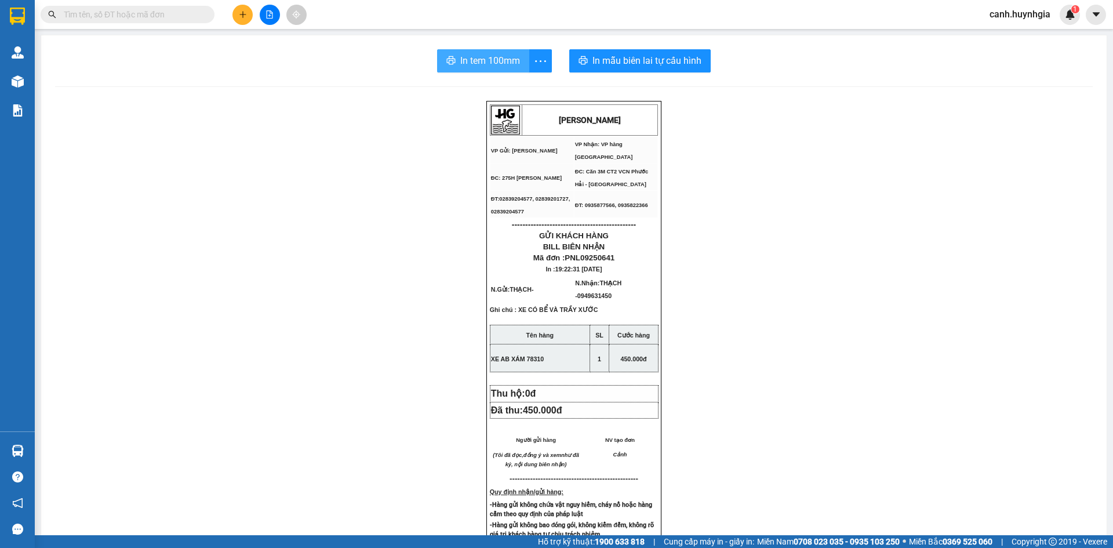
click at [496, 65] on span "In tem 100mm" at bounding box center [490, 60] width 60 height 14
click at [127, 8] on span at bounding box center [128, 14] width 174 height 17
click at [111, 18] on input "text" at bounding box center [132, 14] width 137 height 13
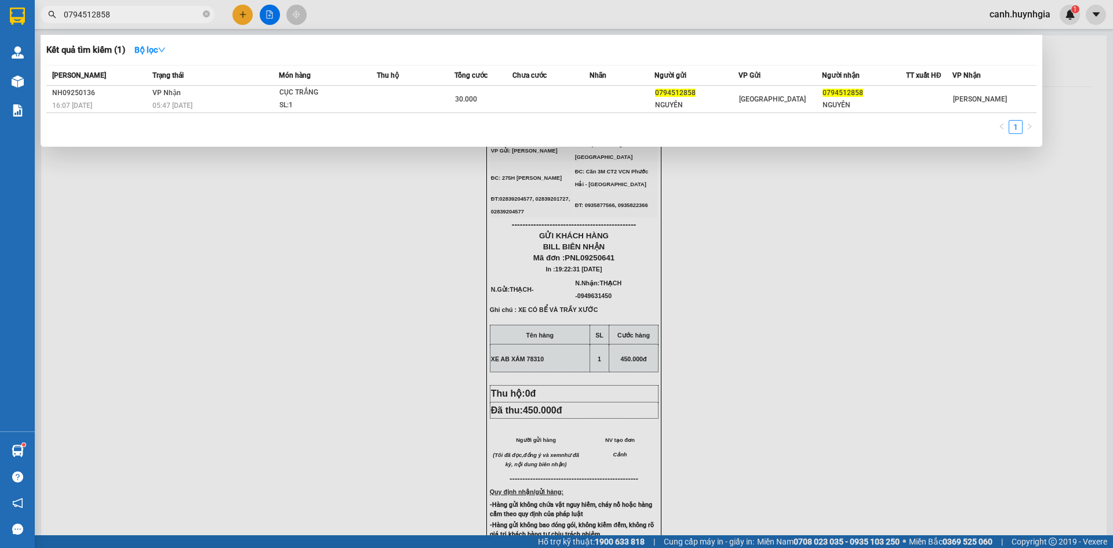
click at [727, 304] on div at bounding box center [556, 274] width 1113 height 548
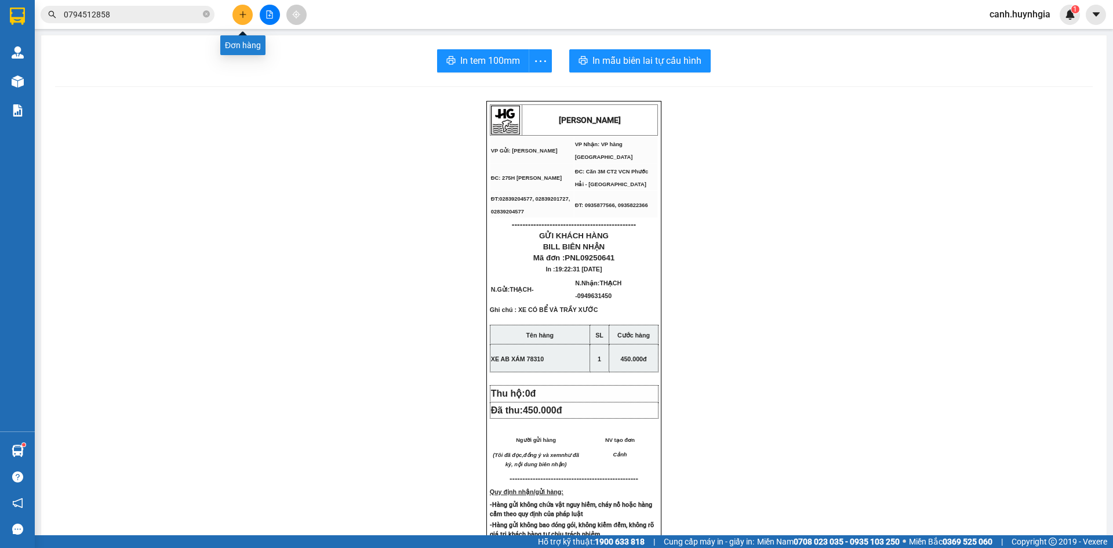
click at [244, 16] on icon "plus" at bounding box center [243, 14] width 8 height 8
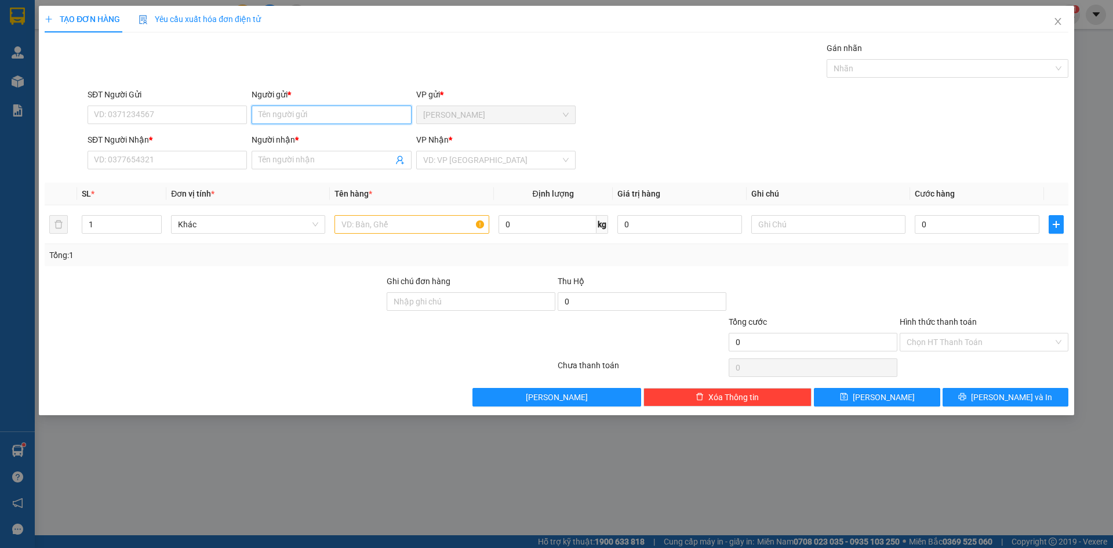
click at [268, 118] on input "Người gửi *" at bounding box center [331, 114] width 159 height 19
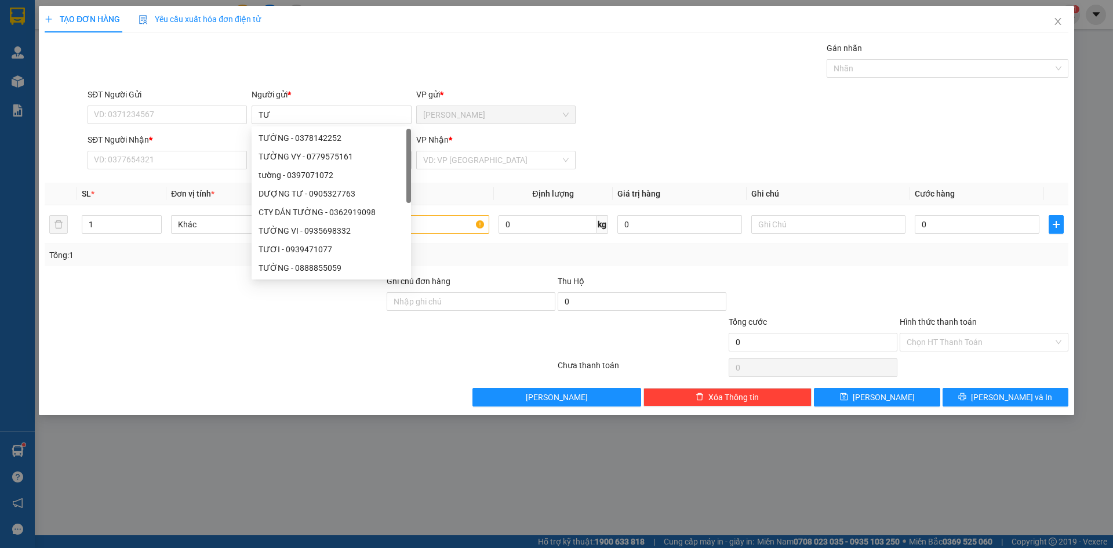
click at [221, 314] on div at bounding box center [214, 295] width 342 height 41
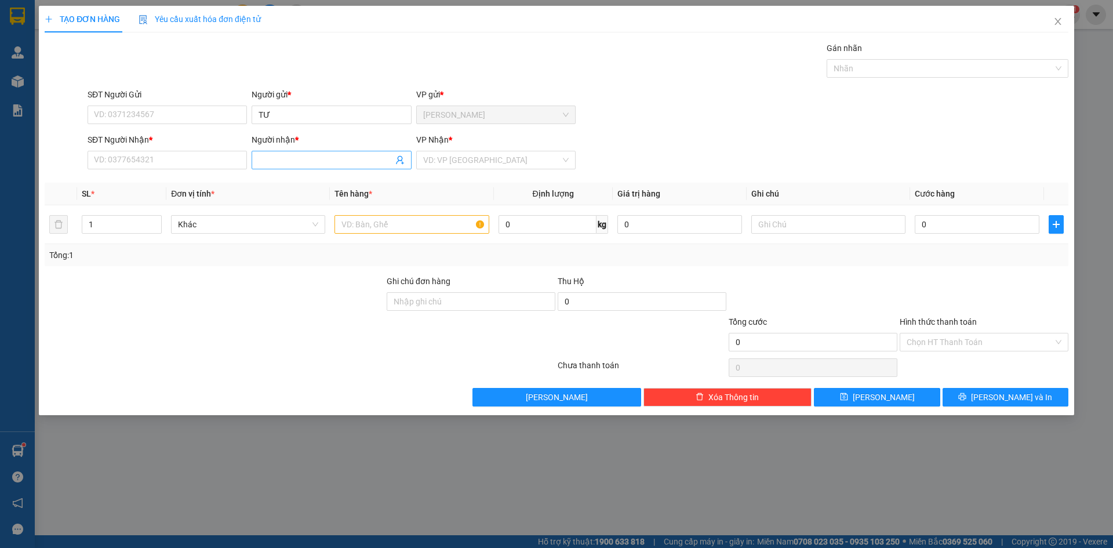
click at [288, 165] on input "Người nhận *" at bounding box center [325, 160] width 134 height 13
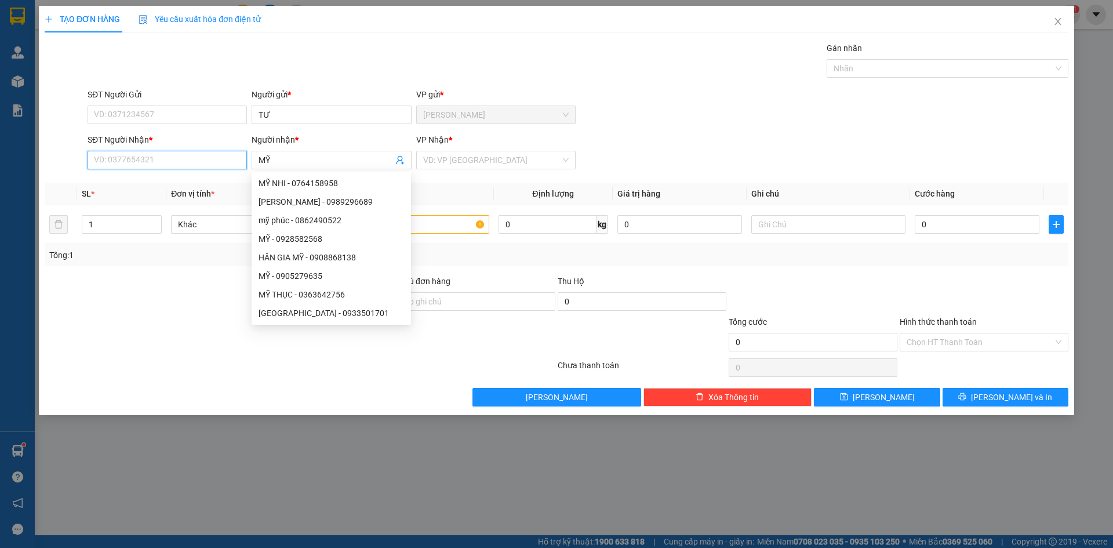
click at [135, 165] on input "SĐT Người Nhận *" at bounding box center [167, 160] width 159 height 19
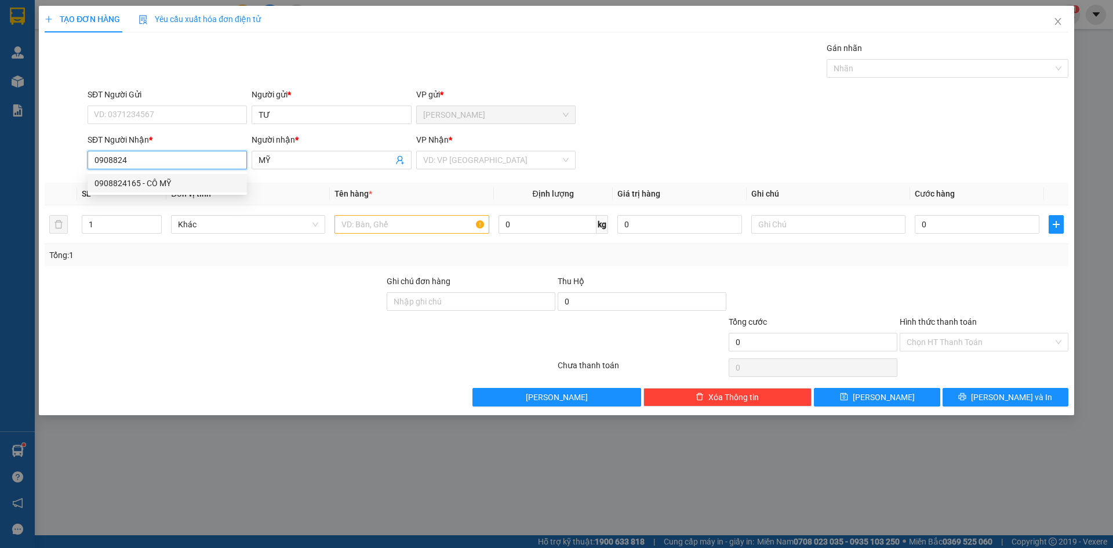
click at [139, 184] on div "0908824165 - CÔ MỸ" at bounding box center [166, 183] width 145 height 13
click at [370, 225] on input "text" at bounding box center [411, 224] width 154 height 19
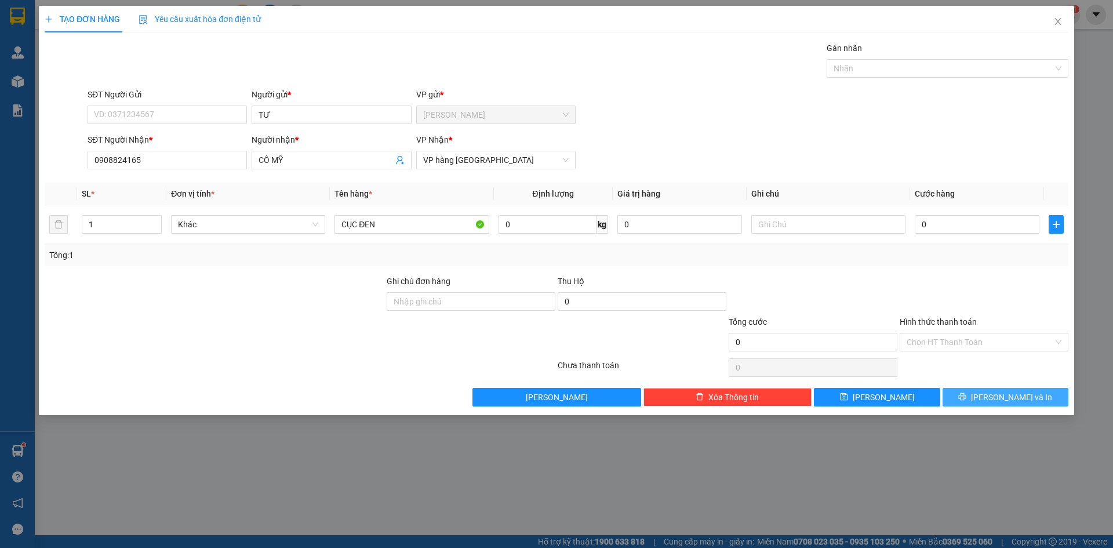
click at [959, 388] on button "[PERSON_NAME] và In" at bounding box center [1005, 397] width 126 height 19
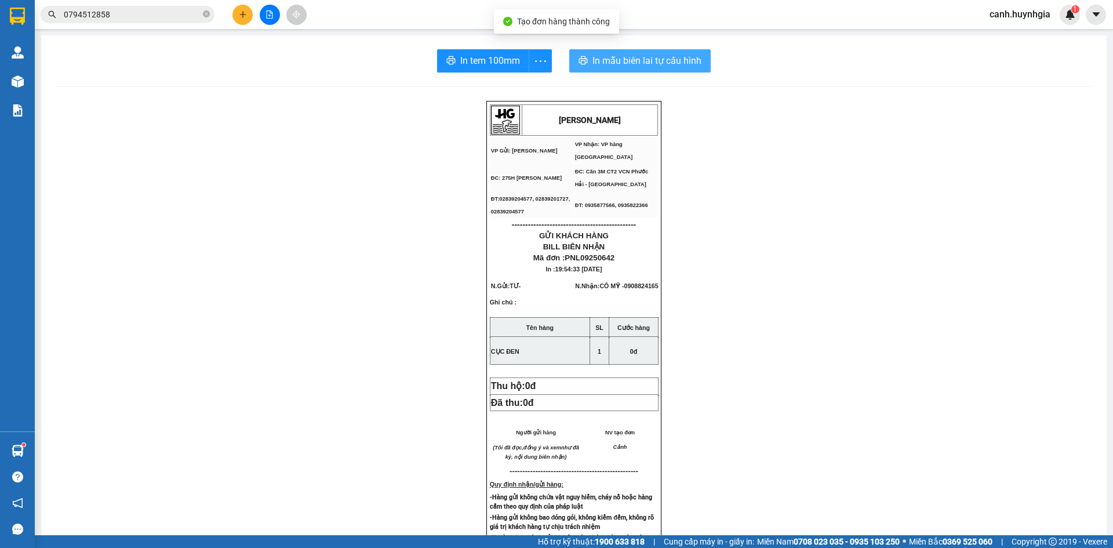
click at [616, 60] on span "In mẫu biên lai tự cấu hình" at bounding box center [646, 60] width 109 height 14
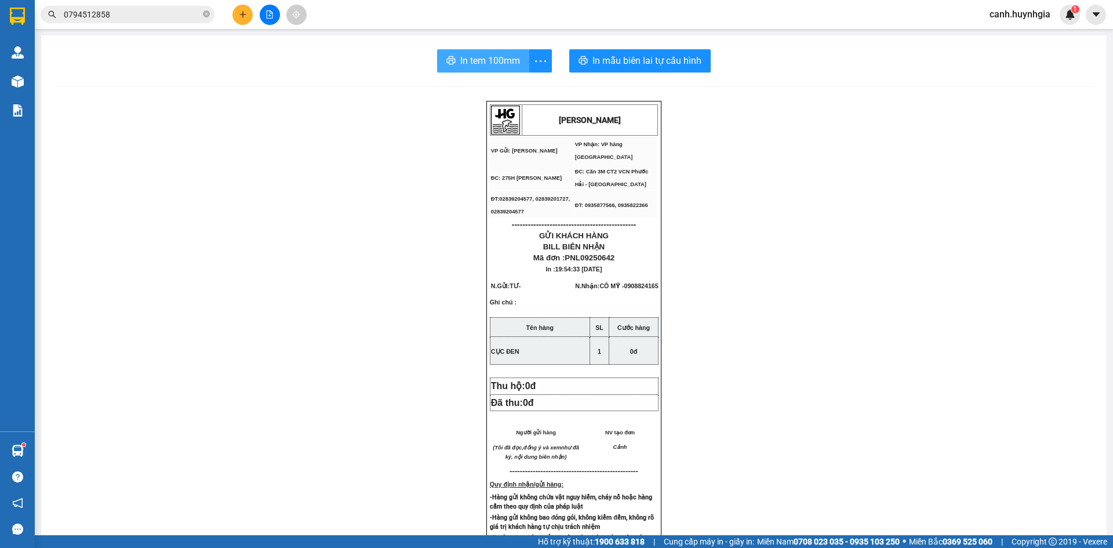
click at [465, 59] on span "In tem 100mm" at bounding box center [490, 60] width 60 height 14
click at [149, 16] on input "0794512858" at bounding box center [132, 14] width 137 height 13
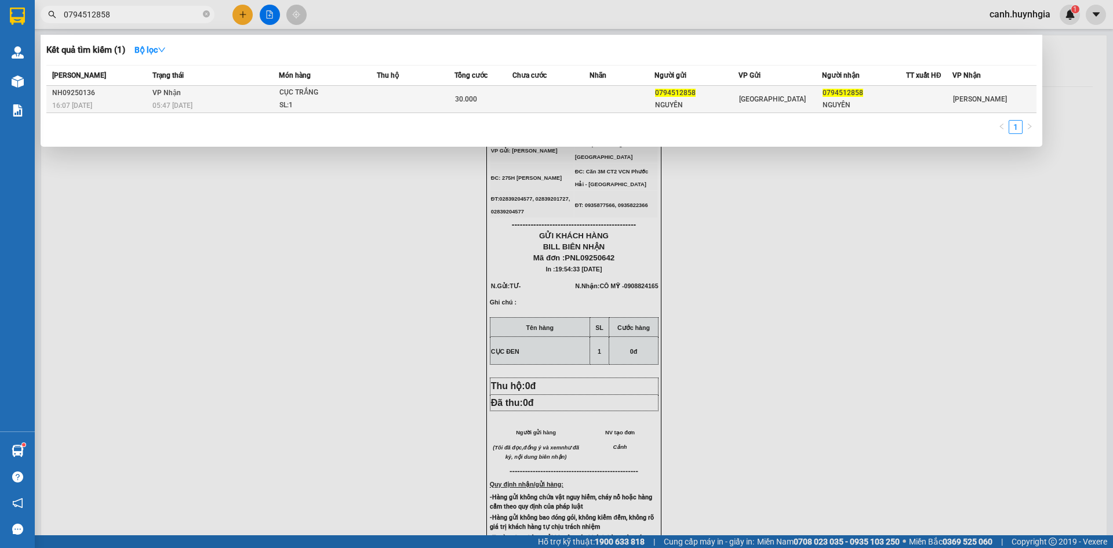
click at [374, 101] on span "CỤC TRẮNG SL: 1" at bounding box center [327, 98] width 97 height 25
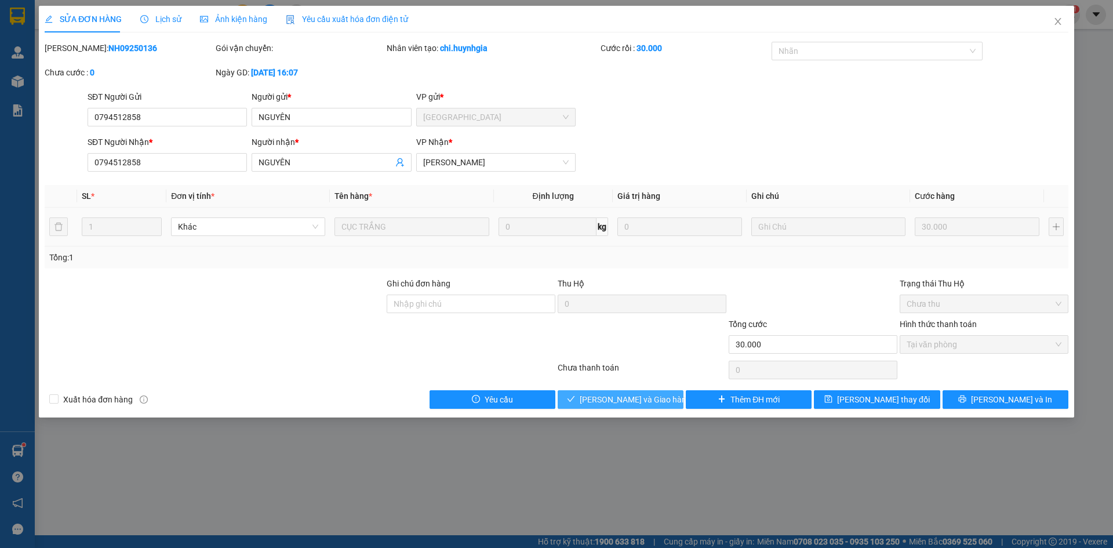
click at [616, 398] on span "[PERSON_NAME] và Giao hàng" at bounding box center [635, 399] width 111 height 13
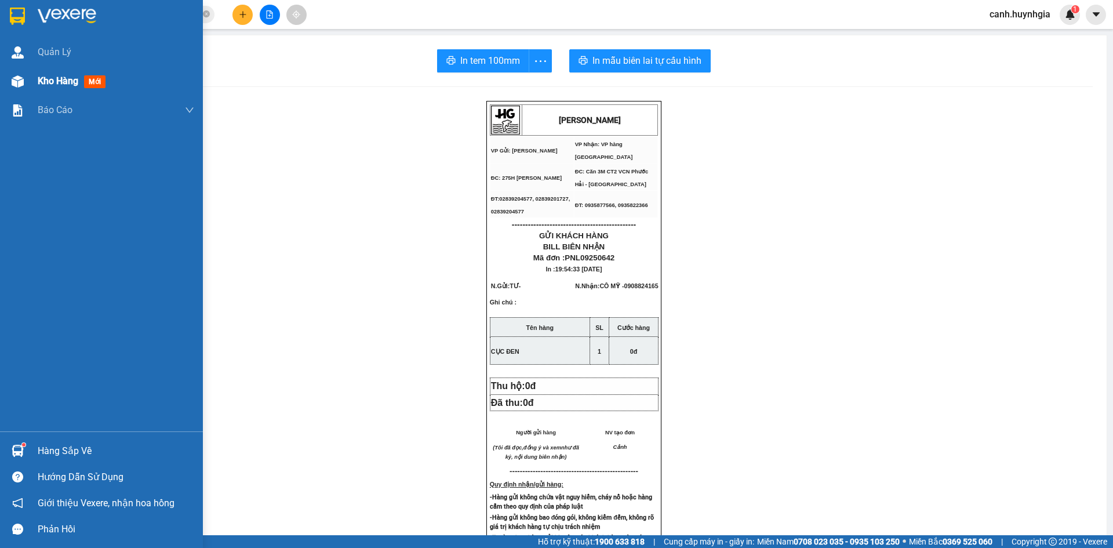
click at [46, 82] on span "Kho hàng" at bounding box center [58, 80] width 41 height 11
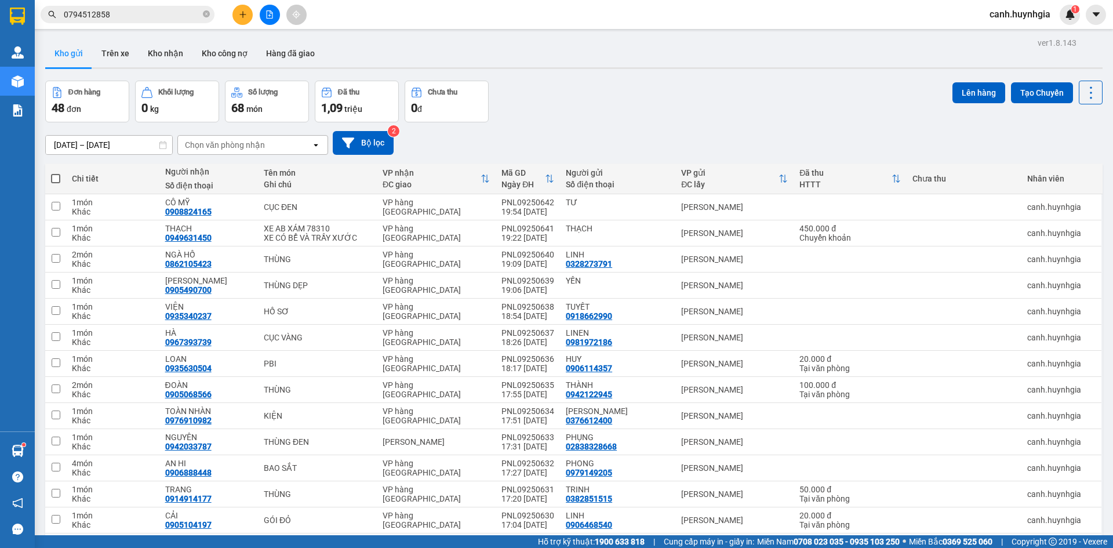
click at [1008, 16] on span "canh.huynhgia" at bounding box center [1019, 14] width 79 height 14
click at [1011, 38] on span "Đăng xuất" at bounding box center [1025, 36] width 54 height 13
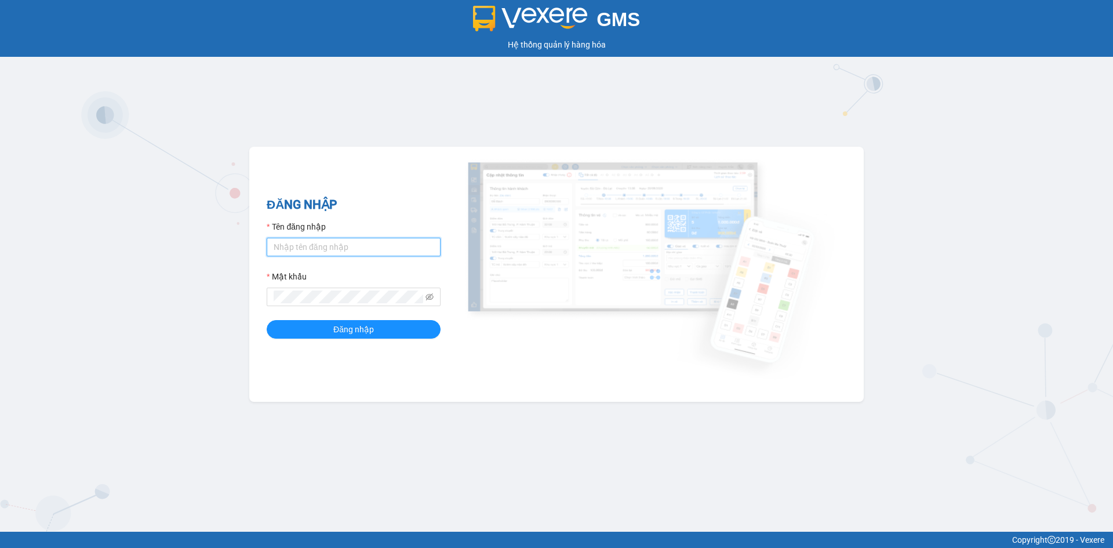
click at [314, 249] on input "Tên đăng nhập" at bounding box center [354, 247] width 174 height 19
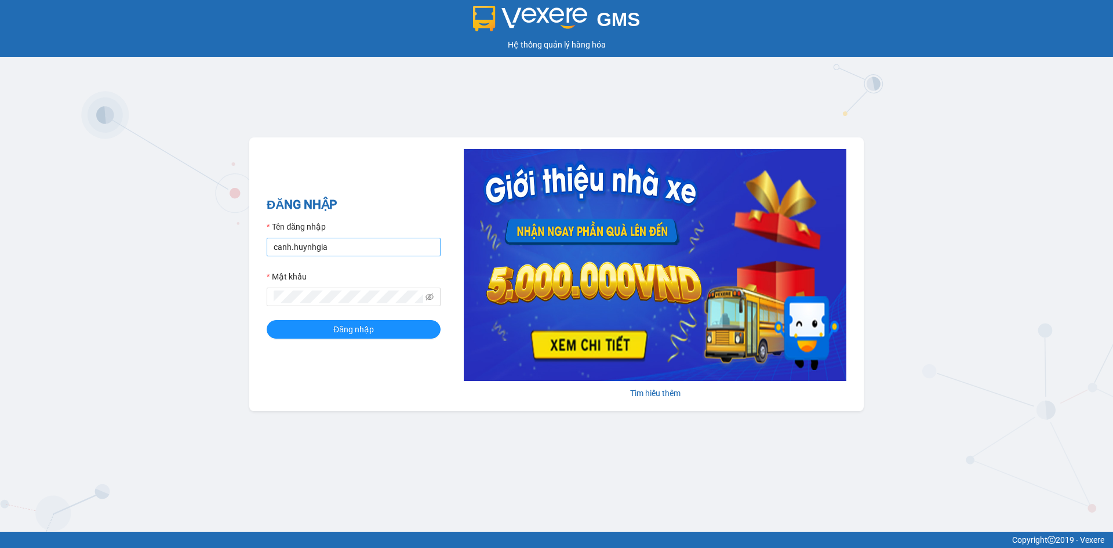
click at [354, 251] on input "canh.huynhgia" at bounding box center [354, 247] width 174 height 19
type input "thang.huynhgia"
click at [344, 329] on span "Đăng nhập" at bounding box center [353, 329] width 41 height 13
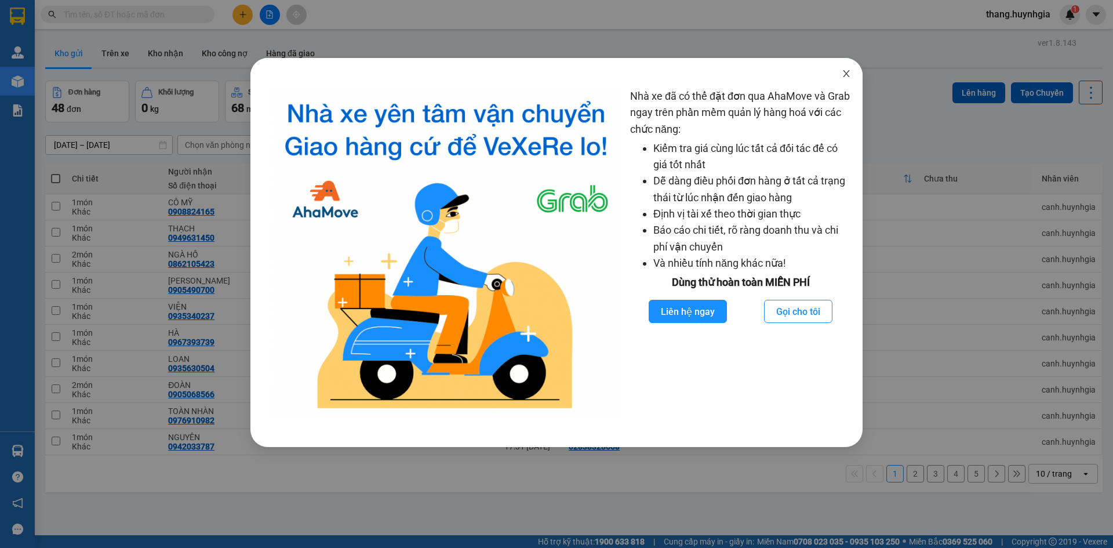
click at [848, 71] on icon "close" at bounding box center [846, 73] width 9 height 9
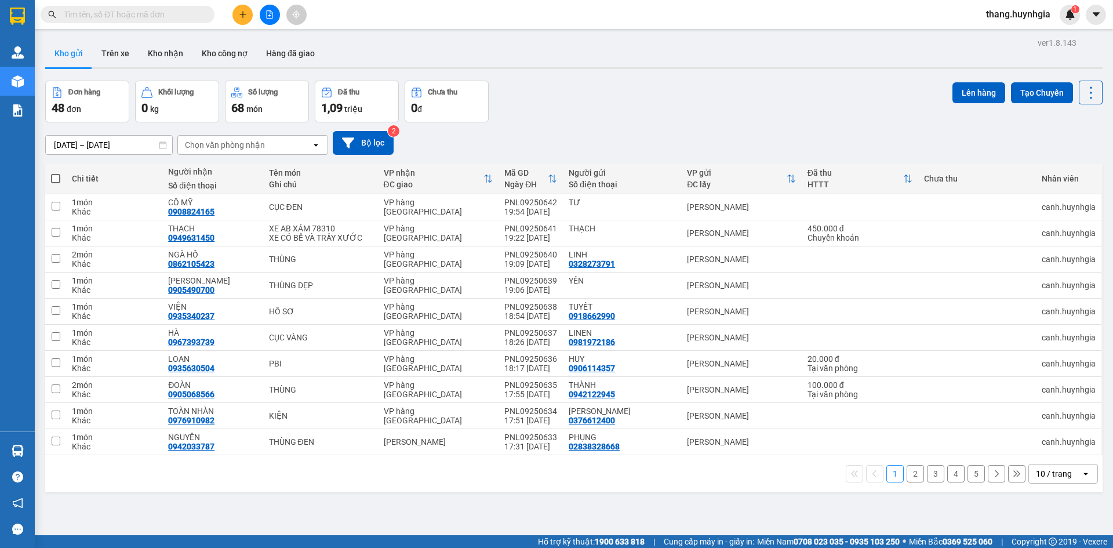
click at [238, 11] on button at bounding box center [242, 15] width 20 height 20
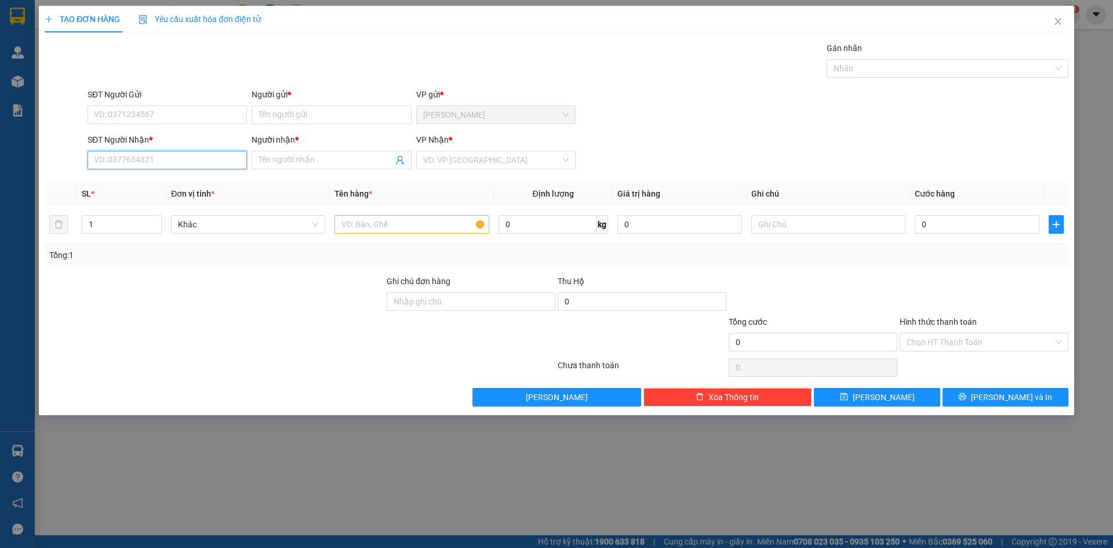
click at [152, 159] on input "SĐT Người Nhận *" at bounding box center [167, 160] width 159 height 19
click at [162, 177] on div "0908824165 - CÔ MỸ" at bounding box center [166, 183] width 145 height 13
type input "0908824165"
type input "CÔ MỸ"
type input "0908824165"
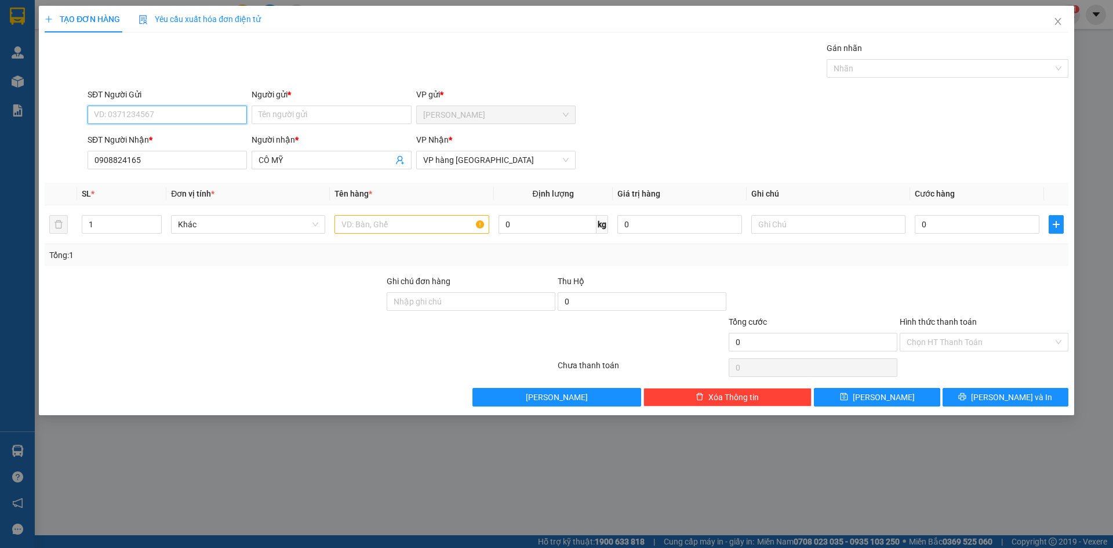
click at [145, 117] on input "SĐT Người Gửi" at bounding box center [167, 114] width 159 height 19
click at [162, 112] on input "SĐT Người Gửi" at bounding box center [167, 114] width 159 height 19
type input "0901682812"
type input "D"
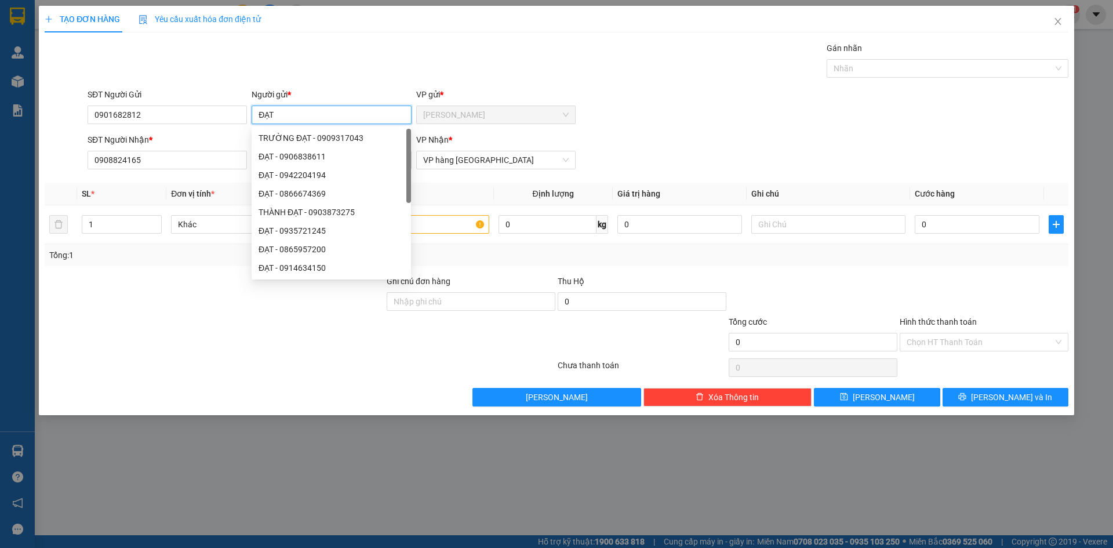
type input "ĐẠT"
click at [684, 110] on div "SĐT Người Gửi 0901682812 Người gửi * ĐẠT VP gửi * Phạm Ngũ Lão" at bounding box center [577, 108] width 985 height 41
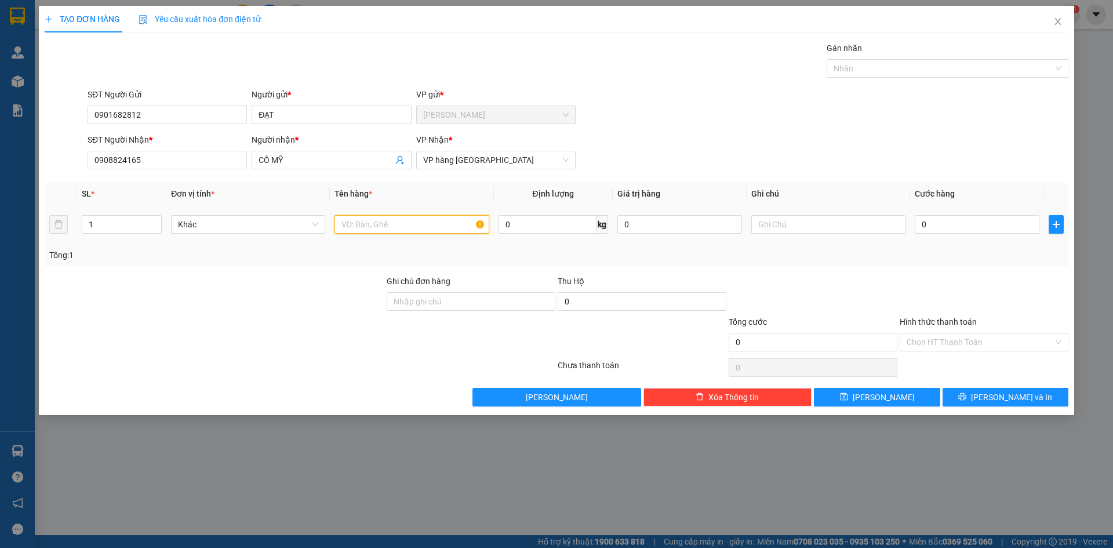
click at [380, 224] on input "text" at bounding box center [411, 224] width 154 height 19
type input "CỤC ĐEN"
click at [1028, 395] on button "[PERSON_NAME] và In" at bounding box center [1005, 397] width 126 height 19
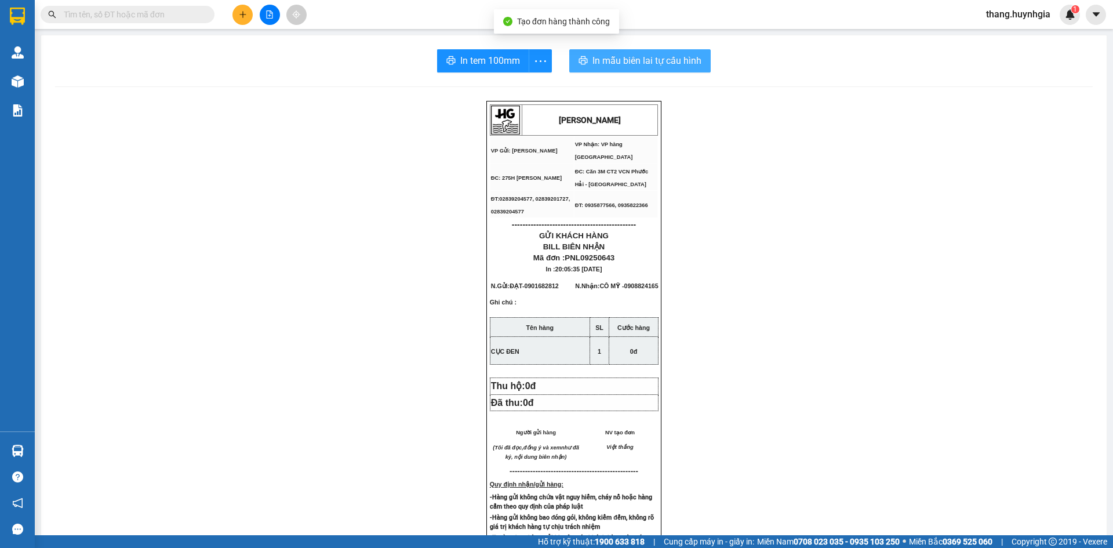
click at [658, 57] on span "In mẫu biên lai tự cấu hình" at bounding box center [646, 60] width 109 height 14
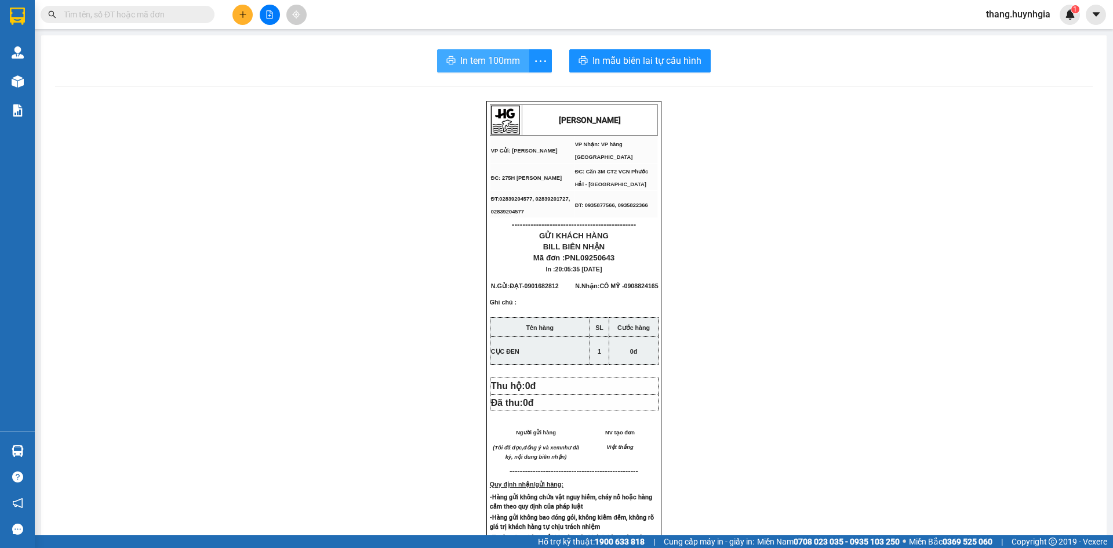
click at [483, 60] on span "In tem 100mm" at bounding box center [490, 60] width 60 height 14
click at [243, 12] on icon "plus" at bounding box center [243, 14] width 8 height 8
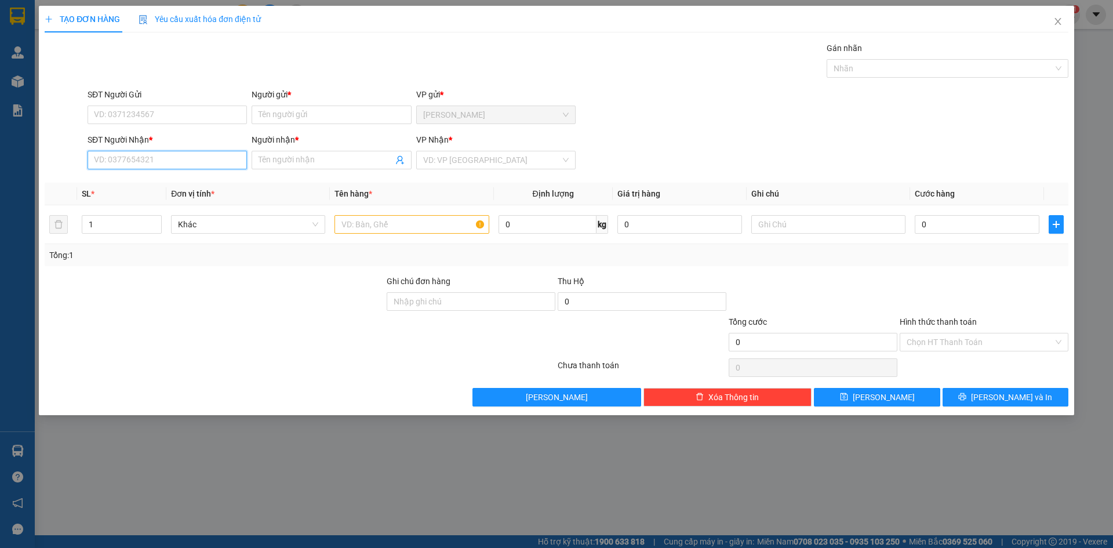
click at [142, 162] on input "SĐT Người Nhận *" at bounding box center [167, 160] width 159 height 19
click at [155, 183] on div "0967811789 - TUẤN ANH" at bounding box center [166, 183] width 145 height 13
type input "0967811789"
type input "TUẤN ANH"
type input "0967811789"
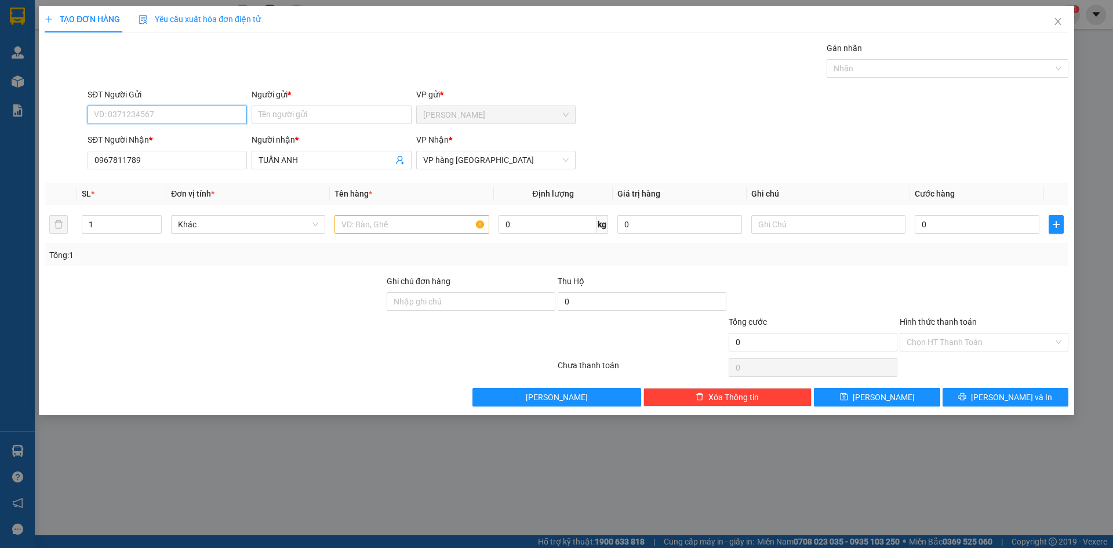
click at [150, 112] on input "SĐT Người Gửi" at bounding box center [167, 114] width 159 height 19
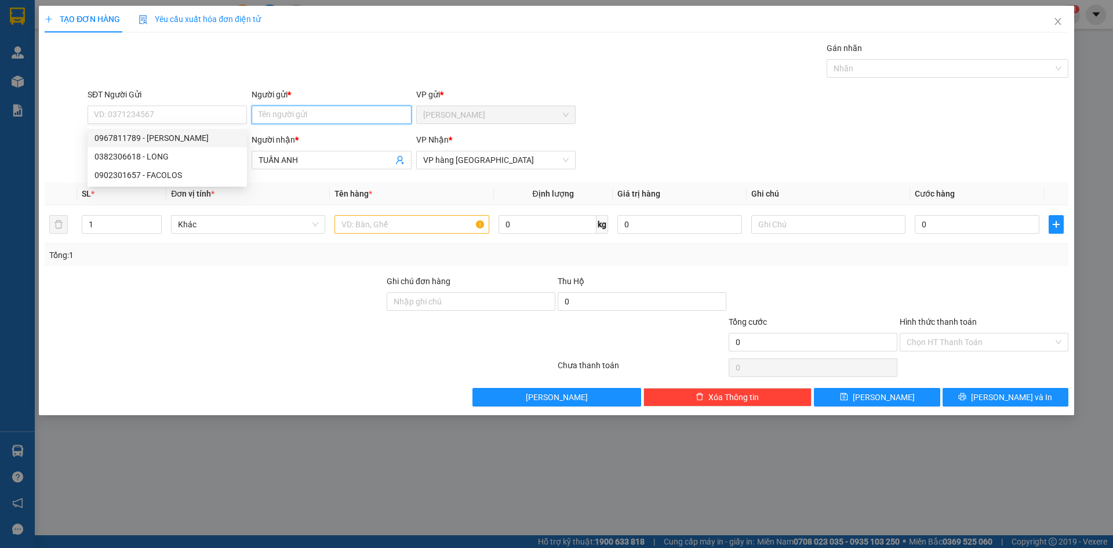
click at [276, 117] on input "Người gửi *" at bounding box center [331, 114] width 159 height 19
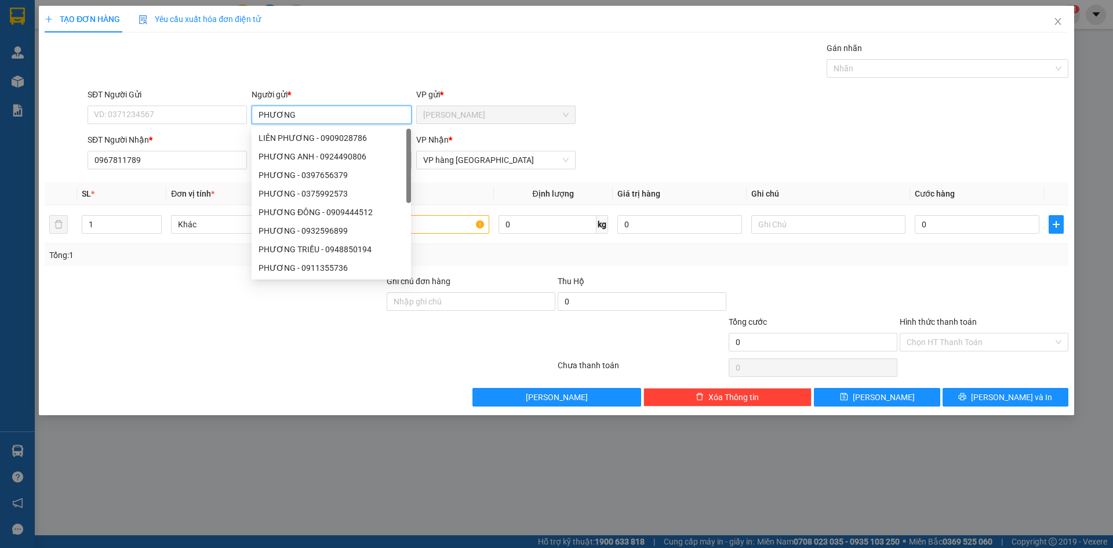
type input "PHƯƠNG"
click at [662, 124] on div "SĐT Người Gửi VD: 0371234567 Người gửi * PHƯƠNG VP gửi * Phạm Ngũ Lão" at bounding box center [577, 108] width 985 height 41
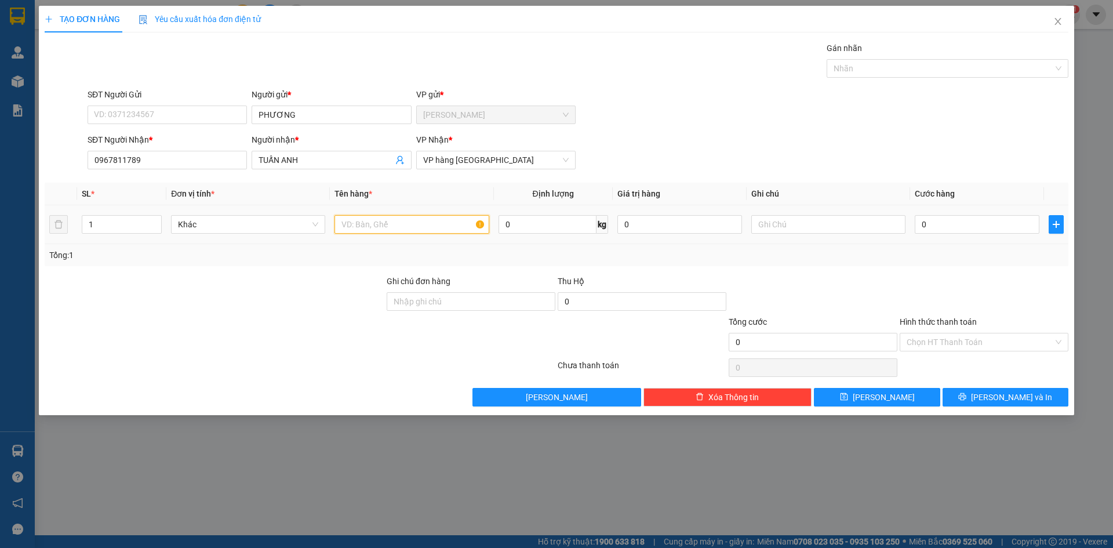
click at [387, 223] on input "text" at bounding box center [411, 224] width 154 height 19
type input "HỘP"
click at [1008, 397] on span "[PERSON_NAME] và In" at bounding box center [1011, 397] width 81 height 13
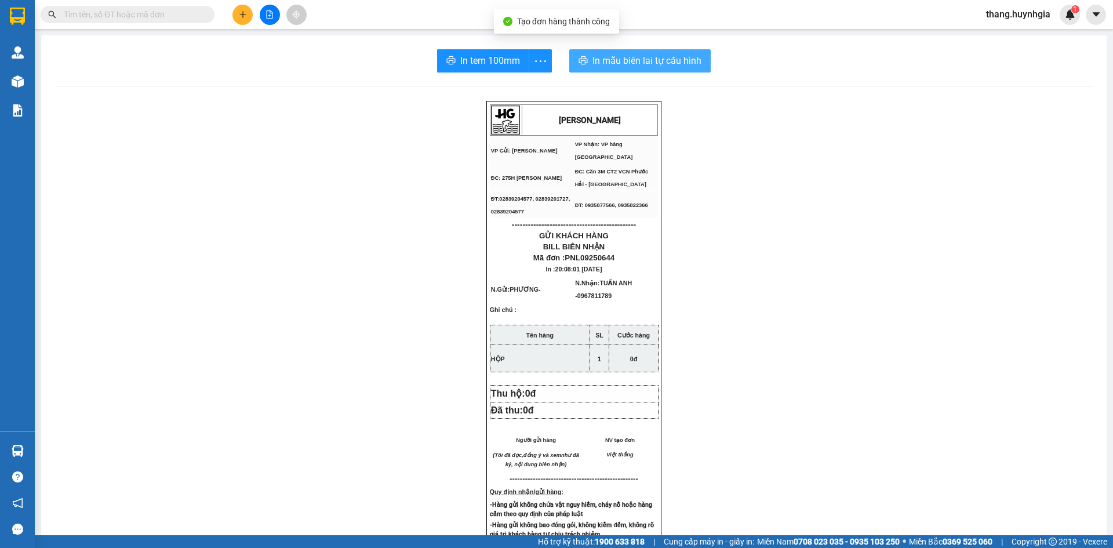
click at [610, 59] on span "In mẫu biên lai tự cấu hình" at bounding box center [646, 60] width 109 height 14
click at [490, 54] on span "In tem 100mm" at bounding box center [490, 60] width 60 height 14
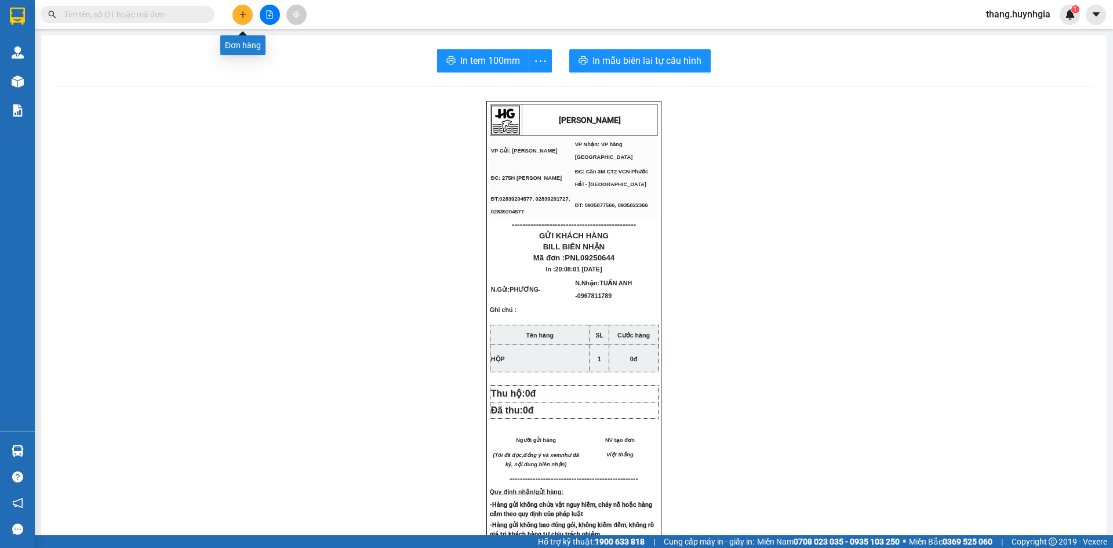
click at [236, 18] on button at bounding box center [242, 15] width 20 height 20
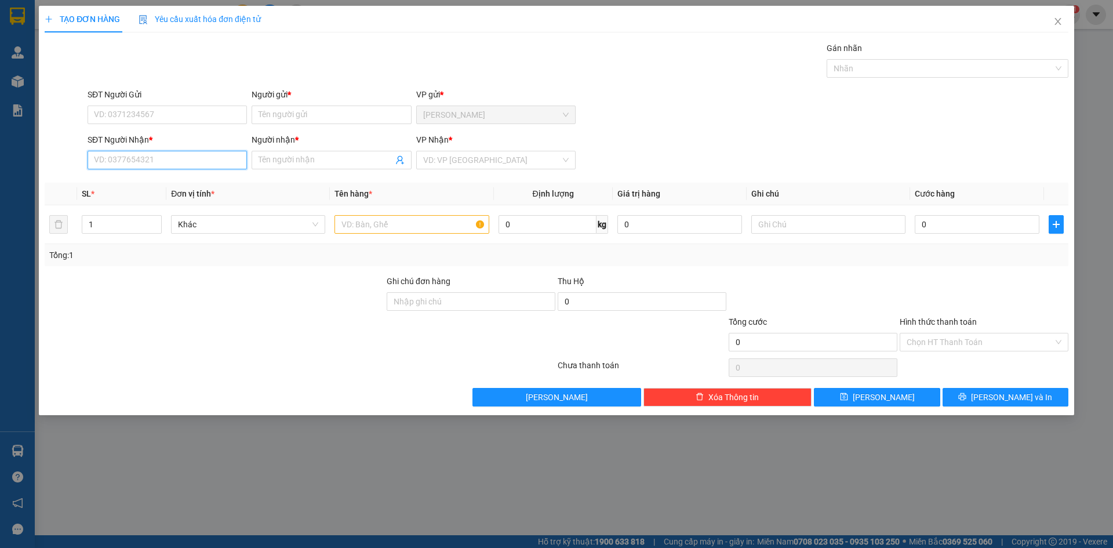
click at [177, 165] on input "SĐT Người Nhận *" at bounding box center [167, 160] width 159 height 19
type input "0826615058"
click at [330, 159] on input "Người nhận *" at bounding box center [325, 160] width 134 height 13
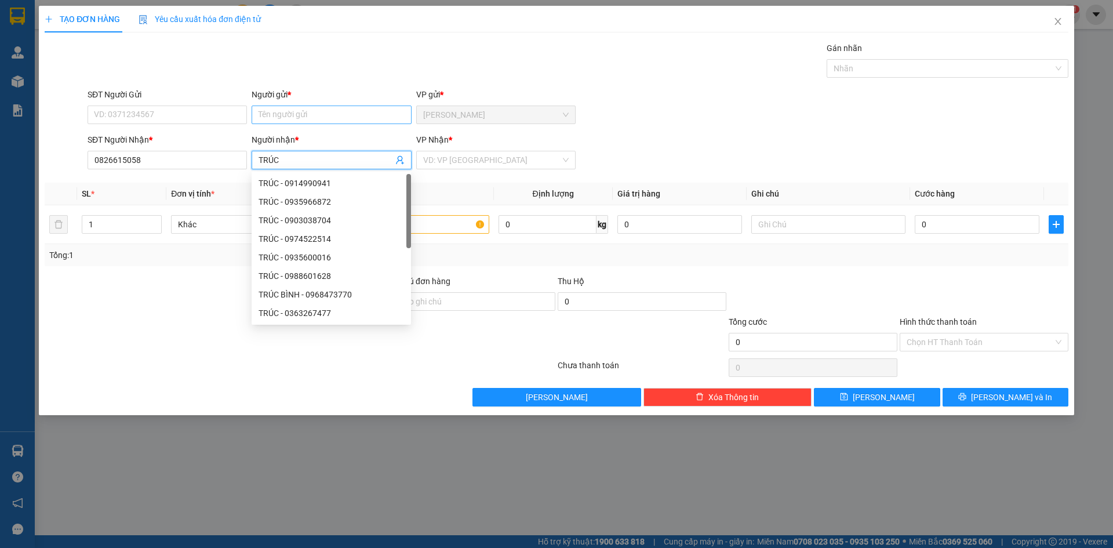
type input "TRÚC"
click at [296, 111] on input "Người gửi *" at bounding box center [331, 114] width 159 height 19
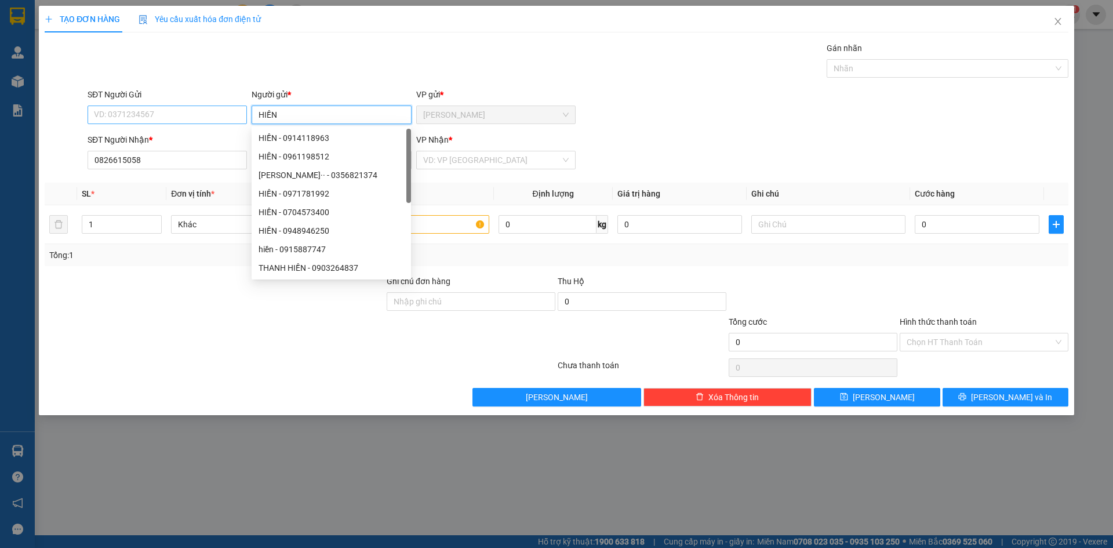
type input "HIỀN"
click at [221, 115] on input "SĐT Người Gửi" at bounding box center [167, 114] width 159 height 19
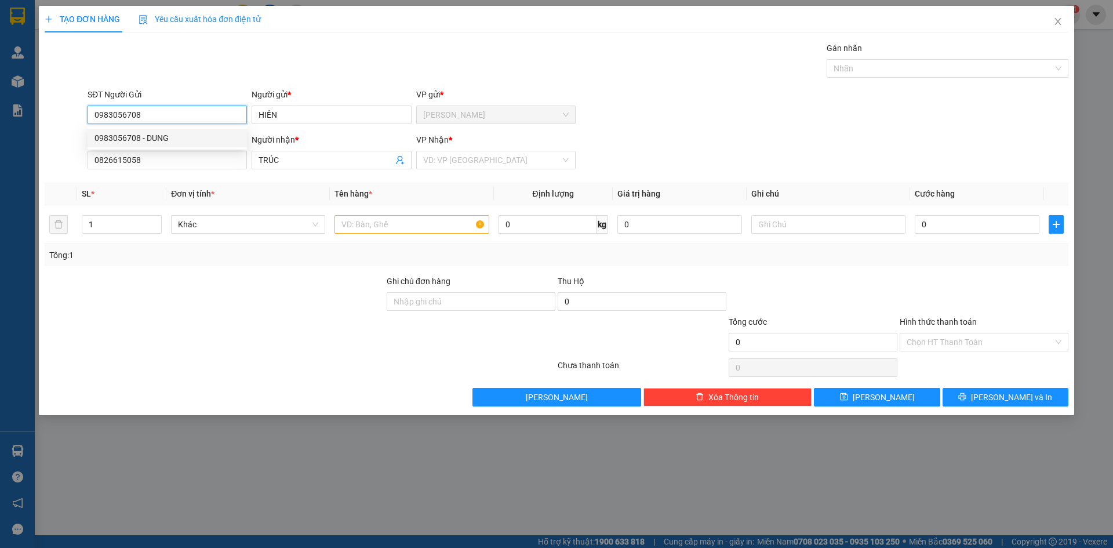
type input "0983056708"
click at [216, 286] on div at bounding box center [214, 295] width 342 height 41
click at [468, 156] on input "search" at bounding box center [491, 159] width 137 height 17
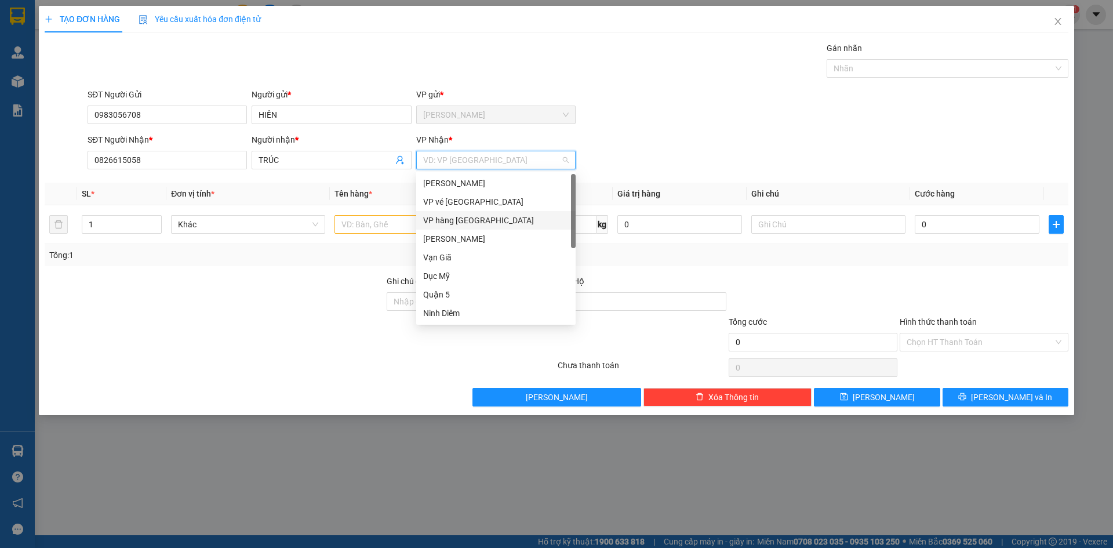
click at [481, 221] on div "VP hàng [GEOGRAPHIC_DATA]" at bounding box center [495, 220] width 145 height 13
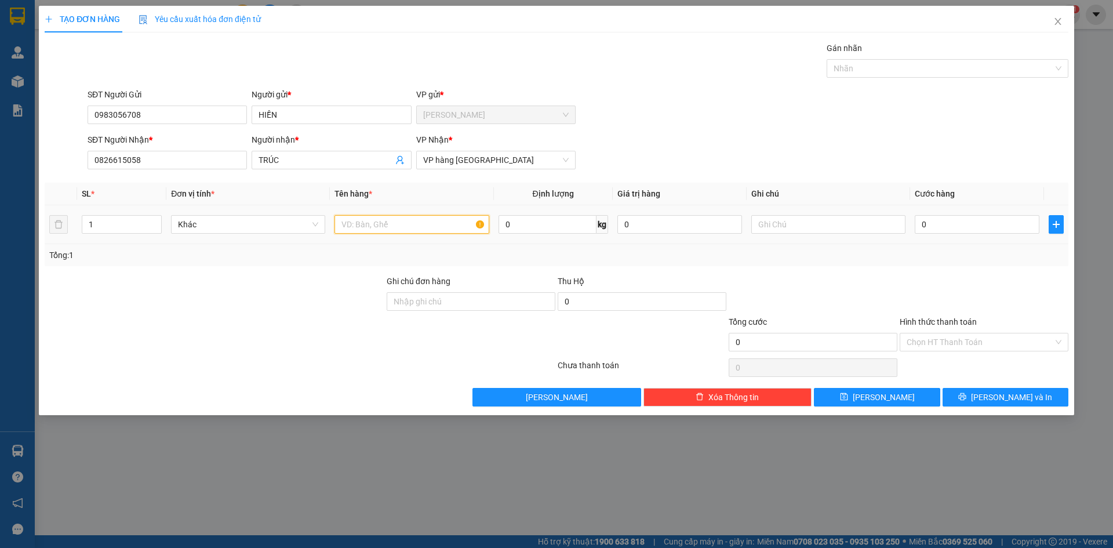
click at [376, 228] on input "text" at bounding box center [411, 224] width 154 height 19
type input "H"
click at [966, 400] on icon "printer" at bounding box center [962, 396] width 8 height 8
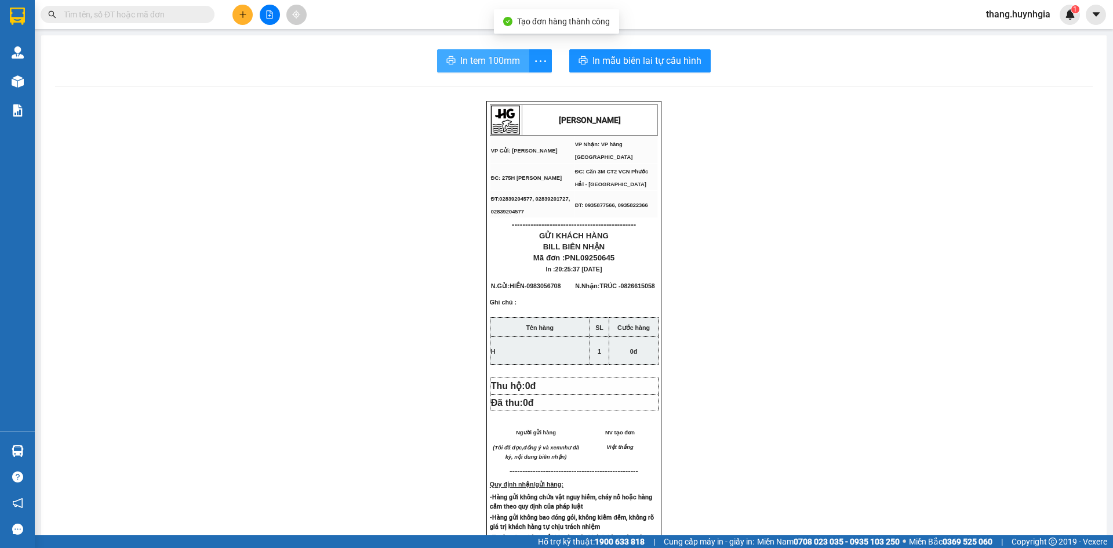
click at [495, 59] on span "In tem 100mm" at bounding box center [490, 60] width 60 height 14
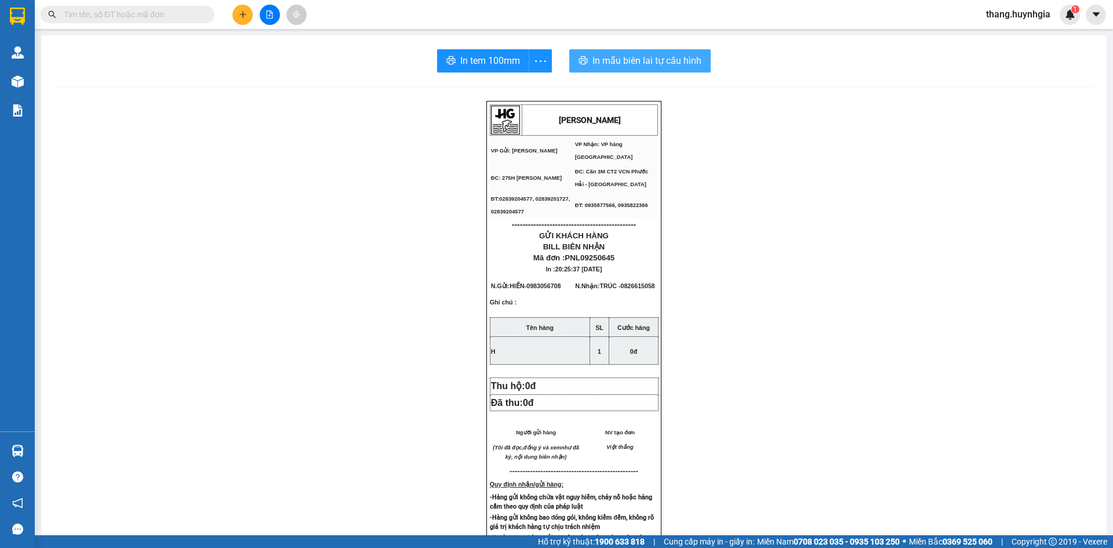
click at [662, 63] on span "In mẫu biên lai tự cấu hình" at bounding box center [646, 60] width 109 height 14
click at [240, 21] on button at bounding box center [242, 15] width 20 height 20
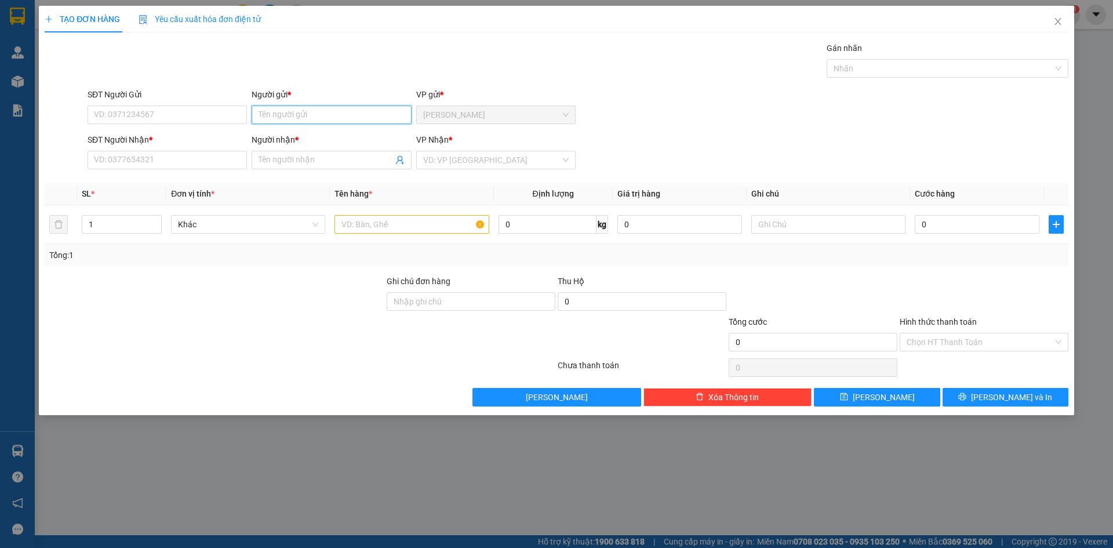
click at [274, 118] on input "Người gửi *" at bounding box center [331, 114] width 159 height 19
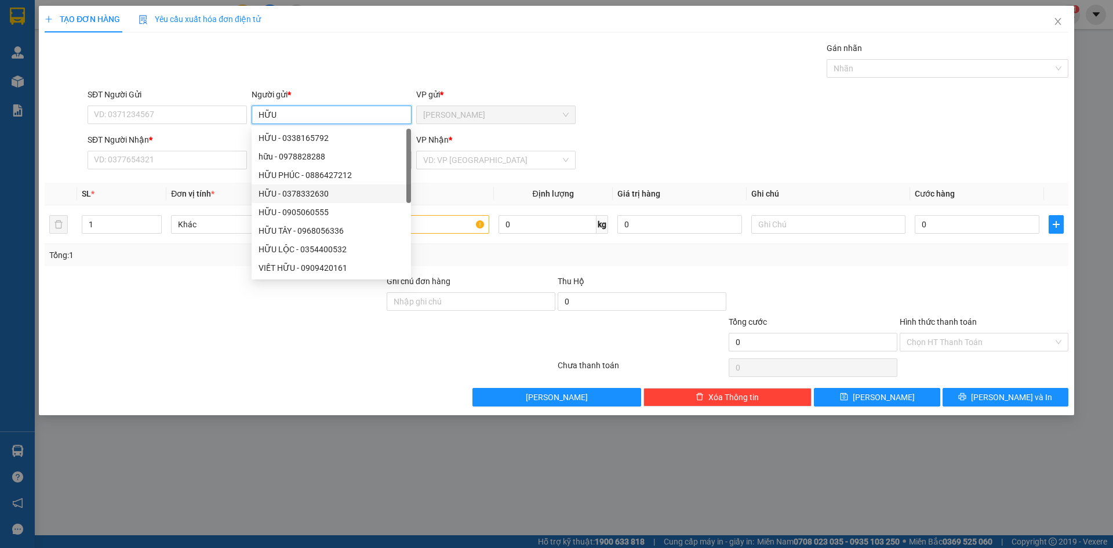
type input "HỮU"
click at [214, 330] on div at bounding box center [214, 335] width 342 height 41
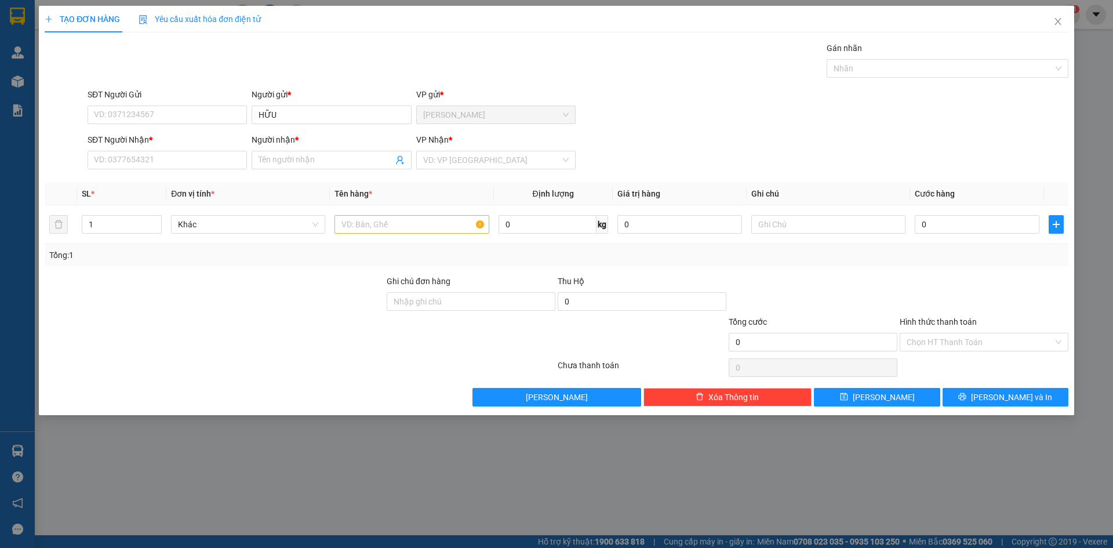
click at [285, 150] on div "Người nhận *" at bounding box center [331, 141] width 159 height 17
click at [285, 164] on input "Người nhận *" at bounding box center [325, 160] width 134 height 13
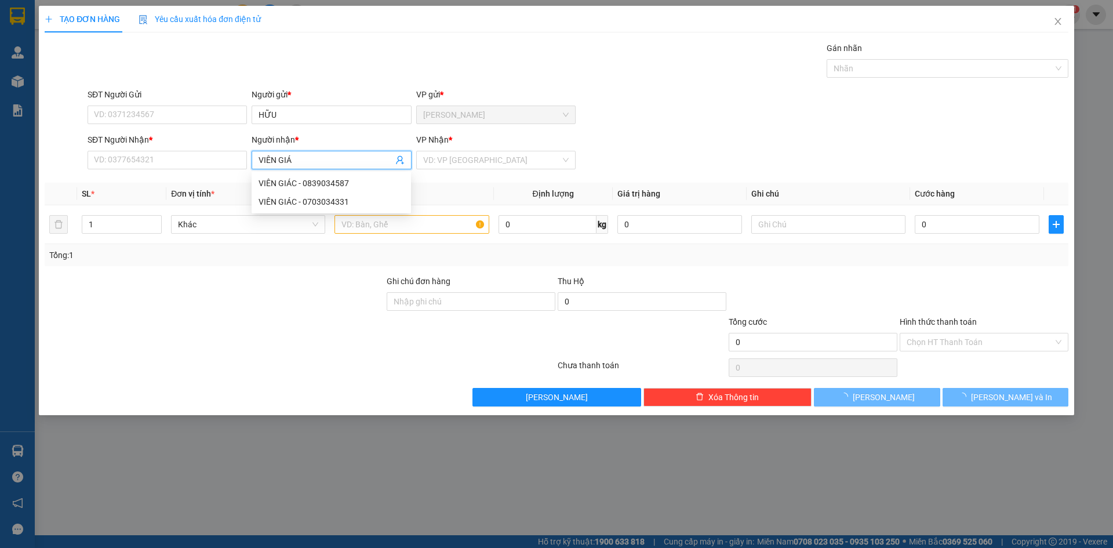
type input "VIÊN GIÁC"
drag, startPoint x: 334, startPoint y: 202, endPoint x: 328, endPoint y: 236, distance: 34.1
click at [333, 202] on div "VIÊN GIÁC - 0703034331" at bounding box center [330, 201] width 145 height 13
type input "0703034331"
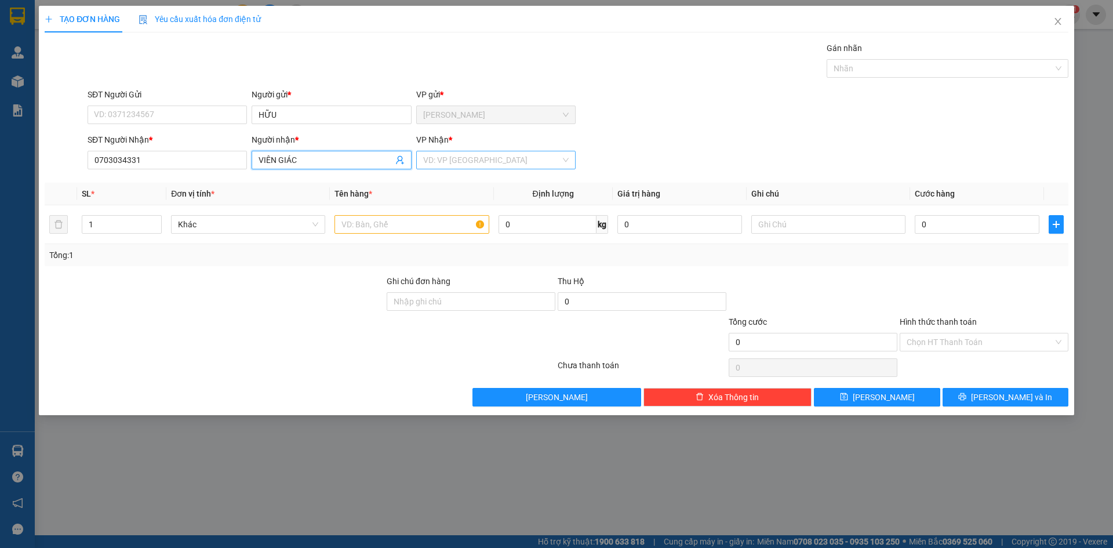
type input "VIÊN GIÁC"
click at [434, 156] on input "search" at bounding box center [491, 159] width 137 height 17
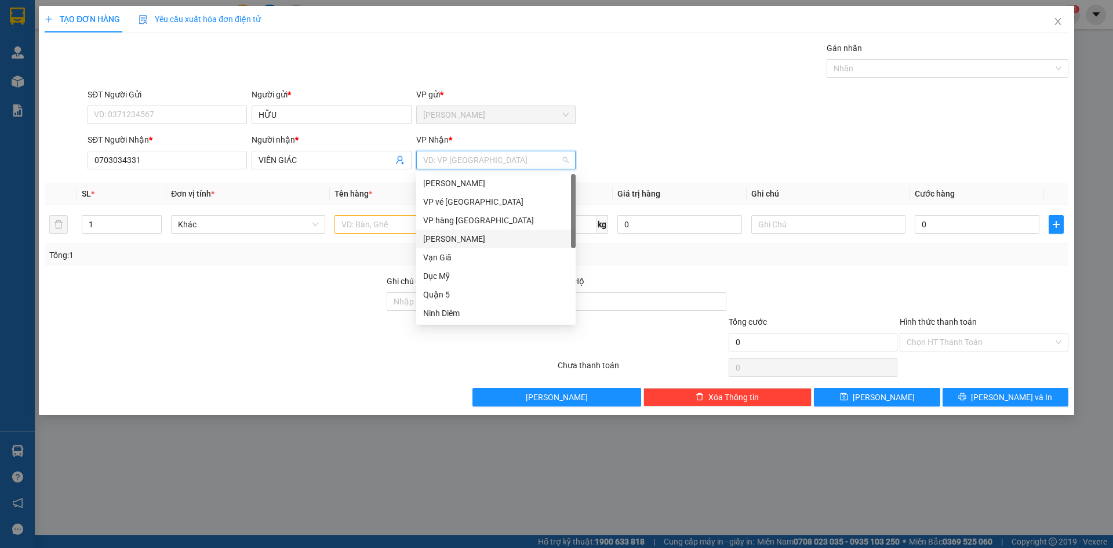
click at [458, 238] on div "[PERSON_NAME]" at bounding box center [495, 238] width 145 height 13
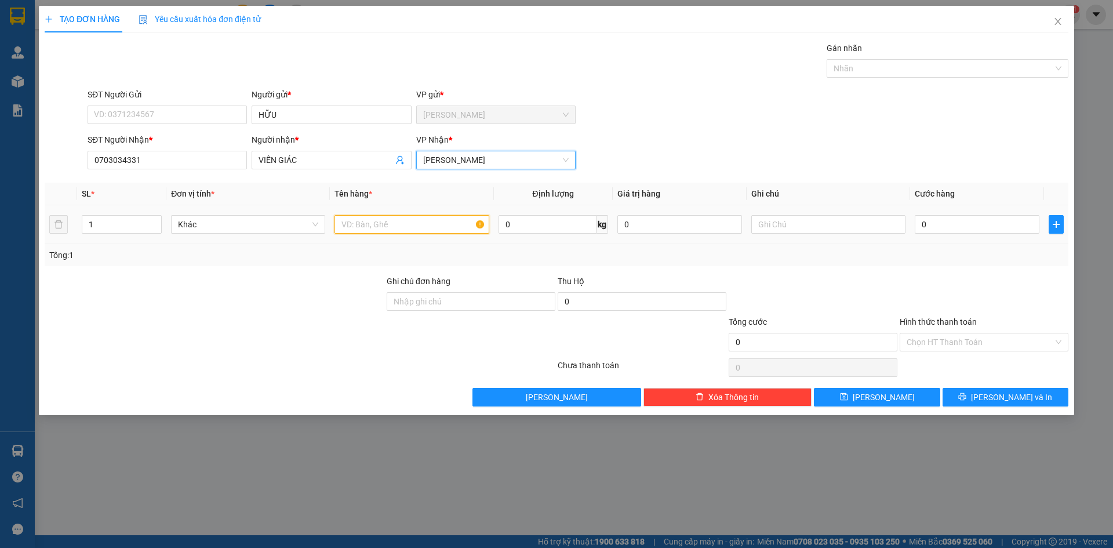
click at [389, 229] on input "text" at bounding box center [411, 224] width 154 height 19
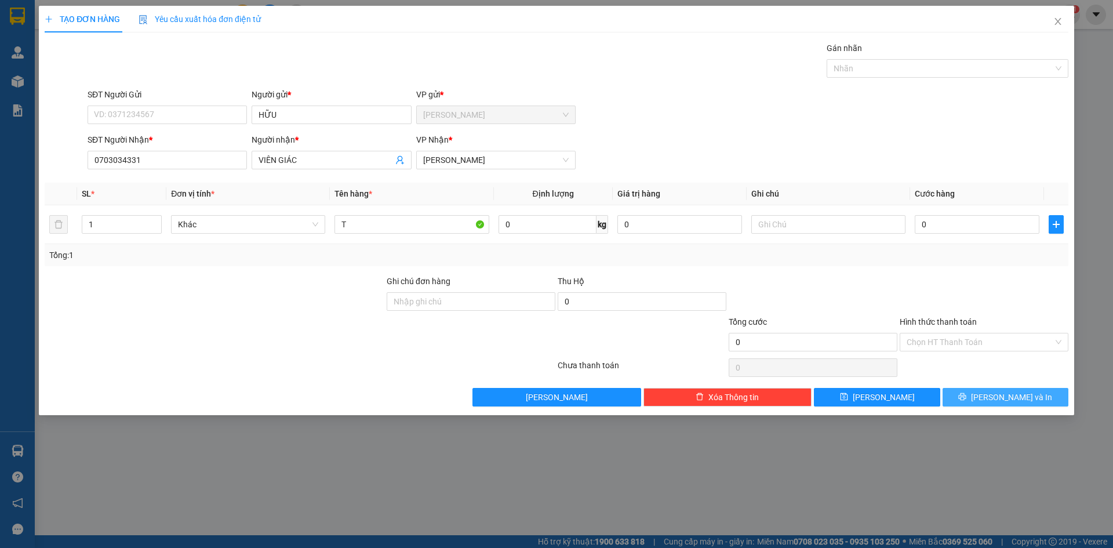
click at [981, 400] on button "[PERSON_NAME] và In" at bounding box center [1005, 397] width 126 height 19
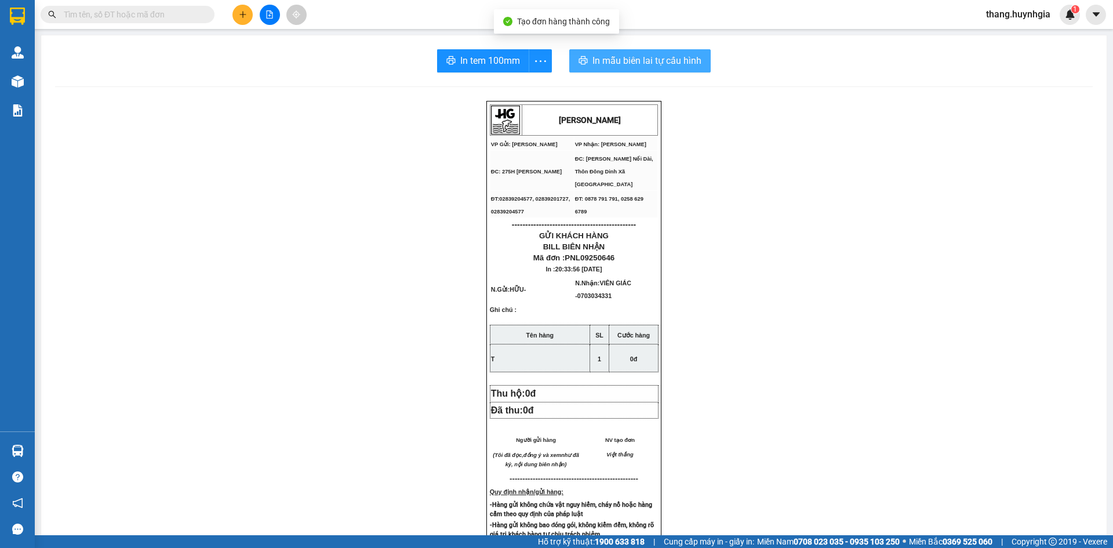
click at [636, 60] on span "In mẫu biên lai tự cấu hình" at bounding box center [646, 60] width 109 height 14
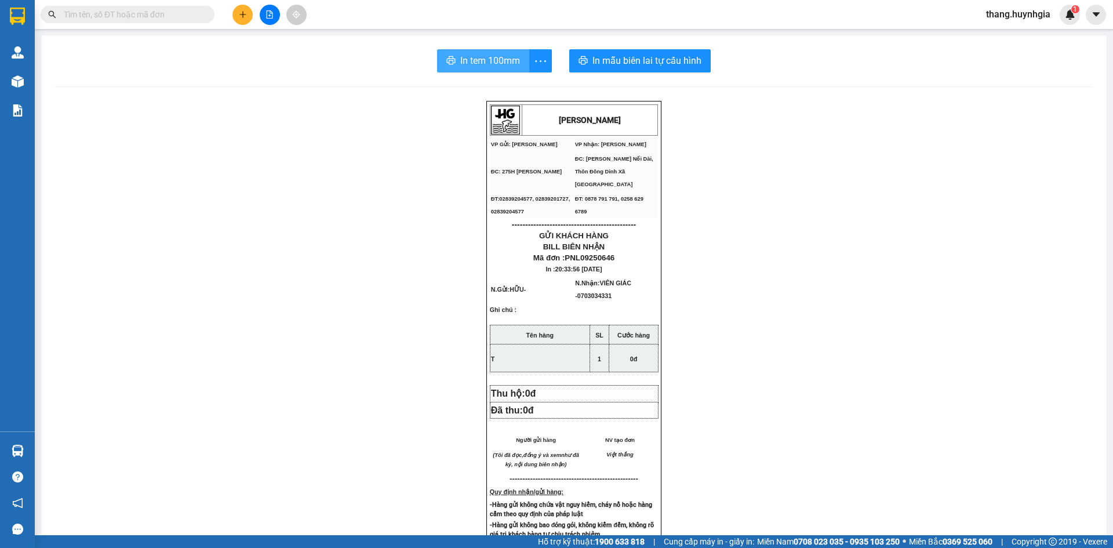
click at [474, 58] on span "In tem 100mm" at bounding box center [490, 60] width 60 height 14
click at [240, 20] on button at bounding box center [242, 15] width 20 height 20
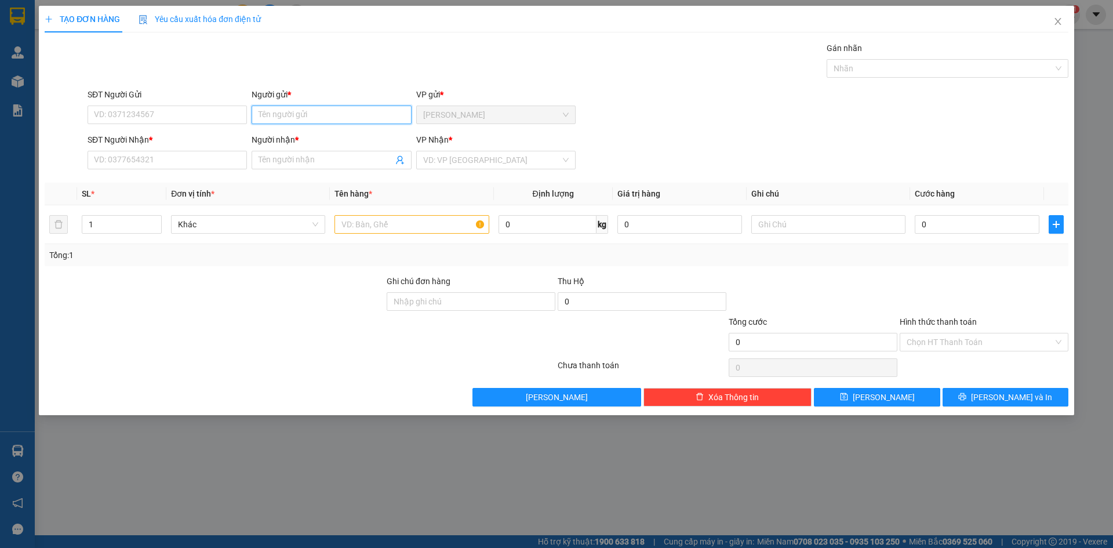
click at [281, 115] on input "Người gửi *" at bounding box center [331, 114] width 159 height 19
type input "QUI"
click at [293, 256] on div "Tổng: 1" at bounding box center [239, 255] width 380 height 13
click at [262, 160] on input "Người nhận *" at bounding box center [325, 160] width 134 height 13
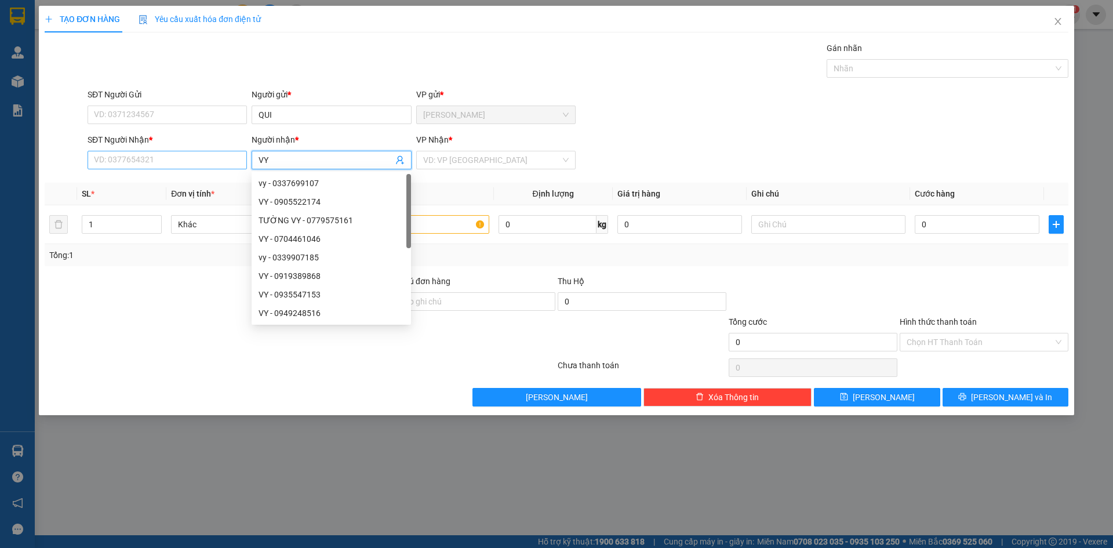
type input "VY"
click at [209, 157] on input "SĐT Người Nhận *" at bounding box center [167, 160] width 159 height 19
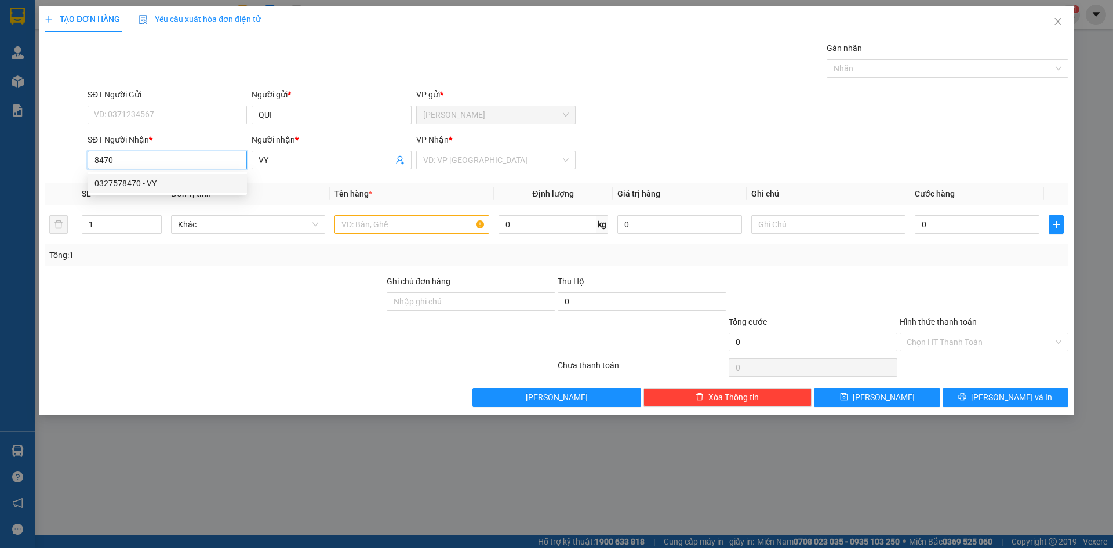
click at [164, 184] on div "0327578470 - VY" at bounding box center [166, 183] width 145 height 13
type input "0327578470"
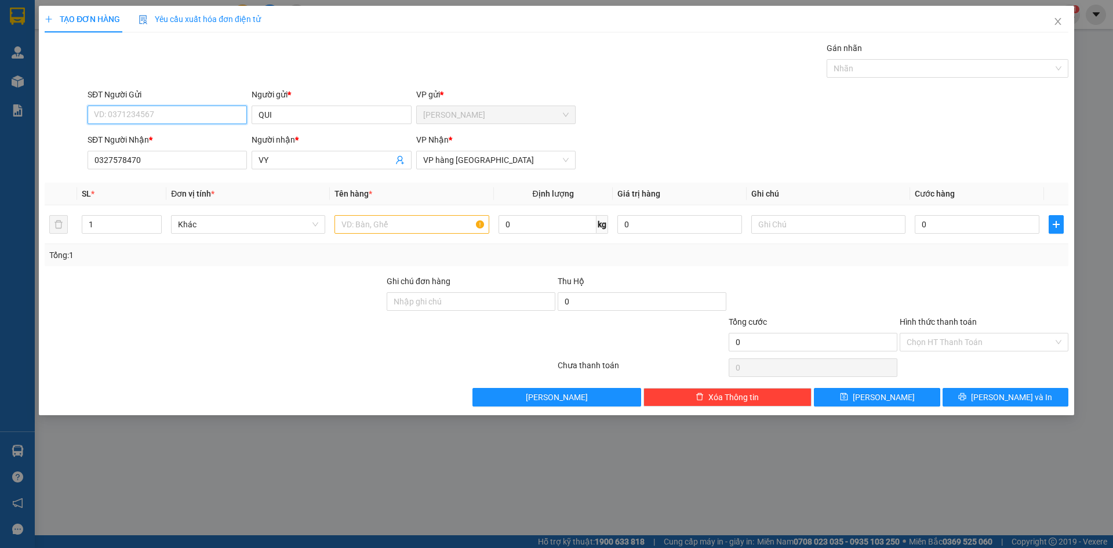
click at [203, 107] on input "SĐT Người Gửi" at bounding box center [167, 114] width 159 height 19
click at [171, 136] on div "0562905380 - QUY" at bounding box center [166, 138] width 145 height 13
type input "0562905380"
type input "QUY"
type input "0562905380"
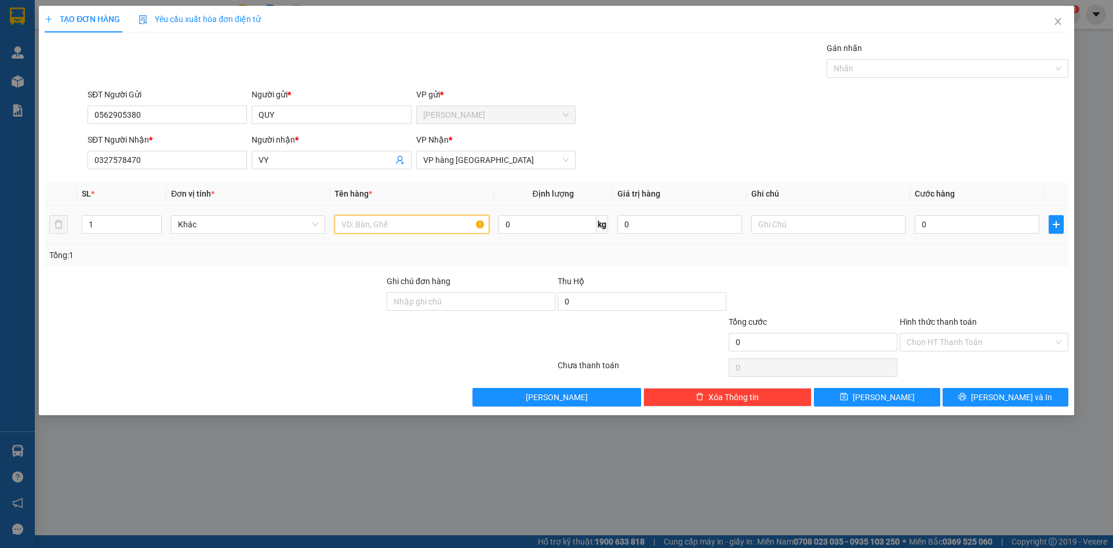
click at [406, 226] on input "text" at bounding box center [411, 224] width 154 height 19
type input "T"
click at [966, 393] on icon "printer" at bounding box center [963, 397] width 8 height 8
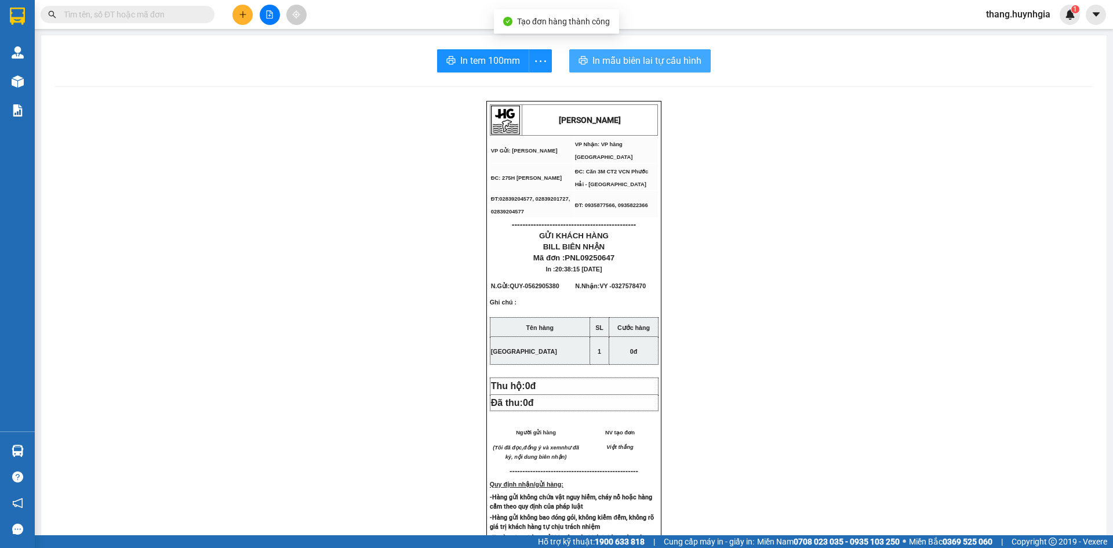
drag, startPoint x: 635, startPoint y: 61, endPoint x: 674, endPoint y: 64, distance: 38.9
click at [635, 61] on span "In mẫu biên lai tự cấu hình" at bounding box center [646, 60] width 109 height 14
drag, startPoint x: 486, startPoint y: 66, endPoint x: 578, endPoint y: 70, distance: 91.7
click at [486, 66] on span "In tem 100mm" at bounding box center [490, 60] width 60 height 14
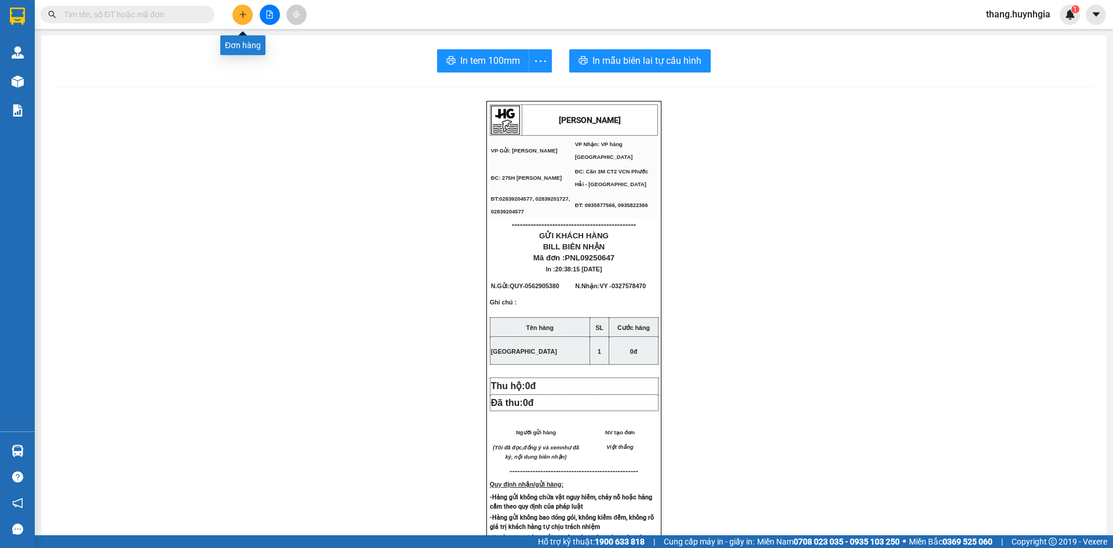
click at [245, 23] on button at bounding box center [242, 15] width 20 height 20
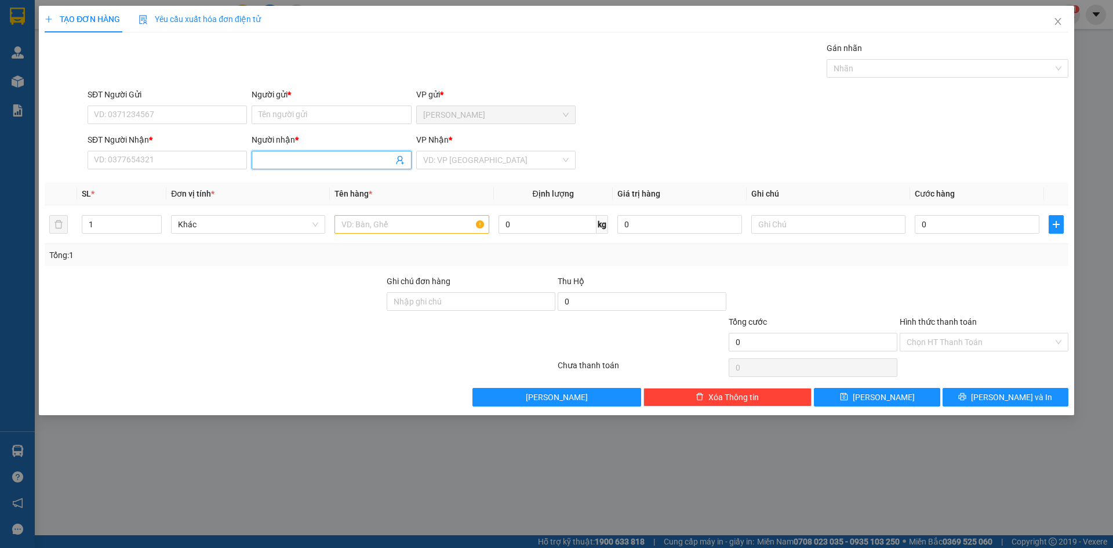
click at [282, 159] on input "Người nhận *" at bounding box center [325, 160] width 134 height 13
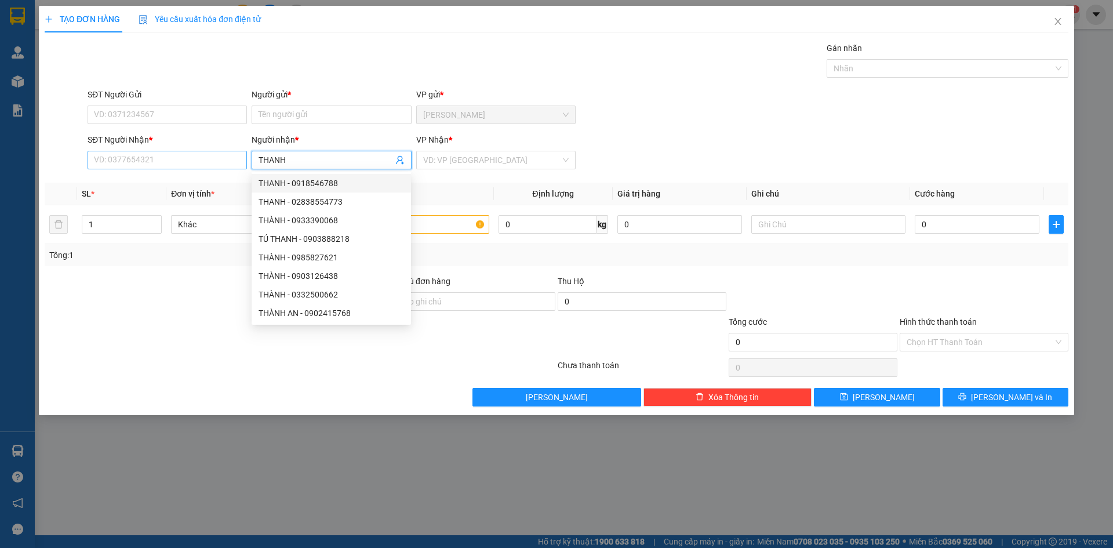
type input "THANH"
click at [236, 161] on input "SĐT Người Nhận *" at bounding box center [167, 160] width 159 height 19
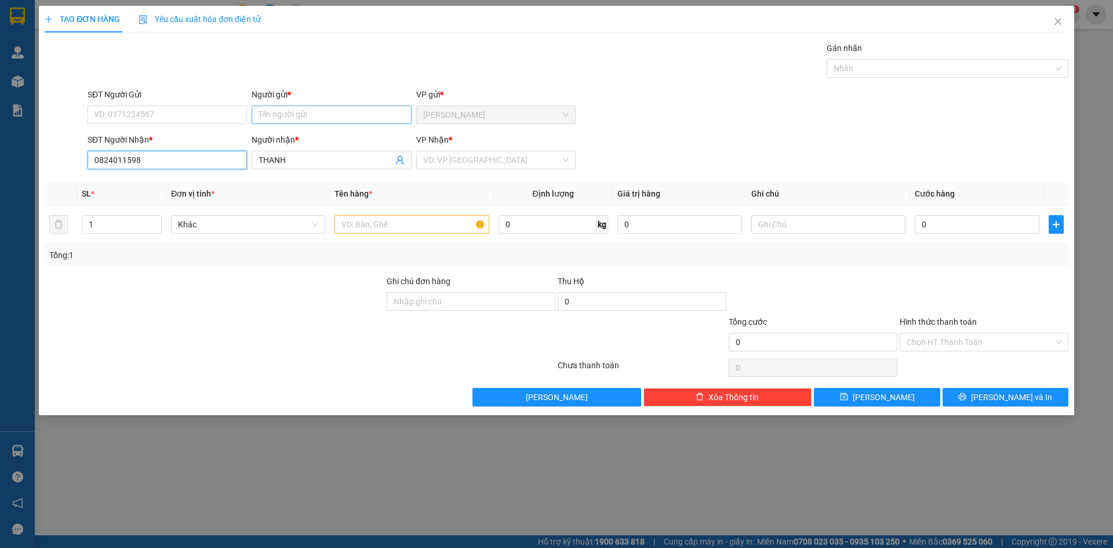
type input "0824011598"
click at [314, 115] on input "Người gửi *" at bounding box center [331, 114] width 159 height 19
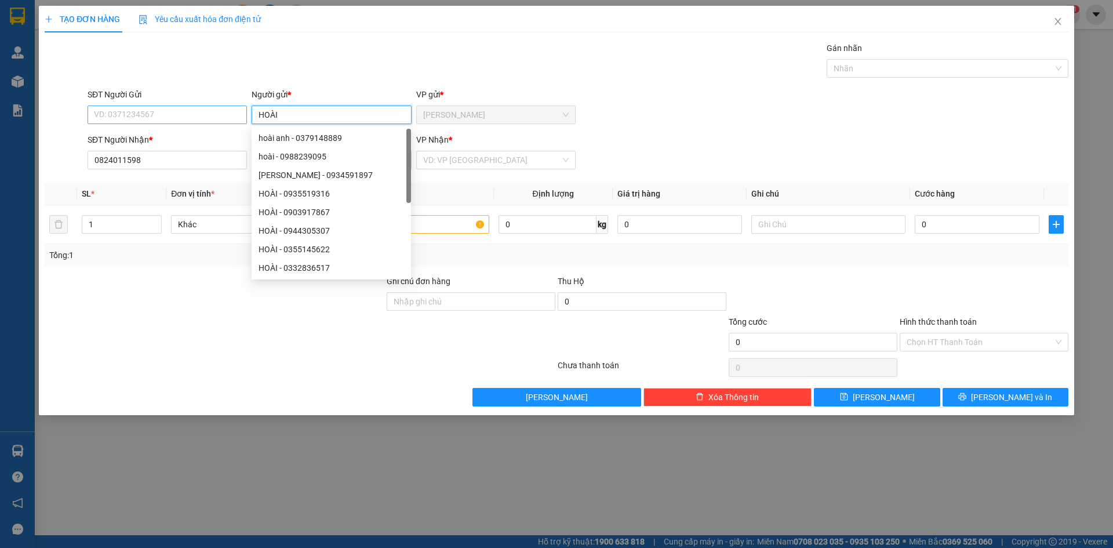
type input "HOÀI"
click at [216, 115] on input "SĐT Người Gửi" at bounding box center [167, 114] width 159 height 19
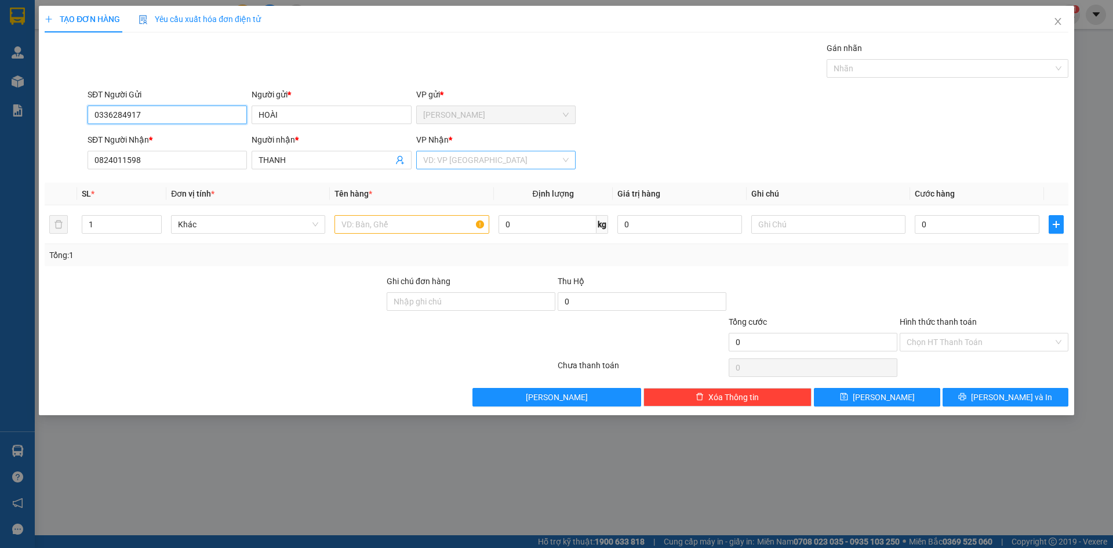
type input "0336284917"
click at [475, 159] on input "search" at bounding box center [491, 159] width 137 height 17
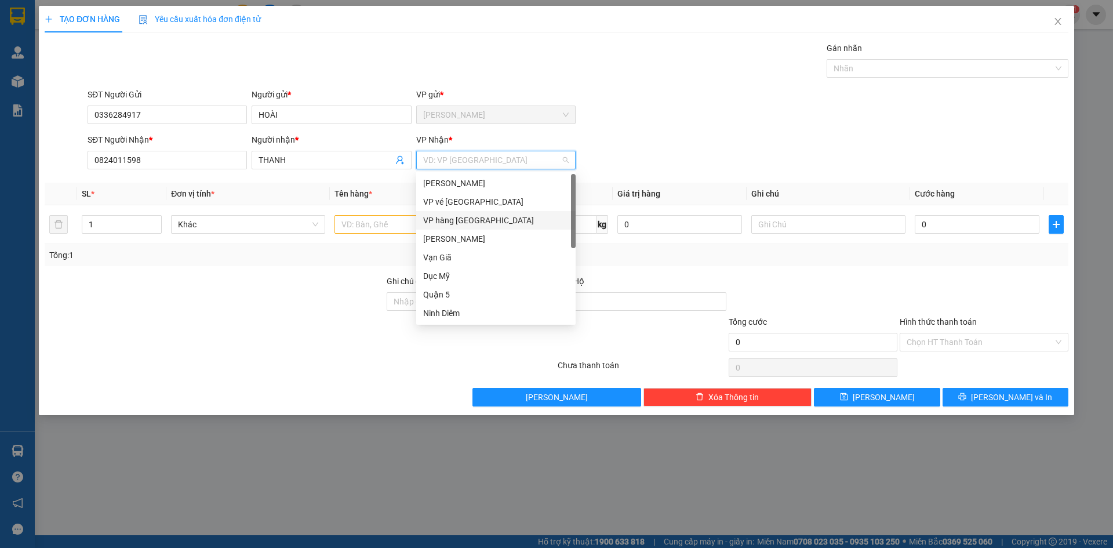
click at [474, 220] on div "VP hàng [GEOGRAPHIC_DATA]" at bounding box center [495, 220] width 145 height 13
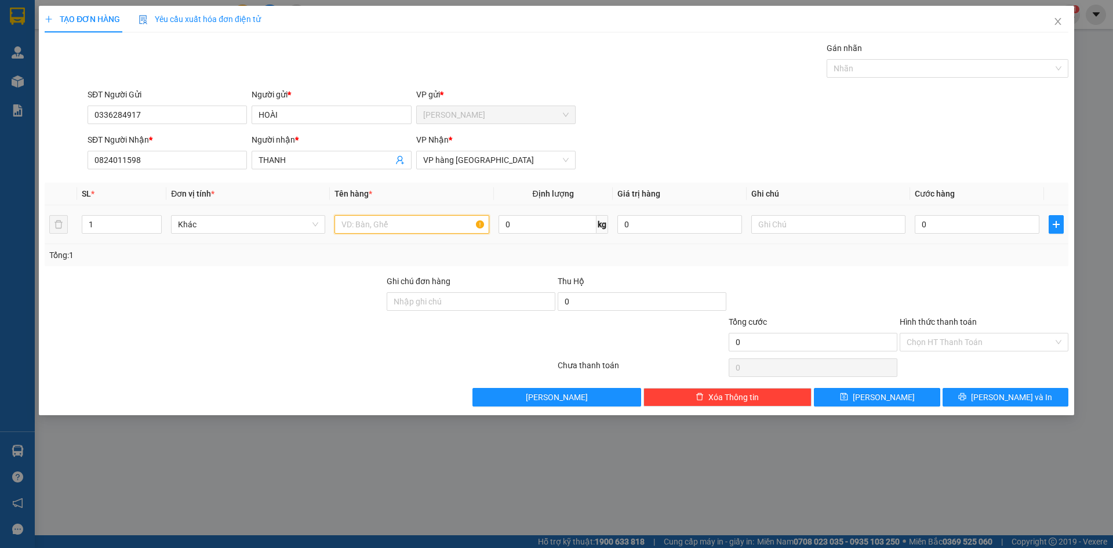
click at [346, 228] on input "text" at bounding box center [411, 224] width 154 height 19
type input "XE MÁY"
click at [948, 222] on input "0" at bounding box center [977, 224] width 125 height 19
type input "03"
type input "3"
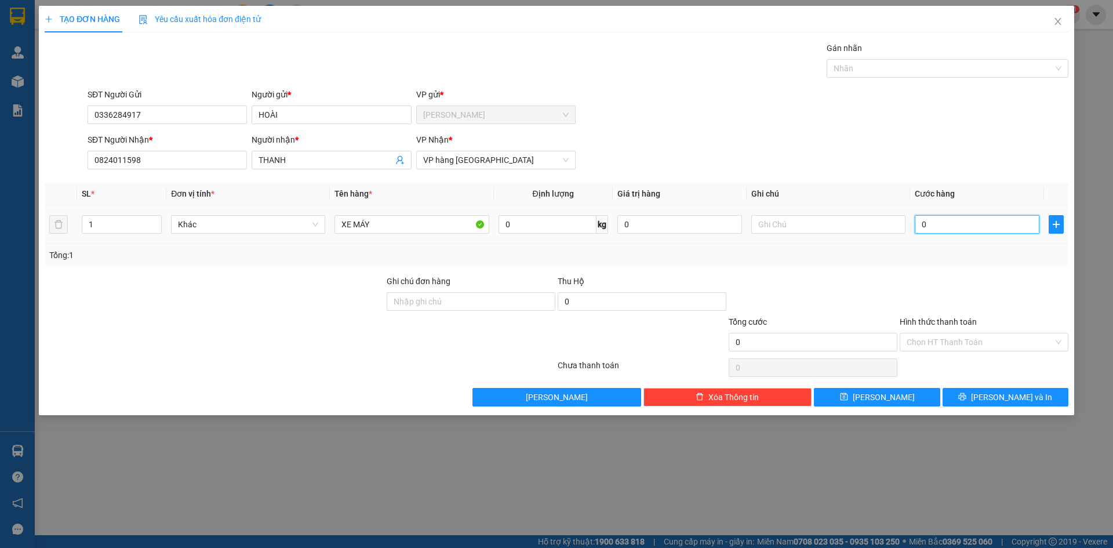
type input "3"
type input "035"
type input "35"
type input "0.350"
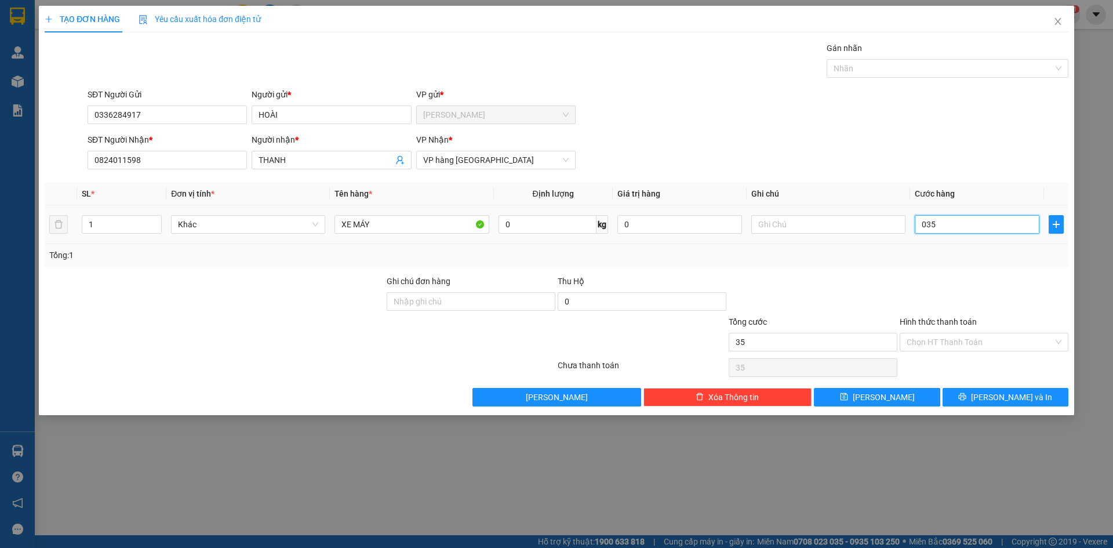
type input "350"
type input "350.000"
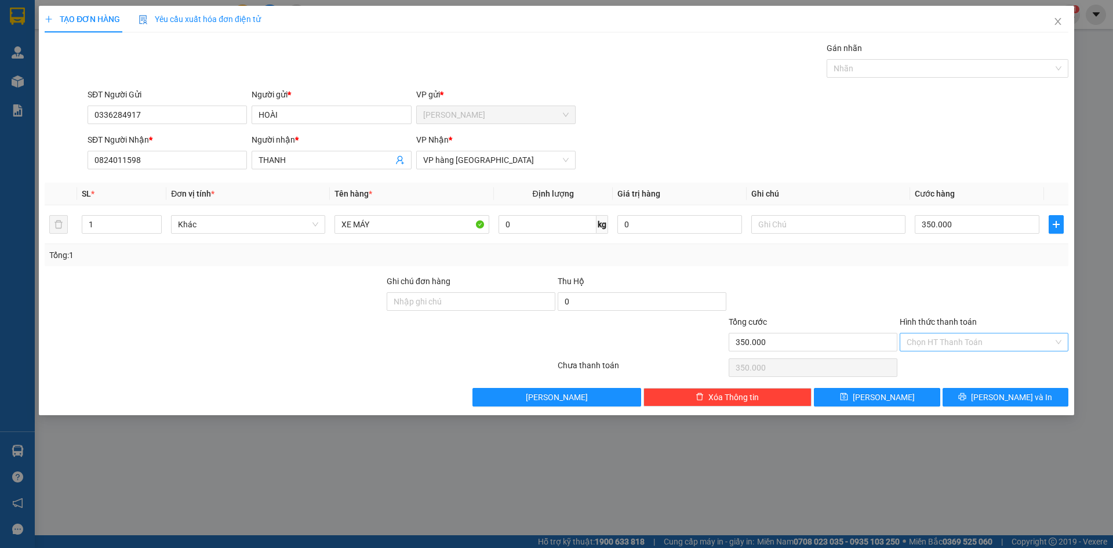
click at [1037, 337] on input "Hình thức thanh toán" at bounding box center [979, 341] width 147 height 17
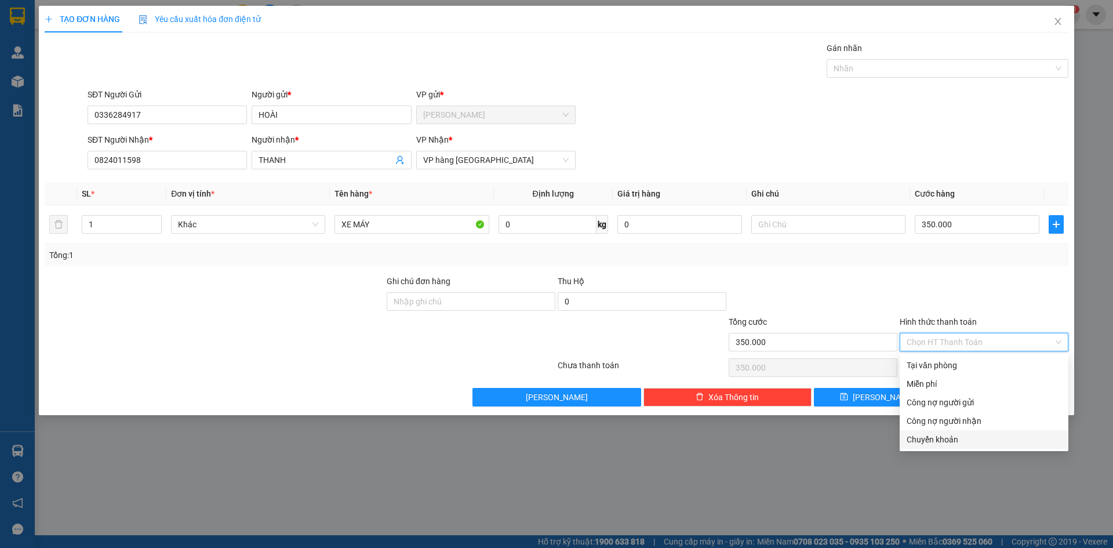
click at [1011, 440] on div "Chuyển khoản" at bounding box center [983, 439] width 155 height 13
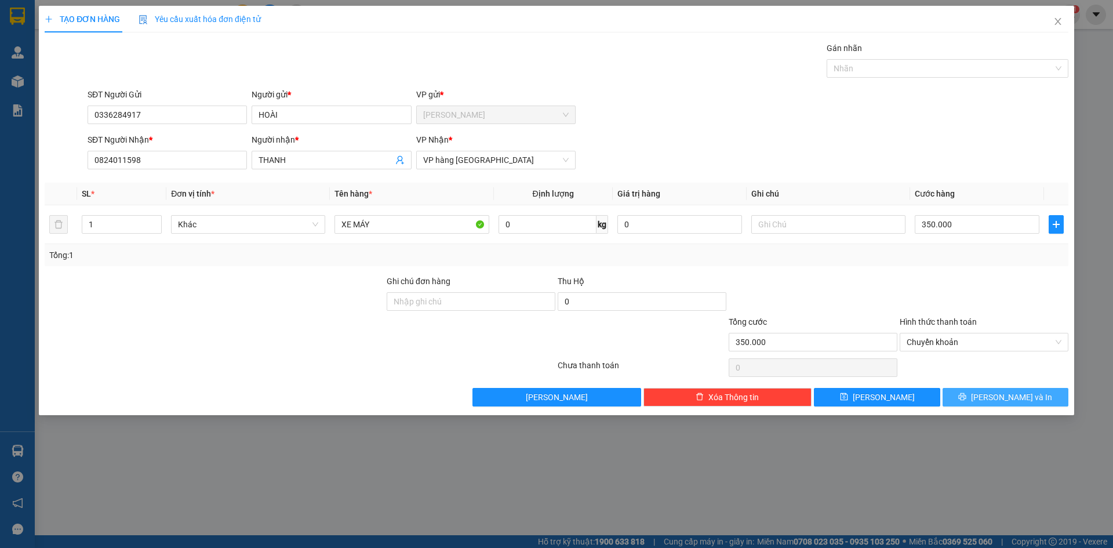
click at [971, 393] on button "[PERSON_NAME] và In" at bounding box center [1005, 397] width 126 height 19
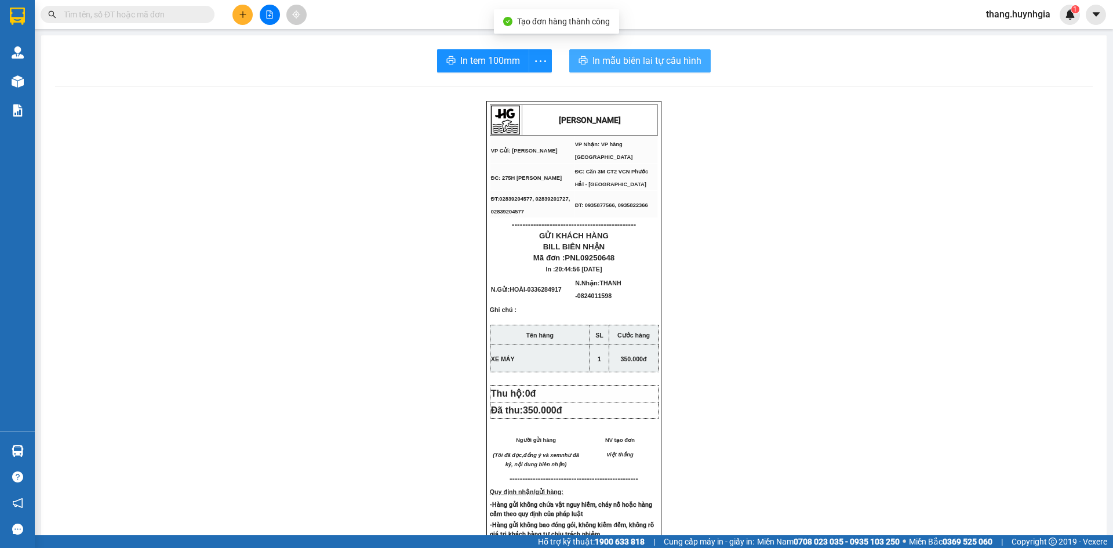
click at [613, 50] on button "In mẫu biên lai tự cấu hình" at bounding box center [639, 60] width 141 height 23
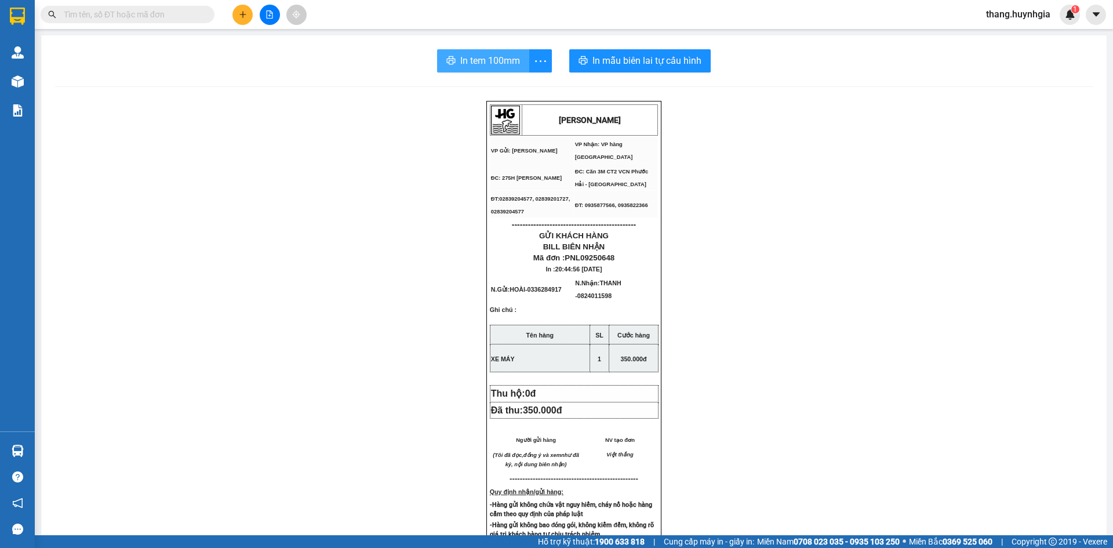
click at [505, 65] on span "In tem 100mm" at bounding box center [490, 60] width 60 height 14
click at [242, 14] on icon "plus" at bounding box center [242, 14] width 6 height 1
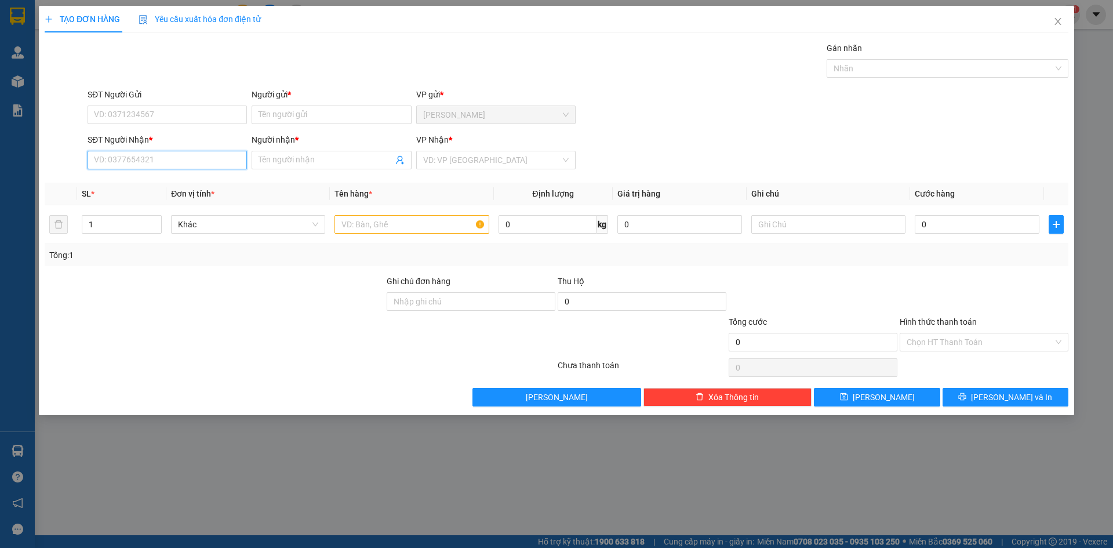
click at [223, 163] on input "SĐT Người Nhận *" at bounding box center [167, 160] width 159 height 19
click at [201, 184] on div "0901919077 - SHOP PRINCE" at bounding box center [166, 183] width 145 height 13
type input "0901919077"
type input "SHOP PRINCE"
type input "0901919077"
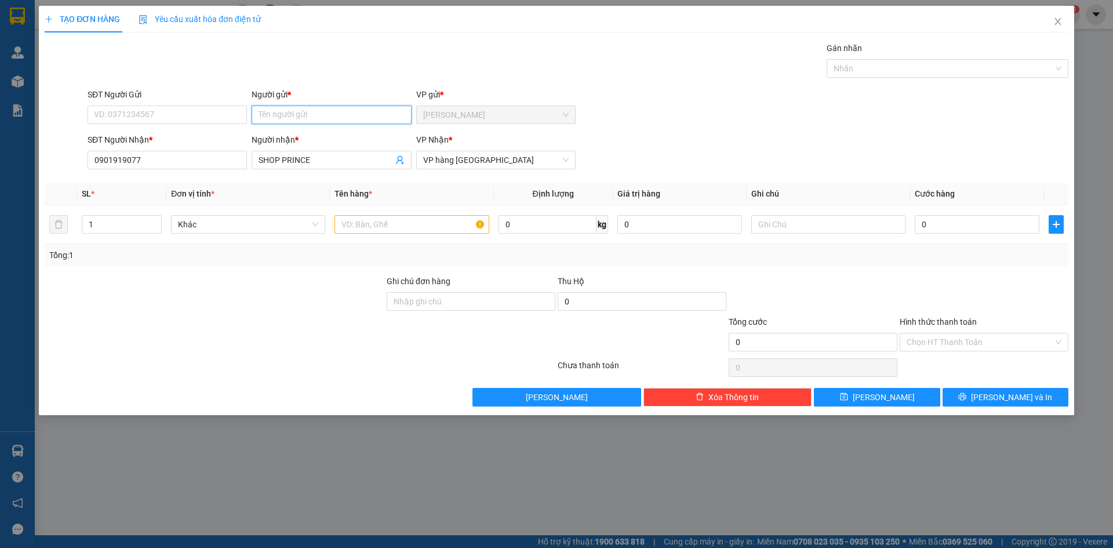
click at [287, 113] on input "Người gửi *" at bounding box center [331, 114] width 159 height 19
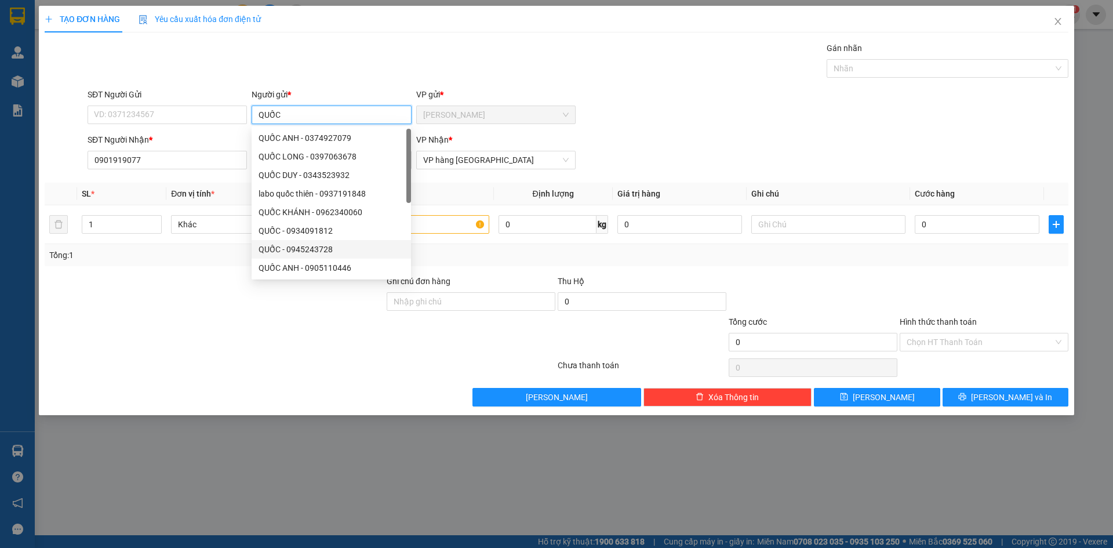
type input "QUỐC"
click at [283, 332] on div at bounding box center [214, 335] width 342 height 41
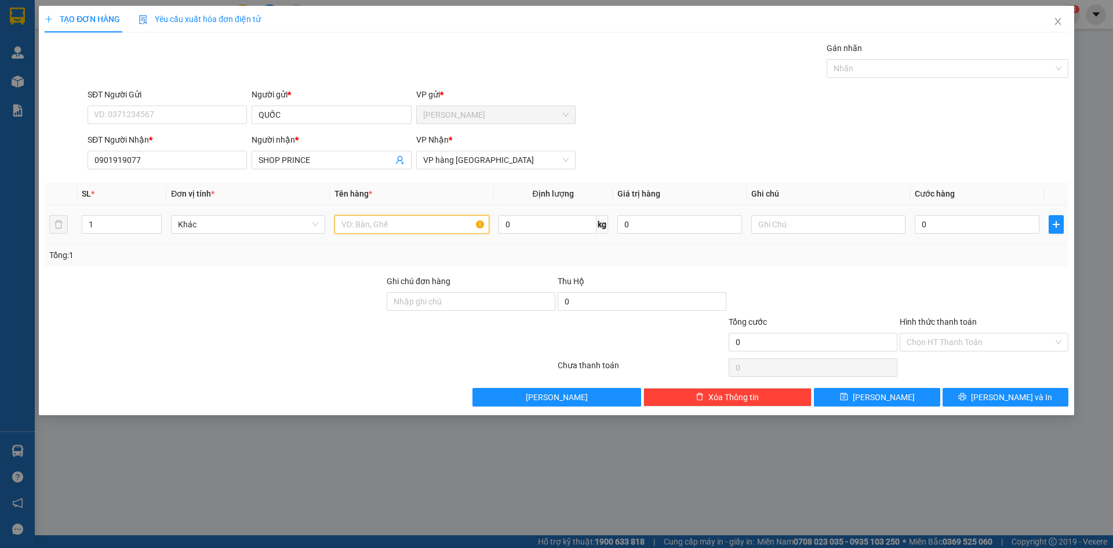
click at [427, 220] on input "text" at bounding box center [411, 224] width 154 height 19
type input "T."
click at [1015, 401] on span "[PERSON_NAME] và In" at bounding box center [1011, 397] width 81 height 13
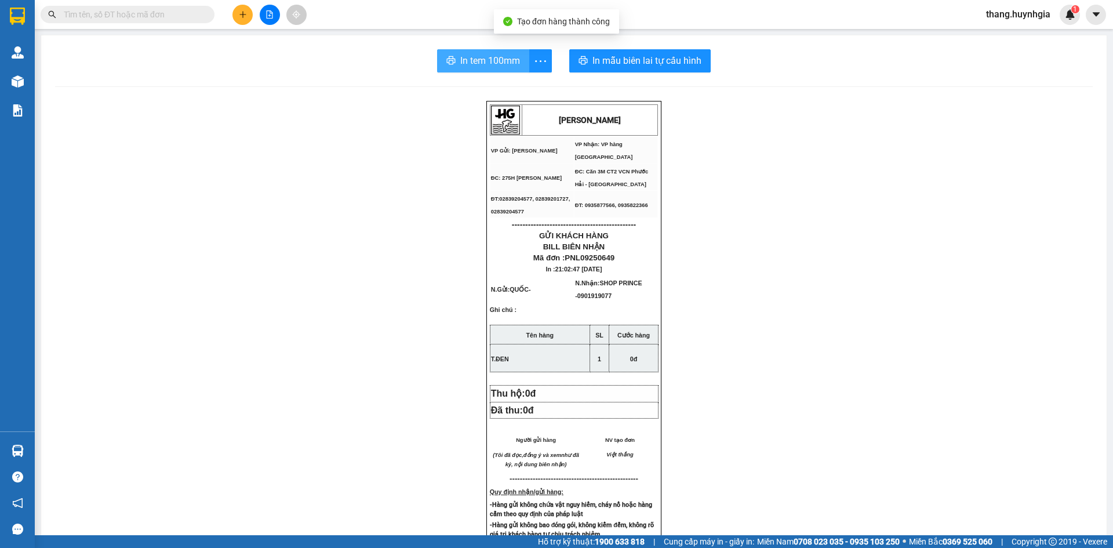
click at [494, 63] on span "In tem 100mm" at bounding box center [490, 60] width 60 height 14
click at [242, 20] on button at bounding box center [242, 15] width 20 height 20
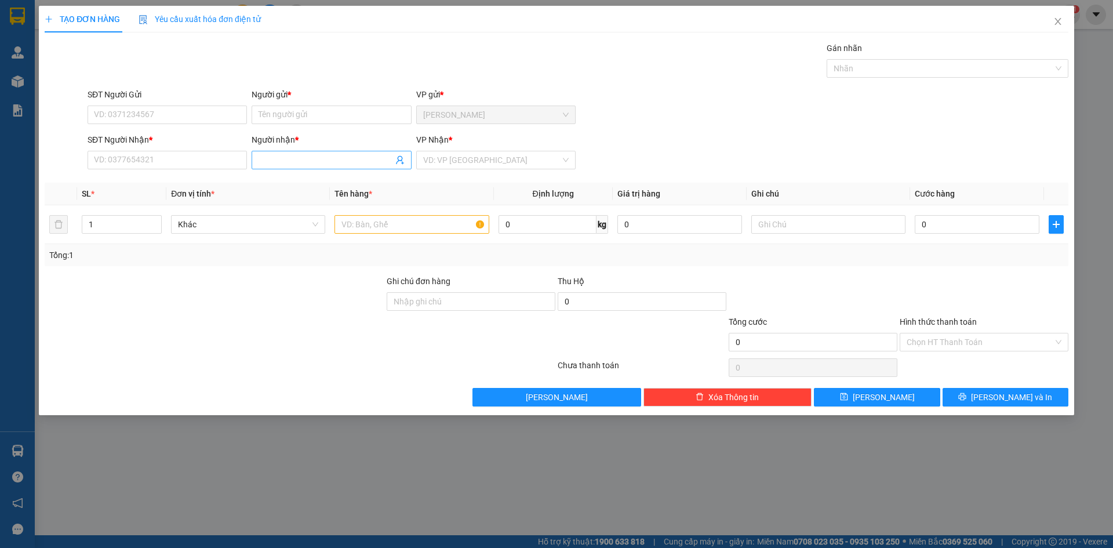
click at [275, 162] on input "Người nhận *" at bounding box center [325, 160] width 134 height 13
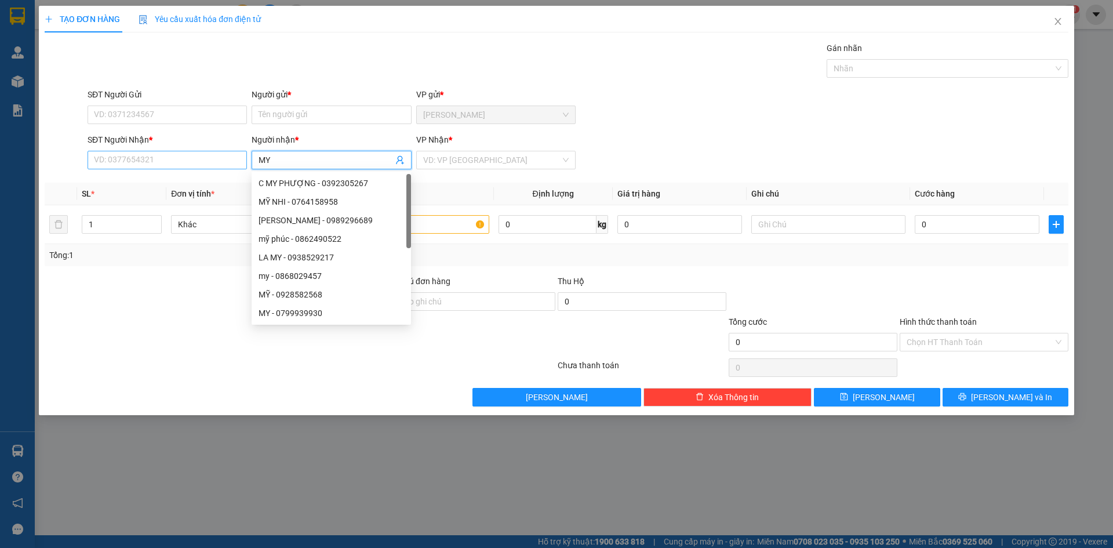
type input "MY"
click at [221, 155] on input "SĐT Người Nhận *" at bounding box center [167, 160] width 159 height 19
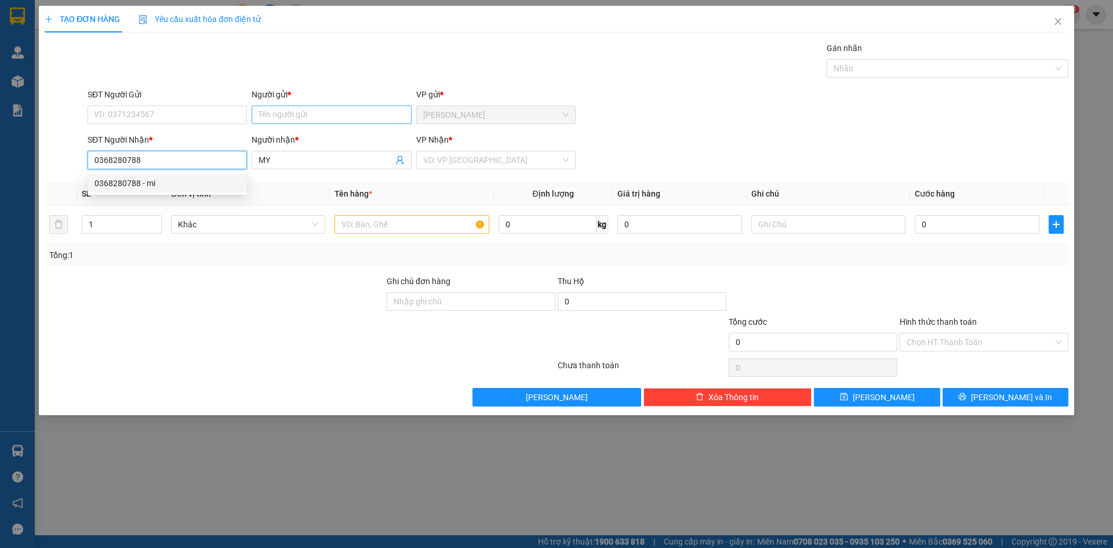
type input "0368280788"
click at [294, 118] on input "Người gửi *" at bounding box center [331, 114] width 159 height 19
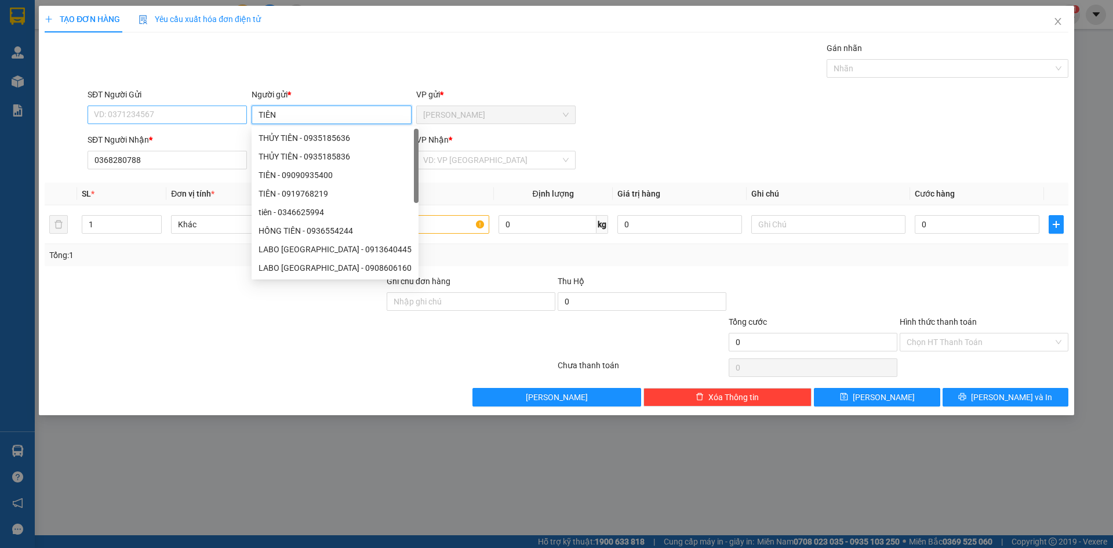
type input "TIÊN"
click at [193, 118] on input "SĐT Người Gửi" at bounding box center [167, 114] width 159 height 19
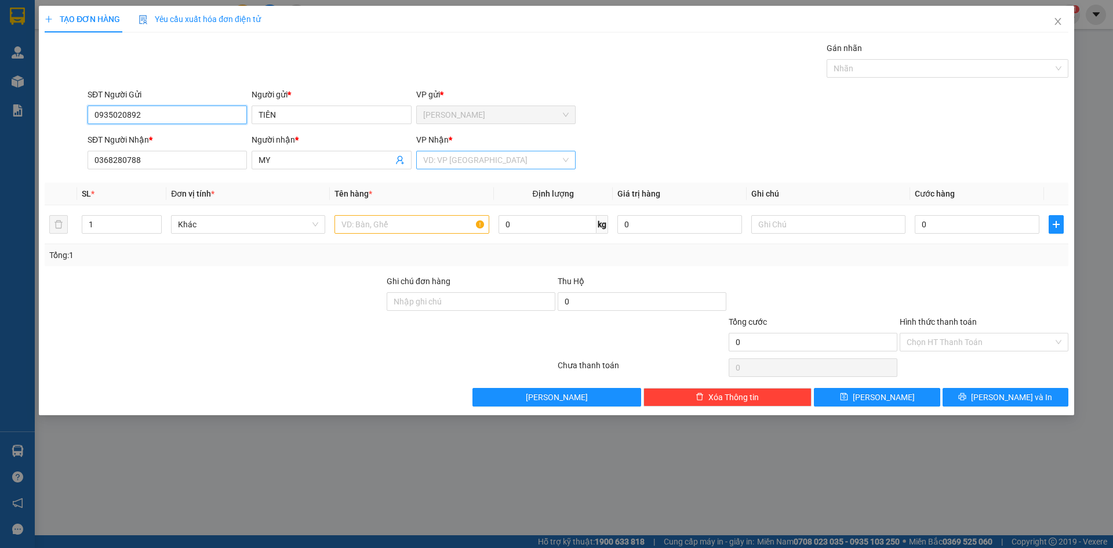
type input "0935020892"
click at [453, 156] on input "search" at bounding box center [491, 159] width 137 height 17
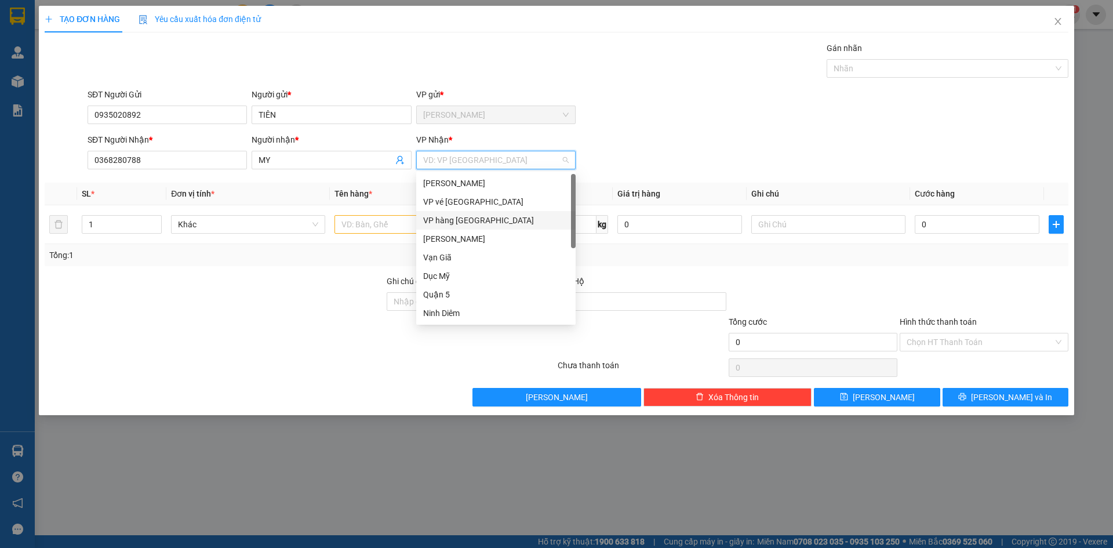
drag, startPoint x: 468, startPoint y: 222, endPoint x: 343, endPoint y: 212, distance: 125.0
click at [468, 221] on div "VP hàng [GEOGRAPHIC_DATA]" at bounding box center [495, 220] width 145 height 13
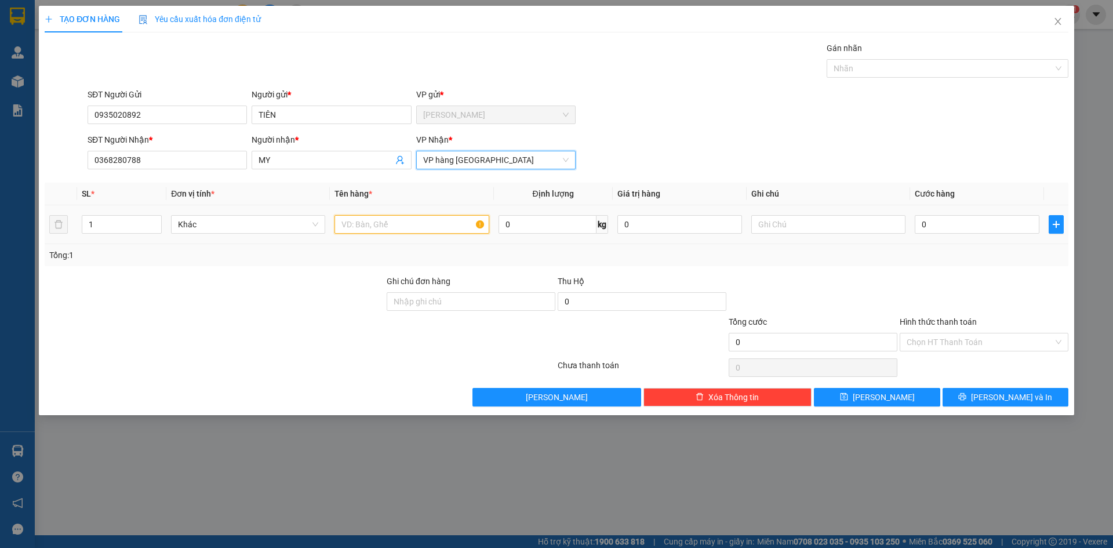
click at [351, 219] on input "text" at bounding box center [411, 224] width 154 height 19
type input "CỤC"
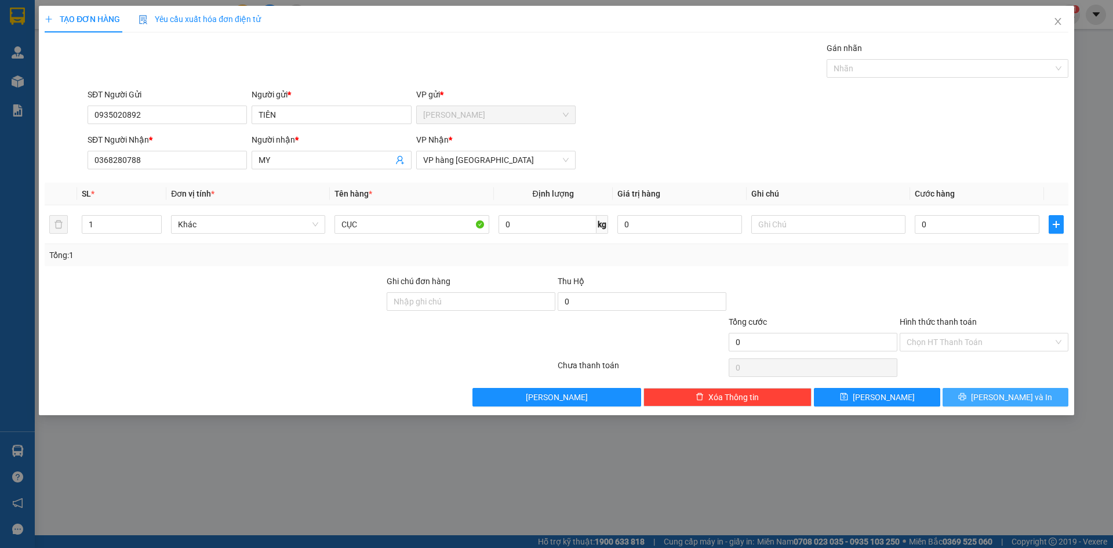
click at [960, 391] on button "[PERSON_NAME] và In" at bounding box center [1005, 397] width 126 height 19
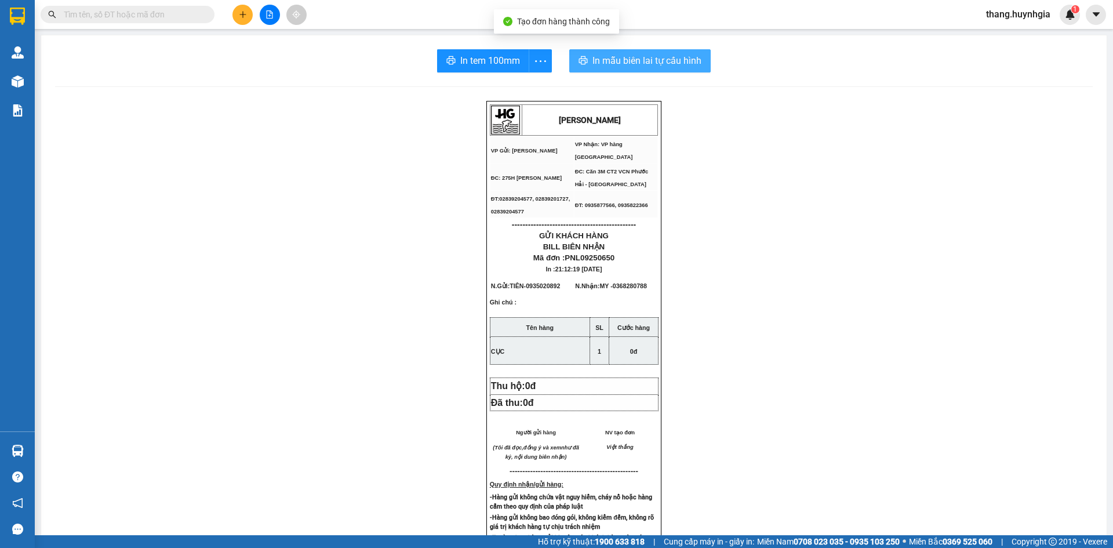
click at [620, 63] on span "In mẫu biên lai tự cấu hình" at bounding box center [646, 60] width 109 height 14
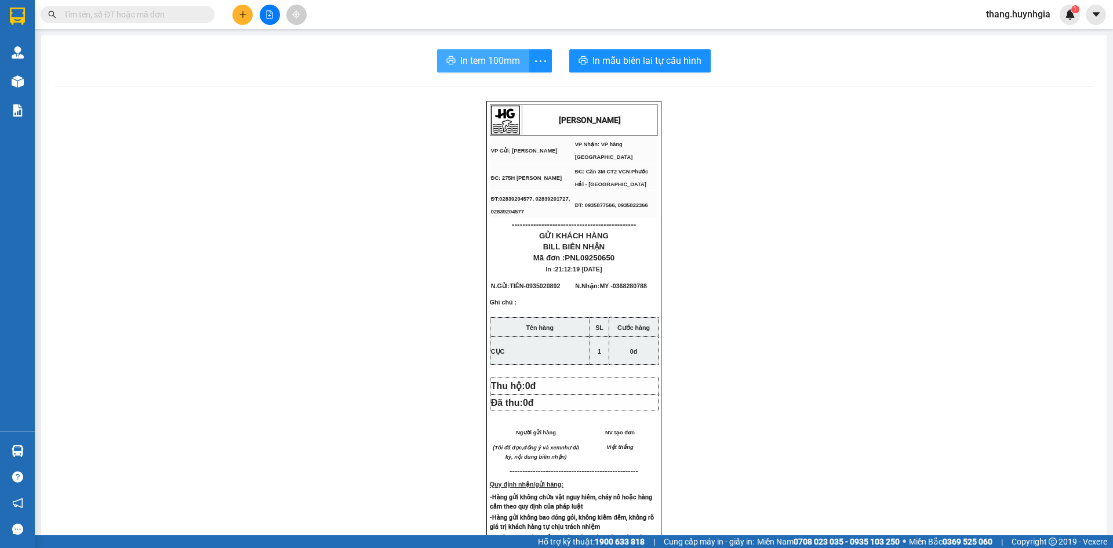
click at [508, 57] on span "In tem 100mm" at bounding box center [490, 60] width 60 height 14
click at [245, 13] on icon "plus" at bounding box center [243, 14] width 8 height 8
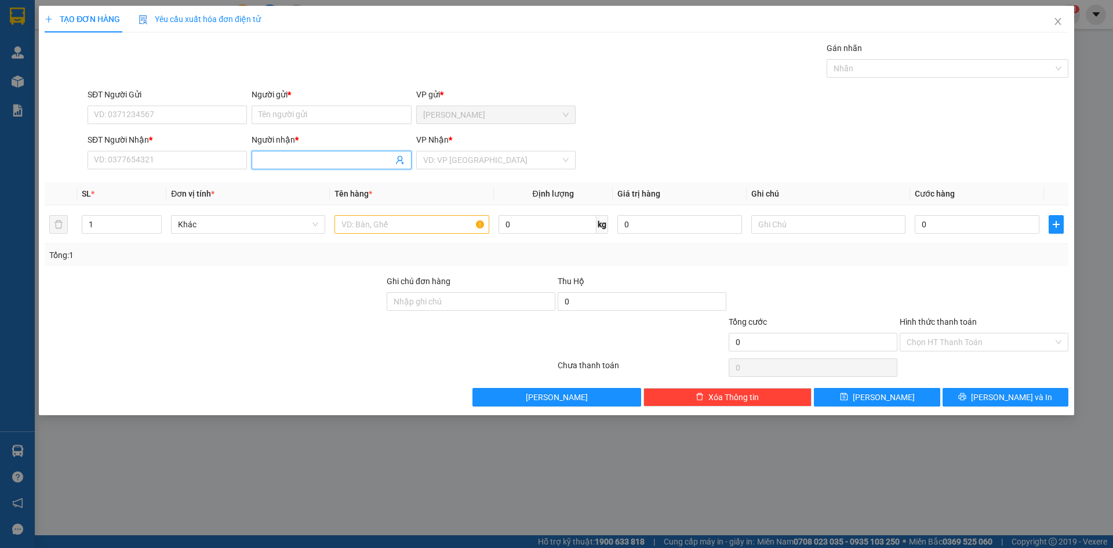
click at [324, 155] on input "Người nhận *" at bounding box center [325, 160] width 134 height 13
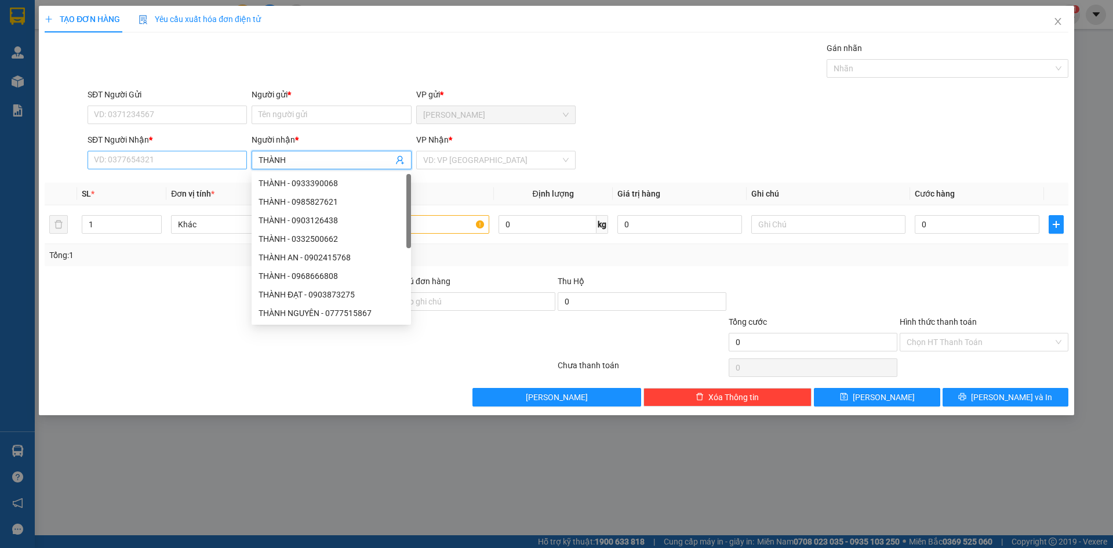
type input "THÀNH"
drag, startPoint x: 167, startPoint y: 162, endPoint x: 675, endPoint y: 204, distance: 508.8
click at [168, 162] on input "SĐT Người Nhận *" at bounding box center [167, 160] width 159 height 19
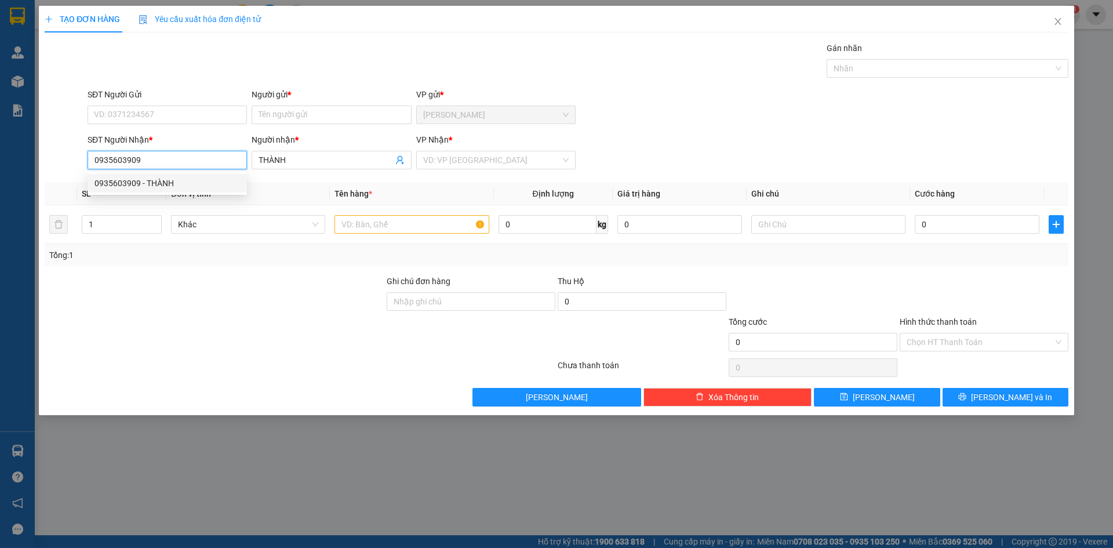
click at [151, 180] on div "0935603909 - THÀNH" at bounding box center [166, 183] width 145 height 13
type input "0935603909"
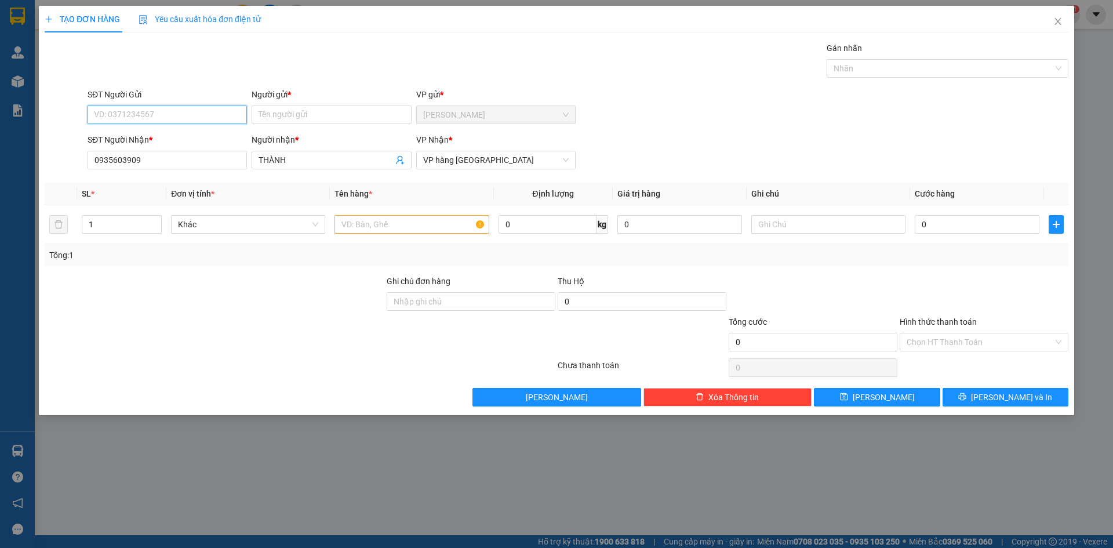
click at [166, 115] on input "SĐT Người Gửi" at bounding box center [167, 114] width 159 height 19
drag, startPoint x: 152, startPoint y: 192, endPoint x: 226, endPoint y: 210, distance: 75.9
click at [154, 193] on div "0762614430 - NHƯ" at bounding box center [166, 193] width 145 height 13
type input "0762614430"
type input "NHƯ"
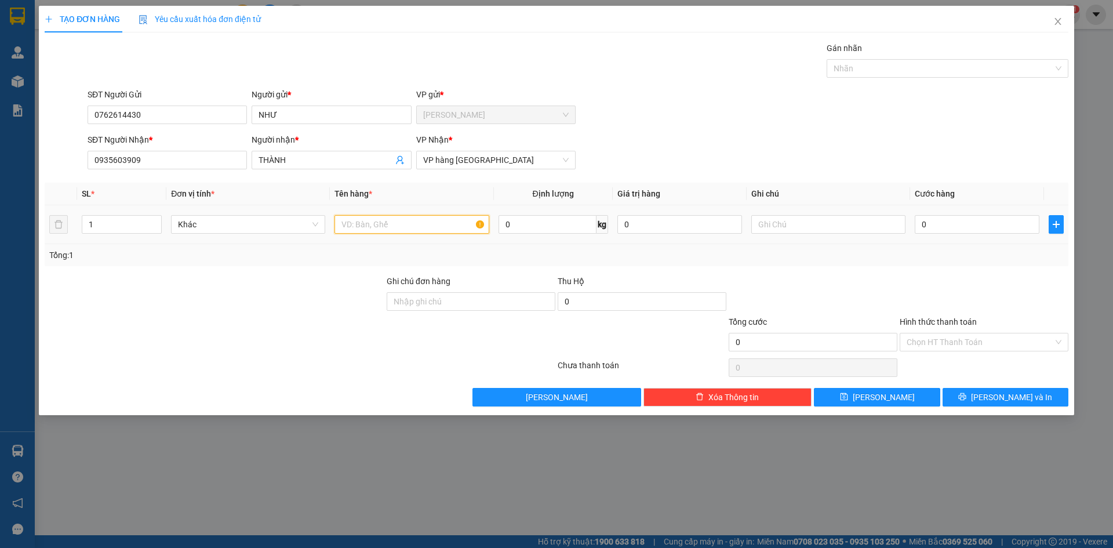
click at [417, 226] on input "text" at bounding box center [411, 224] width 154 height 19
type input "BỌC"
click at [966, 394] on icon "printer" at bounding box center [963, 397] width 8 height 8
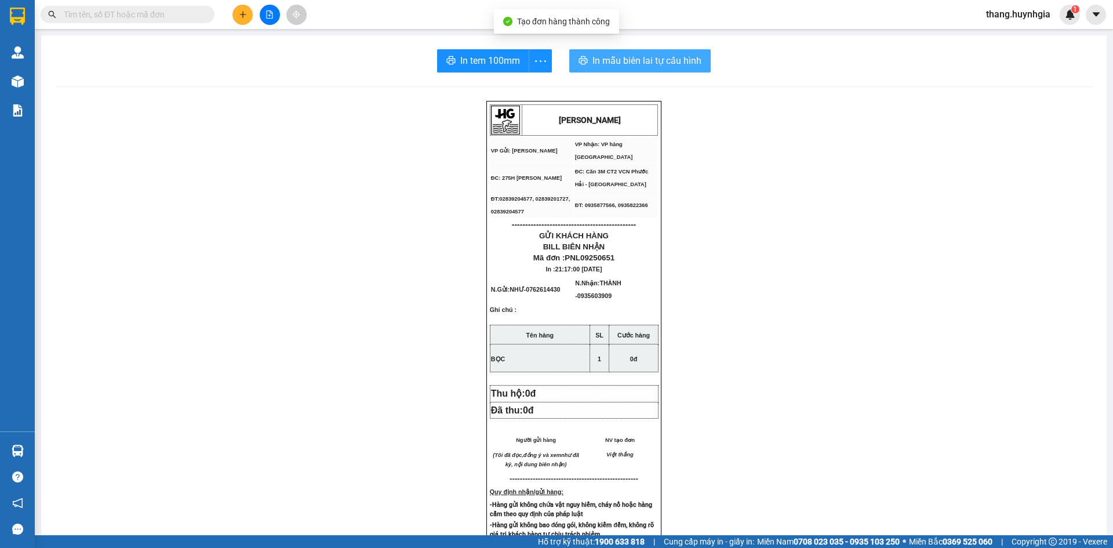
click at [664, 66] on span "In mẫu biên lai tự cấu hình" at bounding box center [646, 60] width 109 height 14
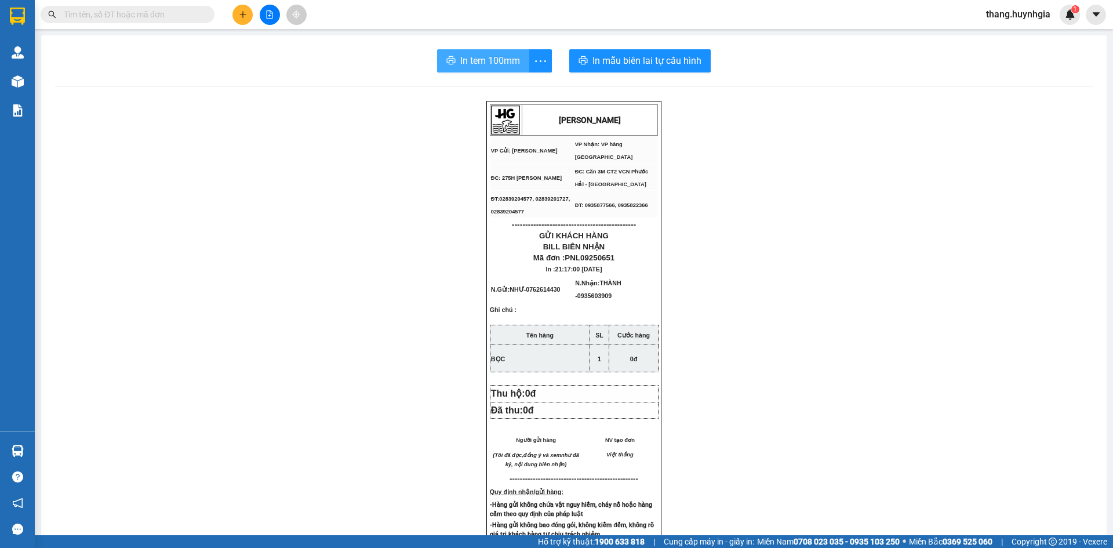
click at [490, 64] on span "In tem 100mm" at bounding box center [490, 60] width 60 height 14
click at [129, 16] on input "text" at bounding box center [132, 14] width 137 height 13
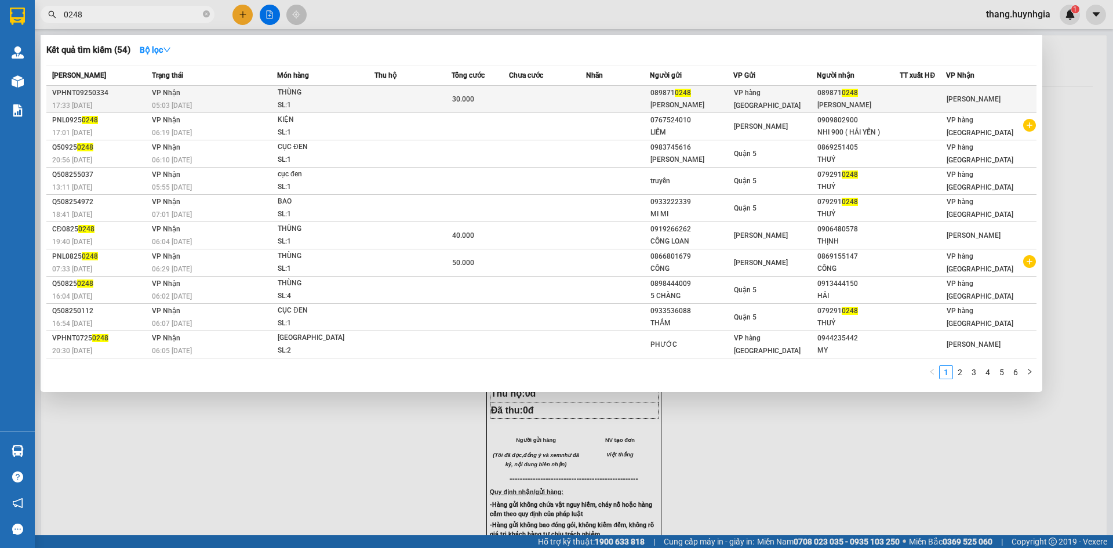
type input "0248"
click at [554, 98] on td at bounding box center [547, 99] width 77 height 27
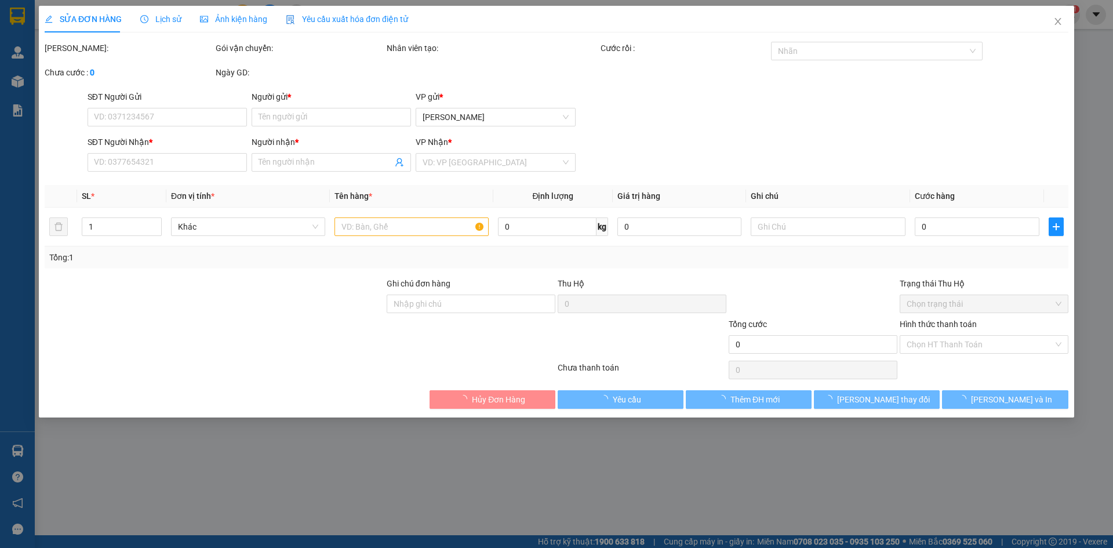
type input "0898710248"
type input "ANDY"
type input "0898710248"
type input "ANDY"
type input "30.000"
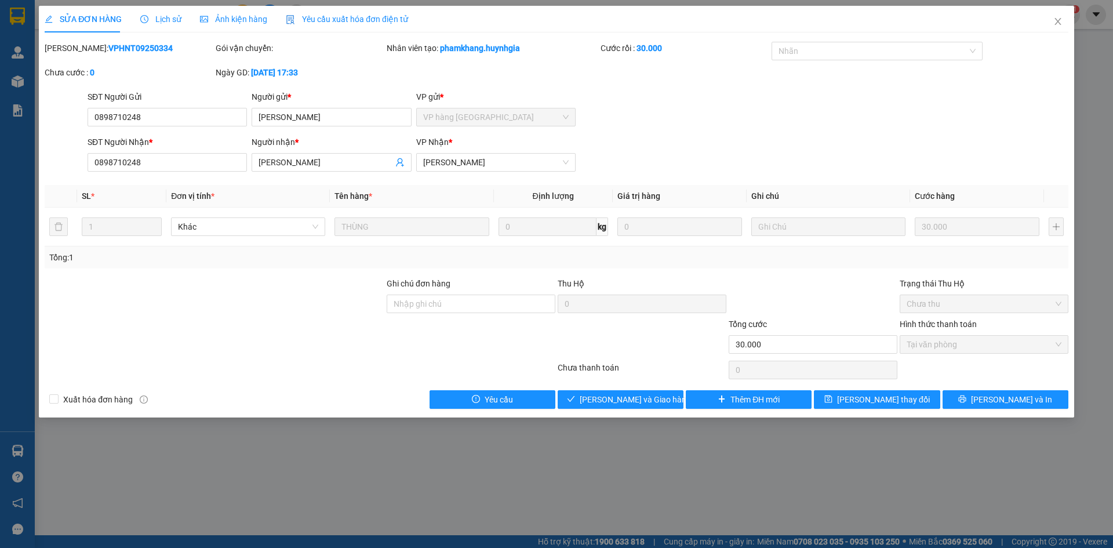
click at [635, 410] on div "SỬA ĐƠN HÀNG Lịch sử Ảnh kiện hàng Yêu cầu xuất hóa đơn điện tử Total Paid Fee …" at bounding box center [556, 211] width 1035 height 411
click at [634, 406] on button "[PERSON_NAME] và Giao hàng" at bounding box center [621, 399] width 126 height 19
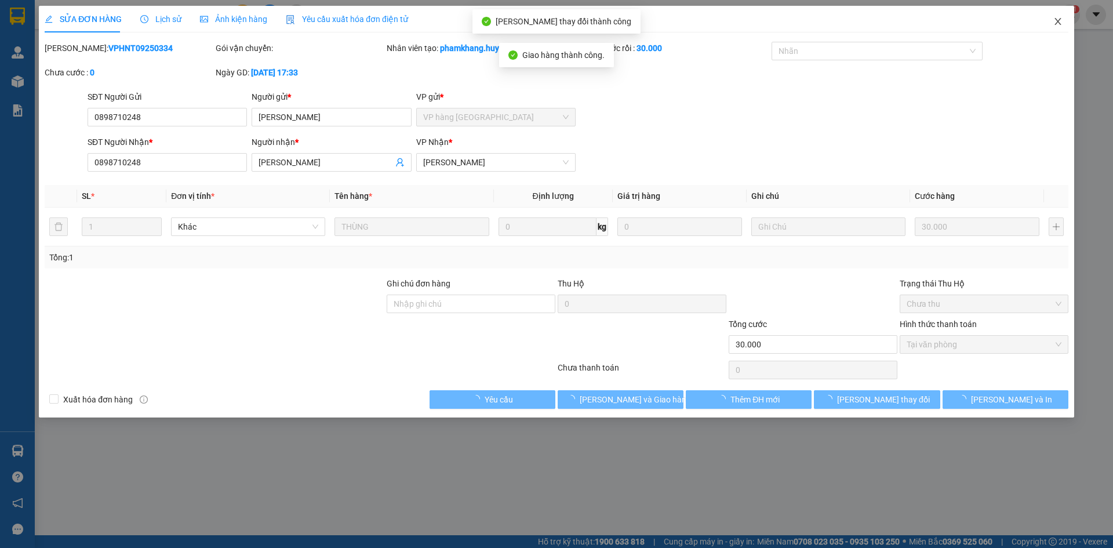
drag, startPoint x: 1061, startPoint y: 23, endPoint x: 1002, endPoint y: 26, distance: 59.8
click at [1061, 23] on icon "close" at bounding box center [1057, 21] width 9 height 9
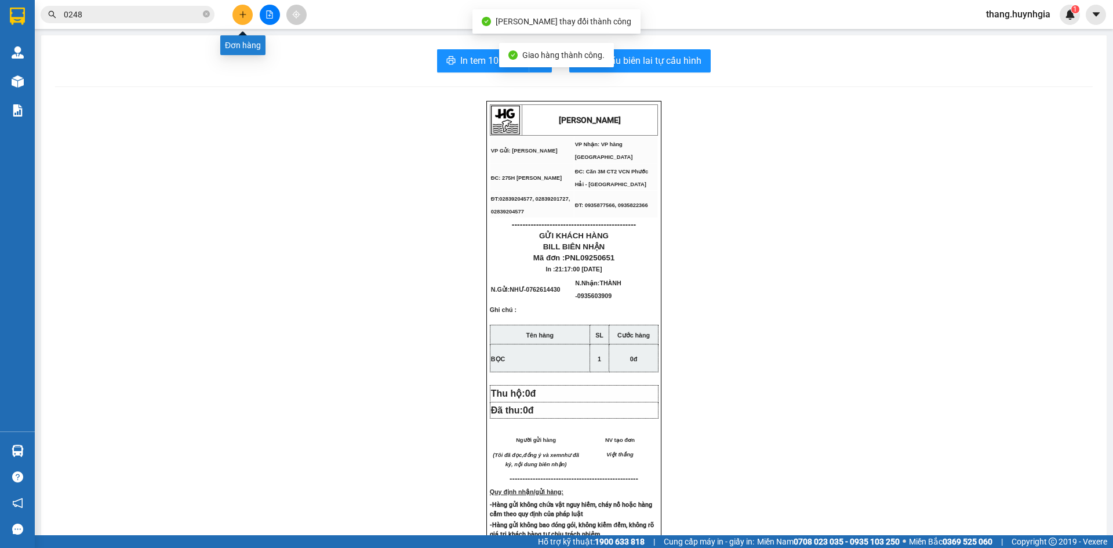
click at [243, 17] on icon "plus" at bounding box center [242, 14] width 1 height 6
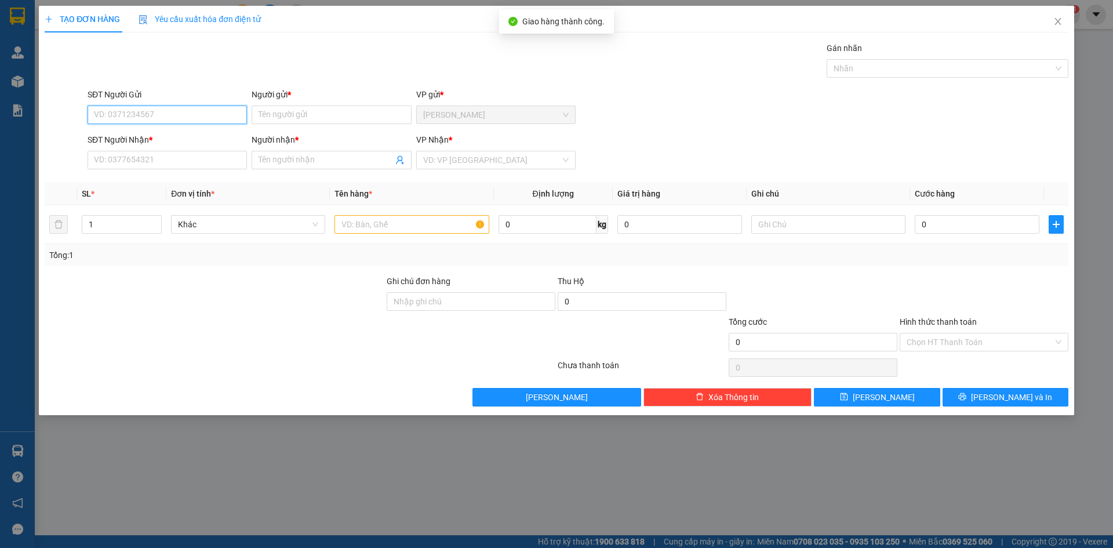
click at [187, 120] on input "SĐT Người Gửi" at bounding box center [167, 114] width 159 height 19
click at [168, 137] on div "0382306618 - LONG" at bounding box center [166, 138] width 145 height 13
type input "0382306618"
type input "LONG"
type input "0935583118"
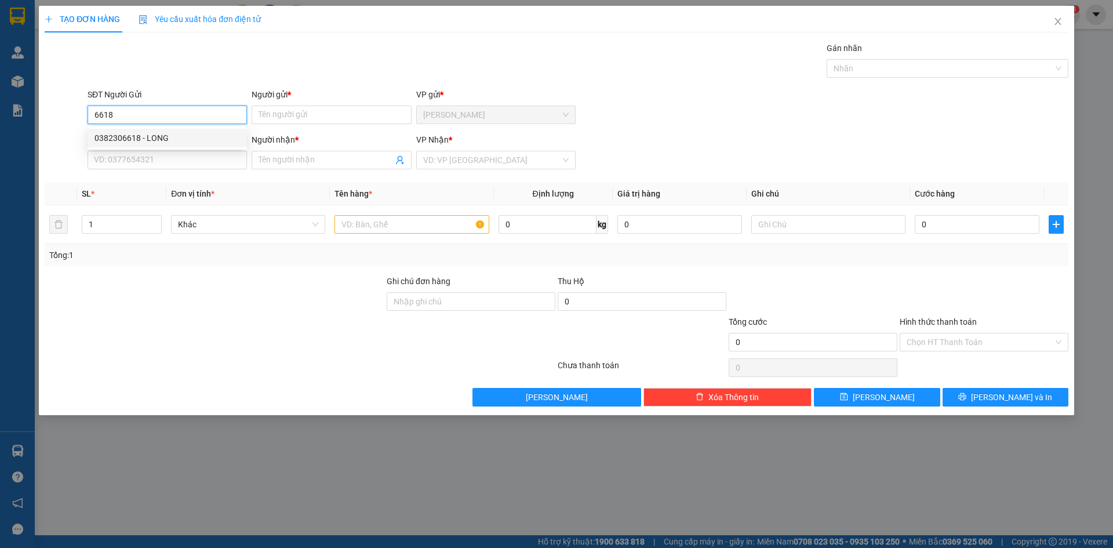
type input "HẰNG"
type input "0382306618"
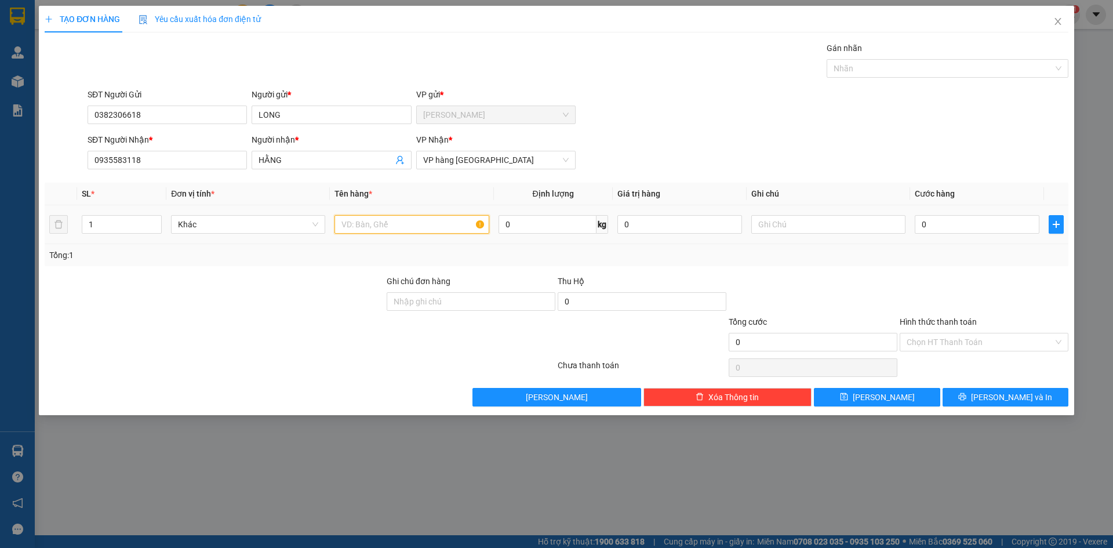
click at [355, 229] on input "text" at bounding box center [411, 224] width 154 height 19
type input "T"
click at [1010, 394] on span "[PERSON_NAME] và In" at bounding box center [1011, 397] width 81 height 13
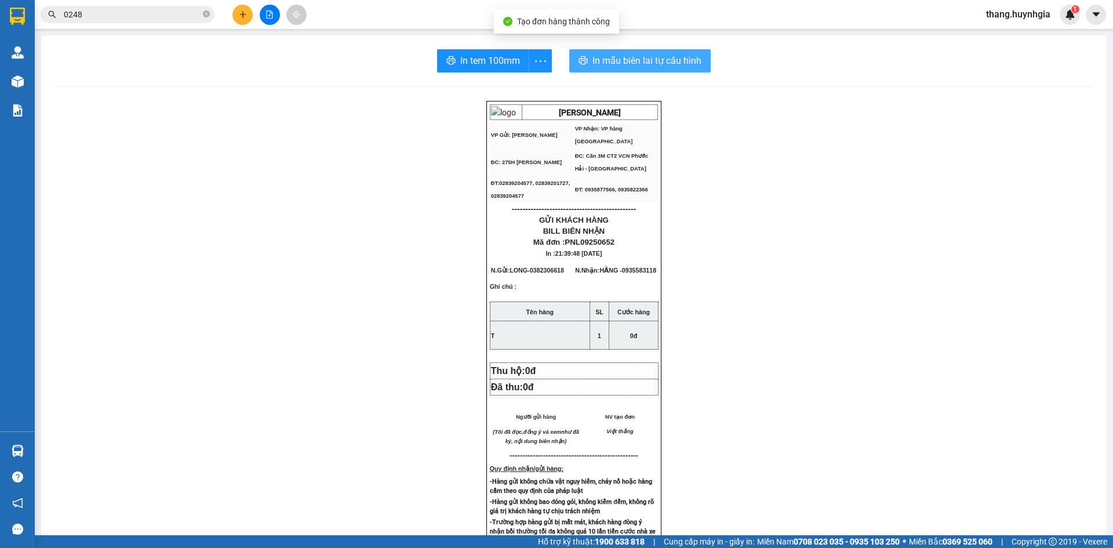
click at [645, 56] on span "In mẫu biên lai tự cấu hình" at bounding box center [646, 60] width 109 height 14
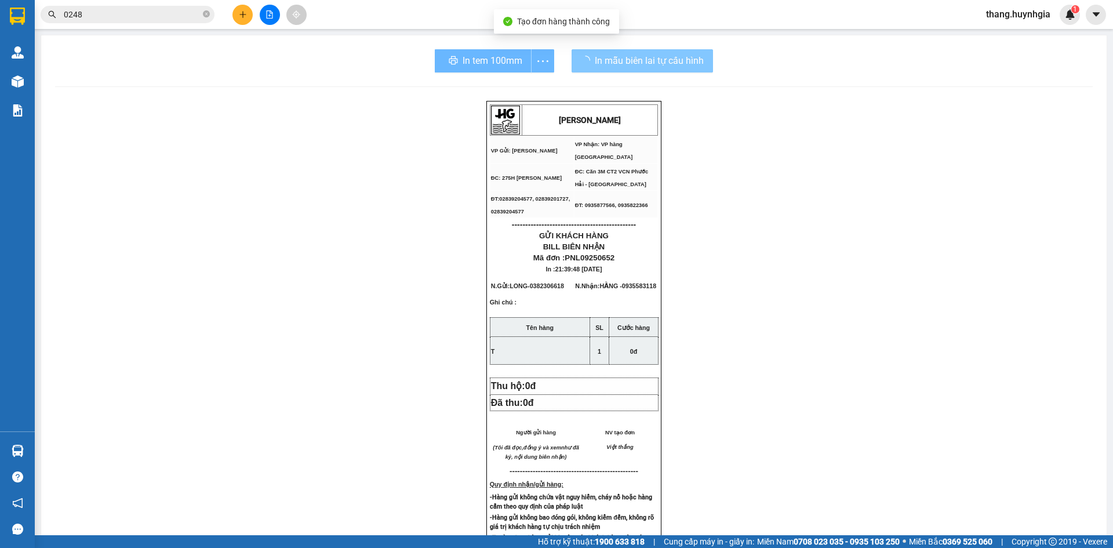
click at [461, 59] on div "In tem 100mm" at bounding box center [494, 60] width 119 height 23
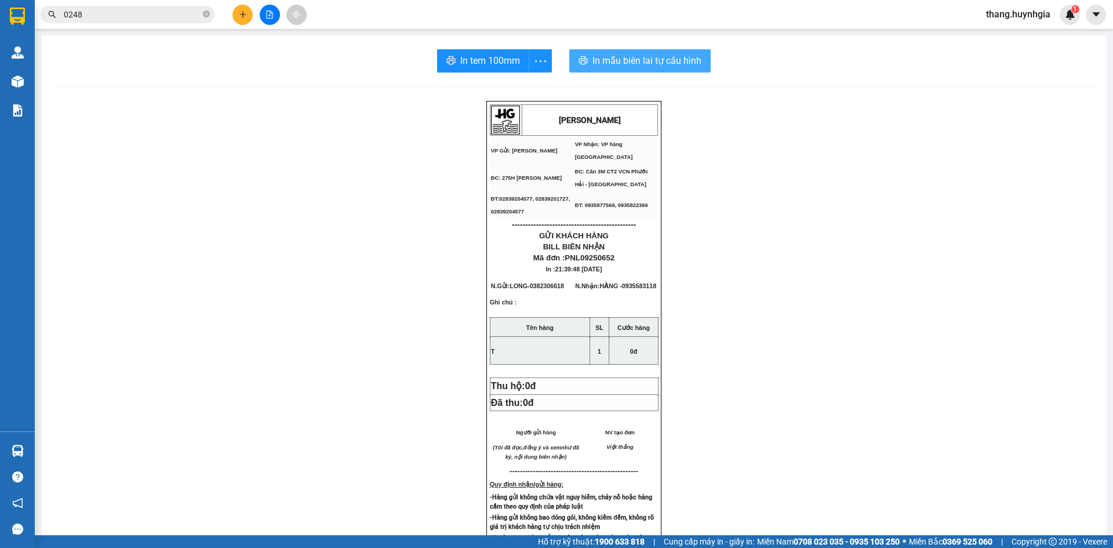
click at [461, 59] on span "In tem 100mm" at bounding box center [490, 60] width 60 height 14
click at [239, 18] on icon "plus" at bounding box center [243, 14] width 8 height 8
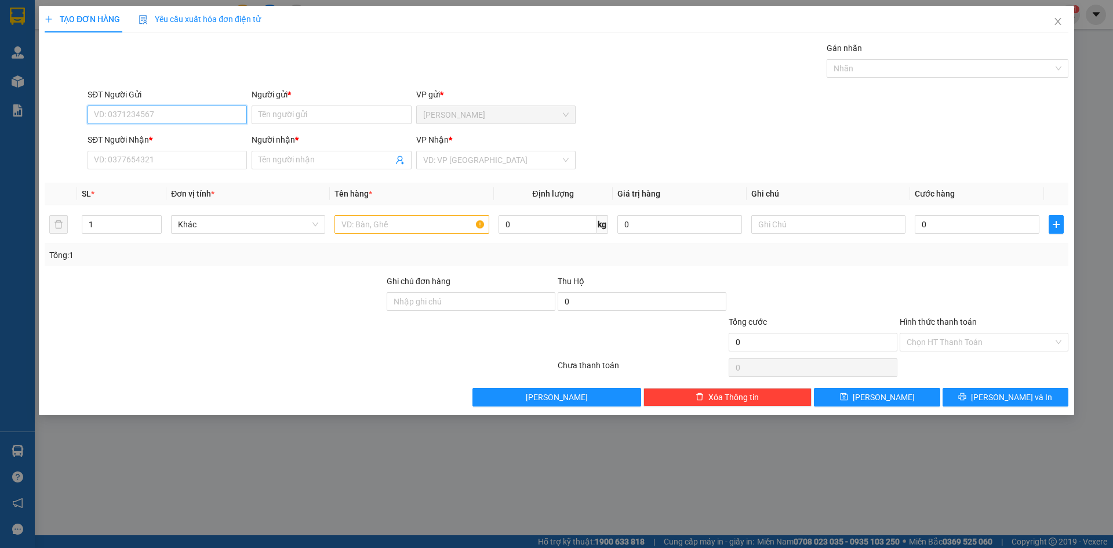
click at [159, 119] on input "SĐT Người Gửi" at bounding box center [167, 114] width 159 height 19
click at [191, 139] on div "0839666968 - OZEAN" at bounding box center [166, 138] width 145 height 13
type input "0839666968"
type input "OZEAN"
type input "0708120417"
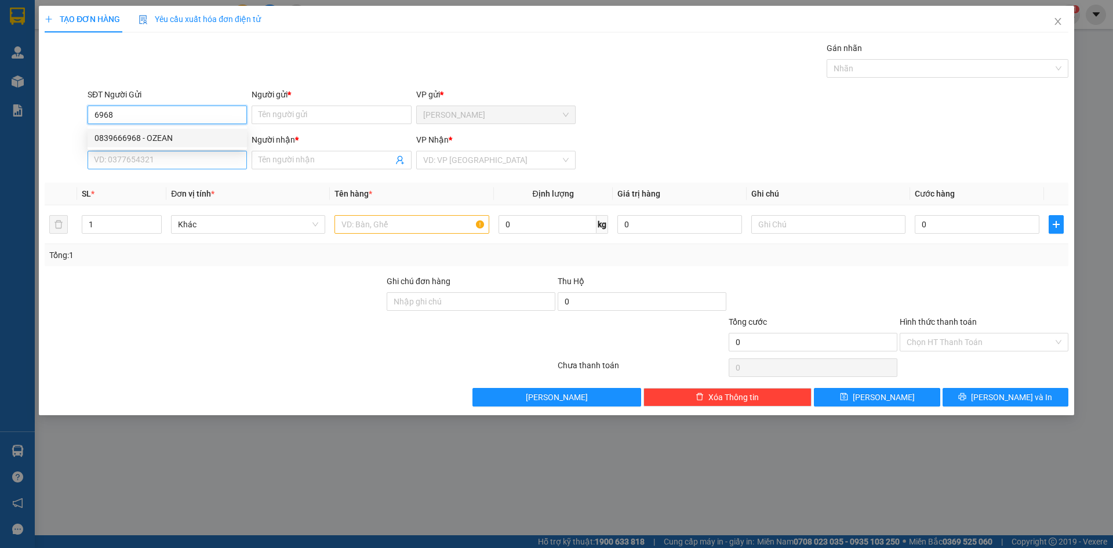
type input "NK ĐẠI MINH"
type input "0839666968"
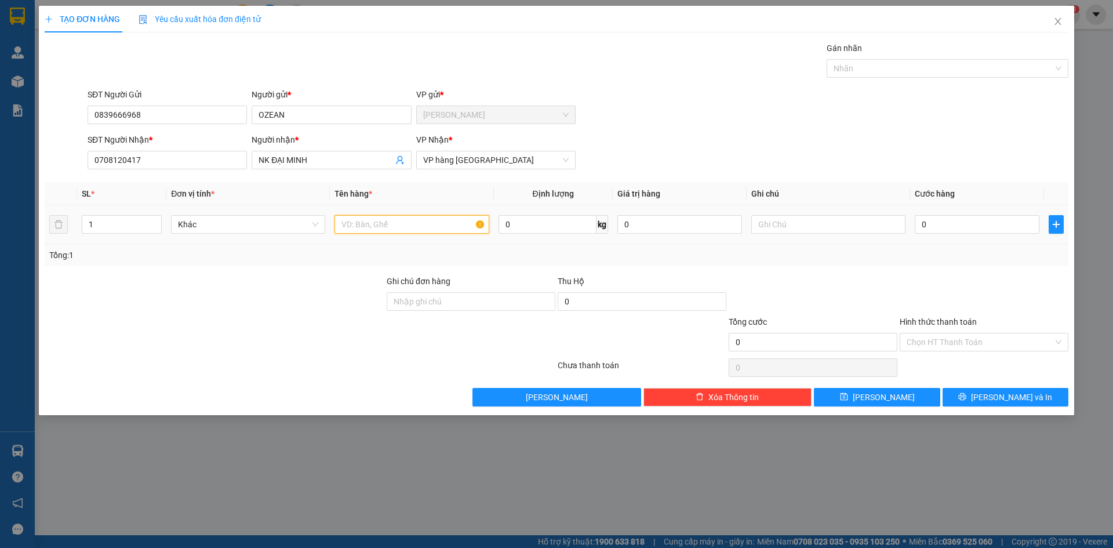
click at [400, 221] on input "text" at bounding box center [411, 224] width 154 height 19
type input "H"
click at [966, 229] on input "0" at bounding box center [977, 224] width 125 height 19
type input "2"
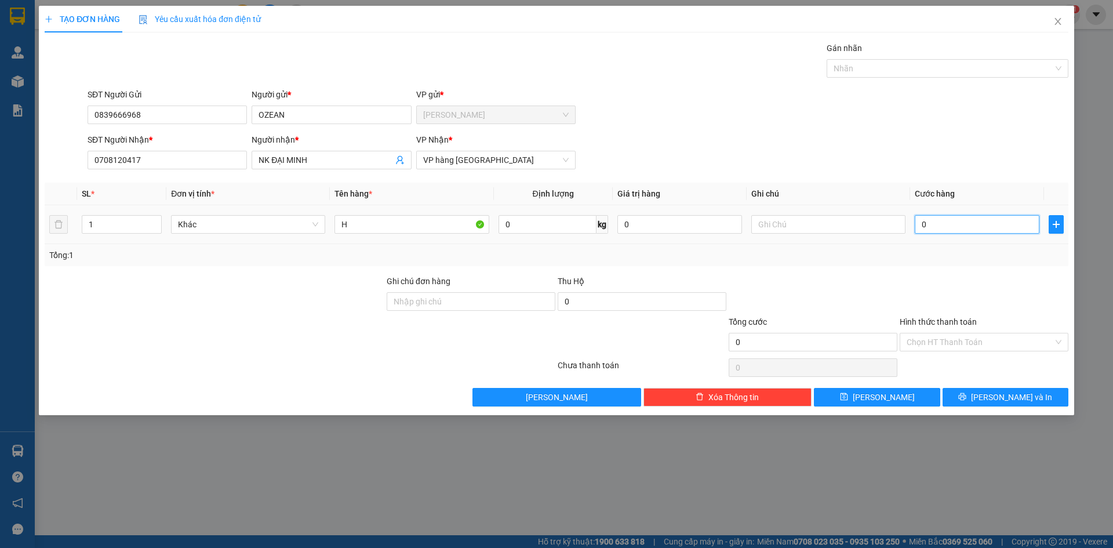
type input "2"
type input "20"
click at [978, 341] on input "Hình thức thanh toán" at bounding box center [979, 341] width 147 height 17
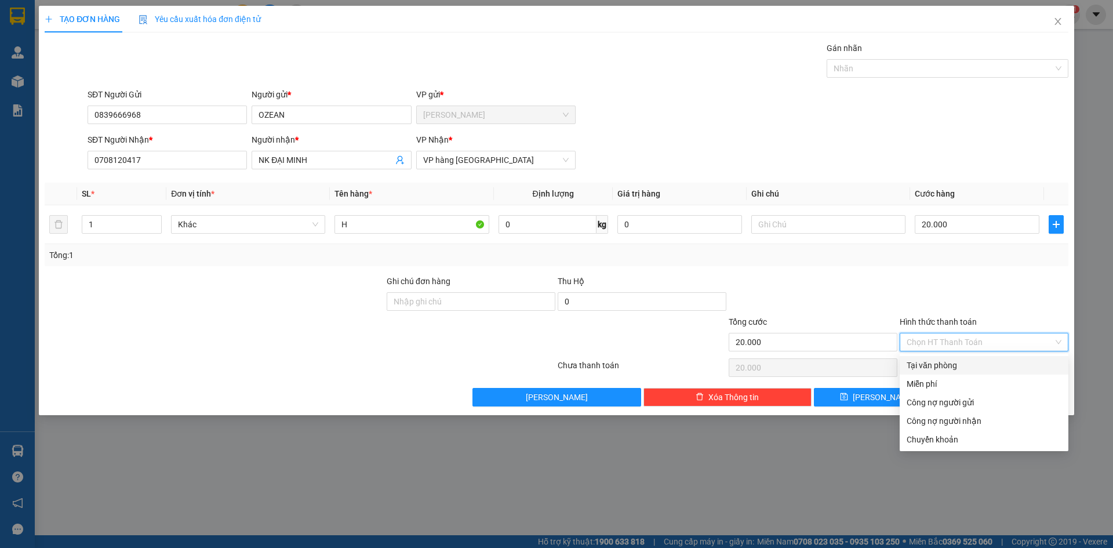
click at [965, 367] on div "Tại văn phòng" at bounding box center [983, 365] width 155 height 13
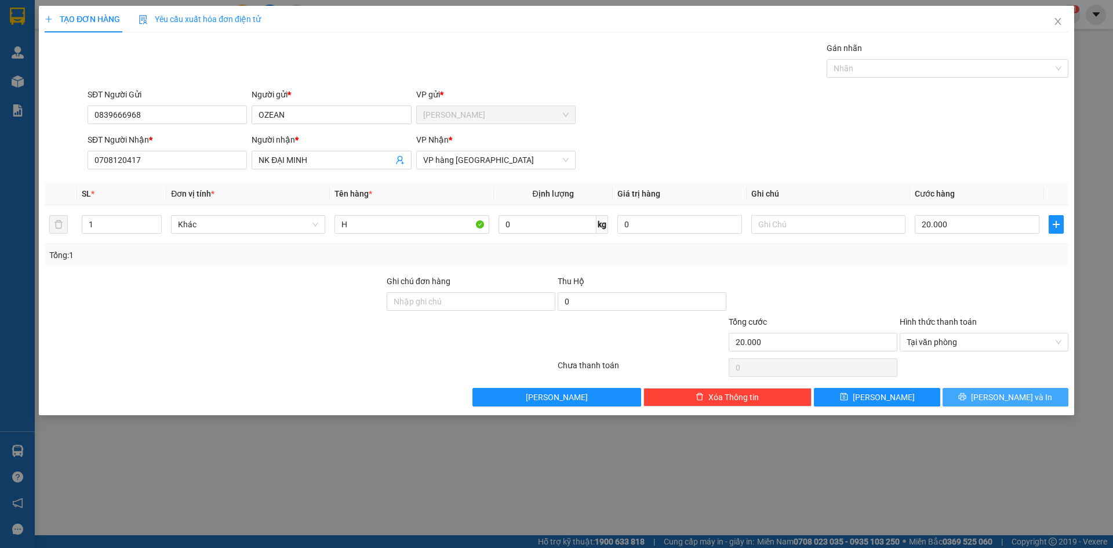
drag, startPoint x: 1012, startPoint y: 398, endPoint x: 965, endPoint y: 351, distance: 66.4
click at [1012, 397] on span "[PERSON_NAME] và In" at bounding box center [1011, 397] width 81 height 13
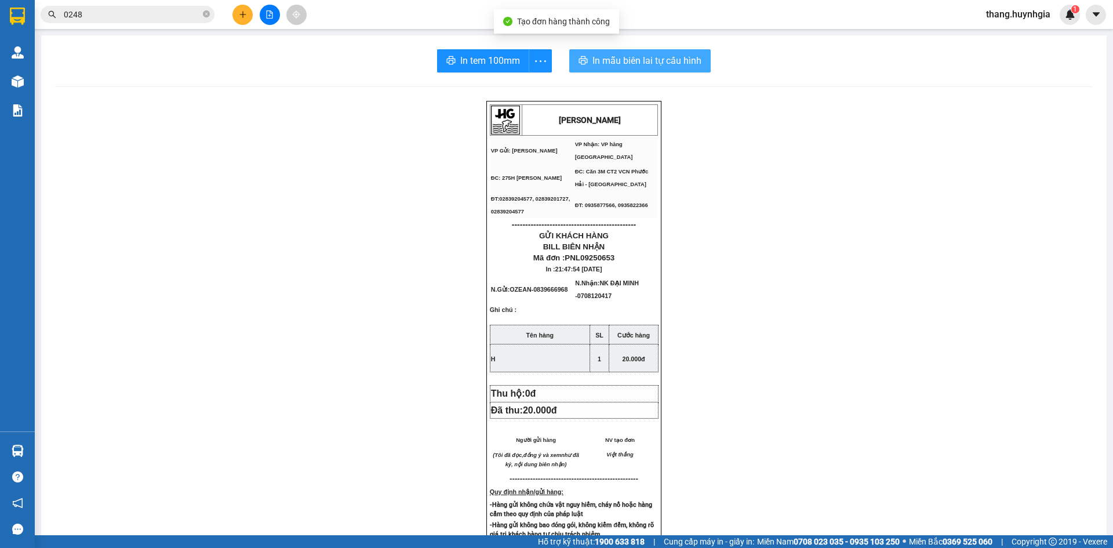
click at [671, 57] on span "In mẫu biên lai tự cấu hình" at bounding box center [646, 60] width 109 height 14
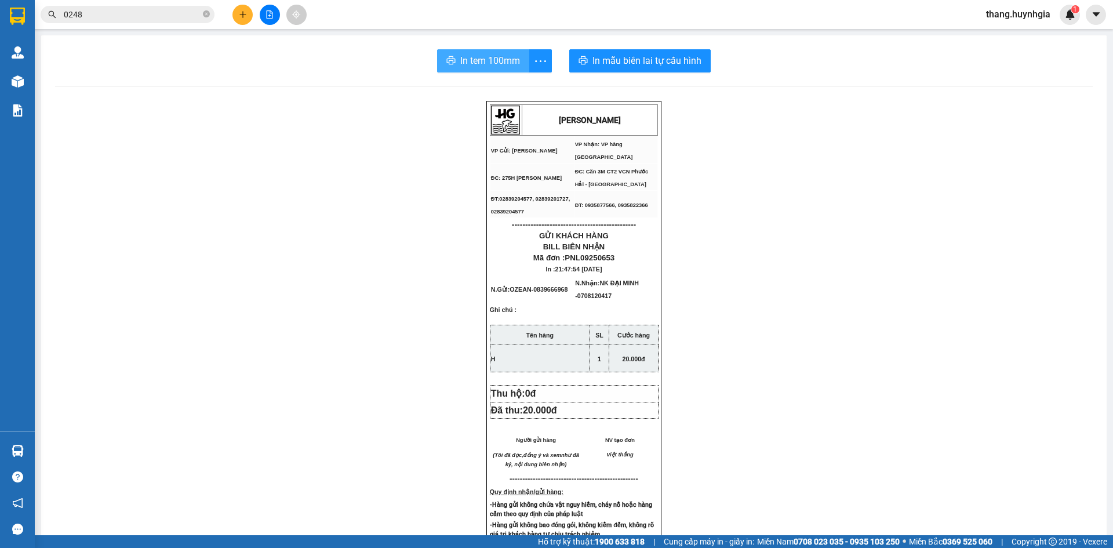
click at [504, 64] on span "In tem 100mm" at bounding box center [490, 60] width 60 height 14
click at [241, 19] on button at bounding box center [242, 15] width 20 height 20
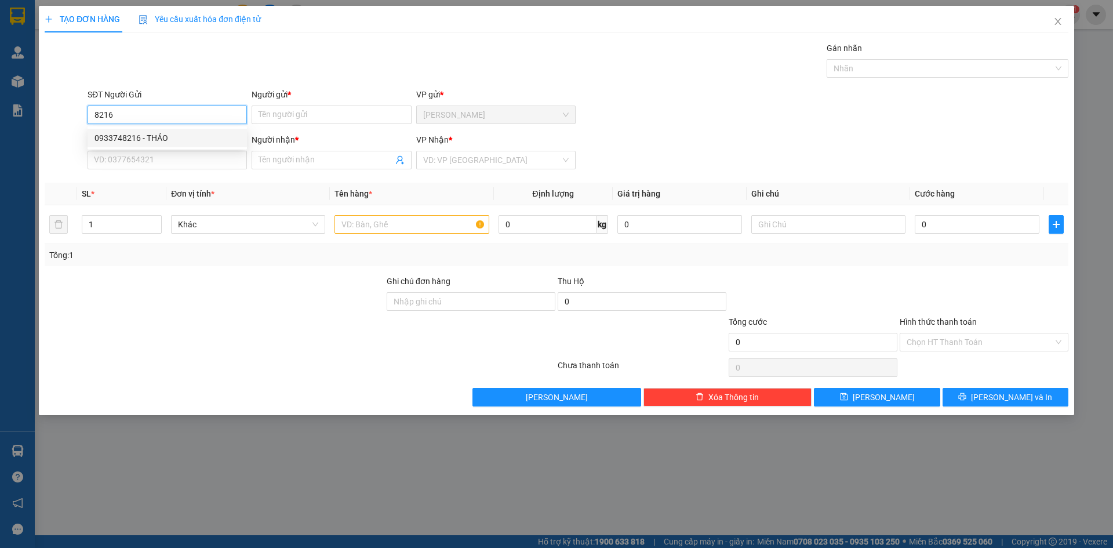
click at [158, 136] on div "0933748216 - THẢO" at bounding box center [166, 138] width 145 height 13
type input "0933748216"
type input "THẢO"
type input "0933748216"
type input "THẢO"
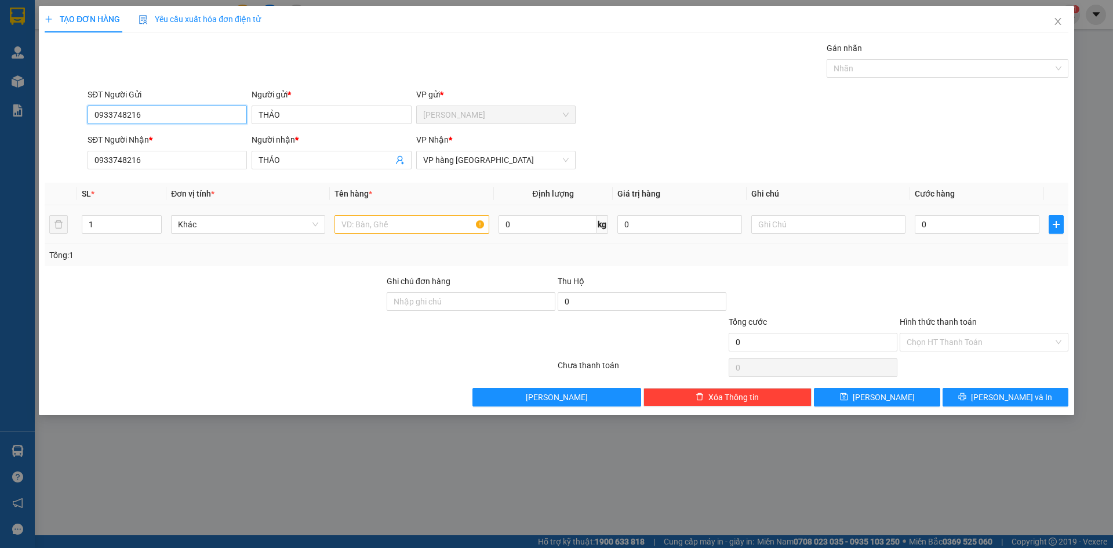
type input "0933748216"
click at [359, 227] on input "text" at bounding box center [411, 224] width 154 height 19
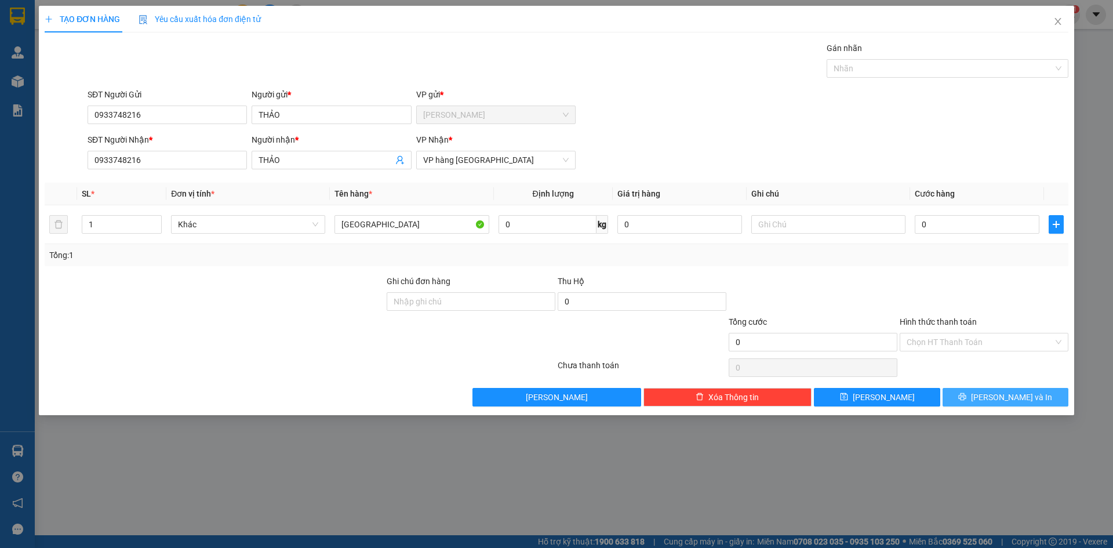
click at [999, 389] on button "[PERSON_NAME] và In" at bounding box center [1005, 397] width 126 height 19
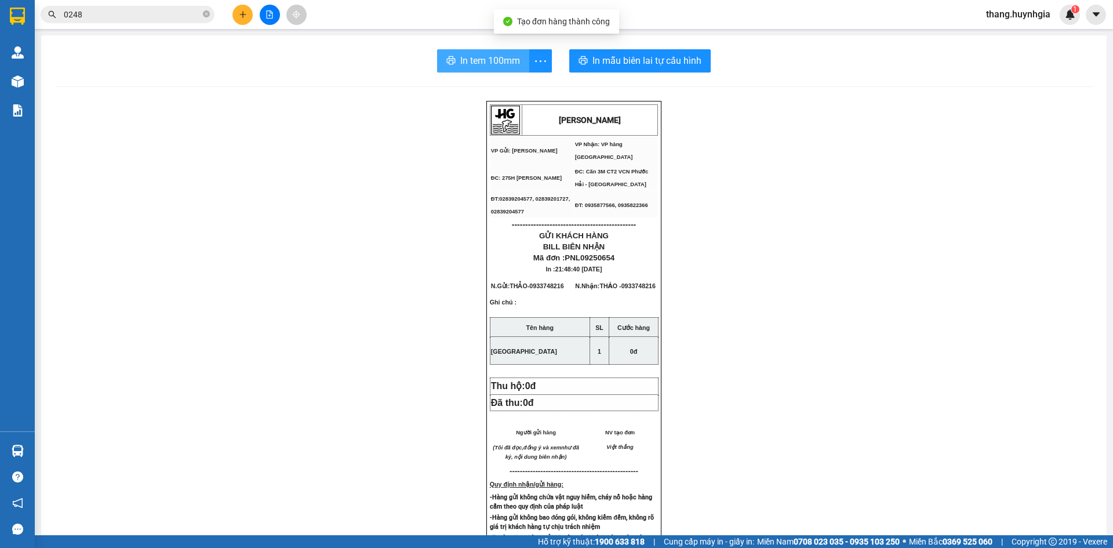
click at [482, 61] on span "In tem 100mm" at bounding box center [490, 60] width 60 height 14
click at [238, 13] on button at bounding box center [242, 15] width 20 height 20
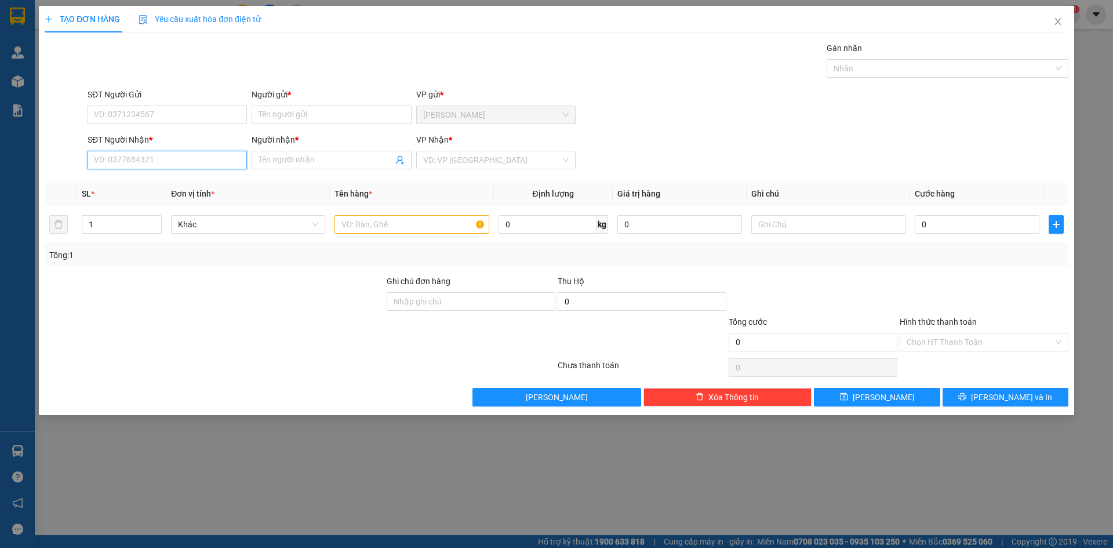
click at [176, 158] on input "SĐT Người Nhận *" at bounding box center [167, 160] width 159 height 19
type input "3"
type input "0962775691"
click at [344, 163] on input "Người nhận *" at bounding box center [325, 160] width 134 height 13
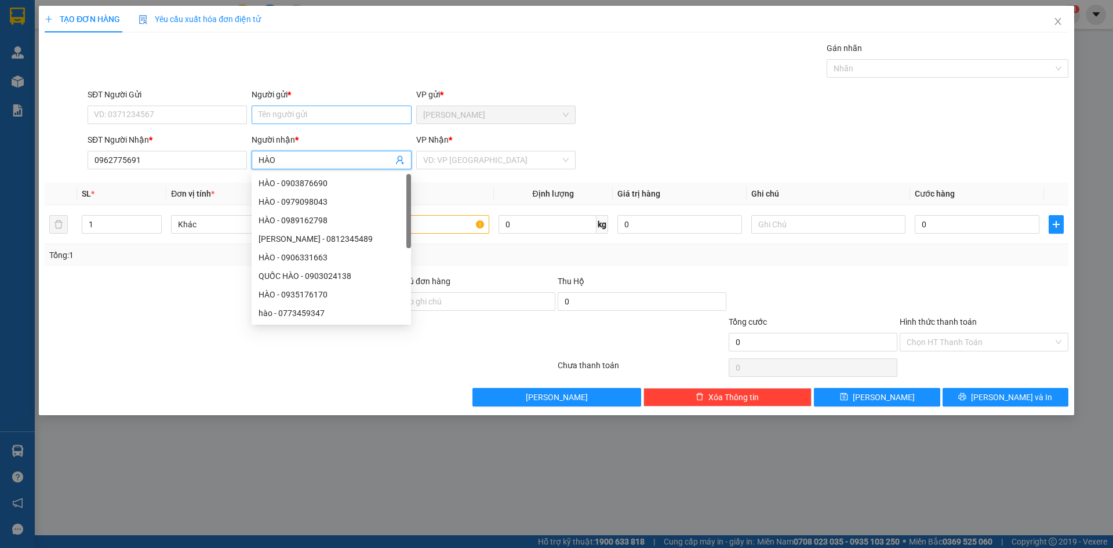
type input "HÀO"
click at [325, 110] on input "Người gửi *" at bounding box center [331, 114] width 159 height 19
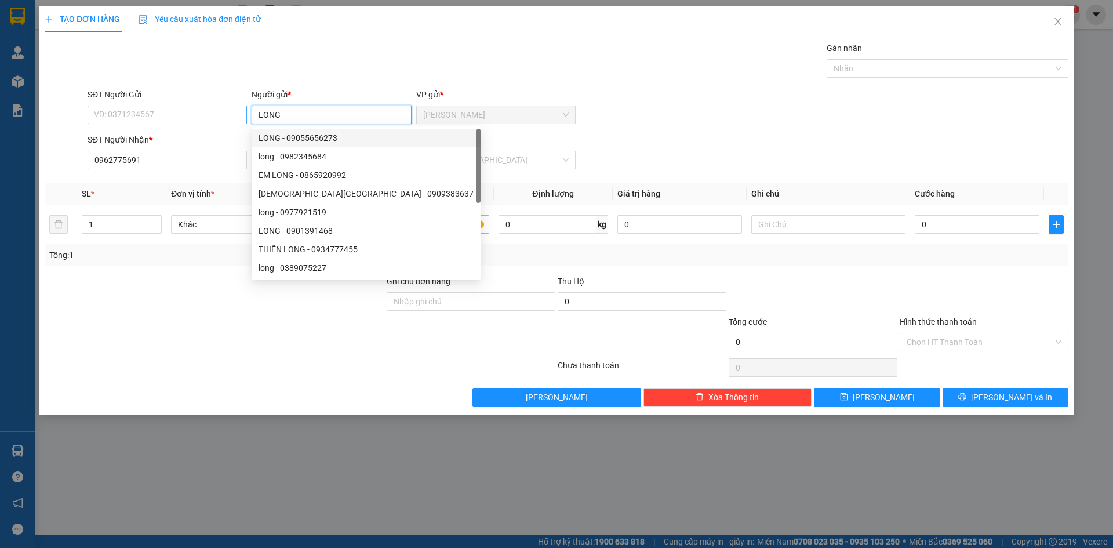
type input "LONG"
click at [196, 110] on input "SĐT Người Gửi" at bounding box center [167, 114] width 159 height 19
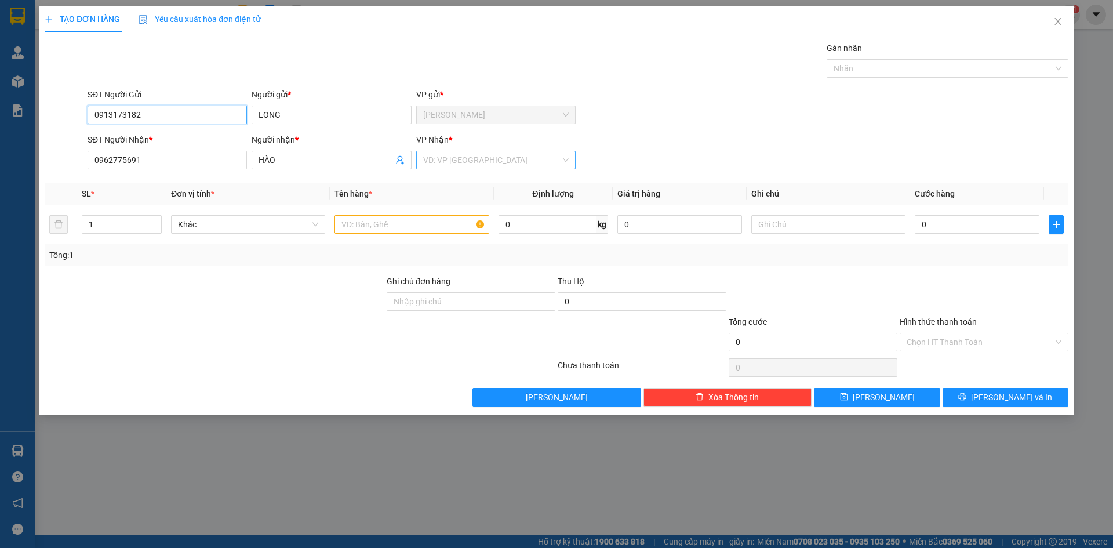
type input "0913173182"
click at [489, 155] on input "search" at bounding box center [491, 159] width 137 height 17
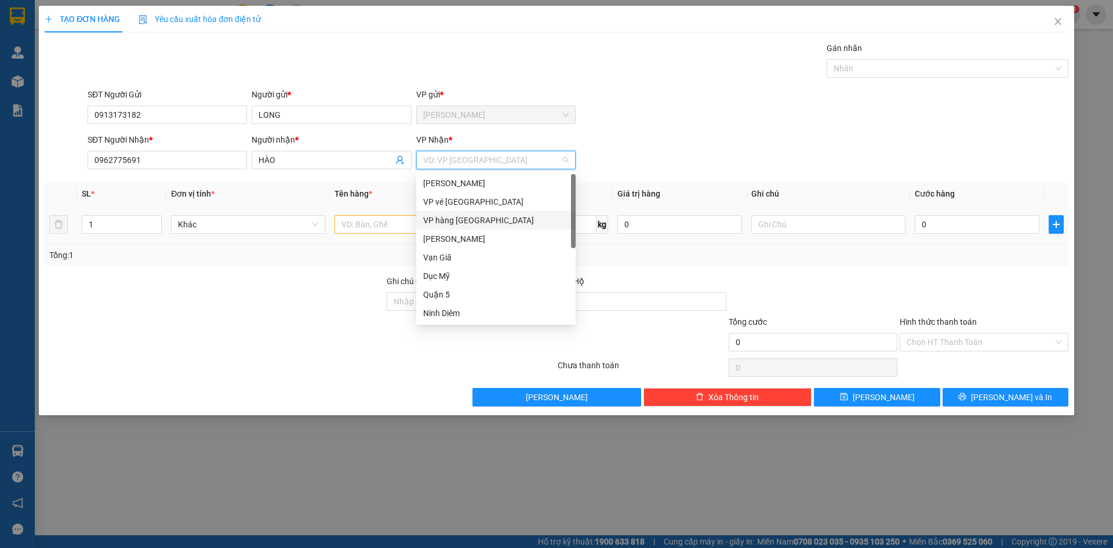
click at [468, 217] on div "VP hàng [GEOGRAPHIC_DATA]" at bounding box center [495, 220] width 145 height 13
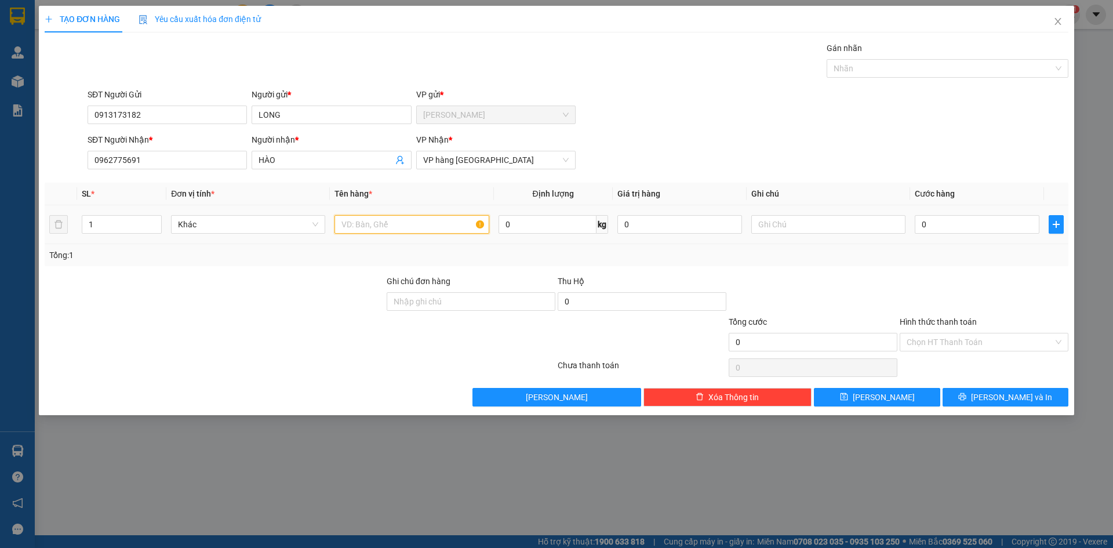
click at [374, 231] on input "text" at bounding box center [411, 224] width 154 height 19
type input "2"
click at [158, 222] on span "up" at bounding box center [155, 221] width 7 height 7
click at [348, 227] on input "text" at bounding box center [411, 224] width 154 height 19
type input "T"
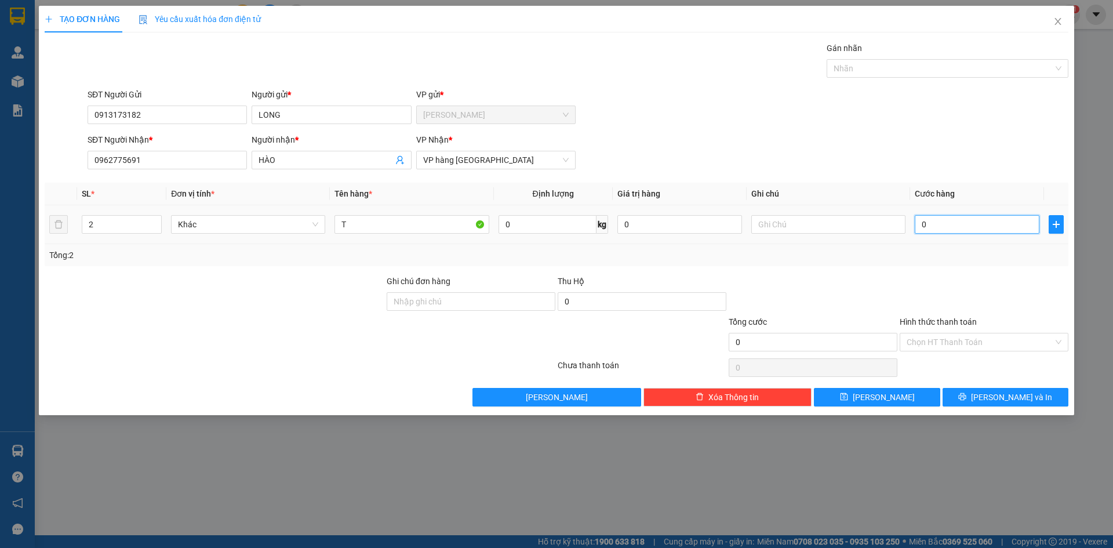
click at [952, 222] on input "0" at bounding box center [977, 224] width 125 height 19
type input "9"
type input "90"
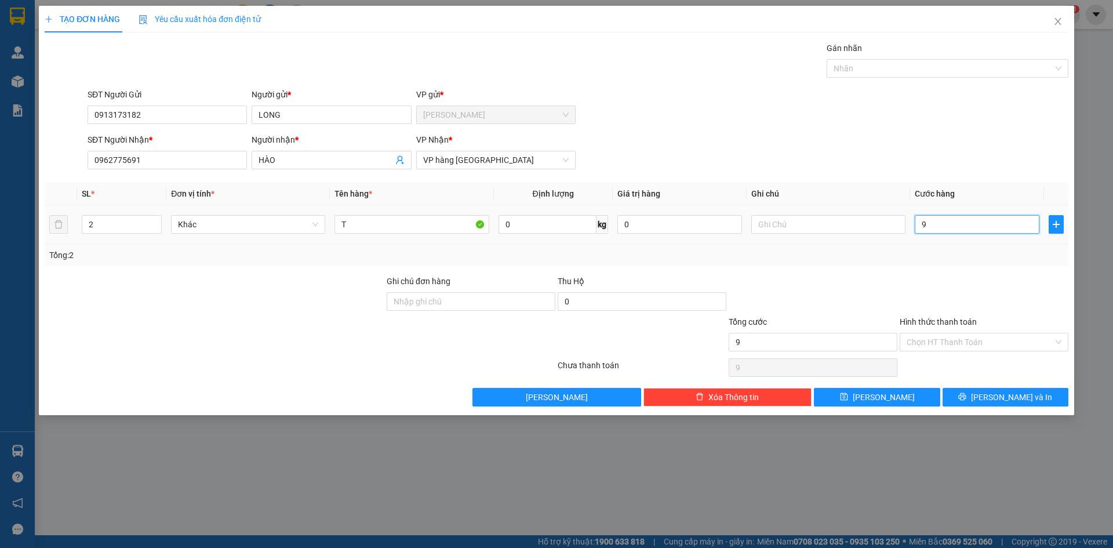
type input "90"
type input "90.000"
click at [960, 338] on input "Hình thức thanh toán" at bounding box center [979, 341] width 147 height 17
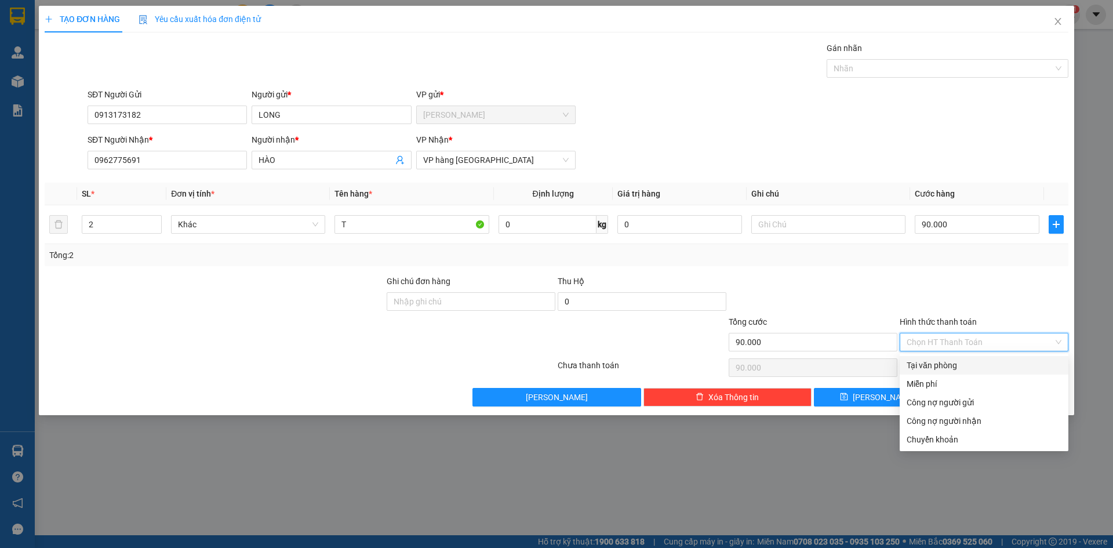
click at [954, 364] on div "Tại văn phòng" at bounding box center [983, 365] width 155 height 13
type input "0"
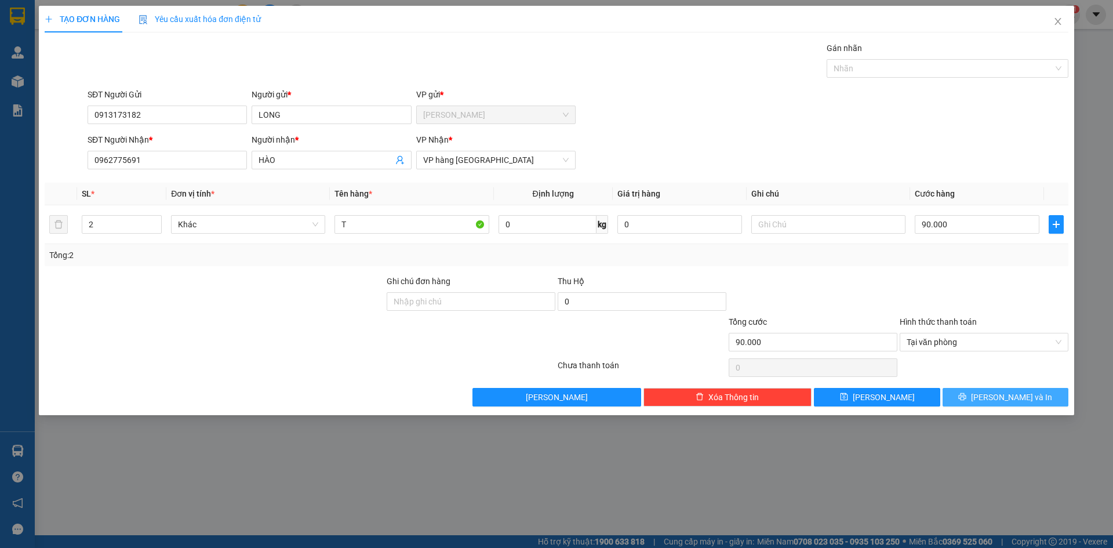
click at [981, 393] on button "[PERSON_NAME] và In" at bounding box center [1005, 397] width 126 height 19
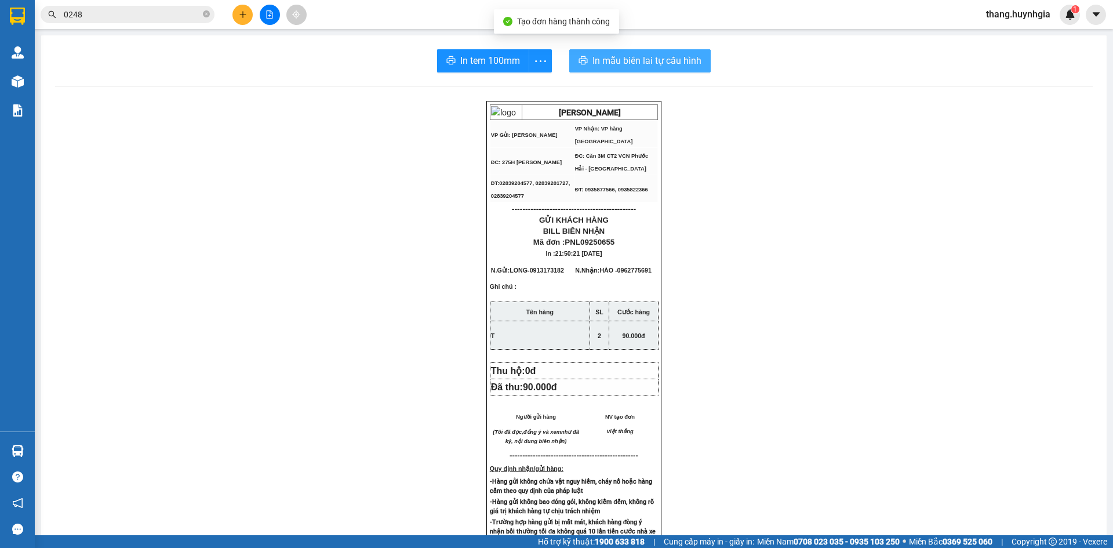
click at [642, 52] on button "In mẫu biên lai tự cấu hình" at bounding box center [639, 60] width 141 height 23
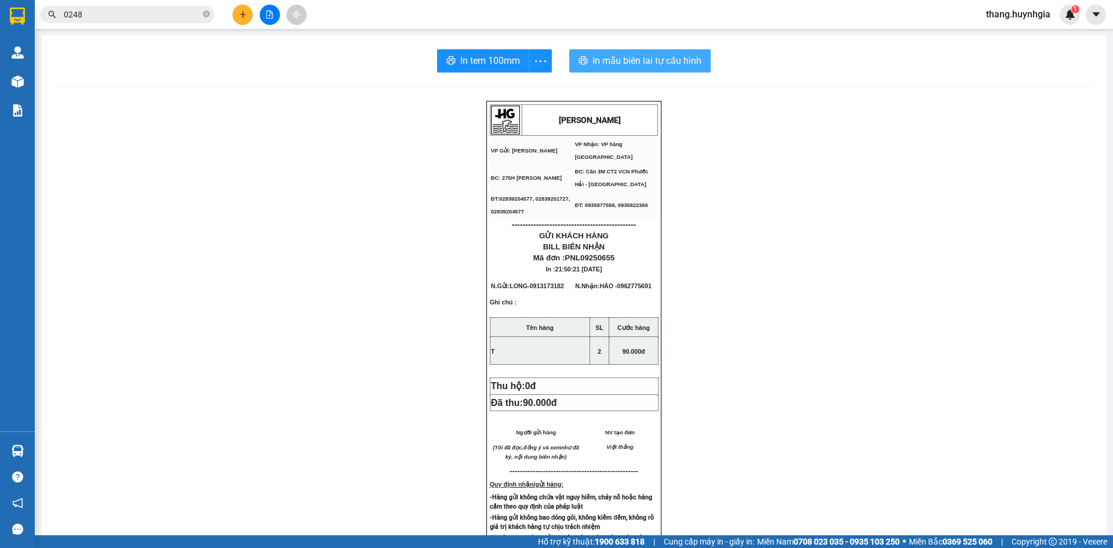
click at [460, 63] on span "In tem 100mm" at bounding box center [490, 60] width 60 height 14
click at [235, 14] on button at bounding box center [242, 15] width 20 height 20
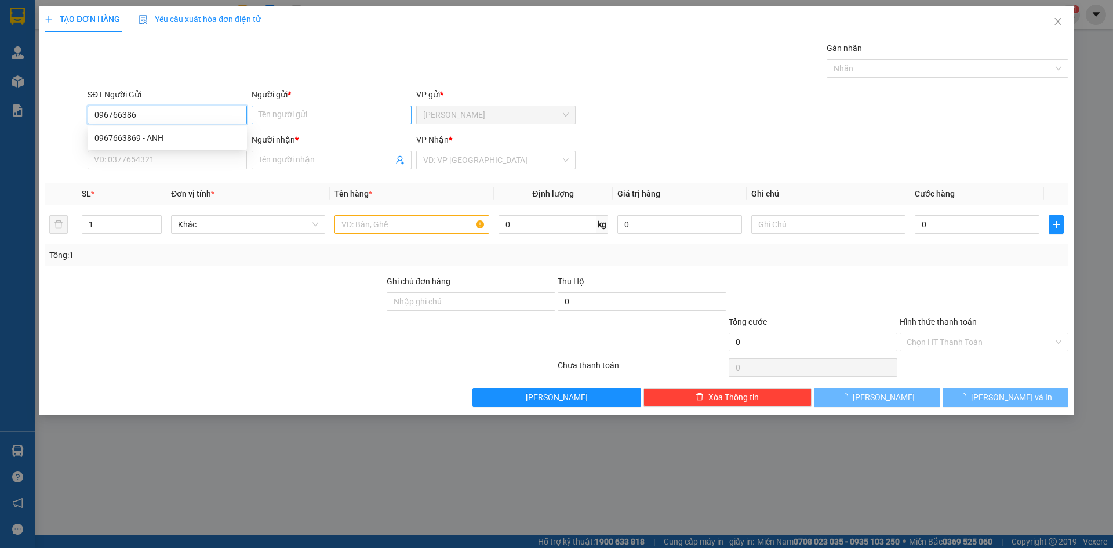
type input "0967663869"
click at [147, 141] on div "0967663869 - ANH" at bounding box center [166, 138] width 145 height 13
type input "ANH"
type input "0983121997"
type input "PHÚ"
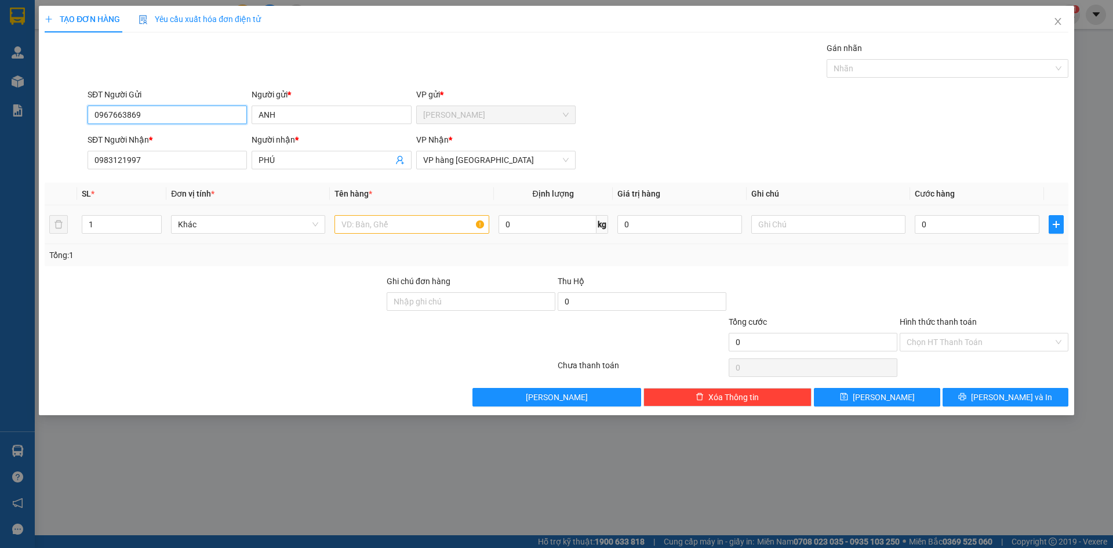
type input "0967663869"
click at [378, 231] on input "text" at bounding box center [411, 224] width 154 height 19
type input "H"
click at [977, 231] on input "0" at bounding box center [977, 224] width 125 height 19
type input "2"
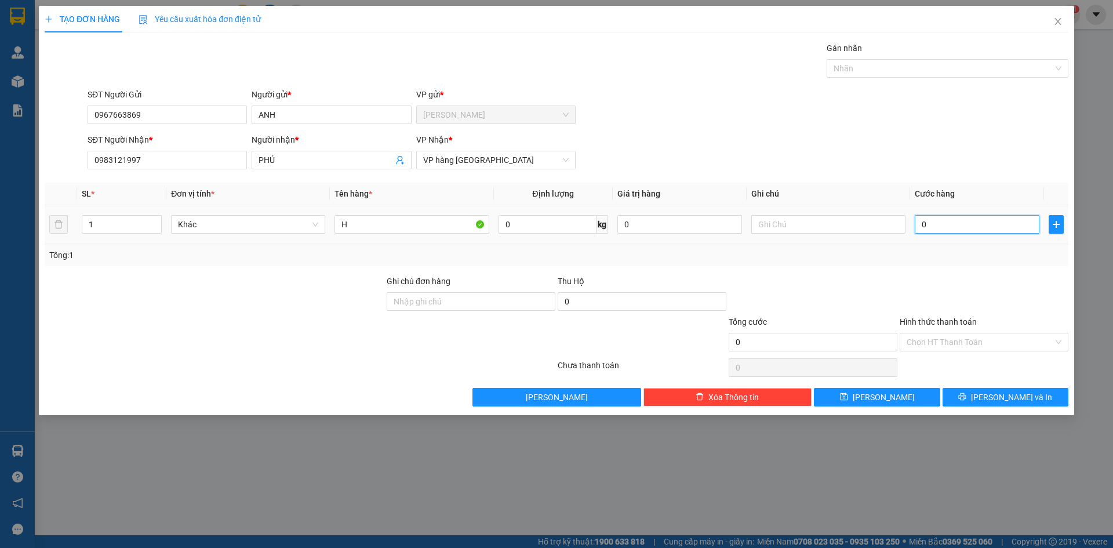
type input "2"
type input "20"
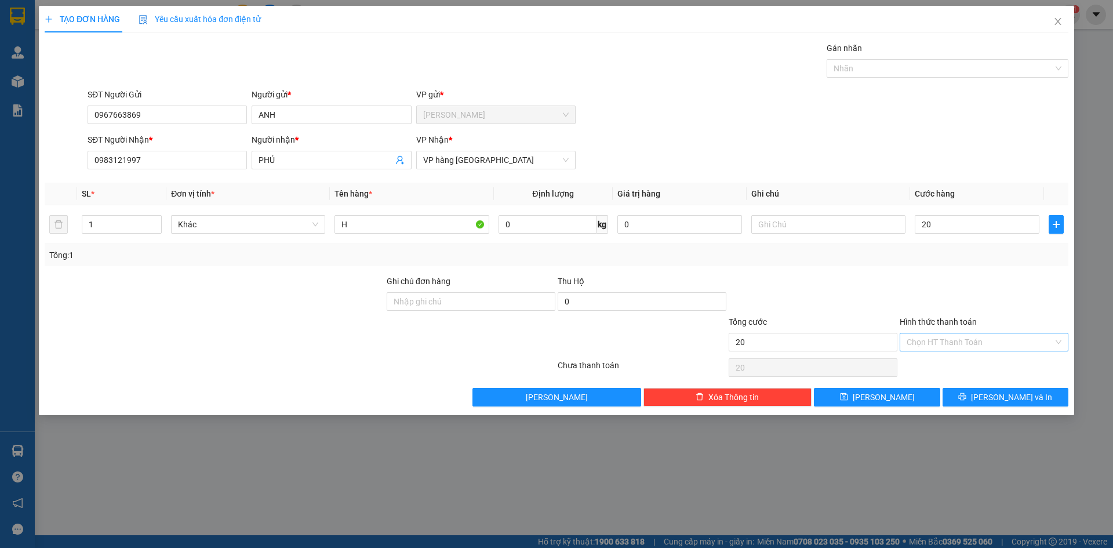
type input "20.000"
click at [981, 344] on input "Hình thức thanh toán" at bounding box center [979, 341] width 147 height 17
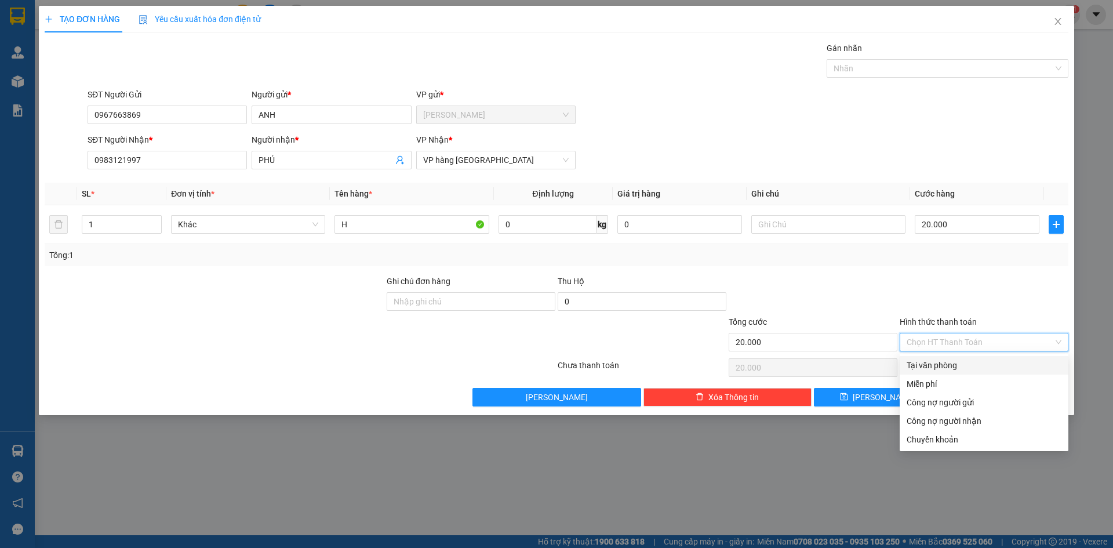
click at [973, 370] on div "Tại văn phòng" at bounding box center [983, 365] width 155 height 13
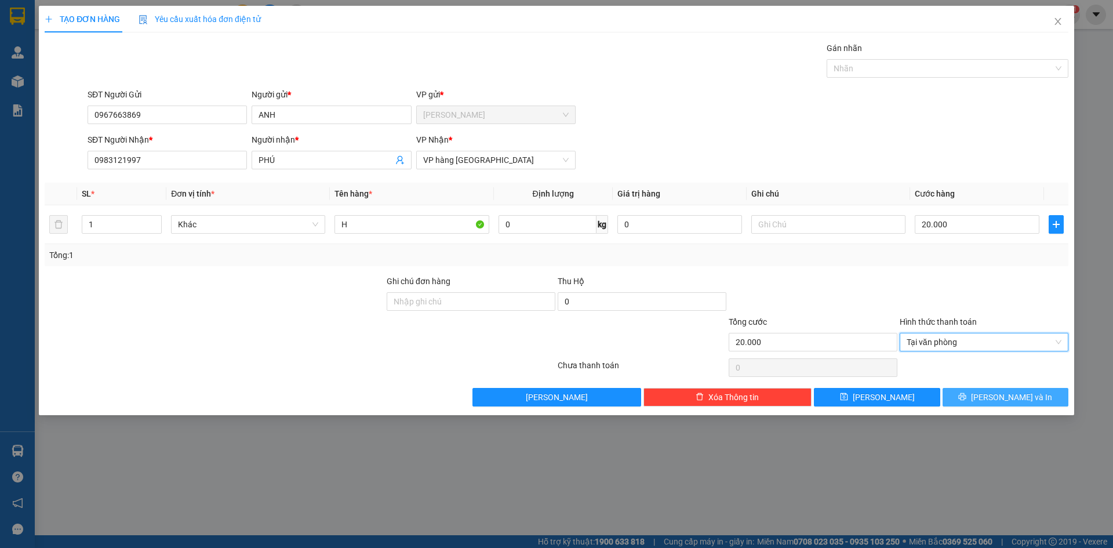
click at [966, 395] on icon "printer" at bounding box center [963, 397] width 8 height 8
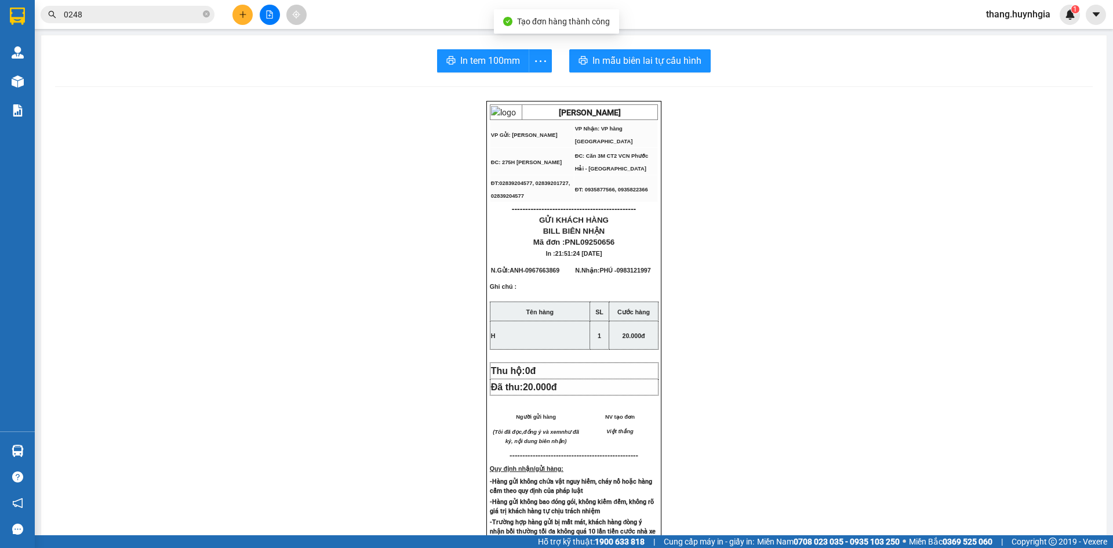
click at [622, 72] on div "In tem 100mm In mẫu biên lai tự cấu hình HUỲNH GIA VP Gửi: Phạm Ngũ Lão VP Nhâ…" at bounding box center [573, 467] width 1065 height 864
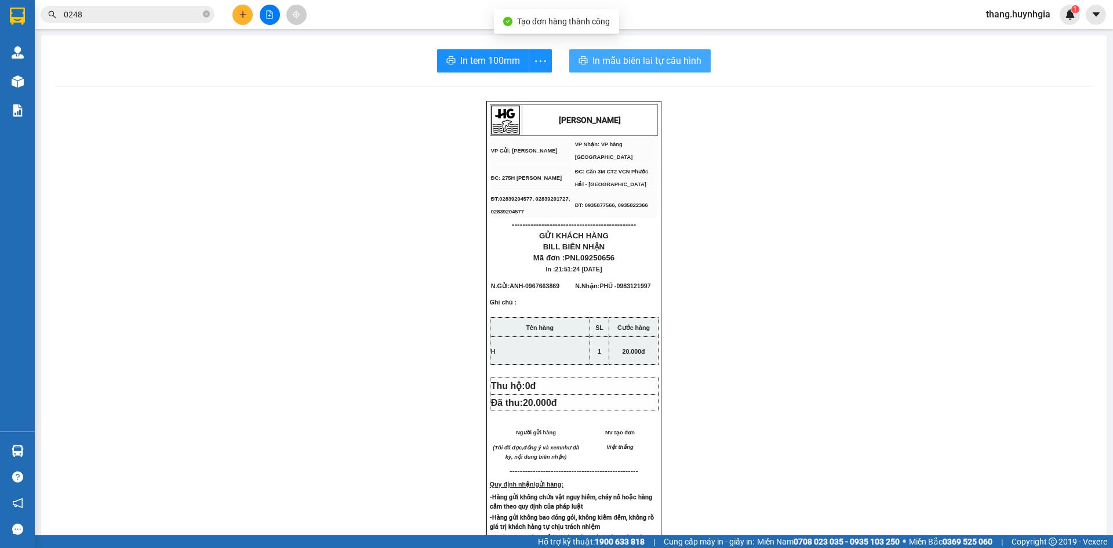
click at [630, 68] on span "In mẫu biên lai tự cấu hình" at bounding box center [646, 60] width 109 height 14
click at [451, 62] on icon "printer" at bounding box center [451, 60] width 9 height 8
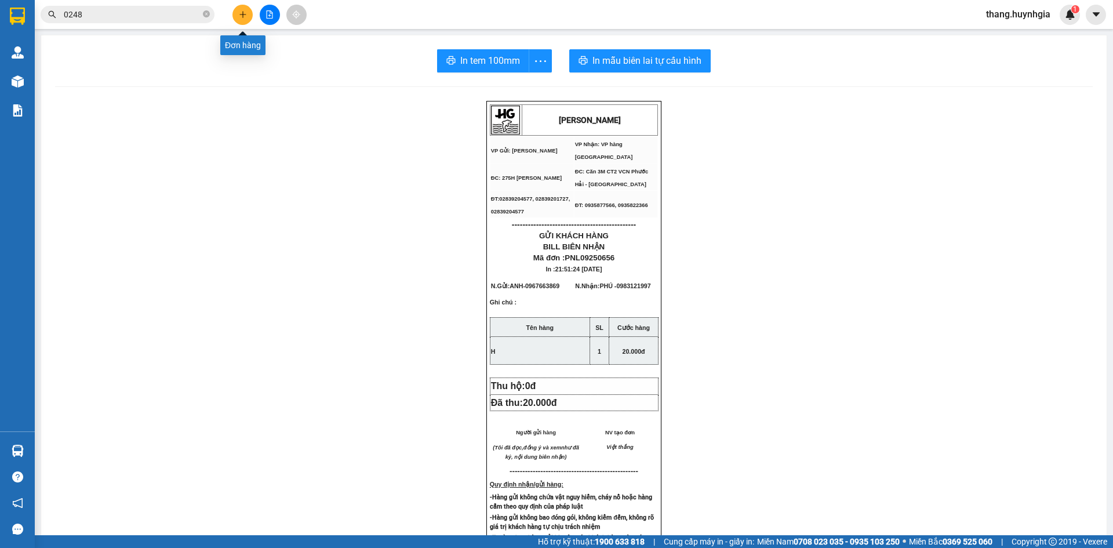
click at [248, 15] on button at bounding box center [242, 15] width 20 height 20
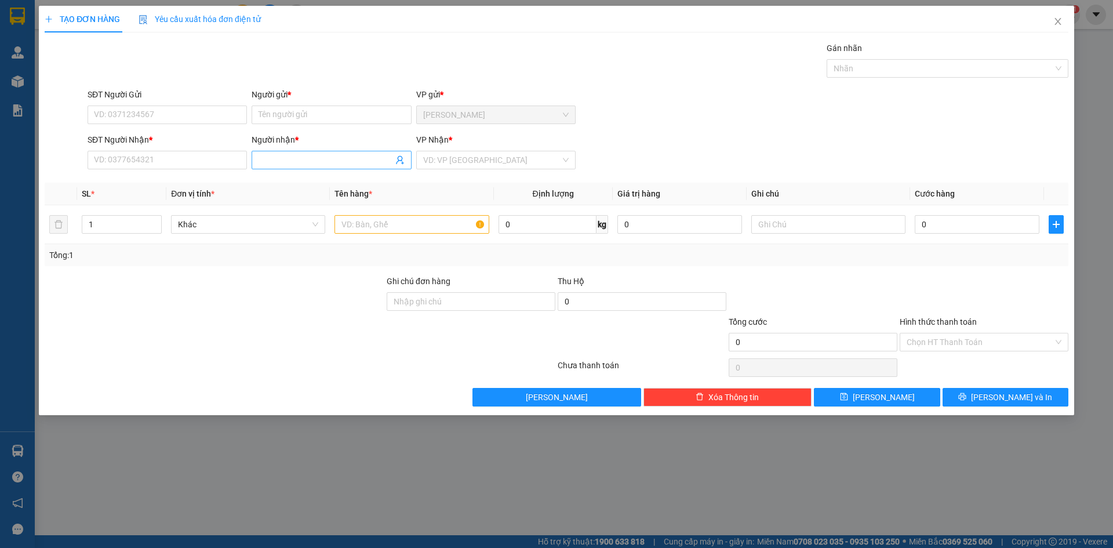
click at [301, 162] on input "Người nhận *" at bounding box center [325, 160] width 134 height 13
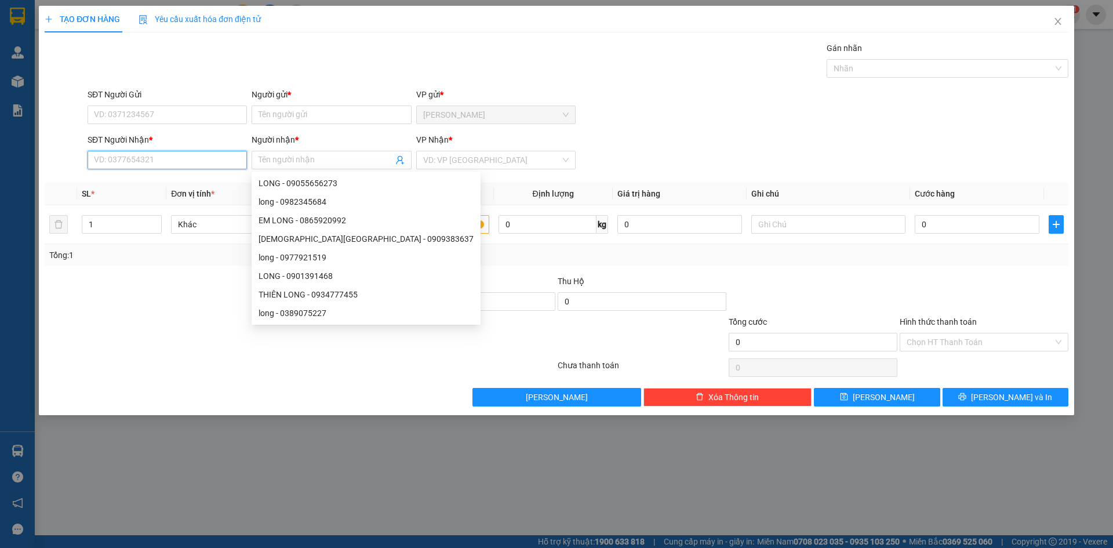
click at [181, 165] on input "SĐT Người Nhận *" at bounding box center [167, 160] width 159 height 19
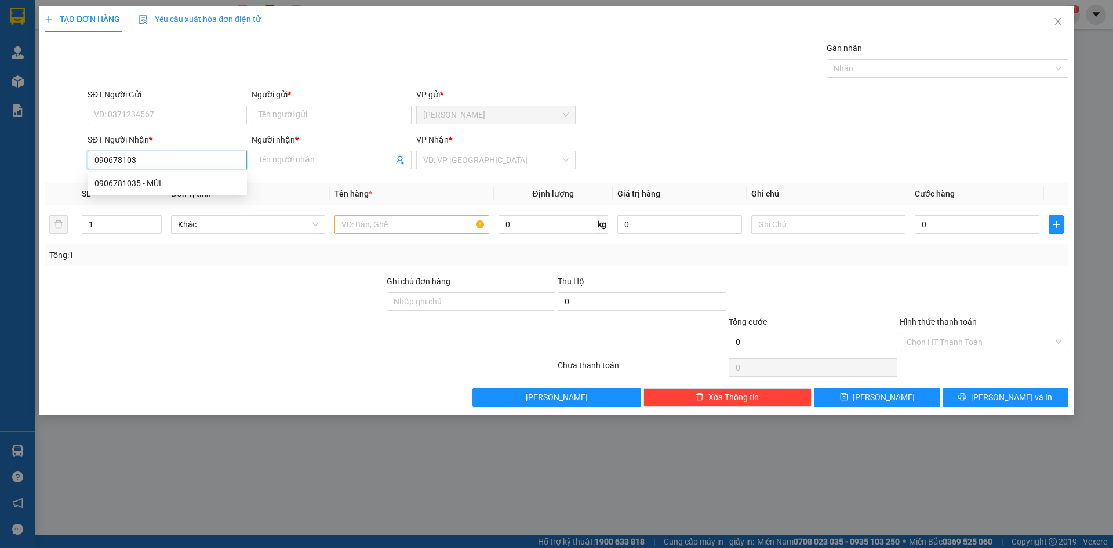
type input "0906781035"
click at [183, 190] on div "0906781035 - MÙI" at bounding box center [167, 183] width 159 height 19
type input "MÙI"
type input "0906781035"
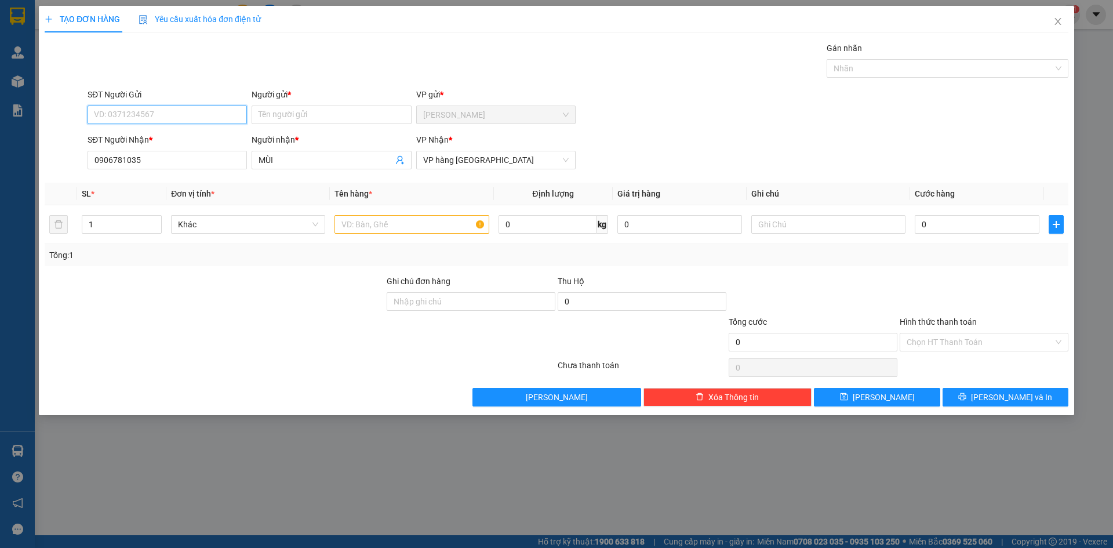
click at [184, 115] on input "SĐT Người Gửi" at bounding box center [167, 114] width 159 height 19
drag, startPoint x: 177, startPoint y: 142, endPoint x: 186, endPoint y: 145, distance: 9.9
click at [177, 141] on div "0903309593 - HUY" at bounding box center [166, 138] width 145 height 13
type input "0903309593"
type input "HUY"
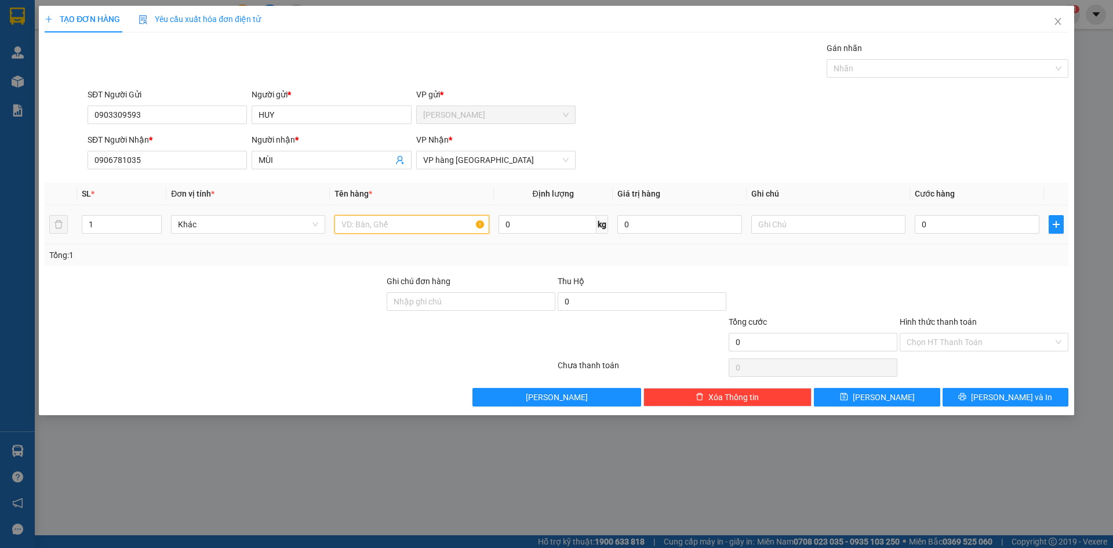
click at [378, 228] on input "text" at bounding box center [411, 224] width 154 height 19
type input "Y"
type input "T"
click at [1002, 232] on input "0" at bounding box center [977, 224] width 125 height 19
type input "4"
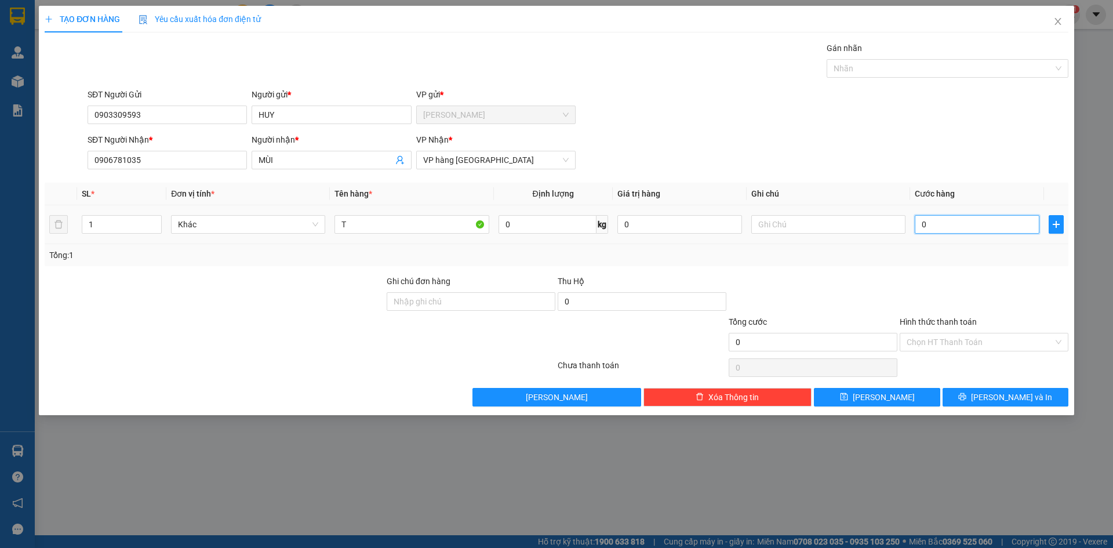
type input "4"
type input "401"
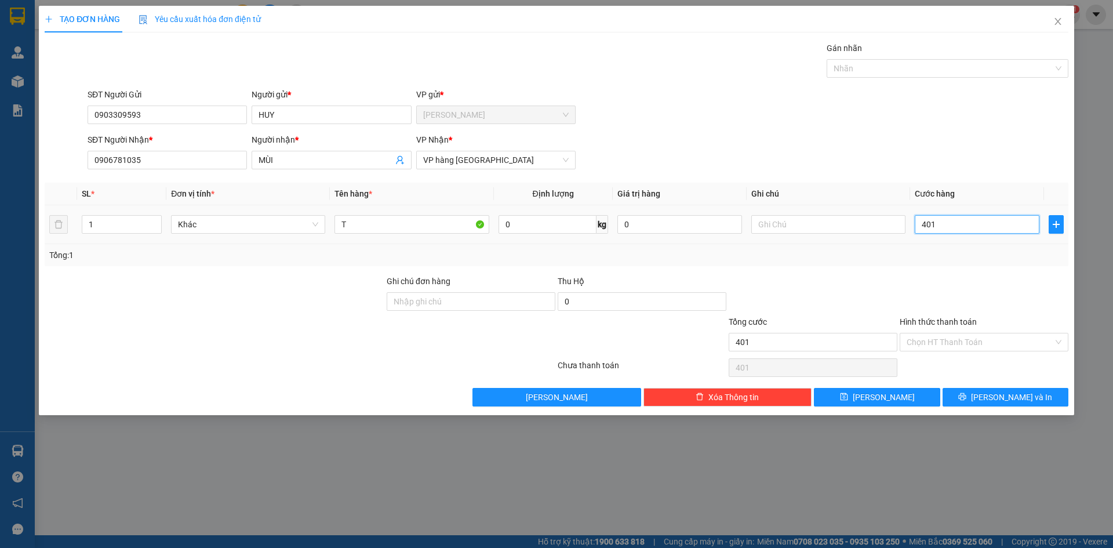
type input "40"
click at [982, 347] on input "Hình thức thanh toán" at bounding box center [979, 341] width 147 height 17
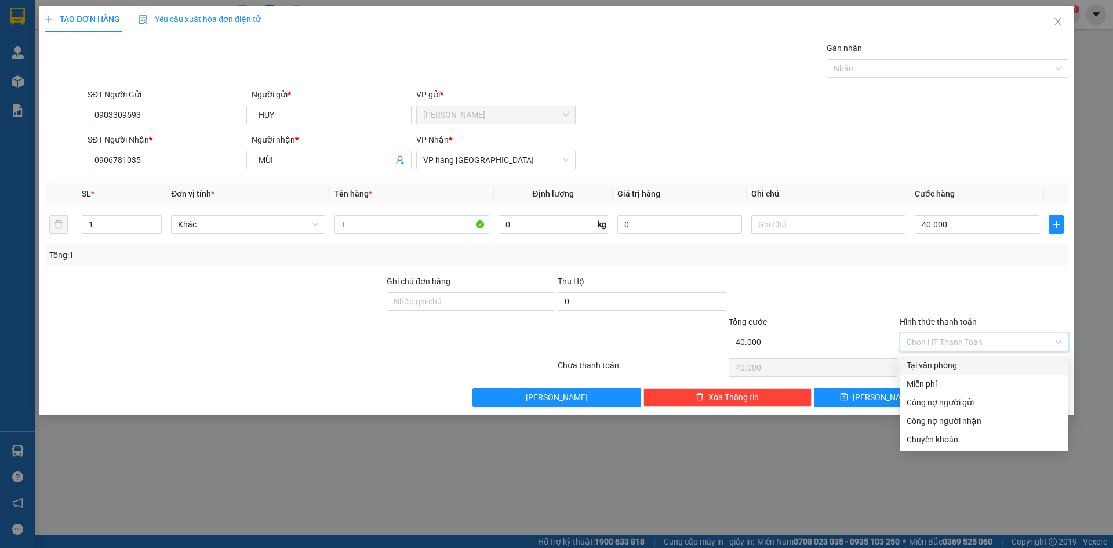
click at [980, 364] on div "Tại văn phòng" at bounding box center [983, 365] width 155 height 13
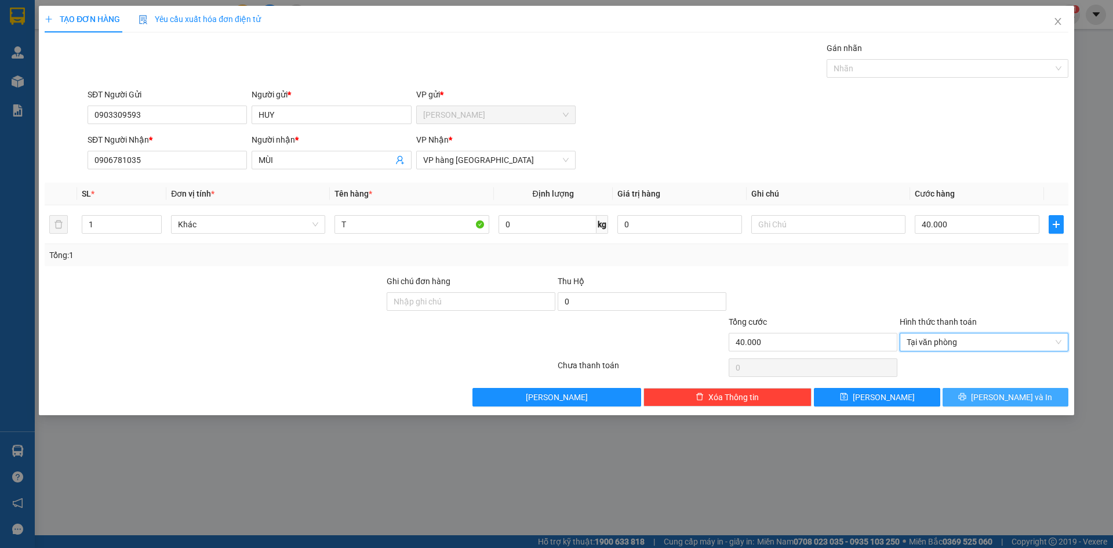
click at [999, 405] on button "[PERSON_NAME] và In" at bounding box center [1005, 397] width 126 height 19
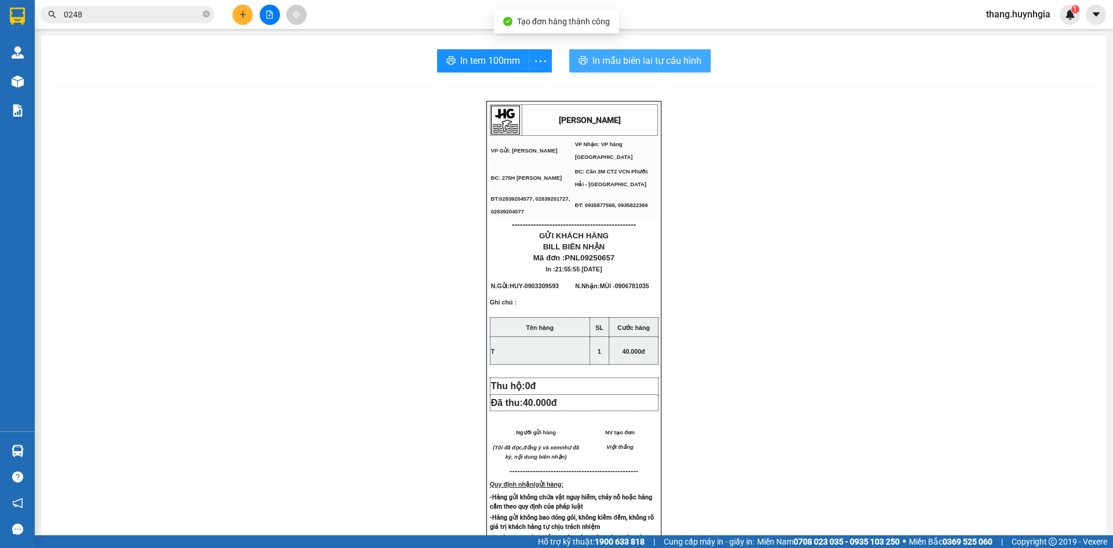
click at [665, 60] on span "In mẫu biên lai tự cấu hình" at bounding box center [646, 60] width 109 height 14
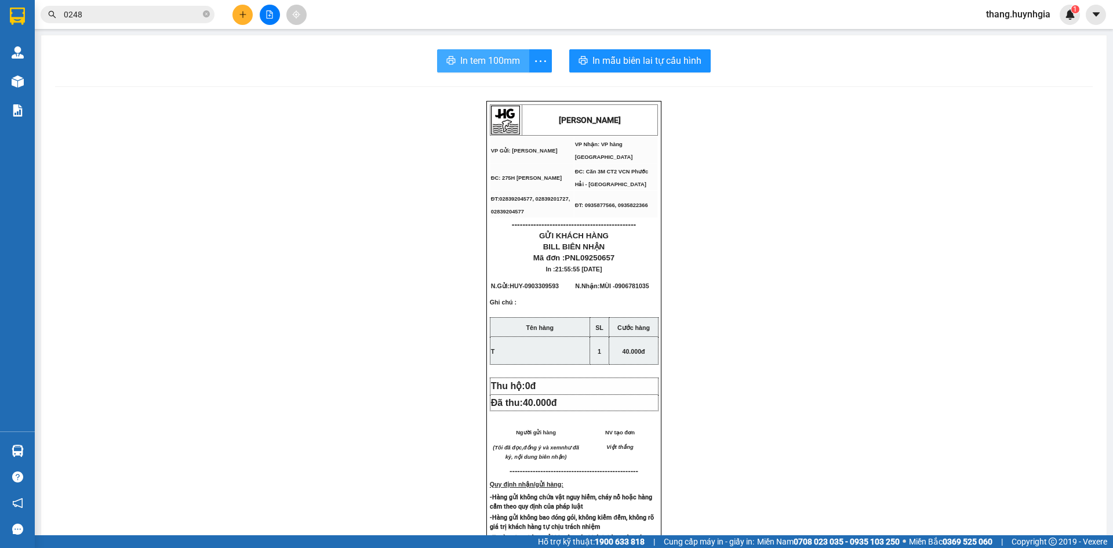
click at [511, 59] on span "In tem 100mm" at bounding box center [490, 60] width 60 height 14
click at [239, 13] on icon "plus" at bounding box center [243, 14] width 8 height 8
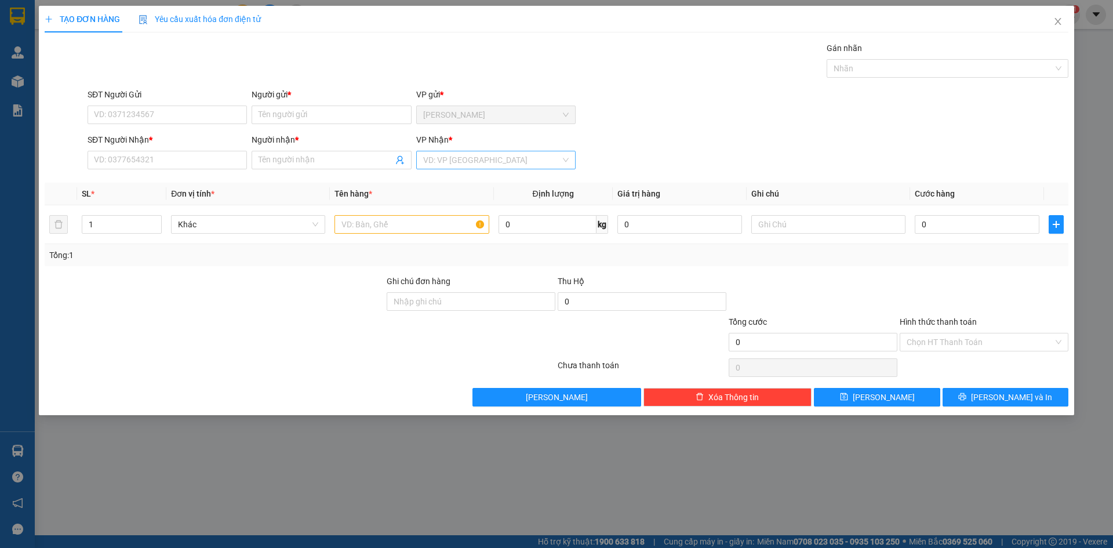
click at [467, 155] on input "search" at bounding box center [491, 159] width 137 height 17
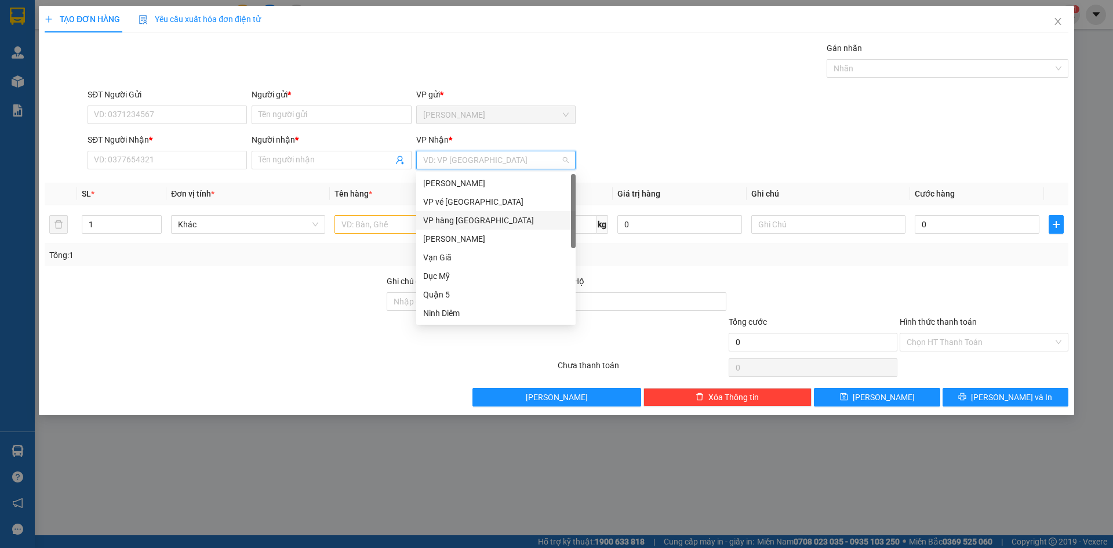
click at [469, 223] on div "VP hàng [GEOGRAPHIC_DATA]" at bounding box center [495, 220] width 145 height 13
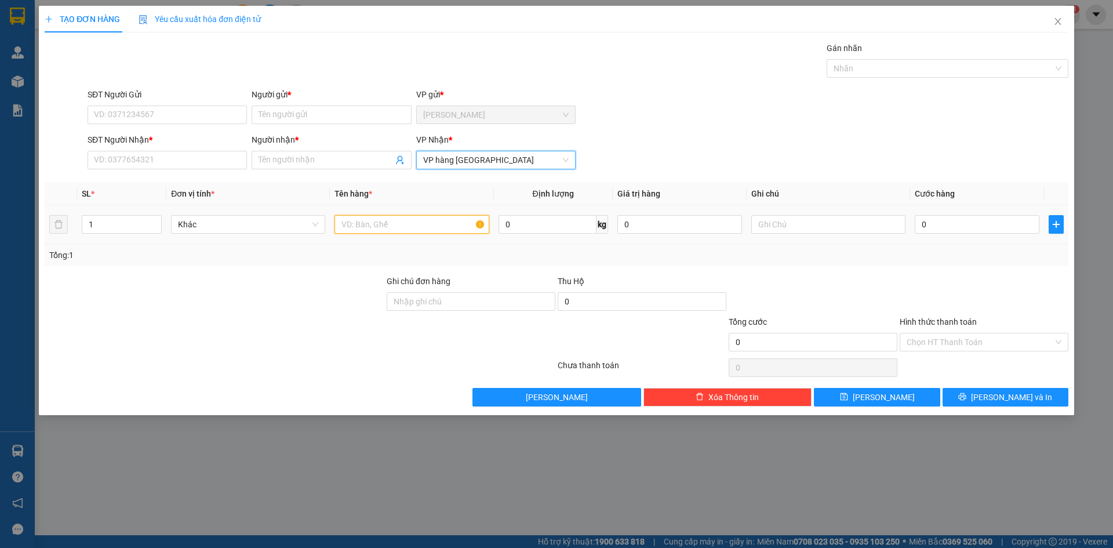
click at [394, 224] on input "text" at bounding box center [411, 224] width 154 height 19
type input "[GEOGRAPHIC_DATA]"
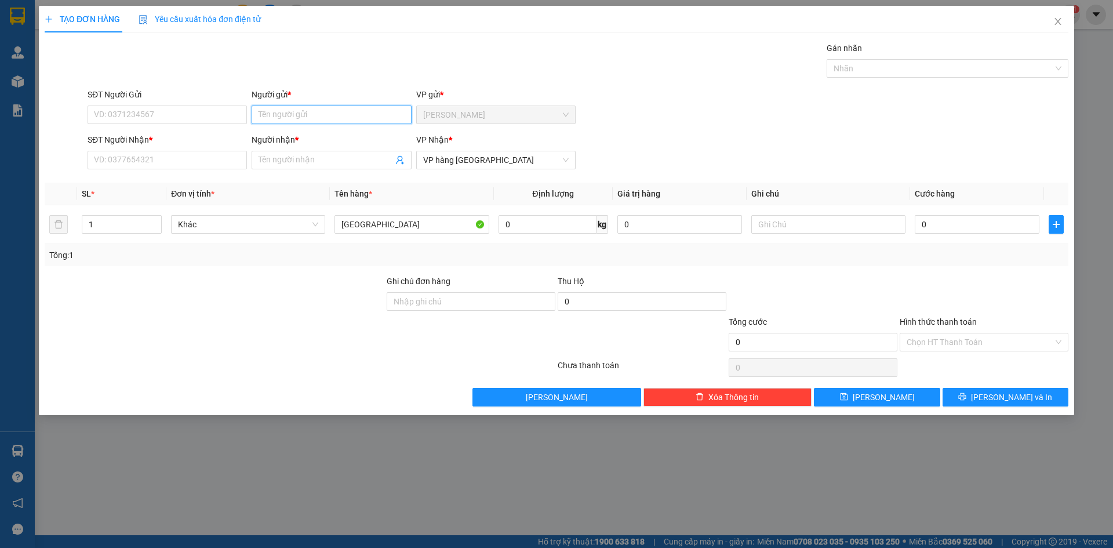
click at [348, 122] on input "Người gửi *" at bounding box center [331, 114] width 159 height 19
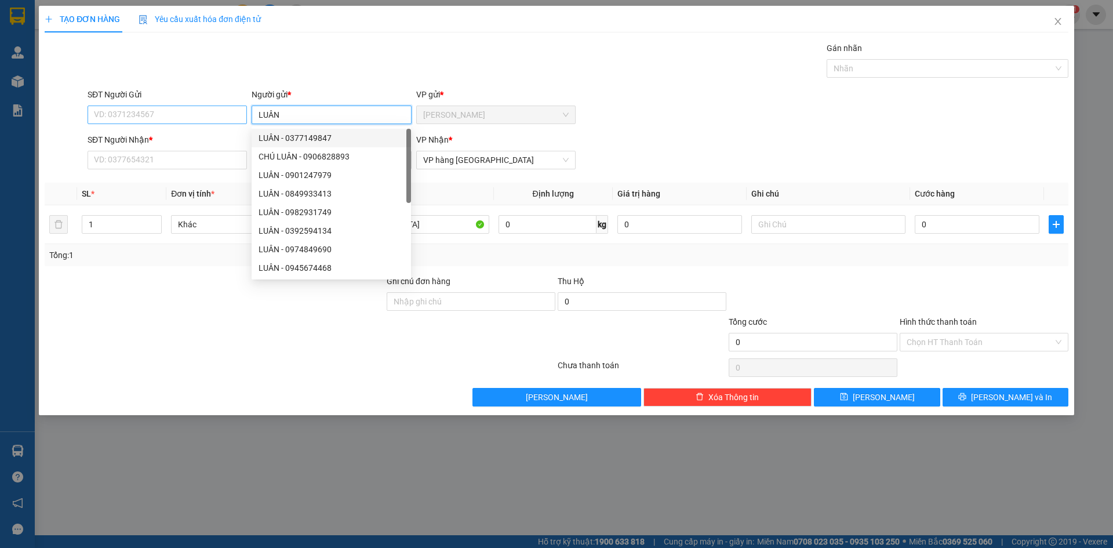
type input "LUÂN"
click at [166, 116] on input "SĐT Người Gửi" at bounding box center [167, 114] width 159 height 19
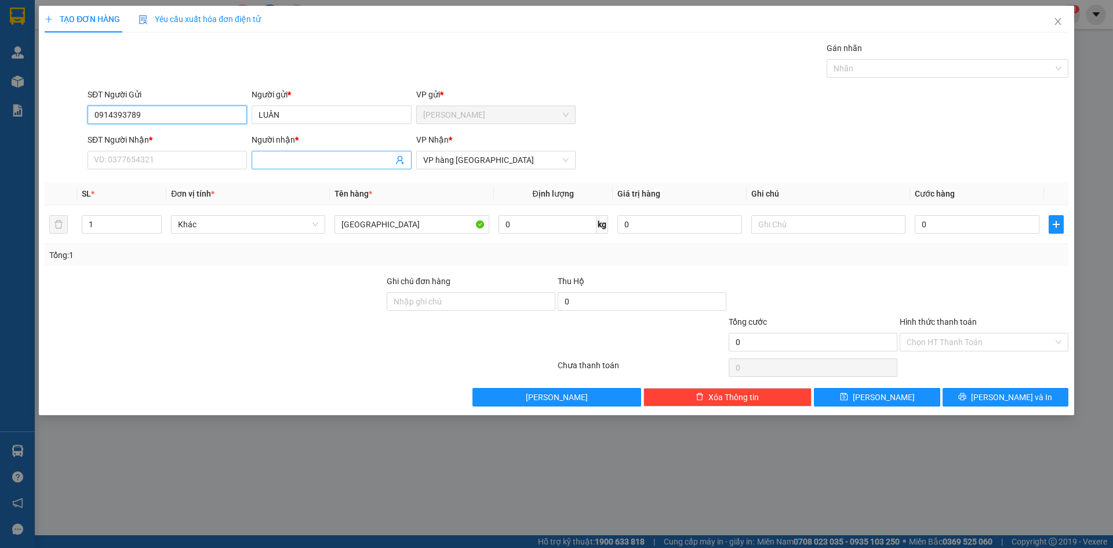
type input "0914393789"
click at [276, 157] on input "Người nhận *" at bounding box center [325, 160] width 134 height 13
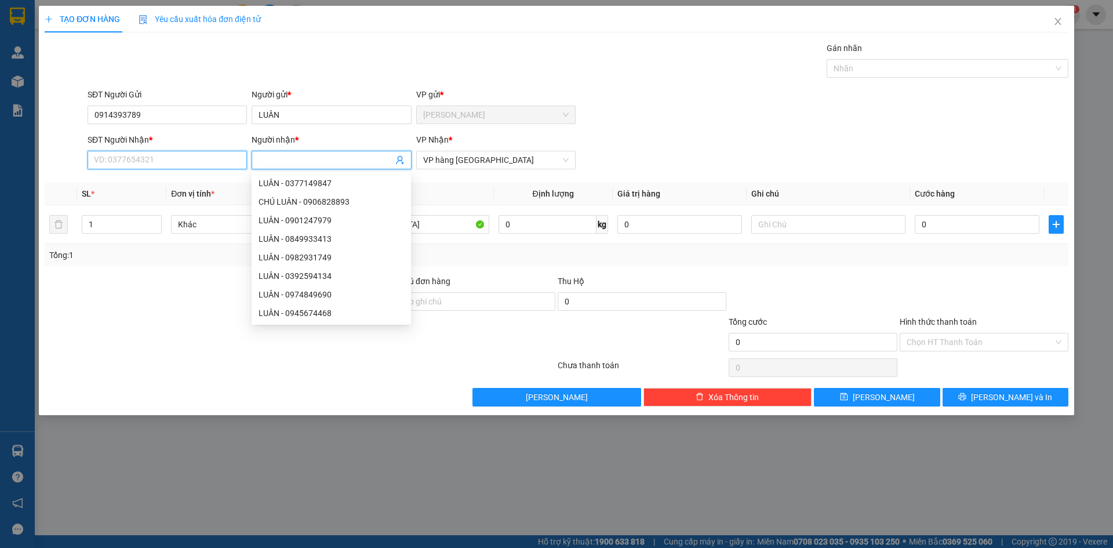
click at [218, 152] on input "SĐT Người Nhận *" at bounding box center [167, 160] width 159 height 19
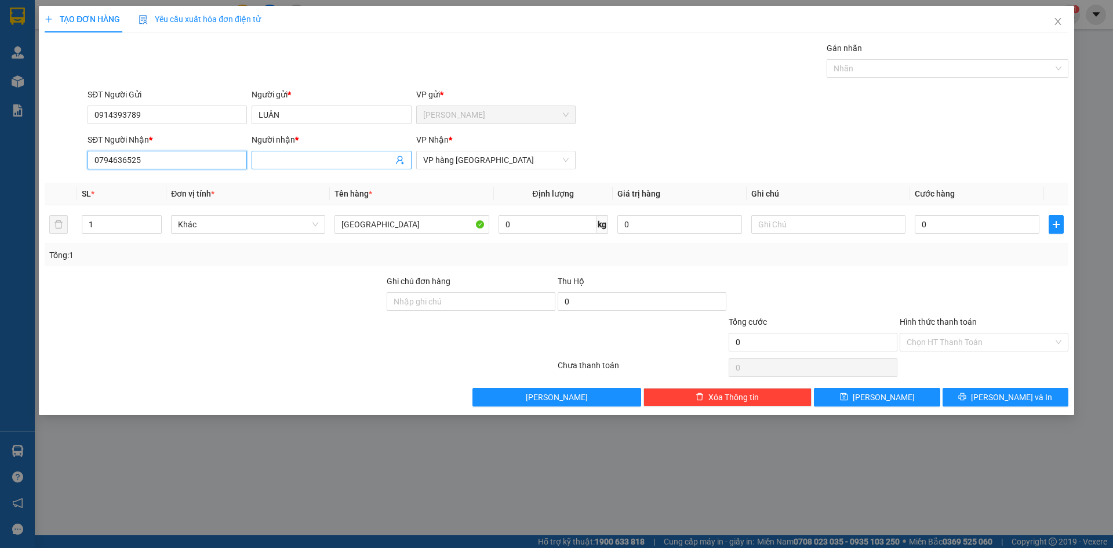
type input "0794636525"
click at [330, 163] on input "Người nhận *" at bounding box center [325, 160] width 134 height 13
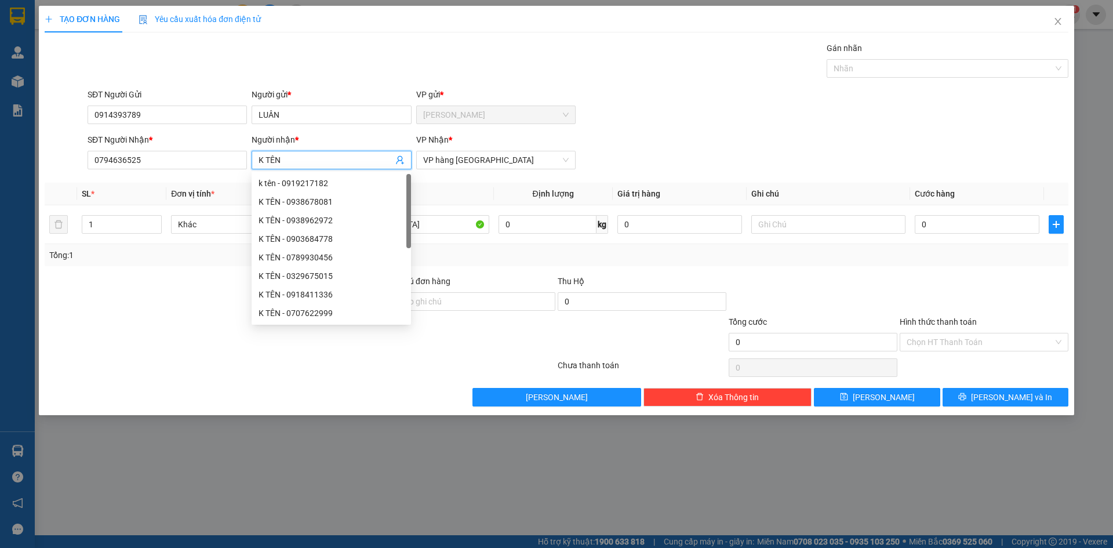
type input "K TÊN"
click at [355, 47] on div "Gán nhãn Nhãn" at bounding box center [577, 62] width 985 height 41
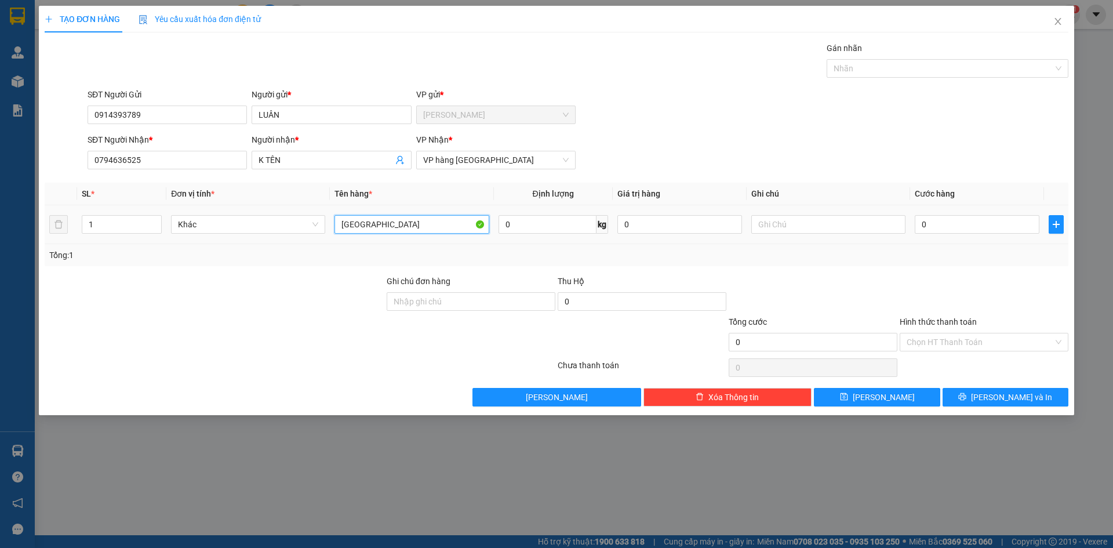
click at [439, 224] on input "[GEOGRAPHIC_DATA]" at bounding box center [411, 224] width 154 height 19
type input "TX (TH : 2.550.000)"
click at [715, 82] on div "Gán nhãn Nhãn" at bounding box center [577, 62] width 985 height 41
click at [1008, 398] on span "[PERSON_NAME] và In" at bounding box center [1011, 397] width 81 height 13
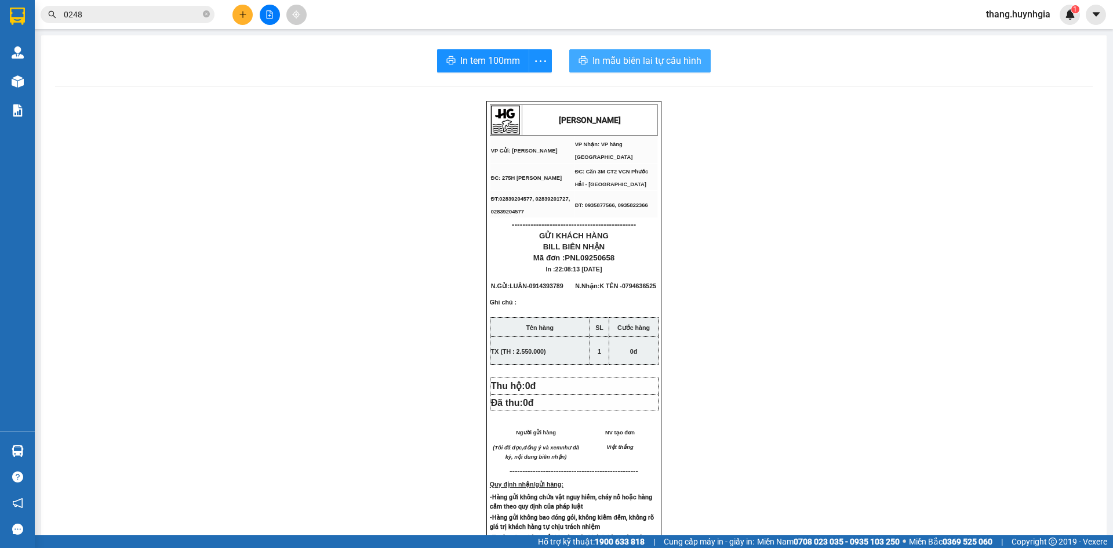
click at [612, 49] on button "In mẫu biên lai tự cấu hình" at bounding box center [639, 60] width 141 height 23
click at [468, 61] on span "In tem 100mm" at bounding box center [490, 60] width 60 height 14
